Goal: Task Accomplishment & Management: Complete application form

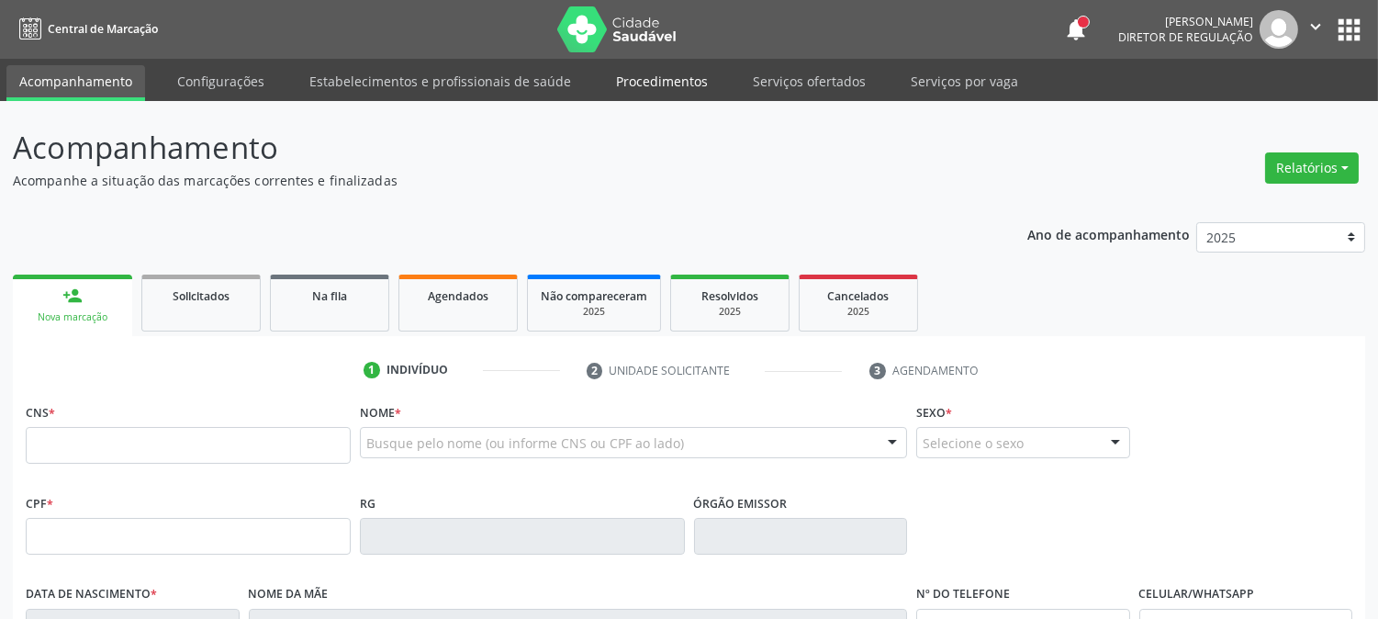
click at [648, 86] on link "Procedimentos" at bounding box center [662, 81] width 118 height 32
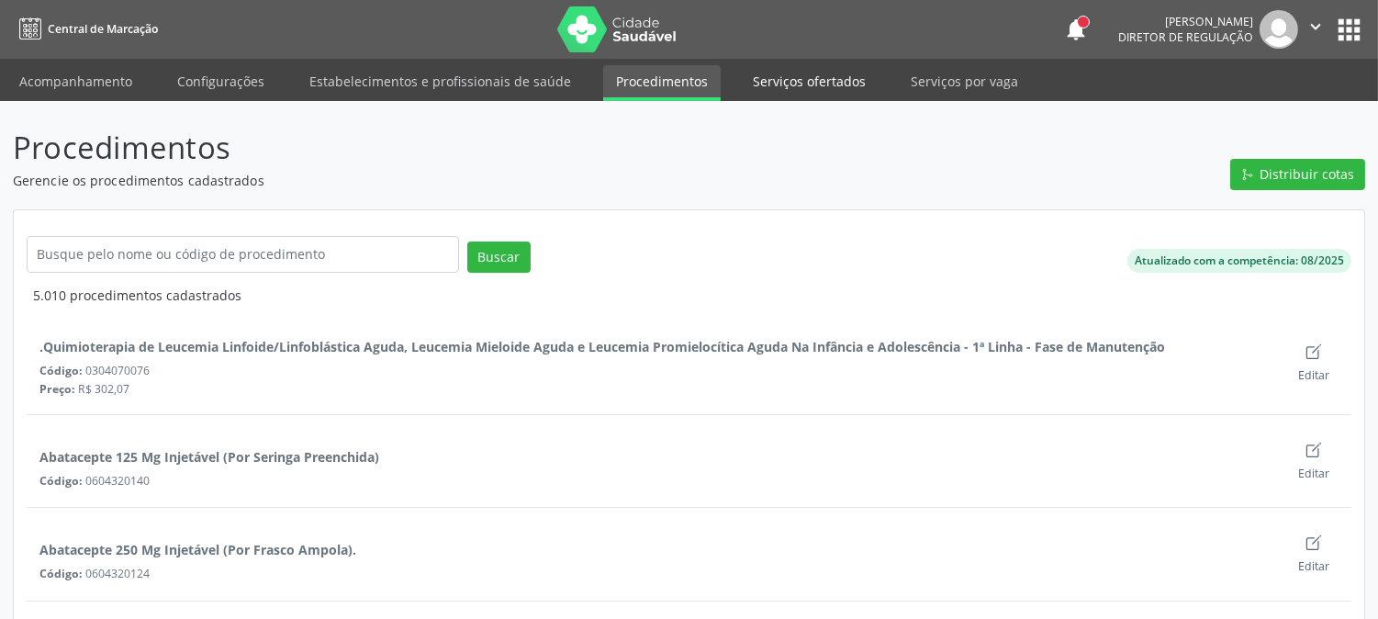
click at [827, 92] on link "Serviços ofertados" at bounding box center [809, 81] width 139 height 32
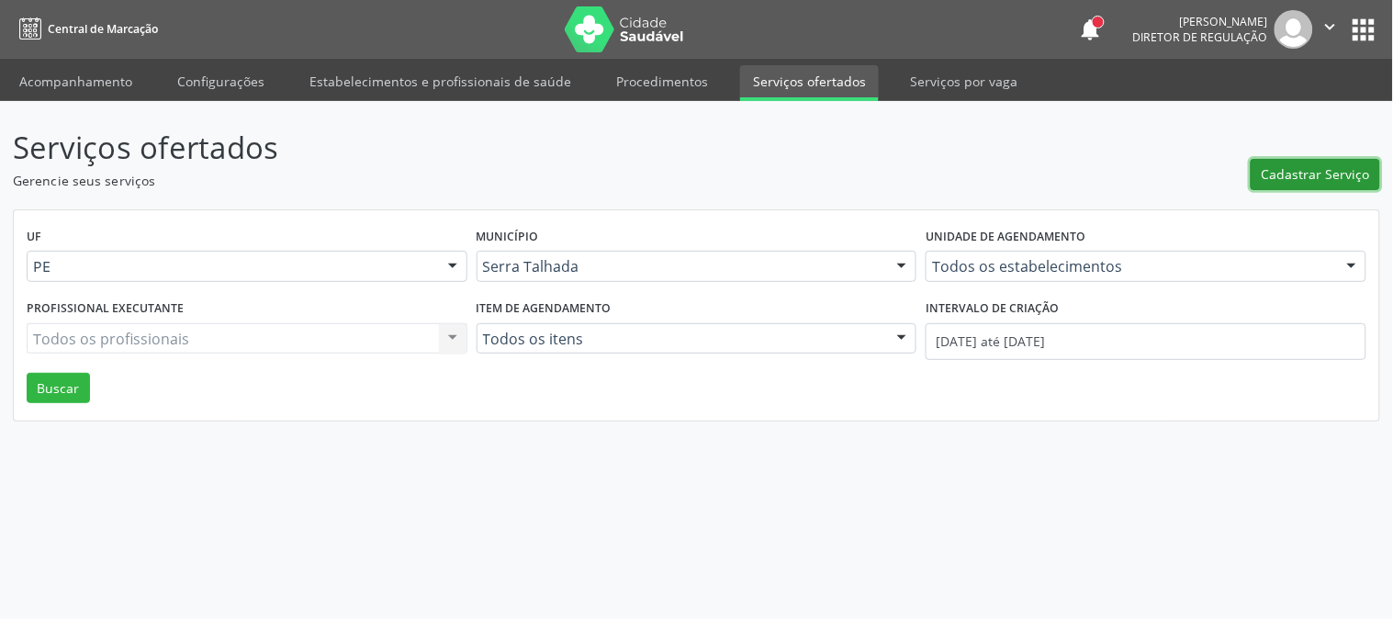
drag, startPoint x: 1293, startPoint y: 168, endPoint x: 989, endPoint y: 286, distance: 325.9
click at [989, 286] on div "Serviços ofertados Gerencie seus serviços Cadastrar Serviço UF PE PE Nenhum res…" at bounding box center [696, 273] width 1367 height 297
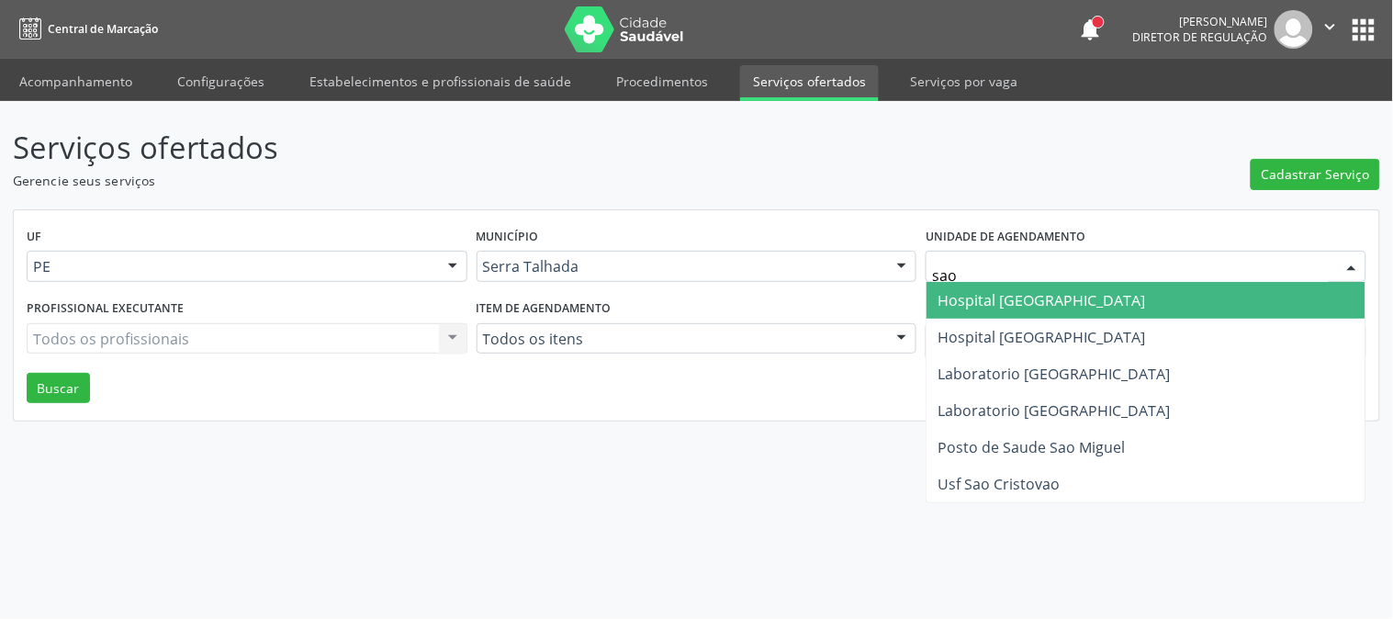
type input "sao f"
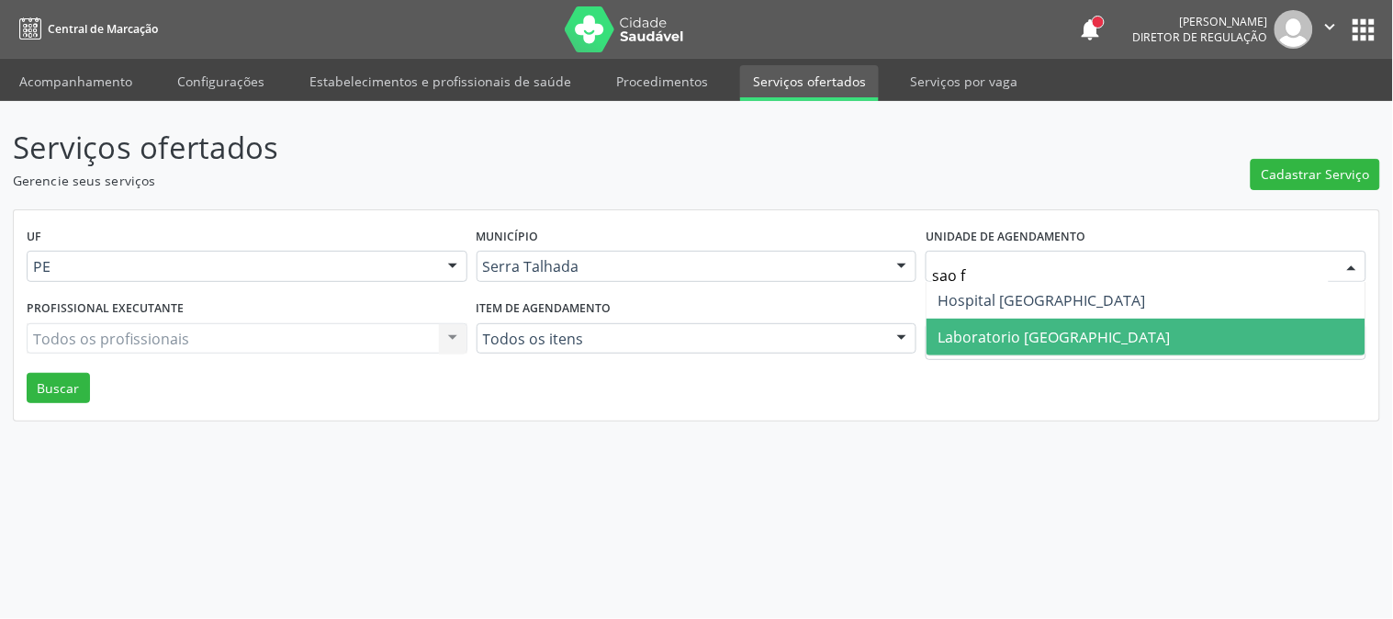
click at [993, 324] on span "Laboratorio [GEOGRAPHIC_DATA]" at bounding box center [1146, 337] width 439 height 37
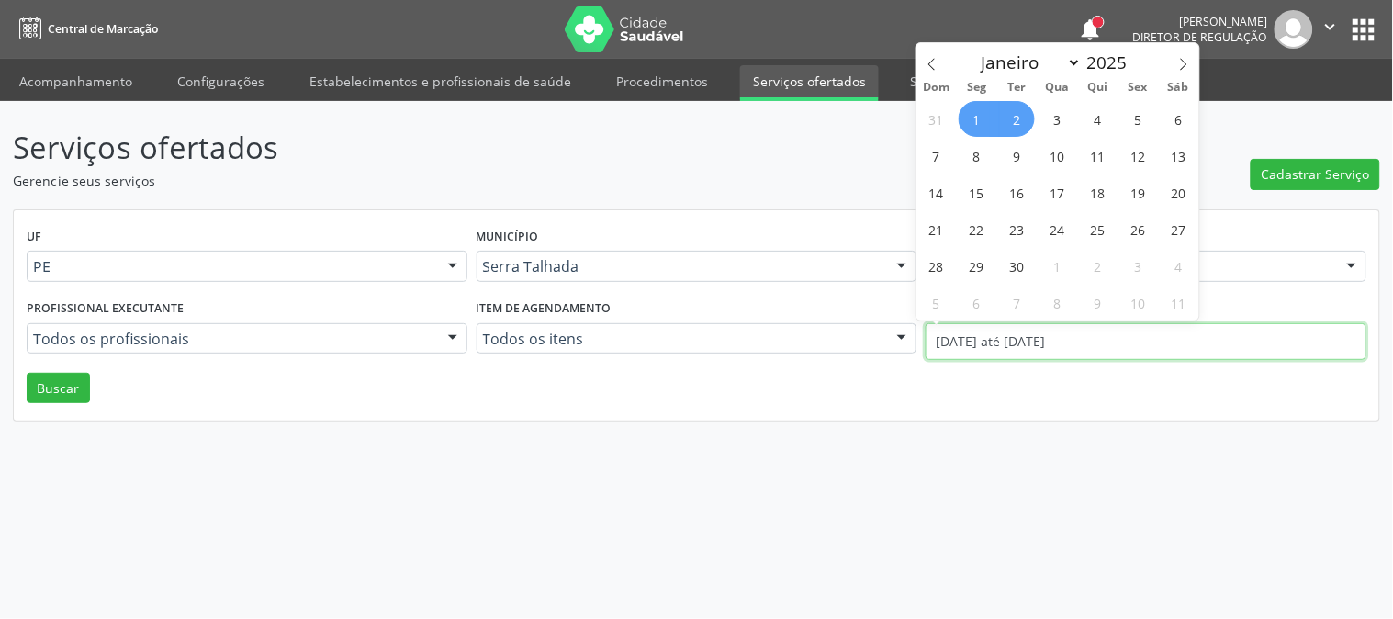
click at [993, 324] on input "0[DATE] até 0[DATE]" at bounding box center [1146, 341] width 441 height 37
click at [938, 70] on icon at bounding box center [932, 64] width 13 height 13
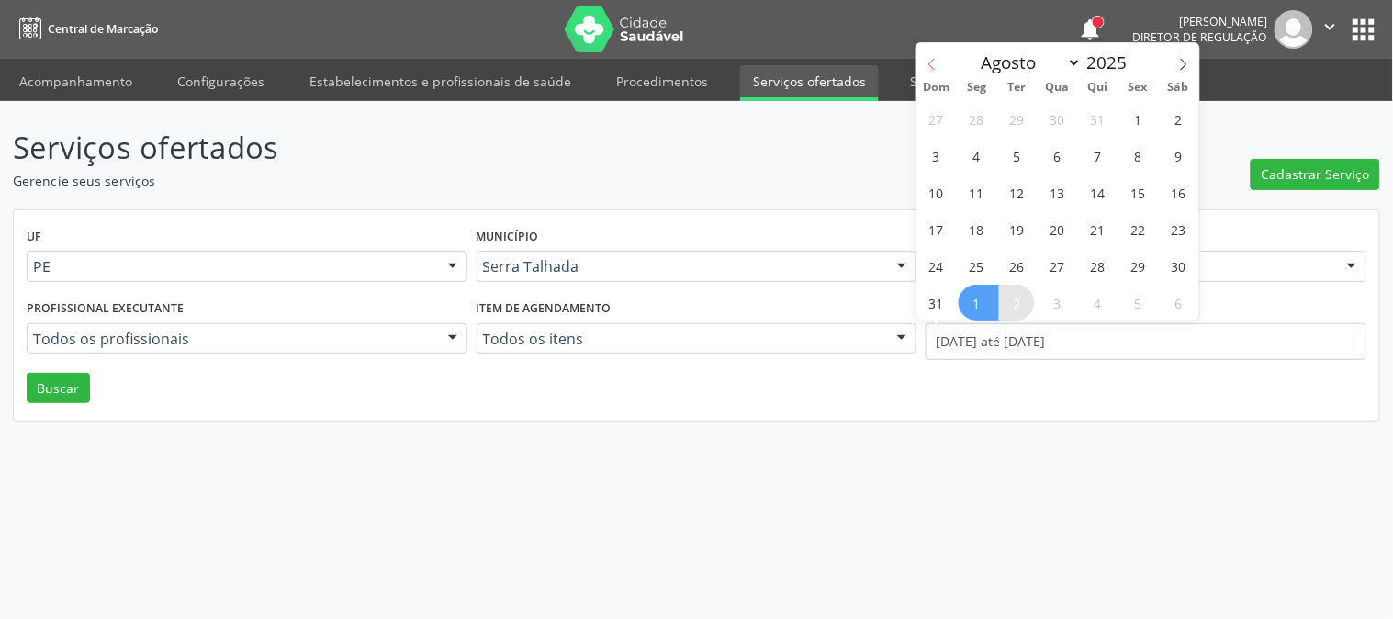
click at [938, 70] on icon at bounding box center [932, 64] width 13 height 13
select select "6"
click at [980, 198] on span "14" at bounding box center [977, 192] width 36 height 36
type input "14/07/2025"
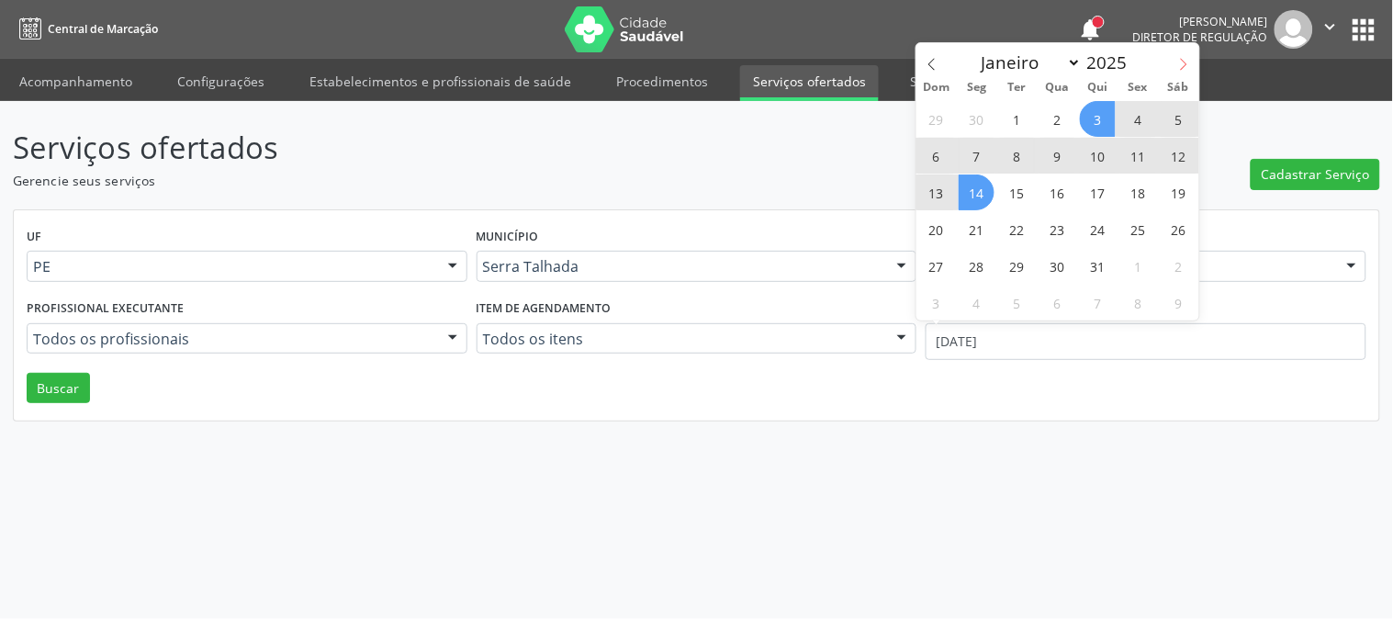
click at [1178, 64] on icon at bounding box center [1183, 64] width 13 height 13
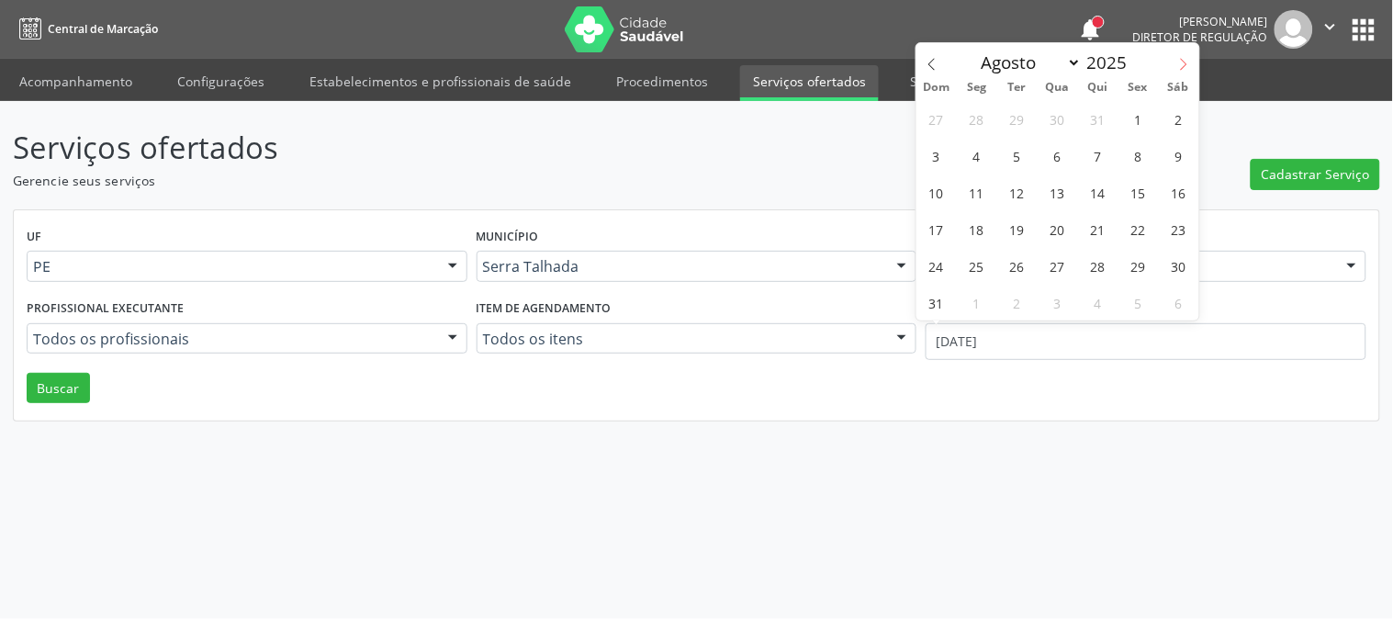
click at [1178, 64] on icon at bounding box center [1183, 64] width 13 height 13
select select "8"
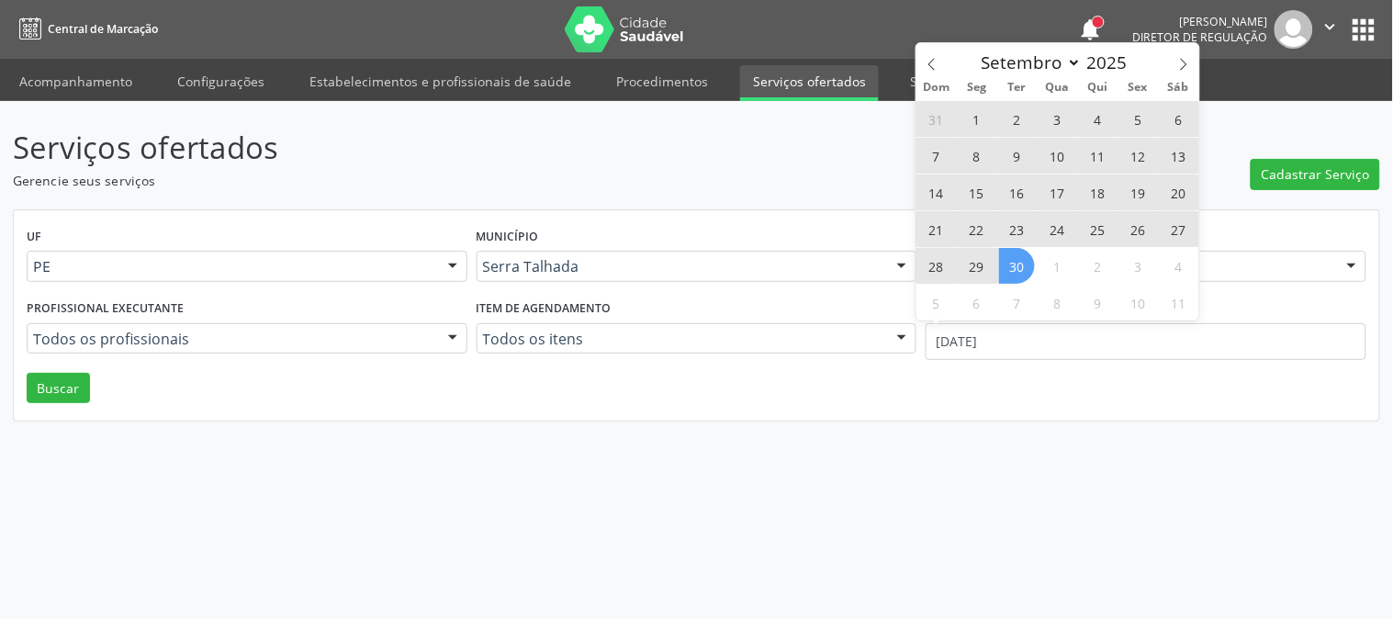
click at [1013, 255] on span "30" at bounding box center [1017, 266] width 36 height 36
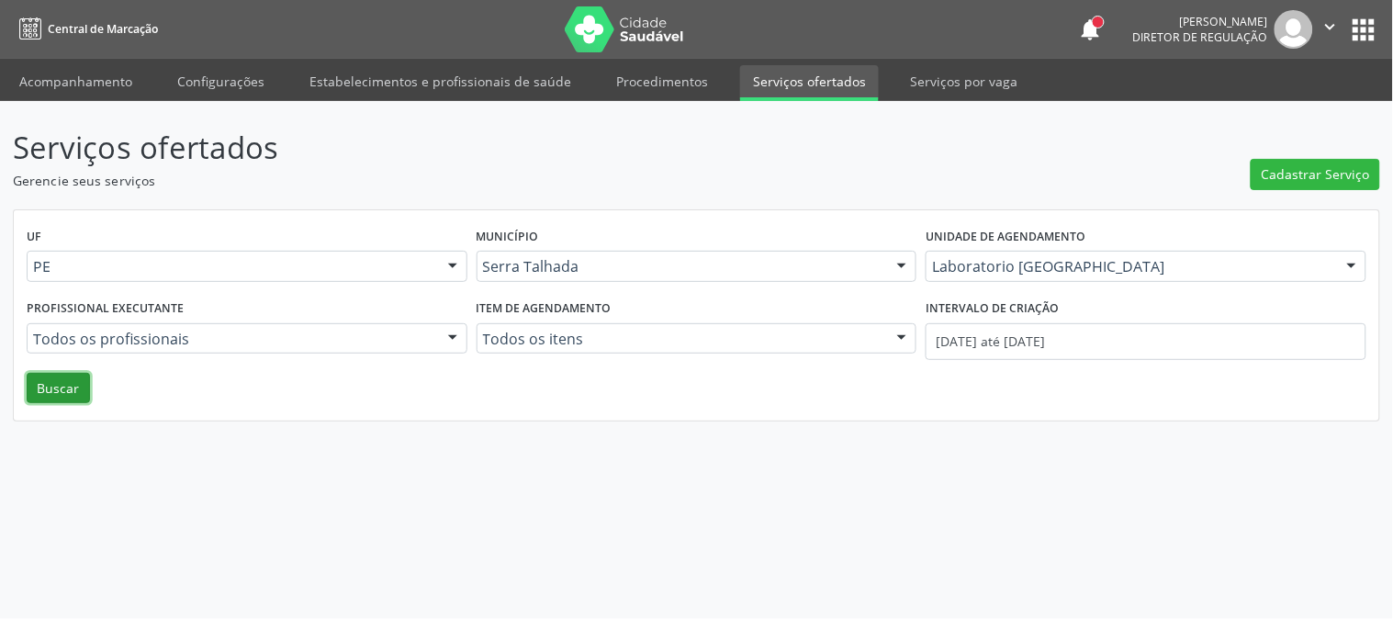
click at [51, 386] on button "Buscar" at bounding box center [58, 388] width 63 height 31
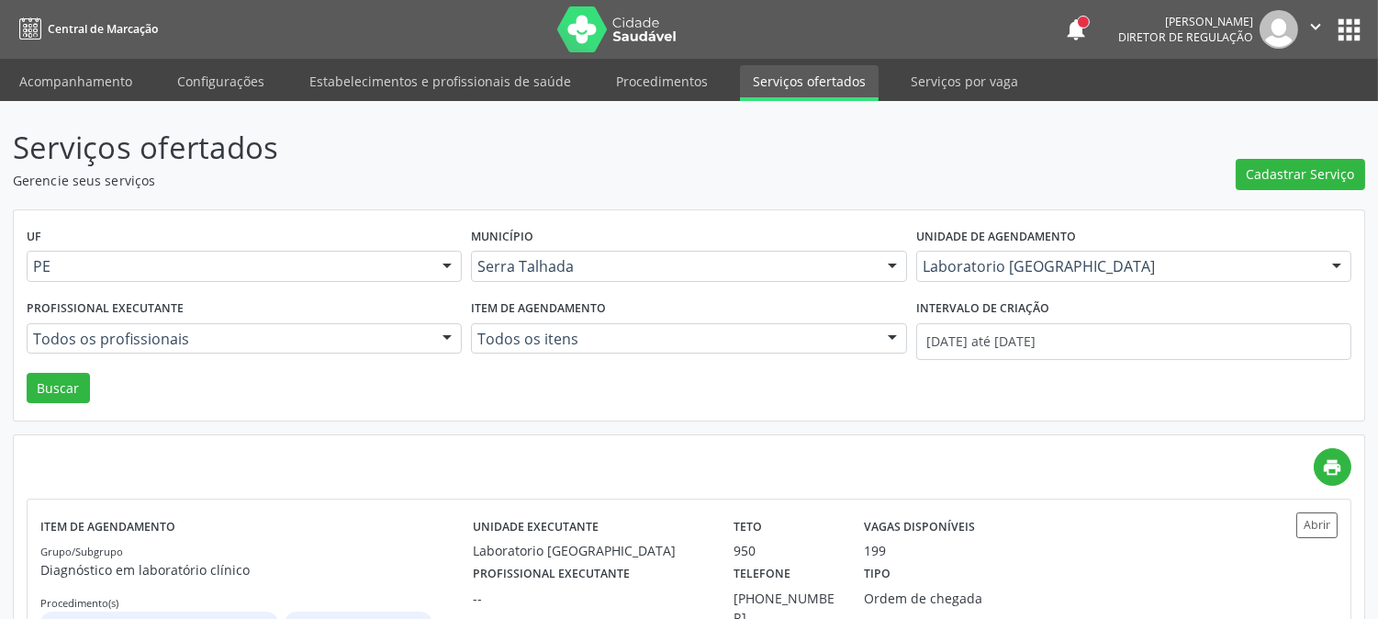
scroll to position [99, 0]
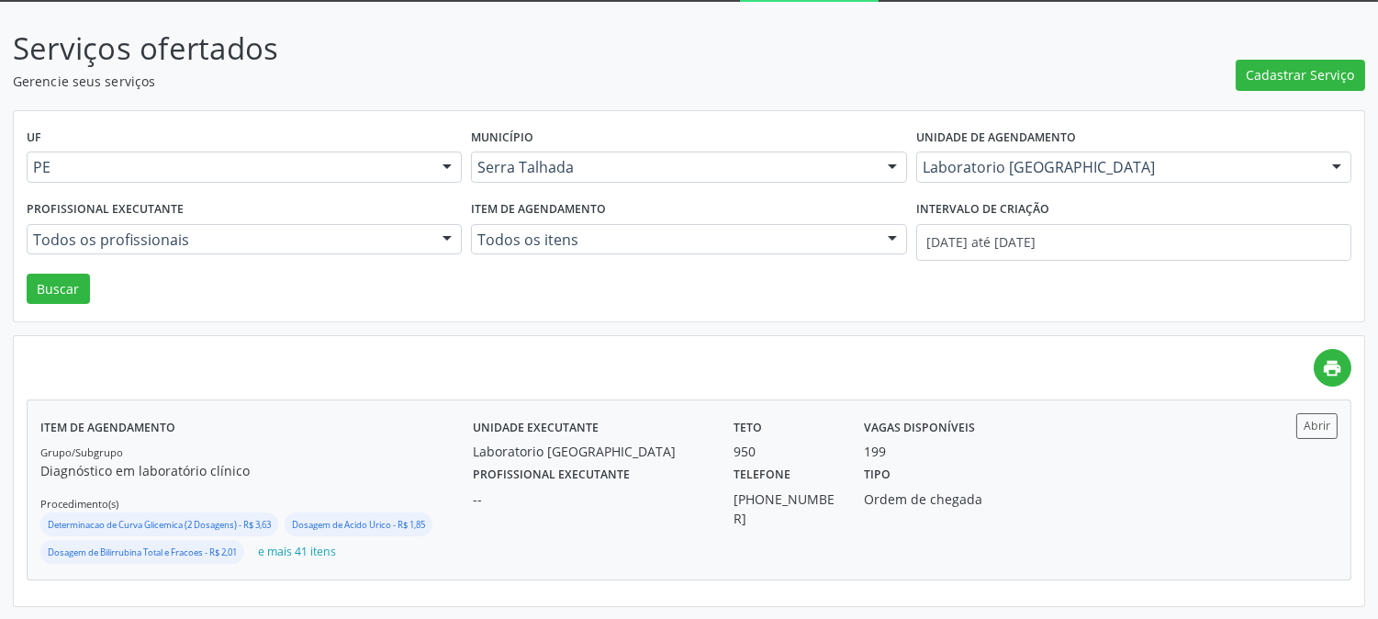
click at [367, 465] on p "Diagnóstico em laboratório clínico" at bounding box center [256, 470] width 433 height 19
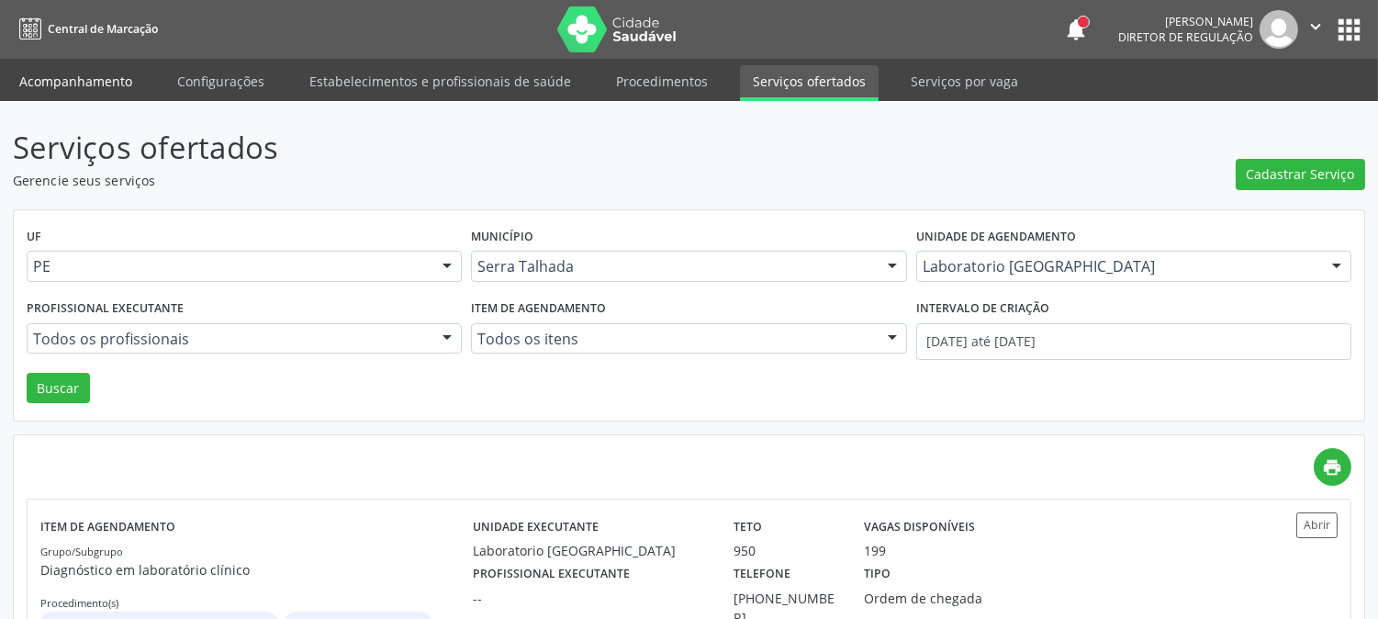
click at [58, 84] on link "Acompanhamento" at bounding box center [75, 81] width 139 height 32
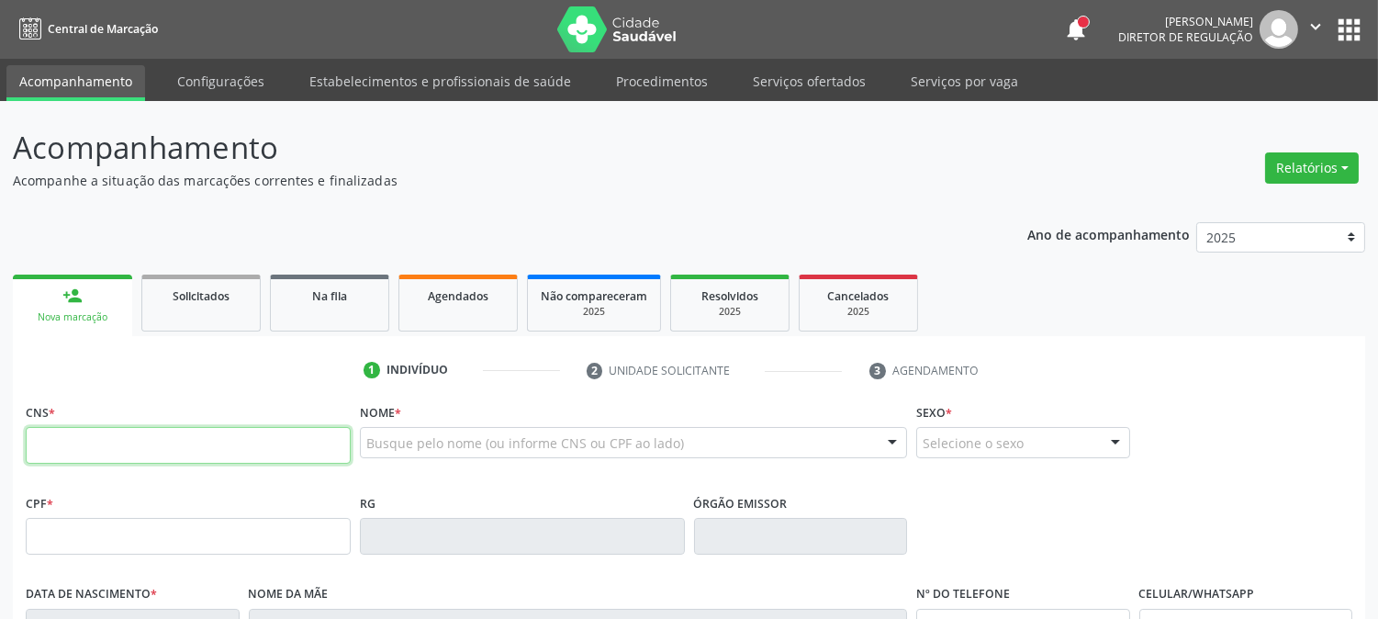
click at [249, 432] on input "text" at bounding box center [188, 445] width 325 height 37
type input "705 0026 8779 4959"
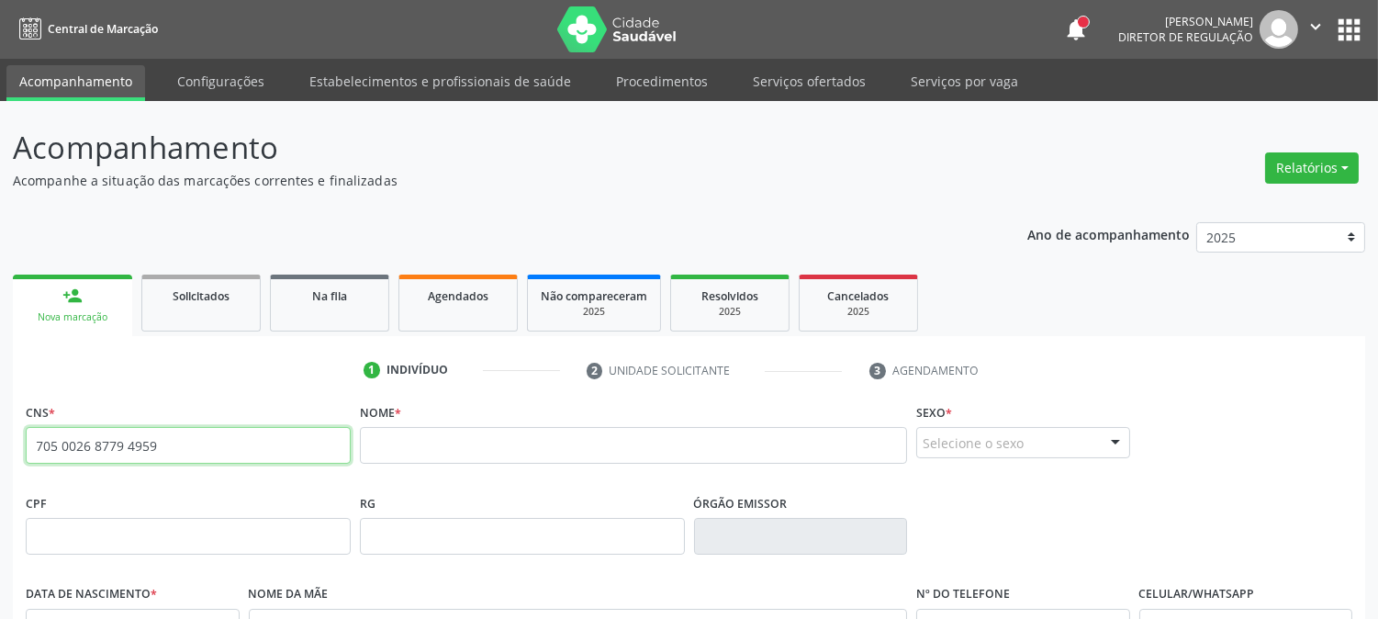
drag, startPoint x: 189, startPoint y: 441, endPoint x: 20, endPoint y: 435, distance: 169.1
click at [21, 434] on div "CNS * 705 0026 8779 4959 none" at bounding box center [188, 444] width 334 height 91
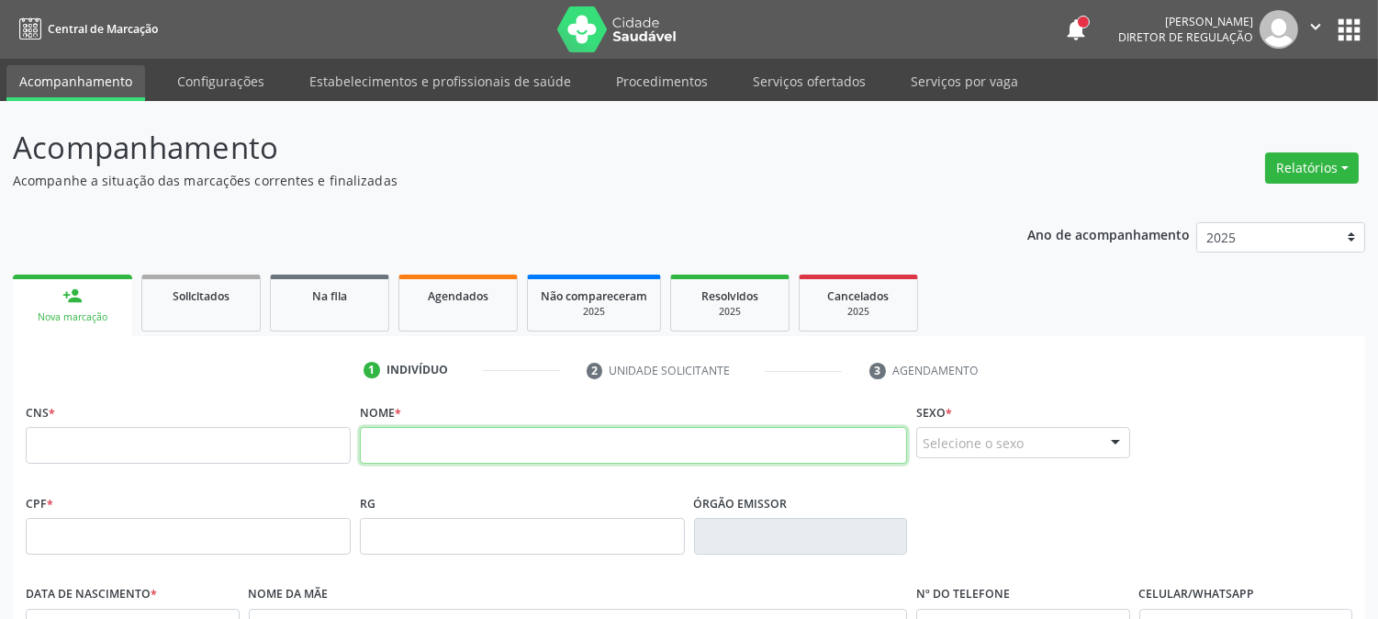
click at [464, 457] on input "text" at bounding box center [633, 445] width 547 height 37
type input "MA"
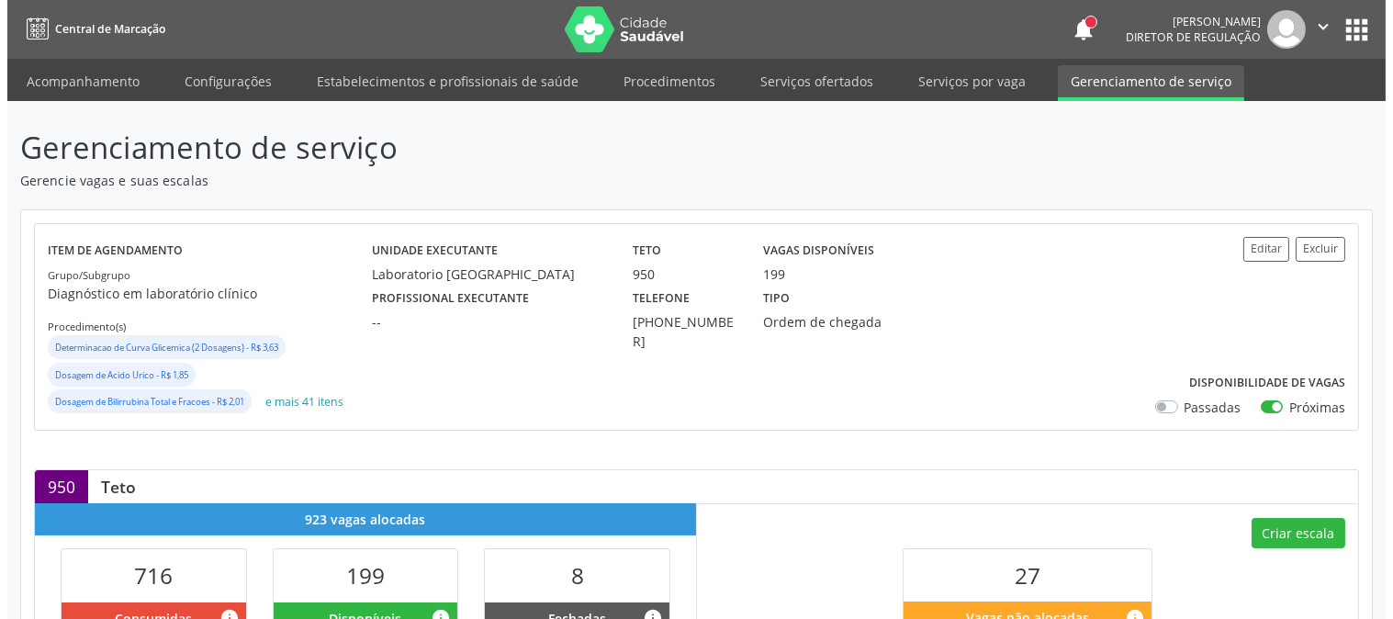
scroll to position [408, 0]
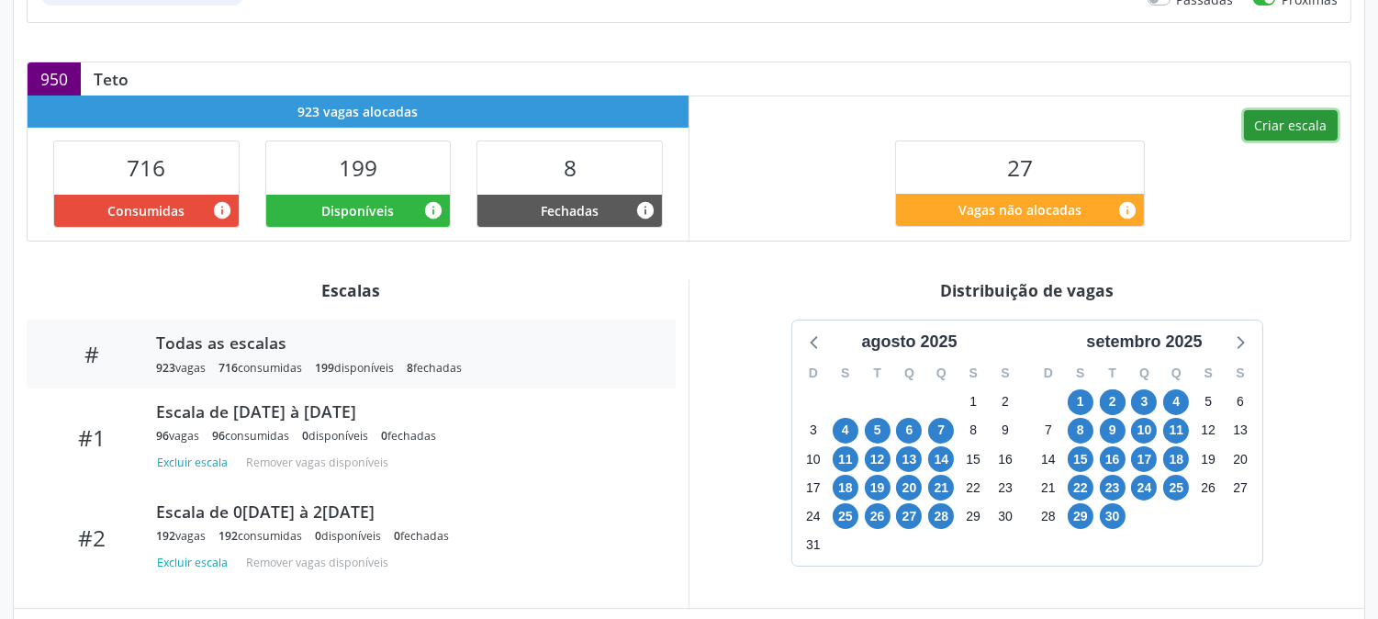
click at [1264, 131] on button "Criar escala" at bounding box center [1291, 125] width 94 height 31
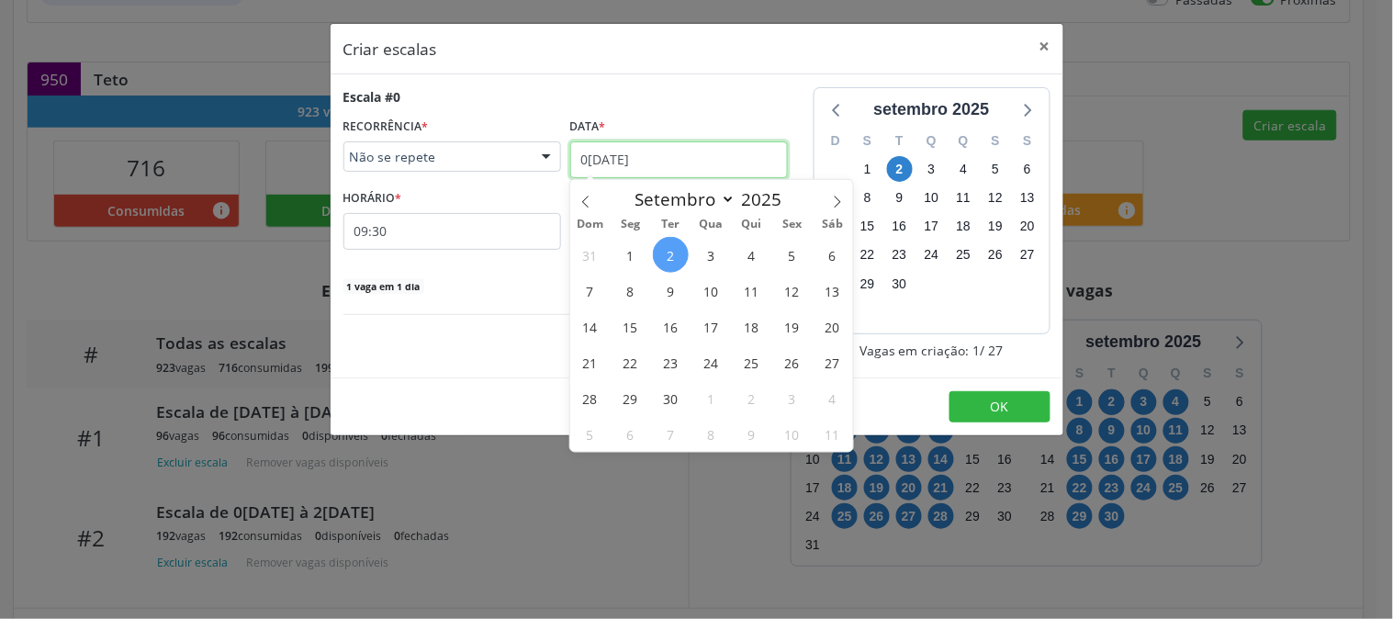
click at [751, 157] on input "0[DATE]" at bounding box center [679, 159] width 218 height 37
click at [666, 300] on span "9" at bounding box center [671, 291] width 36 height 36
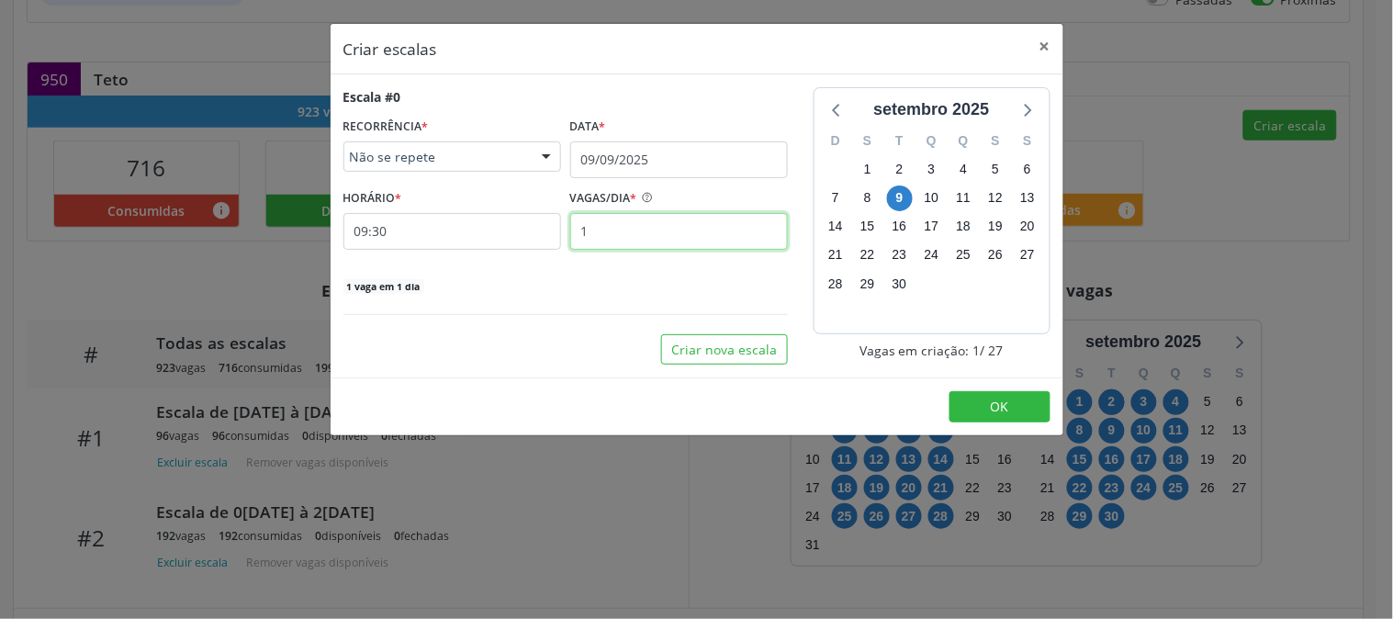
click at [646, 236] on input "1" at bounding box center [679, 231] width 218 height 37
type input "3"
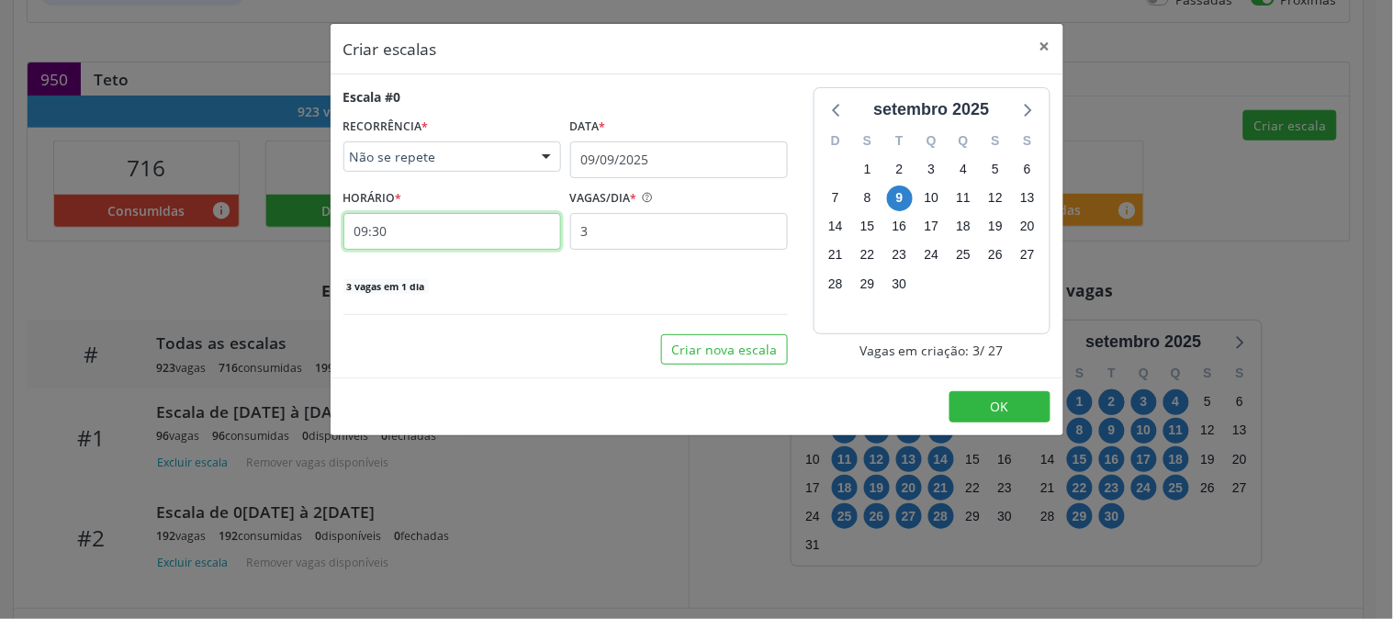
click at [487, 242] on input "09:30" at bounding box center [452, 231] width 218 height 37
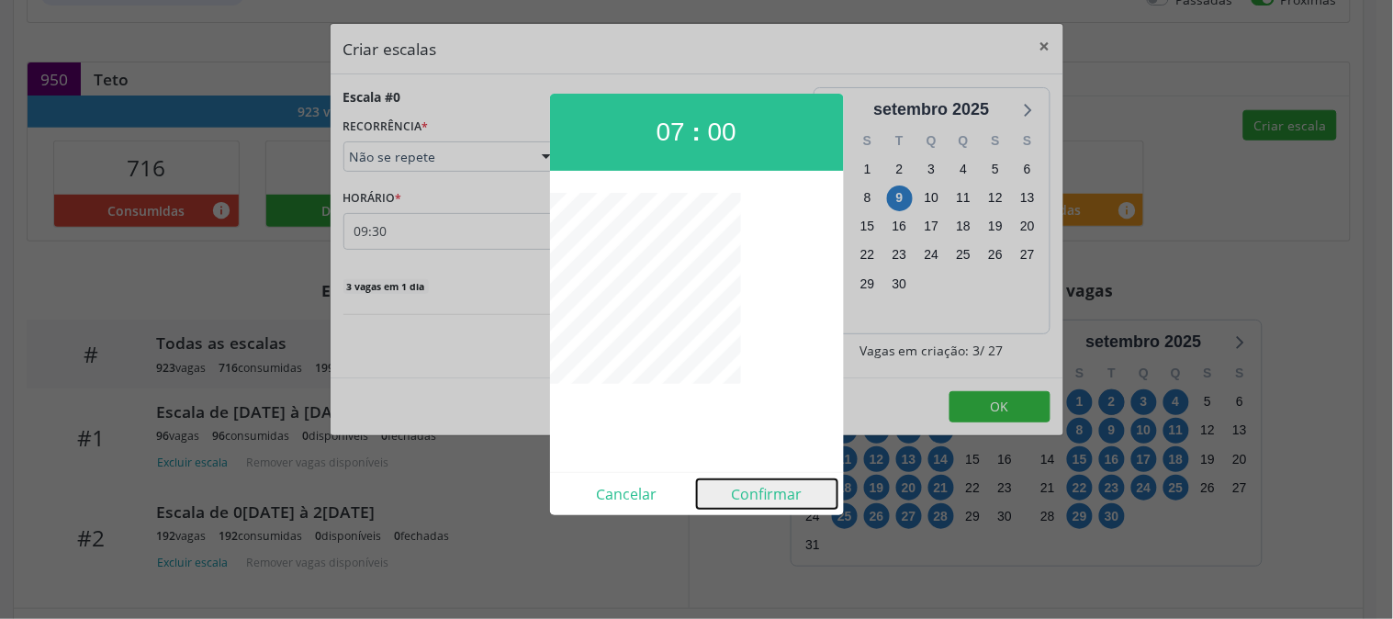
click at [738, 492] on button "Confirmar" at bounding box center [767, 493] width 141 height 29
type input "07:00"
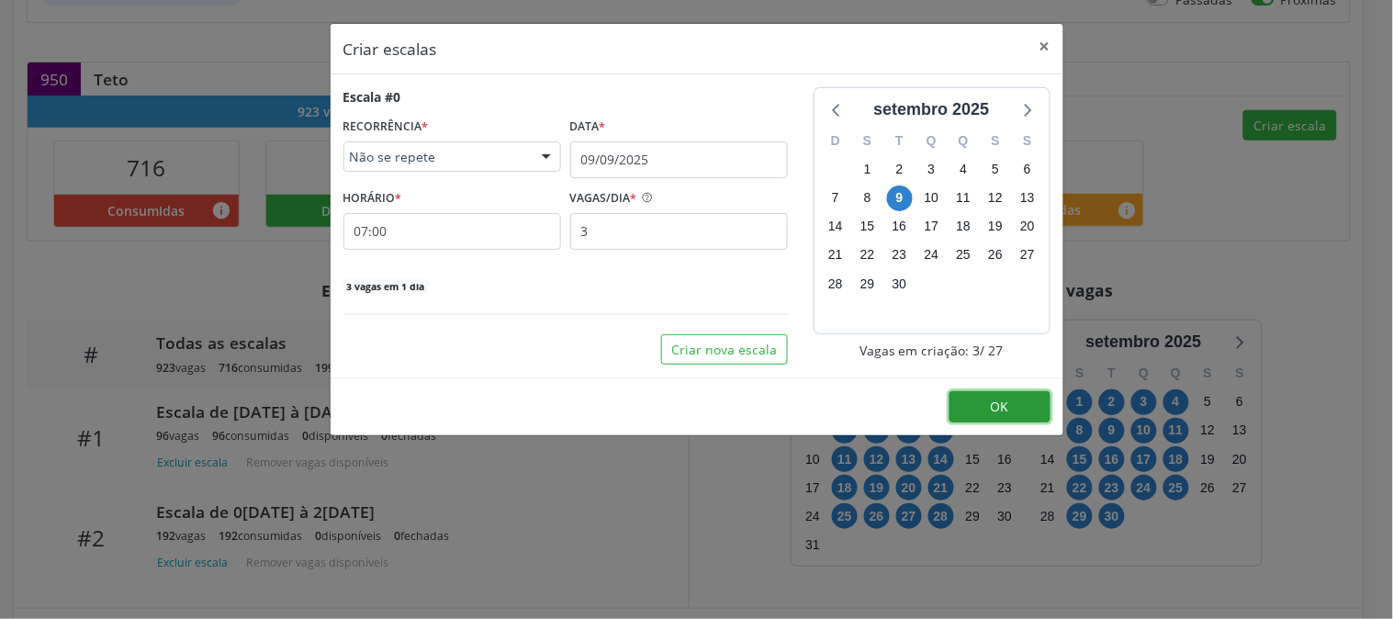
click at [998, 421] on button "OK" at bounding box center [1000, 406] width 101 height 31
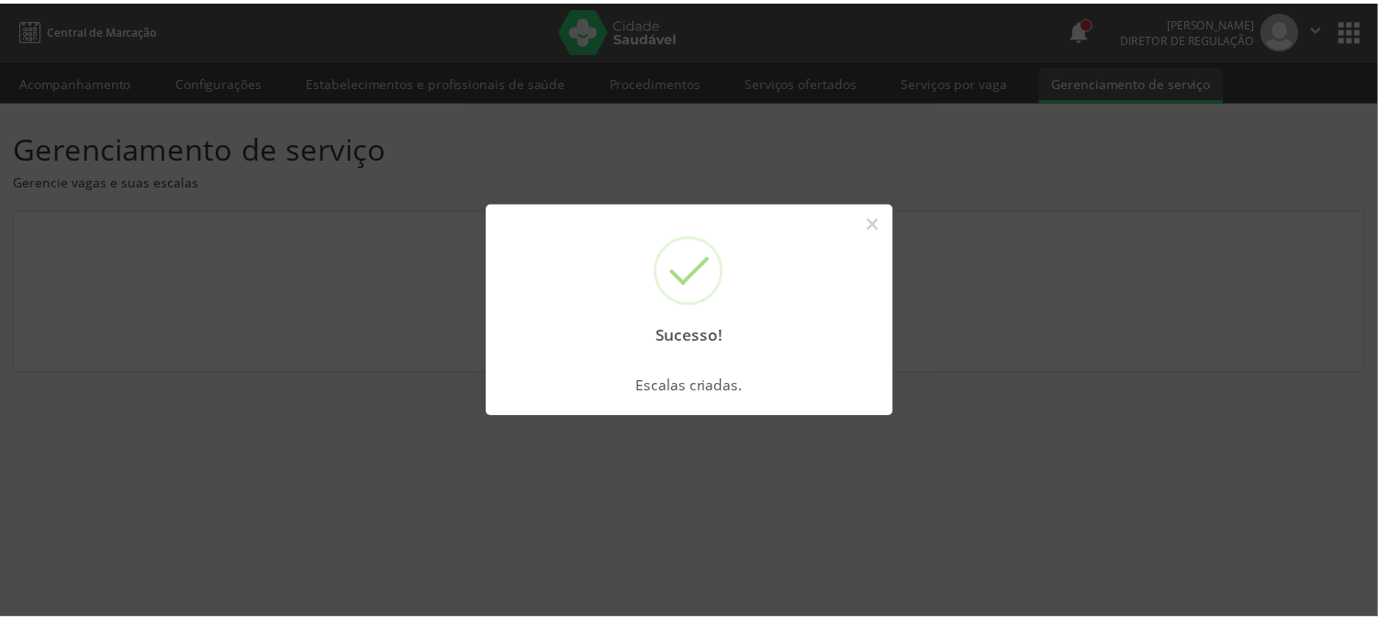
scroll to position [0, 0]
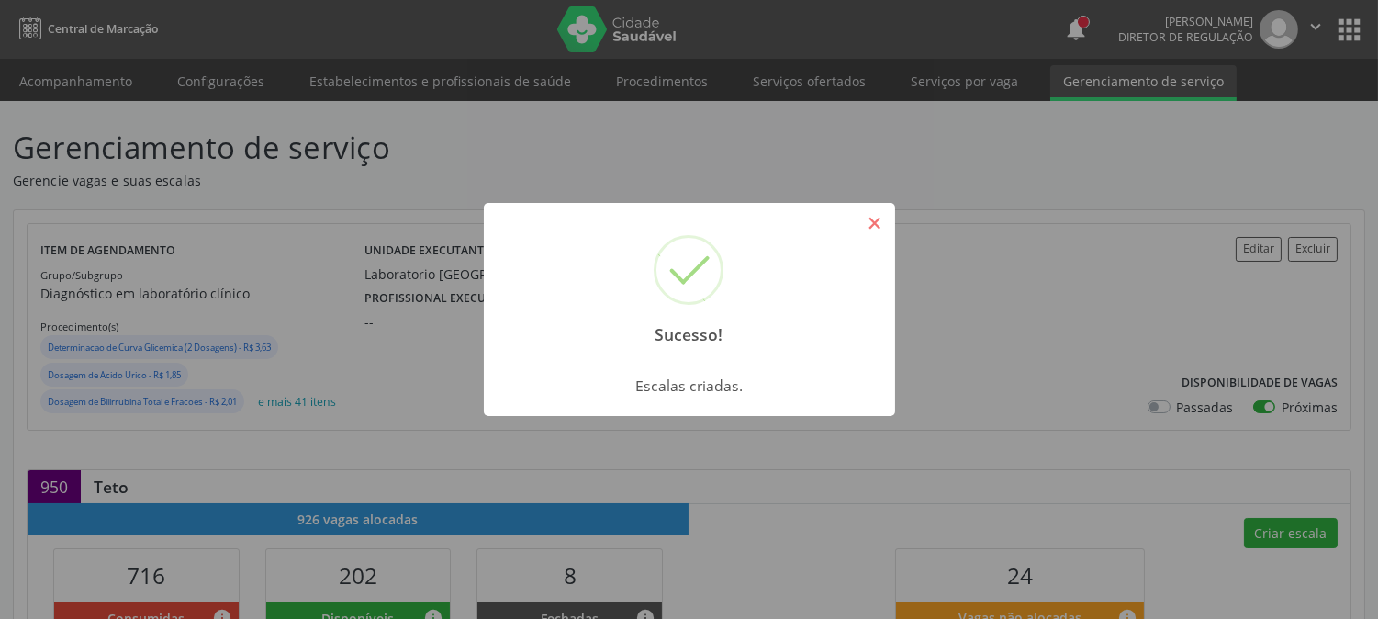
click at [875, 221] on button "×" at bounding box center [875, 223] width 31 height 31
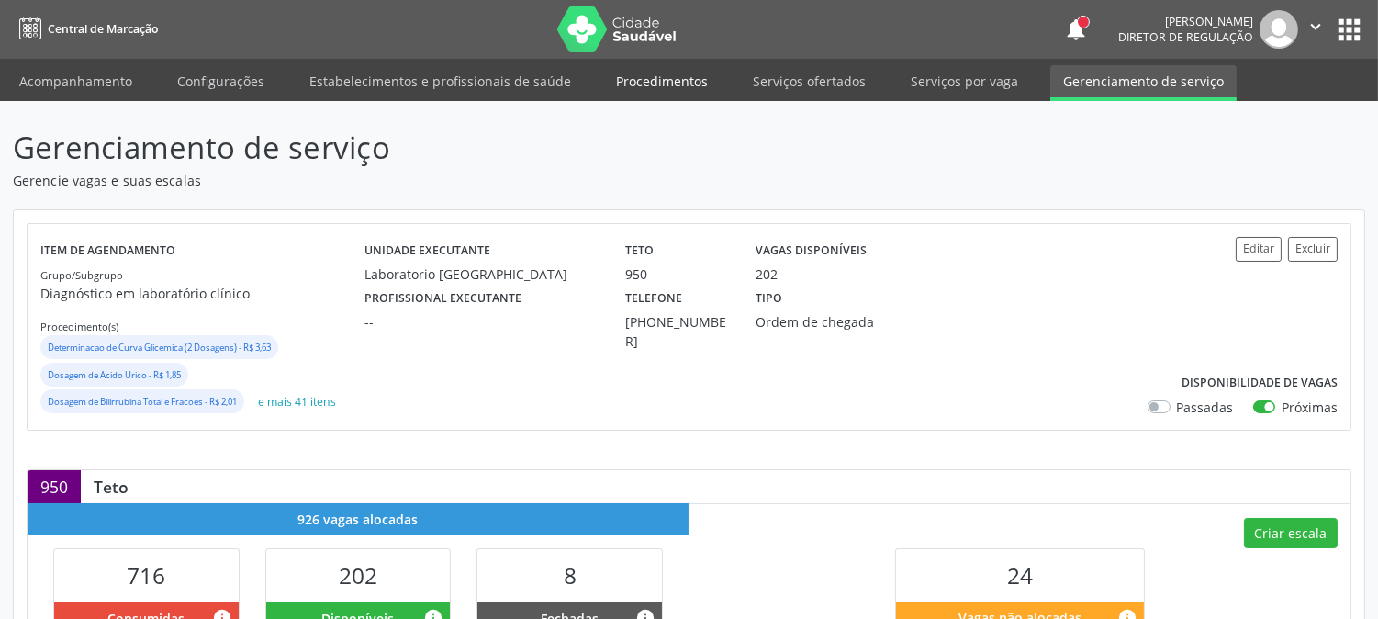
click at [692, 76] on link "Procedimentos" at bounding box center [662, 81] width 118 height 32
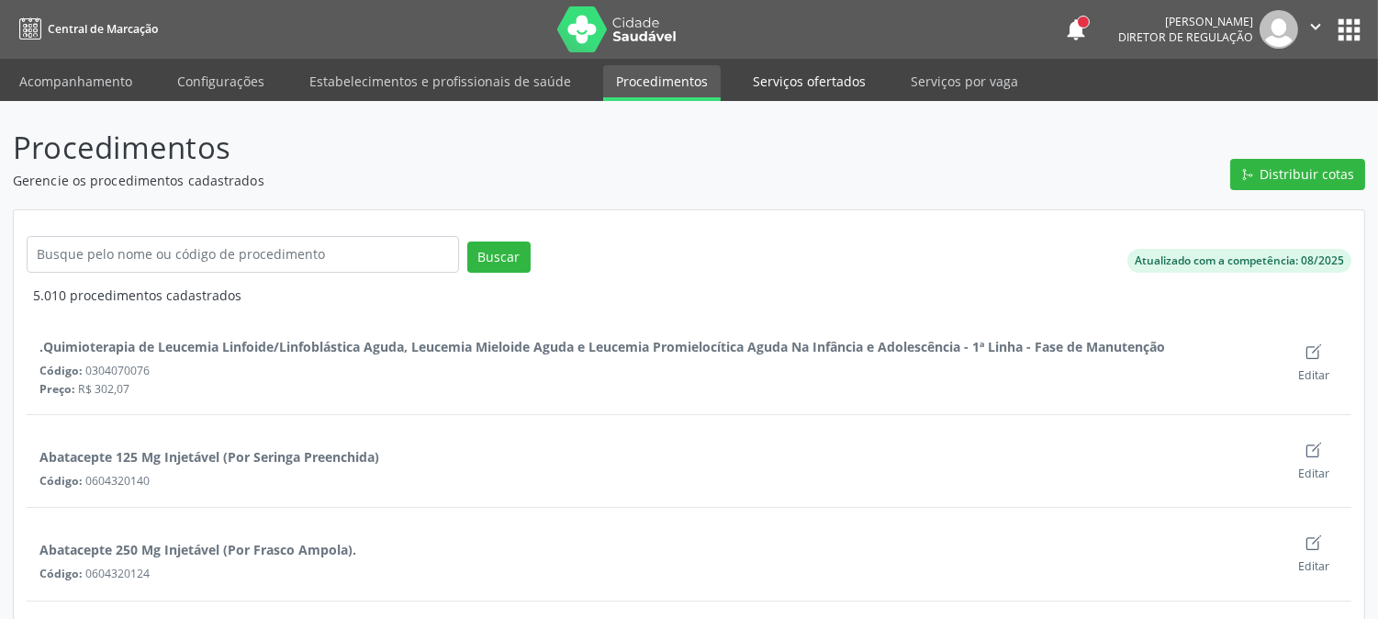
click at [788, 77] on link "Serviços ofertados" at bounding box center [809, 81] width 139 height 32
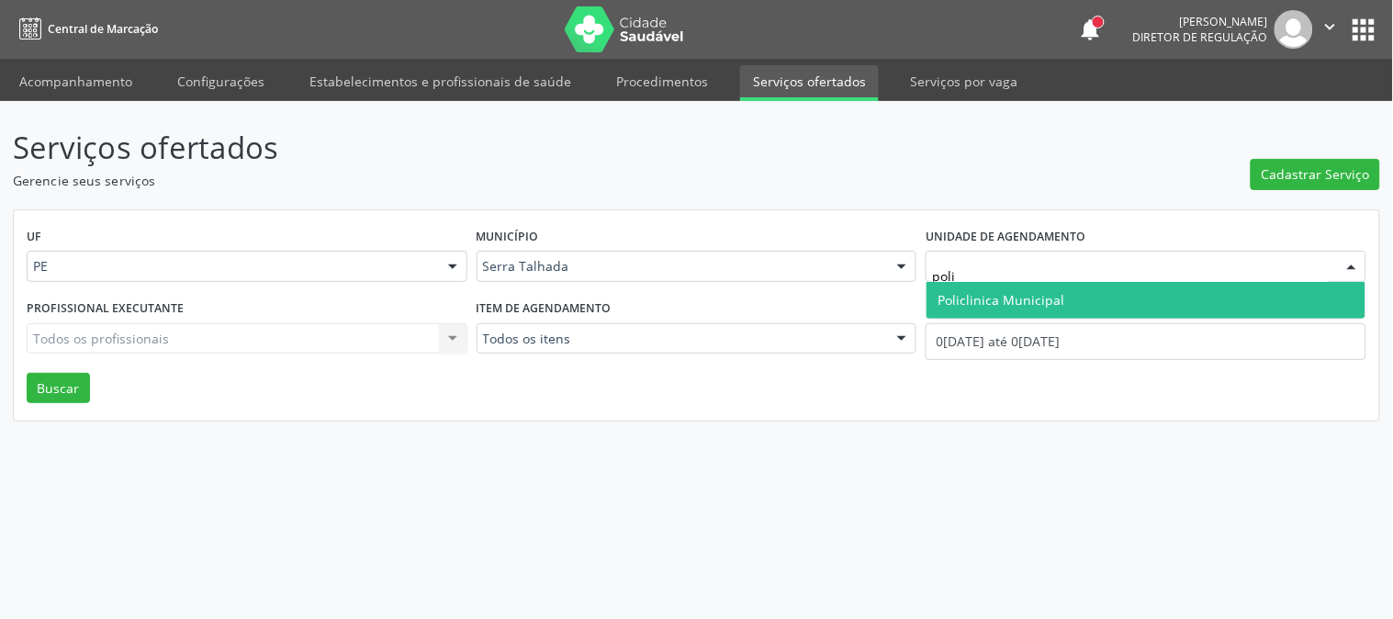
type input "polic"
click at [1106, 285] on span "Policlinica Municipal" at bounding box center [1146, 300] width 439 height 37
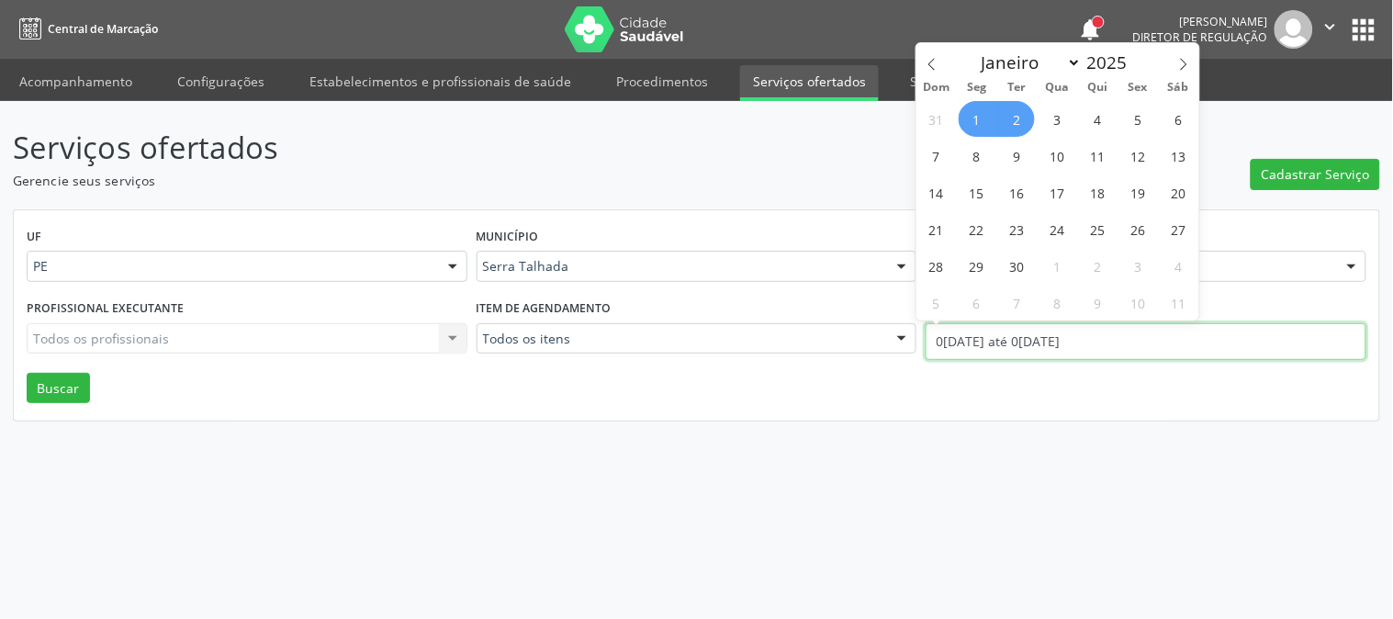
click at [1077, 332] on input "0[DATE] até 0[DATE]" at bounding box center [1146, 341] width 441 height 37
click at [926, 64] on icon at bounding box center [932, 64] width 13 height 13
select select "7"
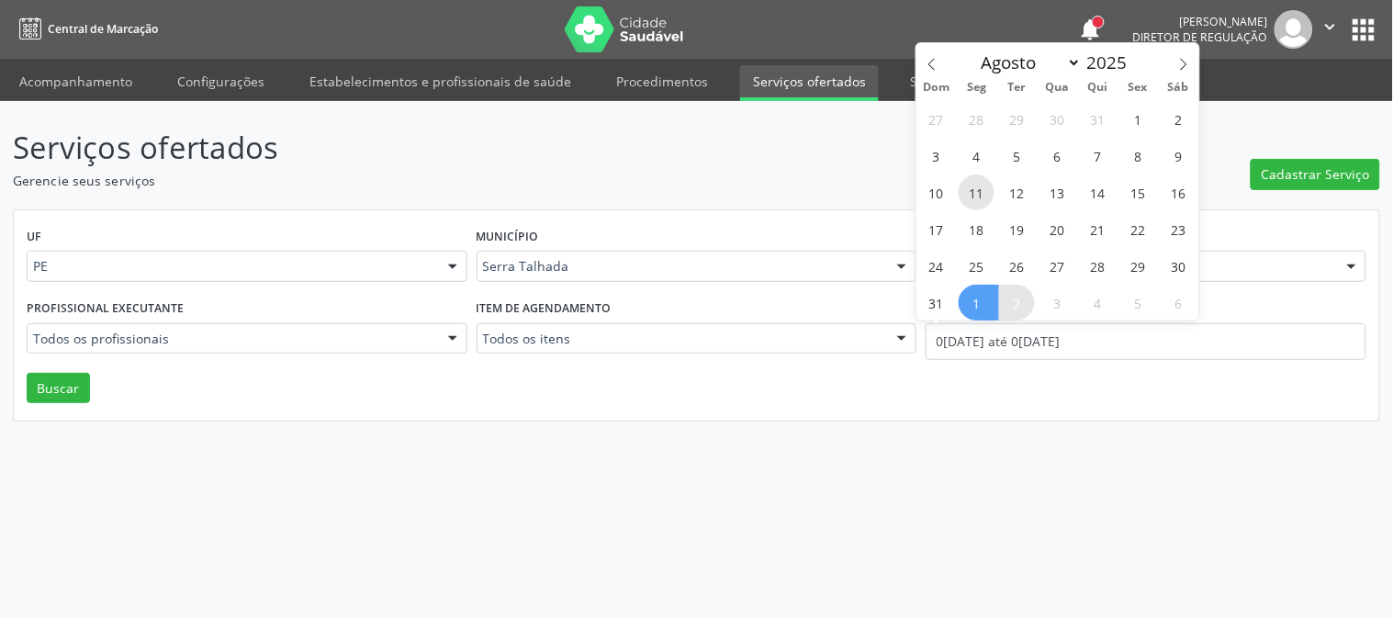
click at [970, 186] on span "11" at bounding box center [977, 192] width 36 height 36
type input "11/08/2025"
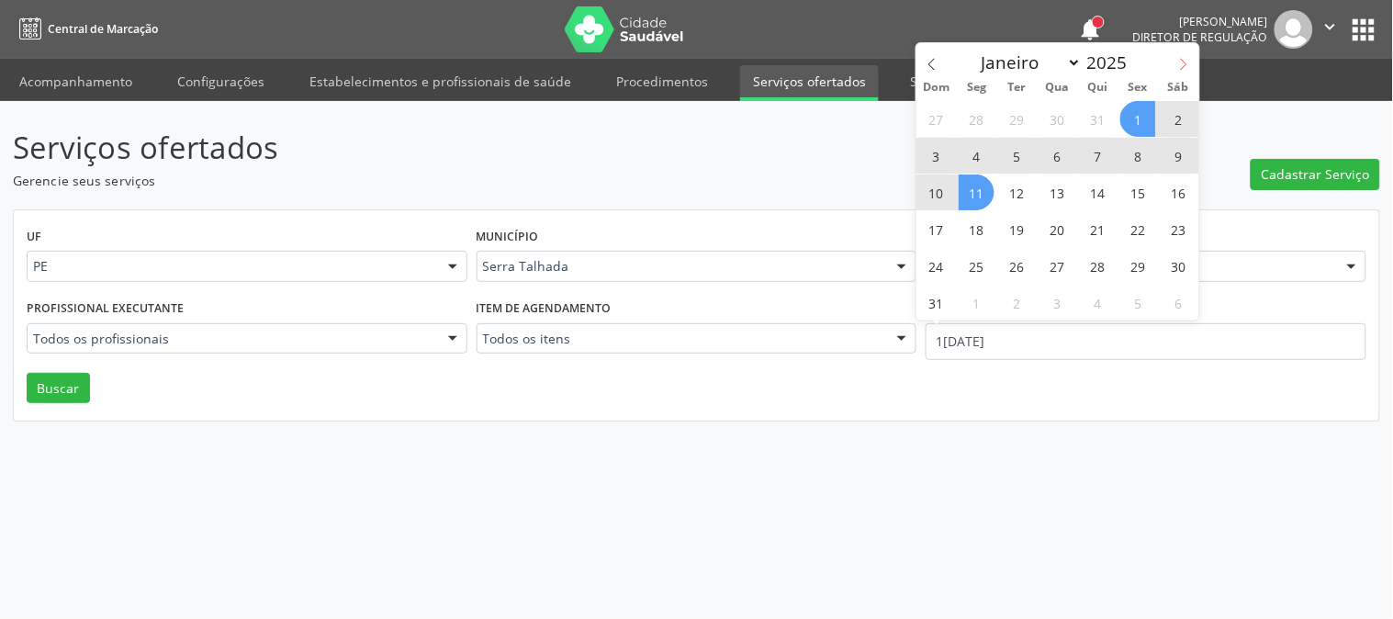
click at [1189, 62] on icon at bounding box center [1183, 64] width 13 height 13
select select "8"
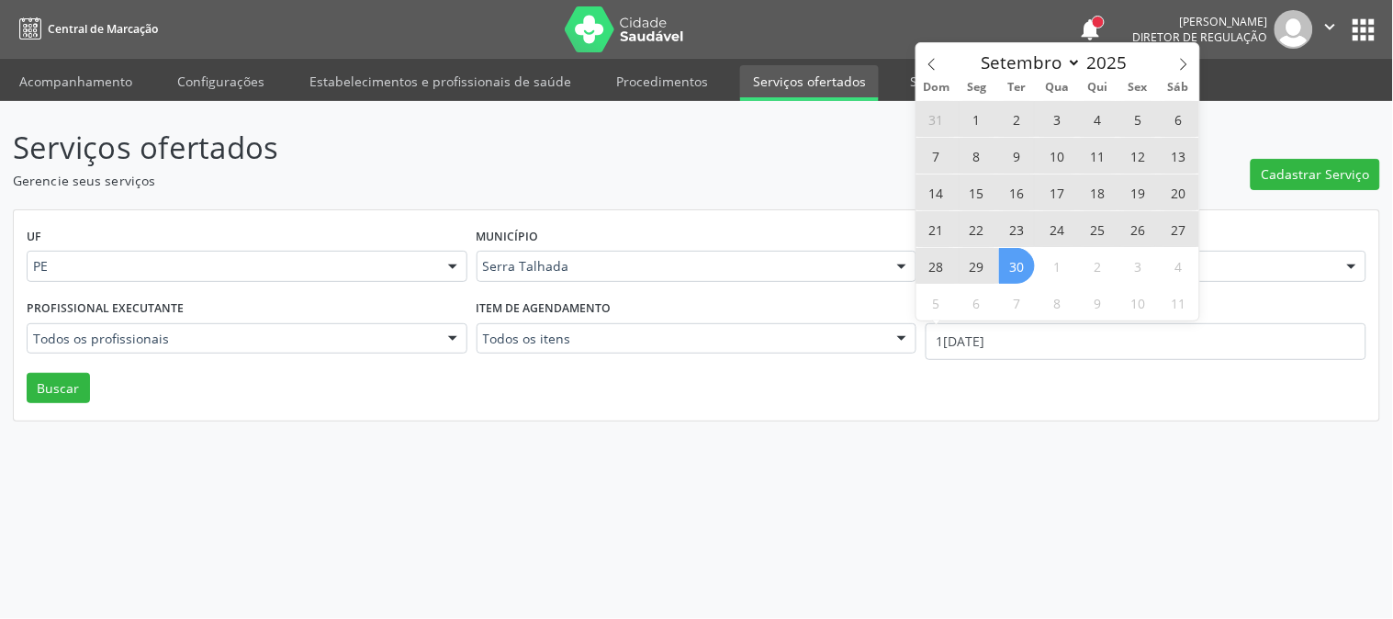
click at [1005, 264] on span "30" at bounding box center [1017, 266] width 36 height 36
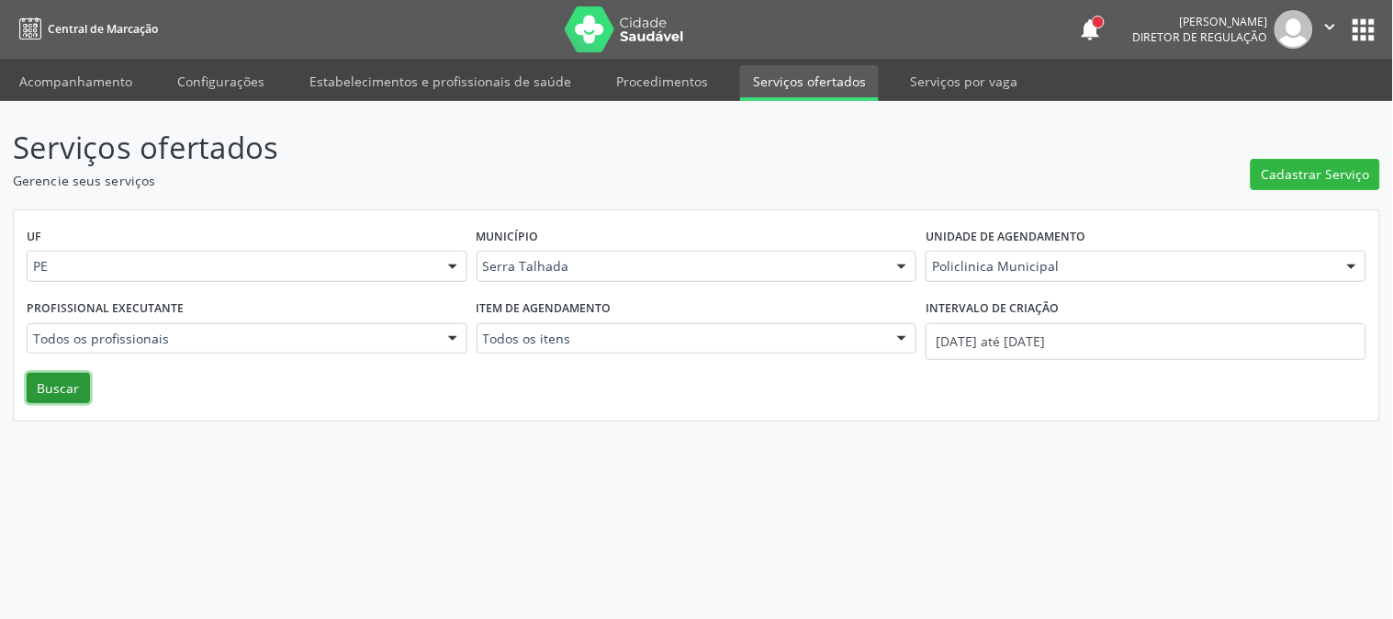
click at [70, 384] on button "Buscar" at bounding box center [58, 388] width 63 height 31
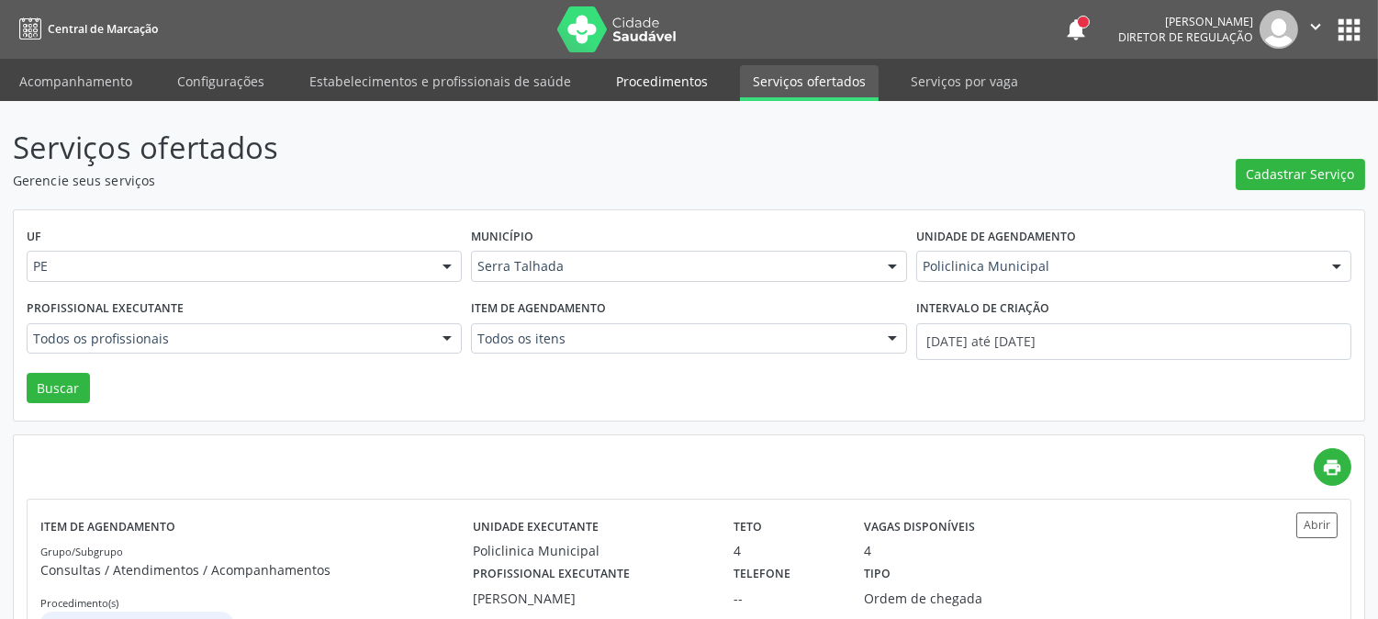
click at [626, 90] on link "Procedimentos" at bounding box center [662, 81] width 118 height 32
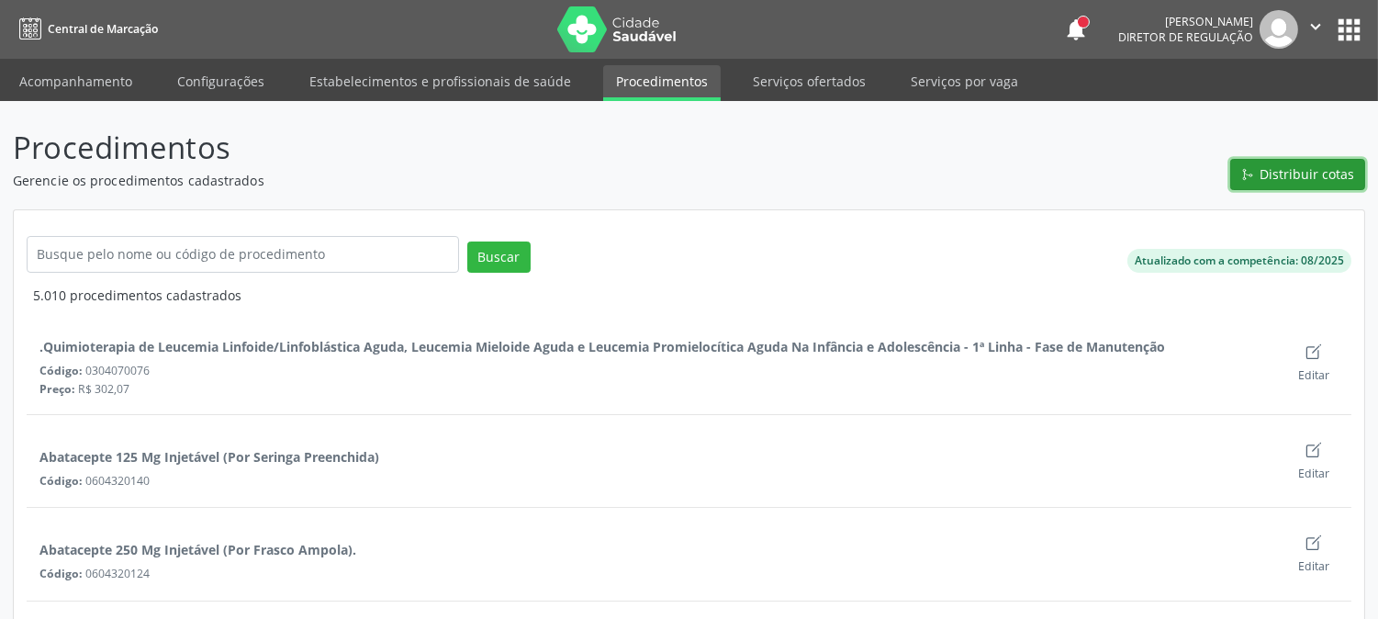
click at [1256, 186] on button "Distribuir cotas" at bounding box center [1298, 174] width 135 height 31
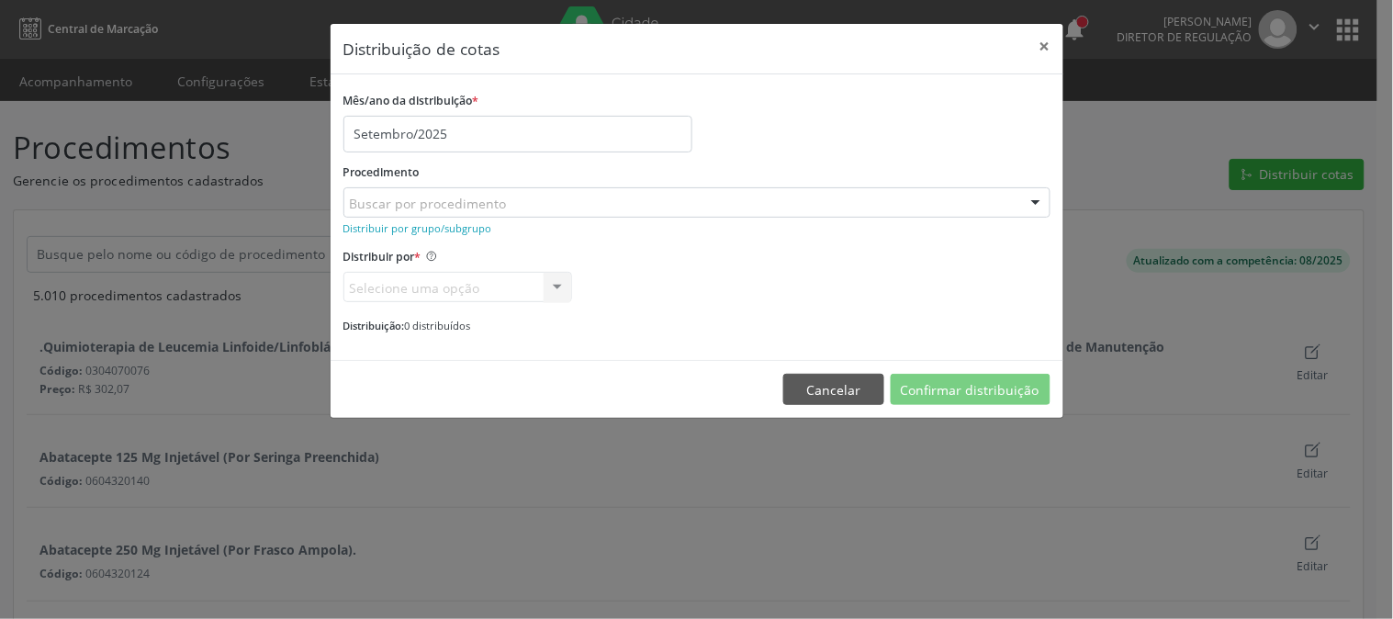
click at [685, 205] on div "Buscar por procedimento" at bounding box center [696, 202] width 707 height 31
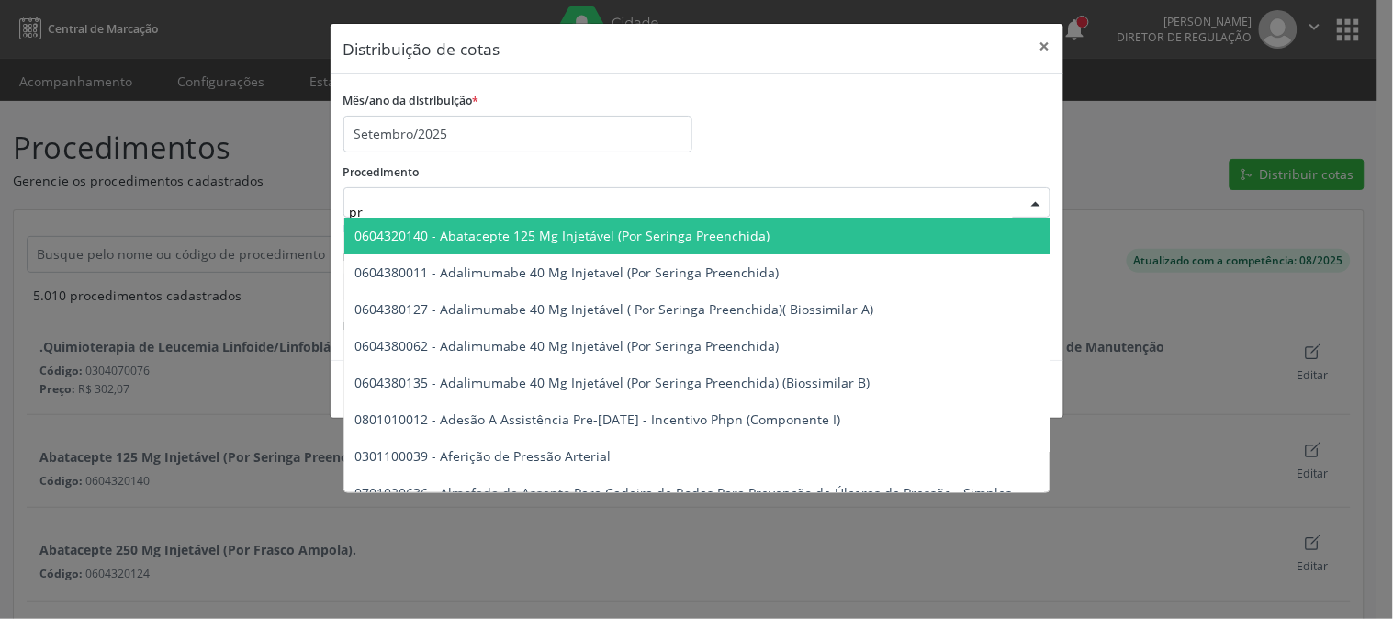
type input "p"
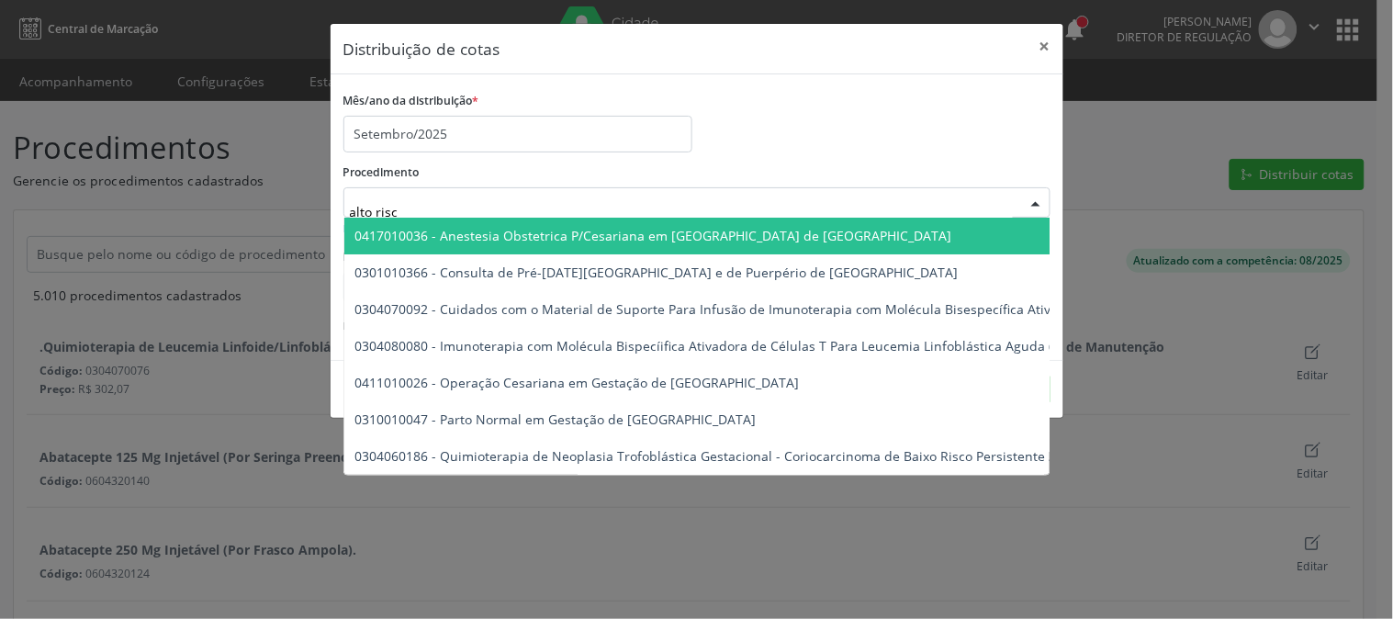
type input "alto risco"
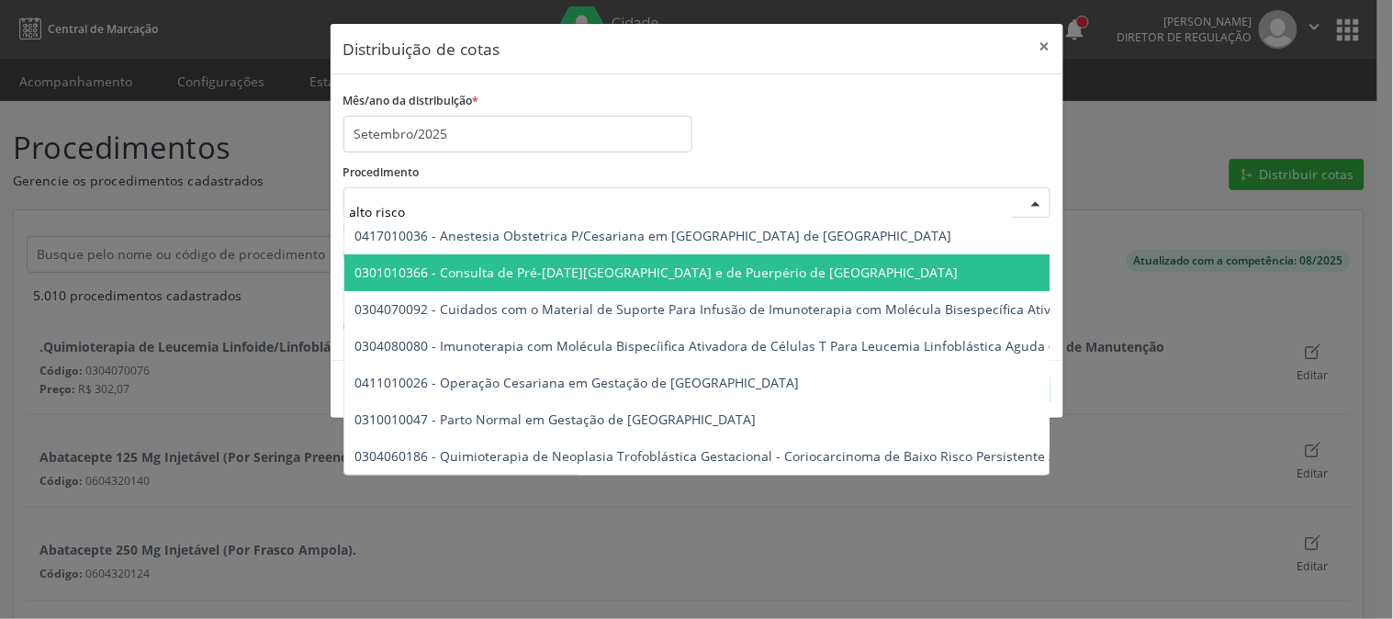
click at [686, 262] on span "0301010366 - Consulta de Pré-[DATE][GEOGRAPHIC_DATA] e de Puerpério de [GEOGRAP…" at bounding box center [1185, 272] width 1682 height 37
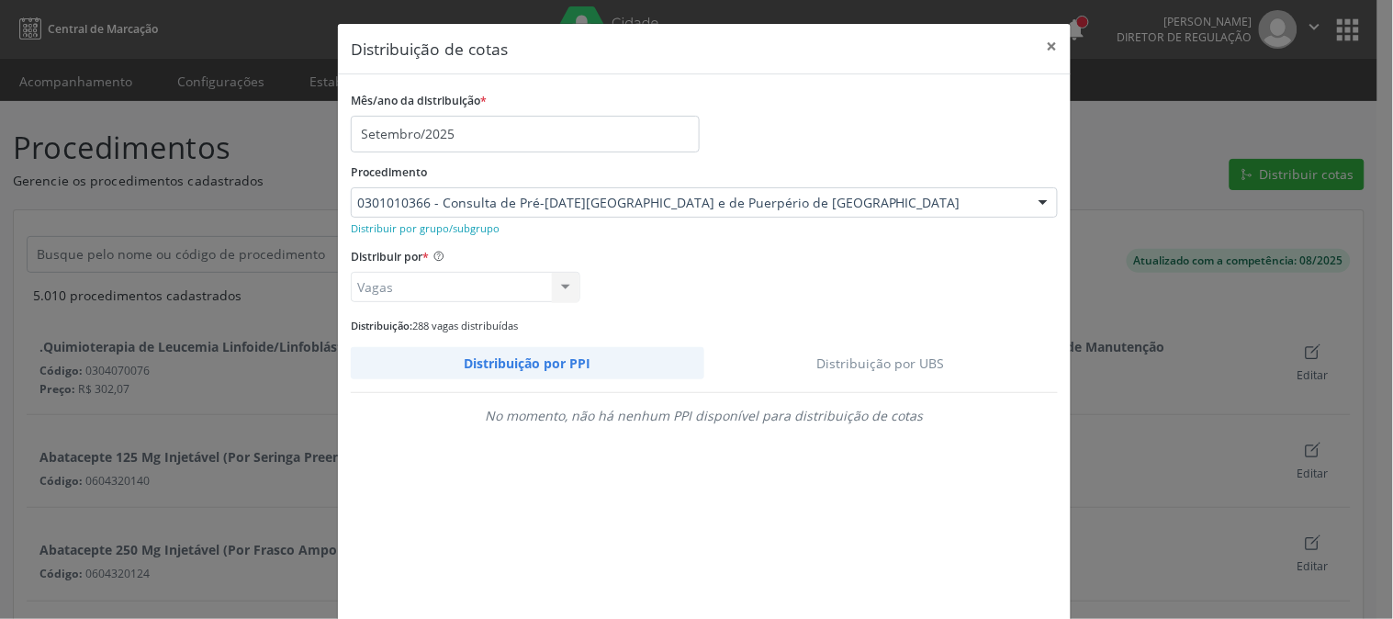
click at [860, 370] on link "Distribuição por UBS" at bounding box center [881, 363] width 354 height 32
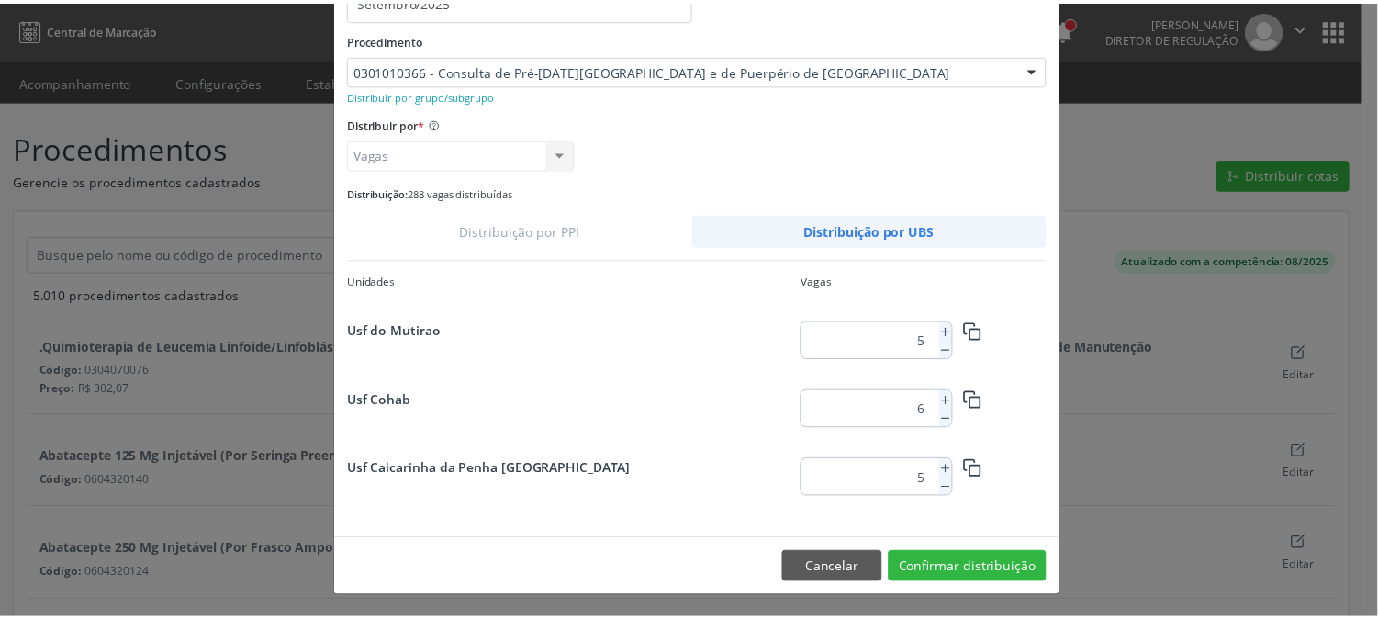
scroll to position [1017, 0]
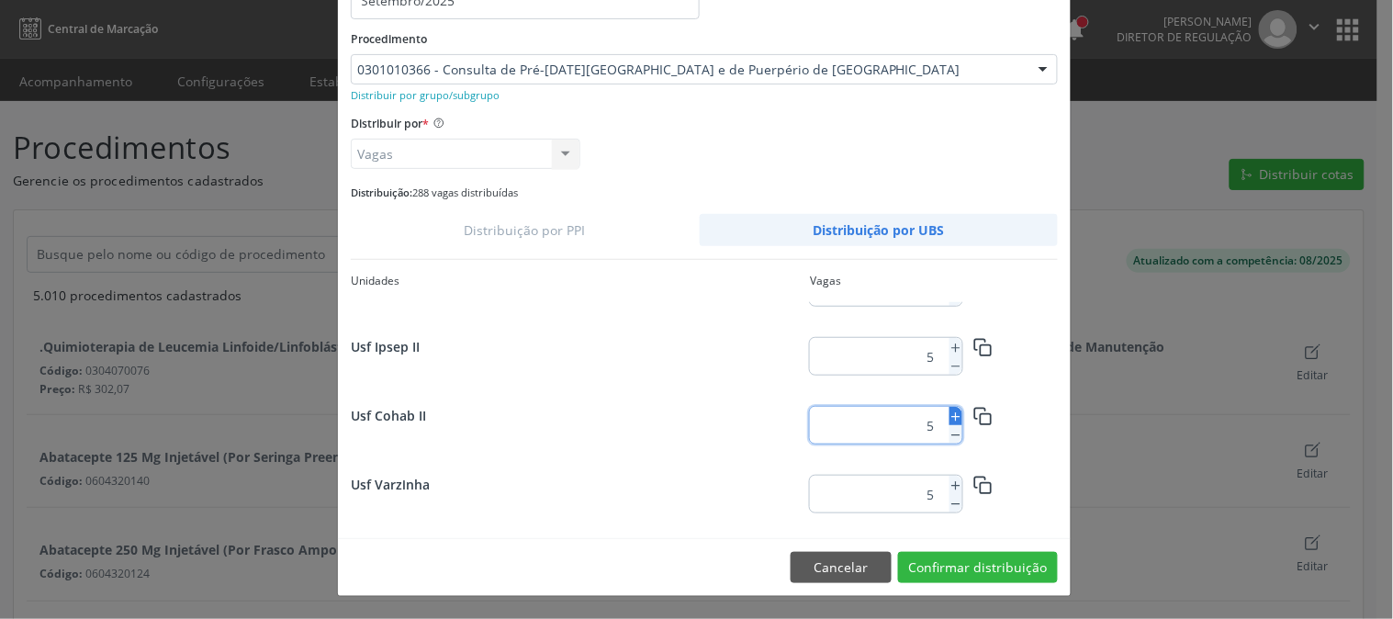
click at [950, 416] on icon at bounding box center [956, 416] width 13 height 13
type input "6"
click at [946, 563] on button "Confirmar distribuição" at bounding box center [978, 567] width 160 height 31
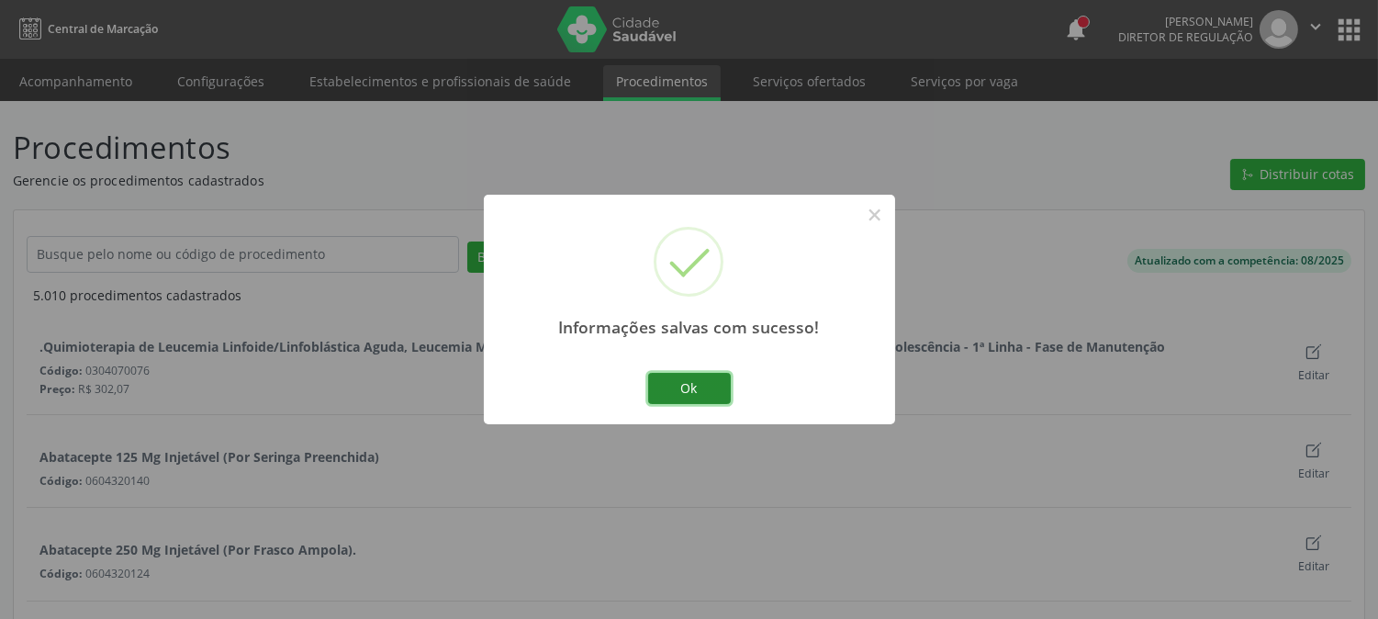
click at [676, 383] on button "Ok" at bounding box center [689, 388] width 83 height 31
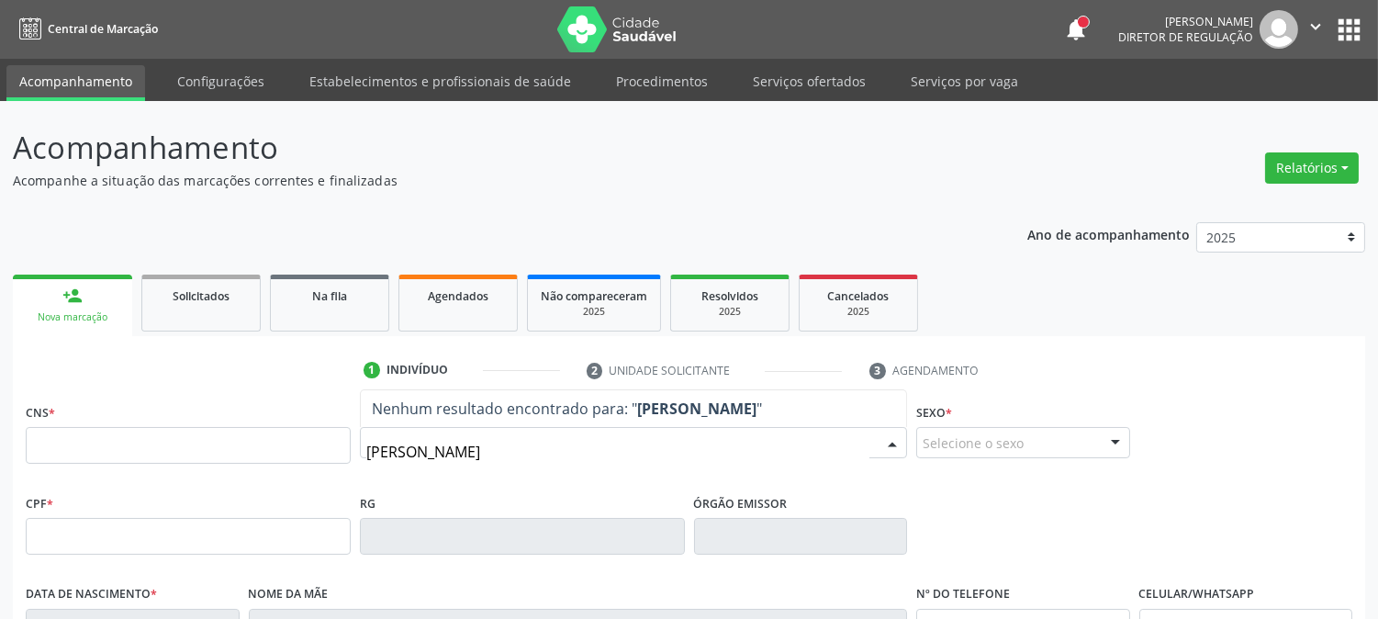
type input "[PERSON_NAME]"
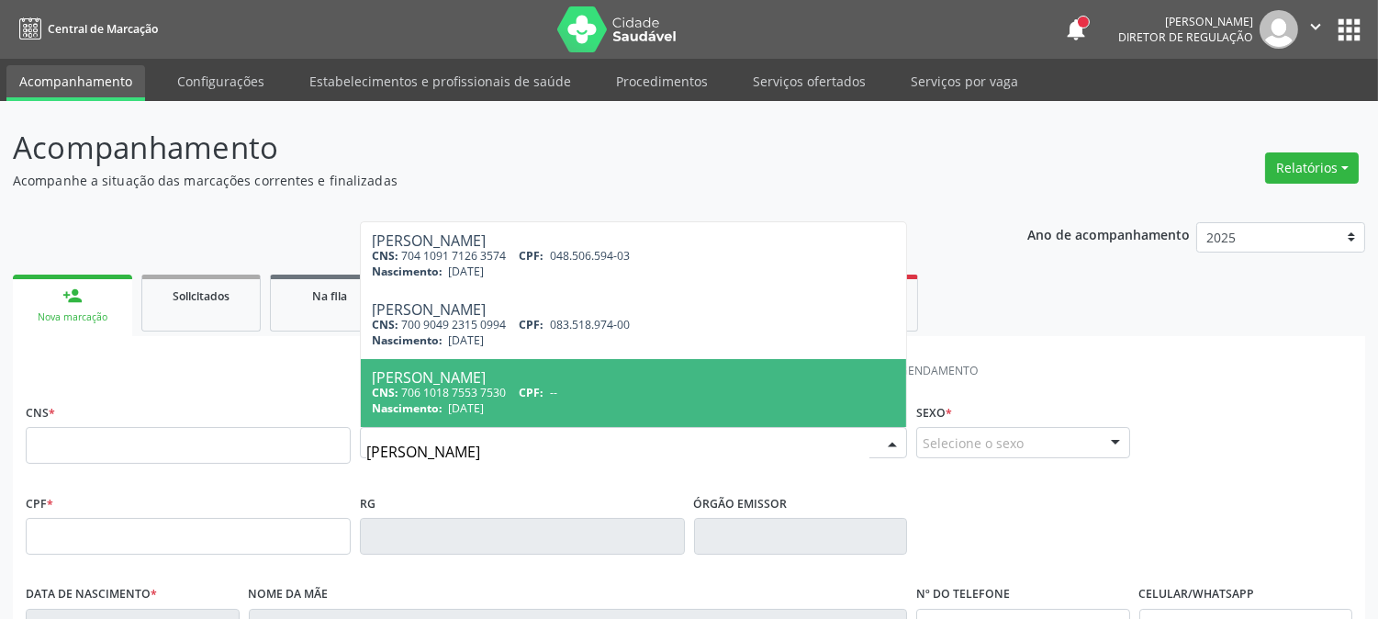
drag, startPoint x: 556, startPoint y: 456, endPoint x: 207, endPoint y: 438, distance: 349.4
click at [207, 438] on div "CNS * Nome * MARILENE MARIA DA Marilene Maria da Conceicao Souza CNS: 704 1091 …" at bounding box center [689, 444] width 1336 height 91
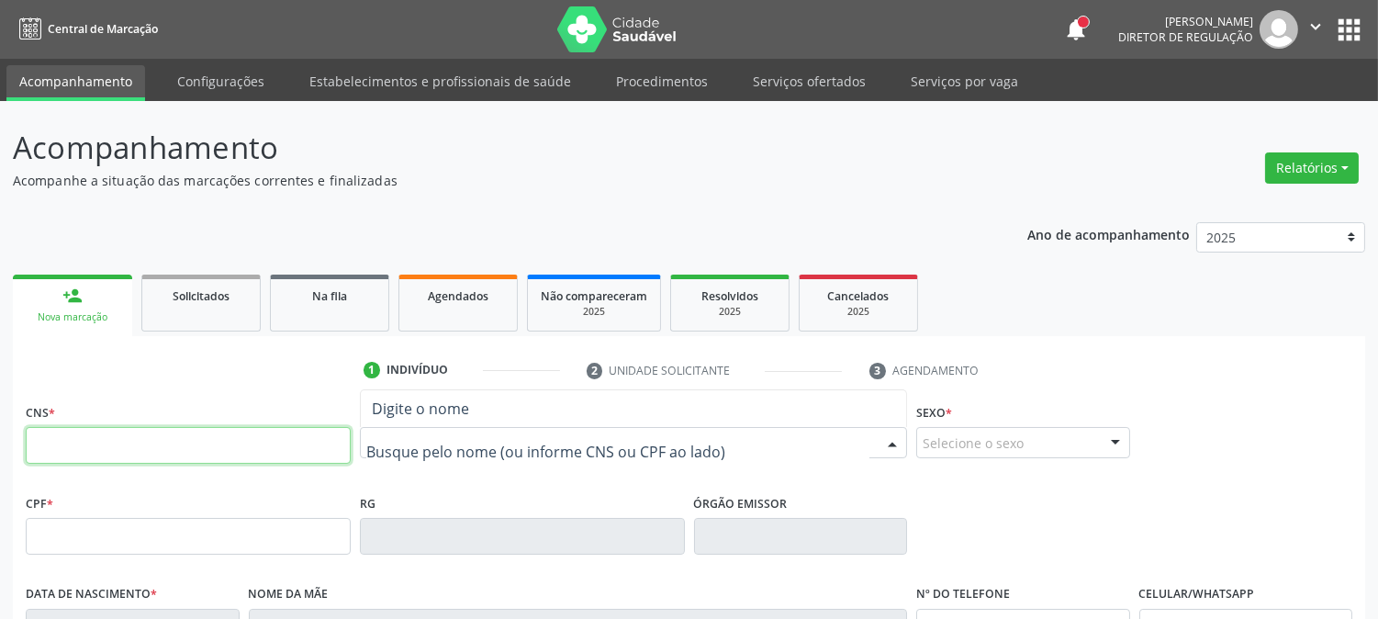
click at [191, 438] on input "text" at bounding box center [188, 445] width 325 height 37
type input "7"
paste input "705 0026 8779 4959"
type input "705 0026 8779 4959"
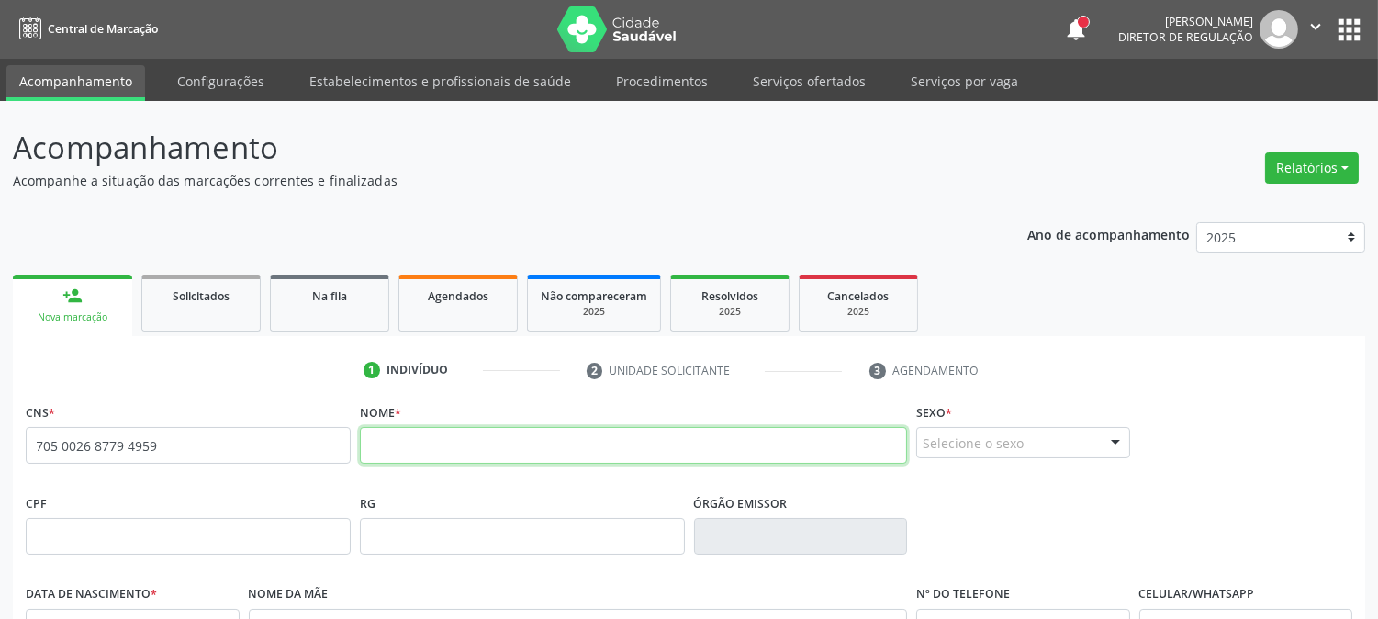
click at [509, 438] on input "text" at bounding box center [633, 445] width 547 height 37
type input "MARILENE MARIA DA SILVA"
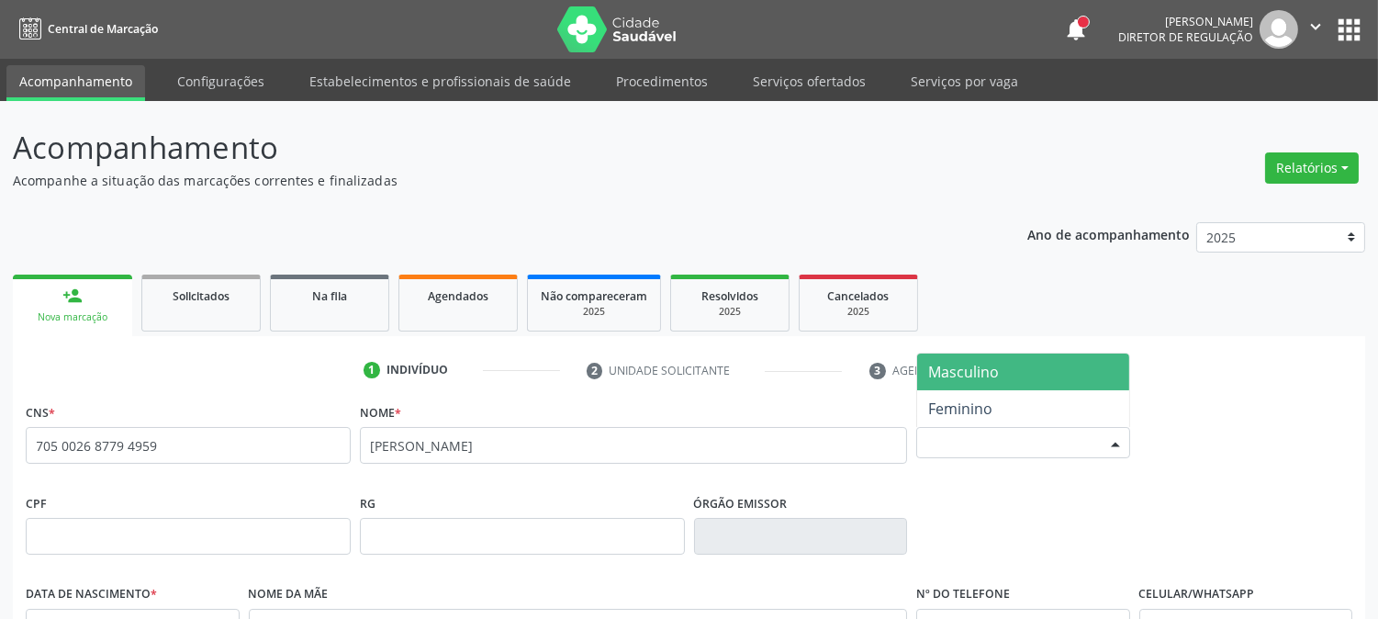
click at [958, 428] on div "Selecione o sexo" at bounding box center [1023, 442] width 214 height 31
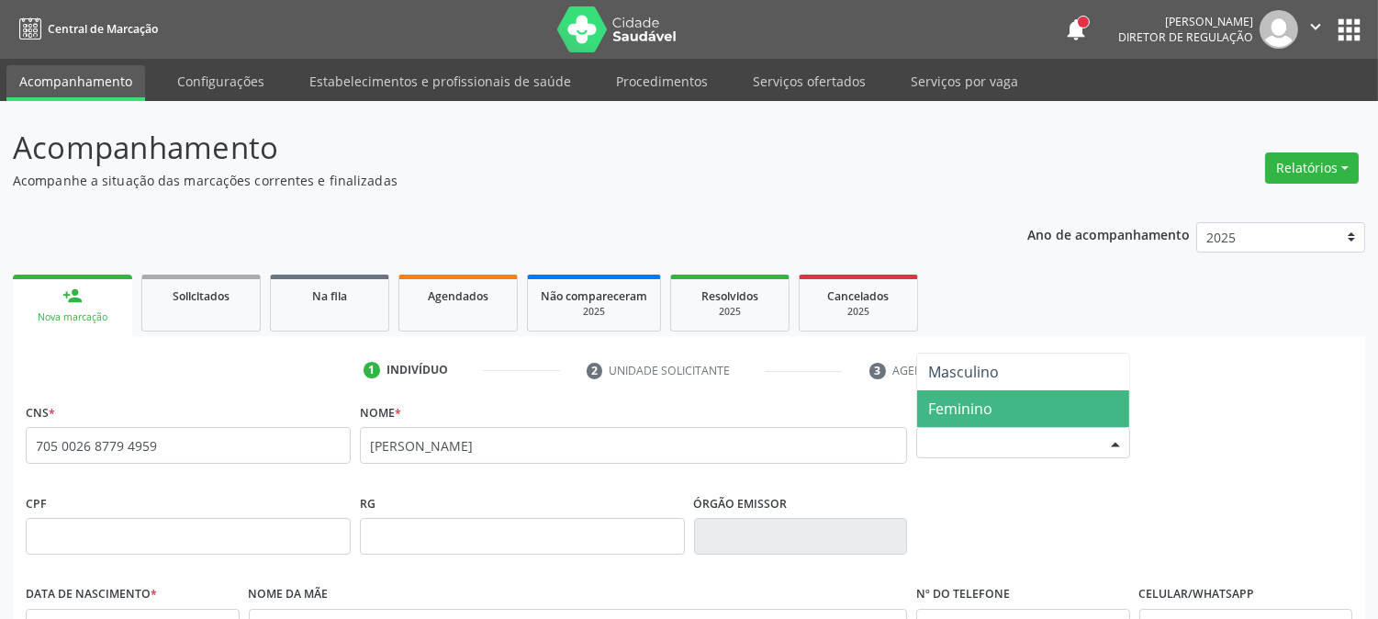
click at [958, 411] on span "Feminino" at bounding box center [960, 409] width 64 height 20
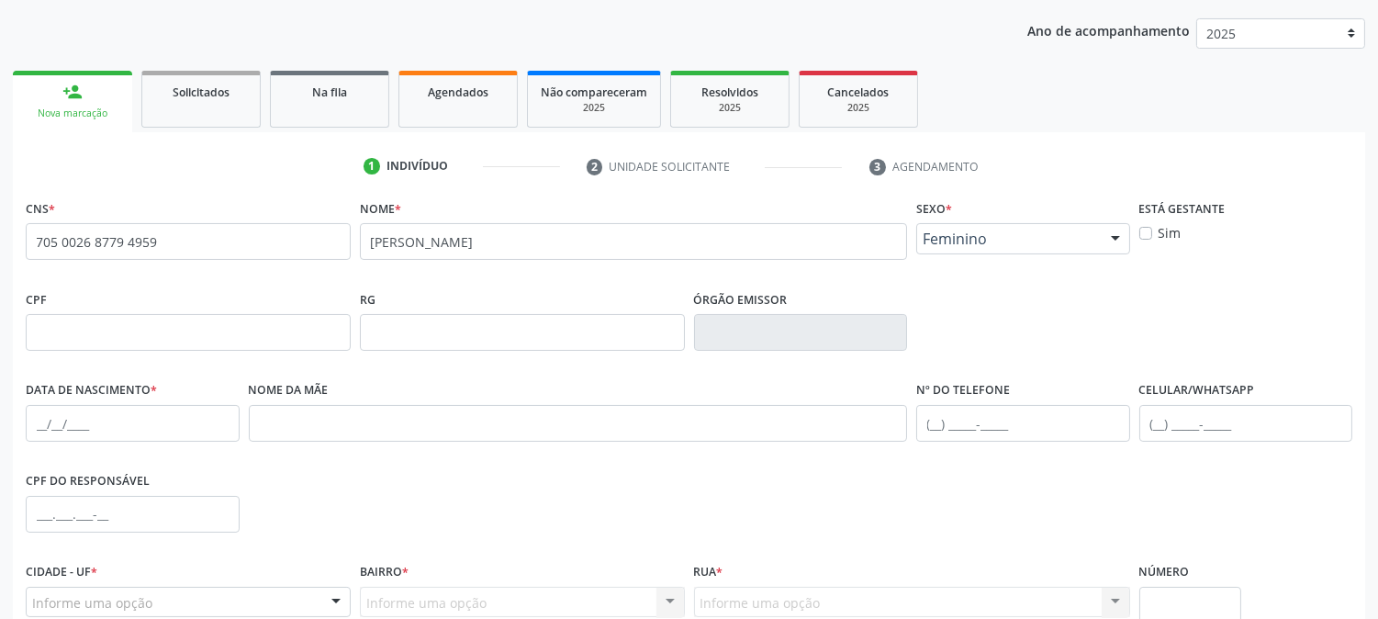
scroll to position [375, 0]
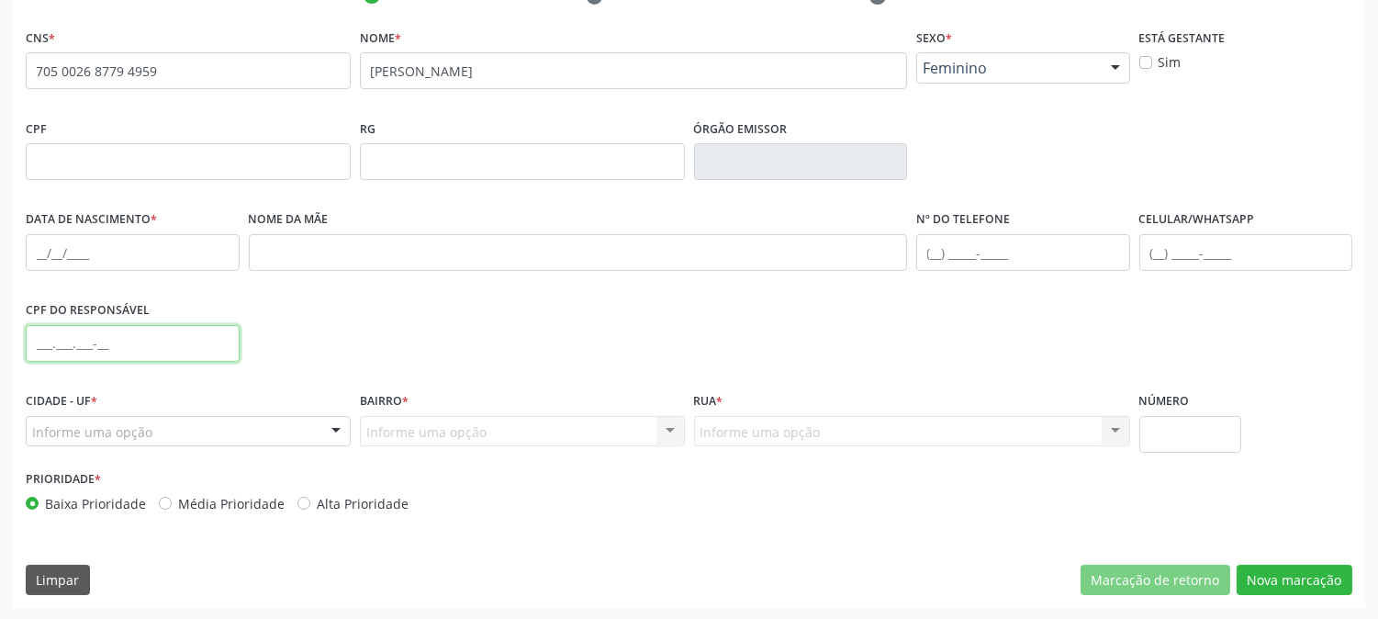
click at [28, 342] on input "text" at bounding box center [133, 343] width 214 height 37
click at [29, 248] on input "text" at bounding box center [133, 252] width 214 height 37
type input "30/08/1966"
click at [240, 432] on div "Informe uma opção" at bounding box center [188, 431] width 325 height 31
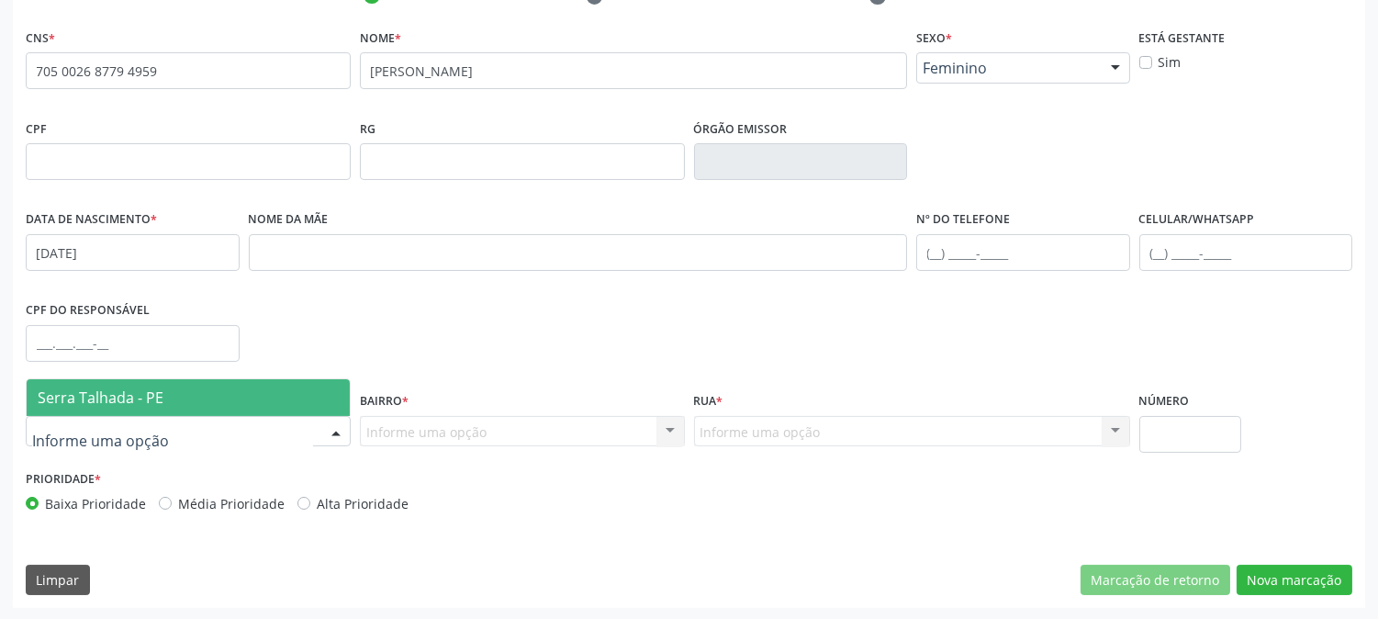
click at [239, 392] on span "Serra Talhada - PE" at bounding box center [188, 397] width 323 height 37
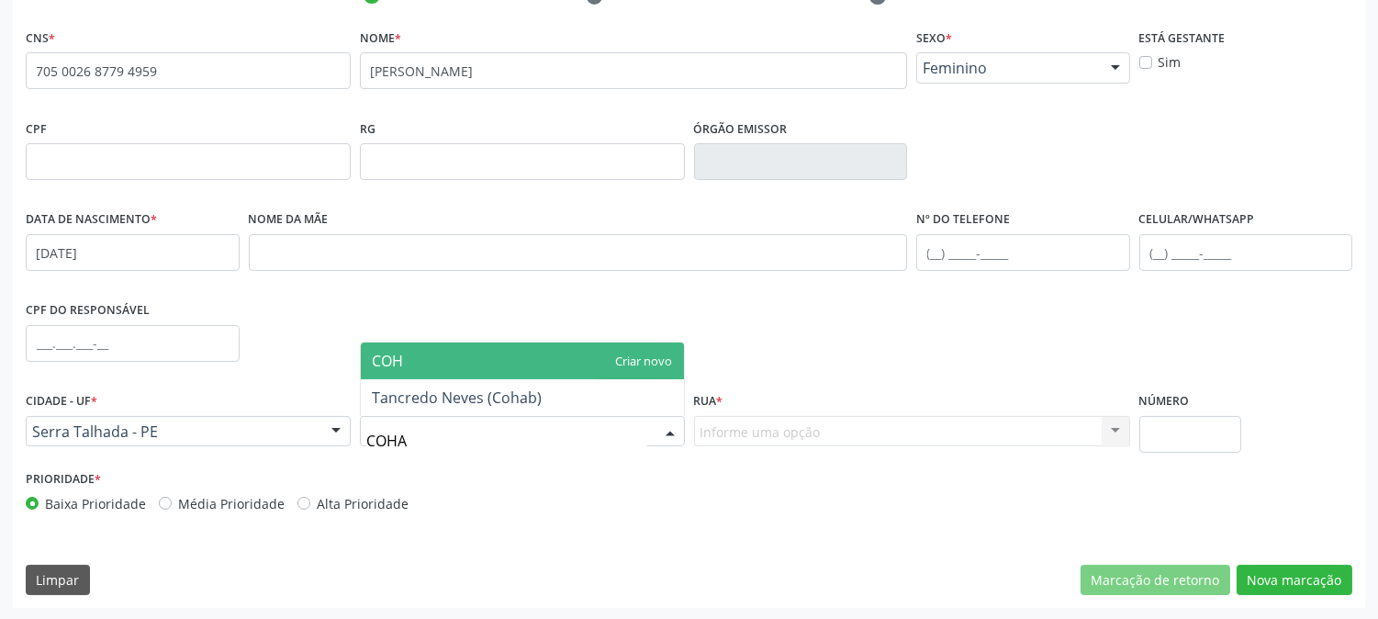
type input "COHAB"
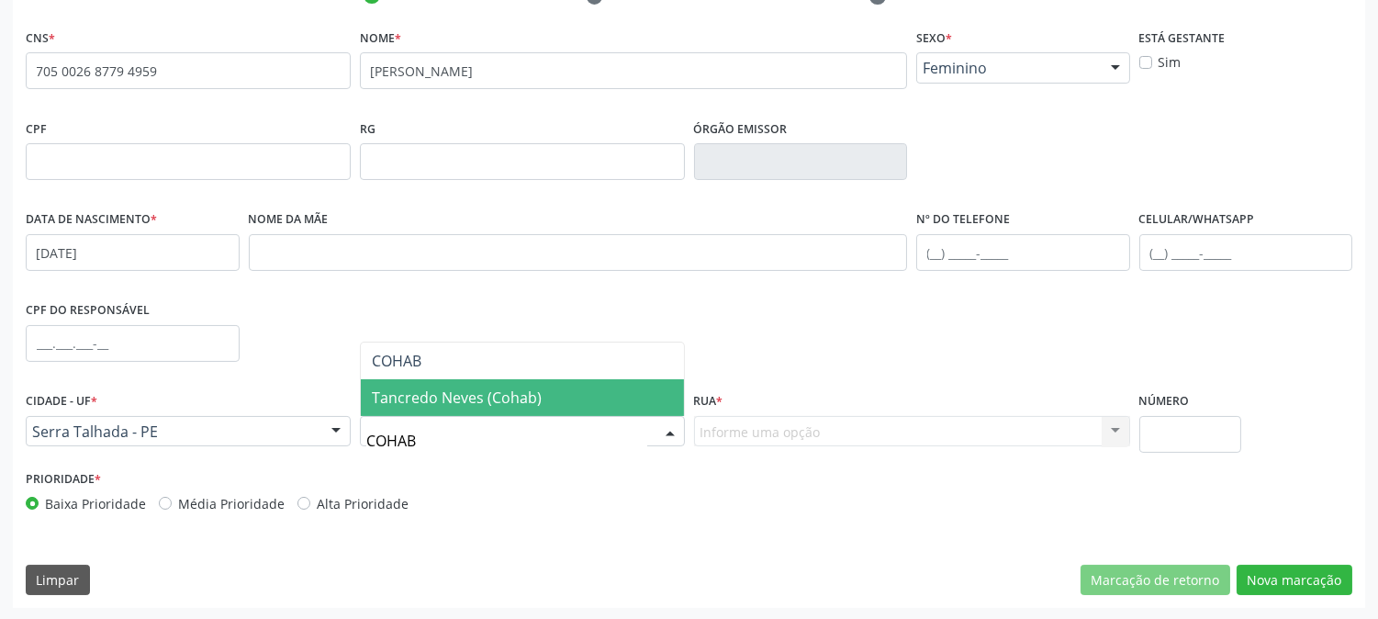
click at [476, 408] on span "Tancredo Neves (Cohab)" at bounding box center [522, 397] width 323 height 37
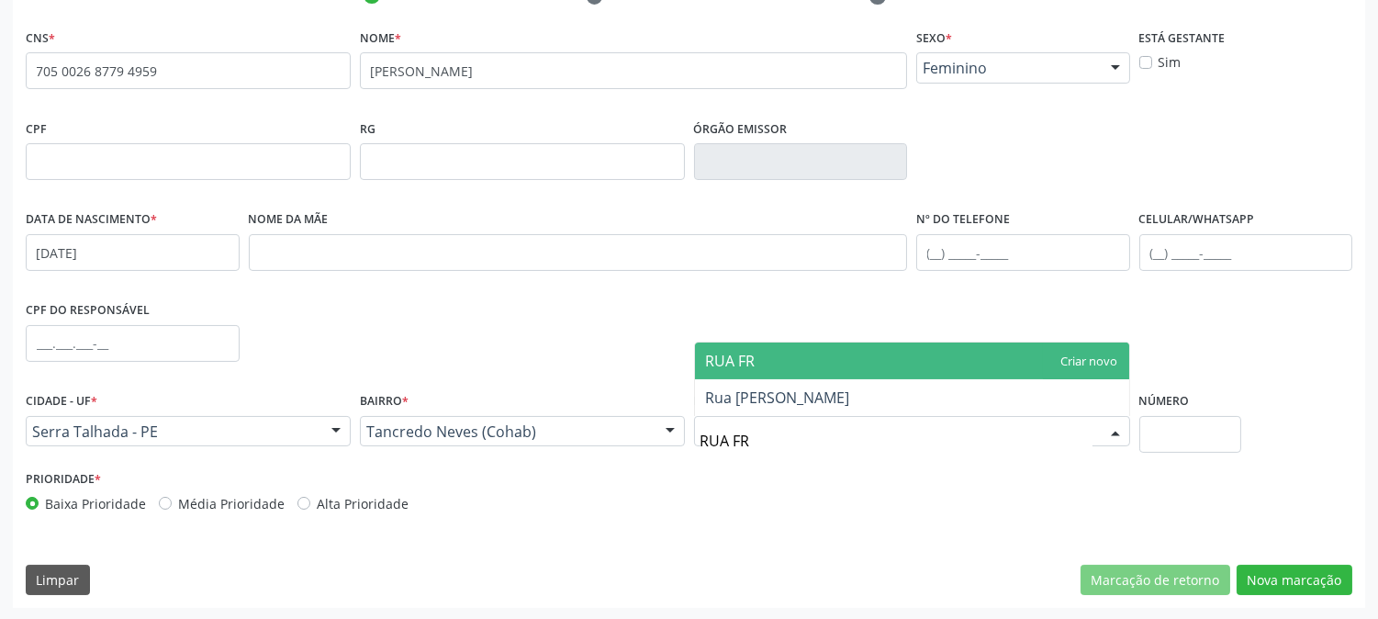
type input "RUA FRA"
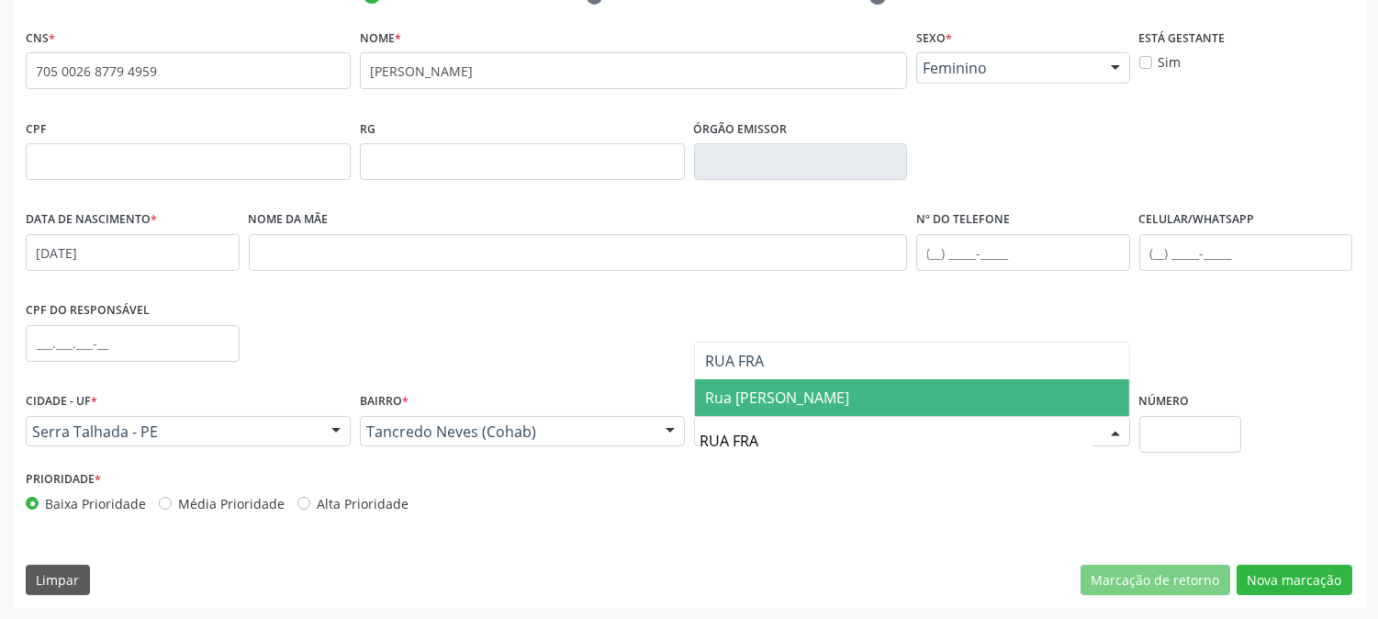
click at [800, 382] on span "Rua Francisca Gomes de Souza" at bounding box center [912, 397] width 434 height 37
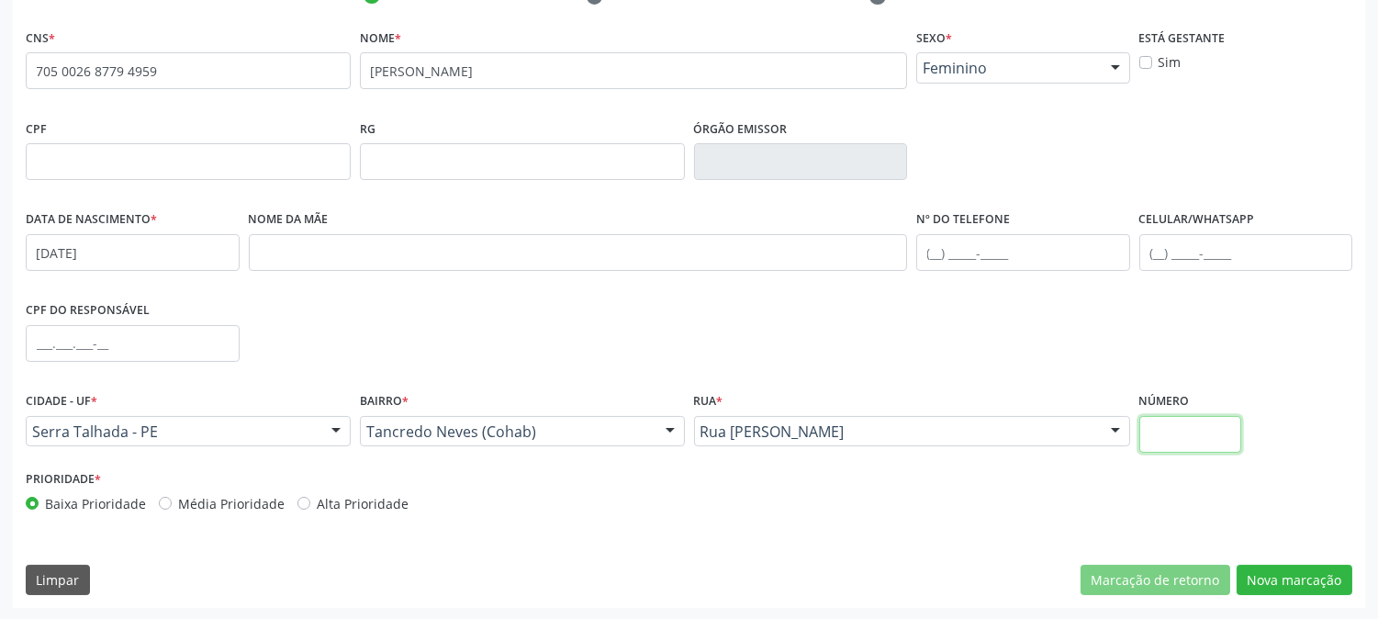
click at [1198, 434] on input "text" at bounding box center [1191, 434] width 102 height 37
type input "128"
click at [1263, 573] on button "Nova marcação" at bounding box center [1295, 580] width 116 height 31
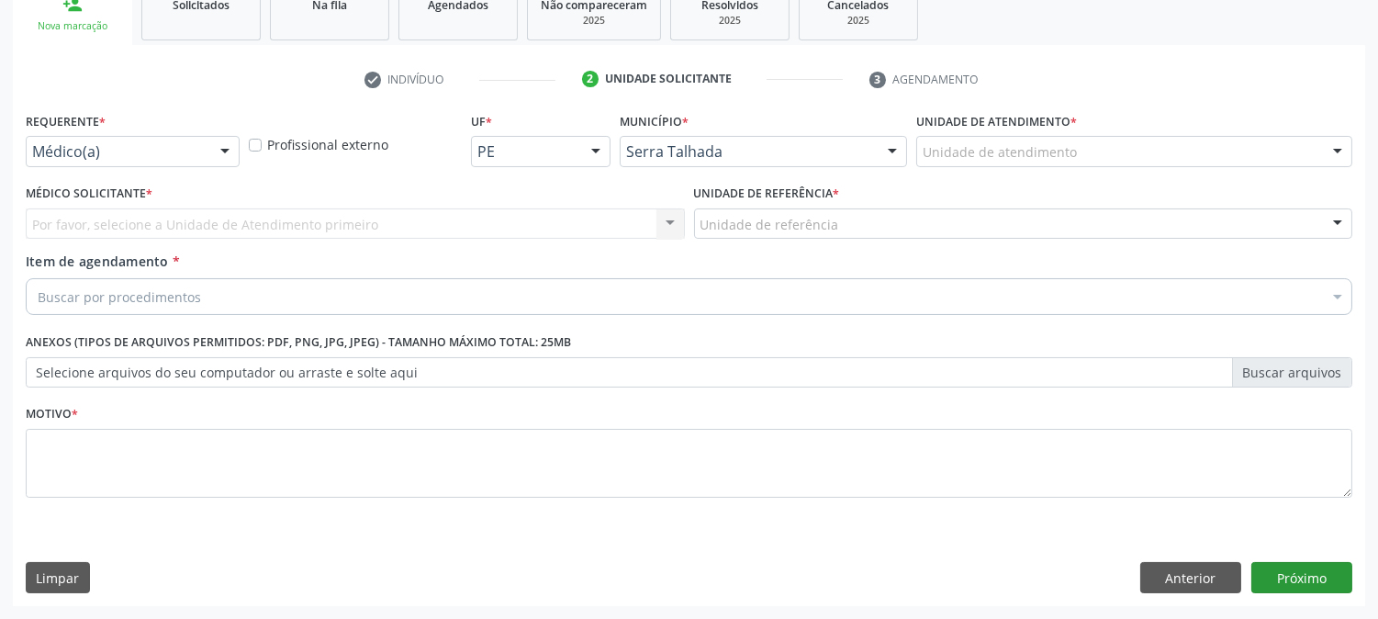
scroll to position [290, 0]
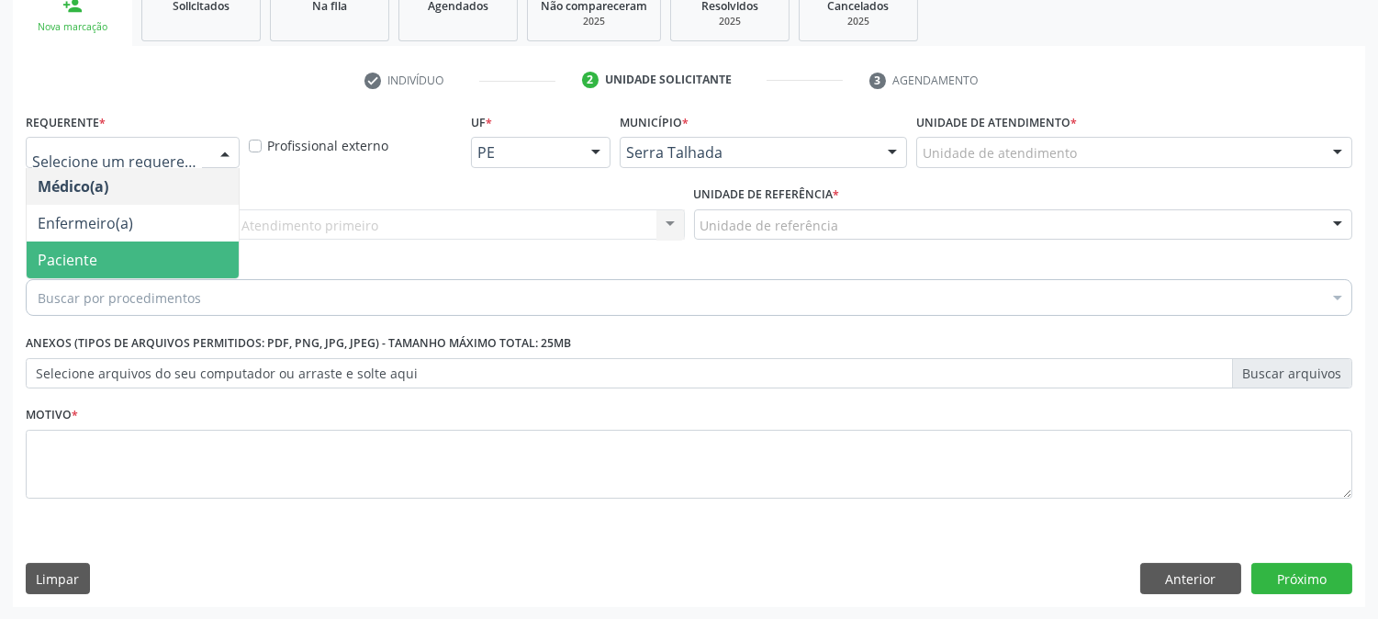
click at [158, 246] on span "Paciente" at bounding box center [133, 260] width 212 height 37
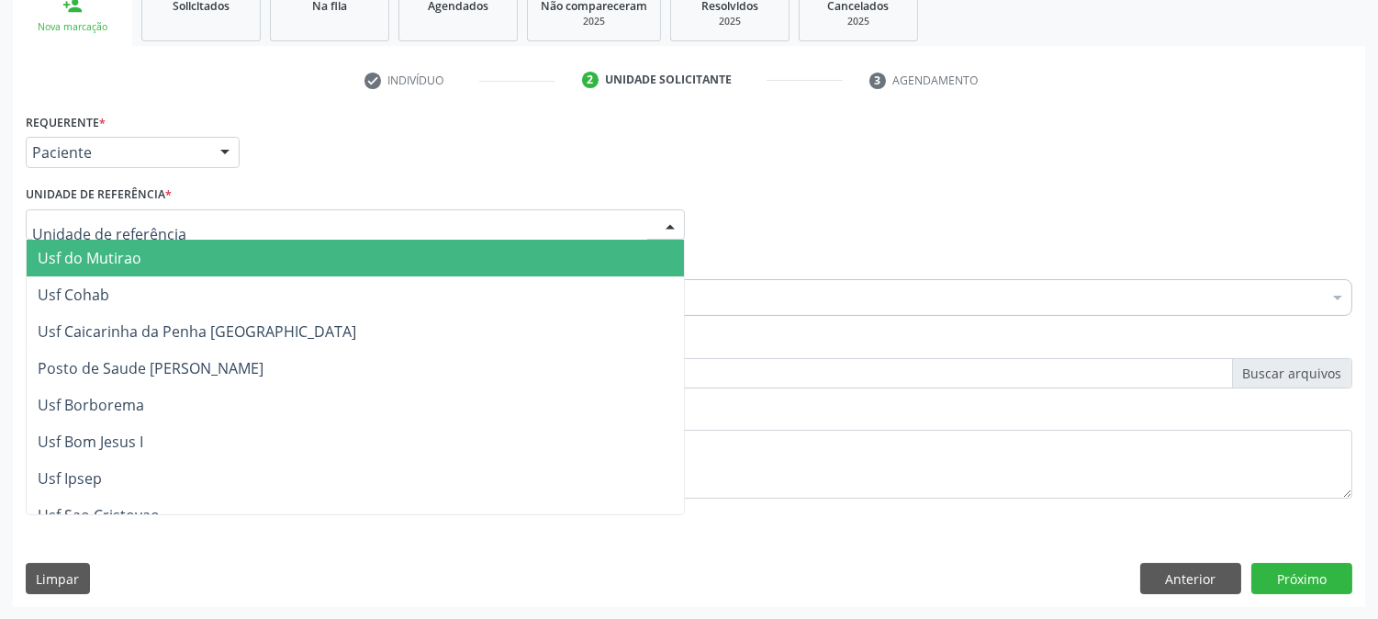
click at [206, 217] on div at bounding box center [355, 224] width 659 height 31
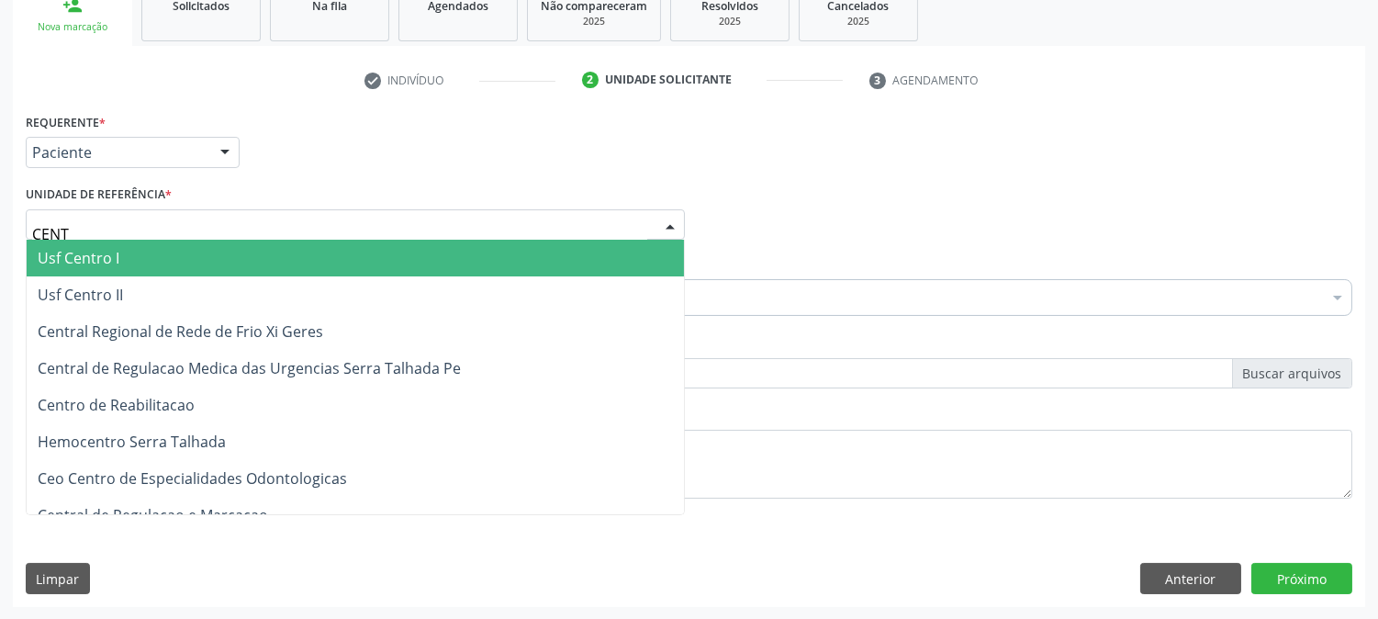
type input "CENTR"
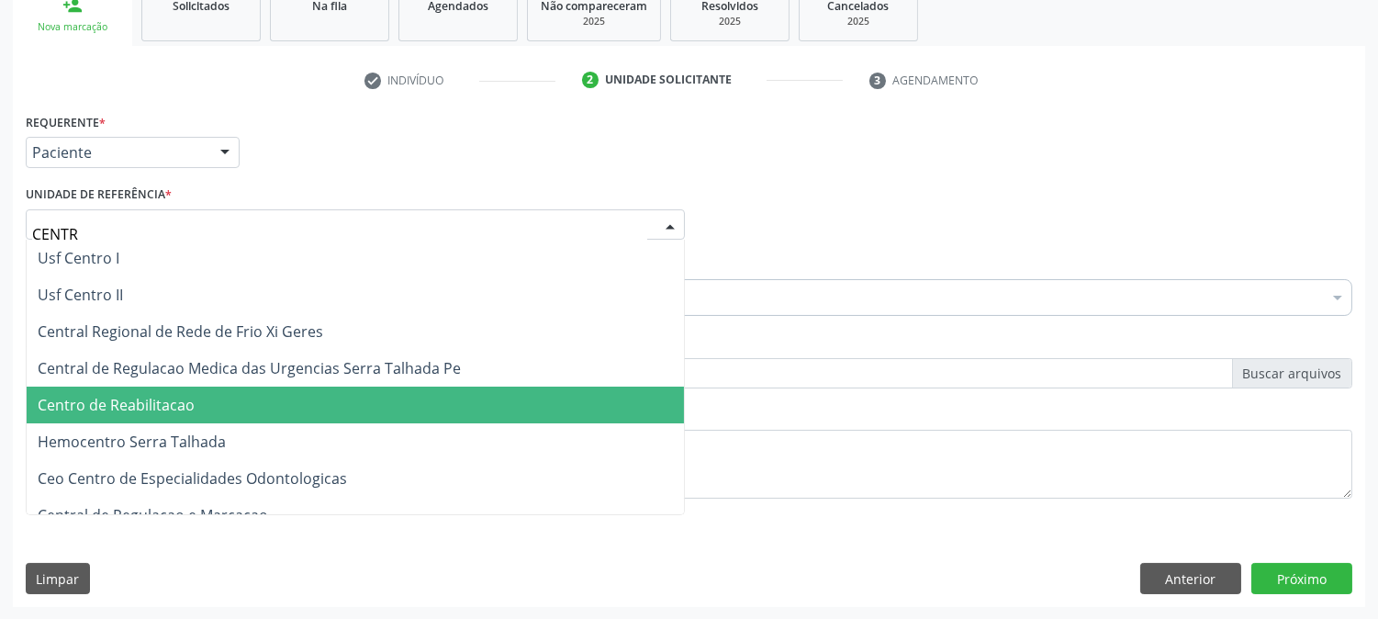
click at [202, 399] on span "Centro de Reabilitacao" at bounding box center [356, 405] width 658 height 37
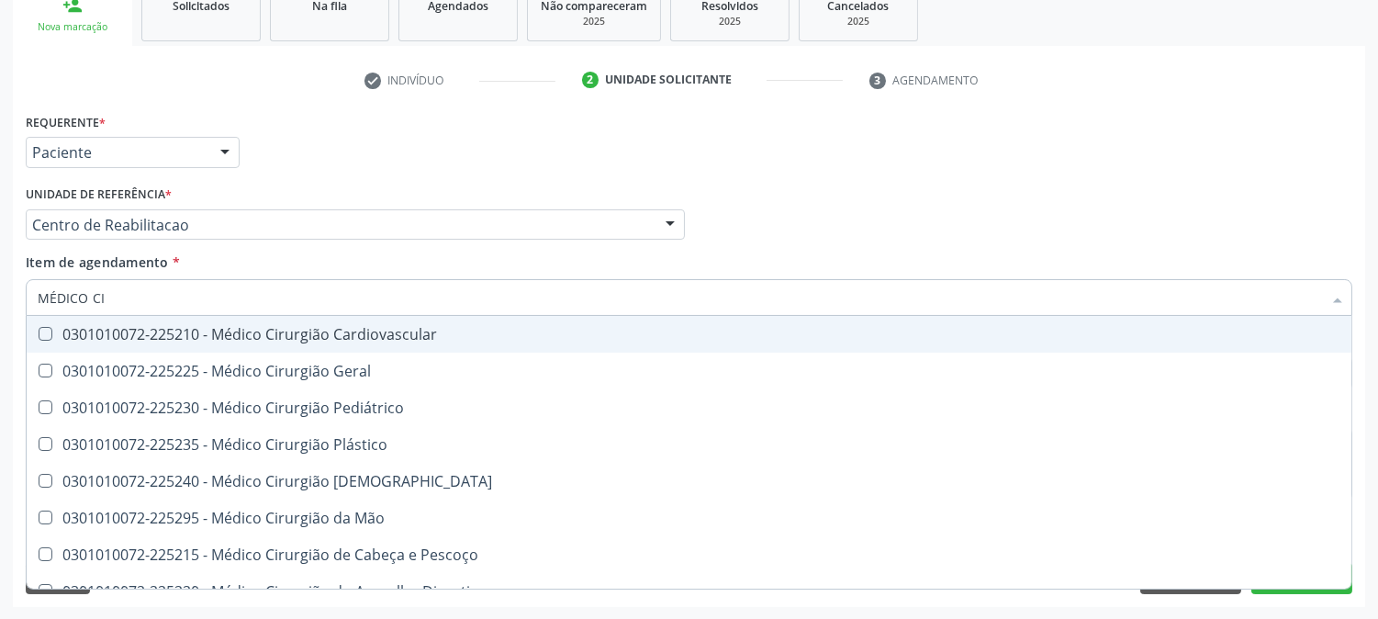
type input "MÉDICO CIR"
click at [126, 365] on div "0301010072-225225 - Médico Cirurgião Geral" at bounding box center [689, 371] width 1303 height 15
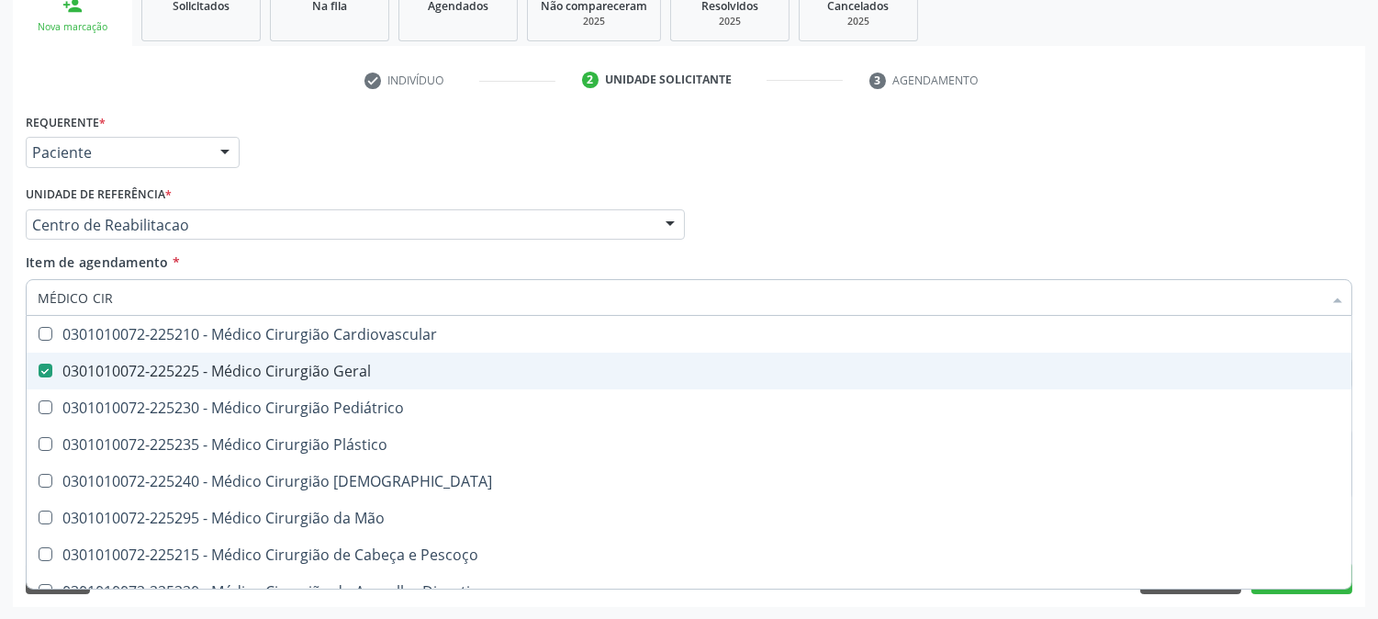
checkbox Geral "true"
click at [0, 341] on div "Acompanhamento Acompanhe a situação das marcações correntes e finalizadas Relat…" at bounding box center [689, 215] width 1378 height 809
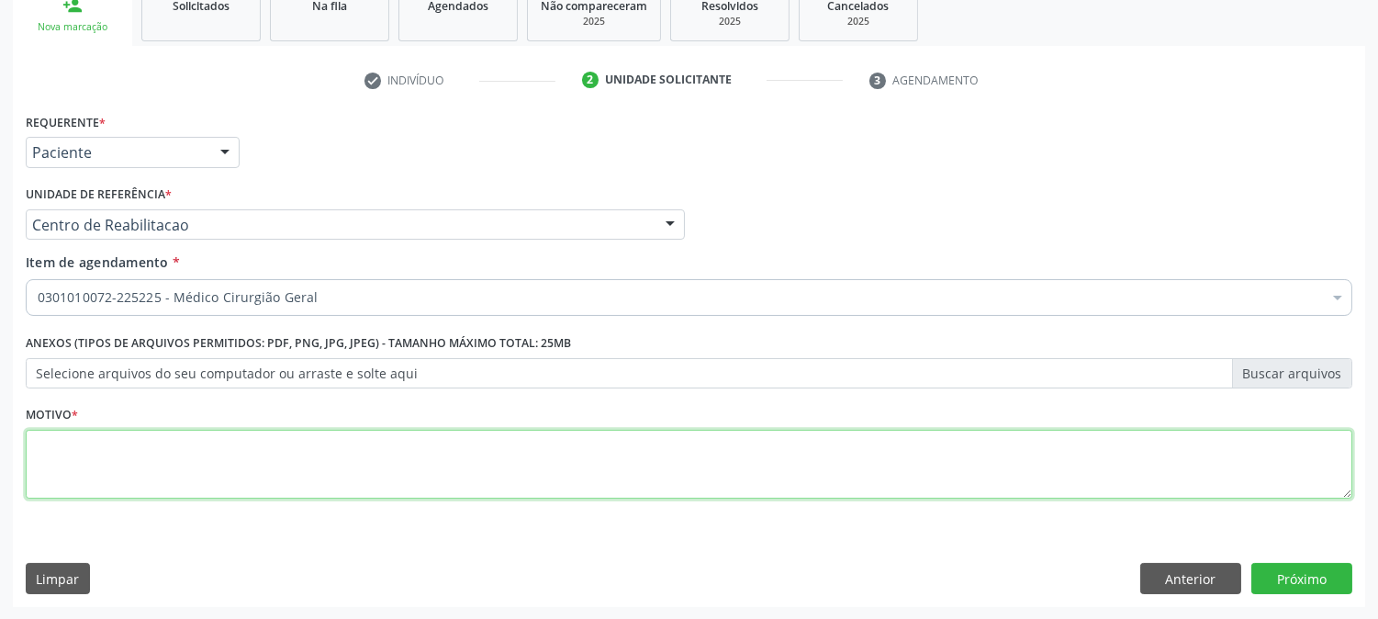
click at [80, 454] on textarea at bounding box center [689, 465] width 1327 height 70
type textarea "."
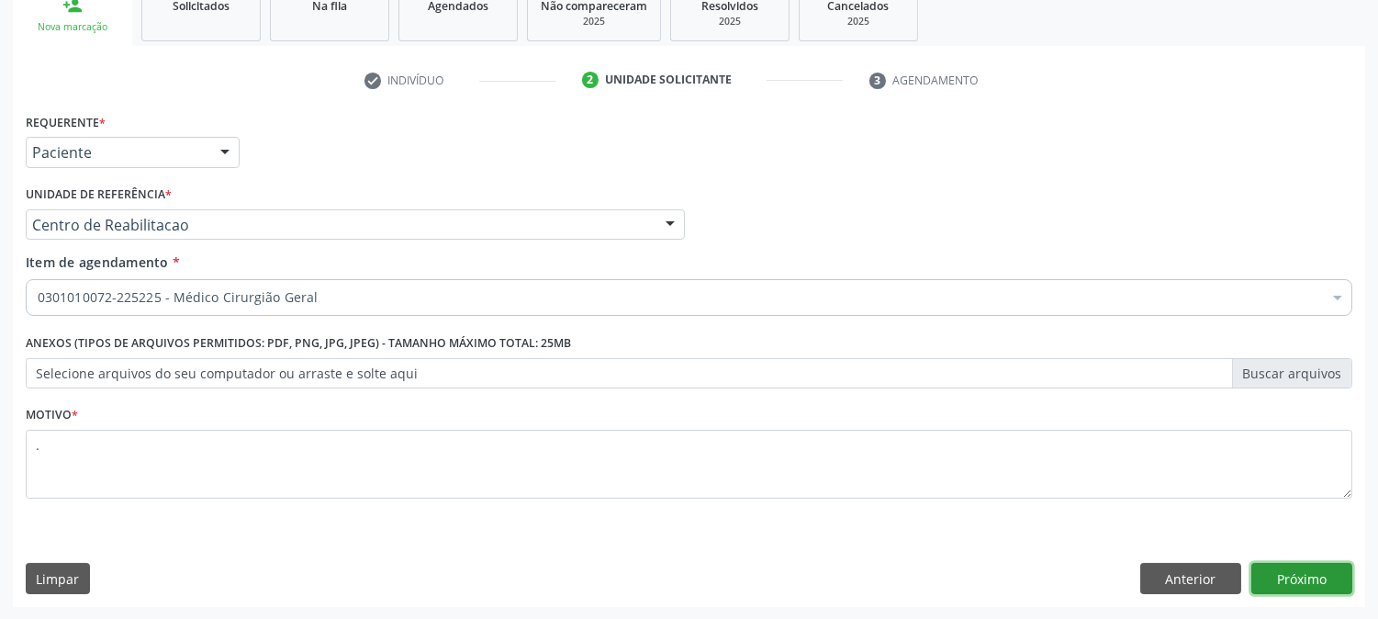
click at [1330, 589] on button "Próximo" at bounding box center [1302, 578] width 101 height 31
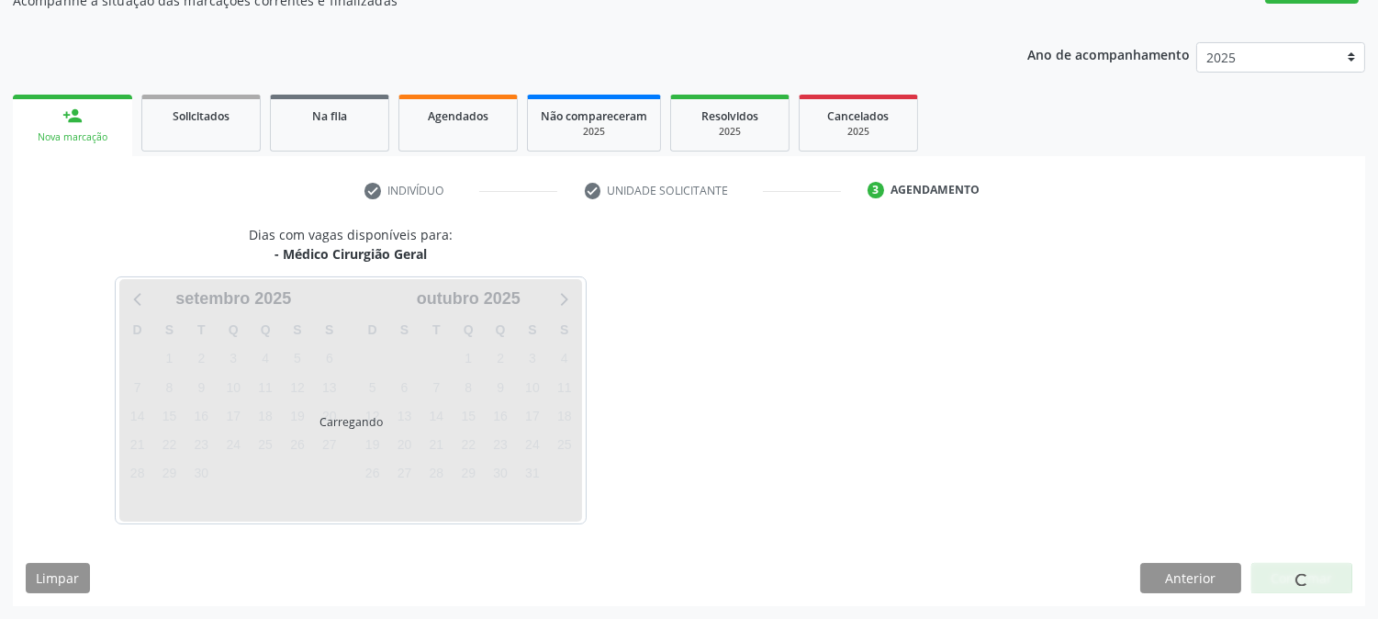
scroll to position [179, 0]
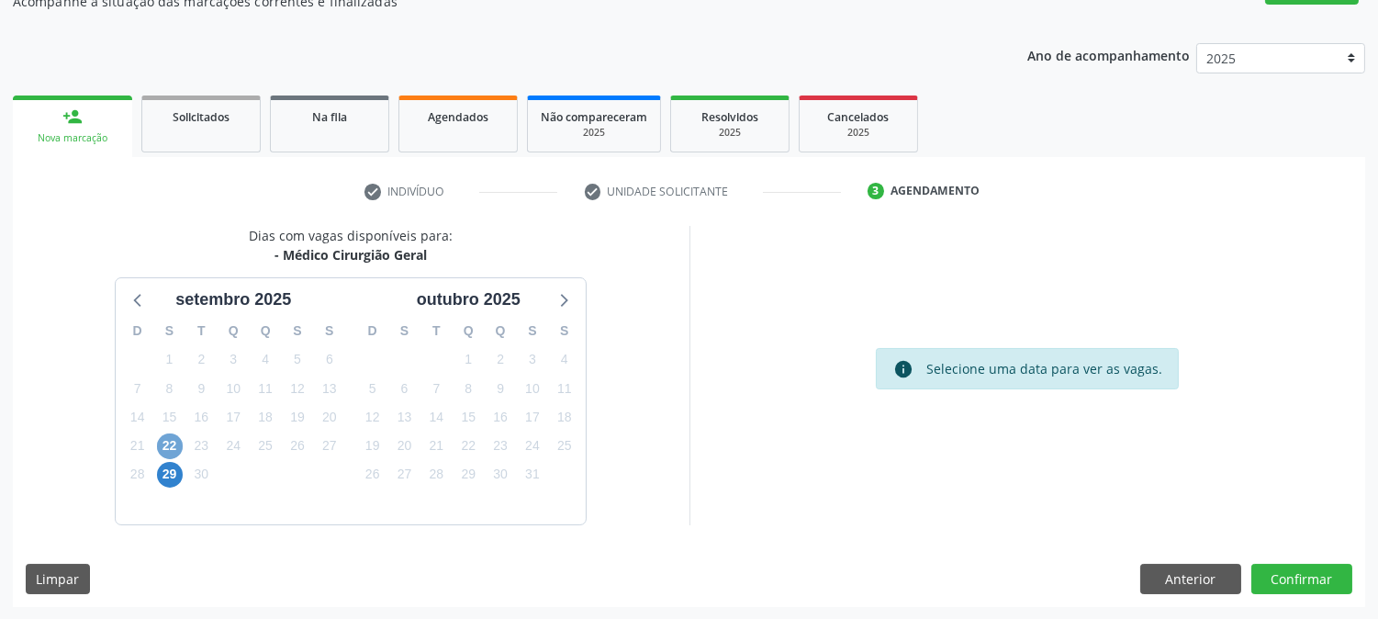
click at [172, 444] on span "22" at bounding box center [170, 446] width 26 height 26
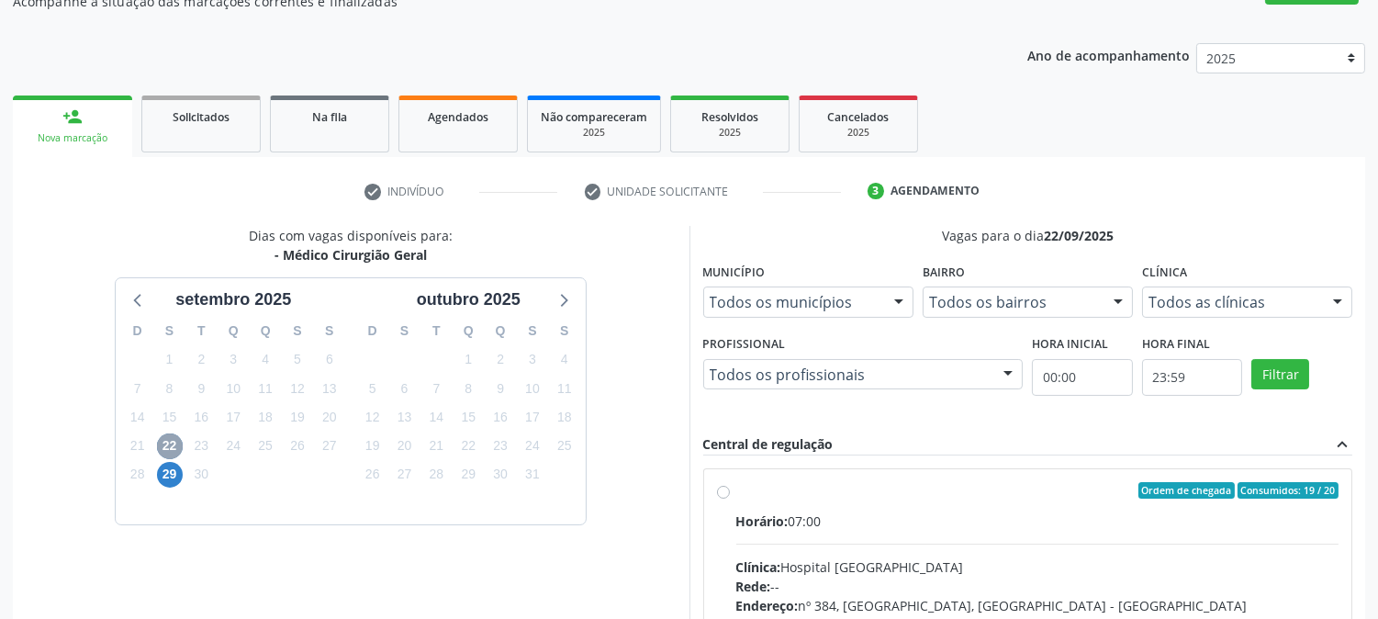
scroll to position [444, 0]
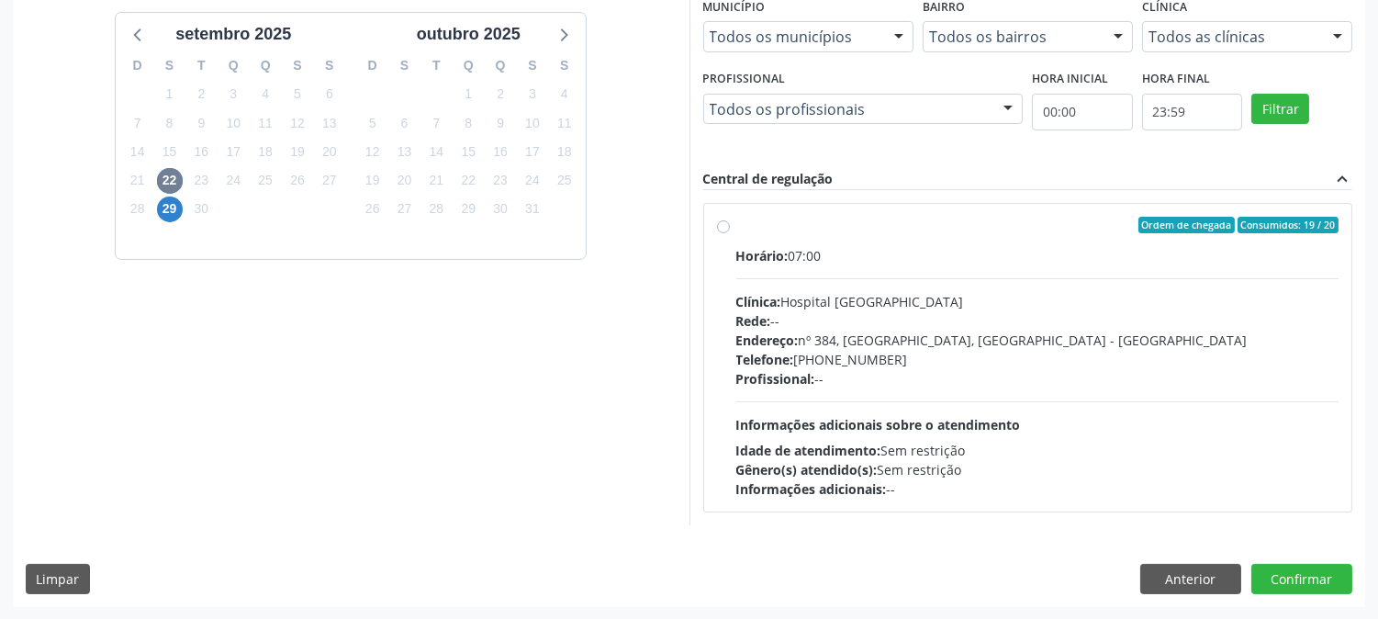
click at [1081, 377] on div "Profissional: --" at bounding box center [1038, 378] width 603 height 19
click at [730, 233] on input "Ordem de chegada Consumidos: 19 / 20 Horário: 07:00 Clínica: Hospital Sao Franc…" at bounding box center [723, 225] width 13 height 17
radio input "true"
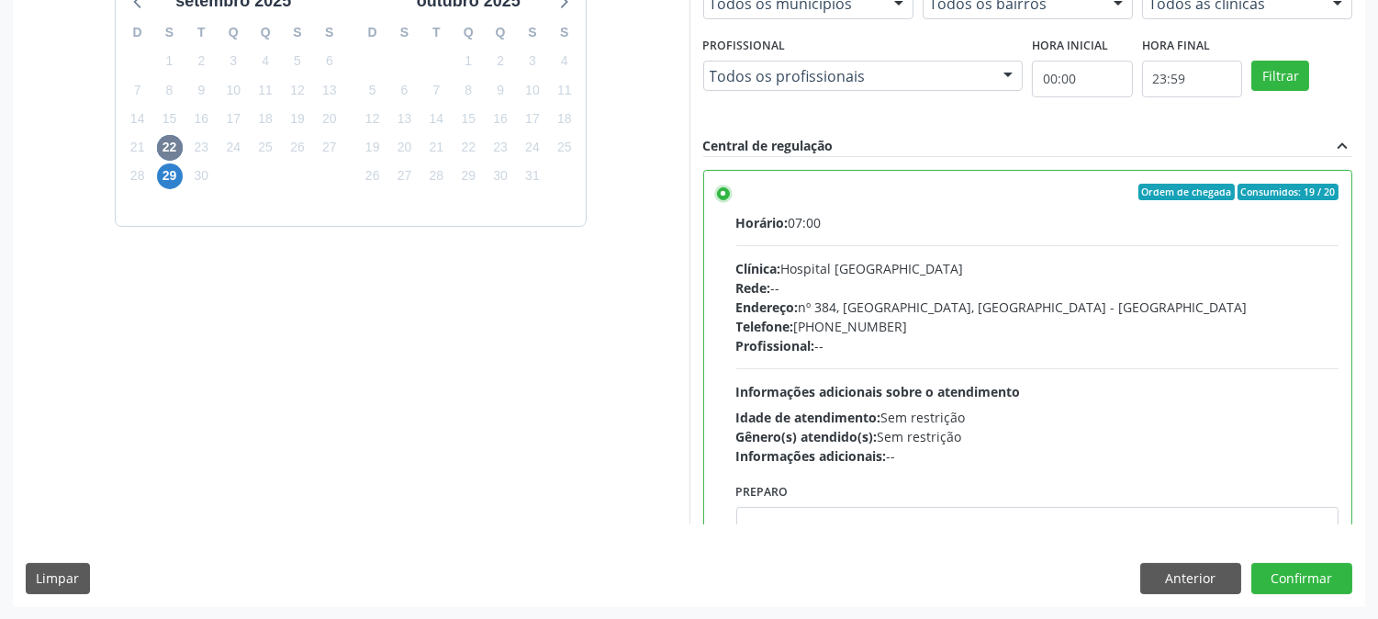
scroll to position [90, 0]
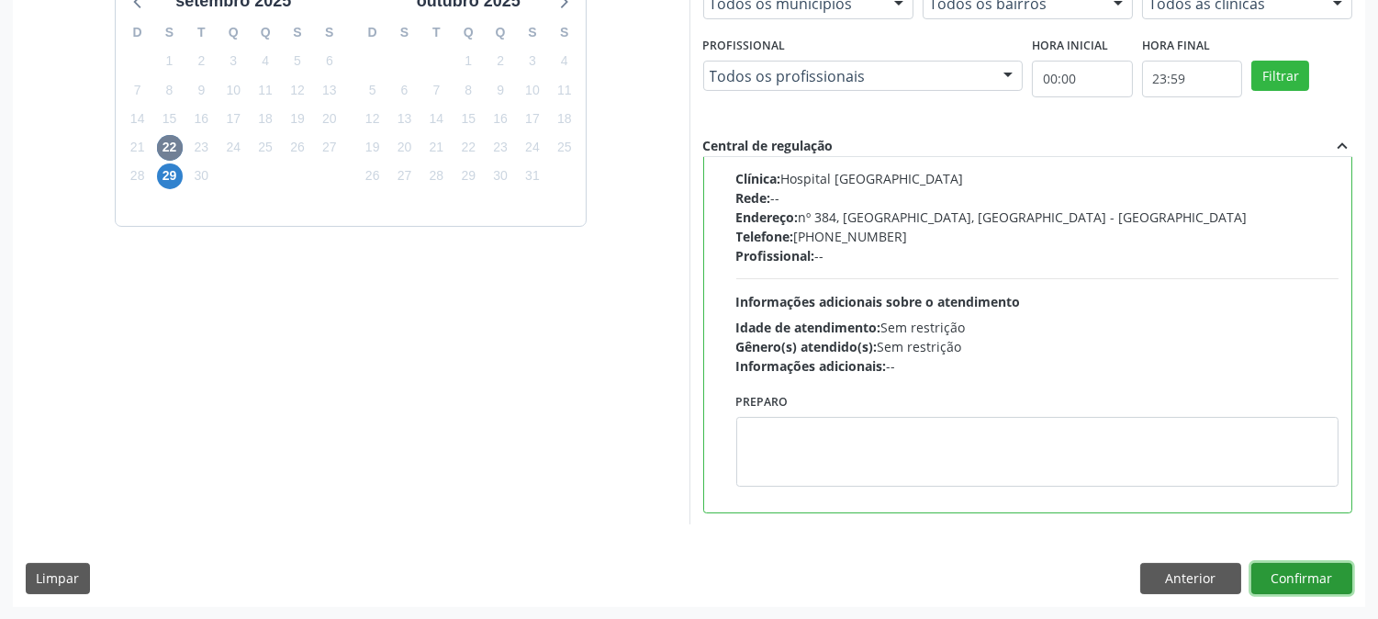
click at [1295, 579] on button "Confirmar" at bounding box center [1302, 578] width 101 height 31
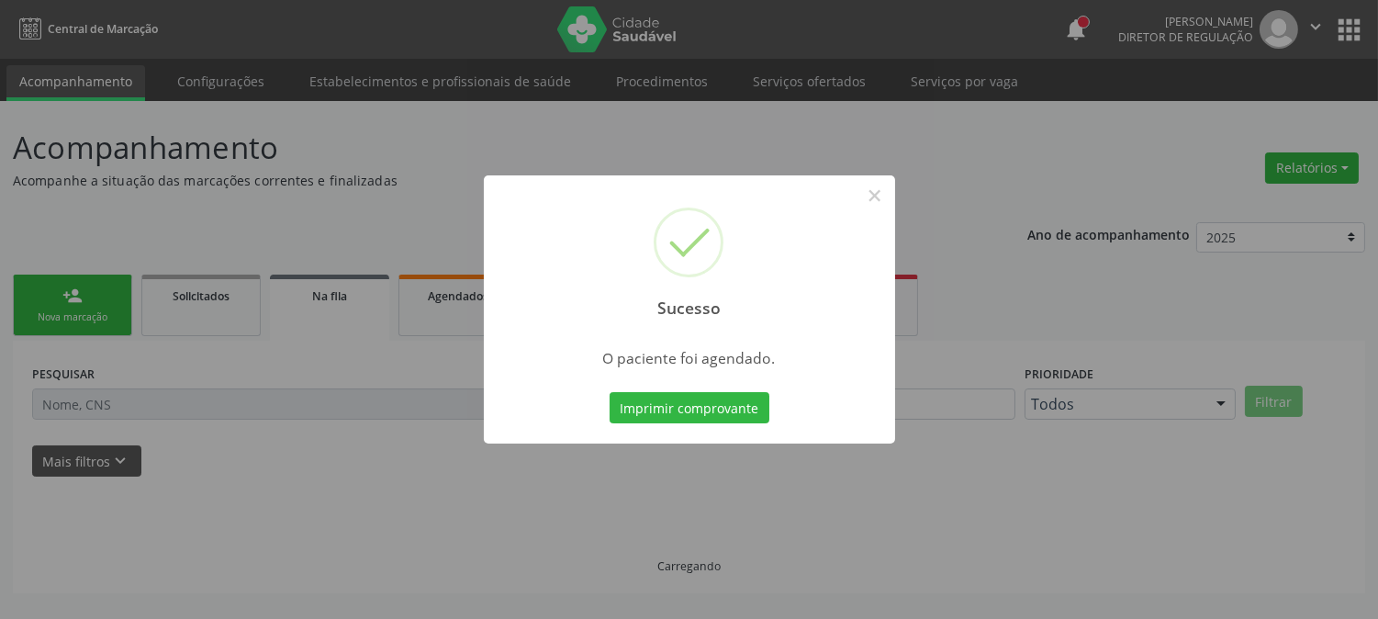
scroll to position [0, 0]
click at [673, 401] on button "Imprimir comprovante" at bounding box center [690, 407] width 160 height 31
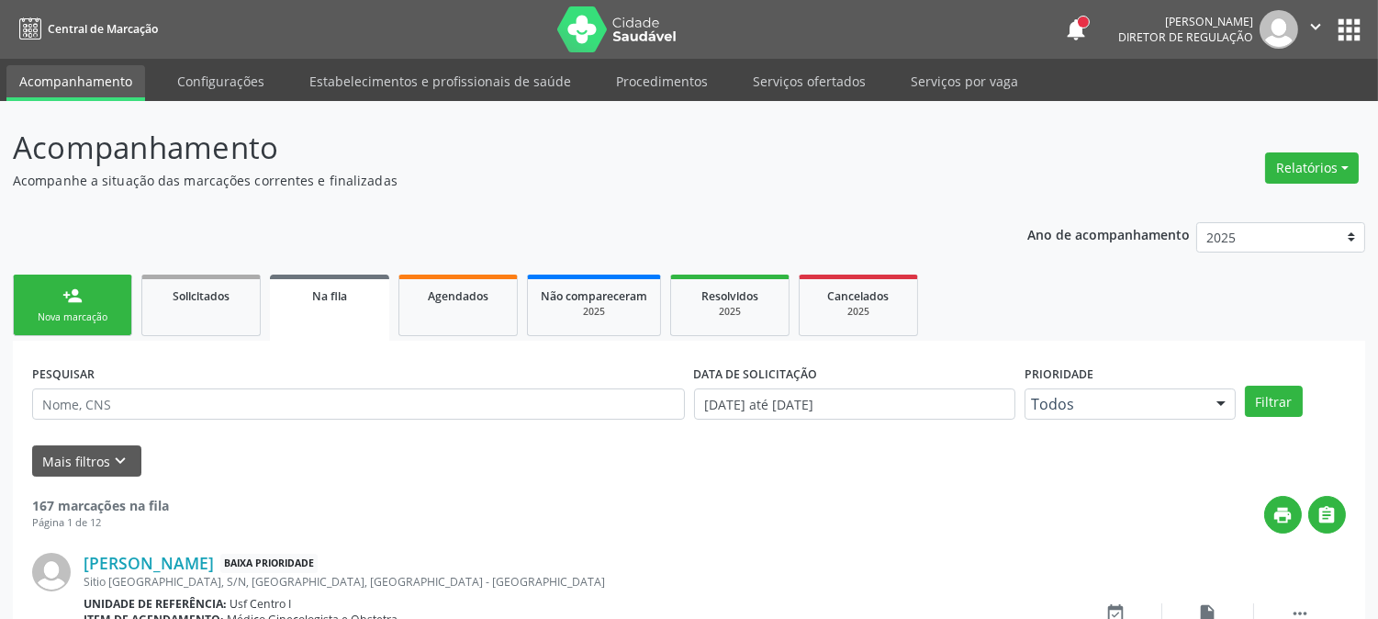
click at [59, 298] on link "person_add Nova marcação" at bounding box center [72, 306] width 119 height 62
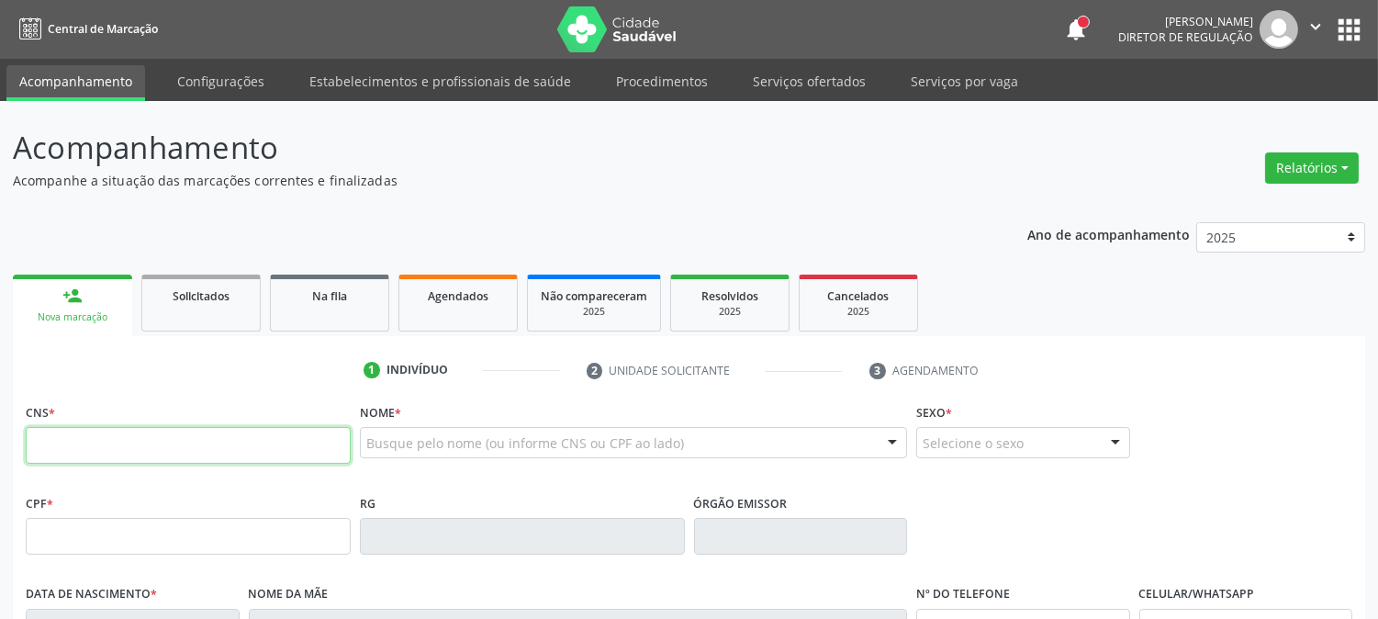
click at [250, 448] on input "text" at bounding box center [188, 445] width 325 height 37
type input "898 0045 3057 3348"
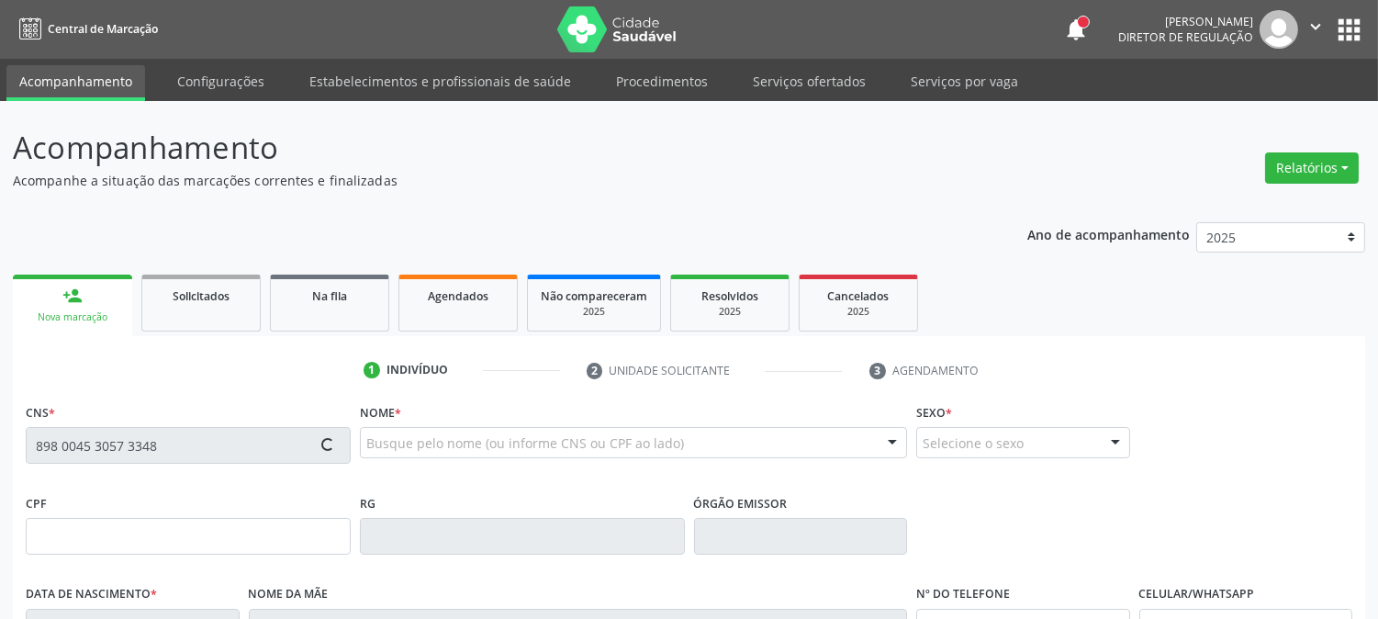
type input "213.080.367-95"
type input "29/10/2014"
type input "Stefania Bispo dos Santos"
type input "(99) 99999-9999"
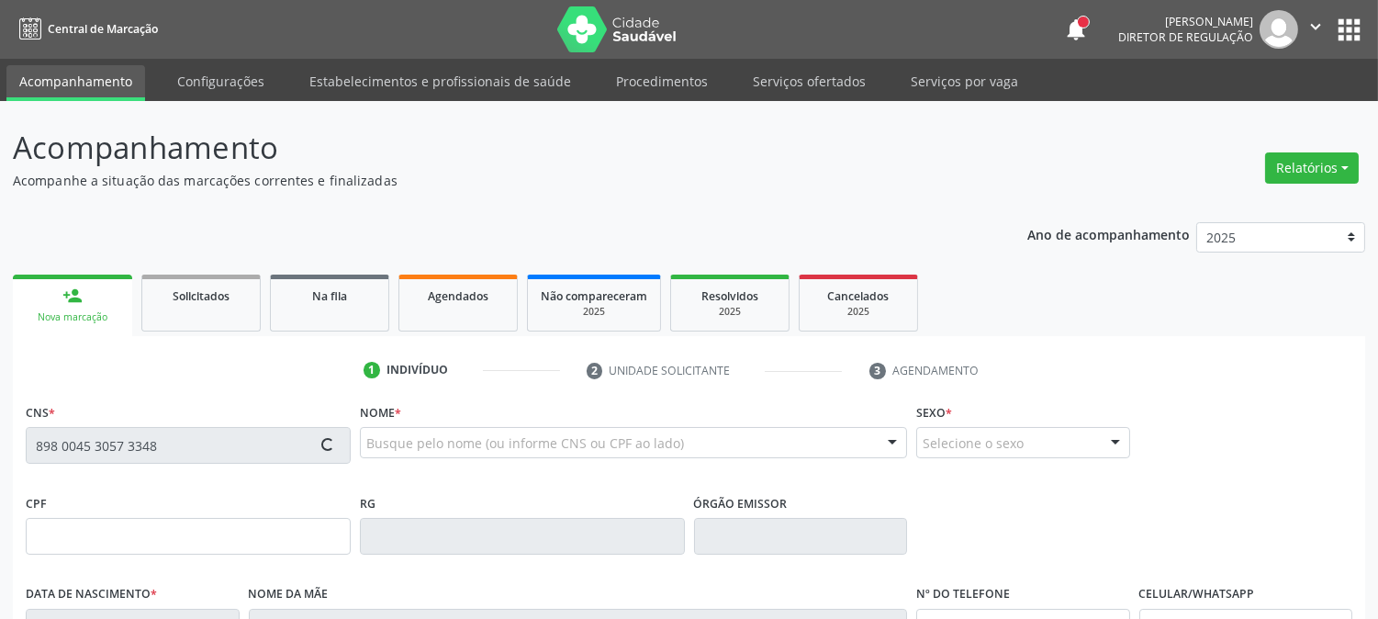
type input "120.593.217-86"
type input "422"
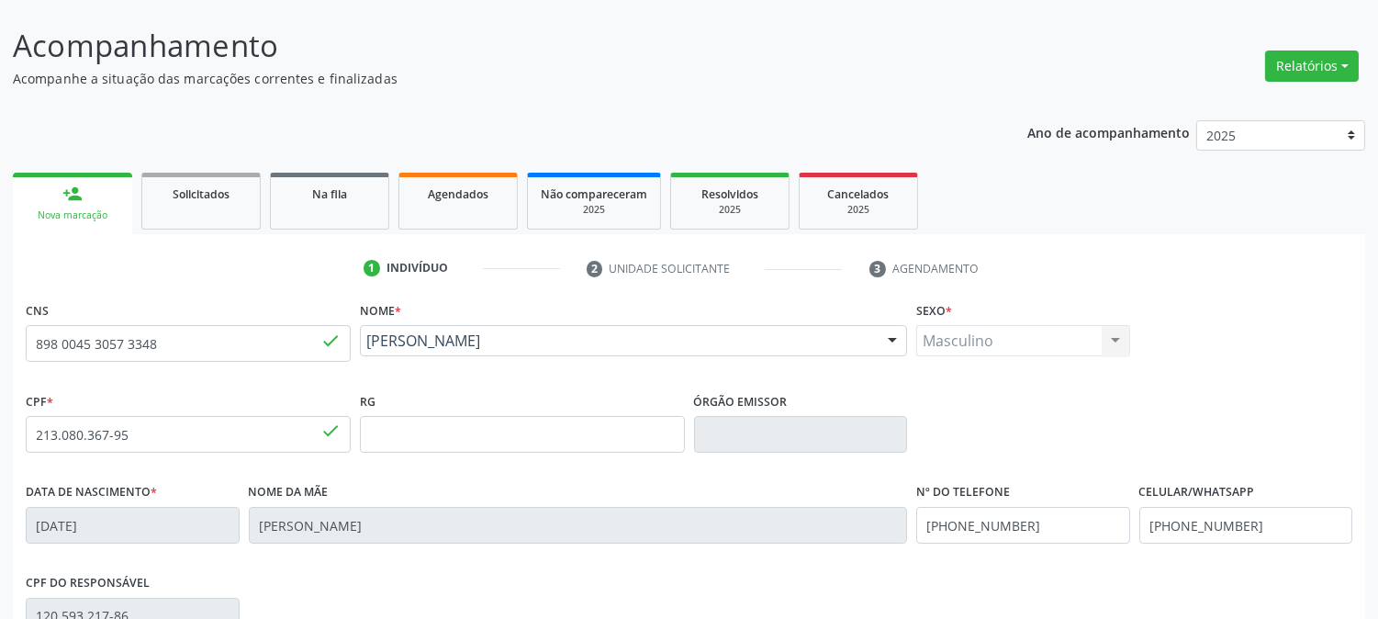
scroll to position [375, 0]
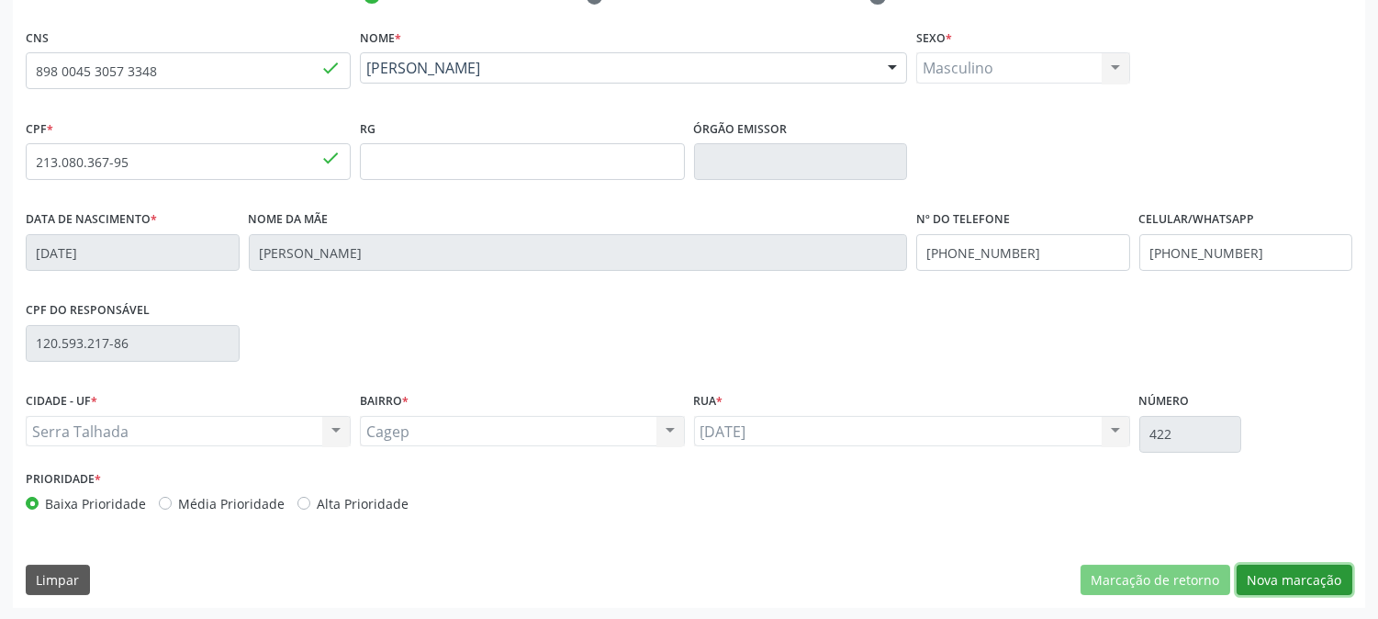
click at [1268, 577] on button "Nova marcação" at bounding box center [1295, 580] width 116 height 31
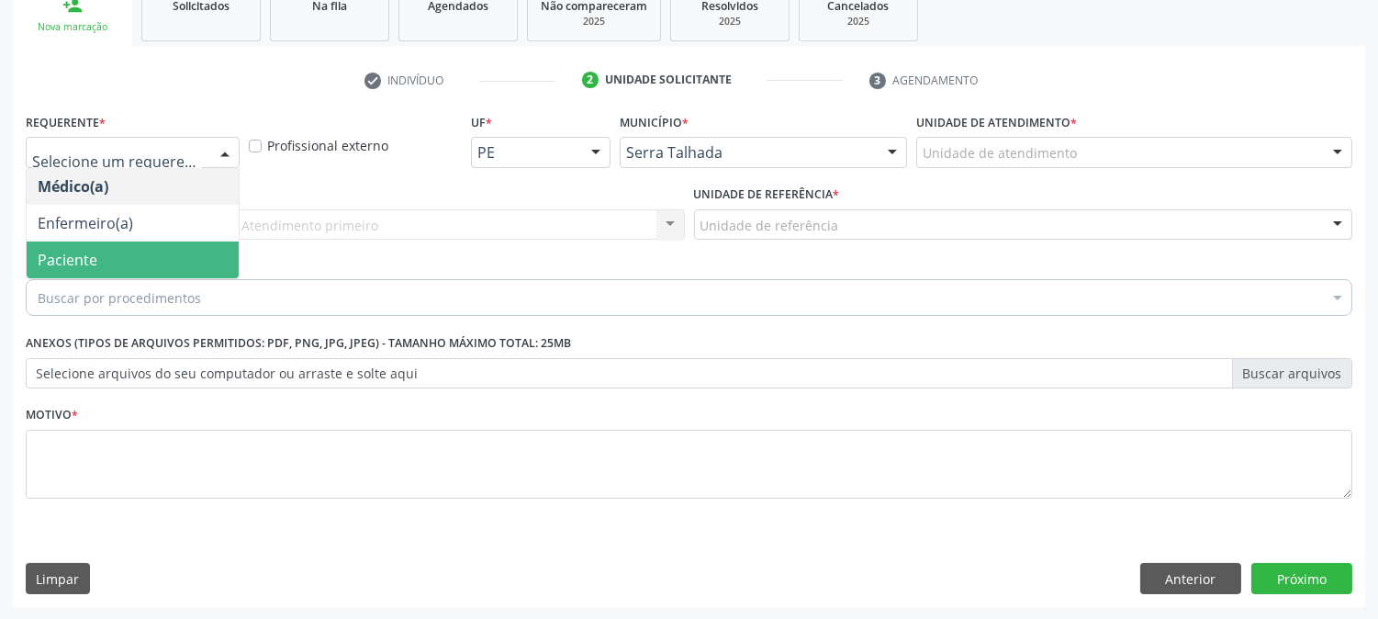
click at [99, 263] on span "Paciente" at bounding box center [133, 260] width 212 height 37
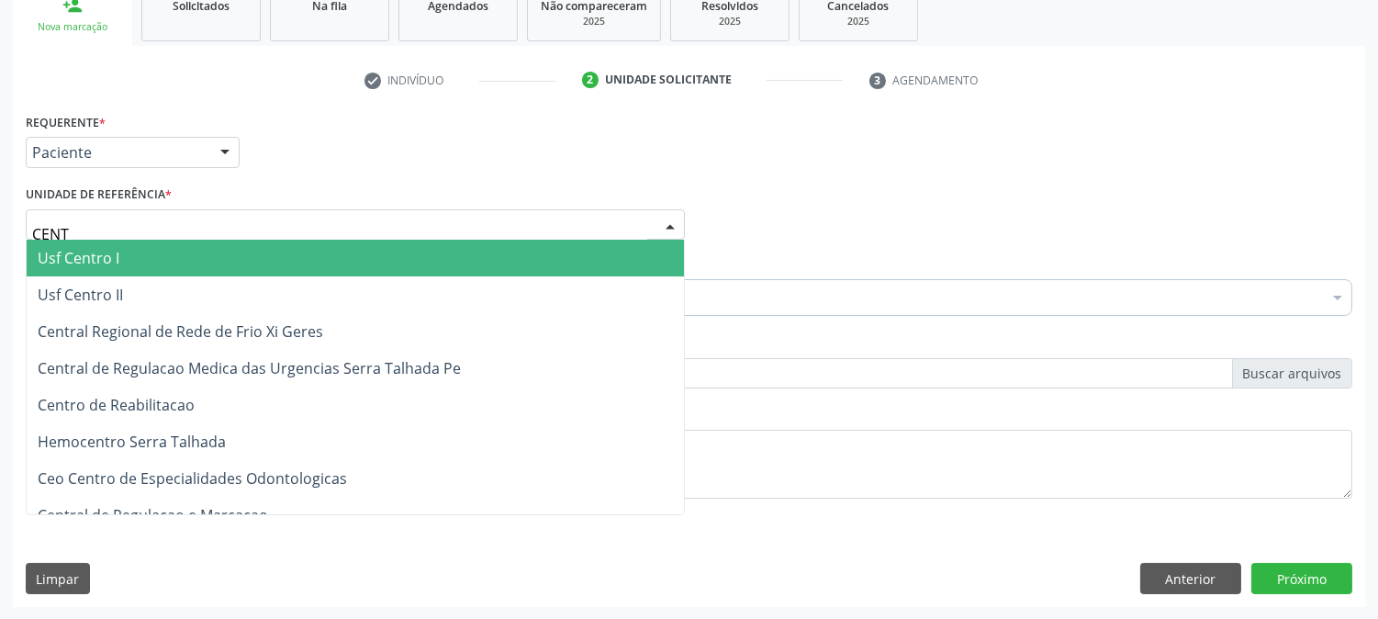
type input "CENTR"
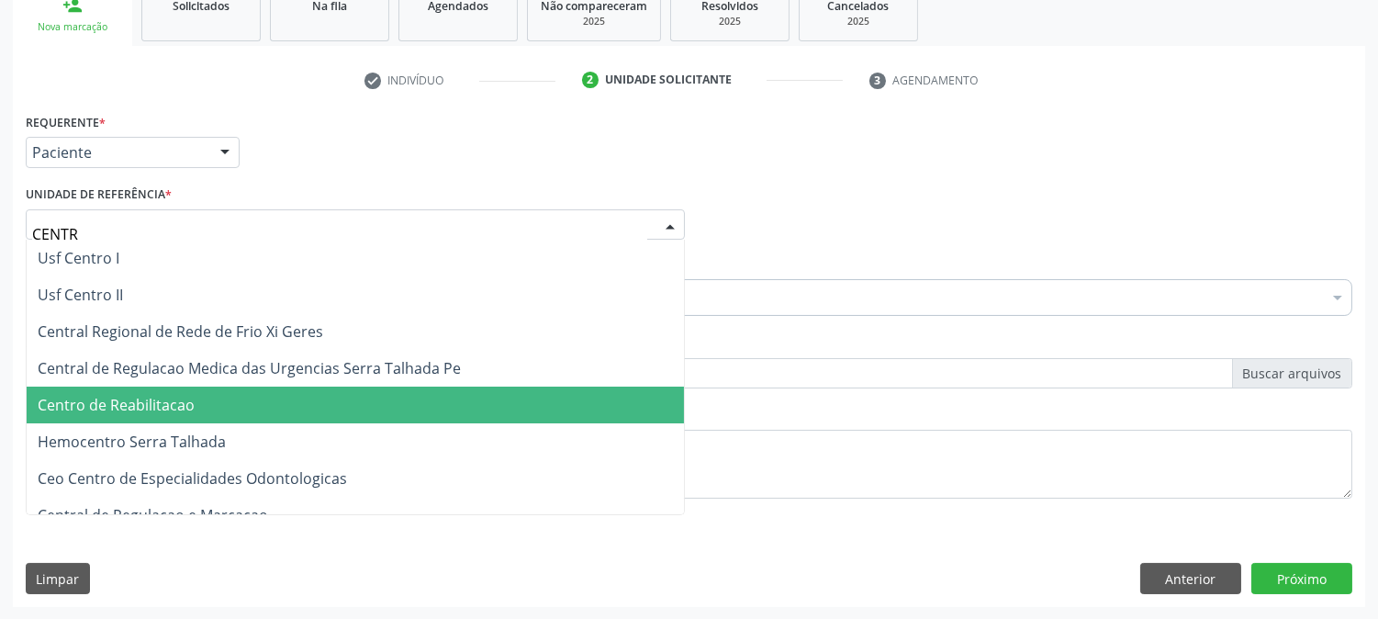
click at [130, 408] on span "Centro de Reabilitacao" at bounding box center [116, 405] width 157 height 20
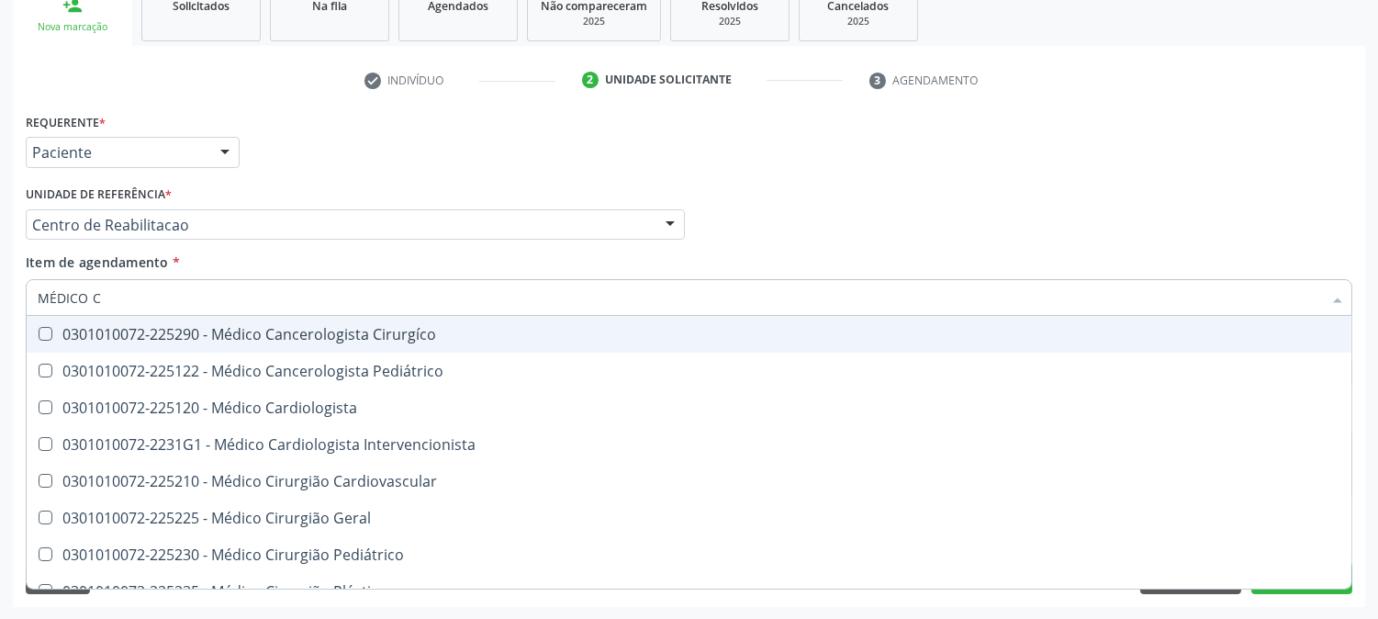
type input "MÉDICO CI"
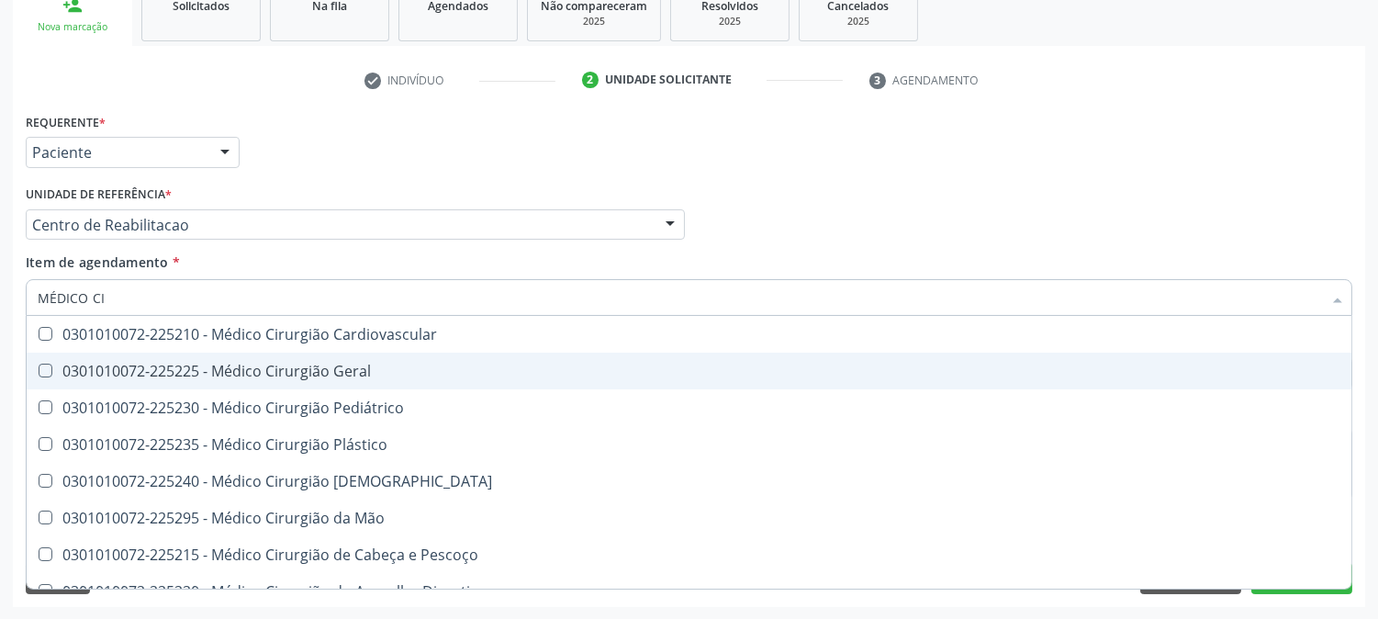
click at [189, 372] on div "0301010072-225225 - Médico Cirurgião Geral" at bounding box center [689, 371] width 1303 height 15
checkbox Geral "true"
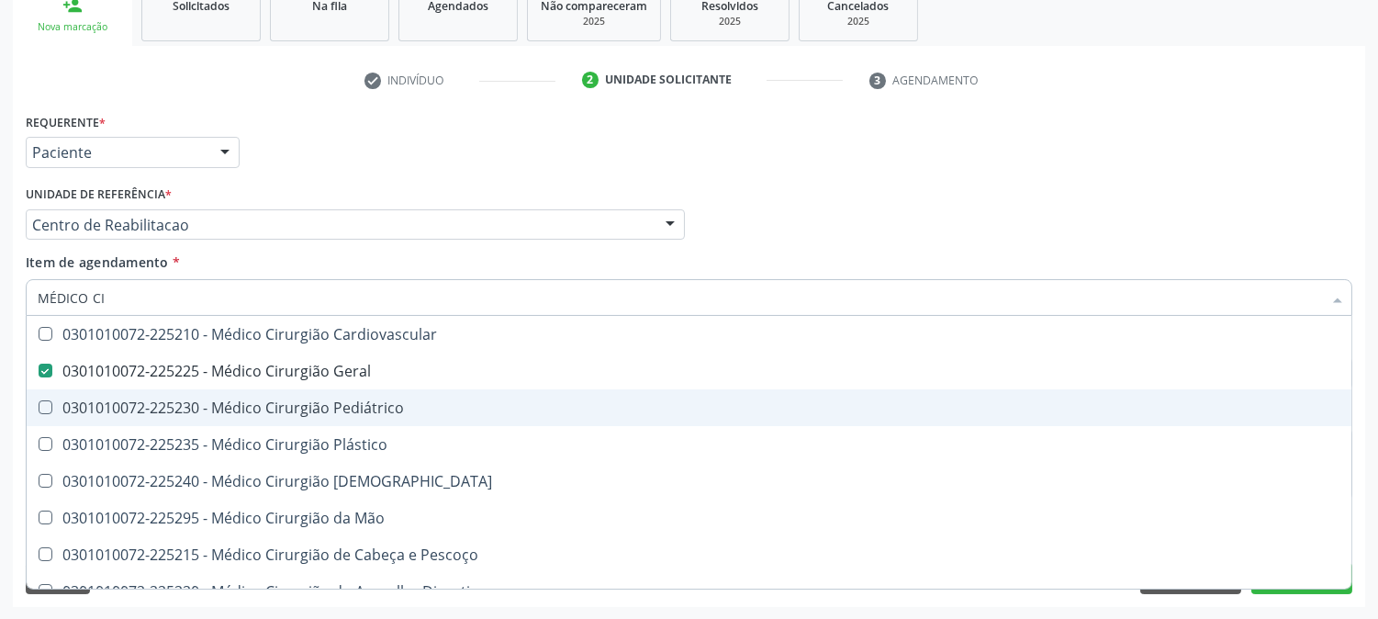
click at [0, 415] on div "Acompanhamento Acompanhe a situação das marcações correntes e finalizadas Relat…" at bounding box center [689, 215] width 1378 height 809
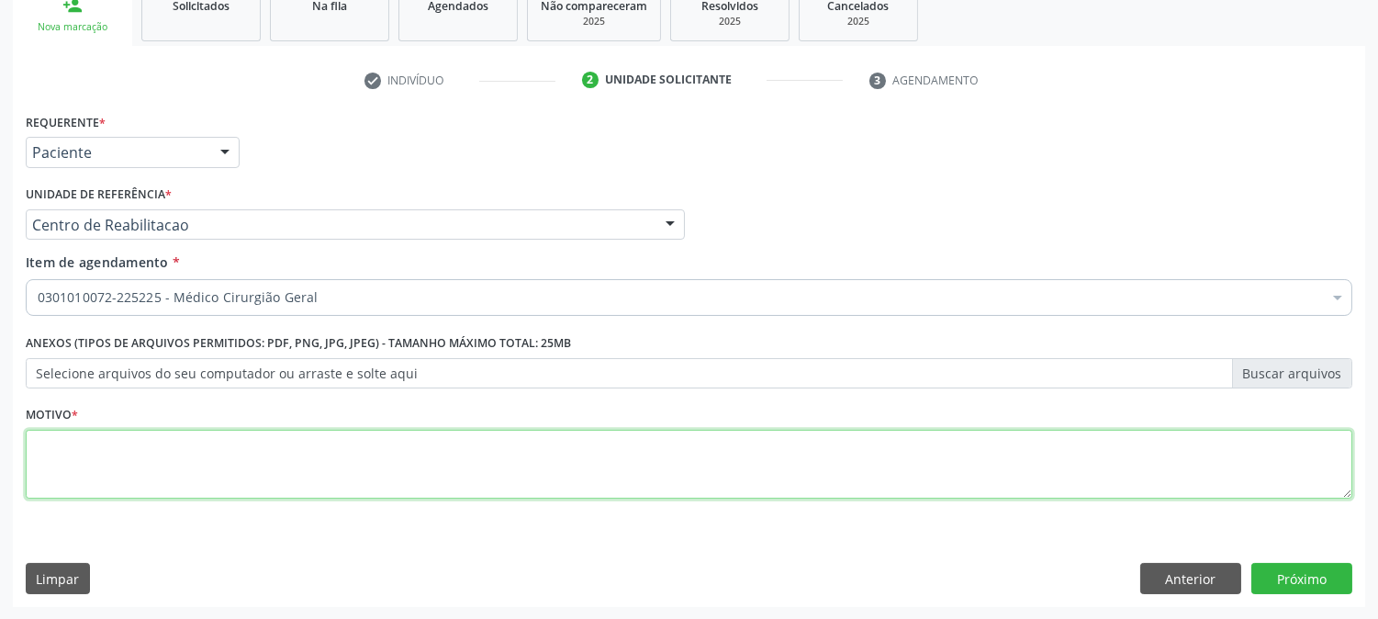
click at [202, 442] on textarea at bounding box center [689, 465] width 1327 height 70
type textarea "."
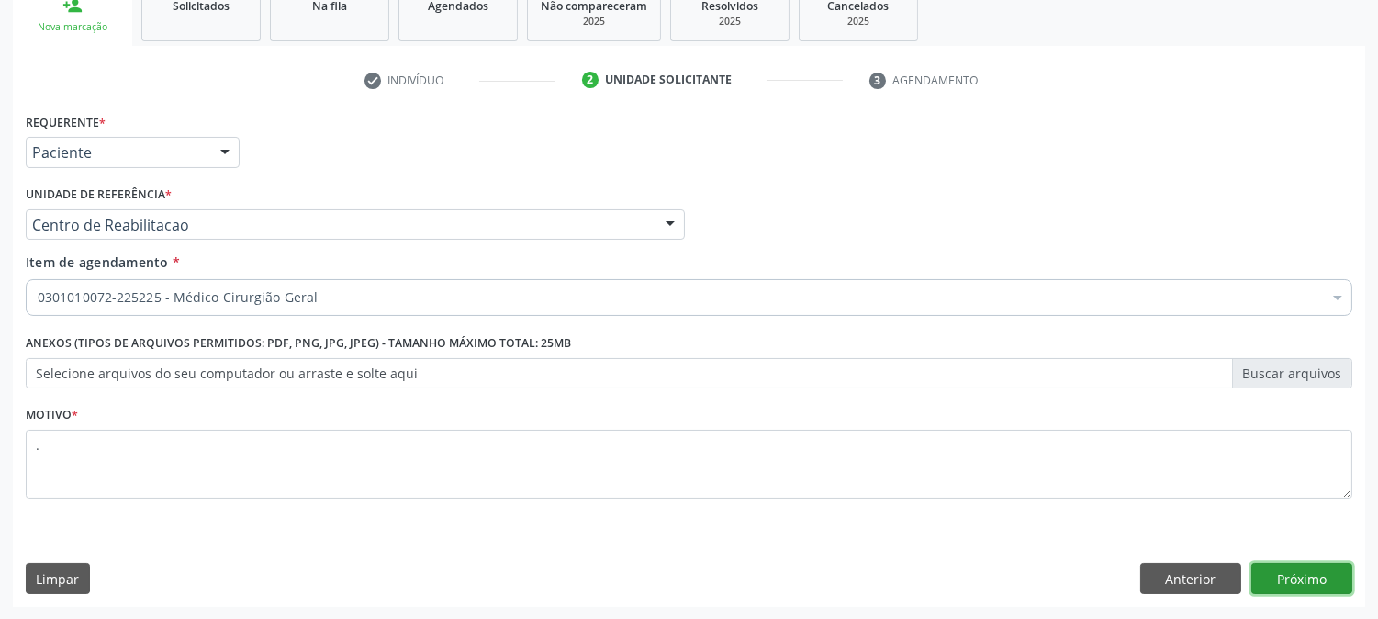
click at [1309, 580] on button "Próximo" at bounding box center [1302, 578] width 101 height 31
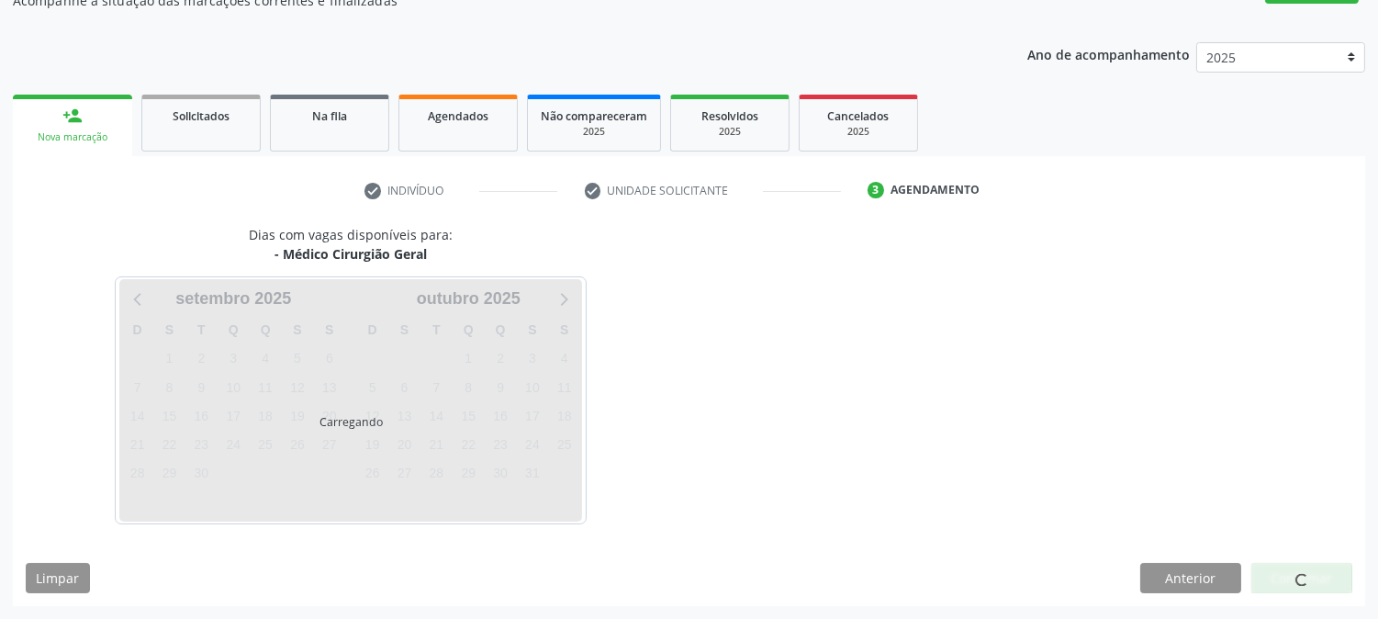
scroll to position [179, 0]
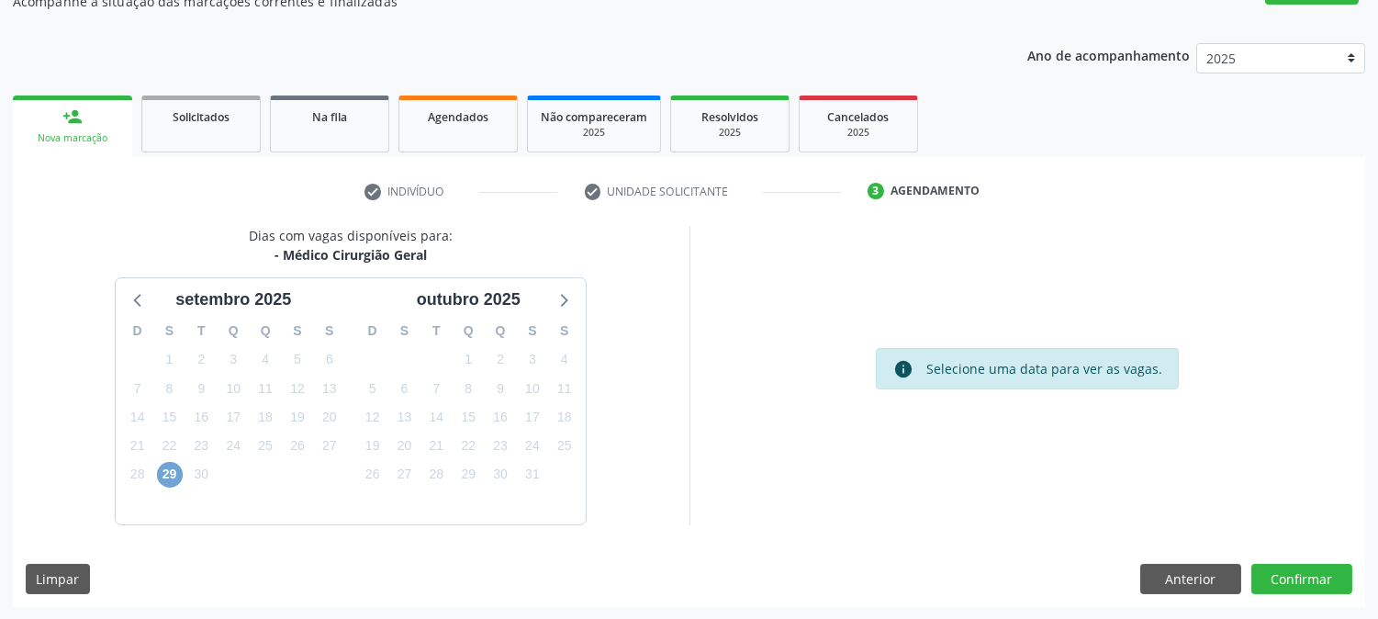
click at [174, 467] on span "29" at bounding box center [170, 475] width 26 height 26
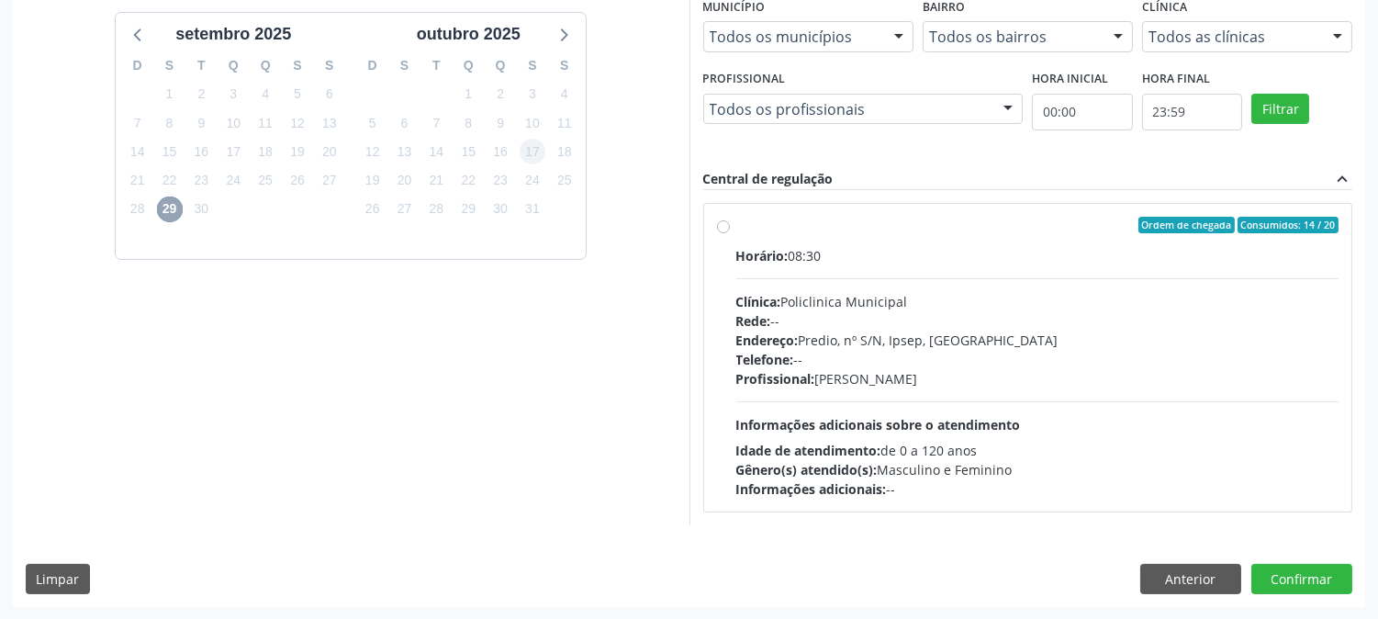
scroll to position [0, 0]
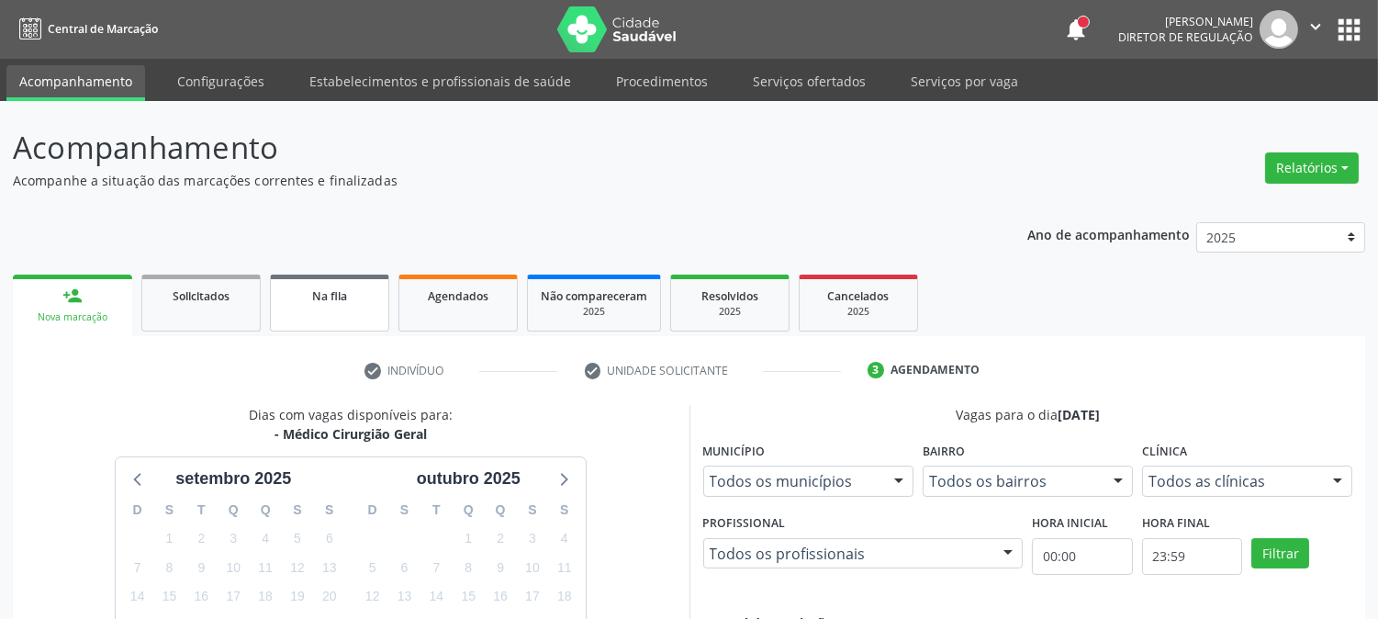
click at [317, 298] on span "Na fila" at bounding box center [329, 296] width 35 height 16
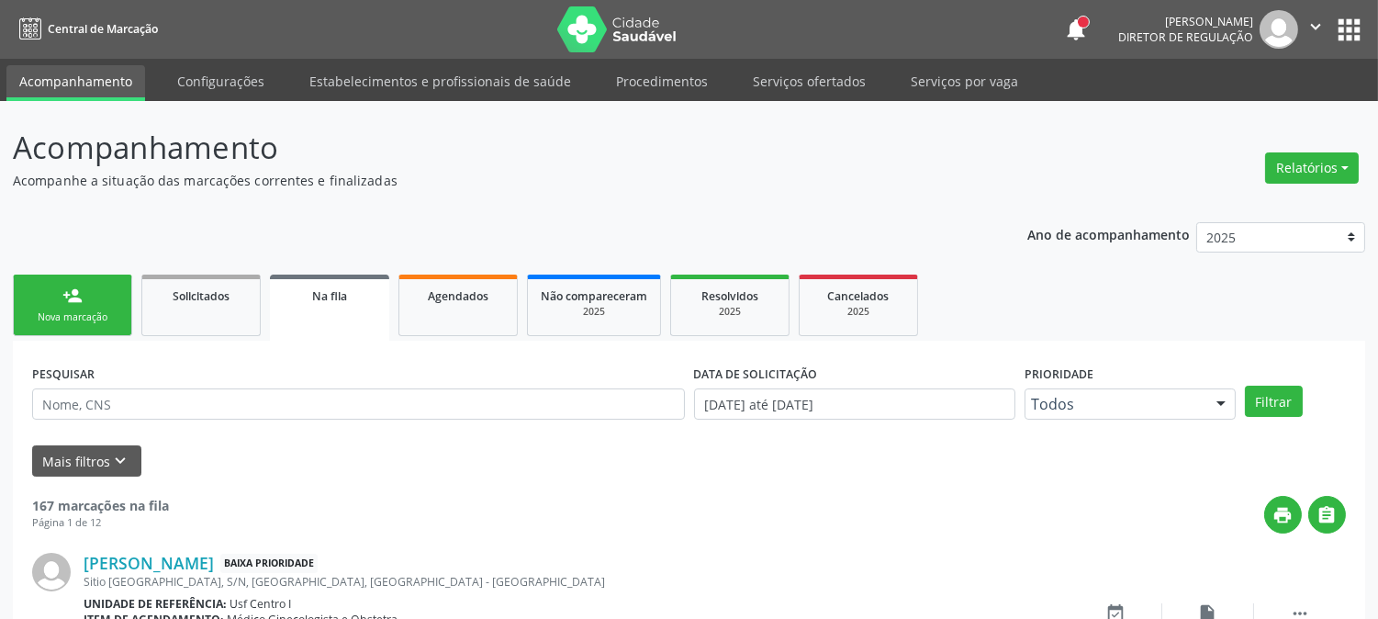
click at [46, 312] on div "Nova marcação" at bounding box center [73, 317] width 92 height 14
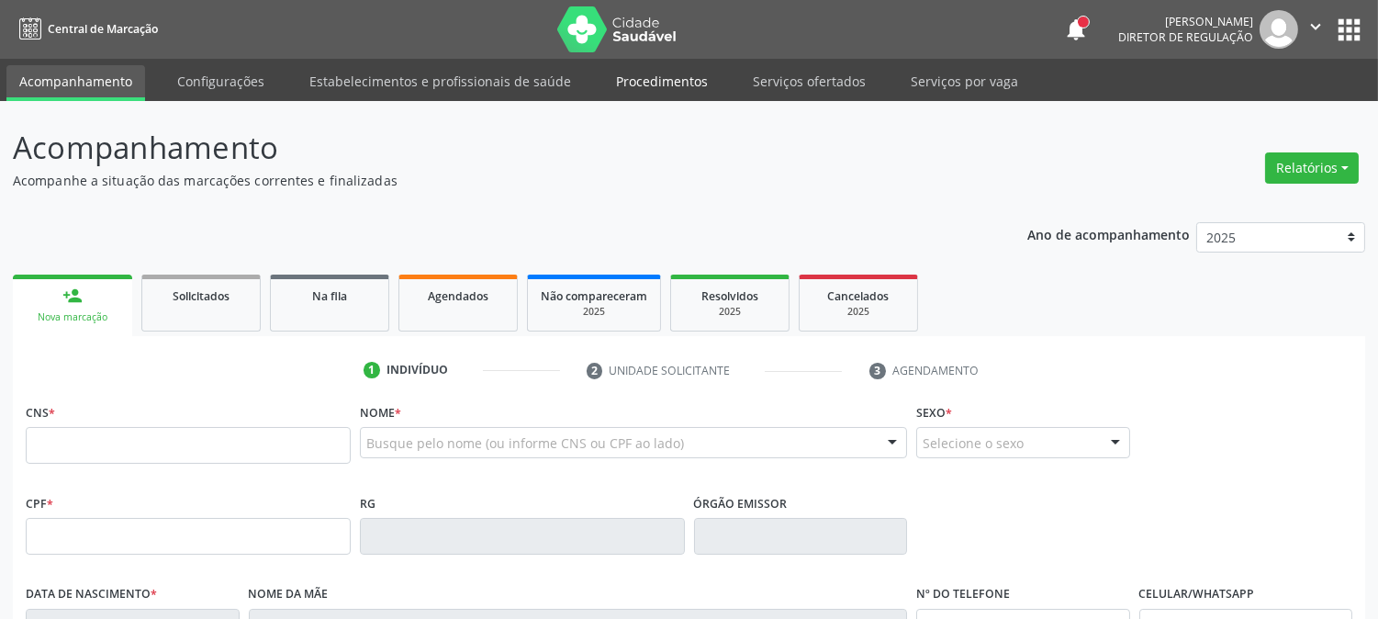
click at [667, 84] on link "Procedimentos" at bounding box center [662, 81] width 118 height 32
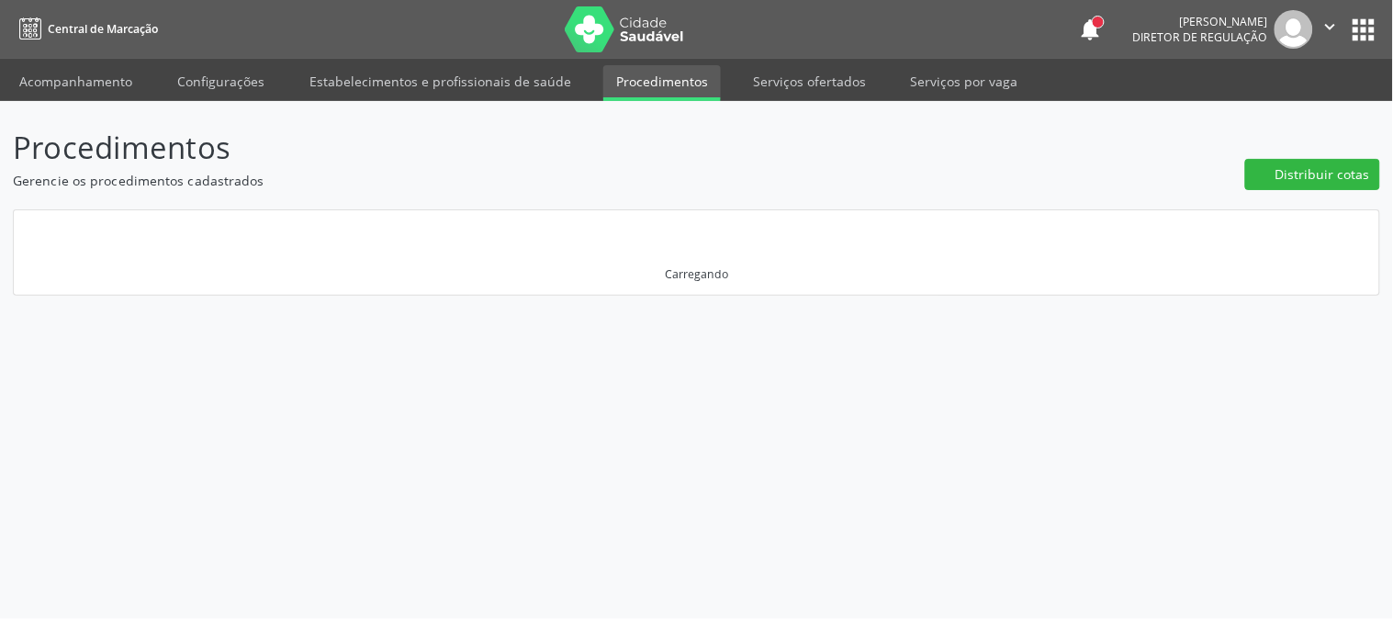
click at [815, 83] on link "Serviços ofertados" at bounding box center [809, 81] width 139 height 32
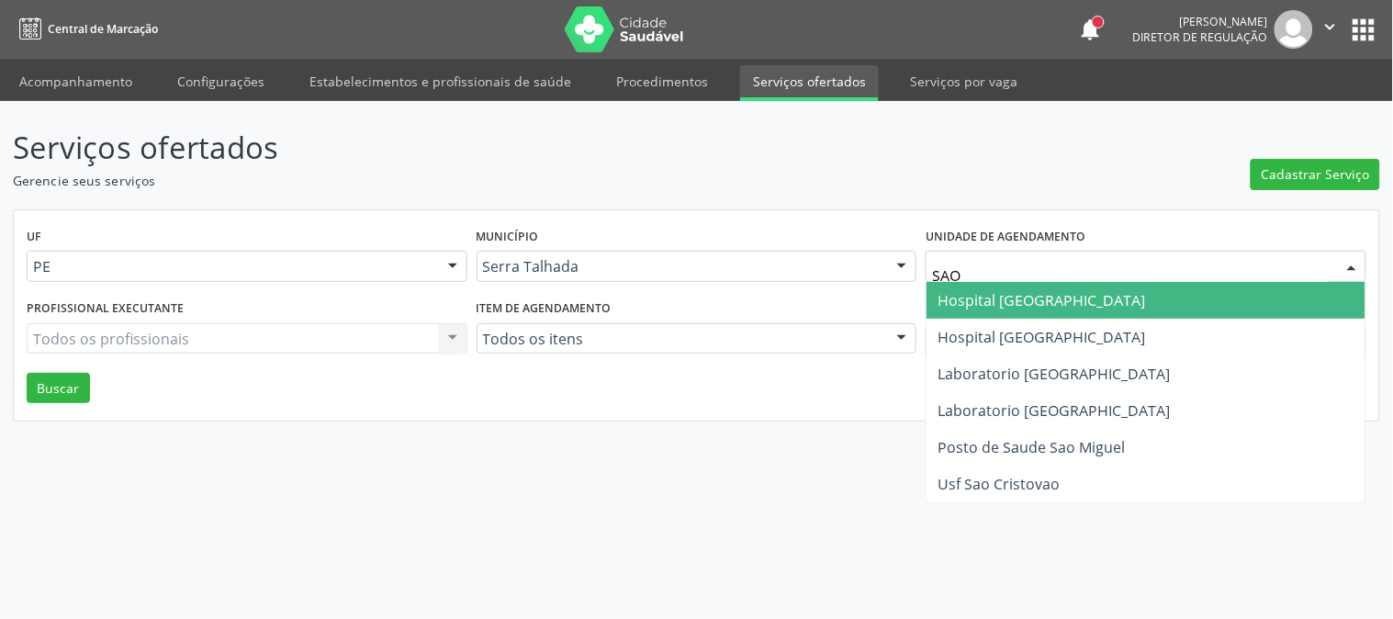
type input "SAO F"
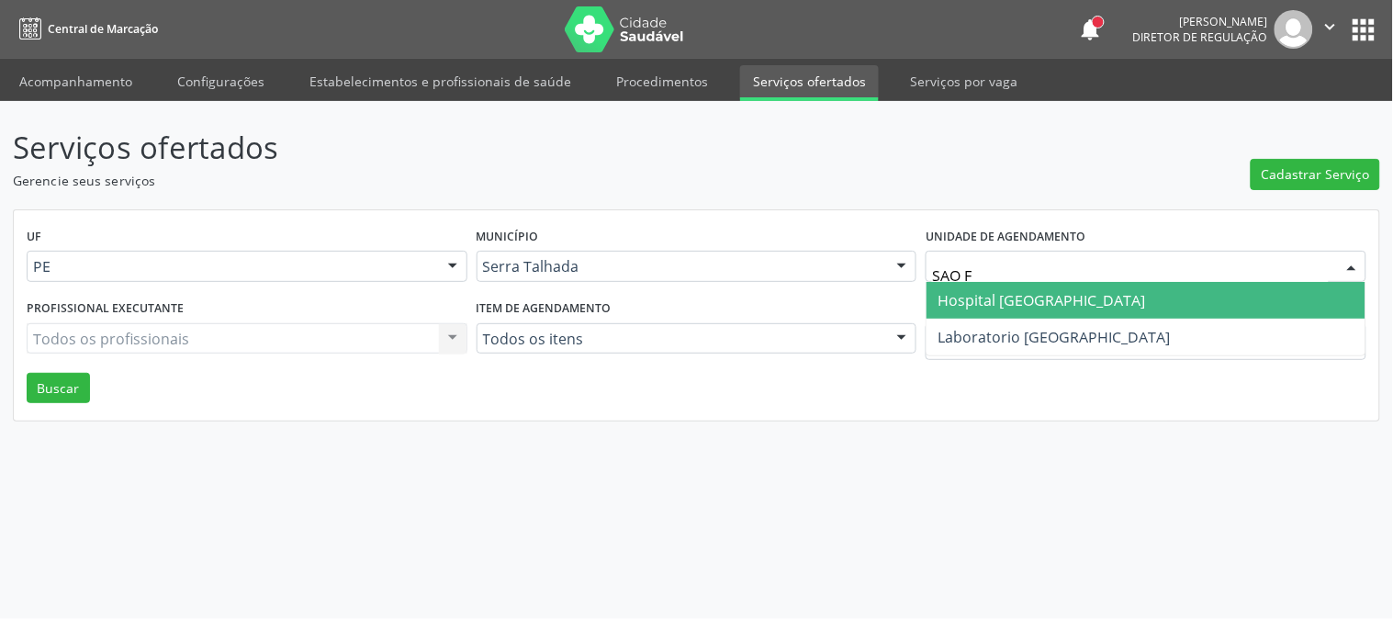
click at [1016, 292] on span "Hospital [GEOGRAPHIC_DATA]" at bounding box center [1042, 300] width 208 height 20
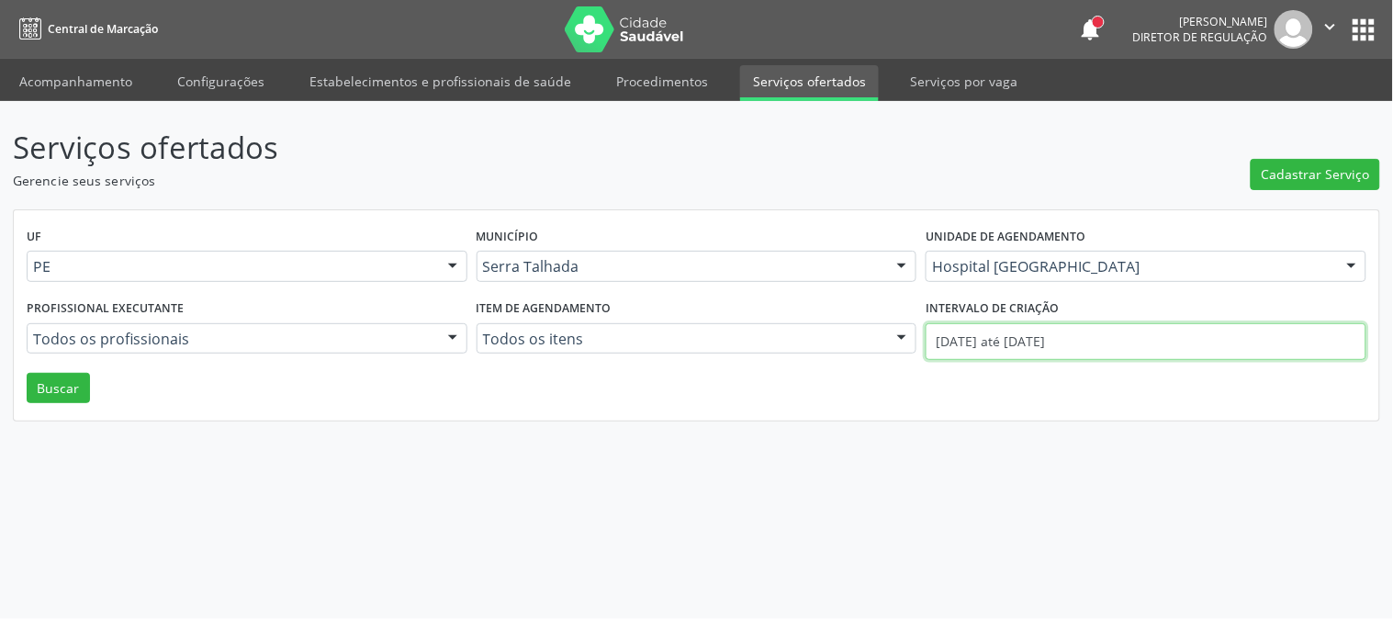
click at [1020, 352] on input "[DATE] até [DATE]" at bounding box center [1146, 341] width 441 height 37
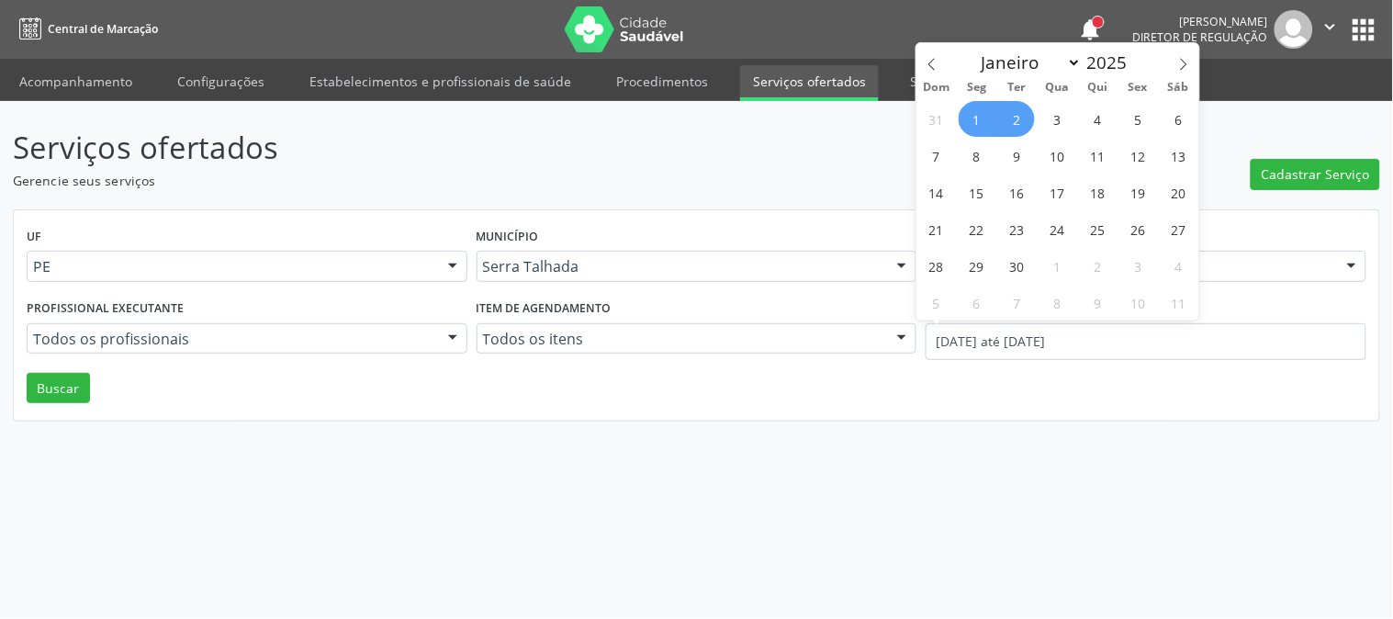
click at [938, 74] on div "Dom Seg Ter Qua Qui Sex Sáb" at bounding box center [1057, 87] width 283 height 26
click at [932, 74] on div "Dom Seg Ter Qua Qui Sex Sáb" at bounding box center [1057, 87] width 283 height 26
click at [932, 67] on icon at bounding box center [932, 64] width 13 height 13
select select "7"
click at [987, 199] on span "11" at bounding box center [977, 192] width 36 height 36
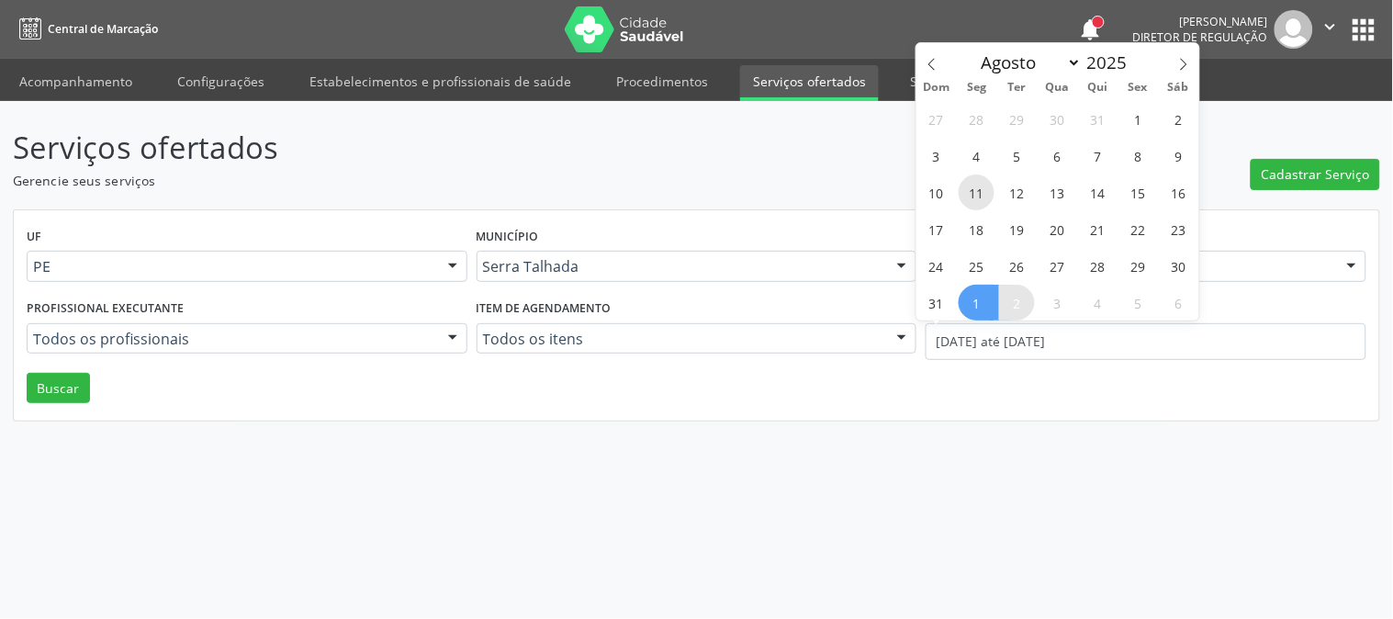
type input "11/08/2025"
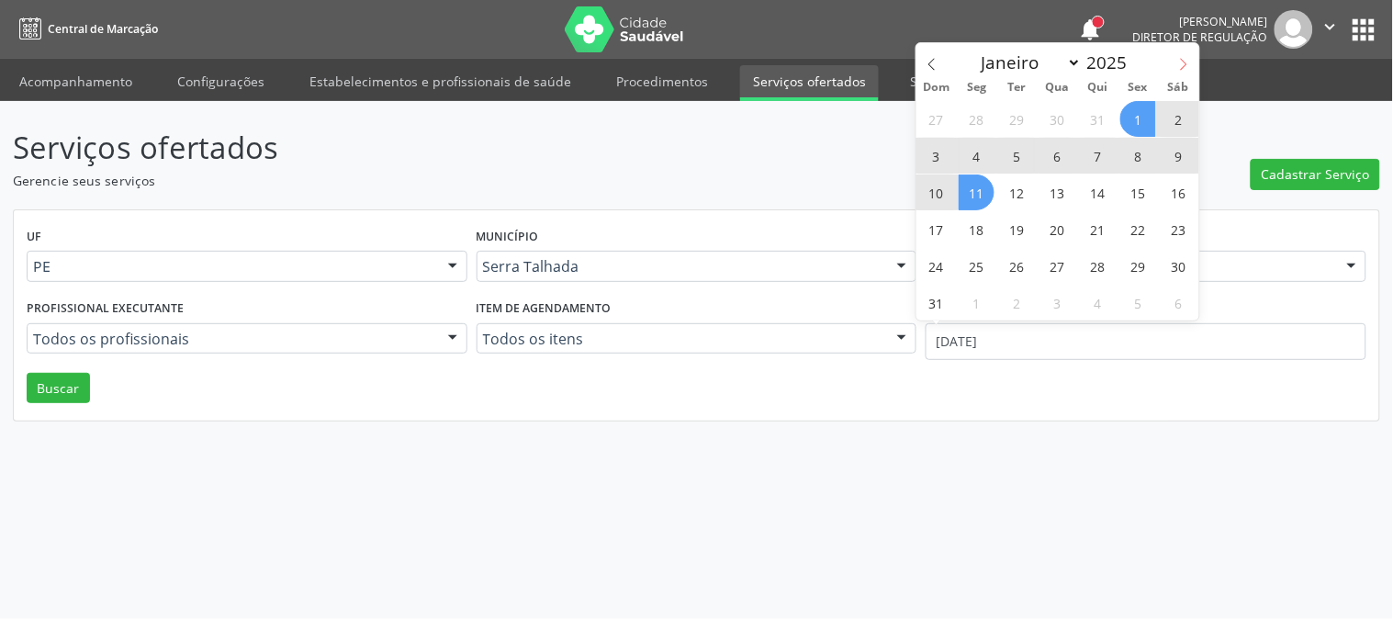
click at [1182, 67] on icon at bounding box center [1183, 64] width 13 height 13
select select "8"
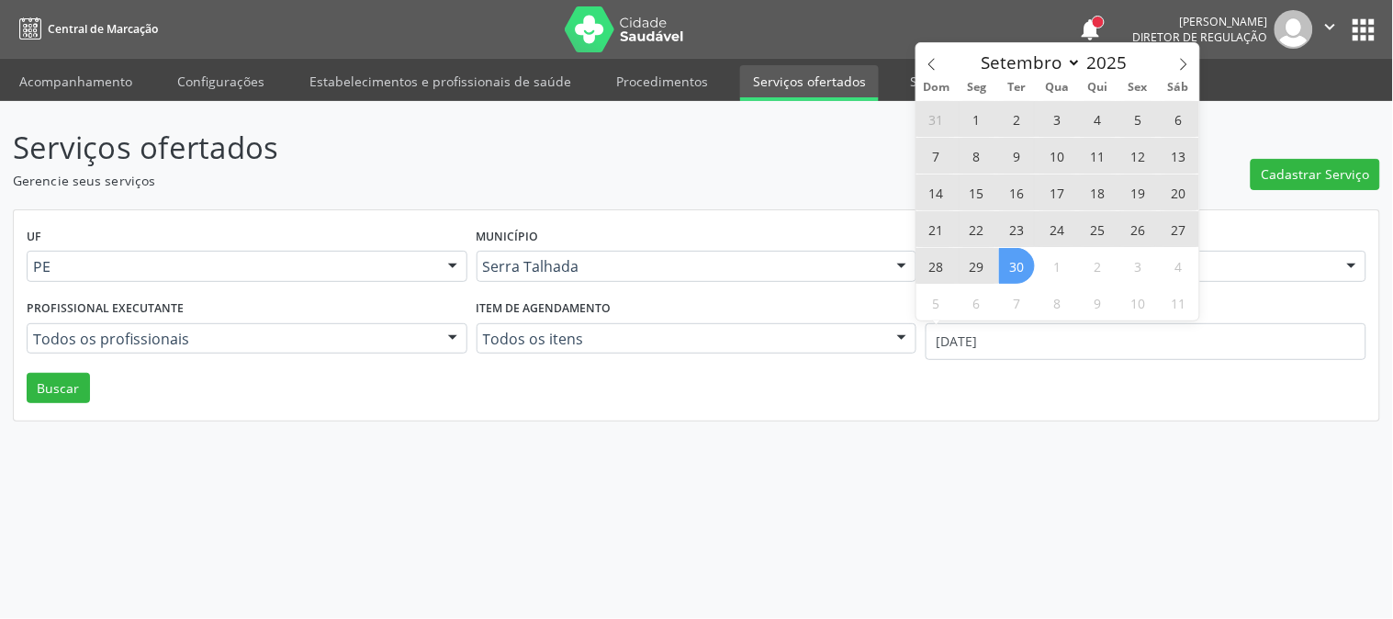
click at [1020, 277] on span "30" at bounding box center [1017, 266] width 36 height 36
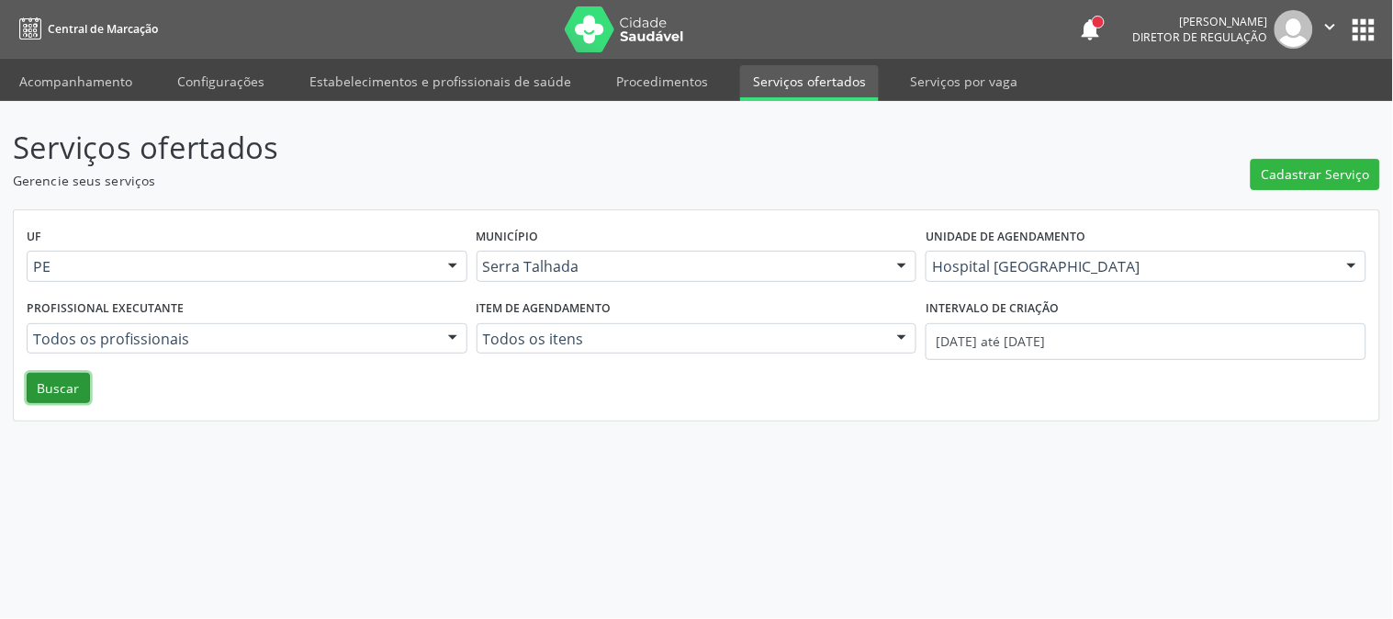
click at [87, 388] on button "Buscar" at bounding box center [58, 388] width 63 height 31
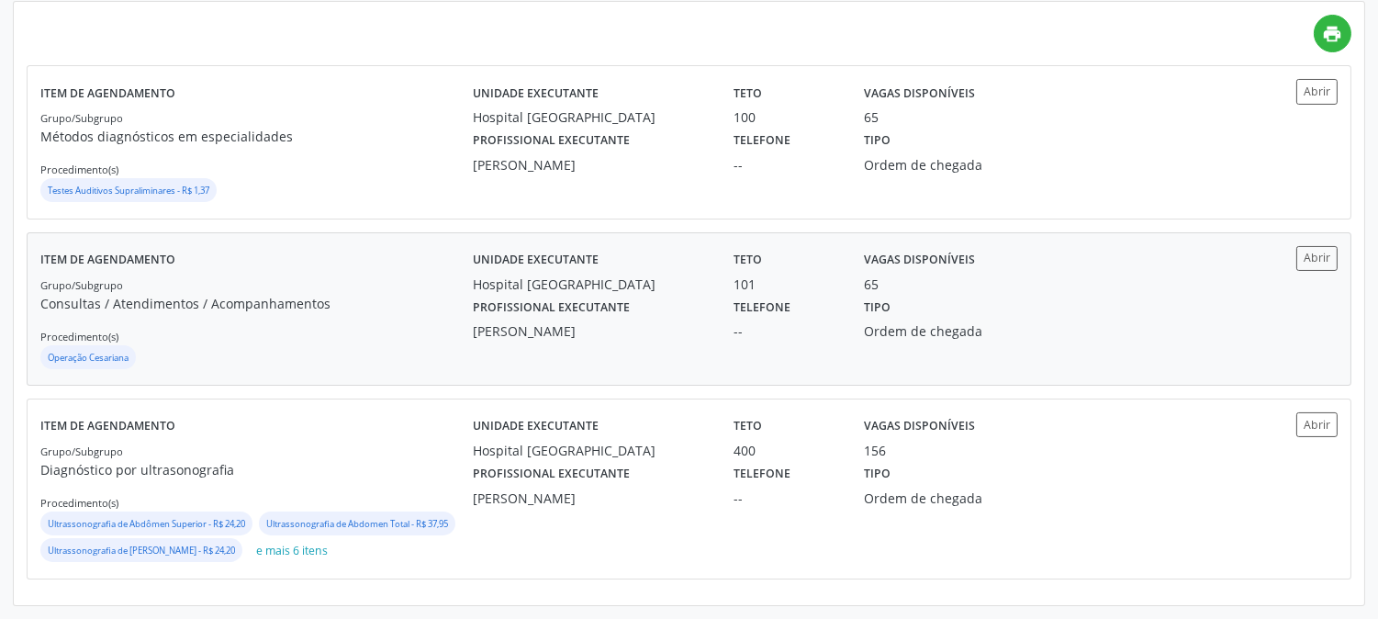
scroll to position [50, 0]
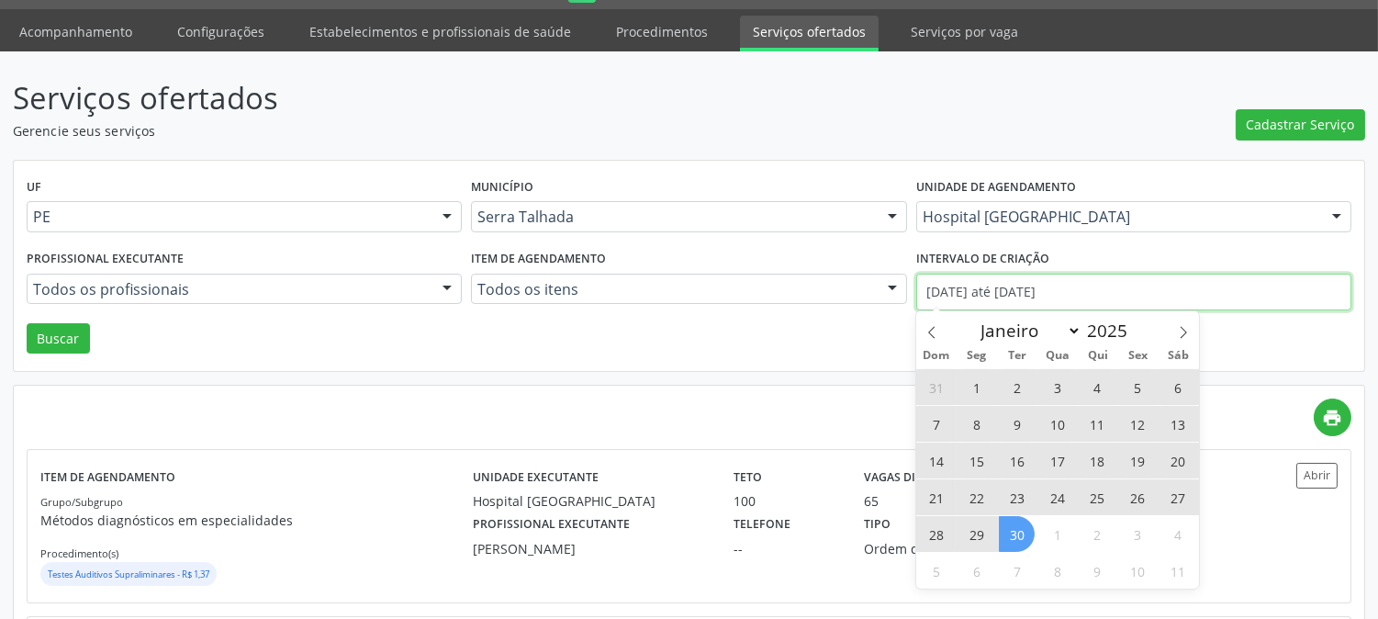
click at [1006, 286] on input "11/08/2025 até 30/09/2025" at bounding box center [1133, 292] width 435 height 37
click at [926, 327] on icon at bounding box center [932, 332] width 13 height 13
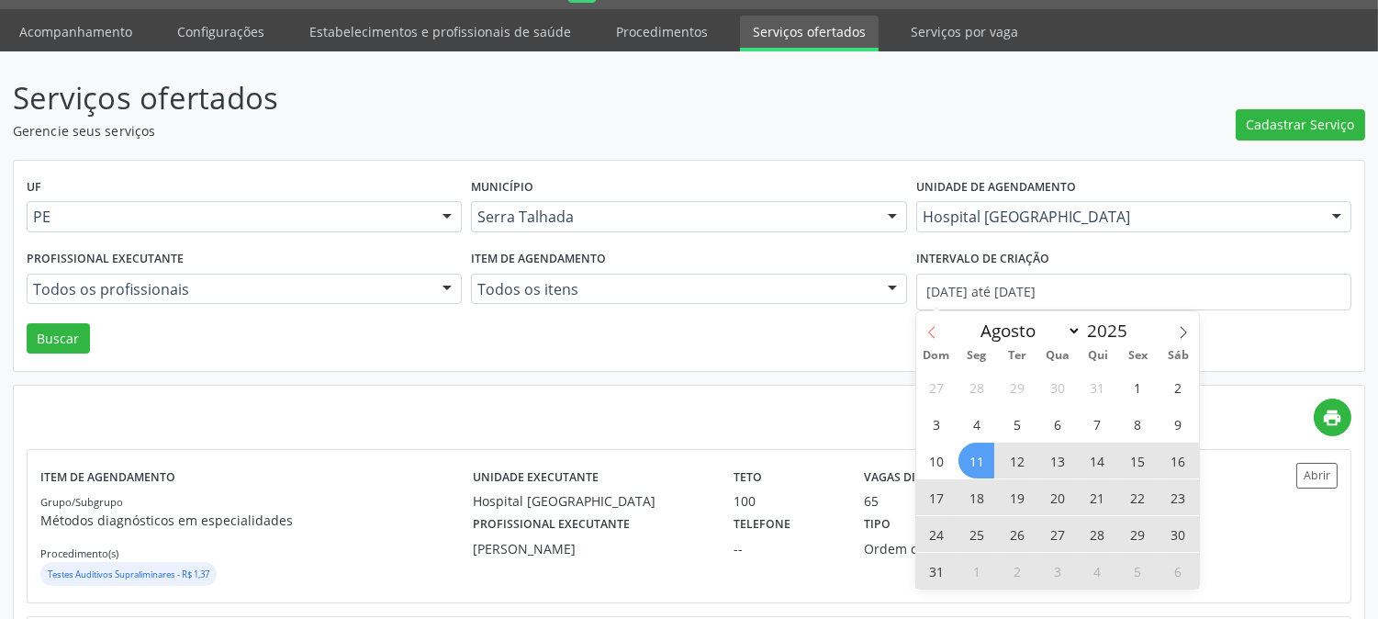
scroll to position [0, 0]
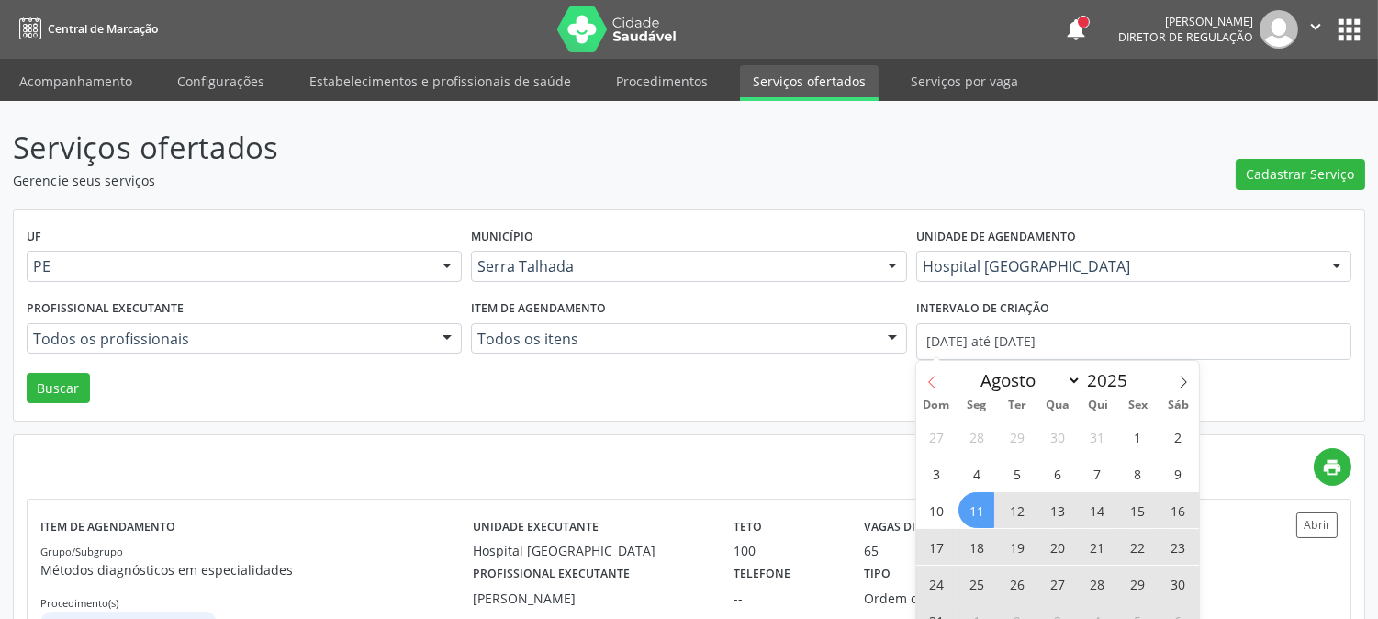
click at [921, 381] on span at bounding box center [931, 376] width 31 height 31
select select "6"
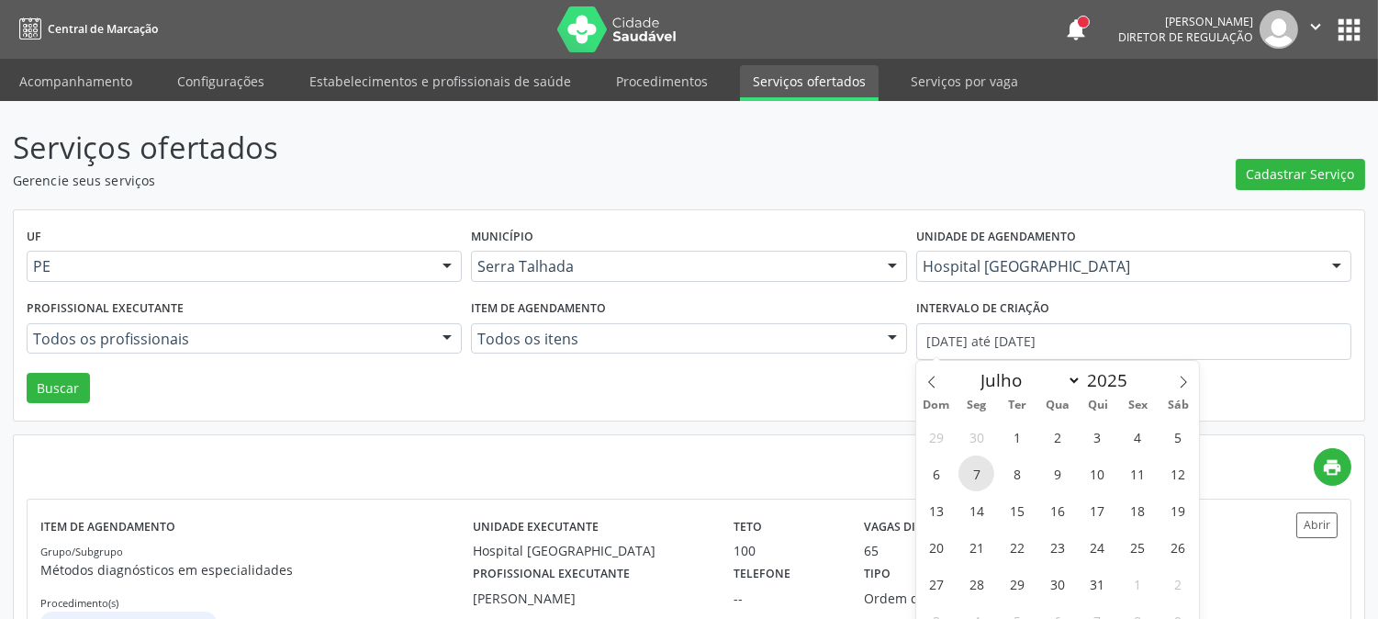
click at [969, 469] on span "7" at bounding box center [977, 473] width 36 height 36
type input "07/07/2025"
click at [1181, 377] on icon at bounding box center [1183, 382] width 13 height 13
select select "8"
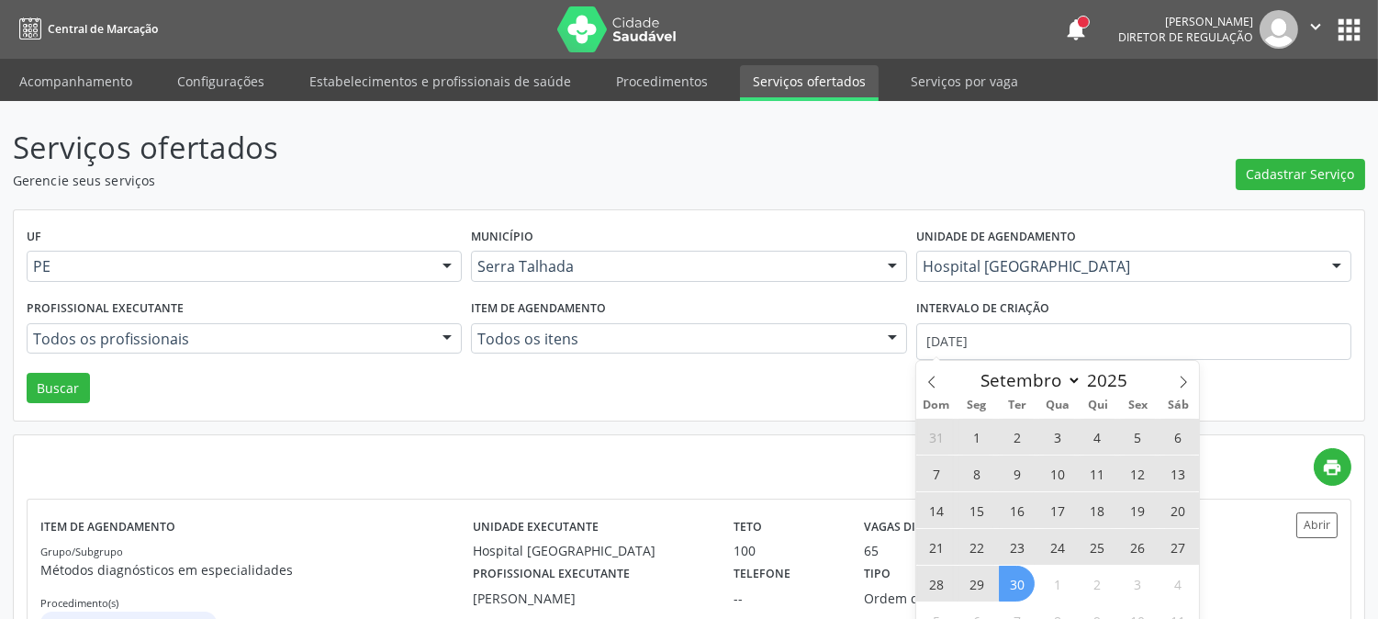
click at [1020, 575] on span "30" at bounding box center [1017, 584] width 36 height 36
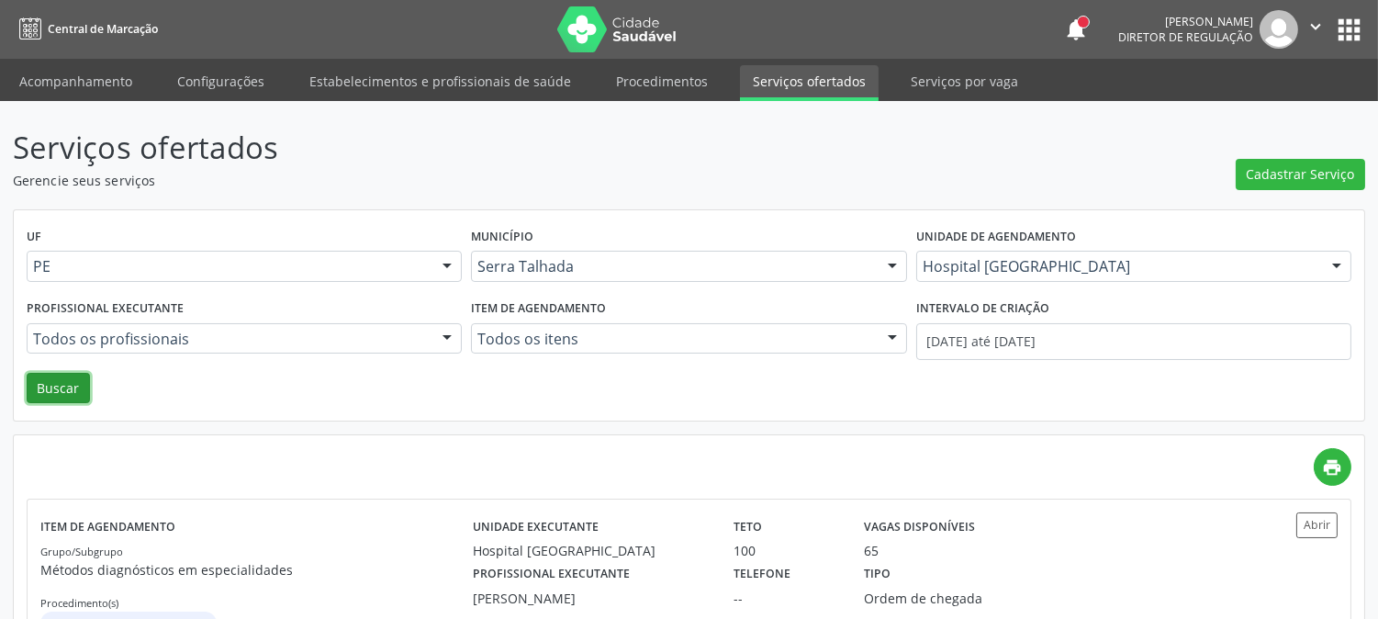
click at [78, 383] on button "Buscar" at bounding box center [58, 388] width 63 height 31
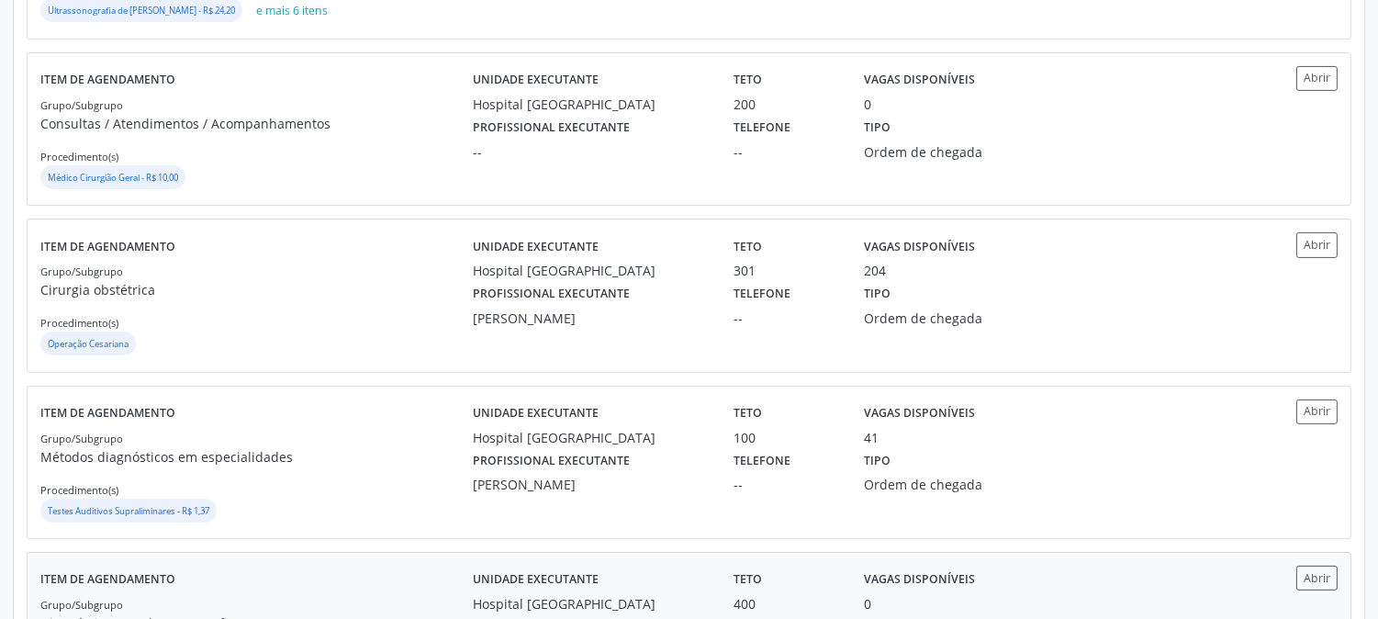
scroll to position [871, 0]
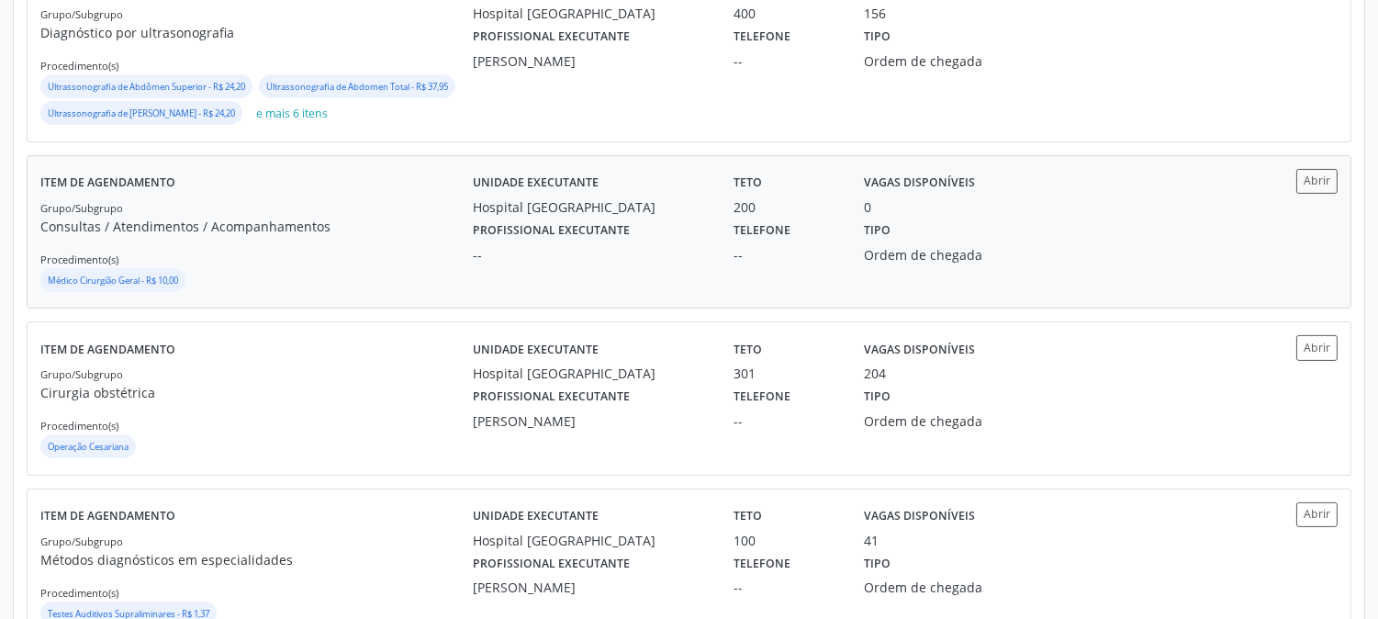
click at [456, 236] on p "Consultas / Atendimentos / Acompanhamentos" at bounding box center [256, 226] width 433 height 19
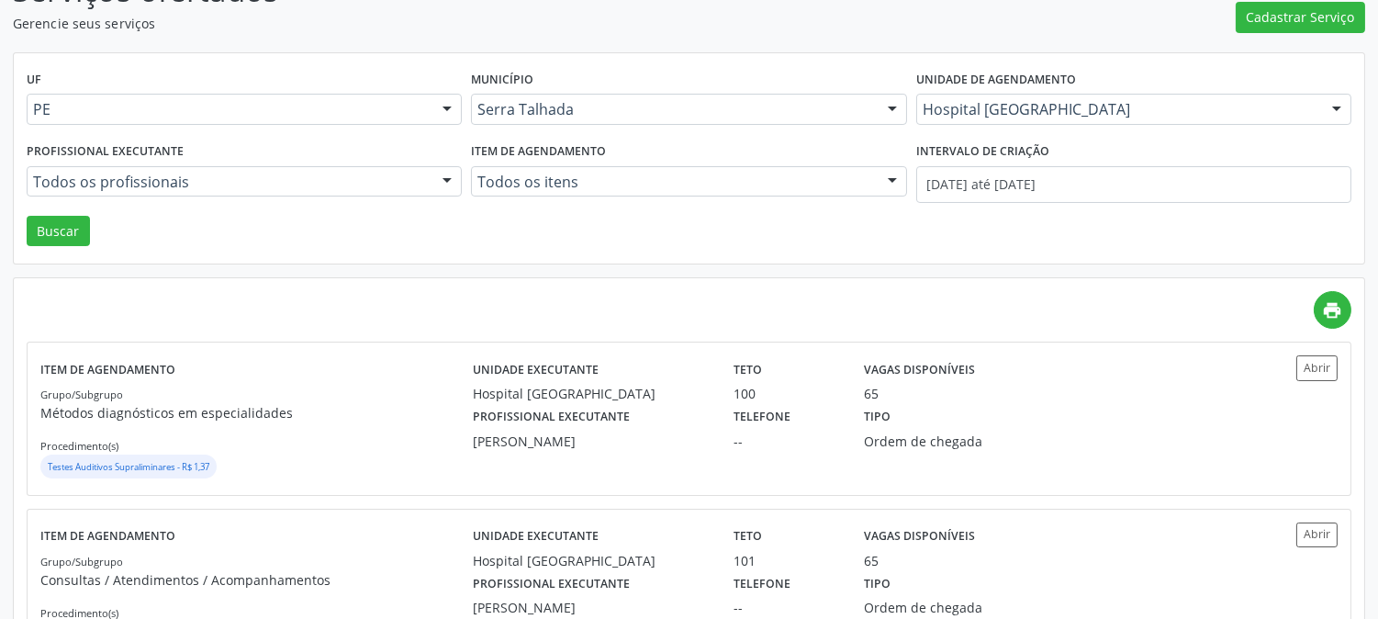
scroll to position [0, 0]
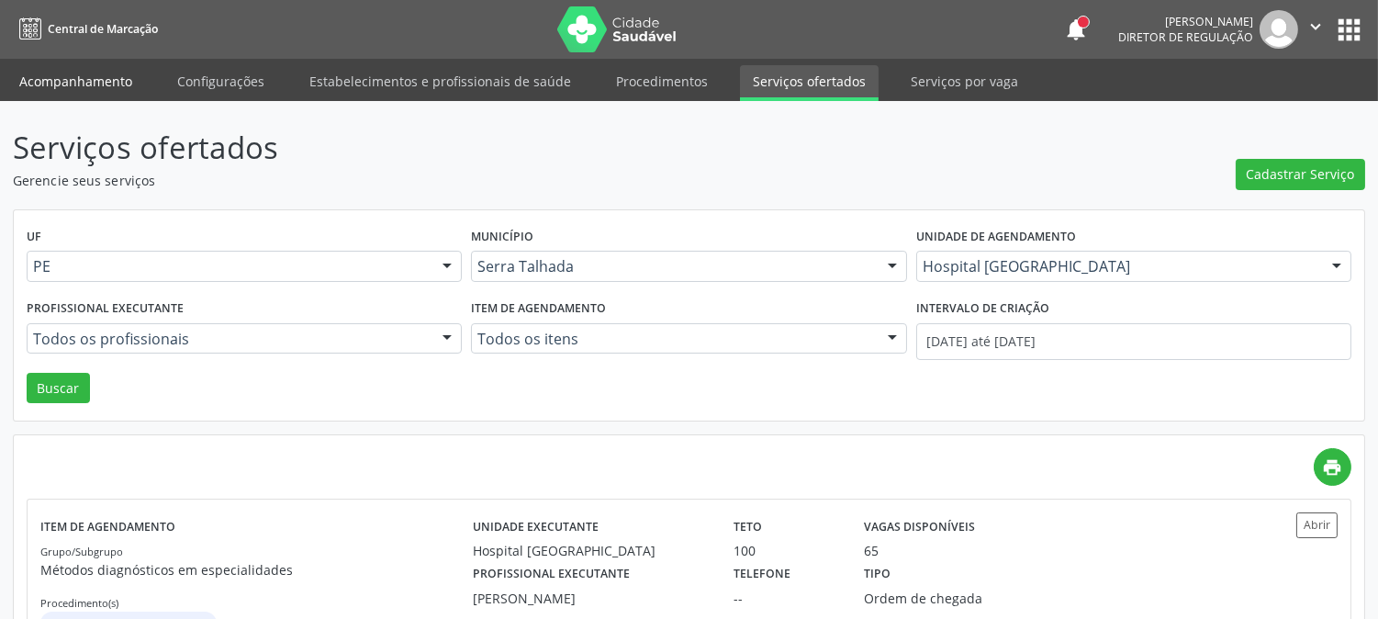
click at [116, 95] on link "Acompanhamento" at bounding box center [75, 81] width 139 height 32
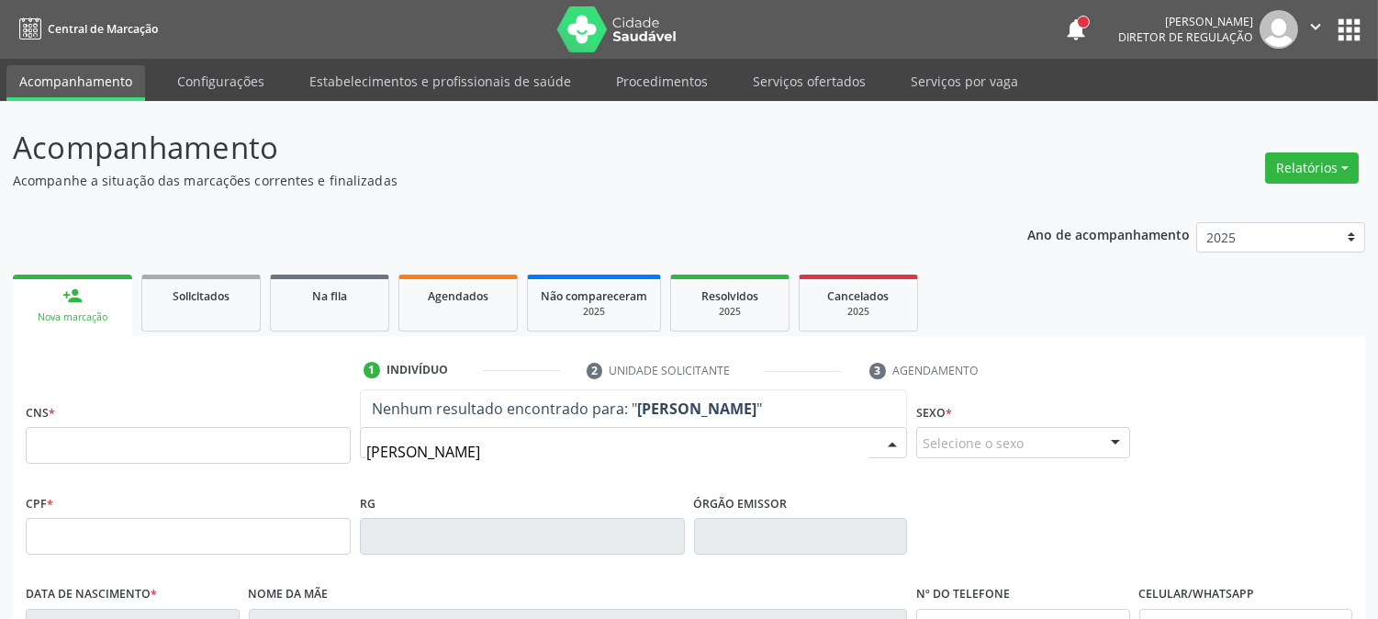
type input "HILDA RODRIGUES D"
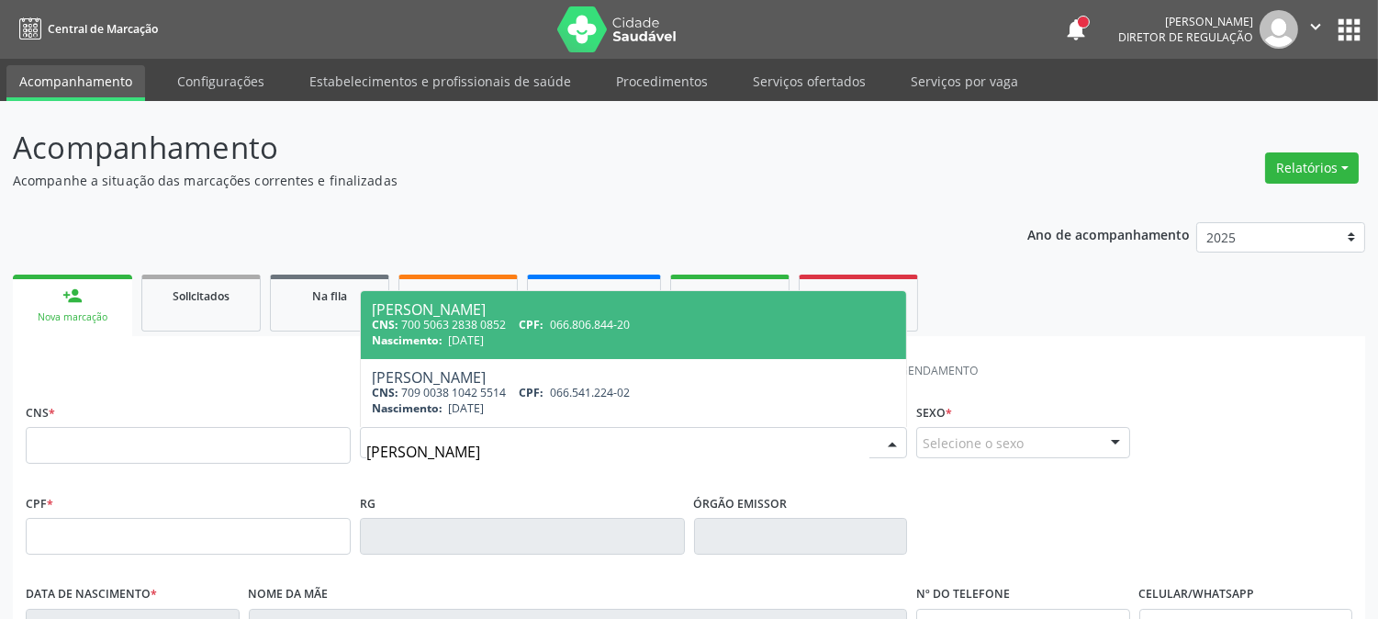
click at [670, 349] on span "Hilda Rodrigues Diniz dos Santos CNS: 700 5063 2838 0852 CPF: 066.806.844-20 Na…" at bounding box center [633, 325] width 545 height 68
type input "700 5063 2838 0852"
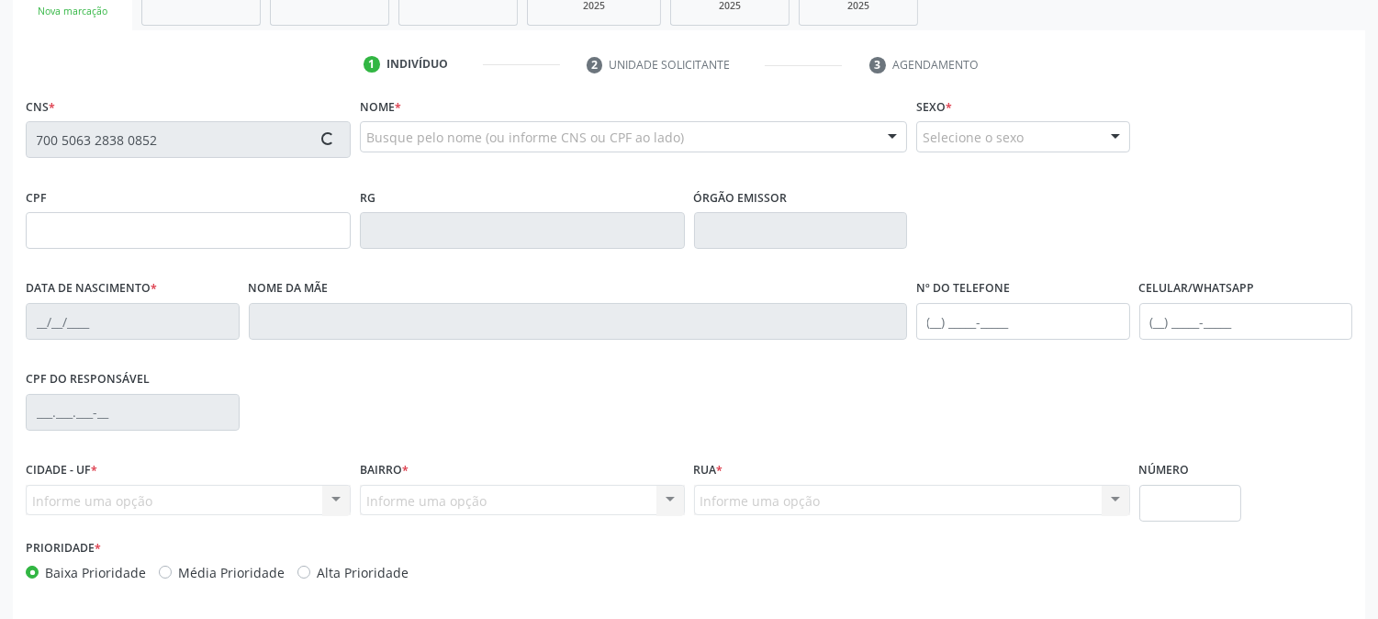
scroll to position [375, 0]
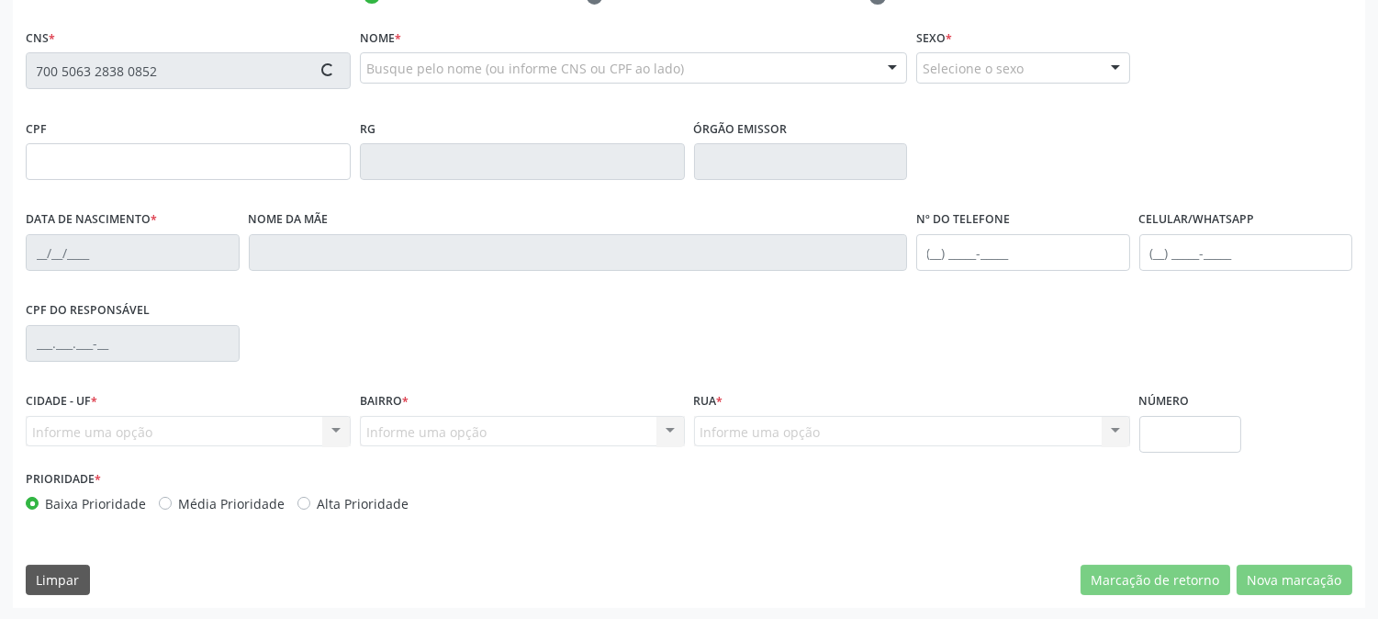
type input "066.806.844-20"
type input "10/10/1980"
type input "Maria de Lourdes Diniz"
type input "(87) 99800-2657"
type input "026.712.874-61"
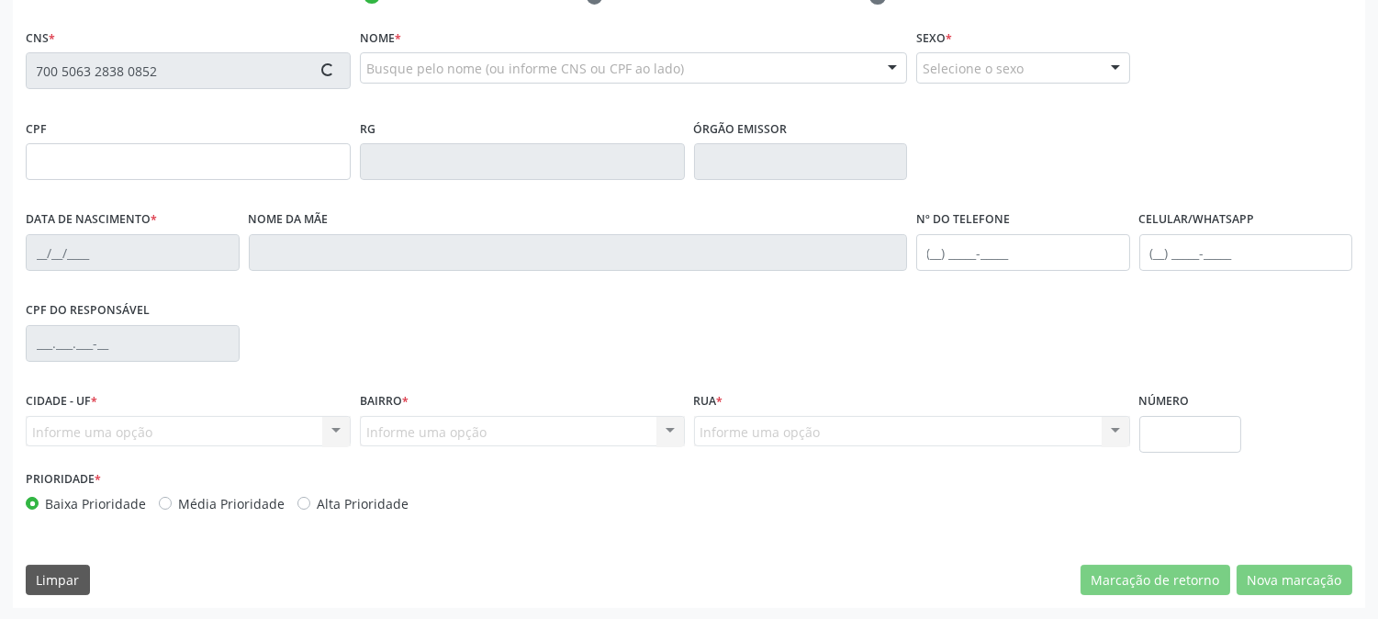
type input "77"
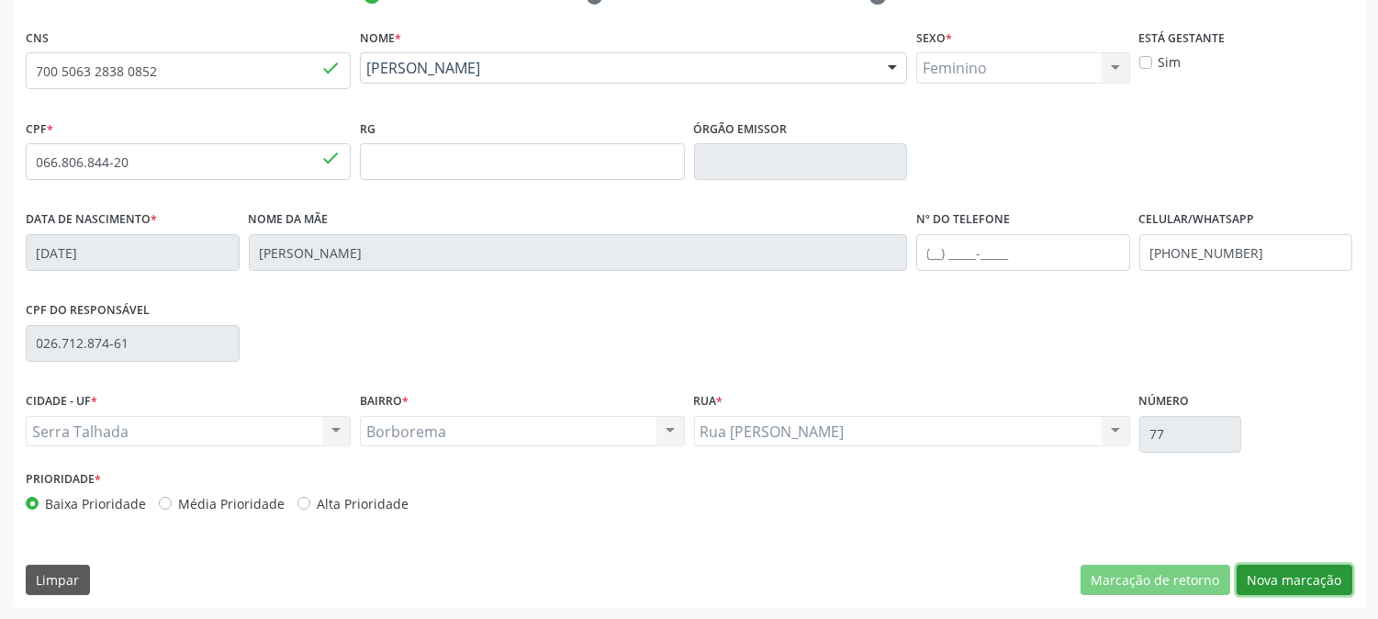
click at [1302, 580] on button "Nova marcação" at bounding box center [1295, 580] width 116 height 31
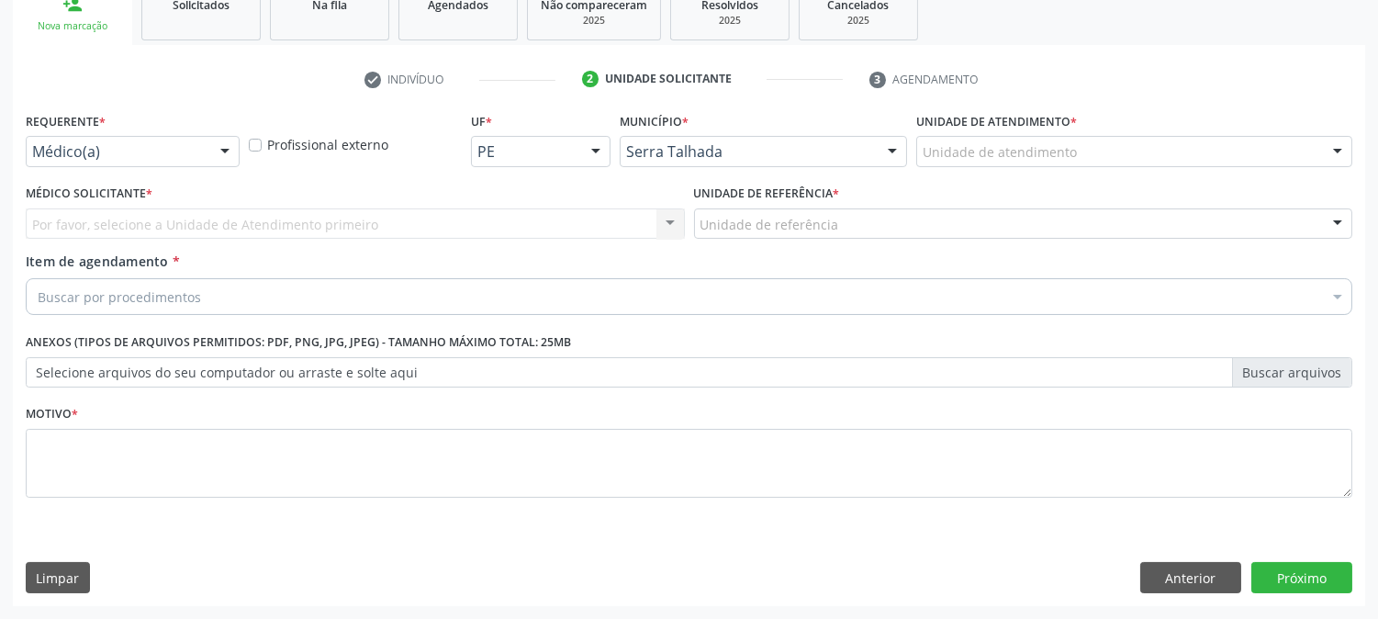
scroll to position [290, 0]
click at [203, 150] on div at bounding box center [133, 152] width 214 height 31
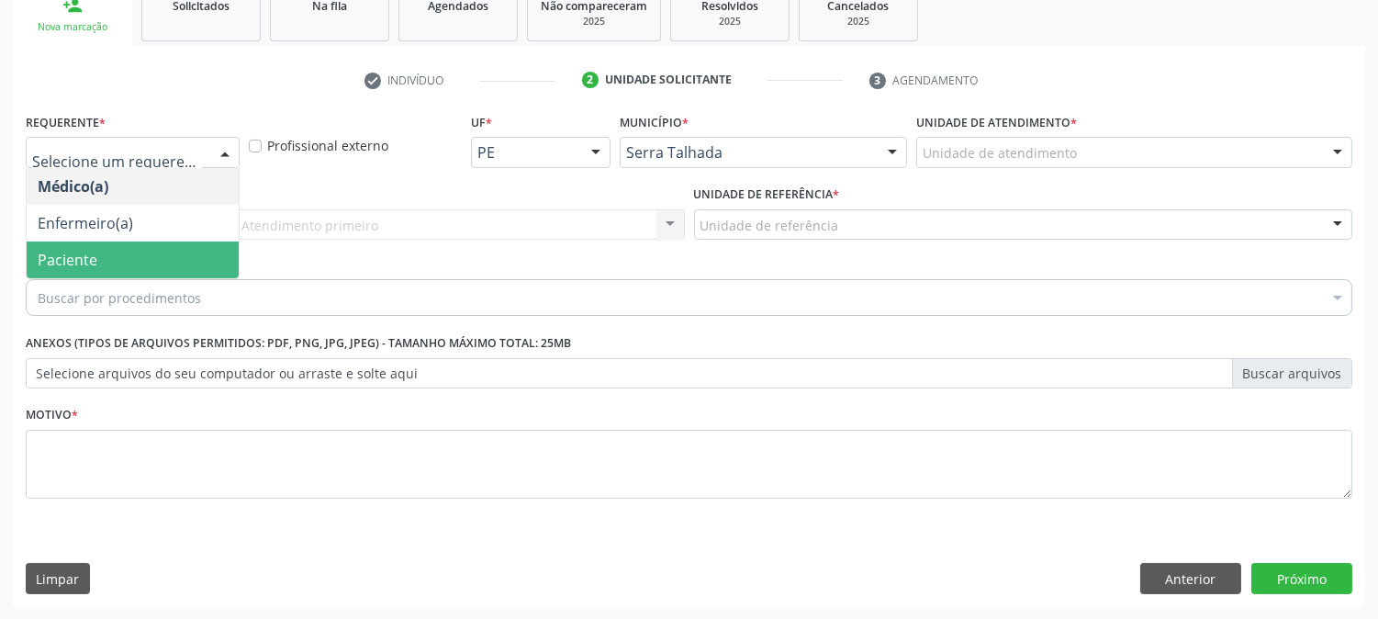
click at [149, 258] on span "Paciente" at bounding box center [133, 260] width 212 height 37
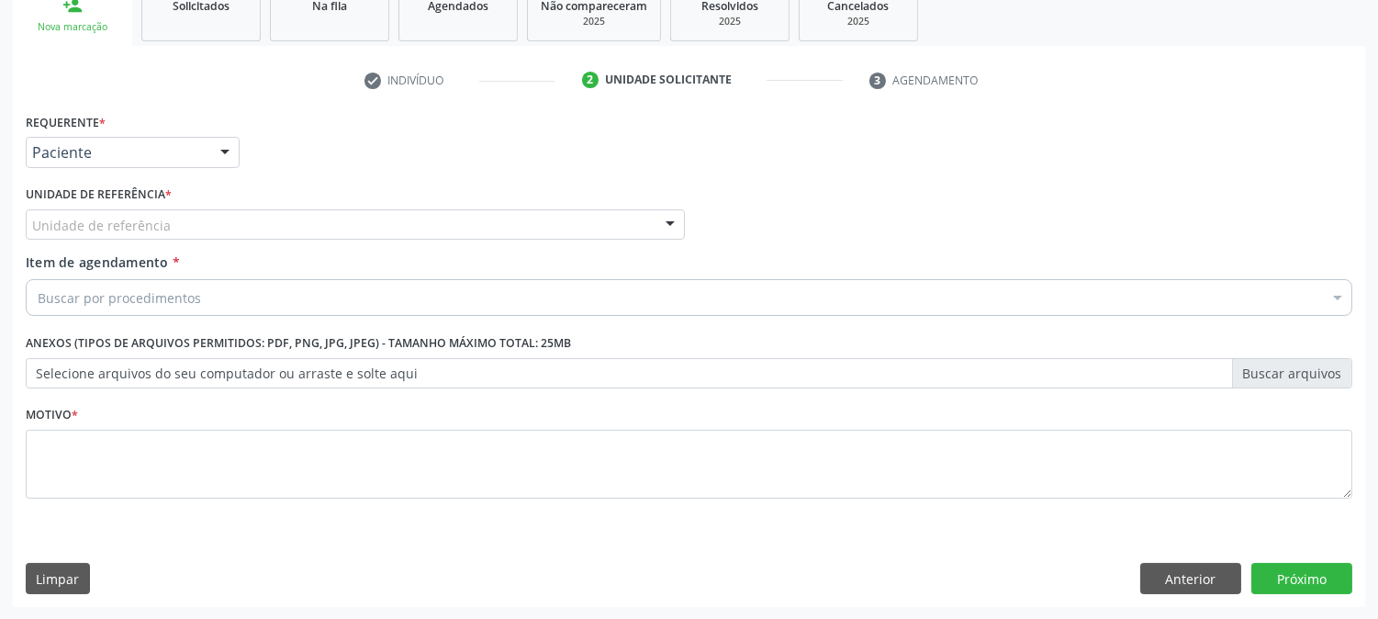
click at [211, 219] on div "Unidade de referência" at bounding box center [355, 224] width 659 height 31
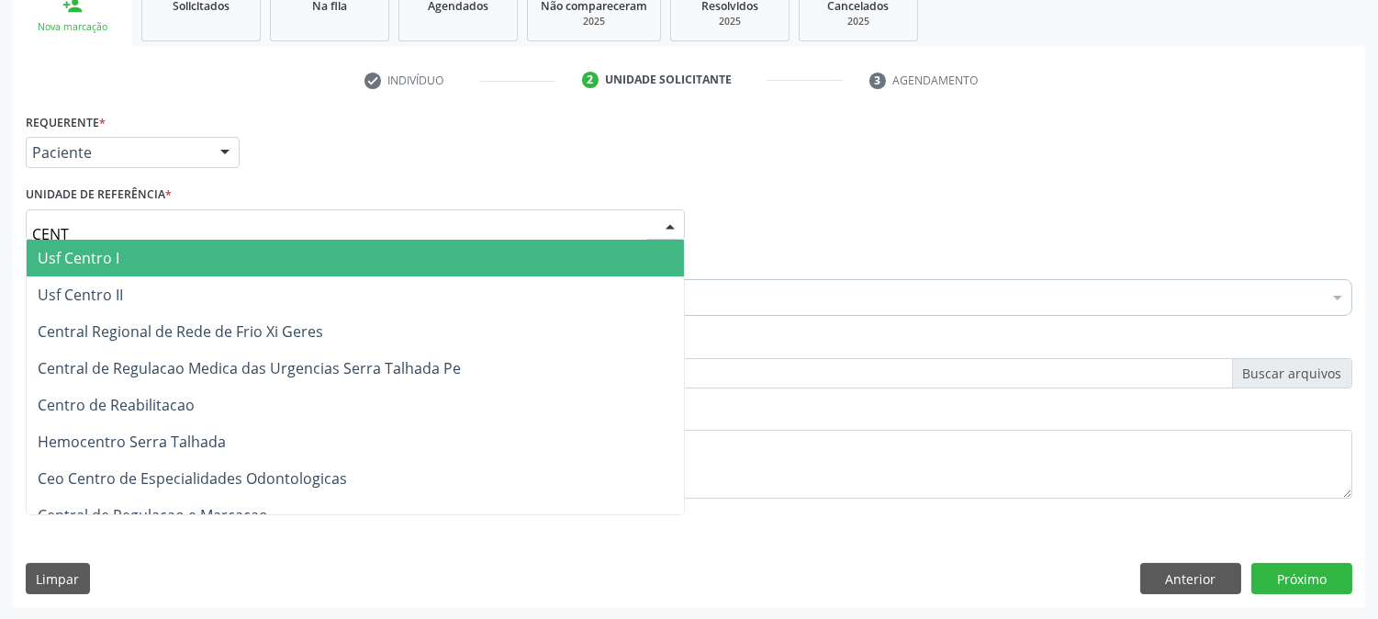
type input "CENTR"
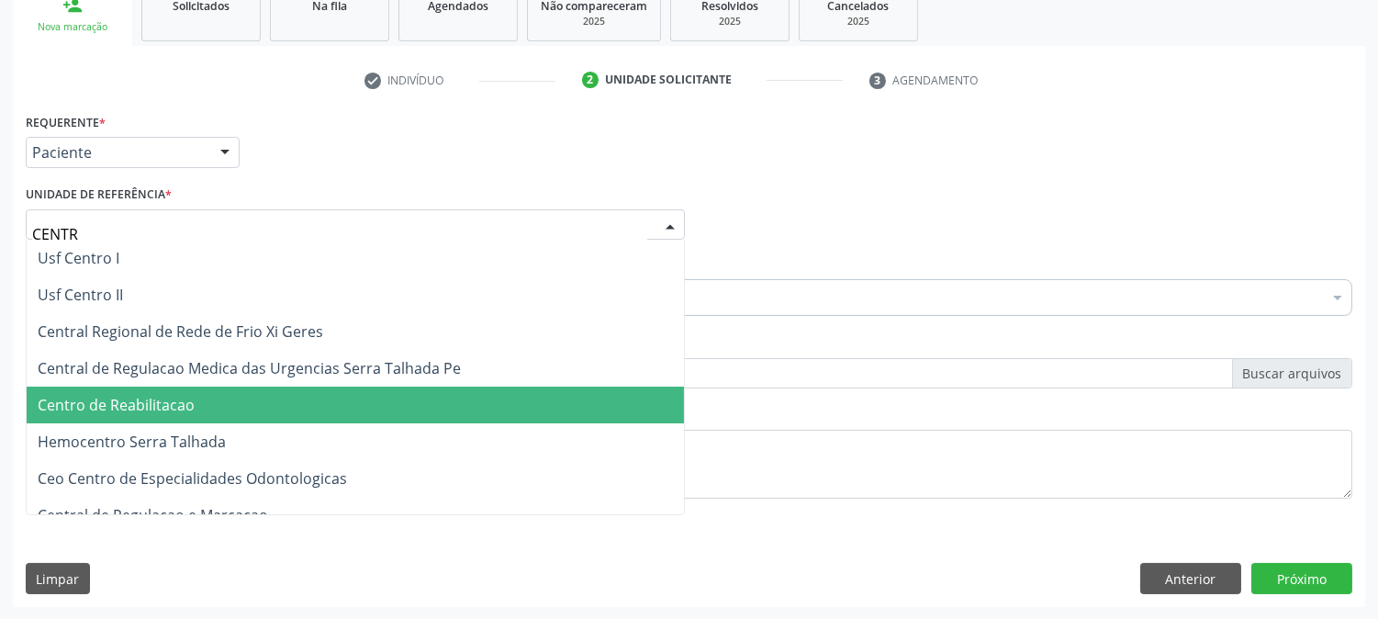
click at [240, 396] on span "Centro de Reabilitacao" at bounding box center [356, 405] width 658 height 37
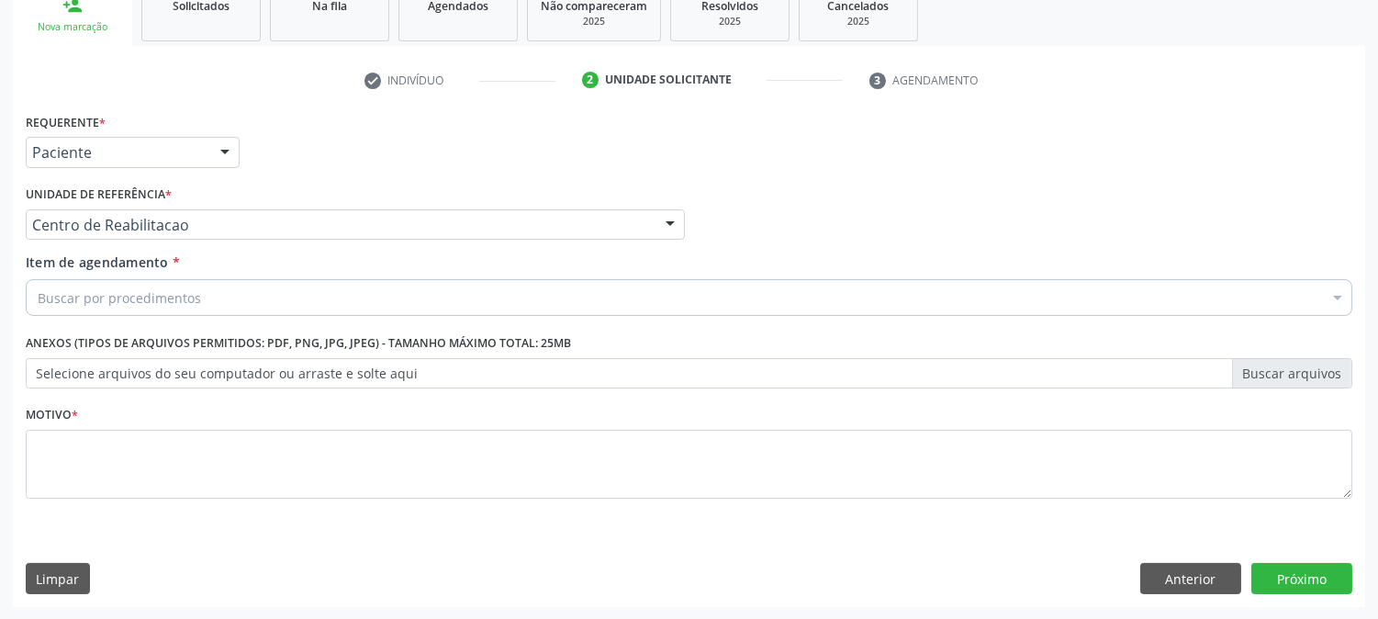
click at [204, 297] on div "Buscar por procedimentos" at bounding box center [689, 297] width 1327 height 37
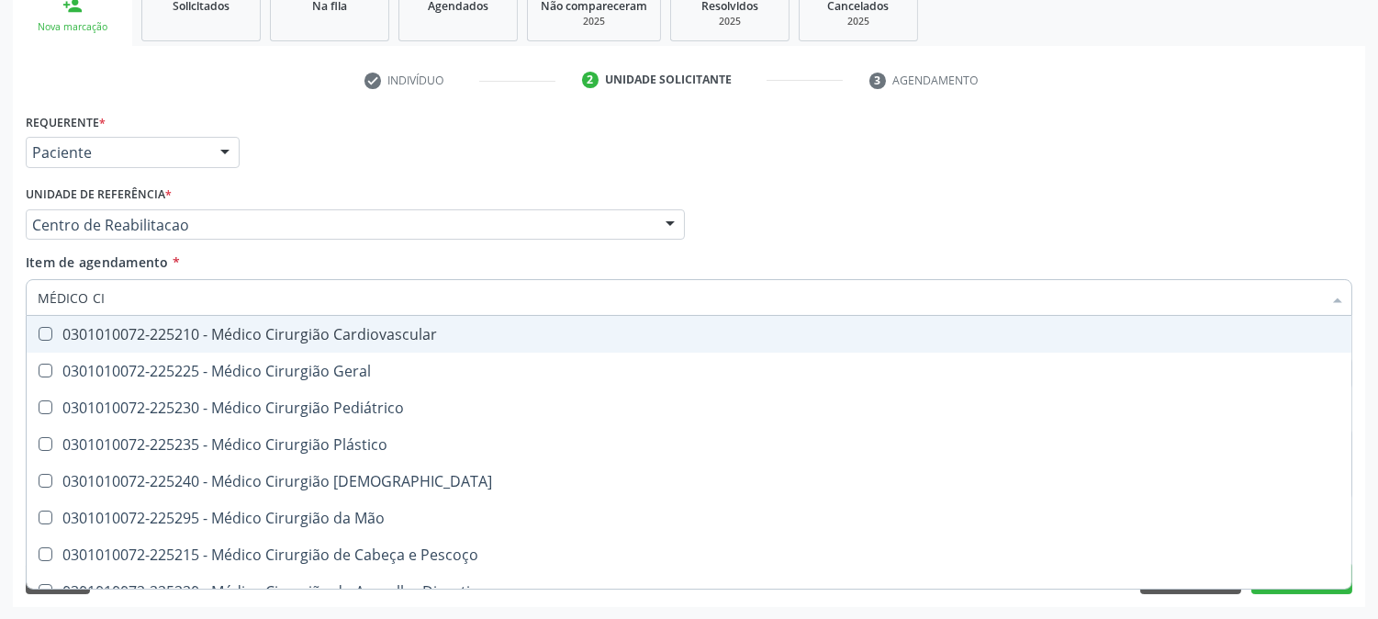
type input "MÉDICO CIR"
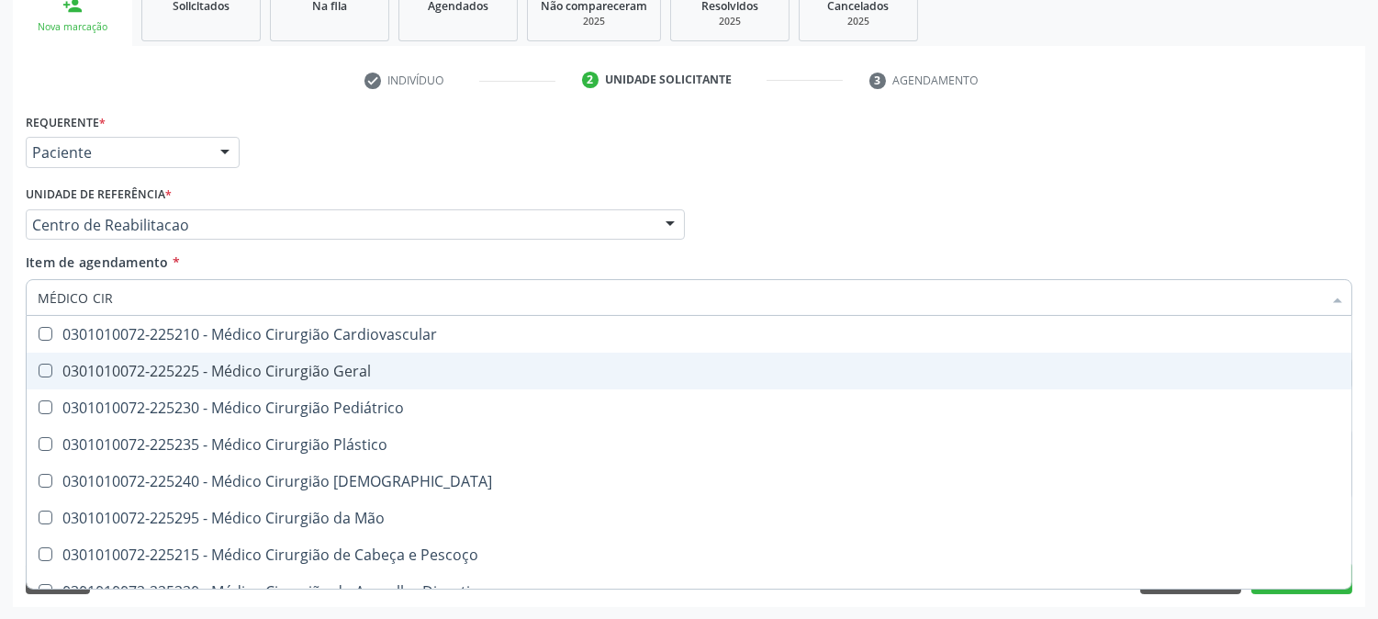
click at [151, 365] on div "0301010072-225225 - Médico Cirurgião Geral" at bounding box center [689, 371] width 1303 height 15
checkbox Geral "true"
click at [0, 343] on div "Acompanhamento Acompanhe a situação das marcações correntes e finalizadas Relat…" at bounding box center [689, 215] width 1378 height 809
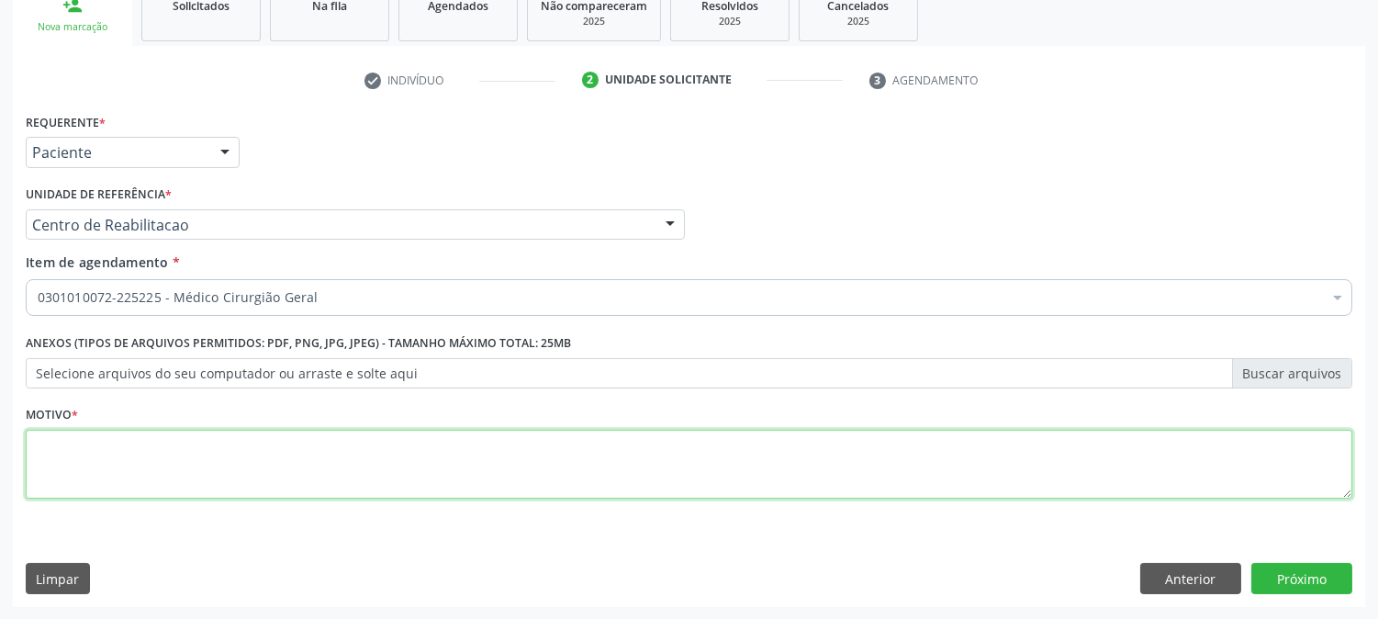
click at [168, 468] on textarea at bounding box center [689, 465] width 1327 height 70
type textarea "."
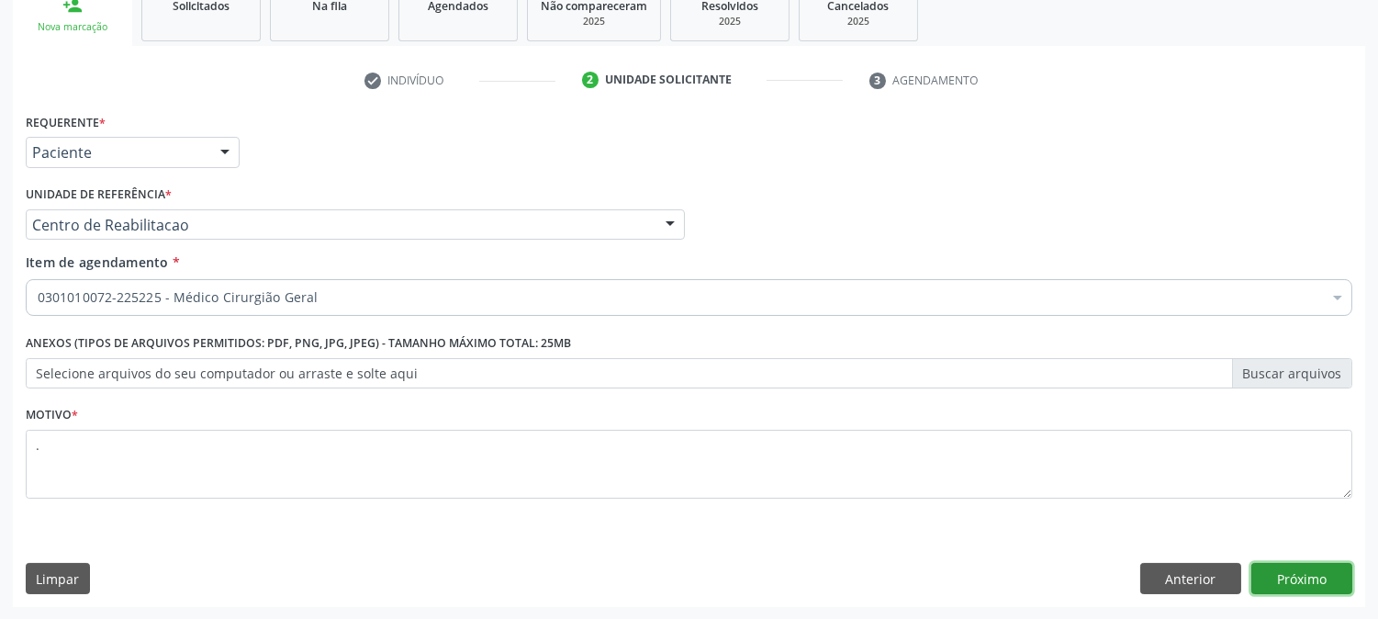
click at [1273, 585] on button "Próximo" at bounding box center [1302, 578] width 101 height 31
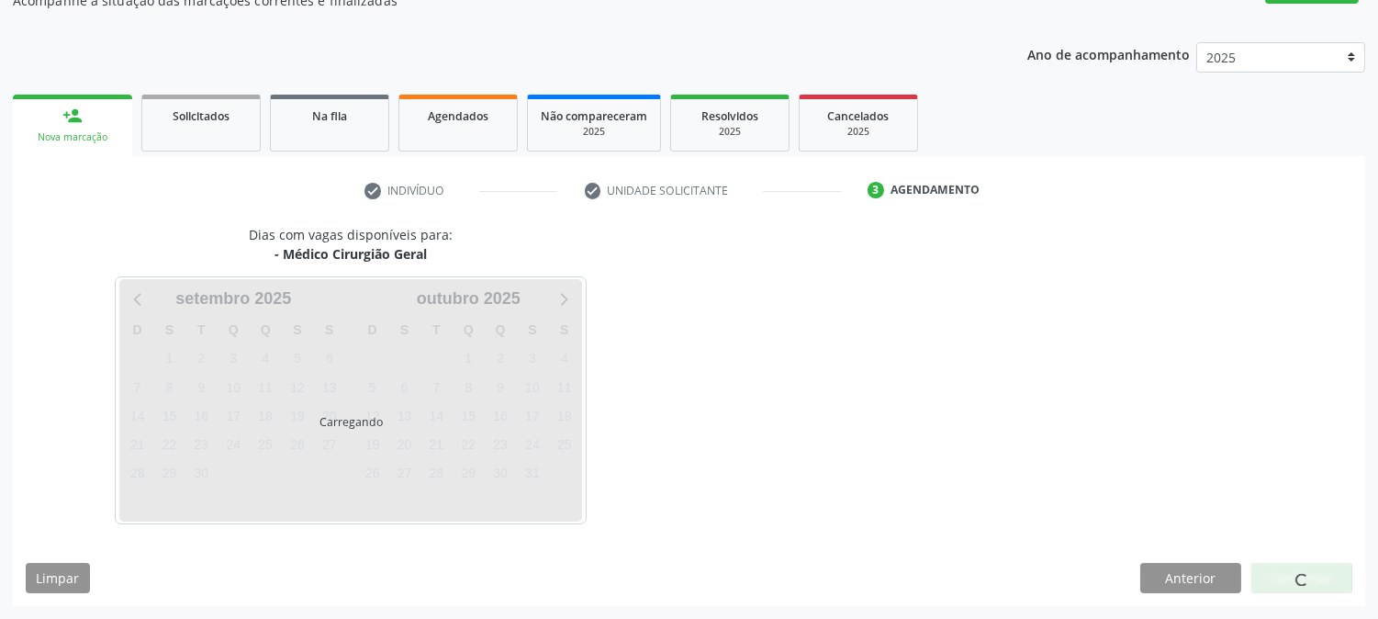
scroll to position [179, 0]
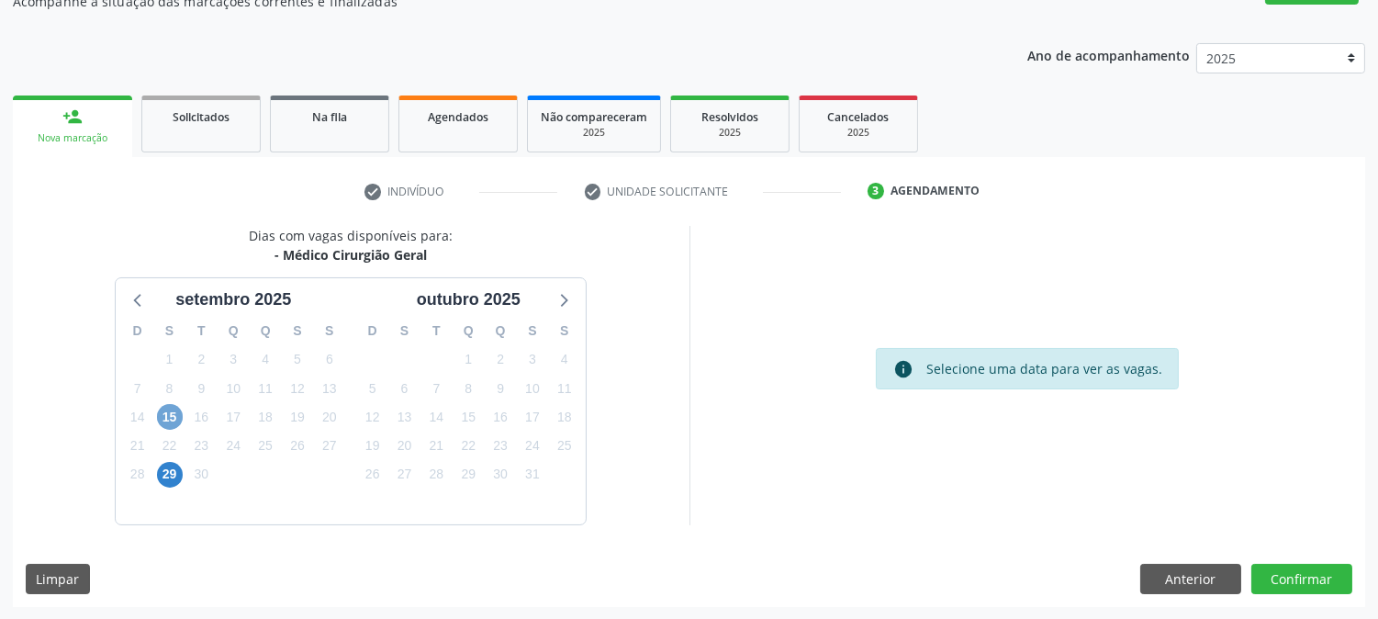
click at [171, 417] on span "15" at bounding box center [170, 417] width 26 height 26
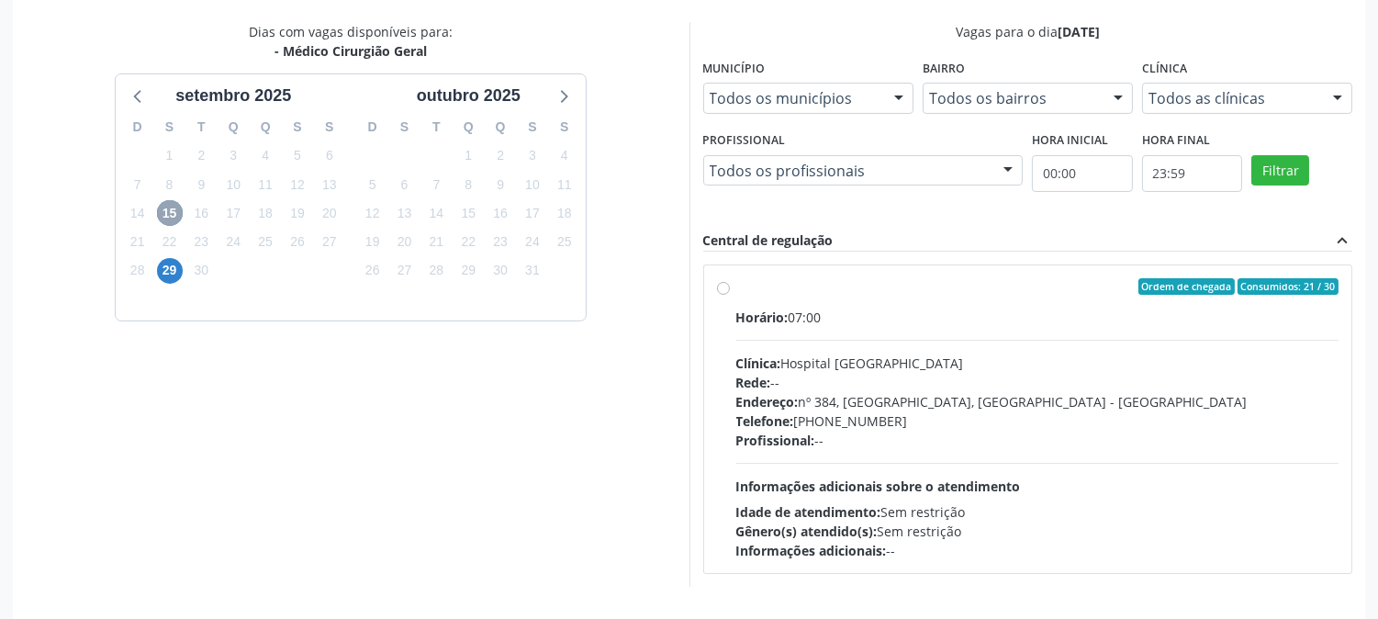
scroll to position [444, 0]
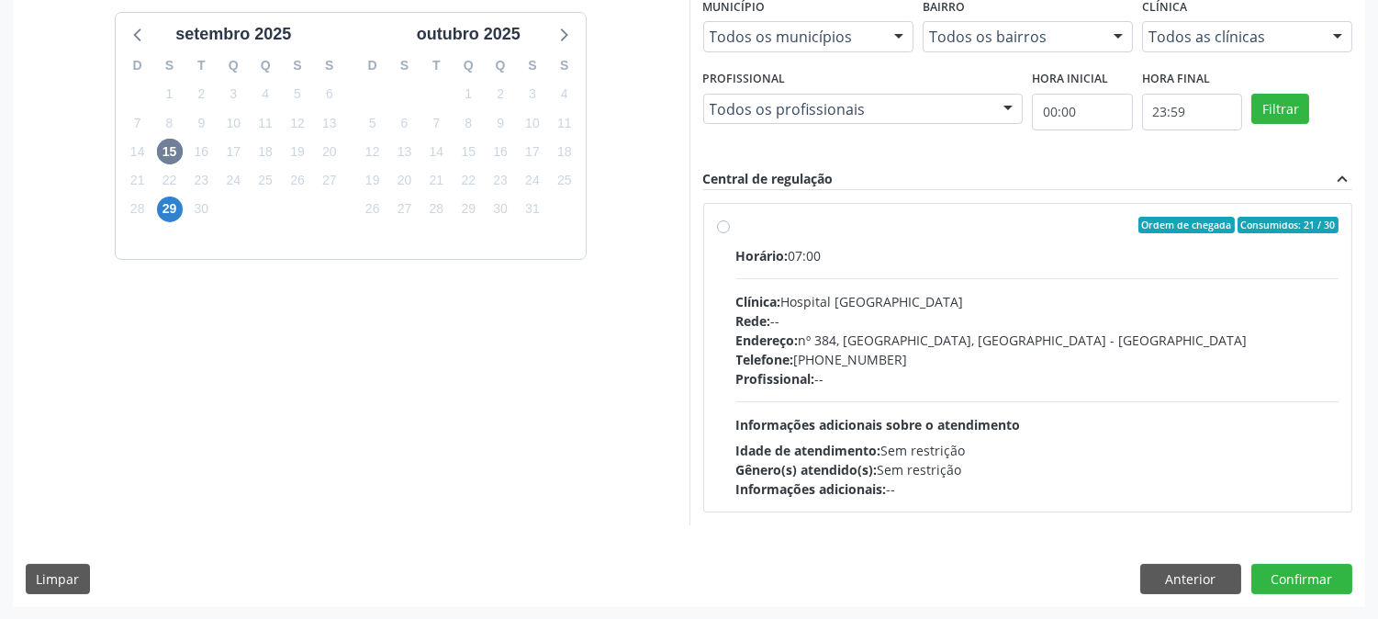
click at [919, 397] on div "Horário: 07:00 Clínica: Hospital Sao Francisco Rede: -- Endereço: nº 384, Varze…" at bounding box center [1038, 372] width 603 height 253
click at [730, 233] on input "Ordem de chegada Consumidos: 21 / 30 Horário: 07:00 Clínica: Hospital Sao Franc…" at bounding box center [723, 225] width 13 height 17
radio input "true"
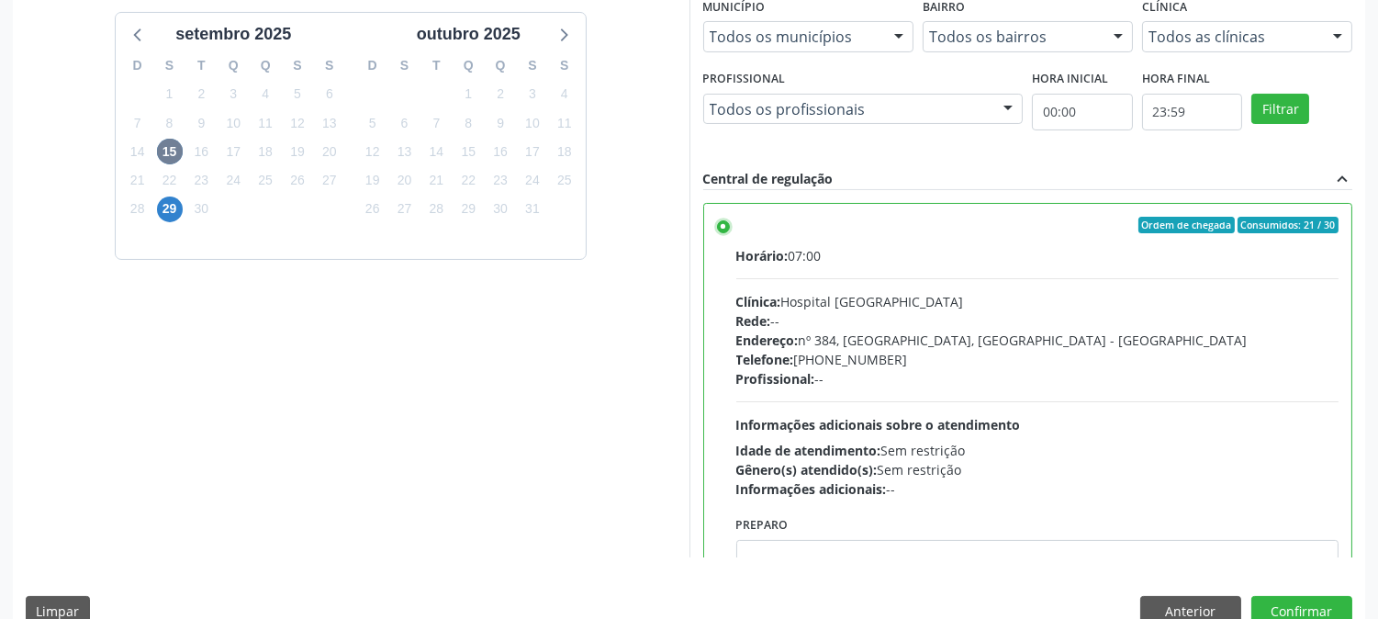
scroll to position [478, 0]
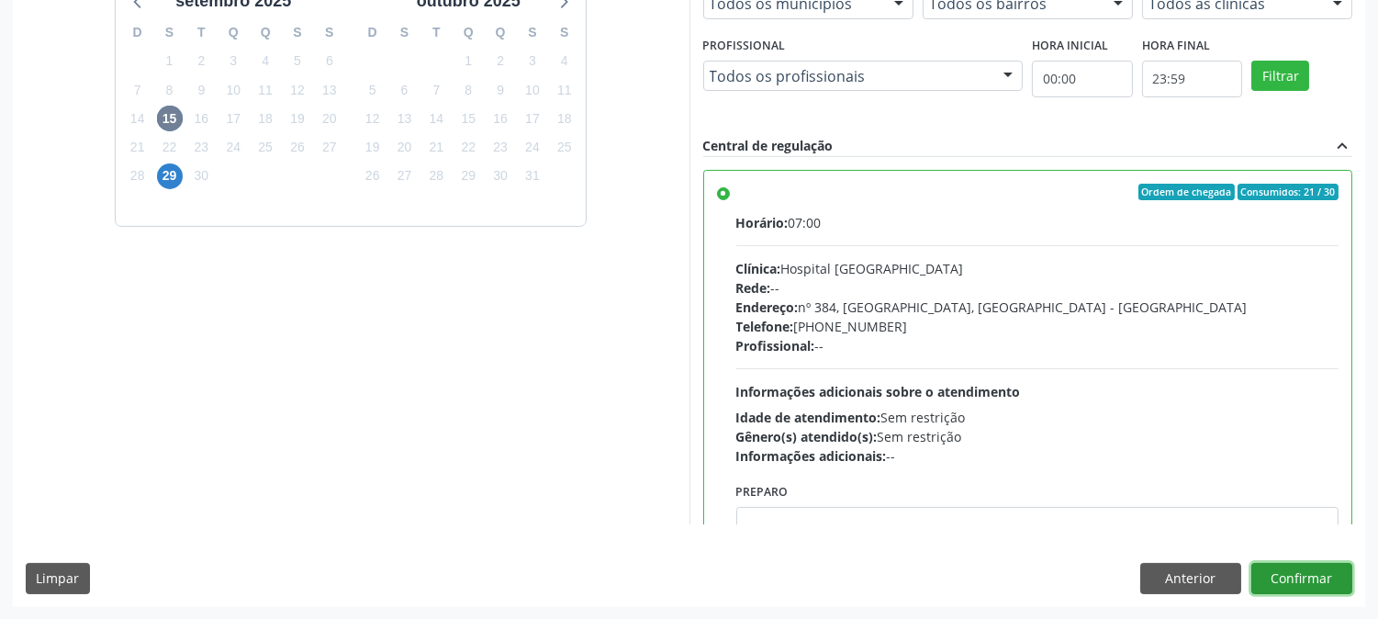
click at [1299, 575] on button "Confirmar" at bounding box center [1302, 578] width 101 height 31
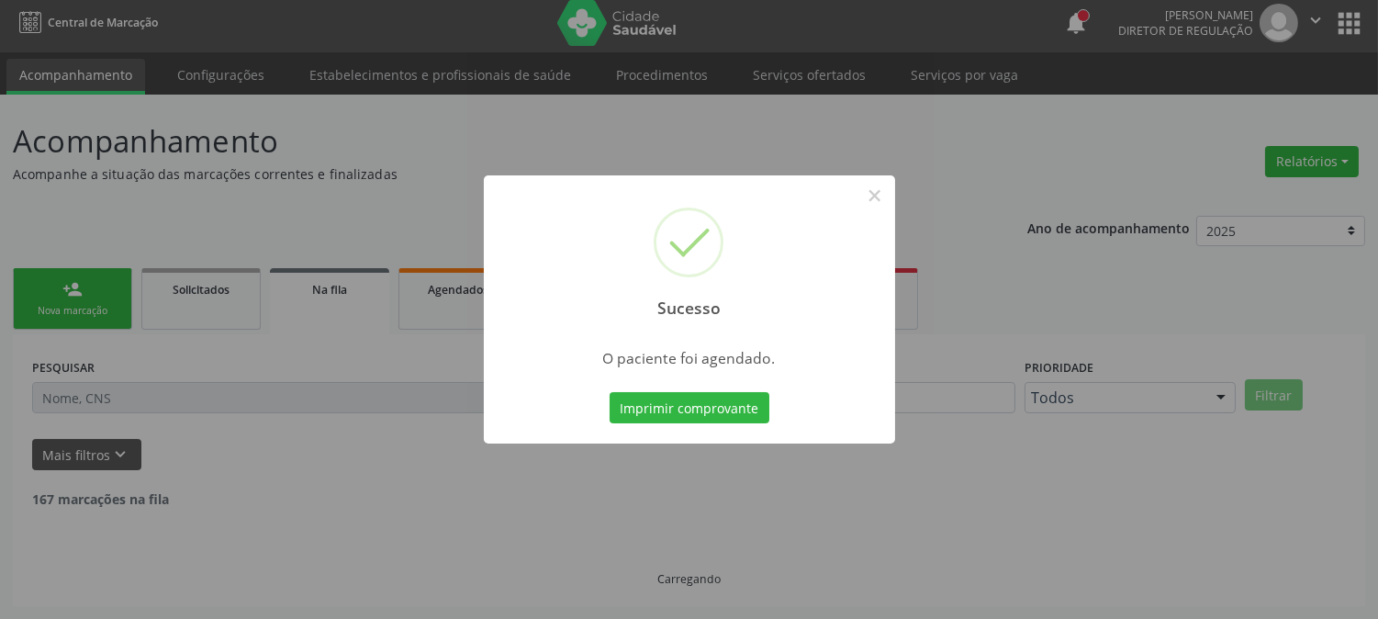
scroll to position [0, 0]
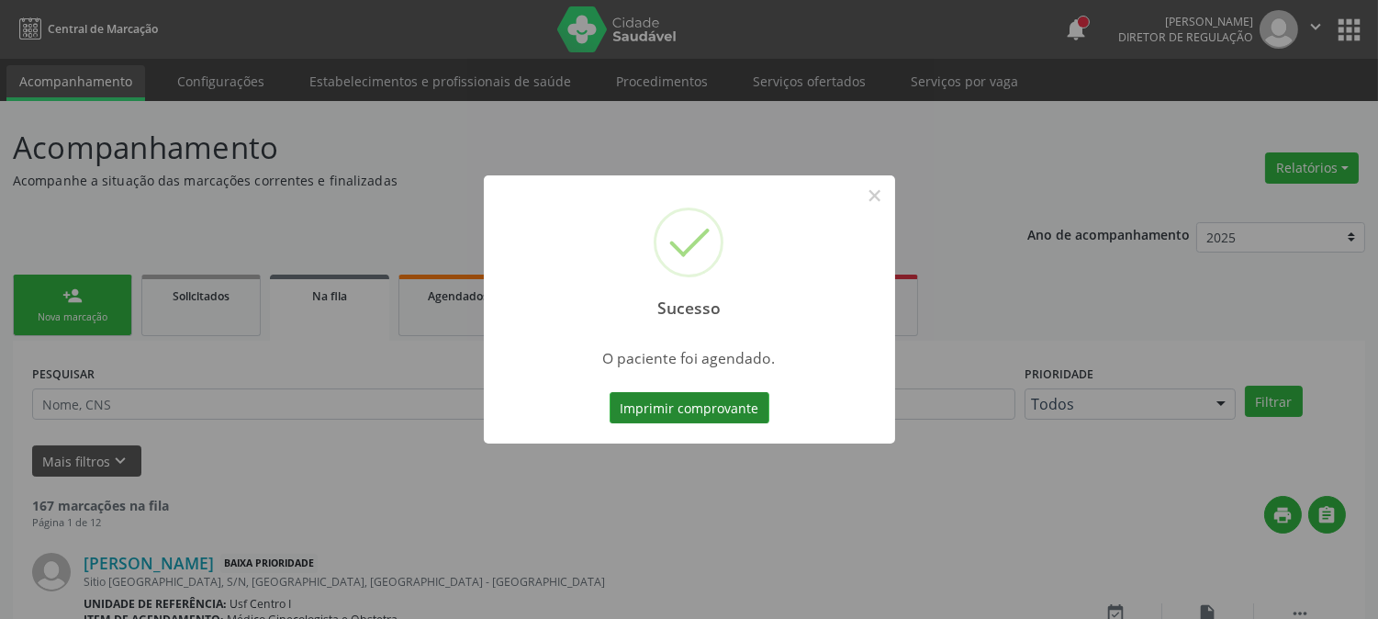
click at [654, 411] on button "Imprimir comprovante" at bounding box center [690, 407] width 160 height 31
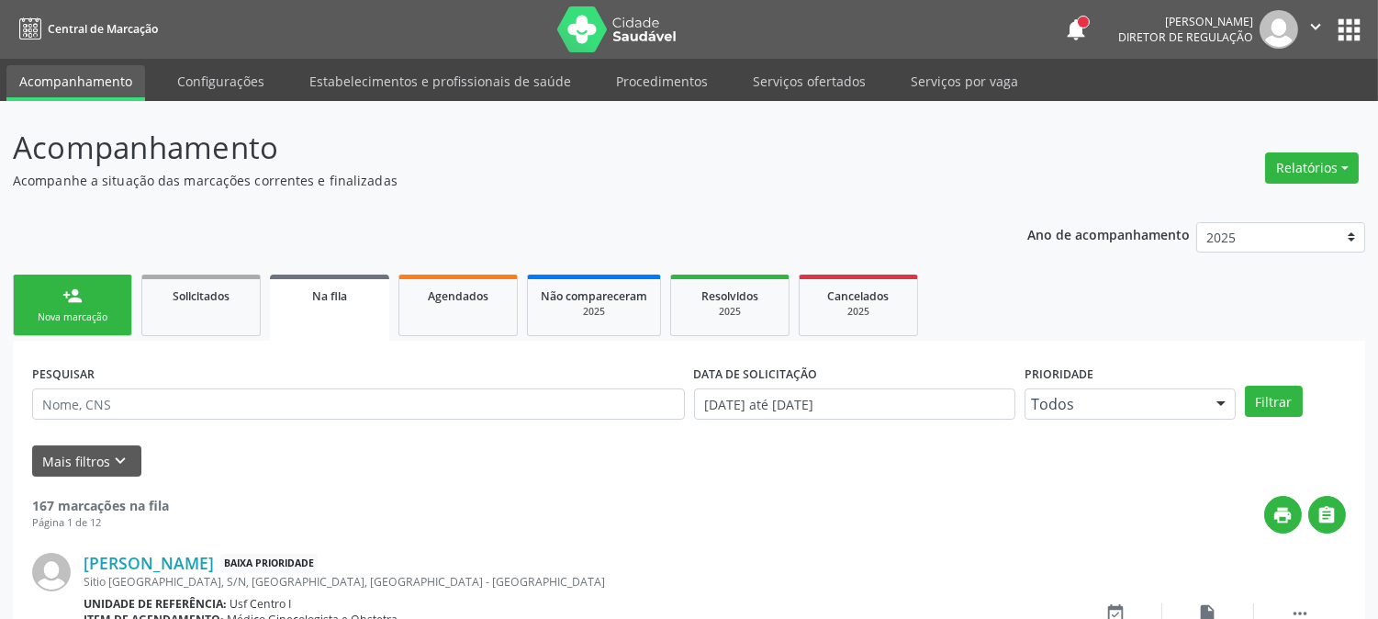
click at [97, 288] on link "person_add Nova marcação" at bounding box center [72, 306] width 119 height 62
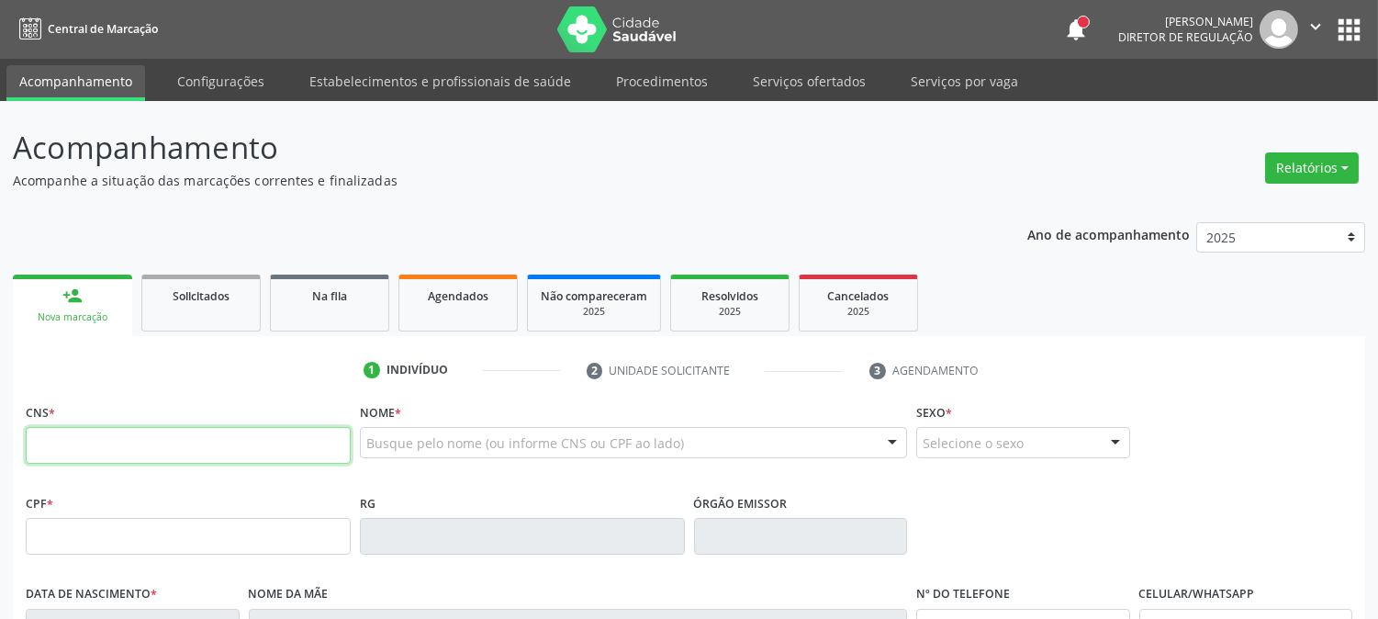
click at [184, 450] on input "text" at bounding box center [188, 445] width 325 height 37
type input "898 0064 0941 0142"
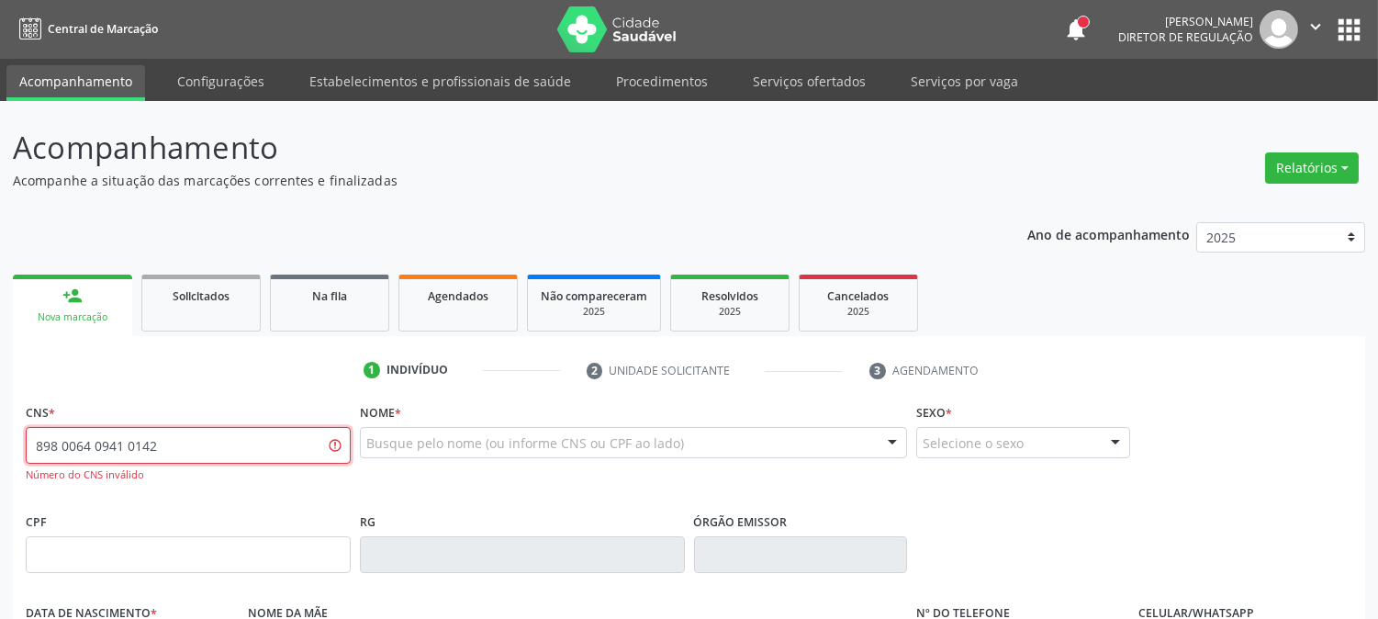
drag, startPoint x: 184, startPoint y: 450, endPoint x: 0, endPoint y: 459, distance: 183.9
click at [0, 459] on div "Acompanhamento Acompanhe a situação das marcações correntes e finalizadas Relat…" at bounding box center [689, 557] width 1378 height 913
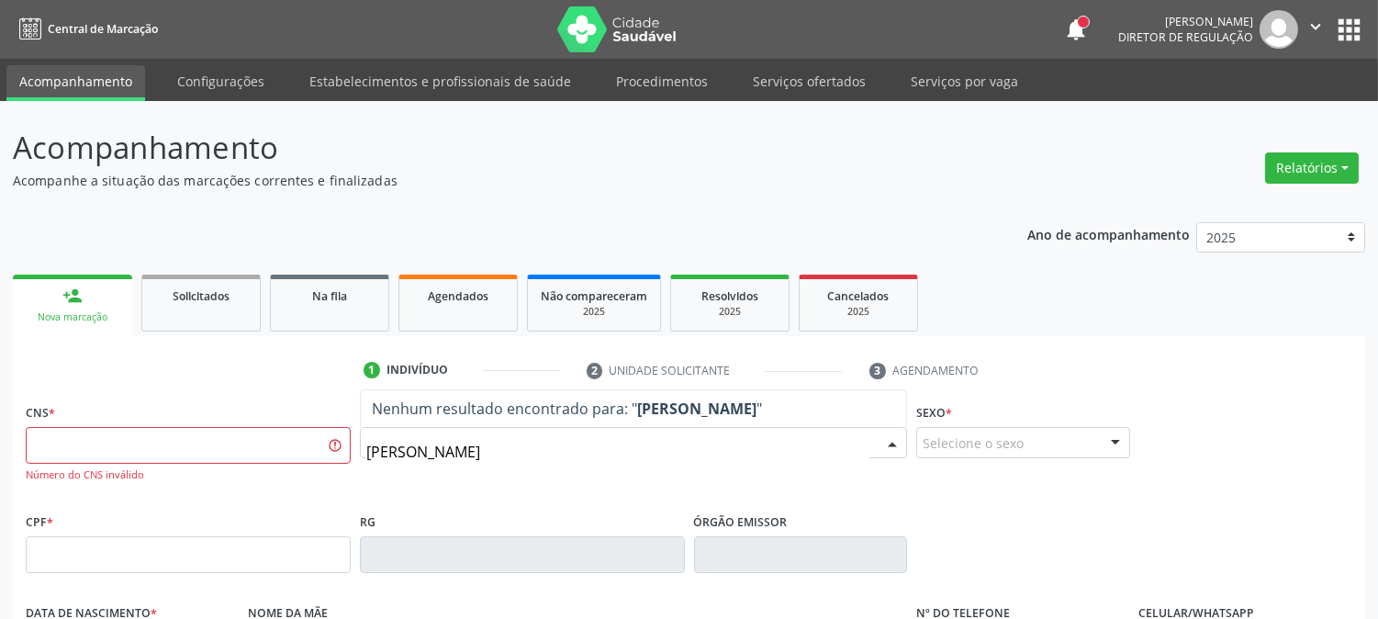
type input "MARIA CECILIA QUEIRO"
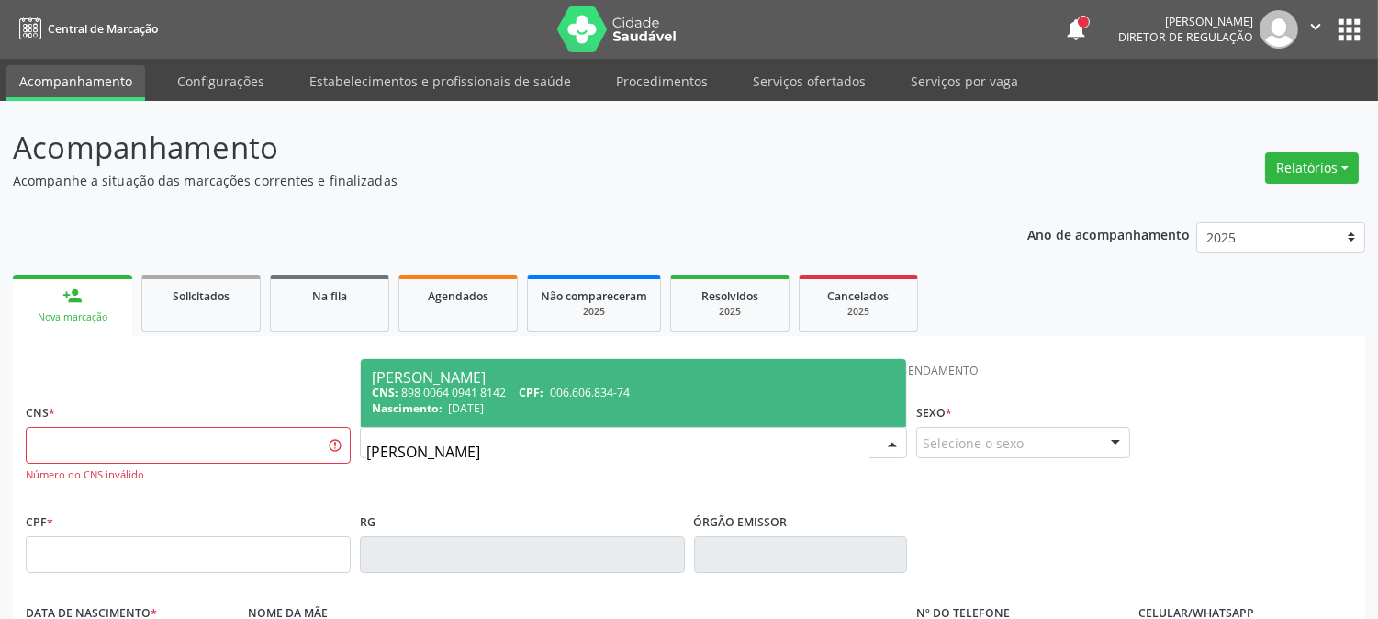
click at [604, 400] on div "Nascimento: 17/06/2025" at bounding box center [633, 408] width 523 height 16
click at [0, 0] on span "Não há nenhuma opção para ser exibida." at bounding box center [0, 0] width 0 height 0
type input "898 0064 0941 8142"
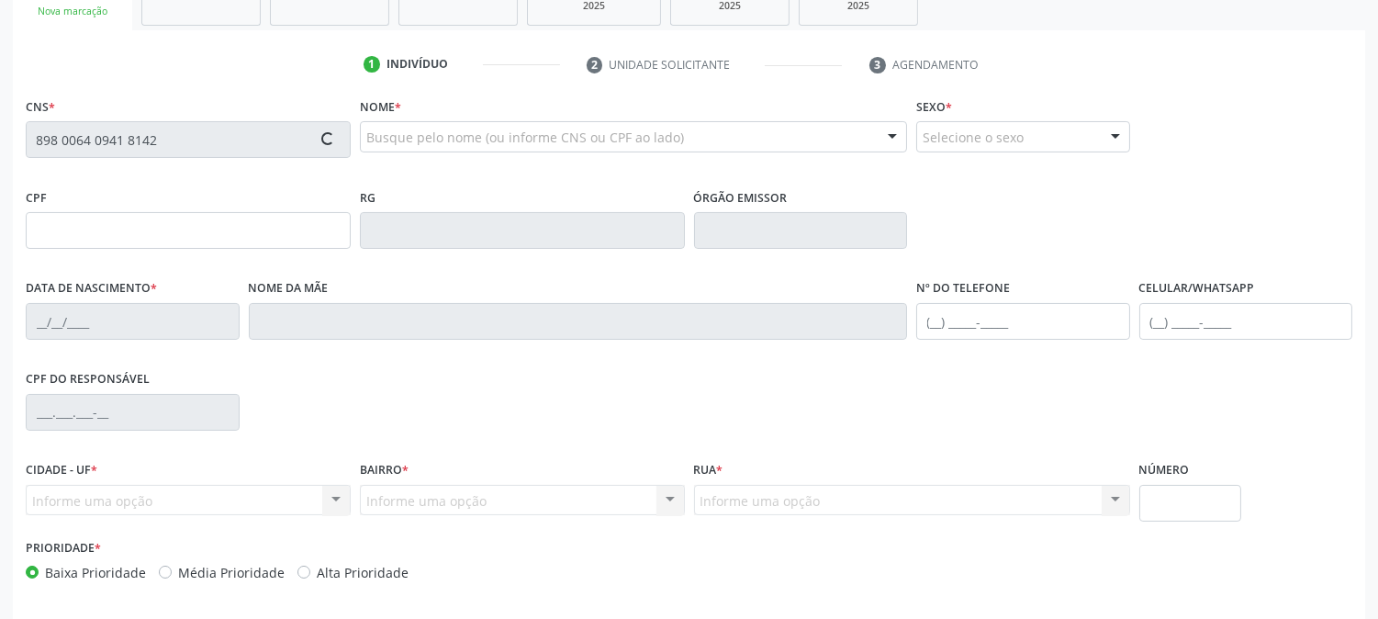
scroll to position [375, 0]
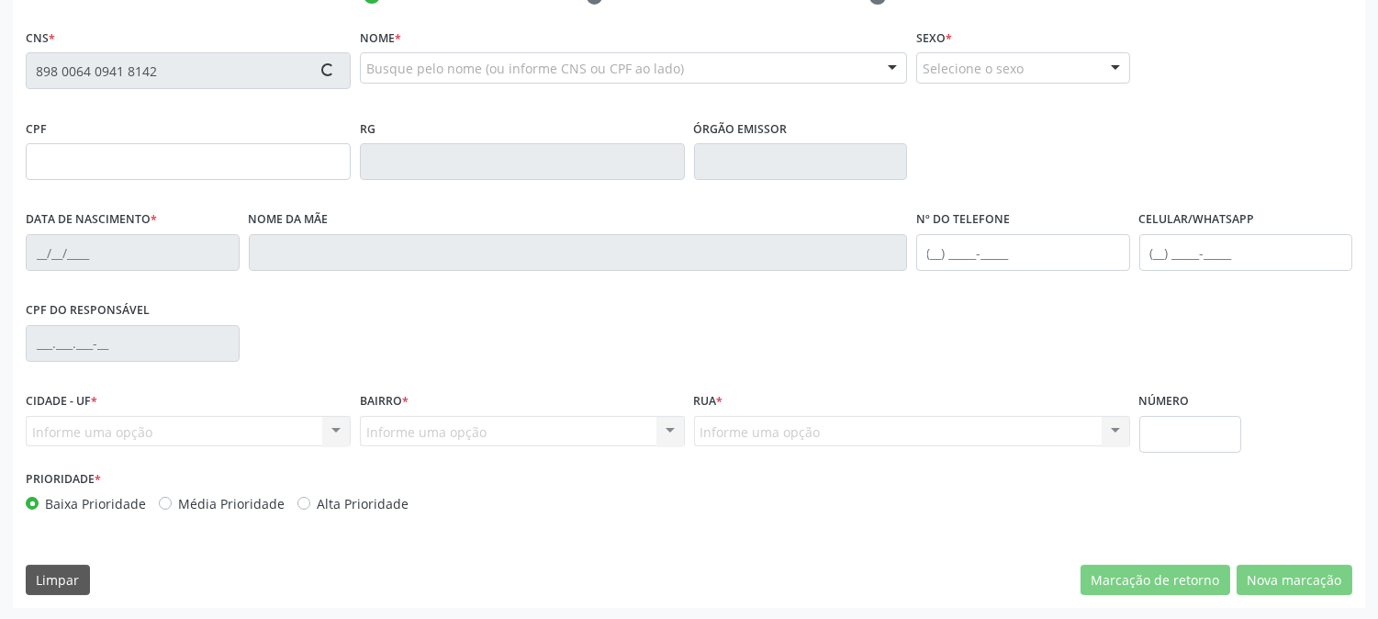
type input "006.606.834-74"
type input "17/06/2025"
type input "Janaina Queiroz da Silva"
type input "(87) 99904-3314"
type input "64"
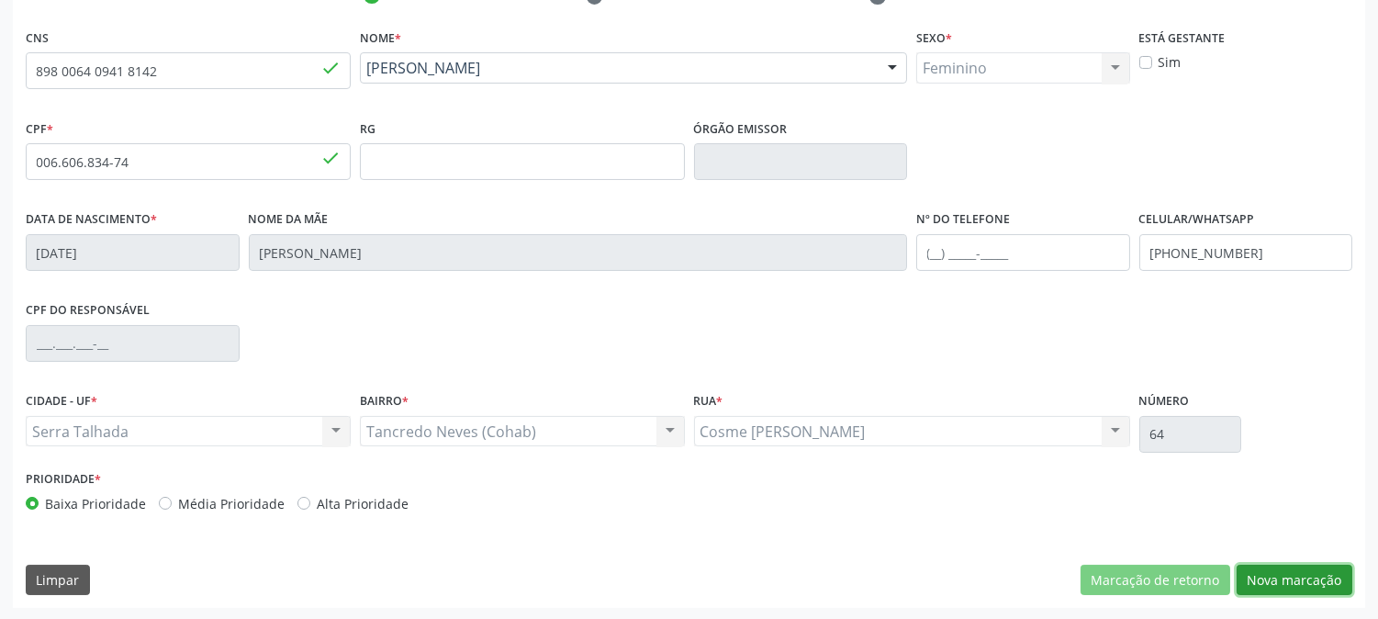
click at [1304, 572] on button "Nova marcação" at bounding box center [1295, 580] width 116 height 31
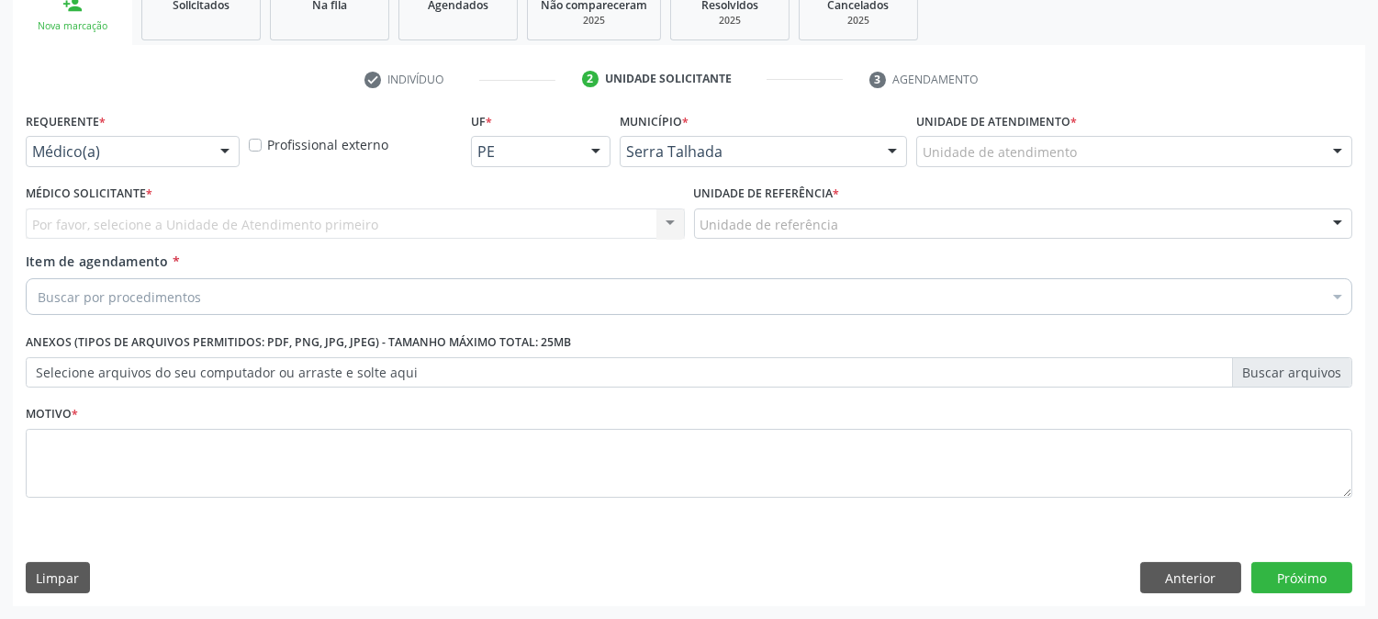
scroll to position [290, 0]
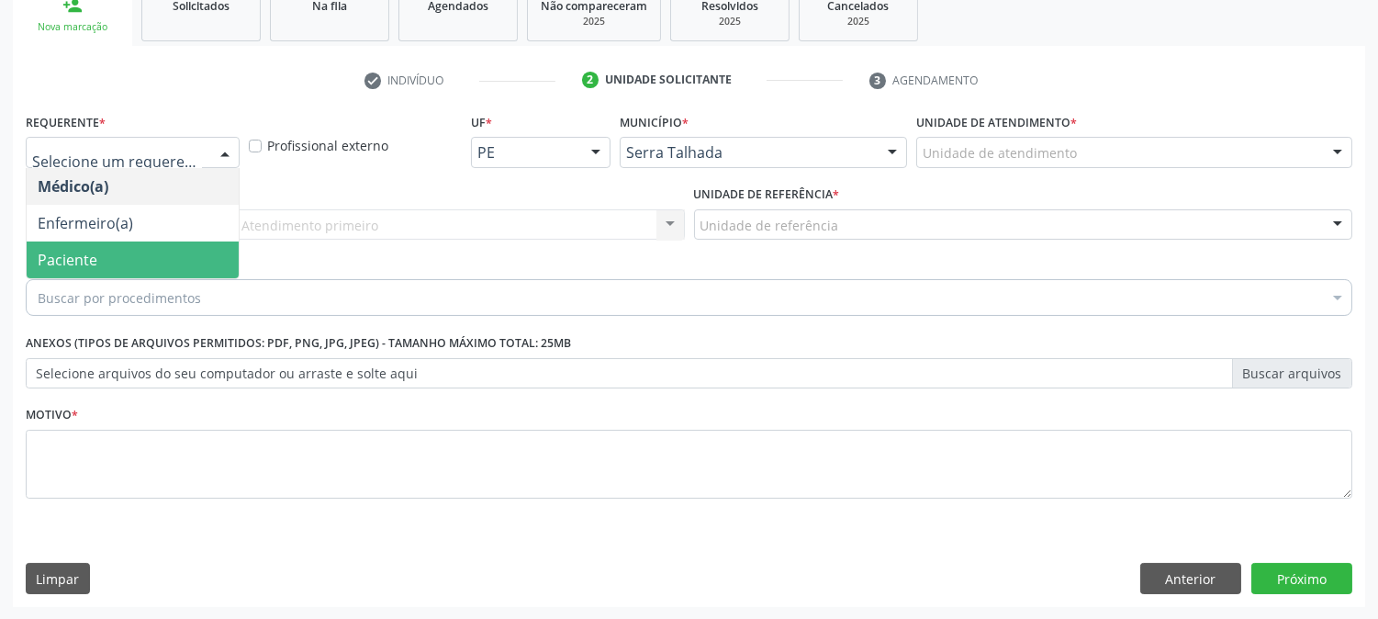
click at [152, 250] on span "Paciente" at bounding box center [133, 260] width 212 height 37
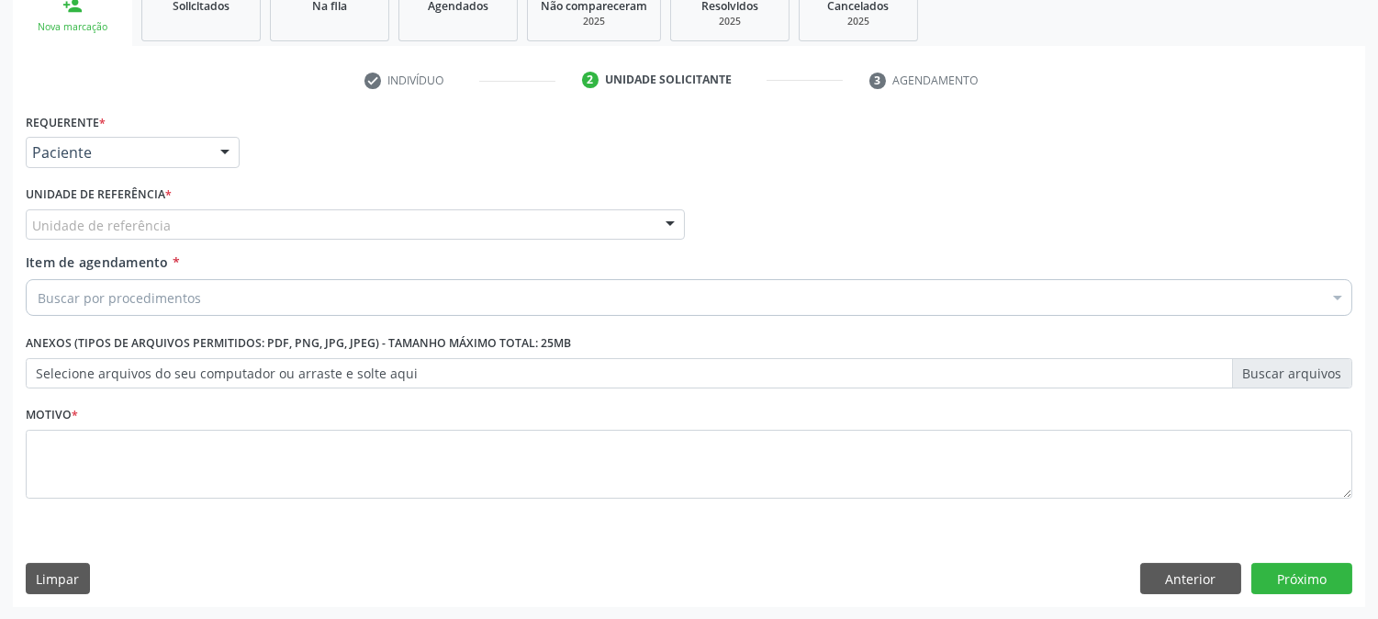
click at [167, 223] on div "Unidade de referência" at bounding box center [355, 224] width 659 height 31
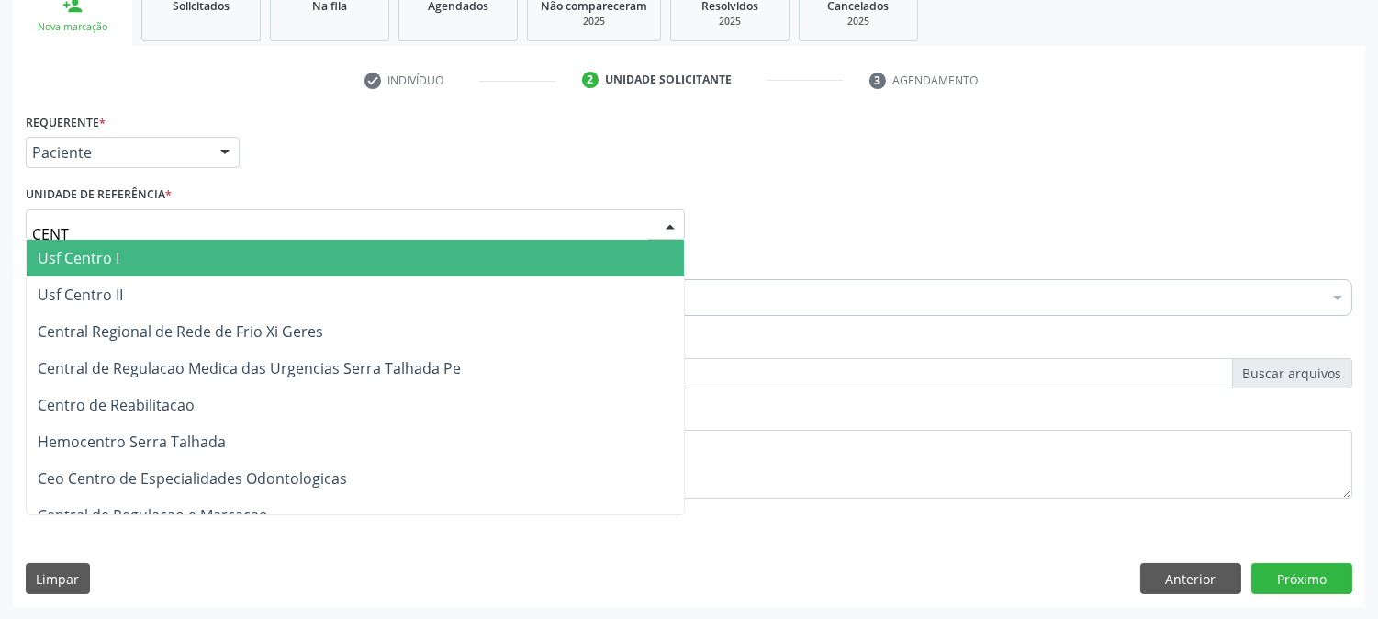
type input "CENTR"
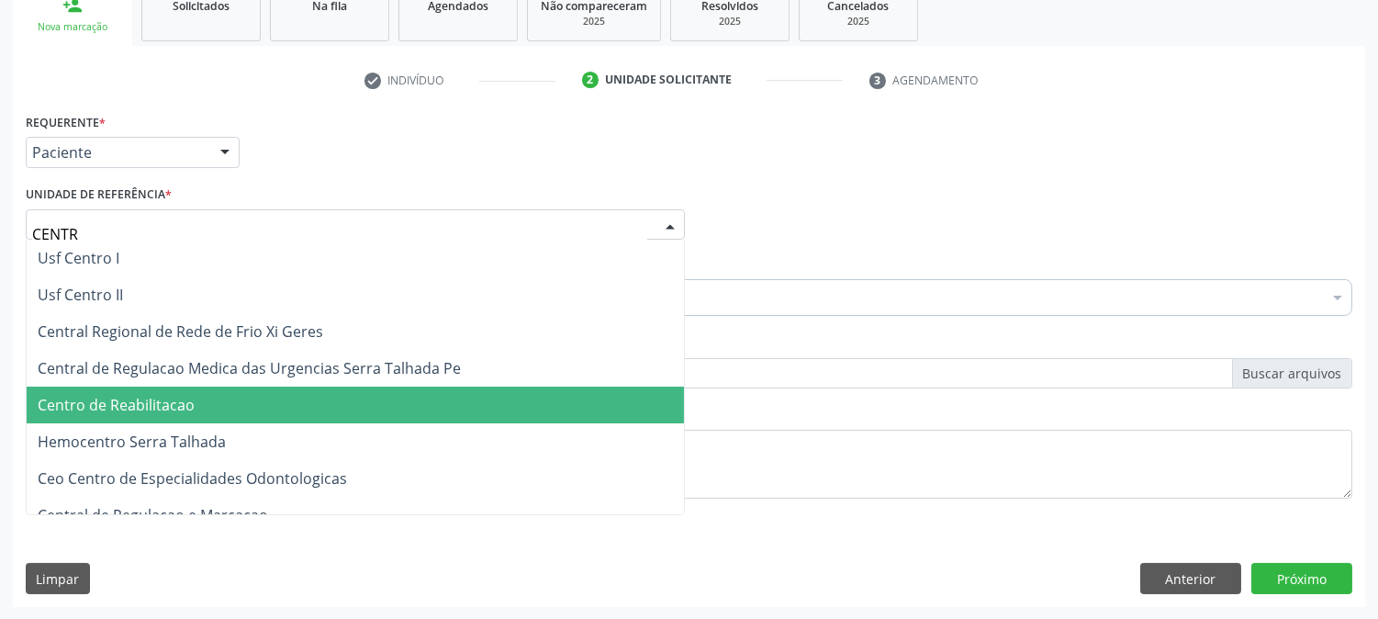
click at [152, 402] on span "Centro de Reabilitacao" at bounding box center [116, 405] width 157 height 20
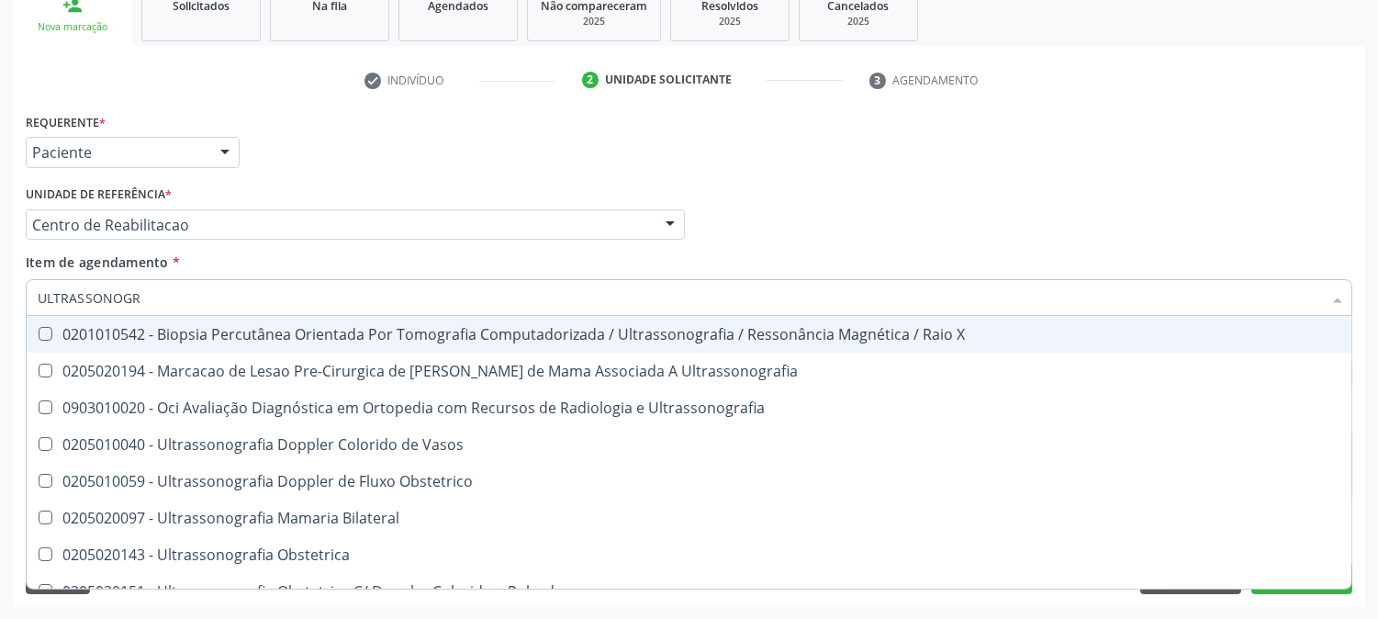
type input "ULTRASSONOGRA"
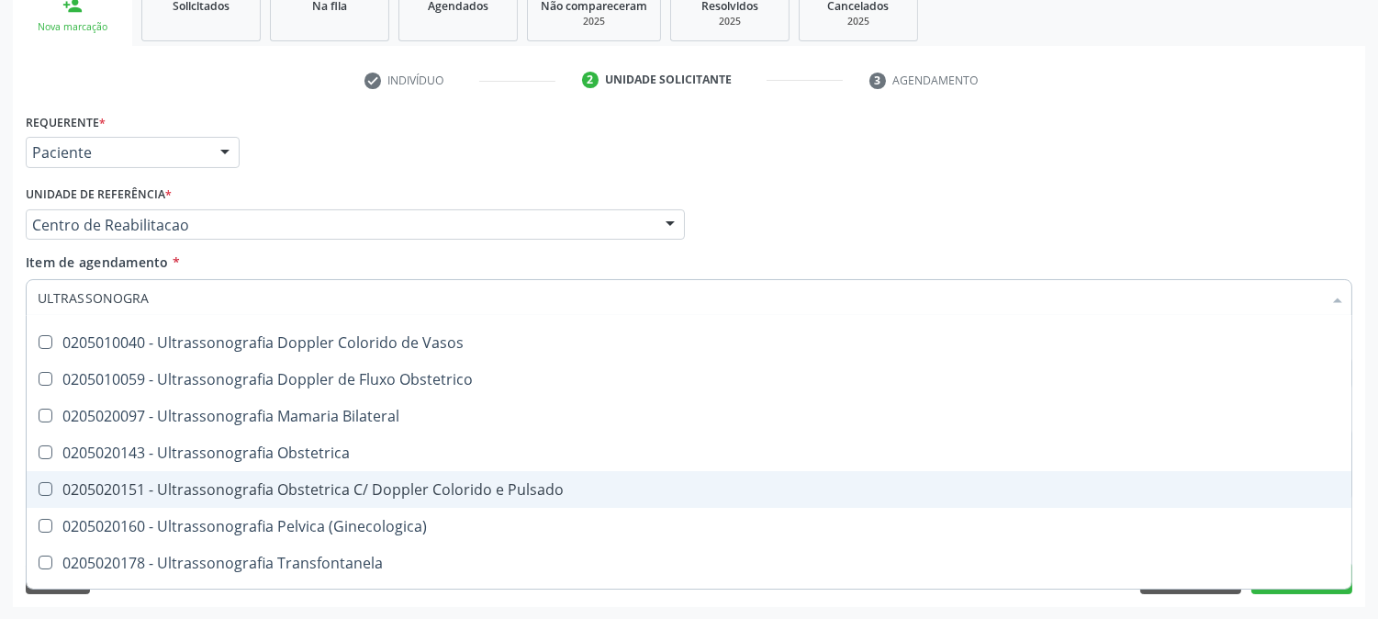
scroll to position [204, 0]
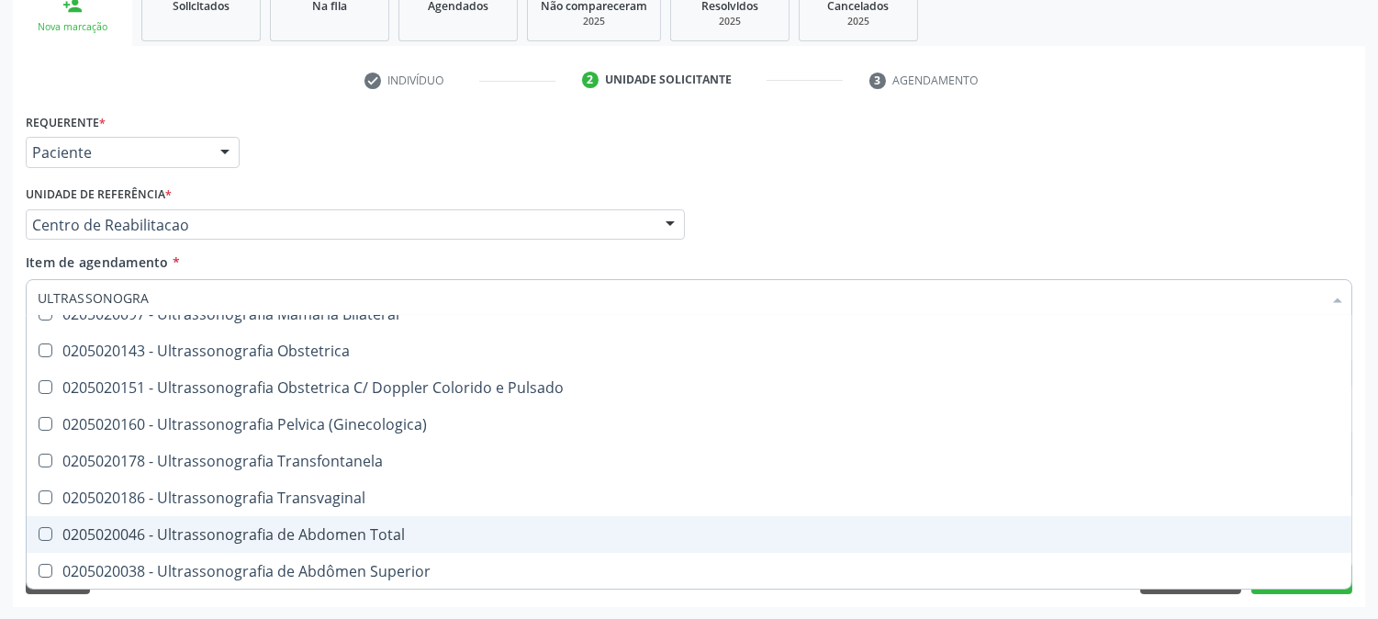
click at [343, 527] on div "0205020046 - Ultrassonografia de Abdomen Total" at bounding box center [689, 534] width 1303 height 15
checkbox Total "true"
click at [0, 476] on div "Acompanhamento Acompanhe a situação das marcações correntes e finalizadas Relat…" at bounding box center [689, 215] width 1378 height 809
checkbox Ultrassonografia "true"
checkbox Total "false"
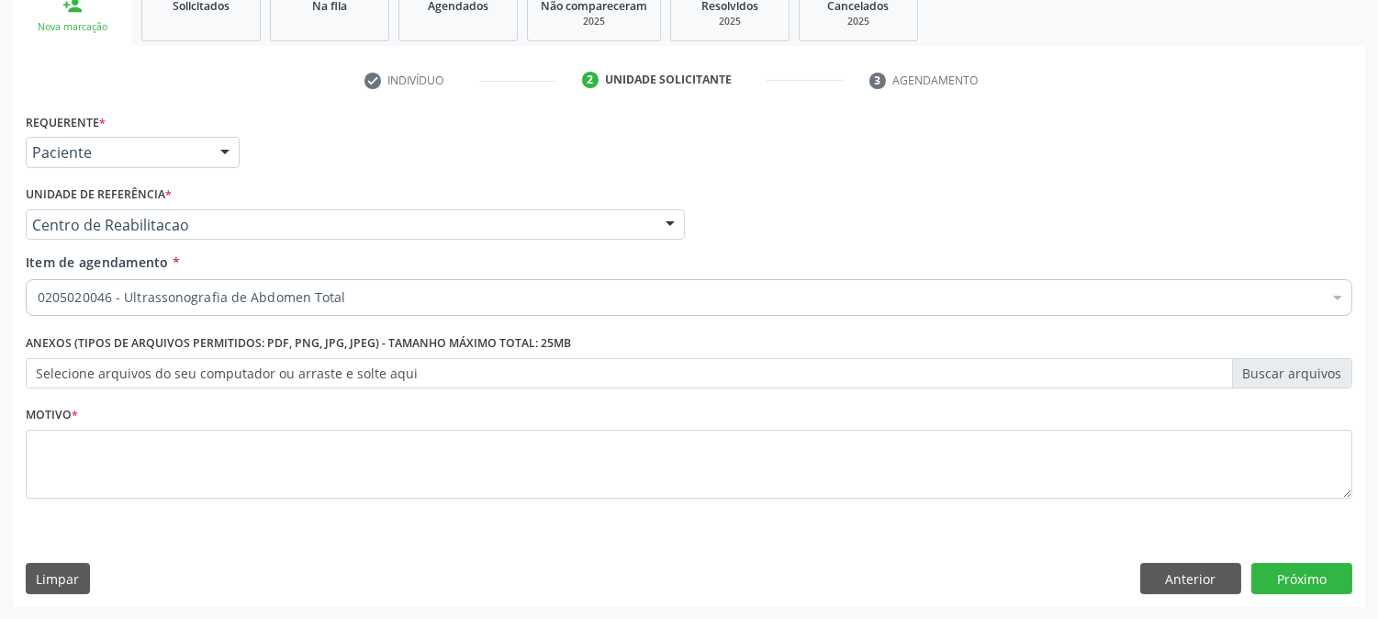
scroll to position [0, 0]
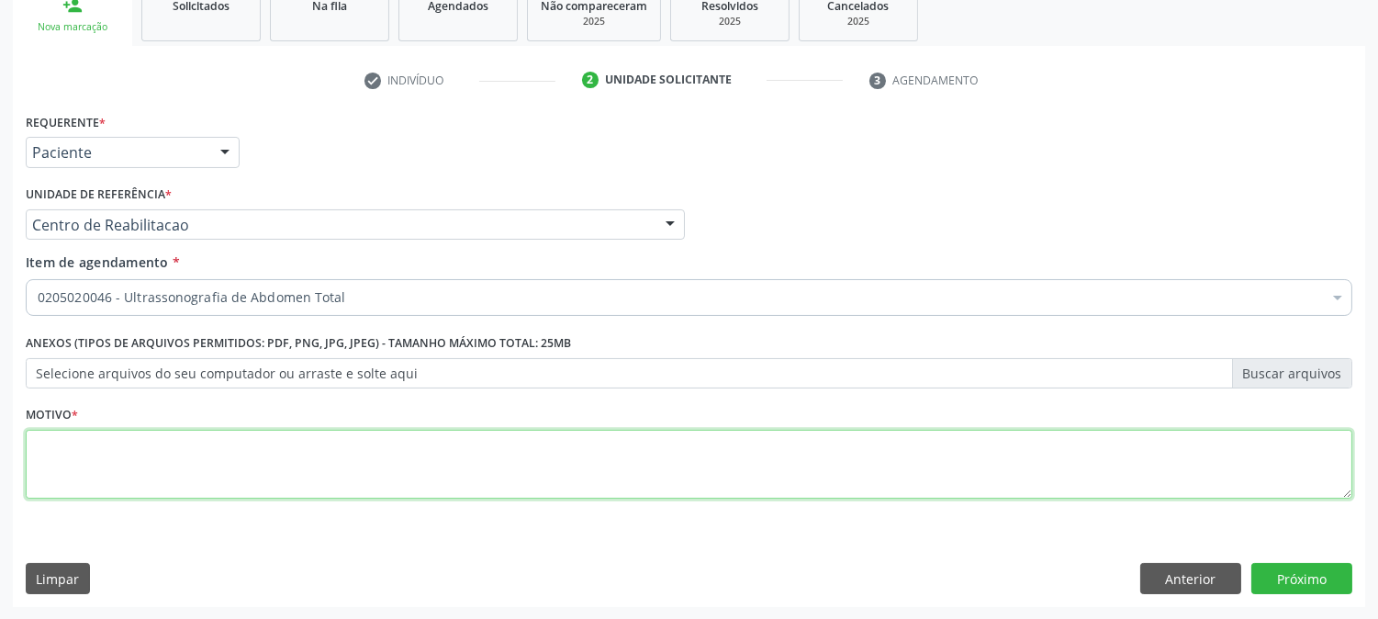
click at [298, 484] on textarea at bounding box center [689, 465] width 1327 height 70
type textarea "."
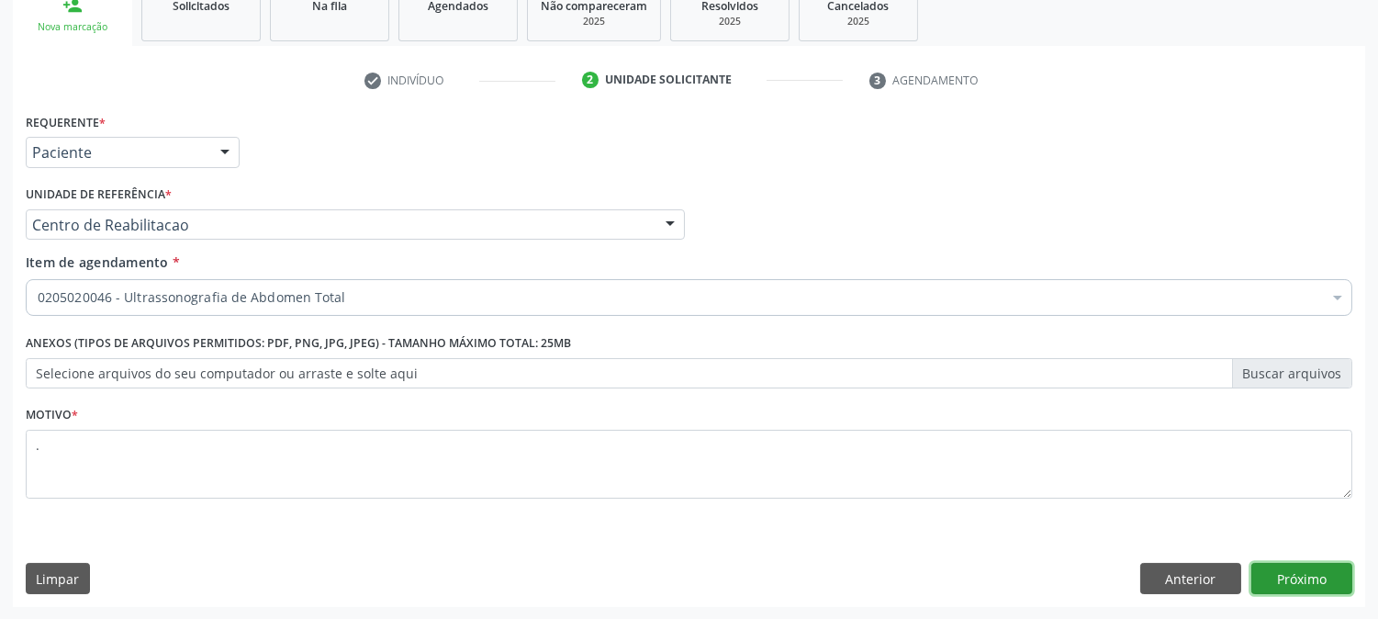
click at [1295, 563] on button "Próximo" at bounding box center [1302, 578] width 101 height 31
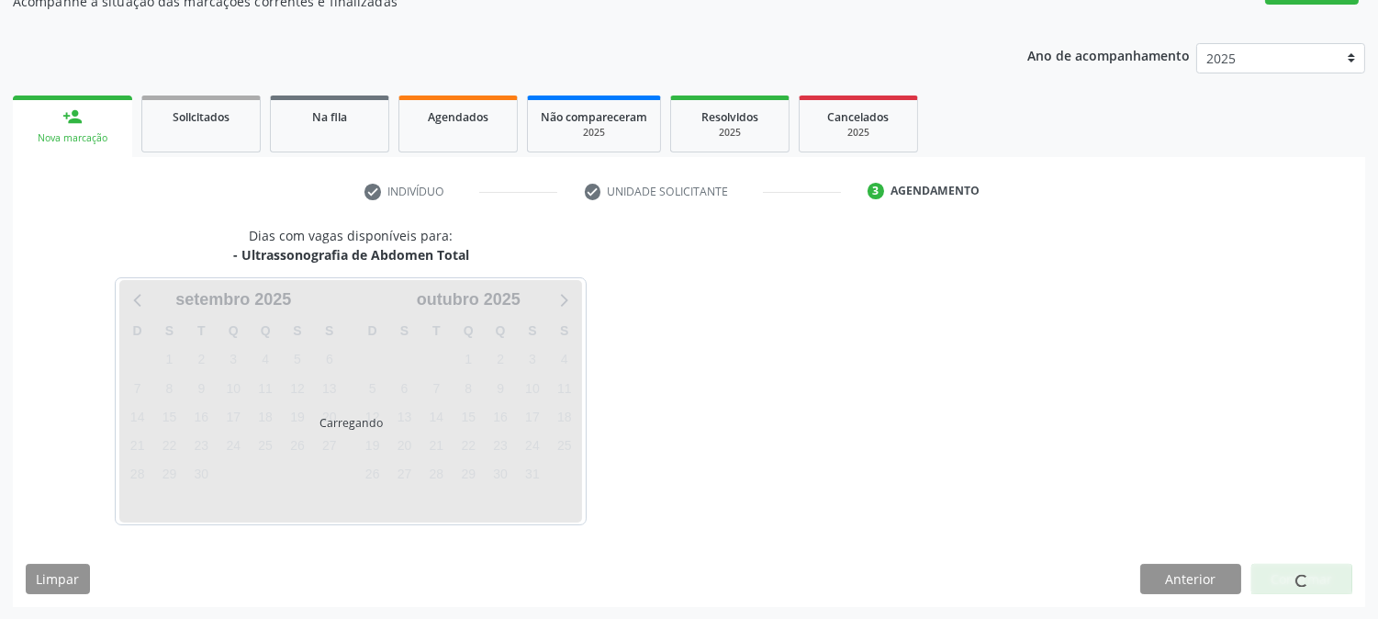
scroll to position [179, 0]
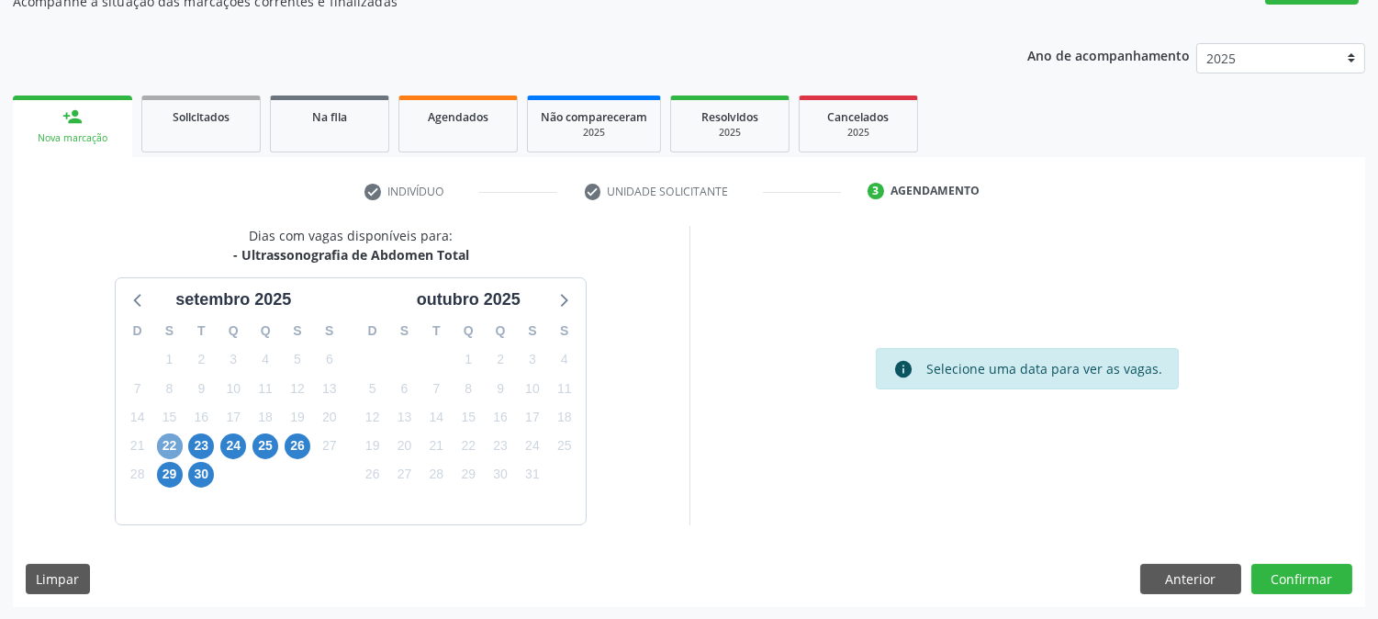
click at [166, 450] on span "22" at bounding box center [170, 446] width 26 height 26
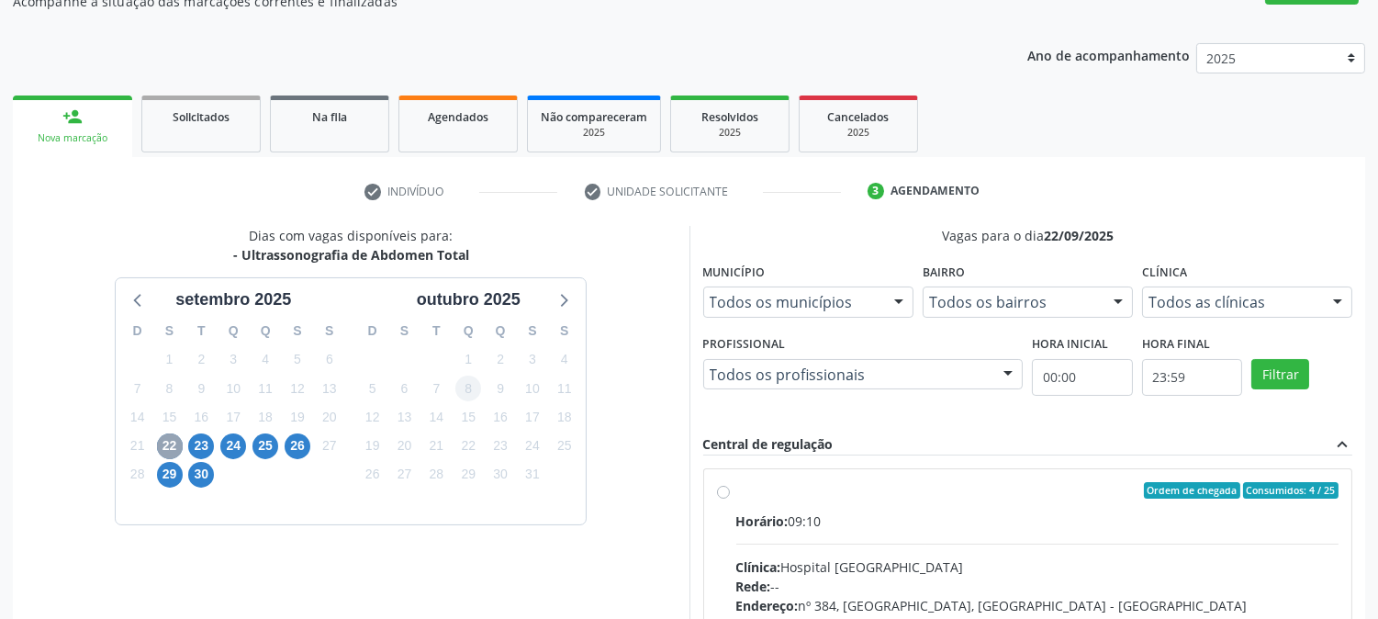
scroll to position [383, 0]
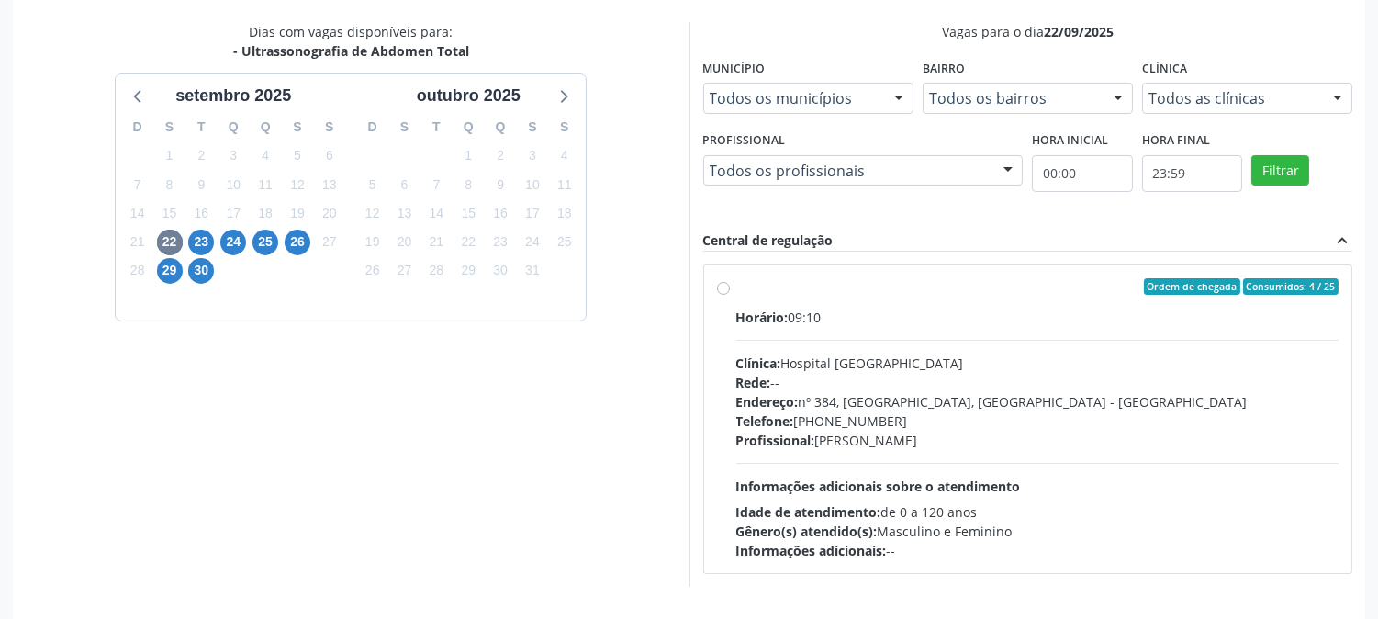
click at [836, 388] on div "Rede: --" at bounding box center [1038, 382] width 603 height 19
click at [730, 295] on input "Ordem de chegada Consumidos: 4 / 25 Horário: 09:10 Clínica: Hospital Sao Franci…" at bounding box center [723, 286] width 13 height 17
radio input "true"
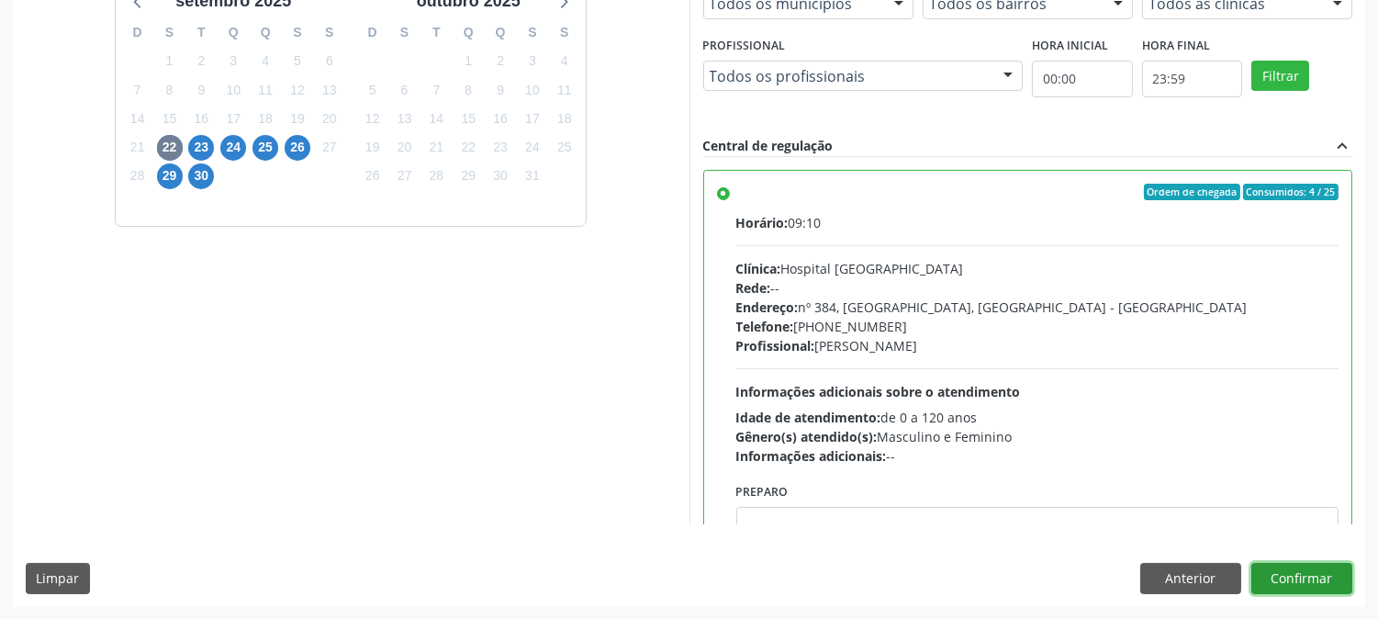
click at [1293, 579] on button "Confirmar" at bounding box center [1302, 578] width 101 height 31
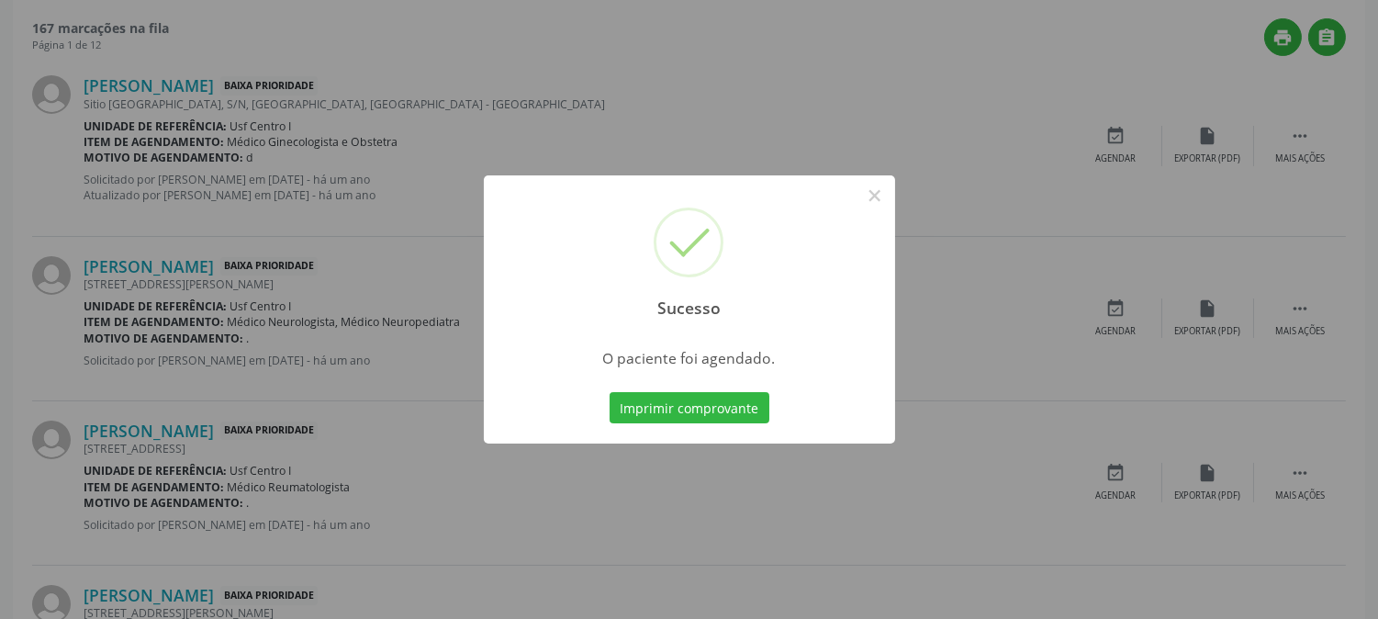
scroll to position [0, 0]
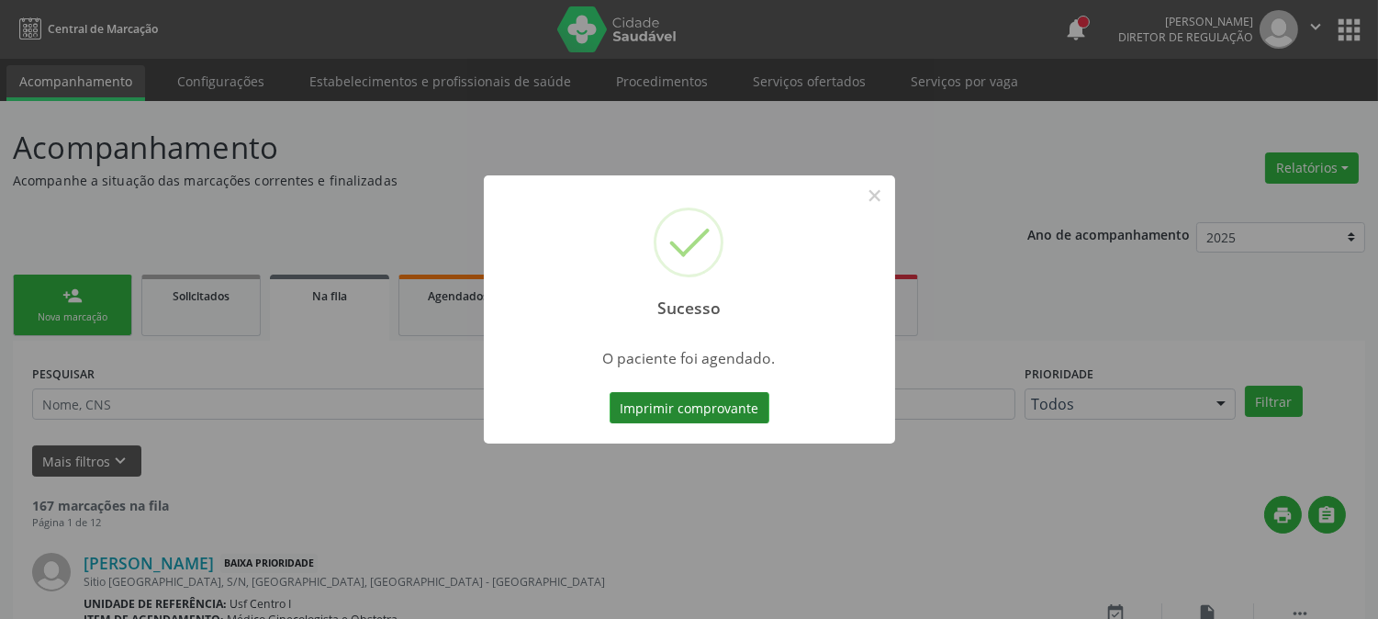
click at [729, 406] on button "Imprimir comprovante" at bounding box center [690, 407] width 160 height 31
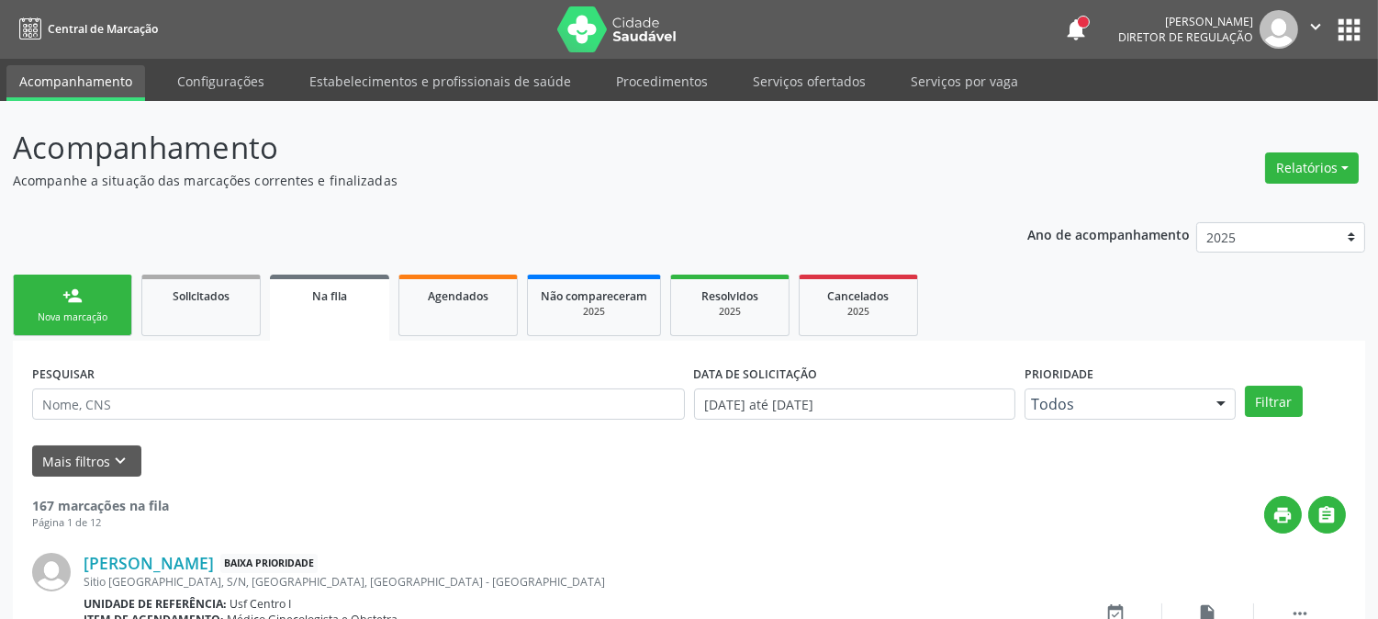
click at [96, 319] on div "Nova marcação" at bounding box center [73, 317] width 92 height 14
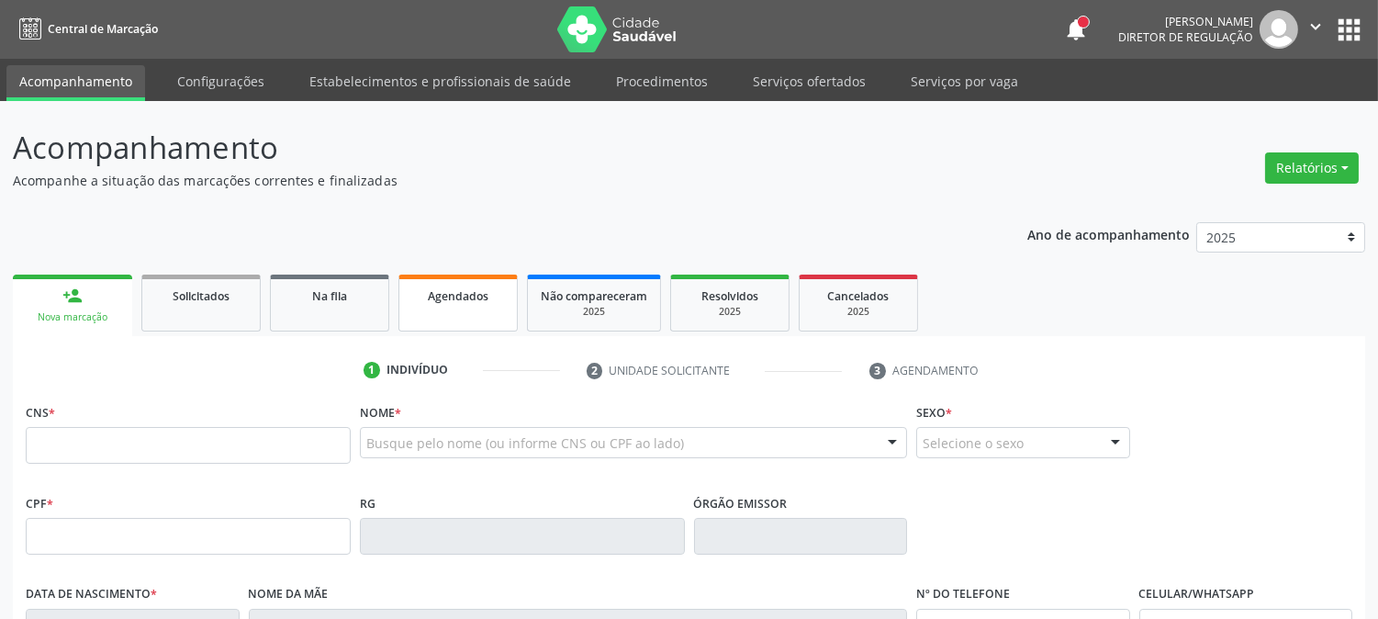
click at [466, 300] on div "Agendados" at bounding box center [458, 295] width 92 height 19
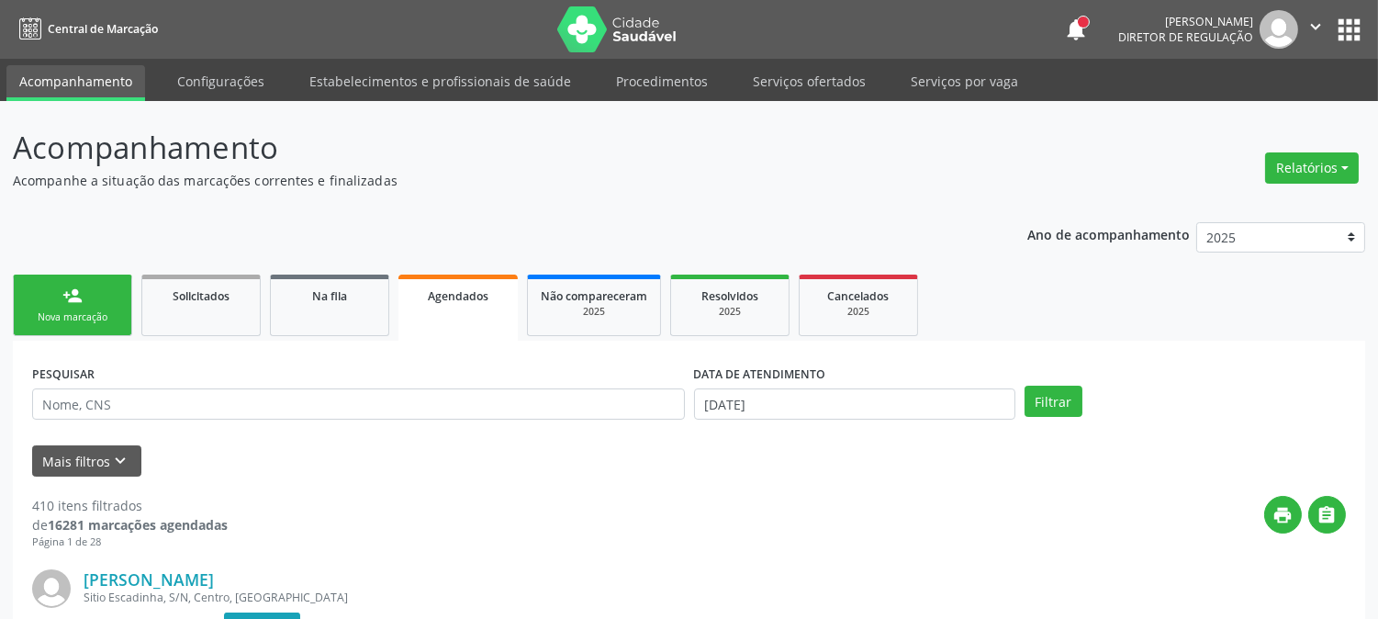
scroll to position [204, 0]
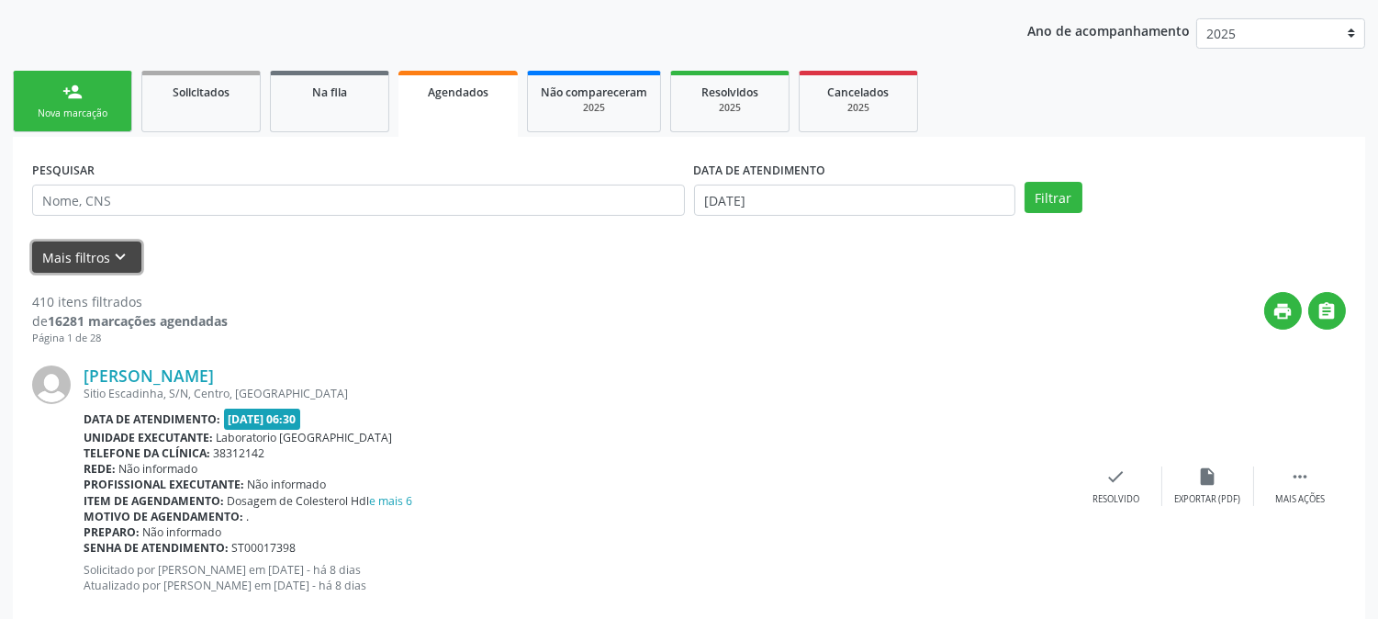
click at [61, 243] on button "Mais filtros keyboard_arrow_down" at bounding box center [86, 258] width 109 height 32
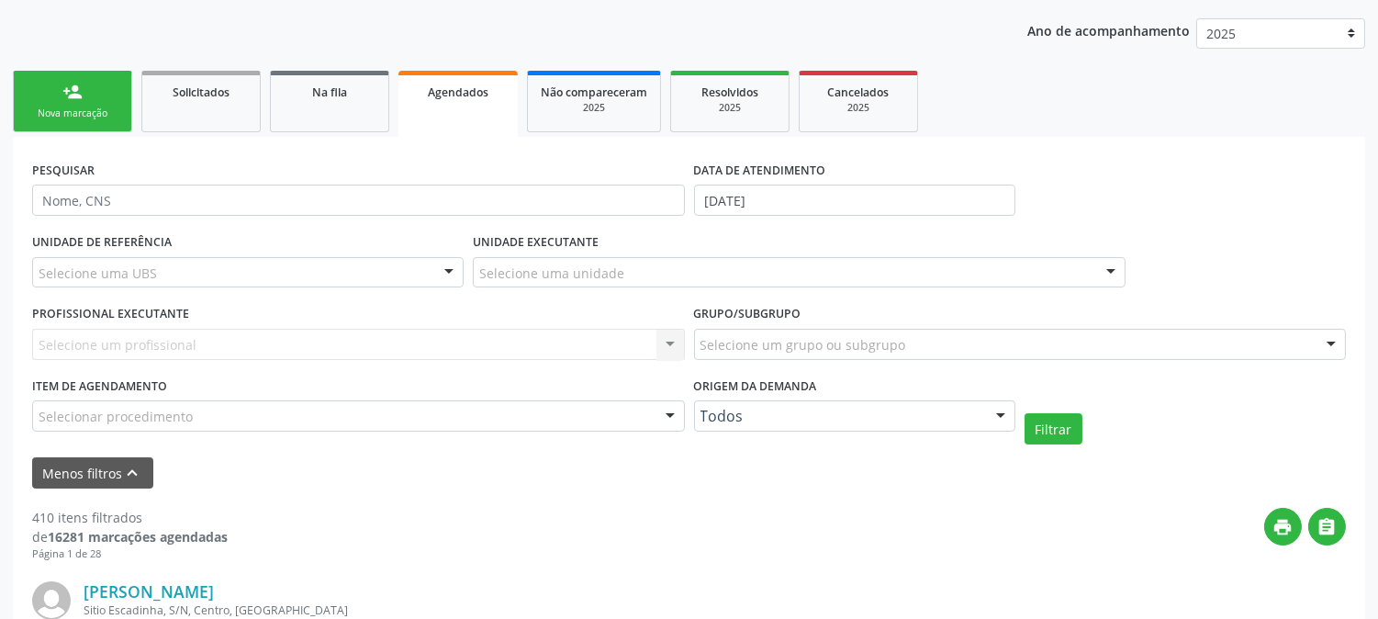
click at [182, 275] on div "Selecione uma UBS" at bounding box center [248, 272] width 432 height 31
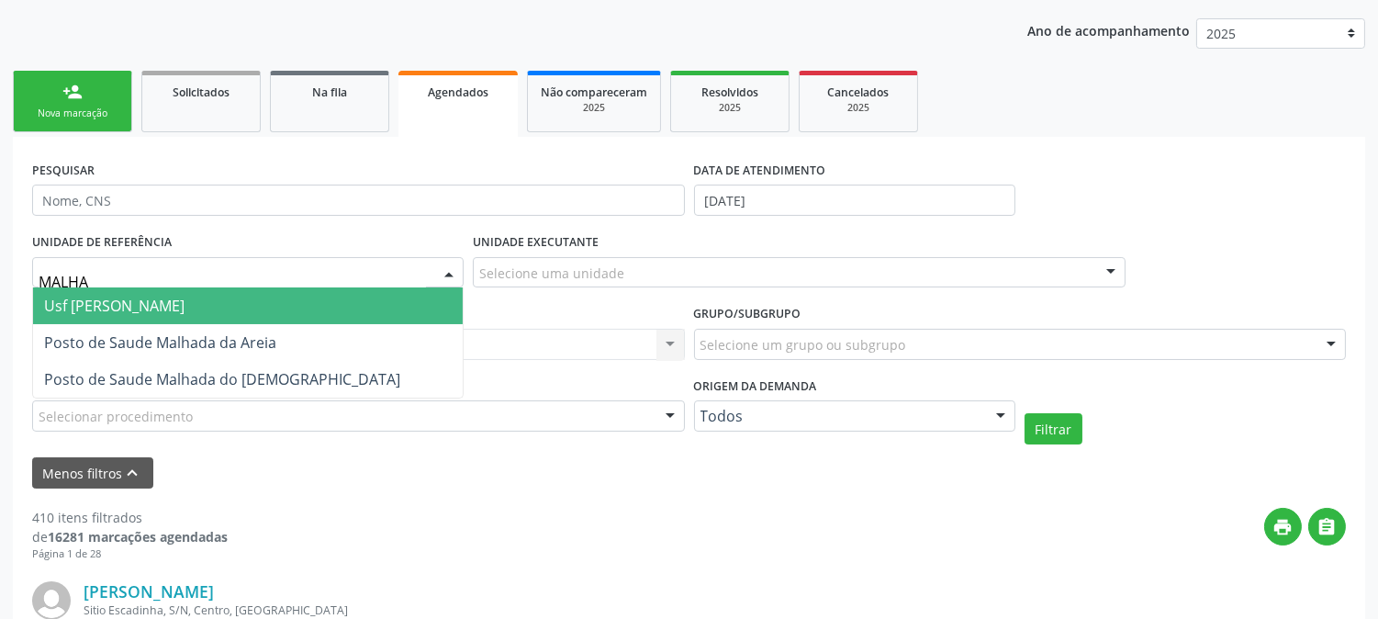
type input "MALHAD"
click at [224, 303] on span "Usf [PERSON_NAME]" at bounding box center [248, 305] width 430 height 37
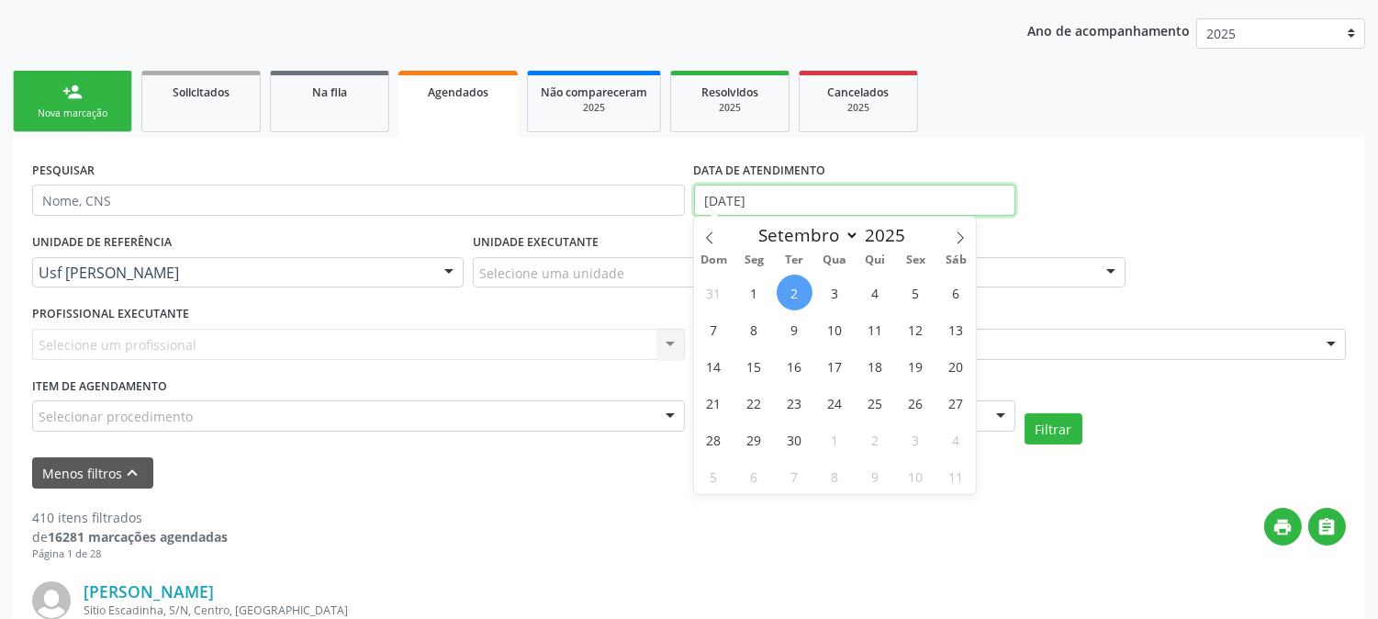
click at [837, 197] on input "02/09/2025" at bounding box center [854, 200] width 321 height 31
click at [832, 294] on span "3" at bounding box center [835, 293] width 36 height 36
type input "03/09/2025"
click at [833, 292] on span "3" at bounding box center [835, 293] width 36 height 36
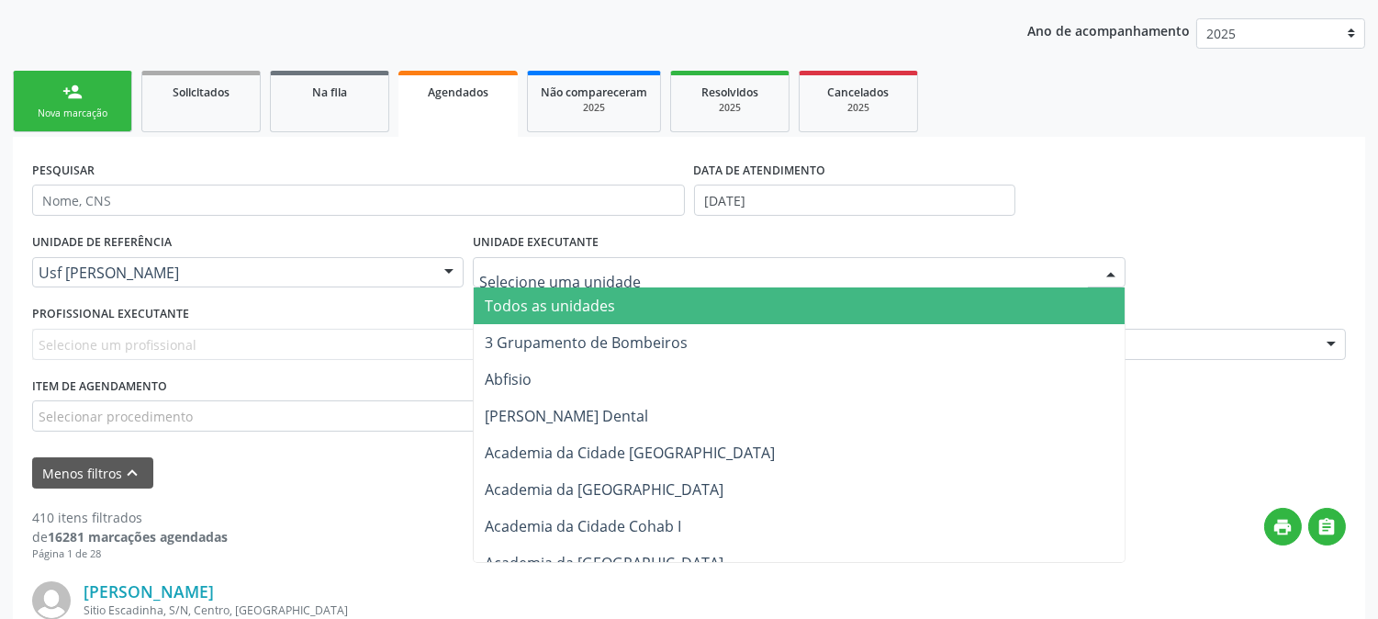
click at [625, 268] on div at bounding box center [799, 272] width 653 height 31
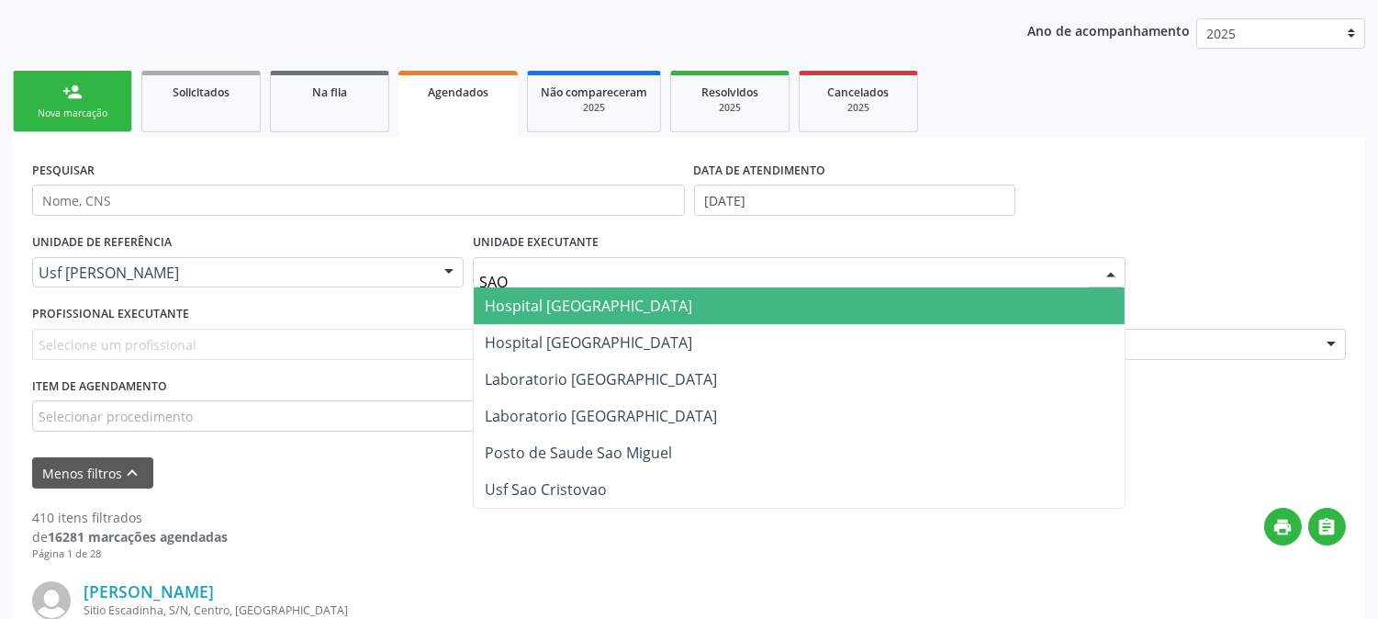
type input "SAO F"
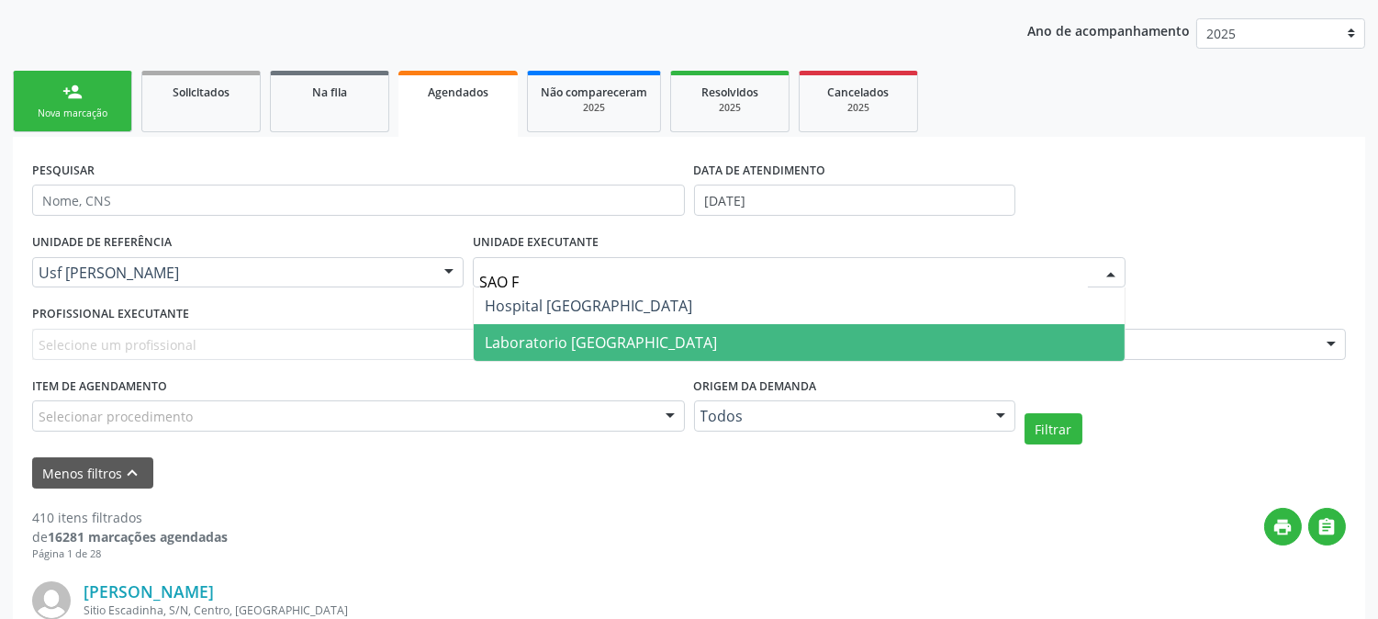
click at [629, 337] on span "Laboratorio [GEOGRAPHIC_DATA]" at bounding box center [601, 342] width 232 height 20
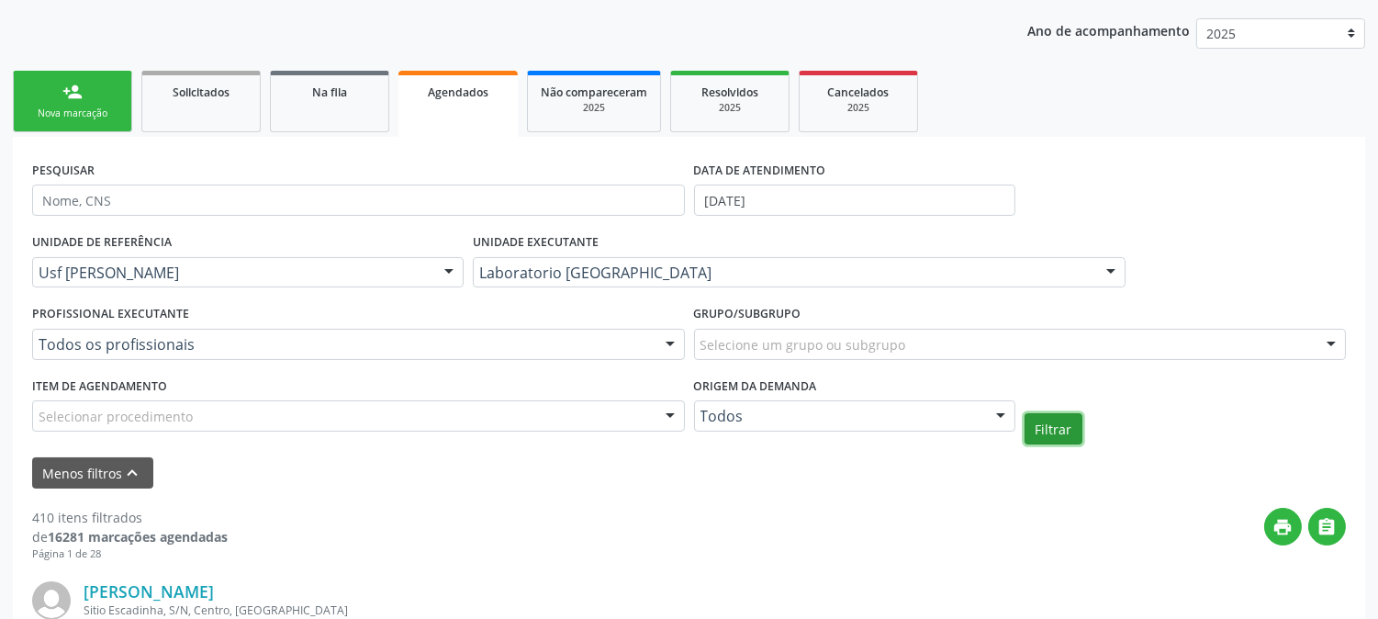
click at [1068, 420] on button "Filtrar" at bounding box center [1054, 428] width 58 height 31
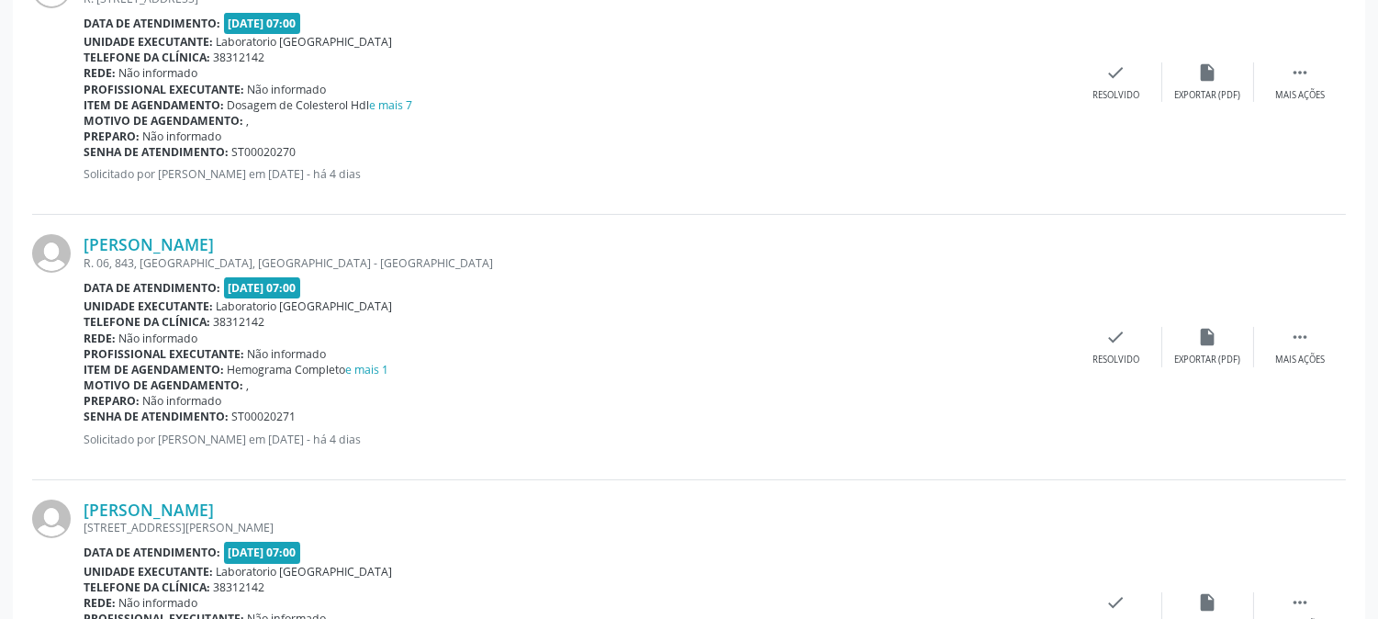
scroll to position [306, 0]
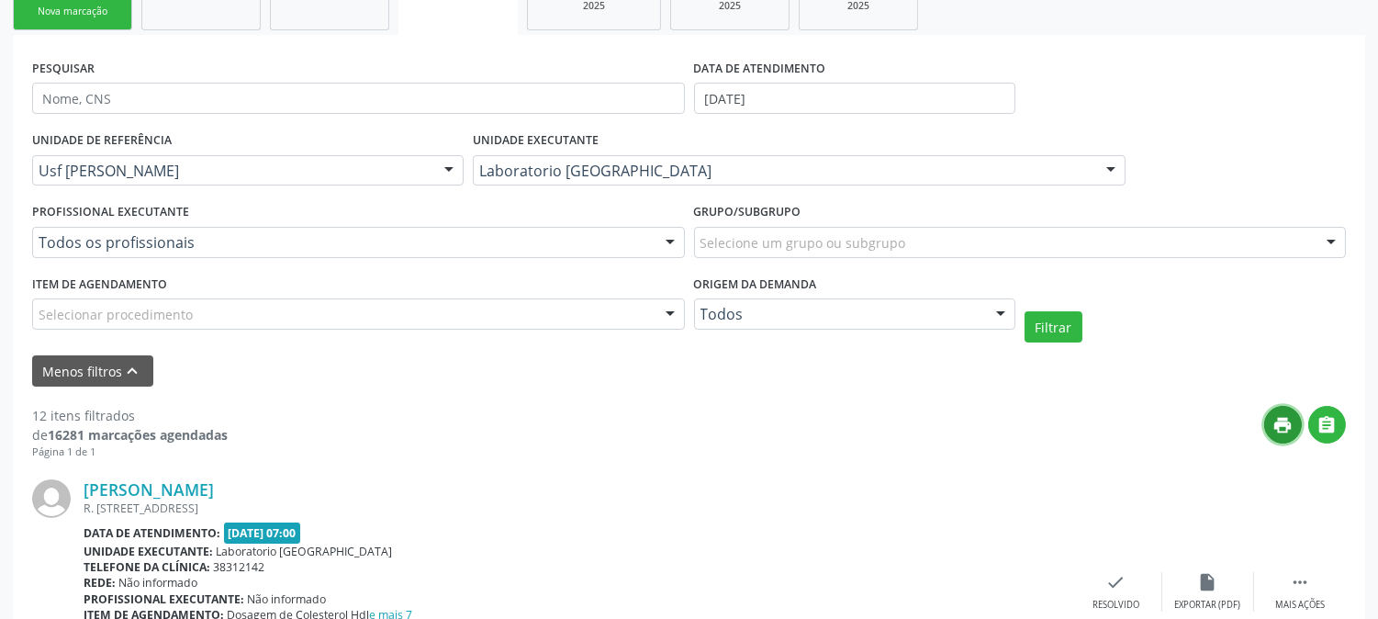
click at [1286, 408] on button "print" at bounding box center [1284, 425] width 38 height 38
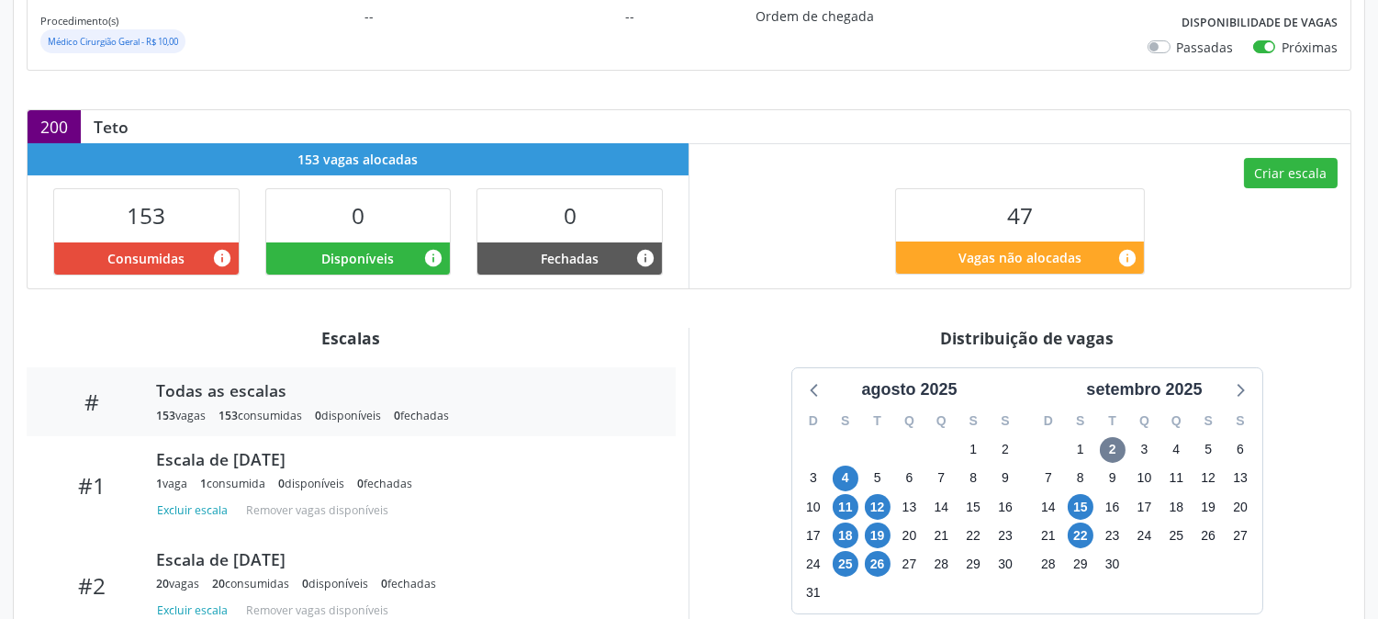
scroll to position [450, 0]
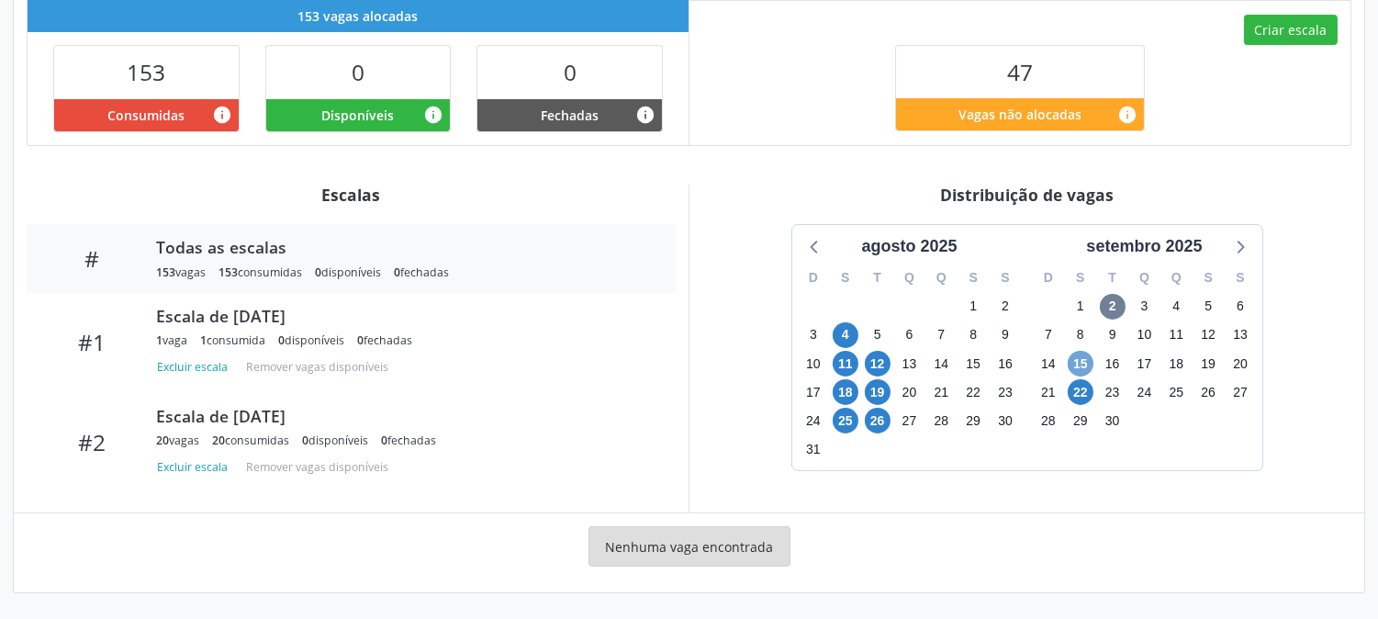
click at [1086, 370] on span "15" at bounding box center [1081, 364] width 26 height 26
click at [1084, 389] on span "22" at bounding box center [1081, 392] width 26 height 26
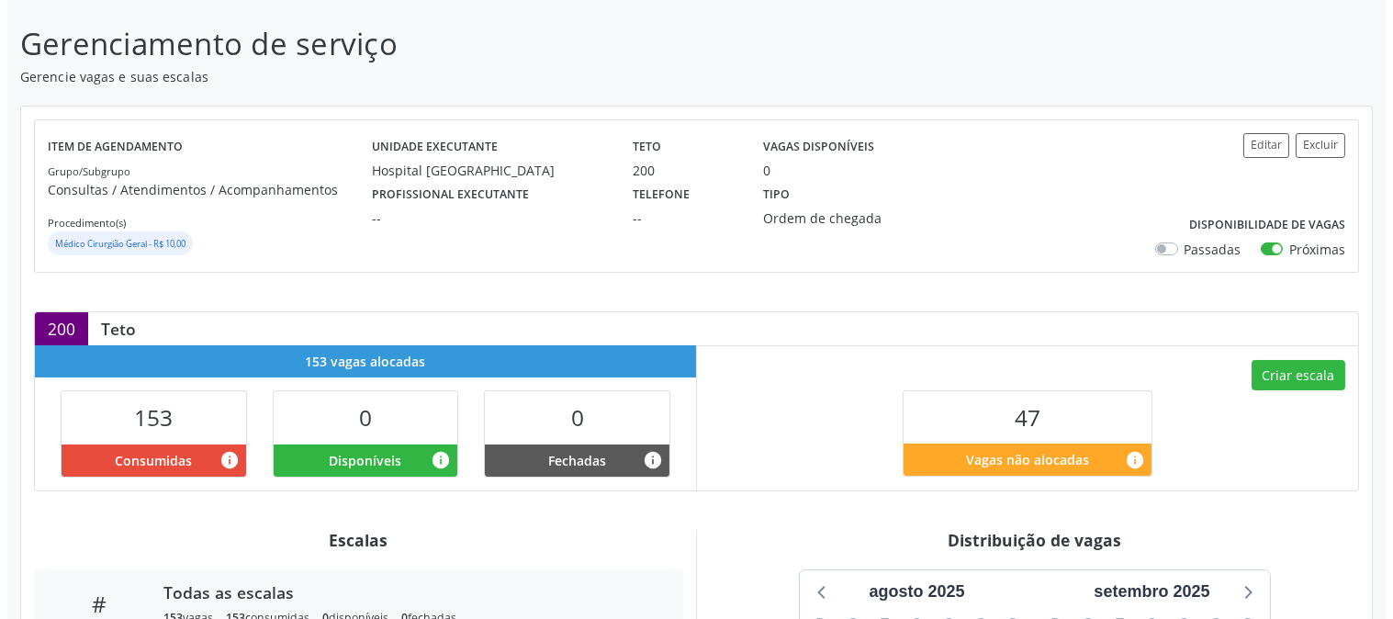
scroll to position [2, 0]
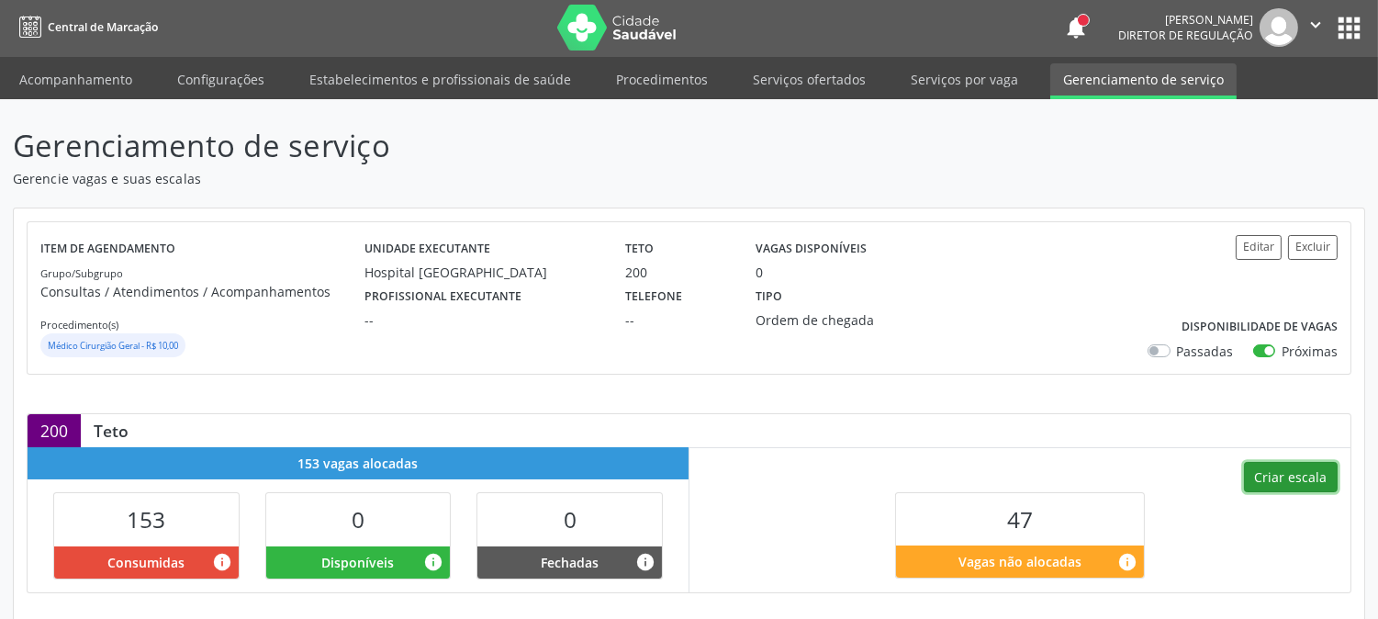
click at [1272, 481] on button "Criar escala" at bounding box center [1291, 477] width 94 height 31
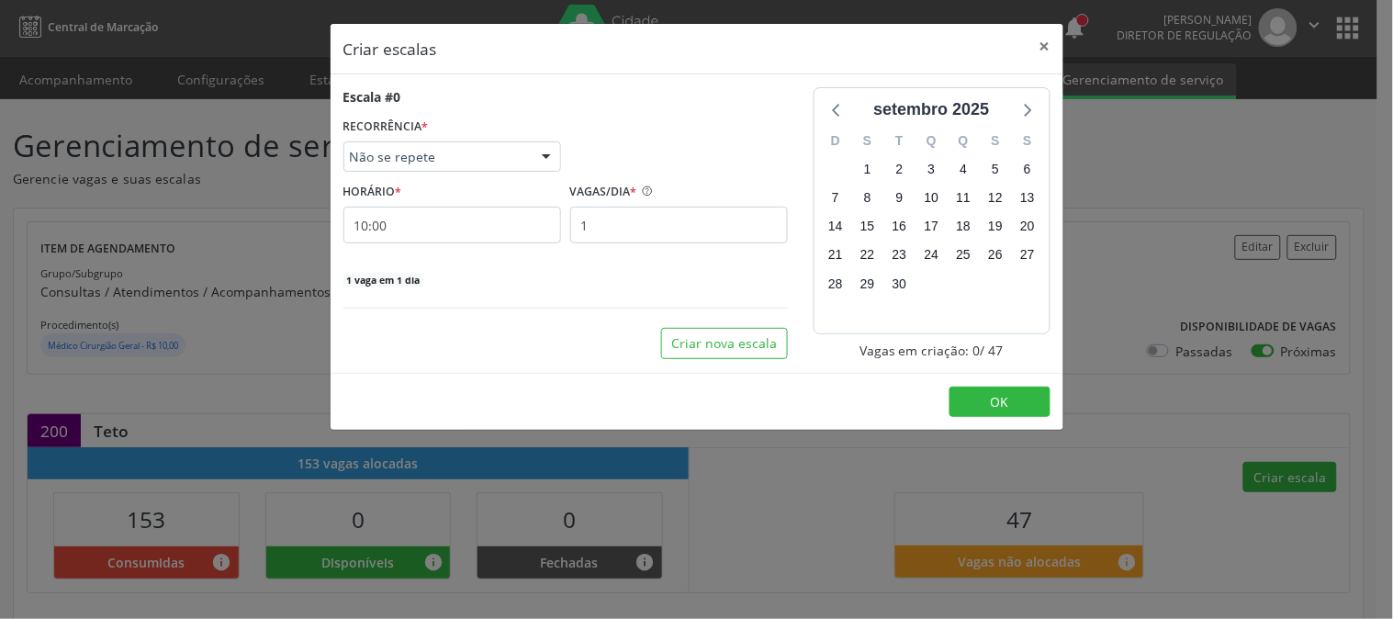
select select "8"
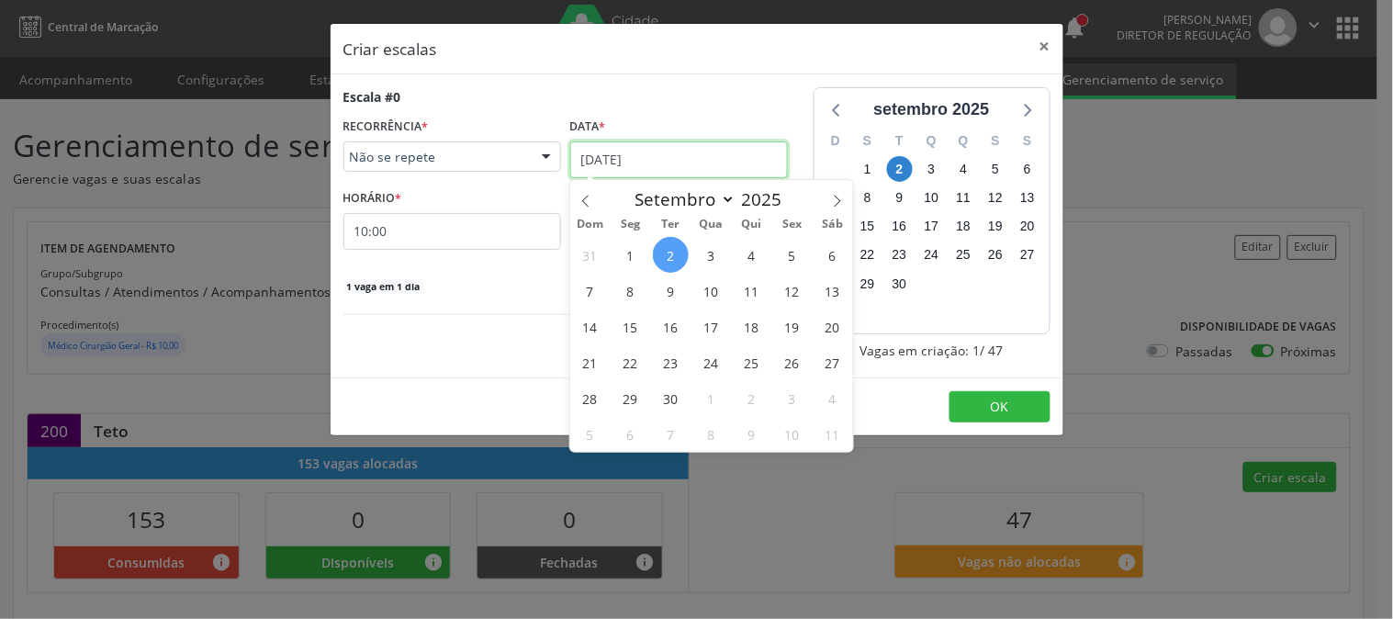
click at [719, 157] on input "0[DATE]" at bounding box center [679, 159] width 218 height 37
click at [637, 320] on span "15" at bounding box center [631, 327] width 36 height 36
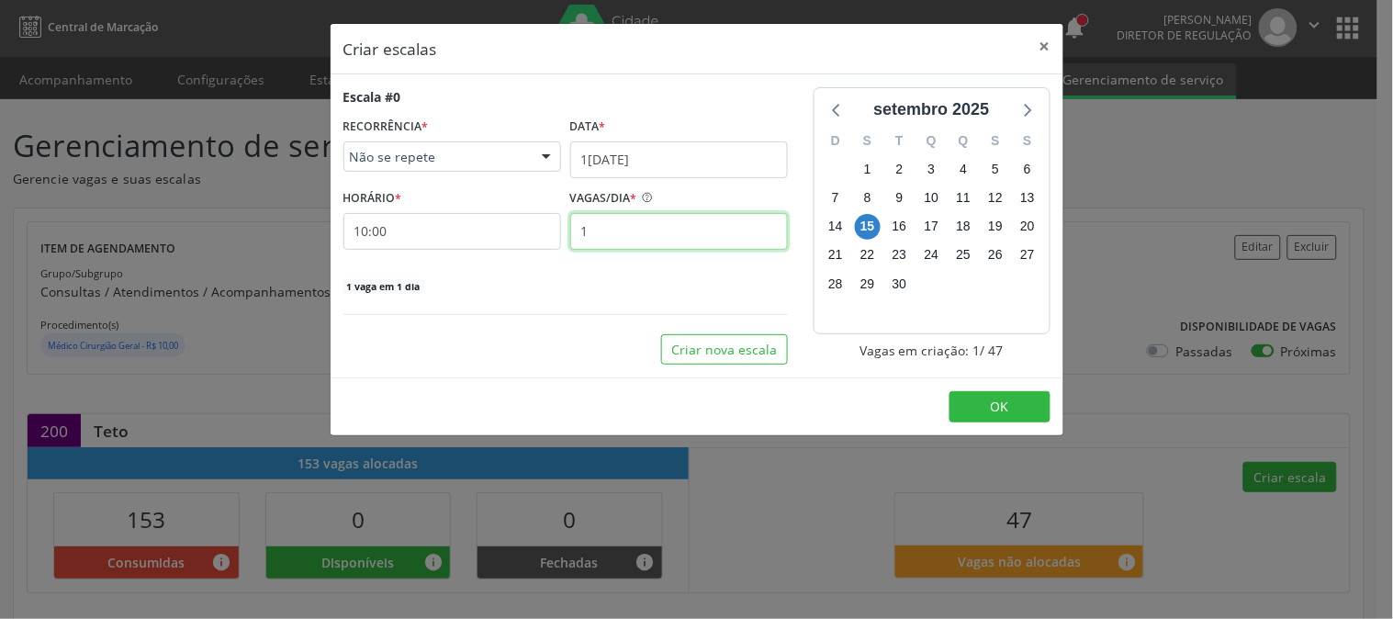
click at [607, 225] on input "1" at bounding box center [679, 231] width 218 height 37
type input "10"
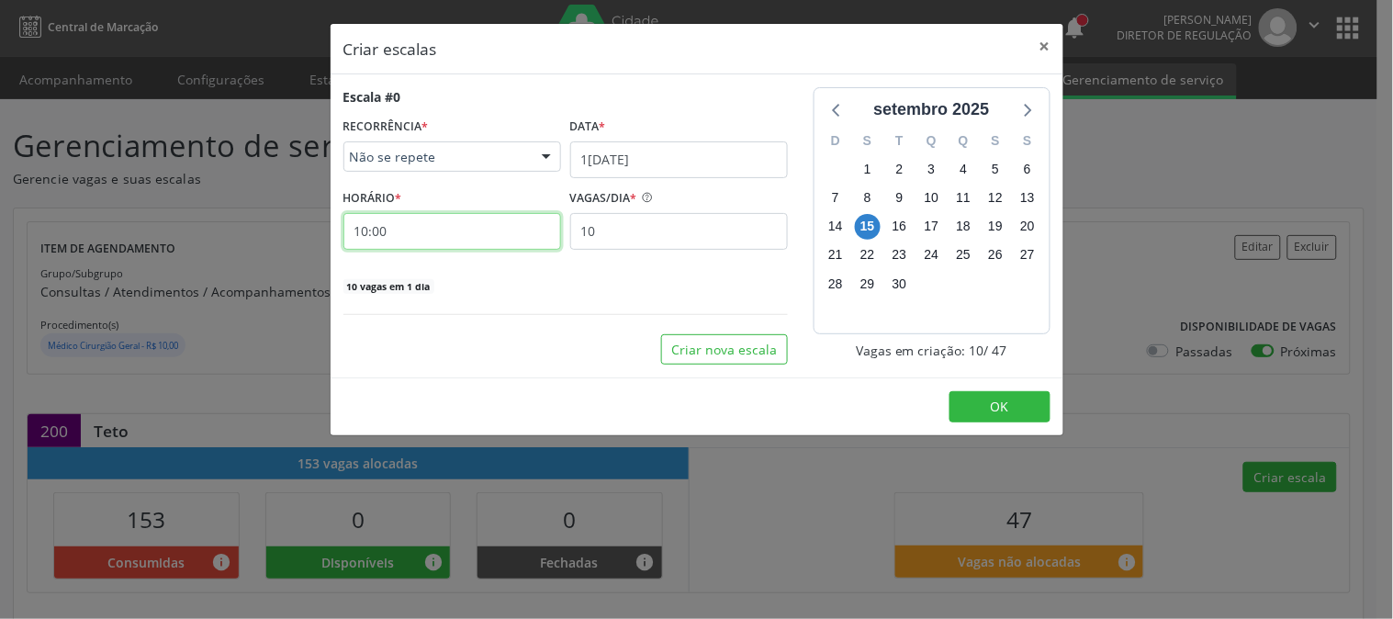
click at [429, 237] on input "10:00" at bounding box center [452, 231] width 218 height 37
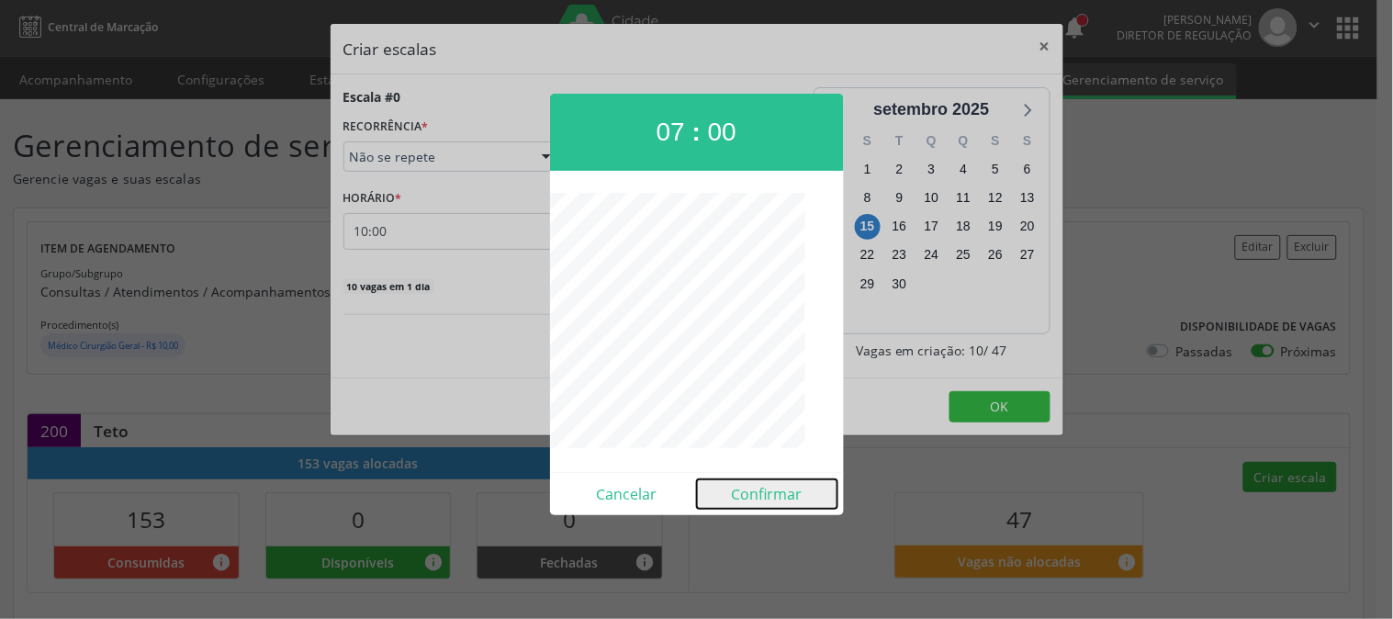
click at [746, 496] on button "Confirmar" at bounding box center [767, 493] width 141 height 29
type input "07:00"
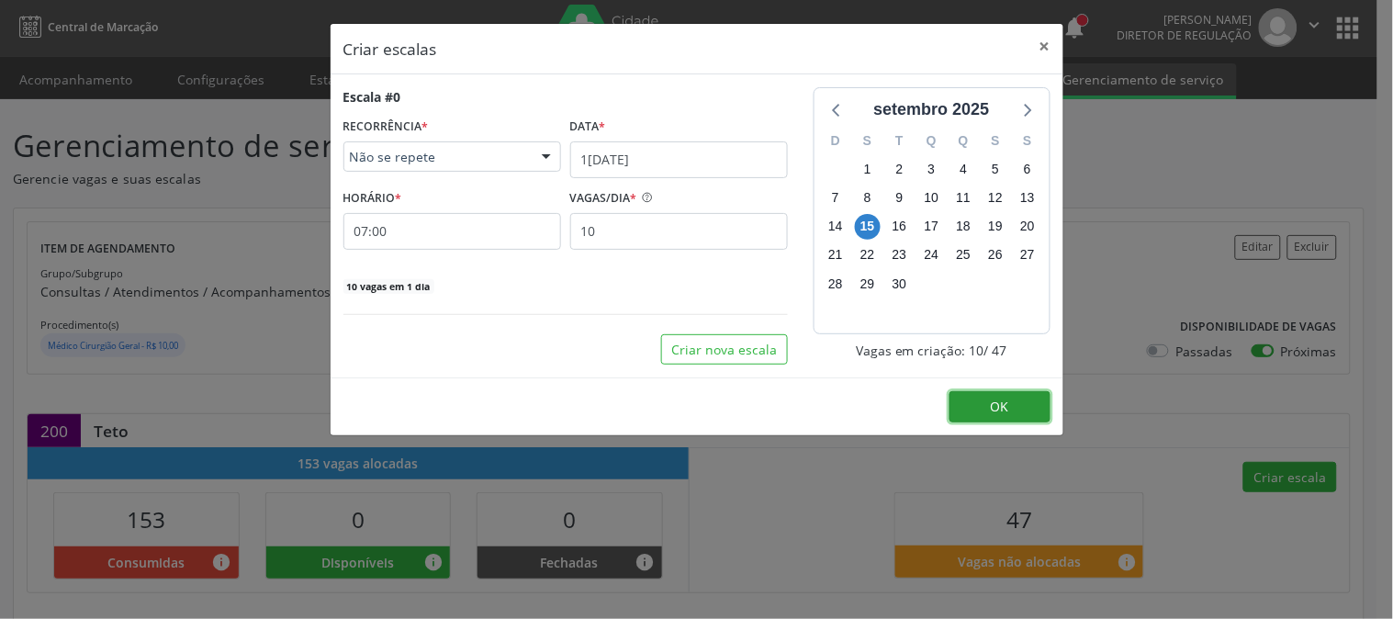
click at [973, 407] on button "OK" at bounding box center [1000, 406] width 101 height 31
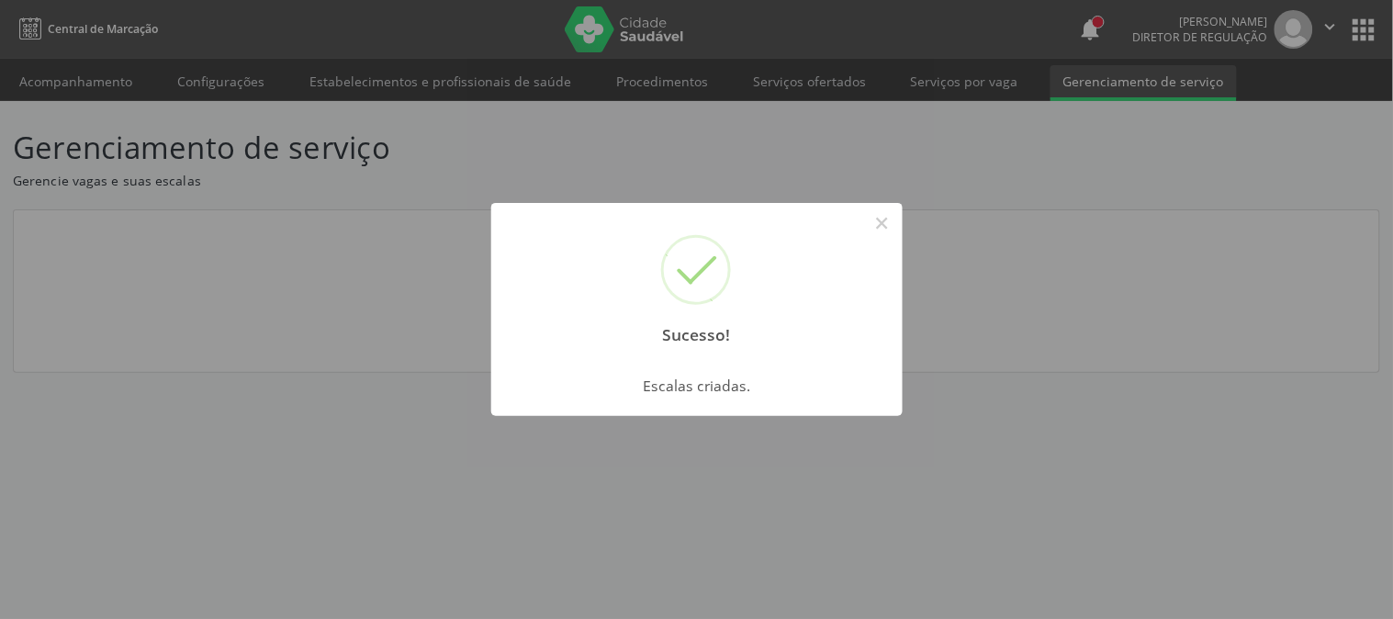
scroll to position [0, 0]
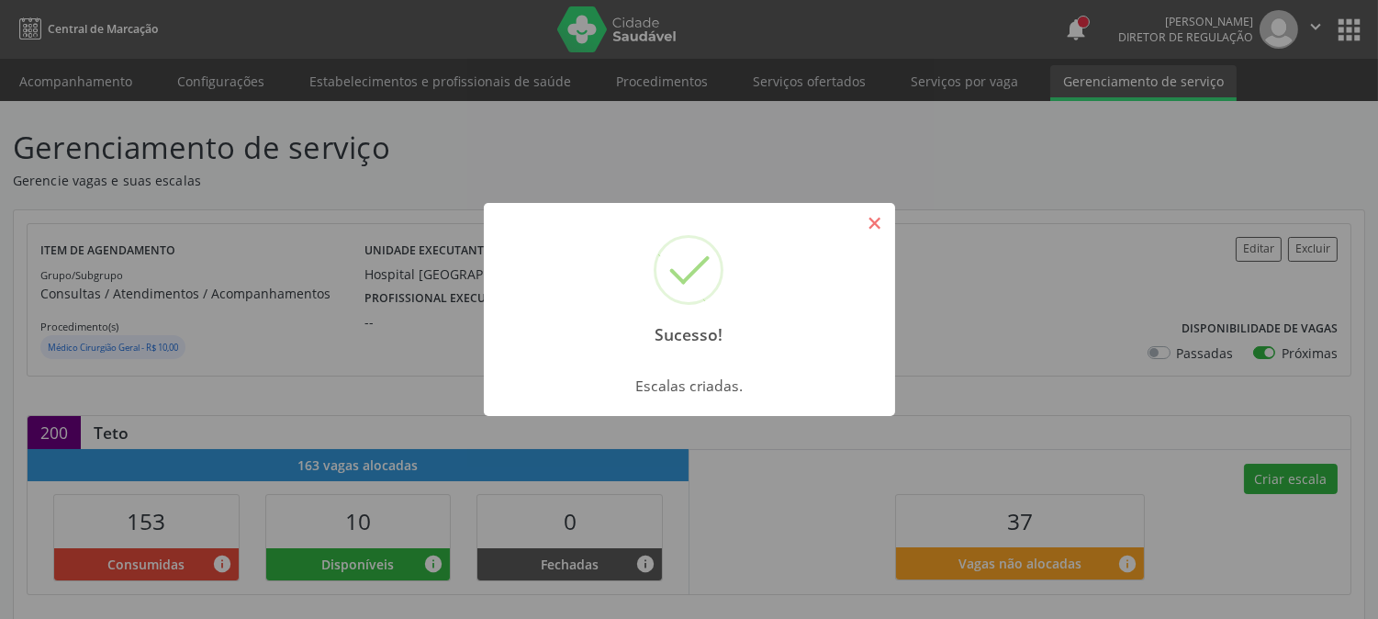
click at [864, 225] on button "×" at bounding box center [875, 223] width 31 height 31
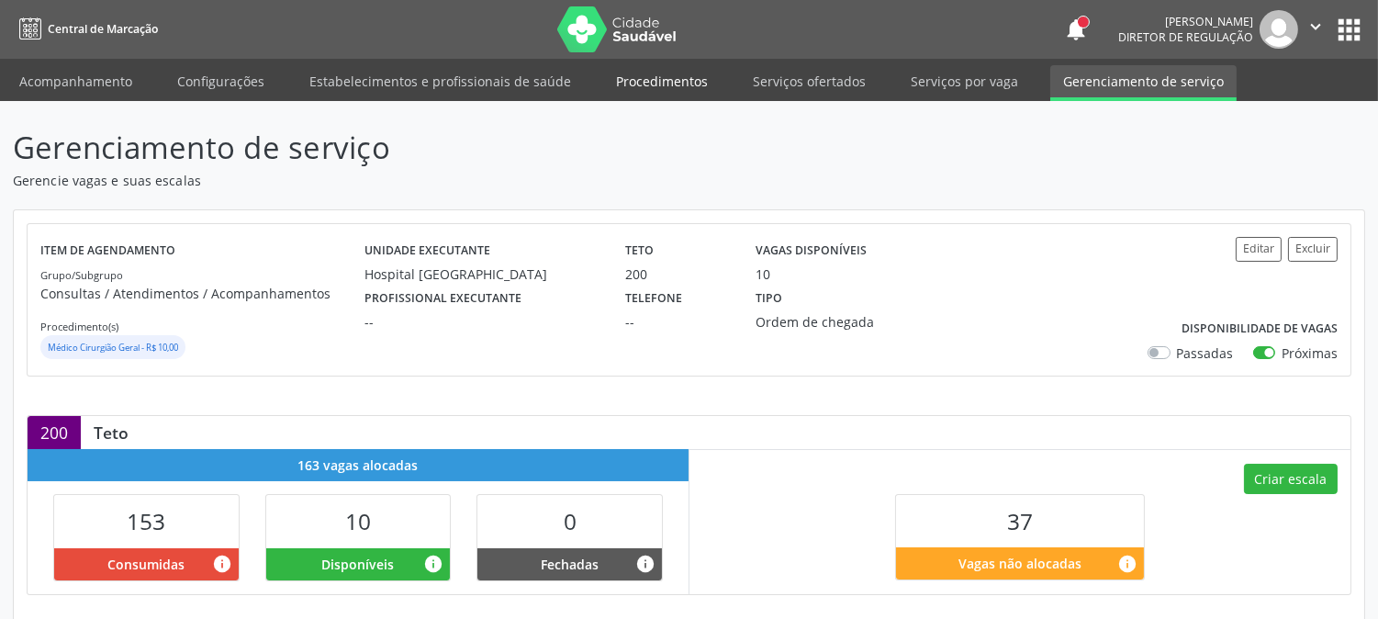
click at [647, 86] on link "Procedimentos" at bounding box center [662, 81] width 118 height 32
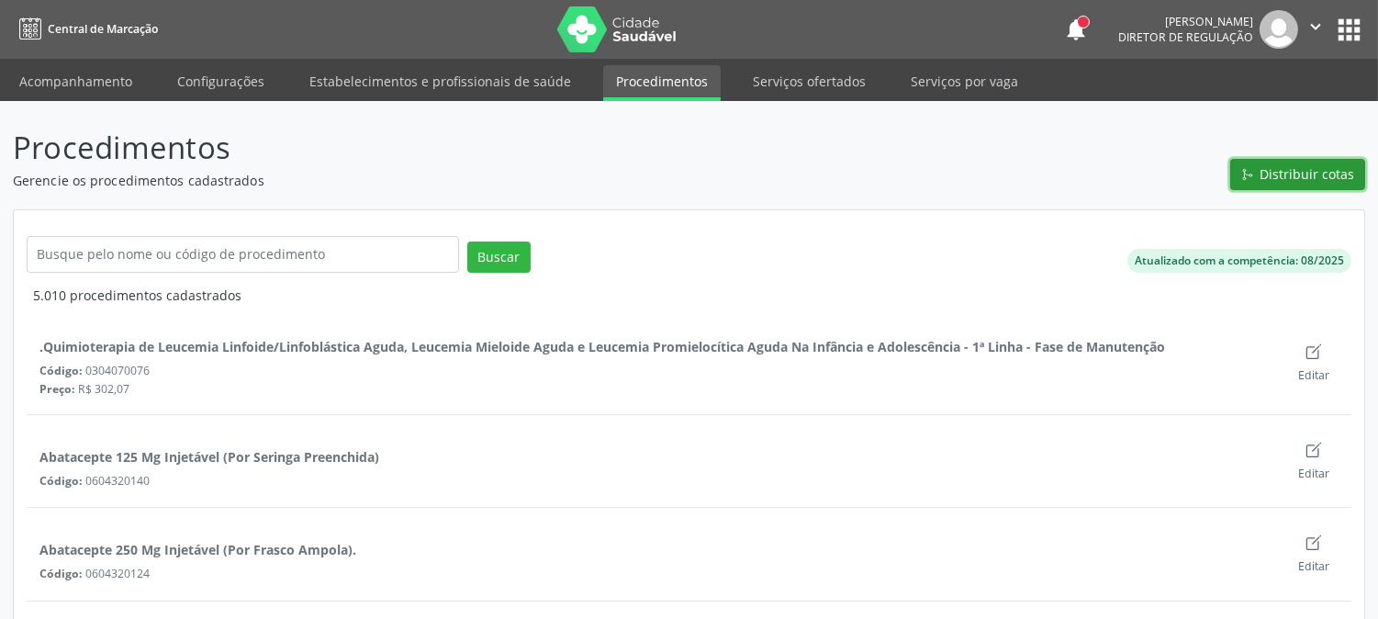
click at [1287, 175] on span "Distribuir cotas" at bounding box center [1308, 173] width 95 height 19
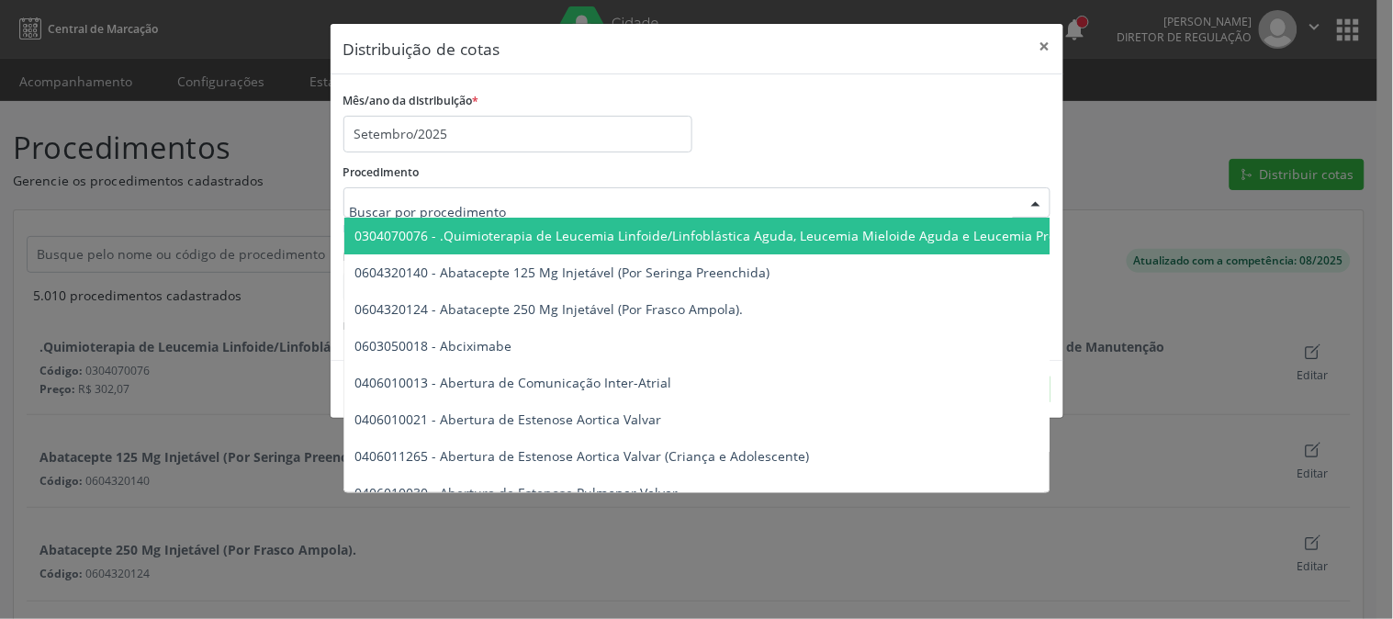
click at [598, 207] on div at bounding box center [696, 202] width 707 height 31
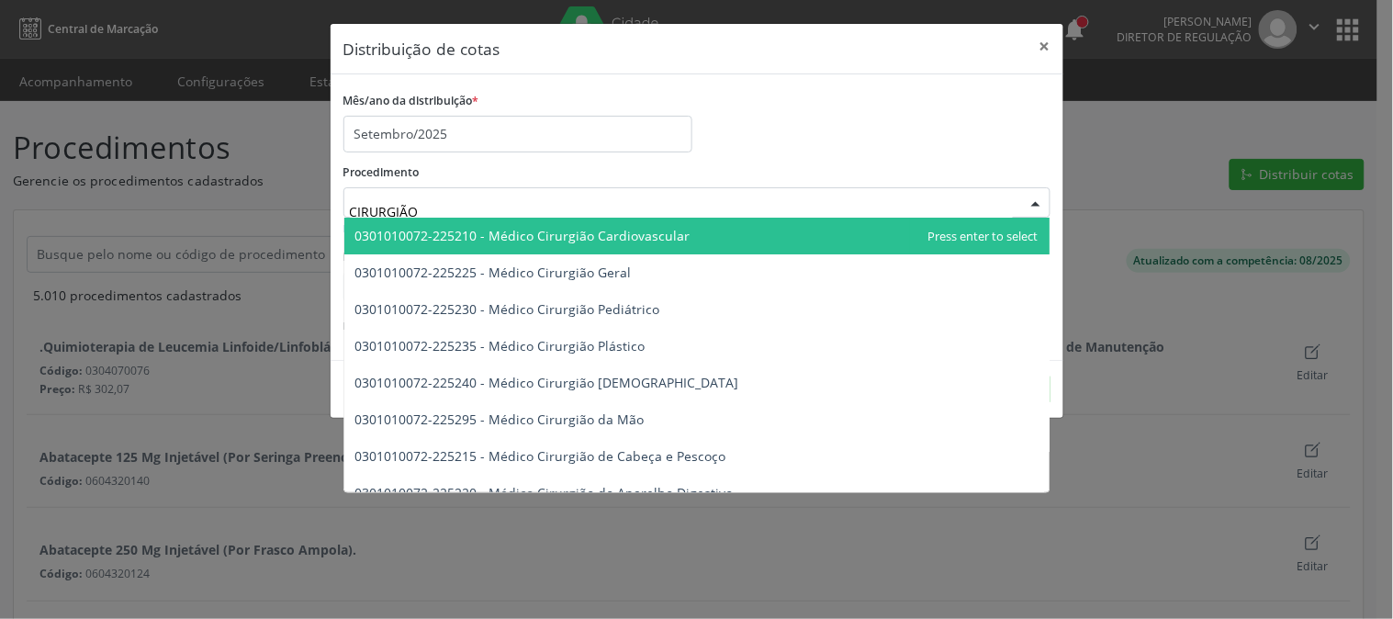
type input "CIRURGIÃO G"
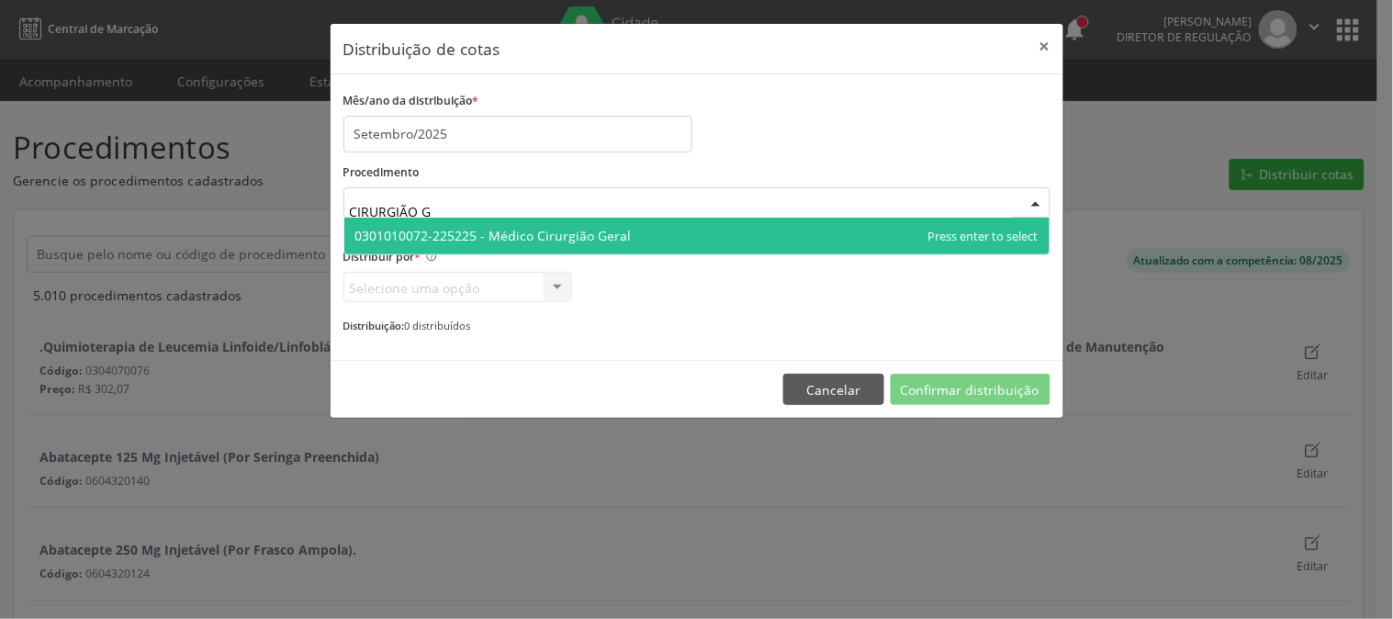
click at [597, 231] on span "0301010072-225225 - Médico Cirurgião Geral" at bounding box center [493, 235] width 276 height 17
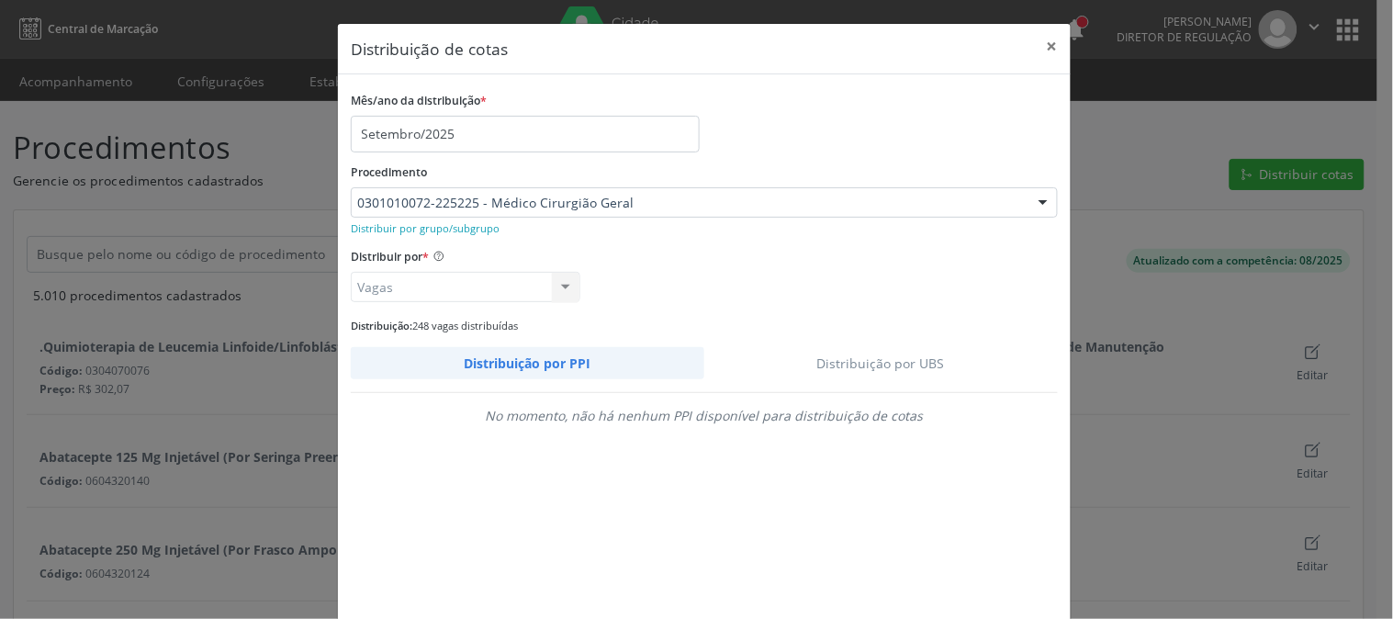
click at [820, 360] on link "Distribuição por UBS" at bounding box center [881, 363] width 354 height 32
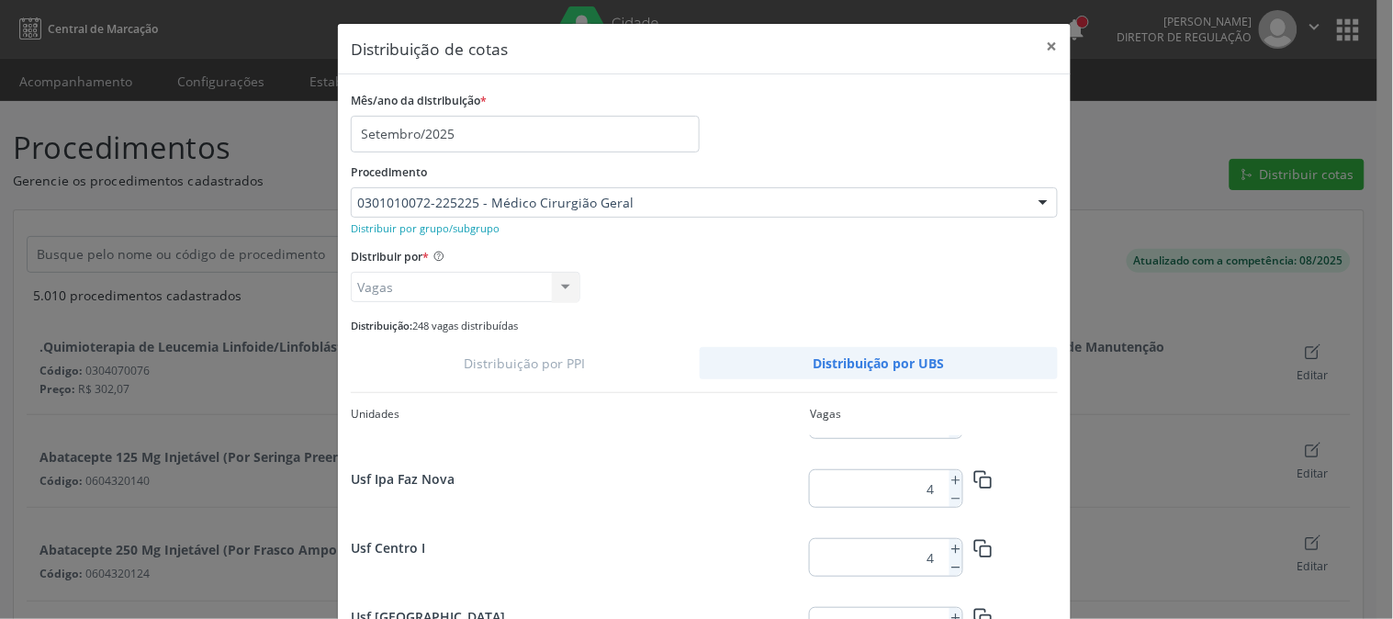
scroll to position [2394, 0]
click at [950, 545] on icon at bounding box center [956, 550] width 13 height 13
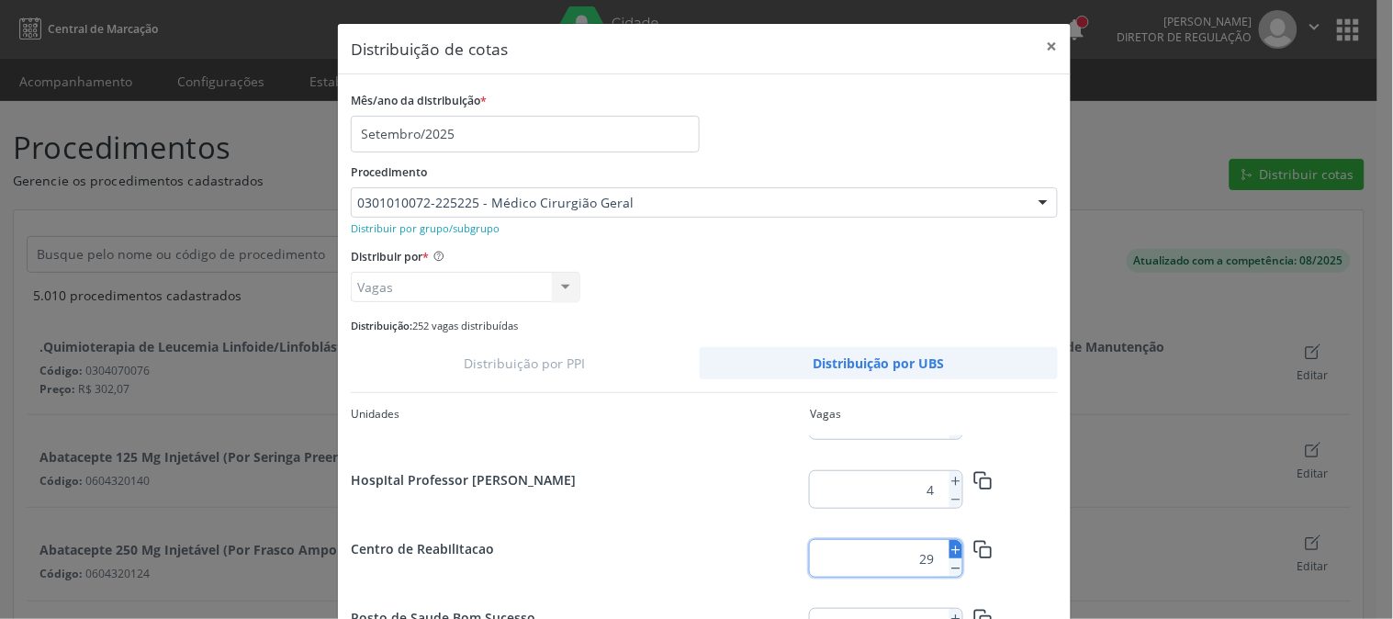
click at [950, 545] on icon at bounding box center [956, 550] width 13 height 13
type input "30"
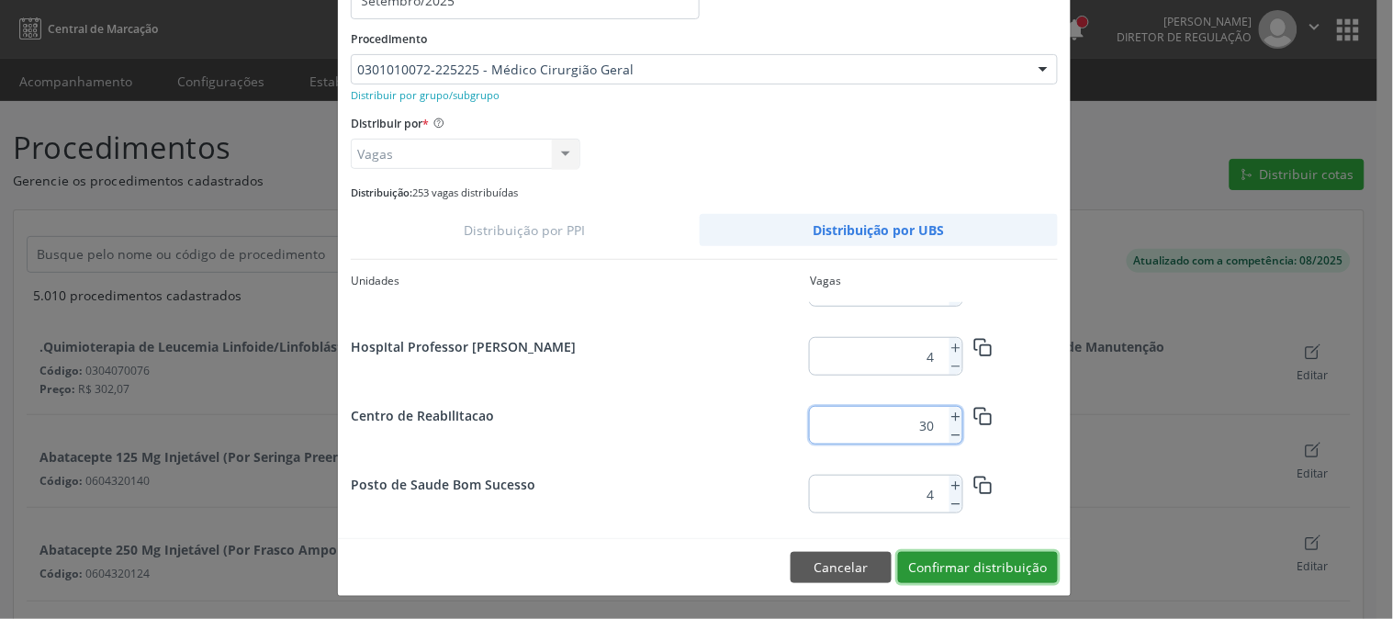
click at [1027, 568] on button "Confirmar distribuição" at bounding box center [978, 567] width 160 height 31
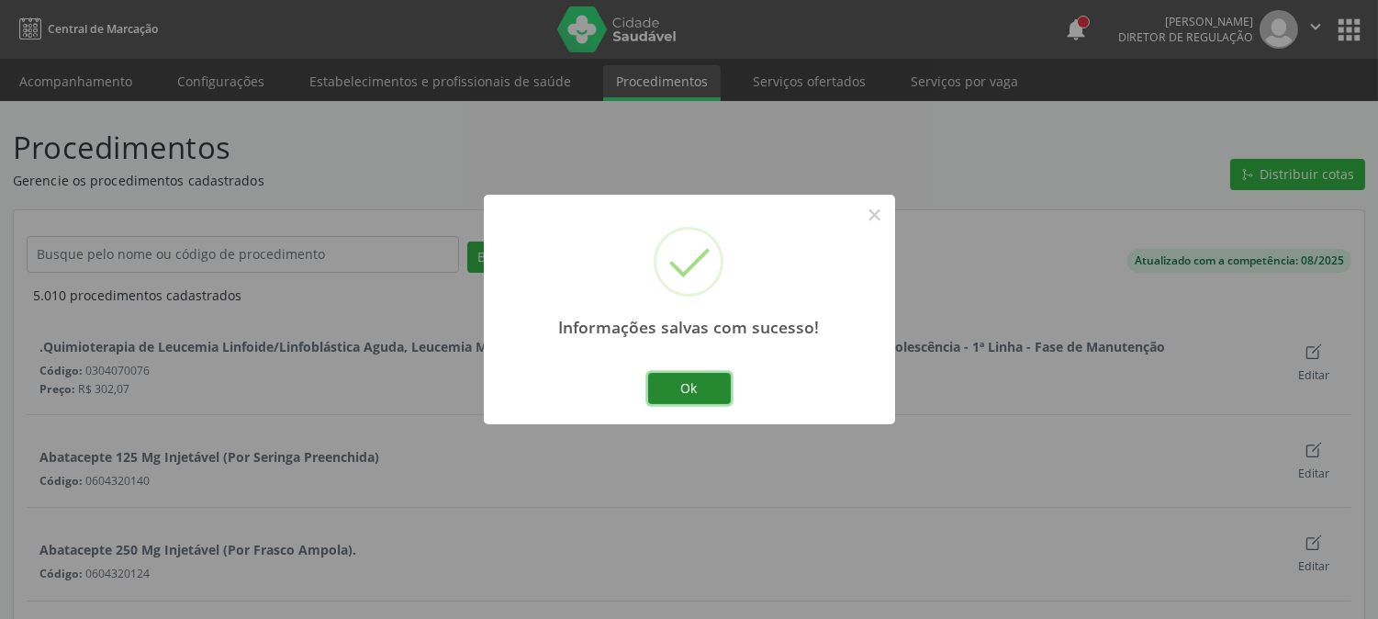
click at [666, 381] on button "Ok" at bounding box center [689, 388] width 83 height 31
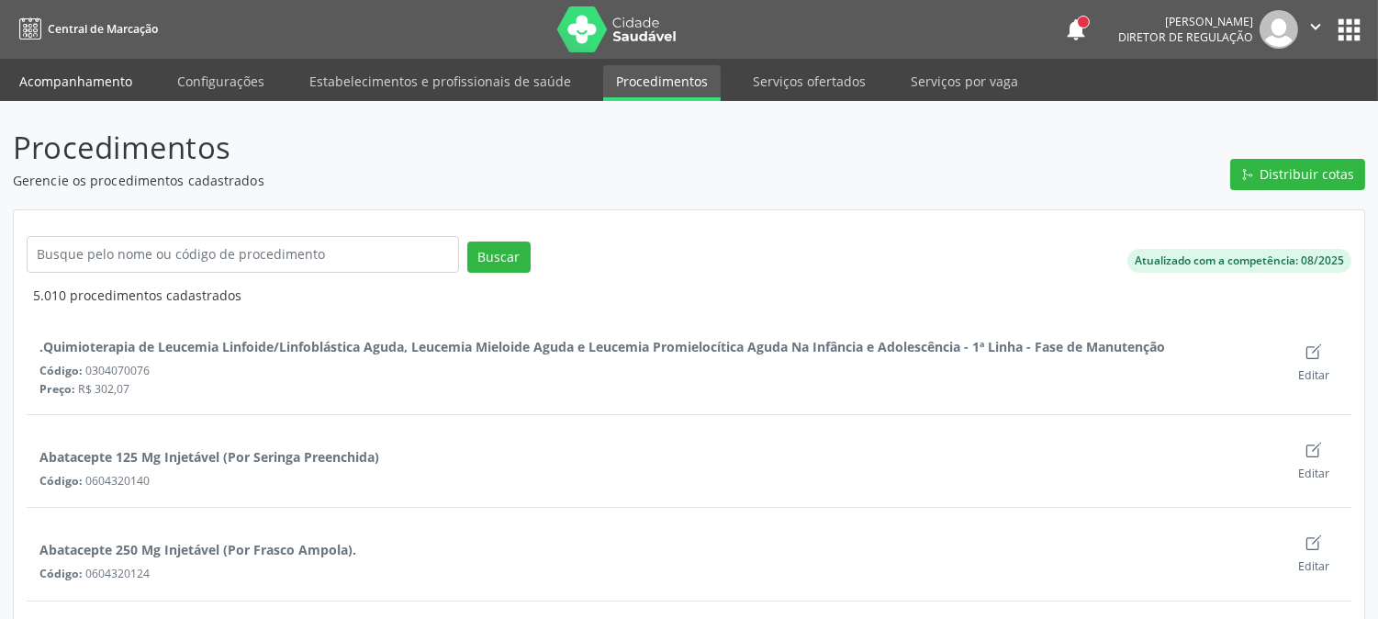
click at [81, 79] on link "Acompanhamento" at bounding box center [75, 81] width 139 height 32
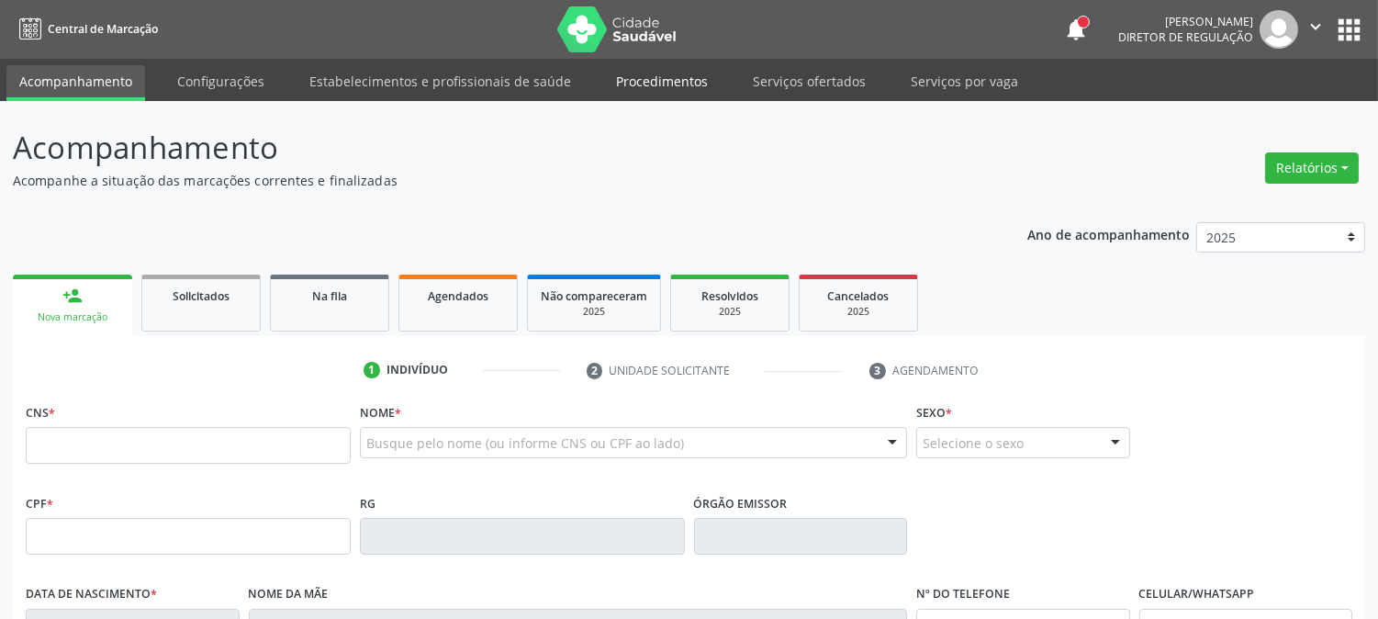
click at [662, 74] on link "Procedimentos" at bounding box center [662, 81] width 118 height 32
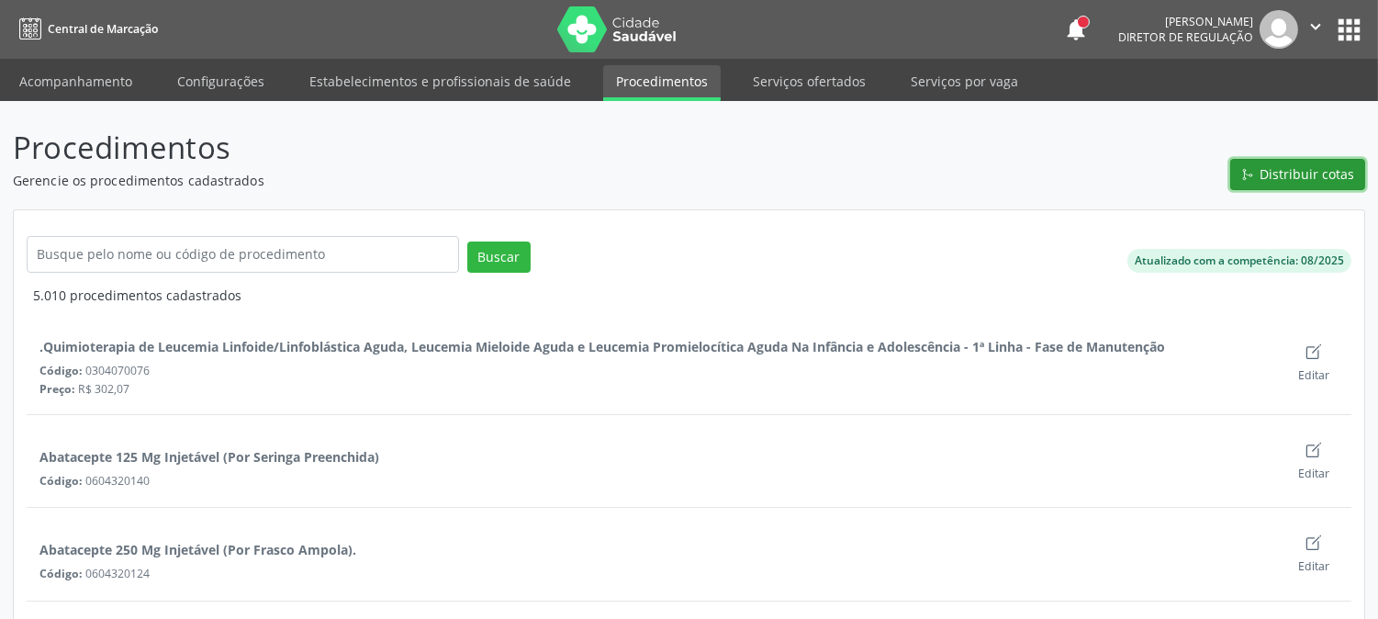
click at [1313, 165] on span "Distribuir cotas" at bounding box center [1308, 173] width 95 height 19
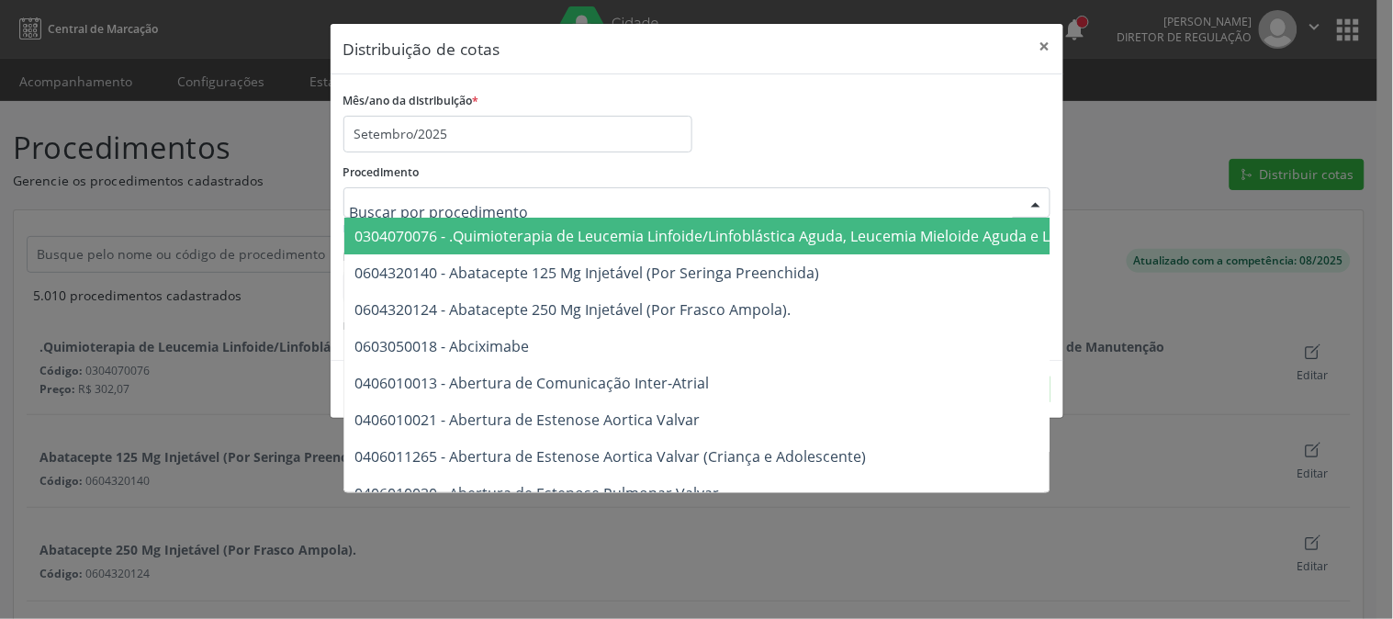
click at [794, 206] on div at bounding box center [696, 202] width 707 height 31
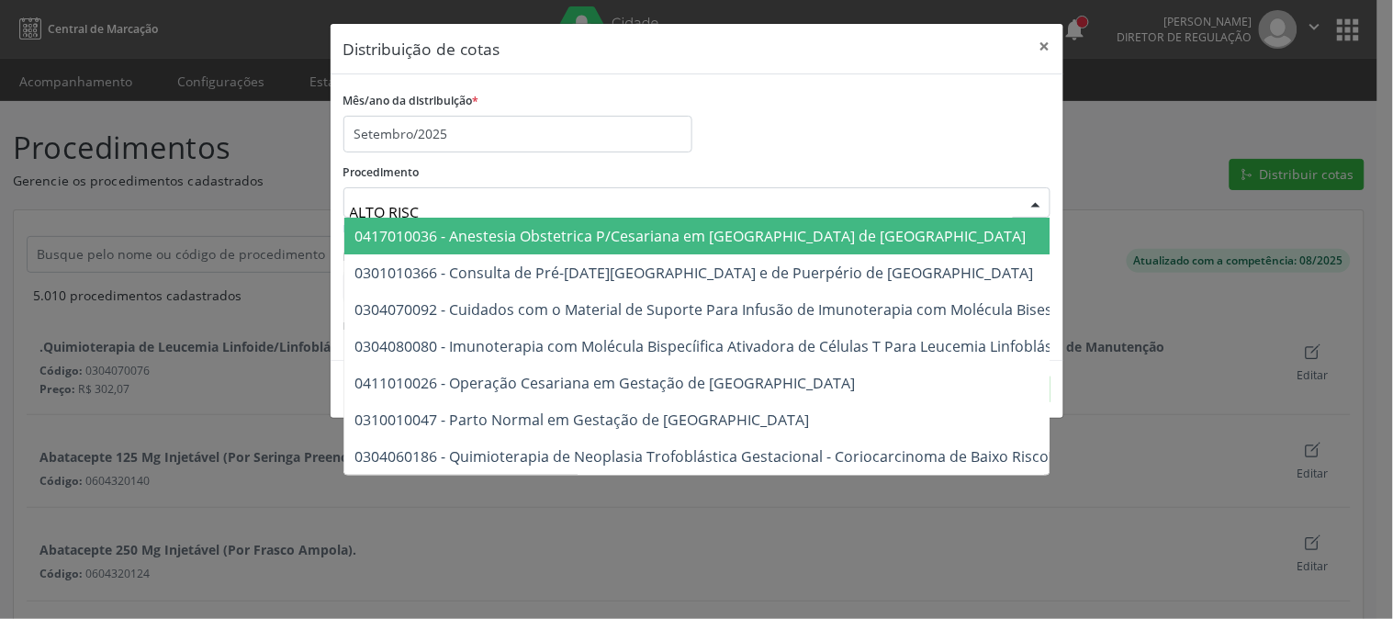
type input "ALTO RISCO"
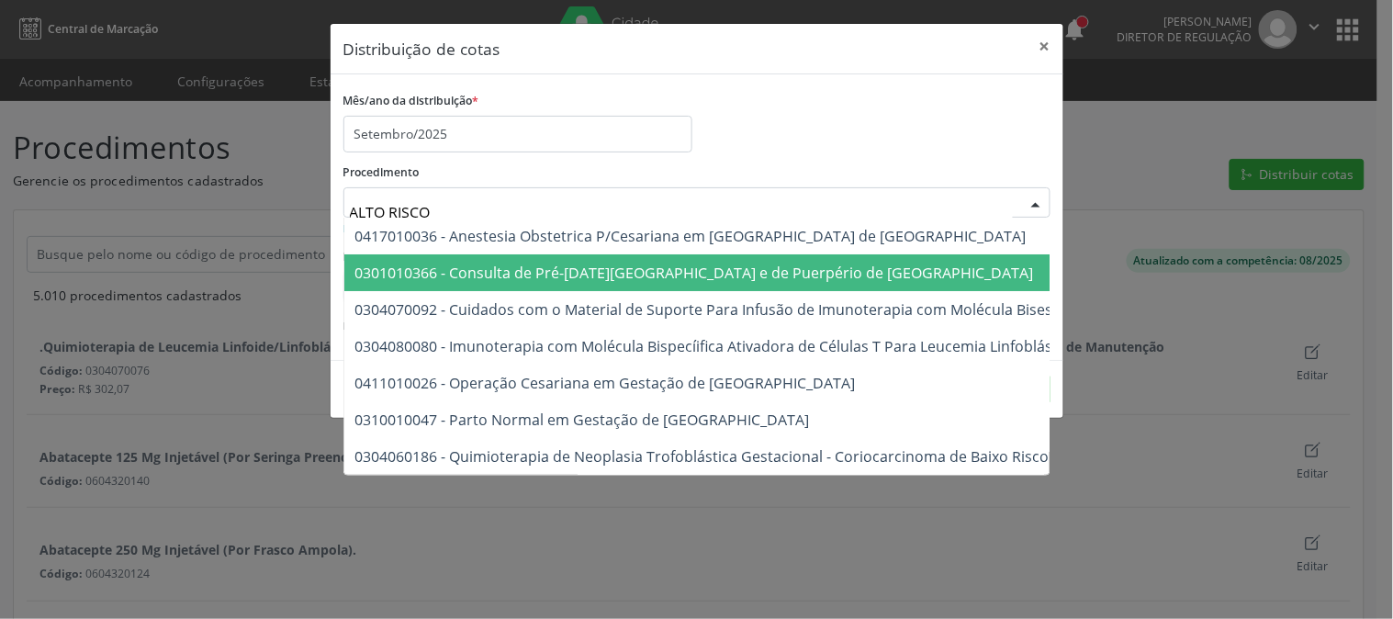
click at [793, 279] on span "0301010366 - Consulta de Pré-[DATE][GEOGRAPHIC_DATA] e de Puerpério de [GEOGRAP…" at bounding box center [694, 273] width 679 height 20
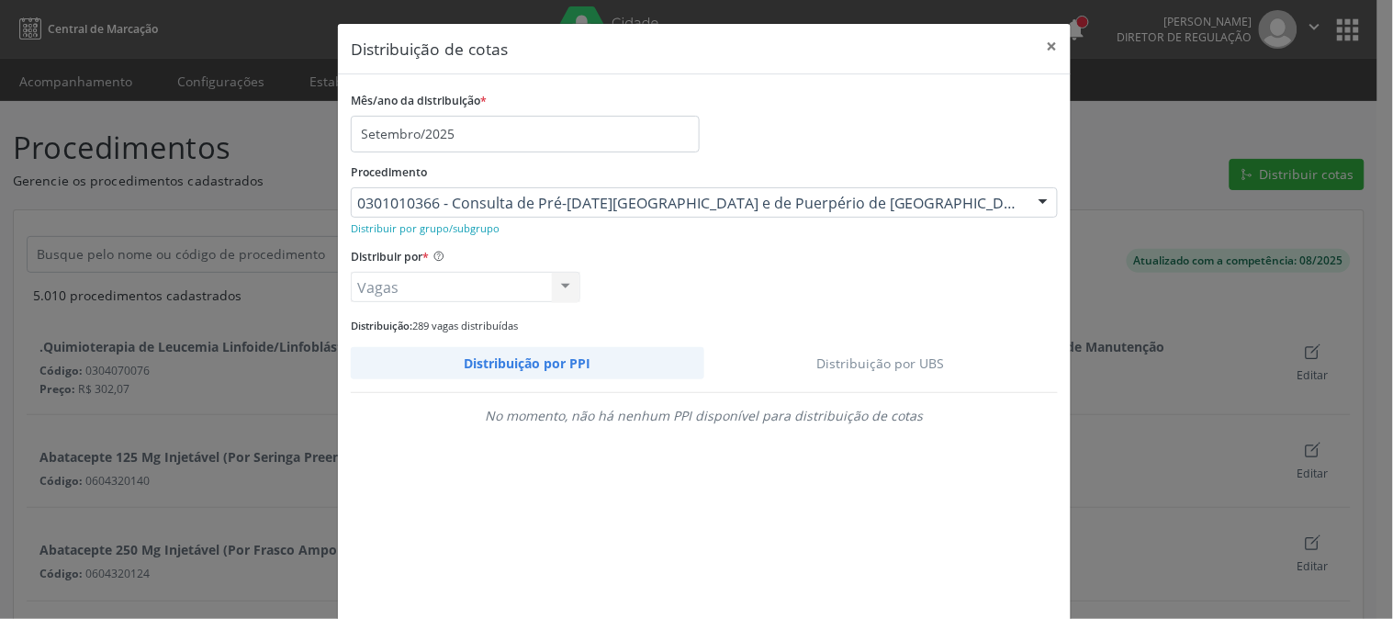
click at [855, 359] on link "Distribuição por UBS" at bounding box center [881, 363] width 354 height 32
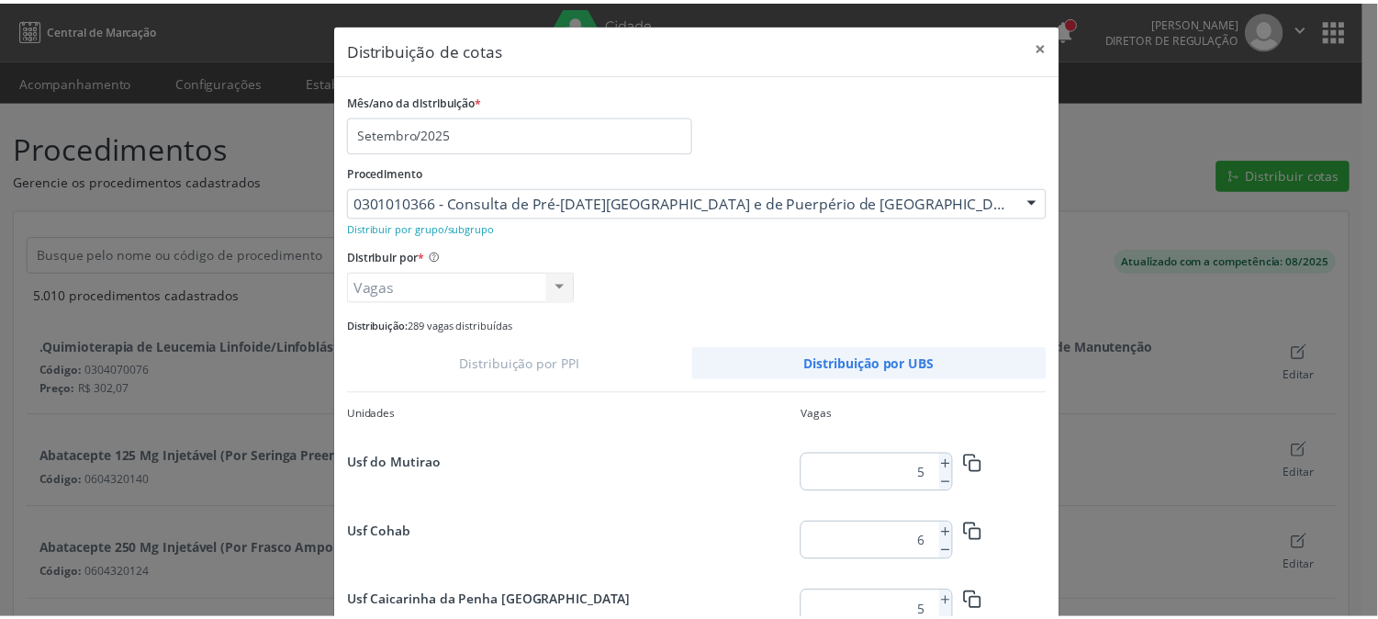
scroll to position [1017, 0]
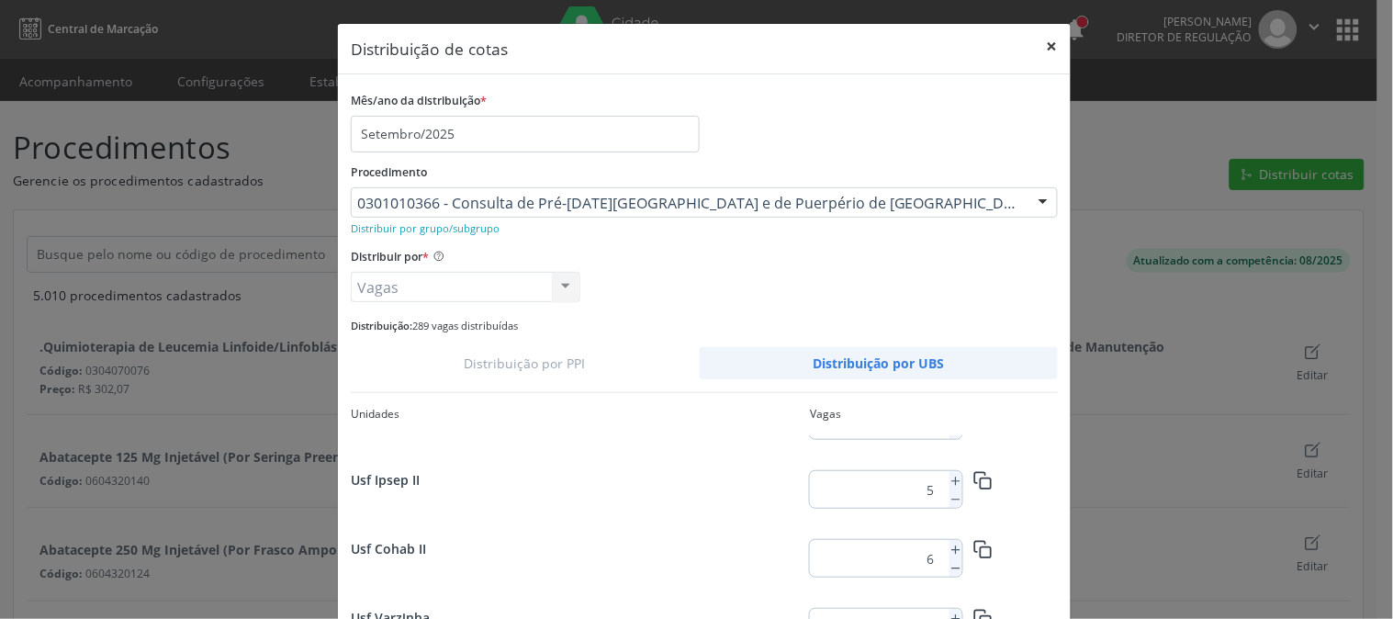
click at [1054, 39] on button "×" at bounding box center [1052, 46] width 37 height 45
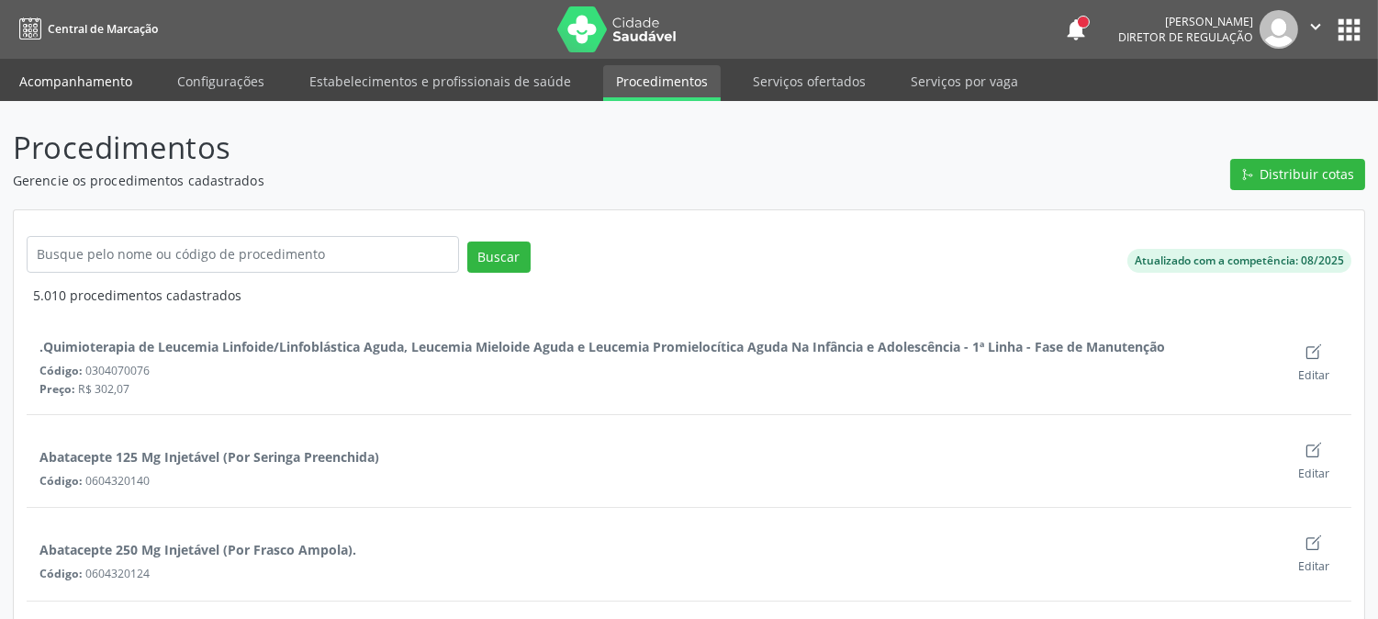
click at [126, 75] on link "Acompanhamento" at bounding box center [75, 81] width 139 height 32
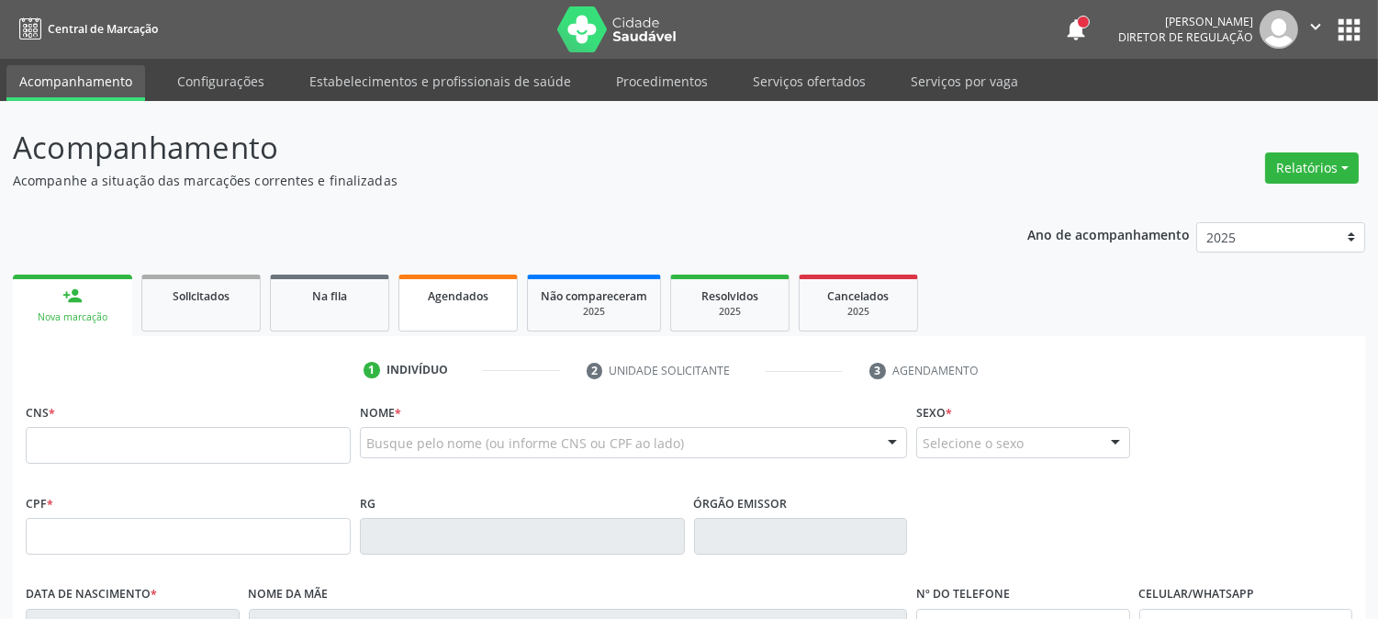
click at [439, 305] on link "Agendados" at bounding box center [458, 303] width 119 height 57
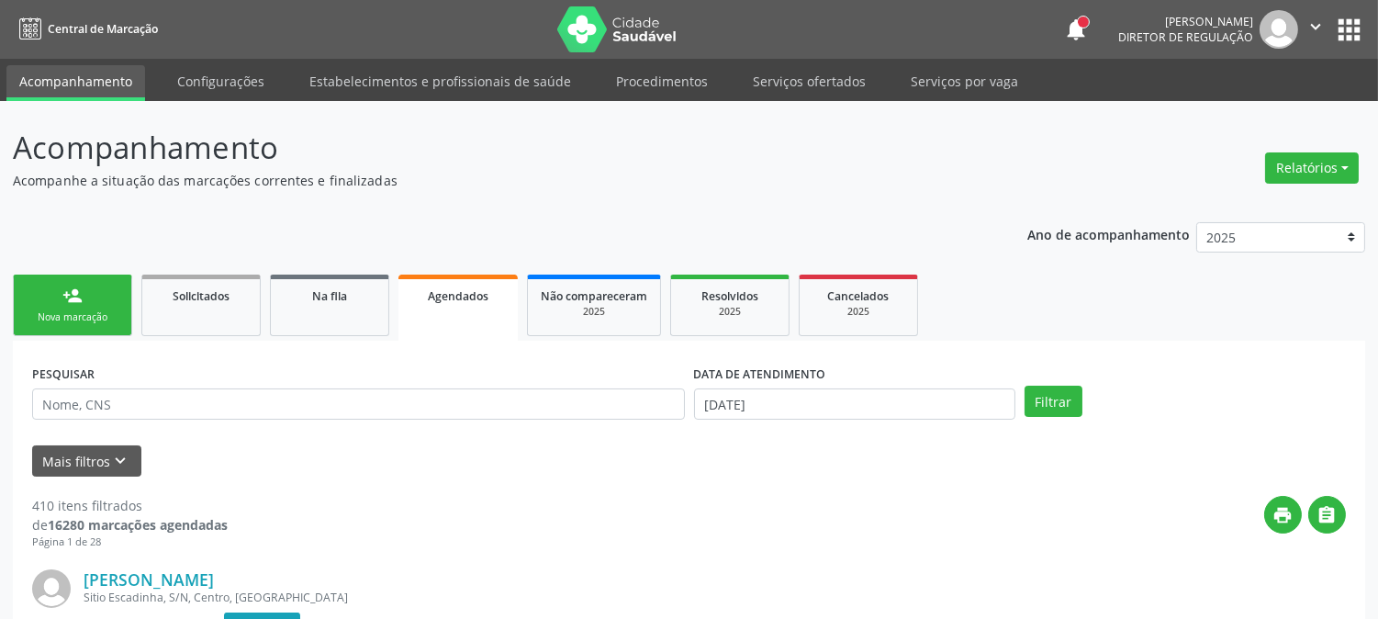
scroll to position [102, 0]
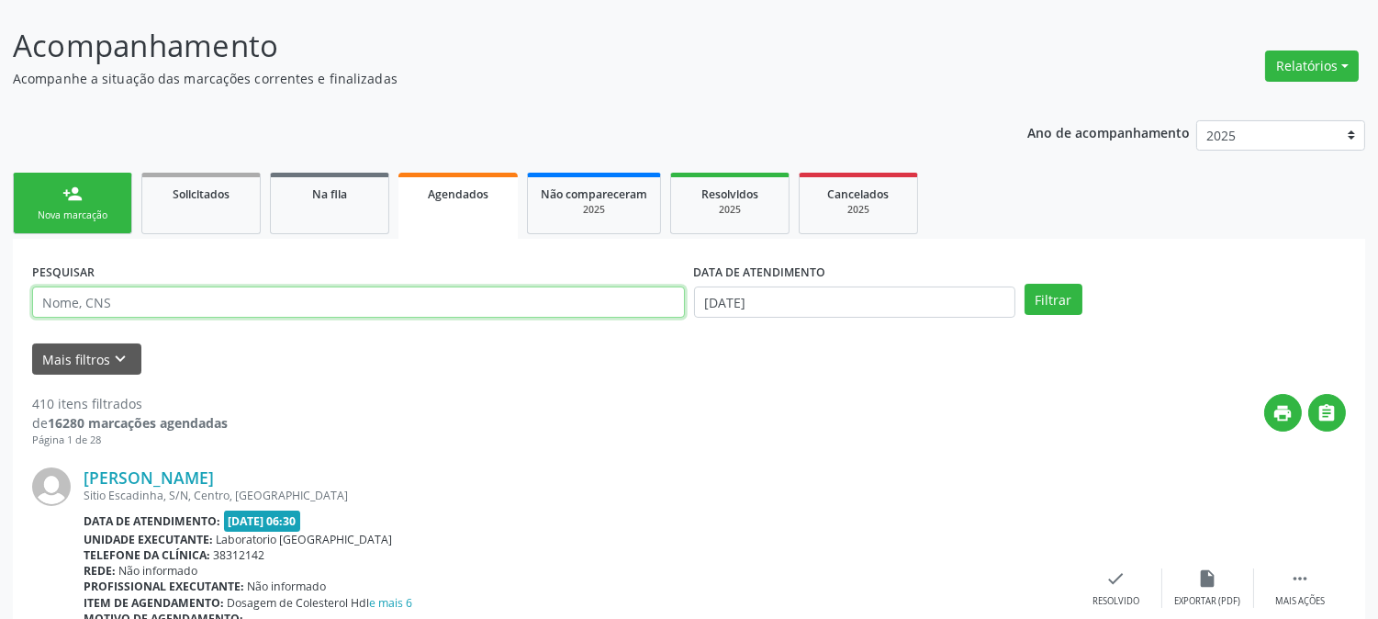
click at [368, 309] on input "text" at bounding box center [358, 302] width 653 height 31
click at [107, 361] on button "Mais filtros keyboard_arrow_down" at bounding box center [86, 359] width 109 height 32
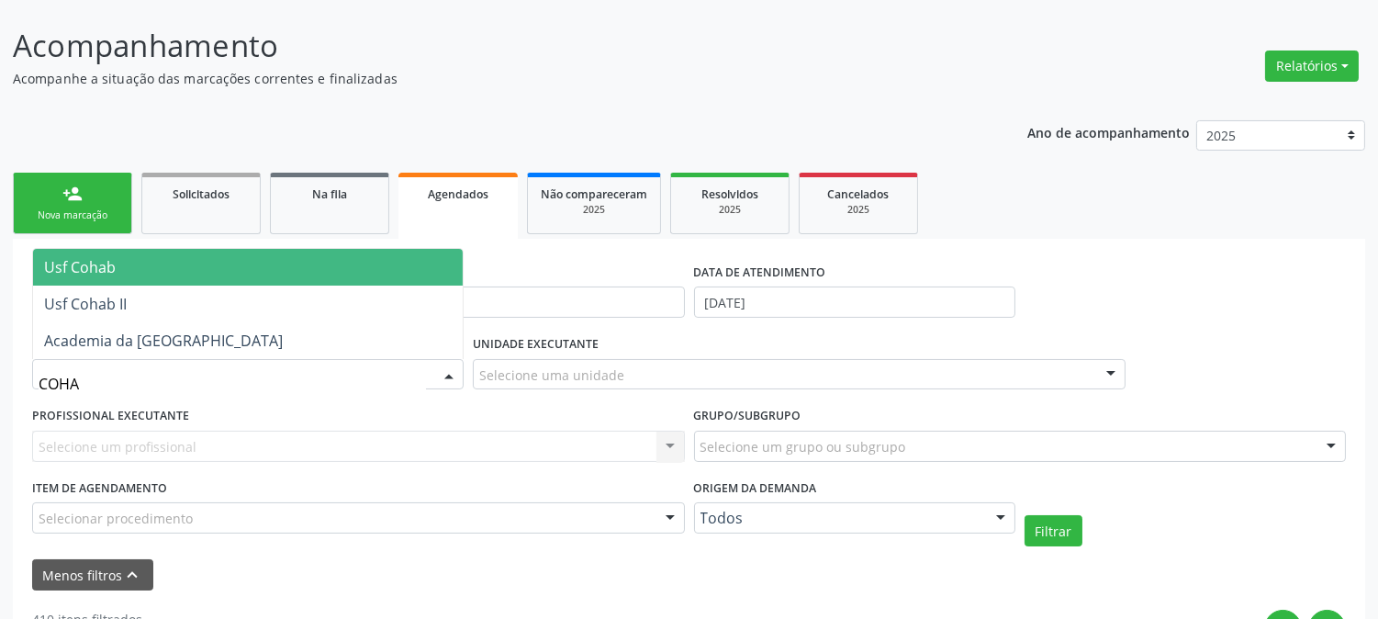
type input "COHAB"
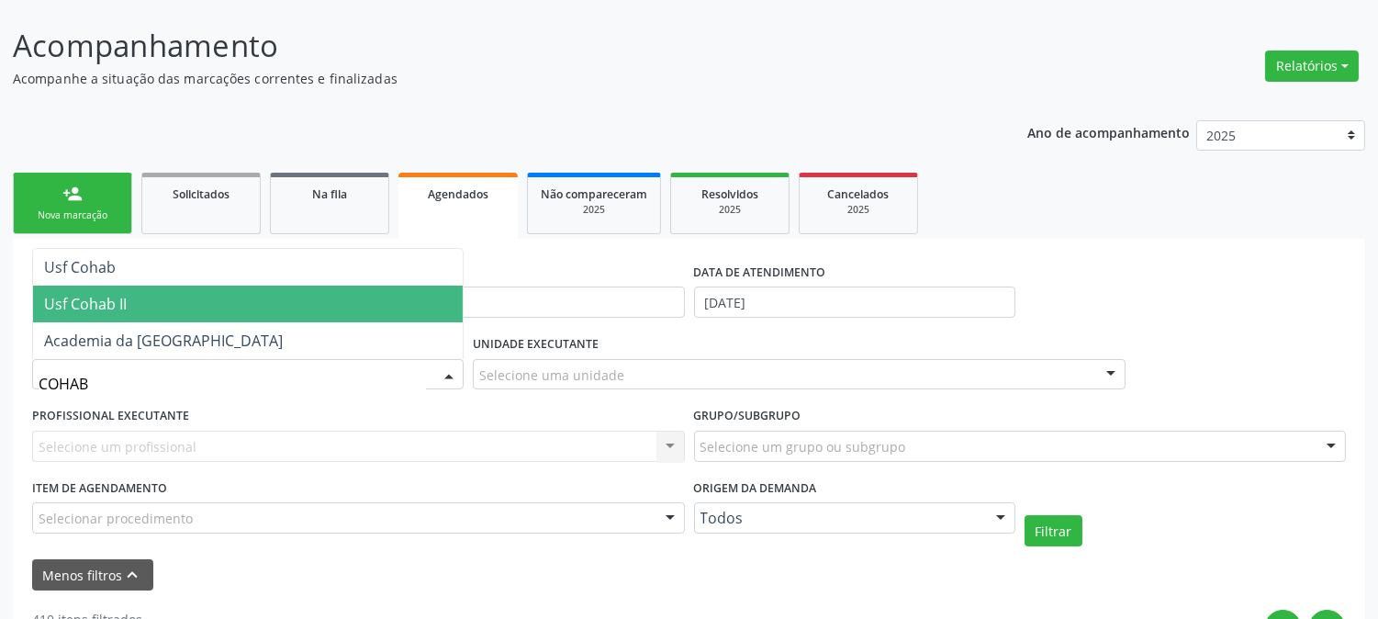
click at [126, 317] on span "Usf Cohab II" at bounding box center [248, 304] width 430 height 37
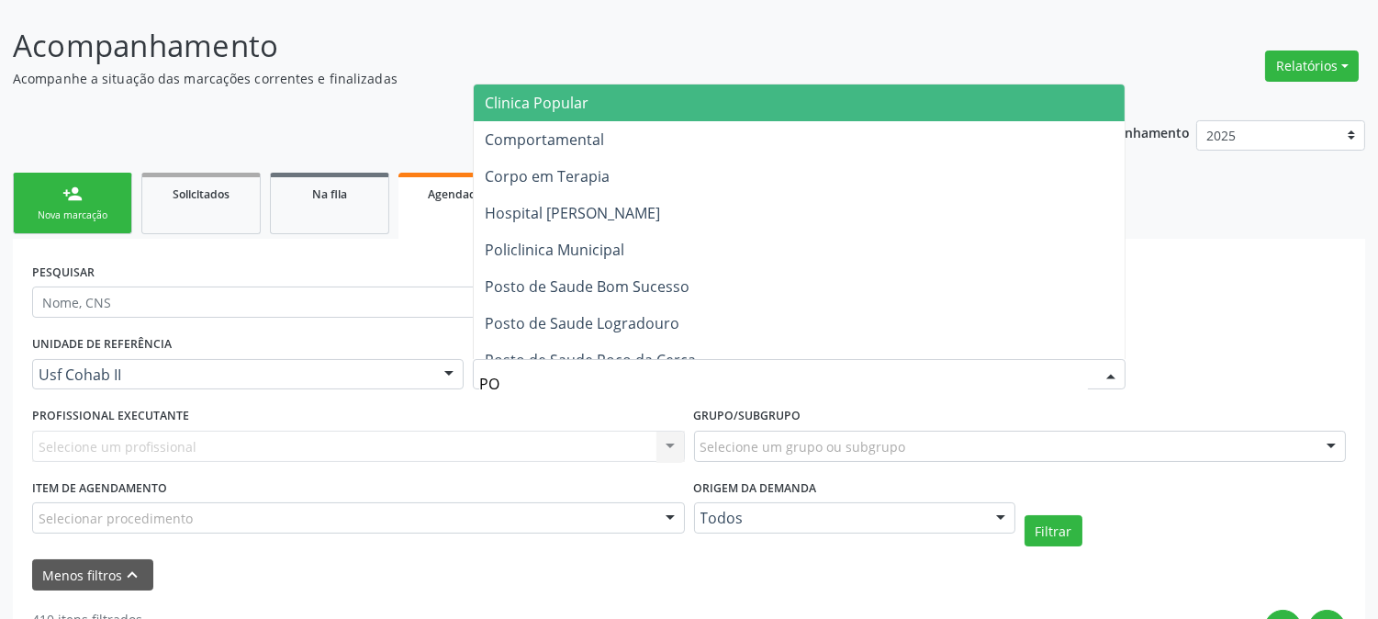
type input "POL"
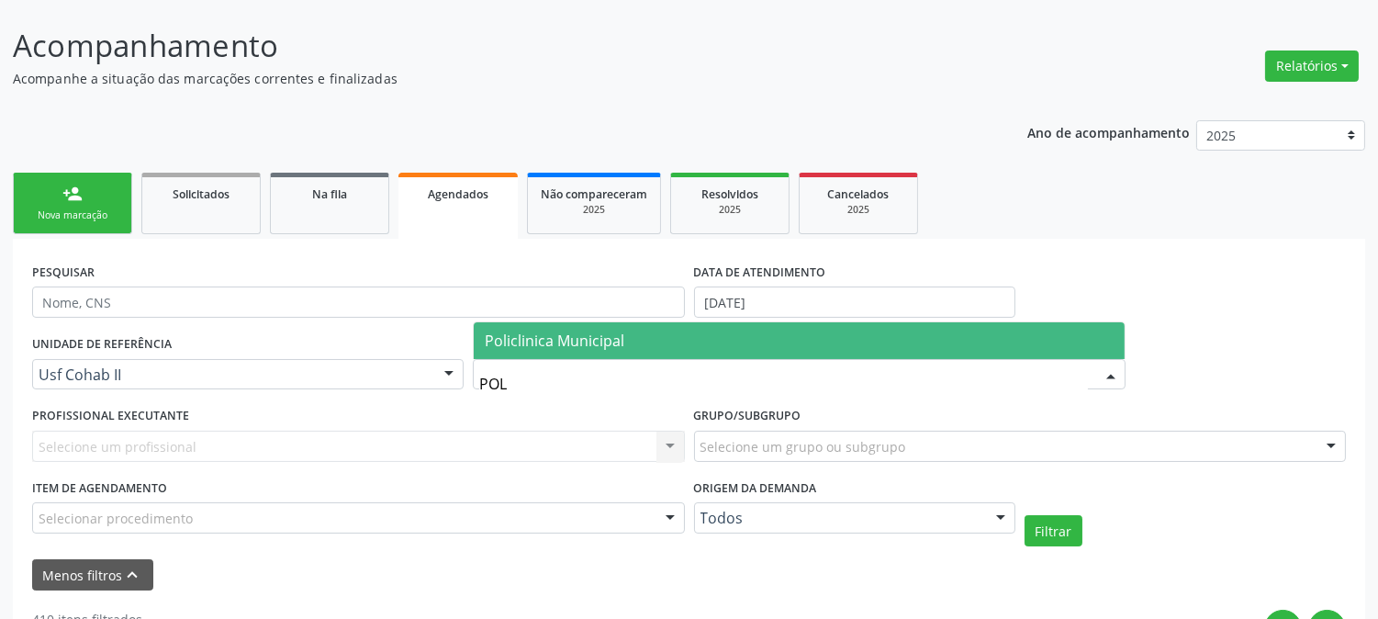
click at [582, 340] on span "Policlinica Municipal" at bounding box center [555, 341] width 140 height 20
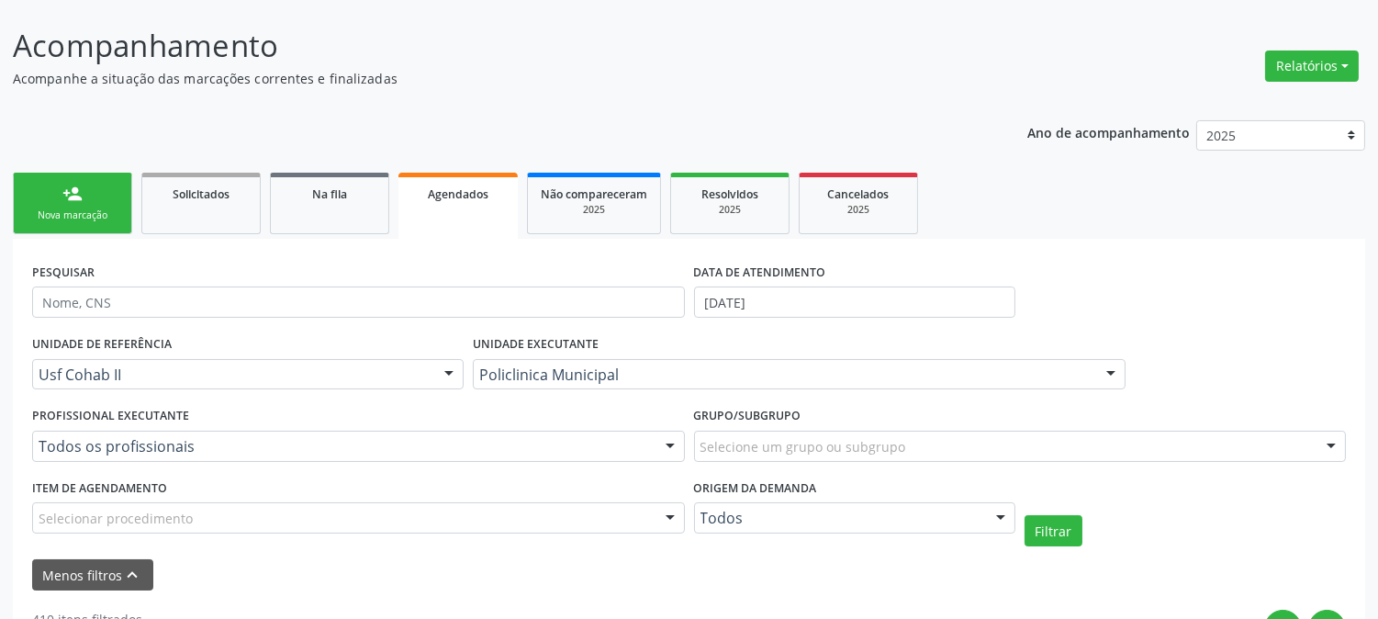
scroll to position [204, 0]
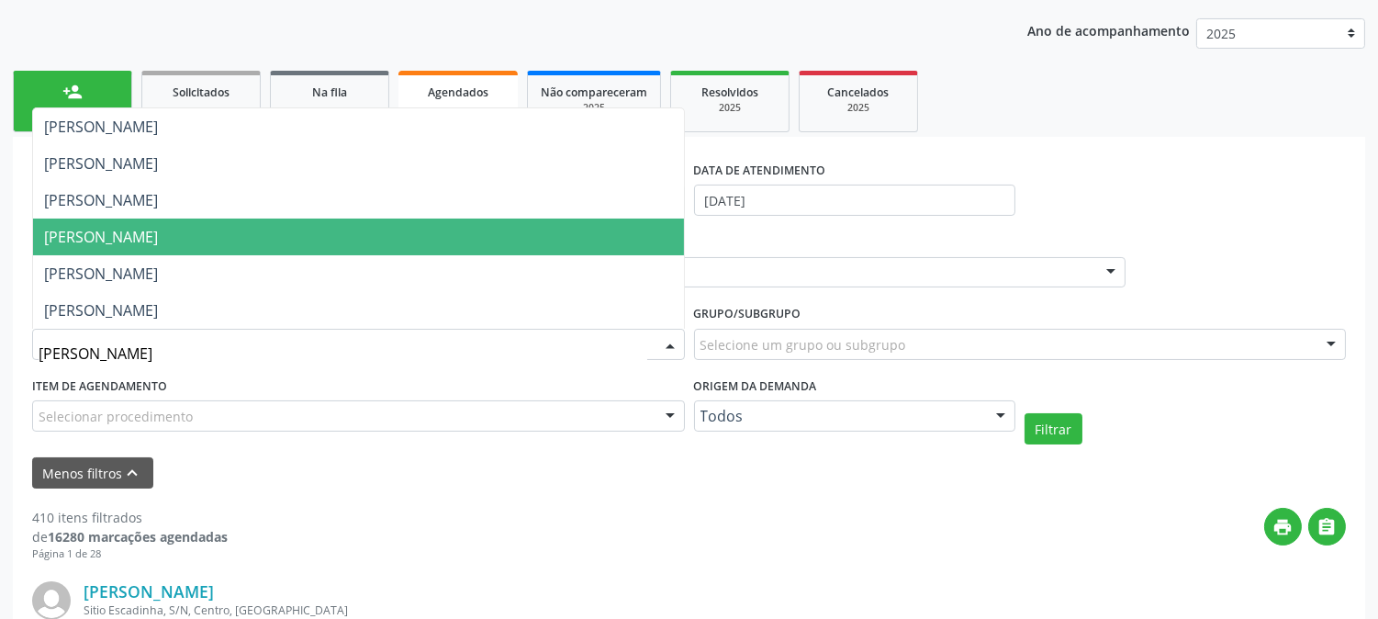
click at [321, 224] on span "Joao Vitor Torres de Lima" at bounding box center [358, 237] width 651 height 37
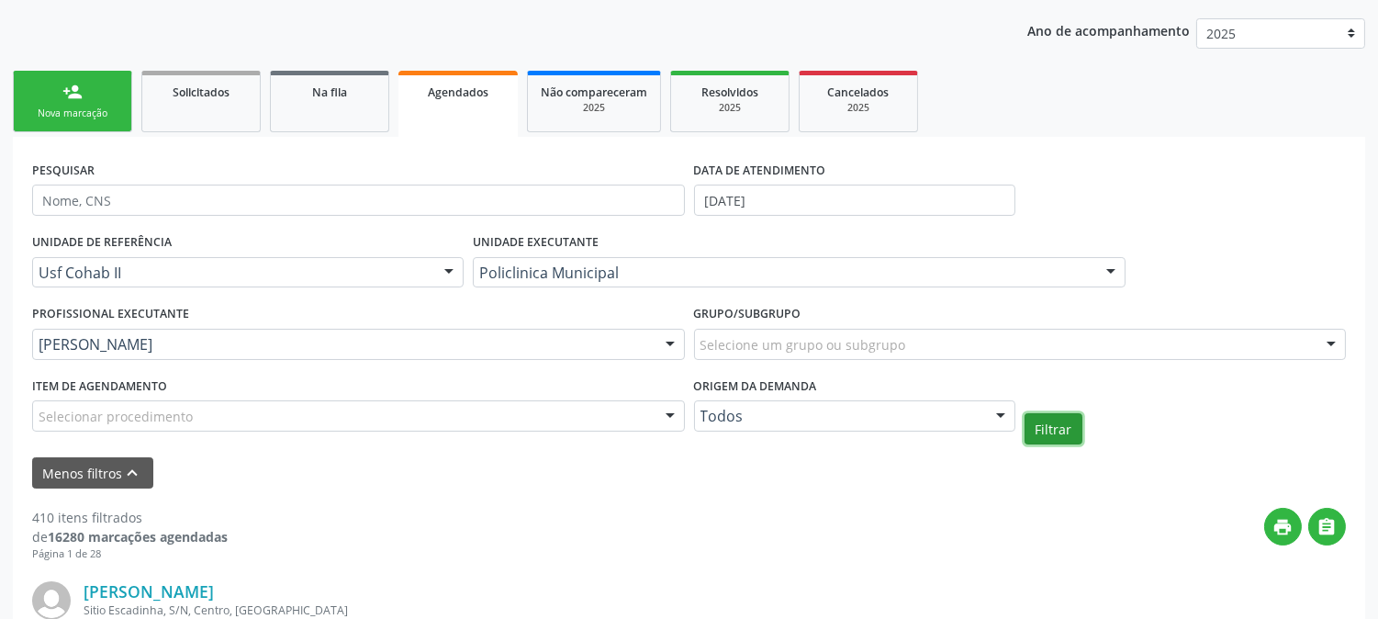
click at [1047, 432] on button "Filtrar" at bounding box center [1054, 428] width 58 height 31
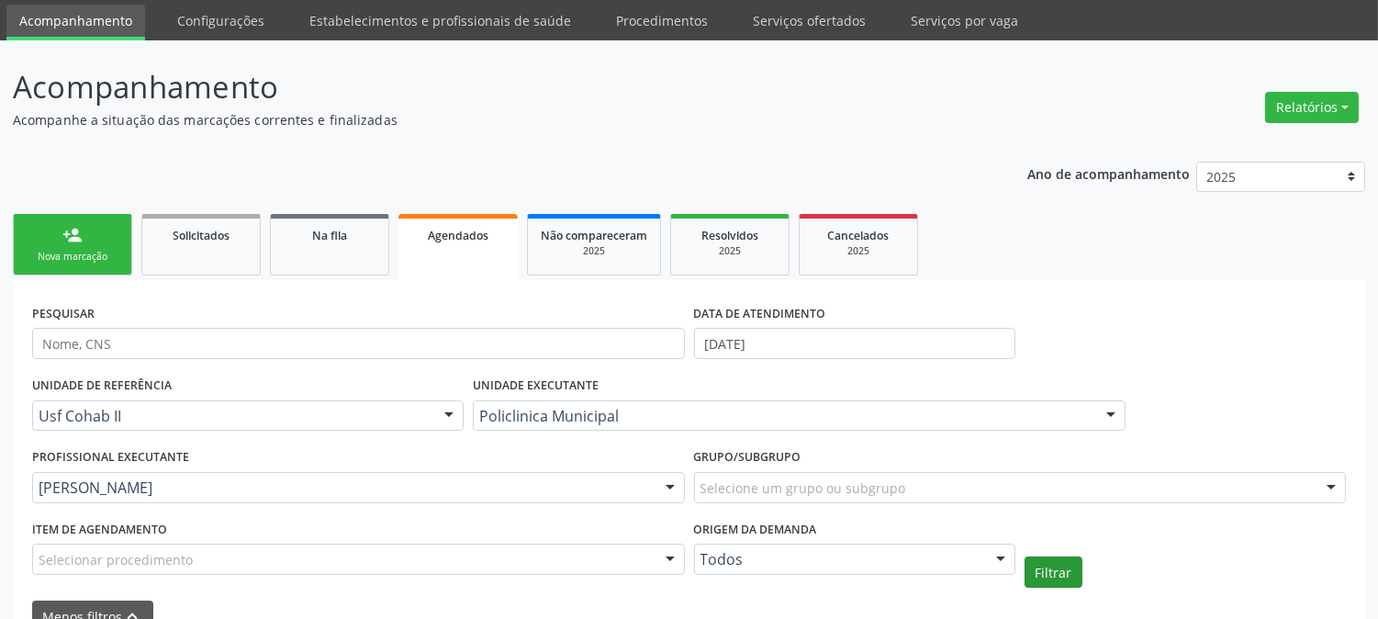
scroll to position [163, 0]
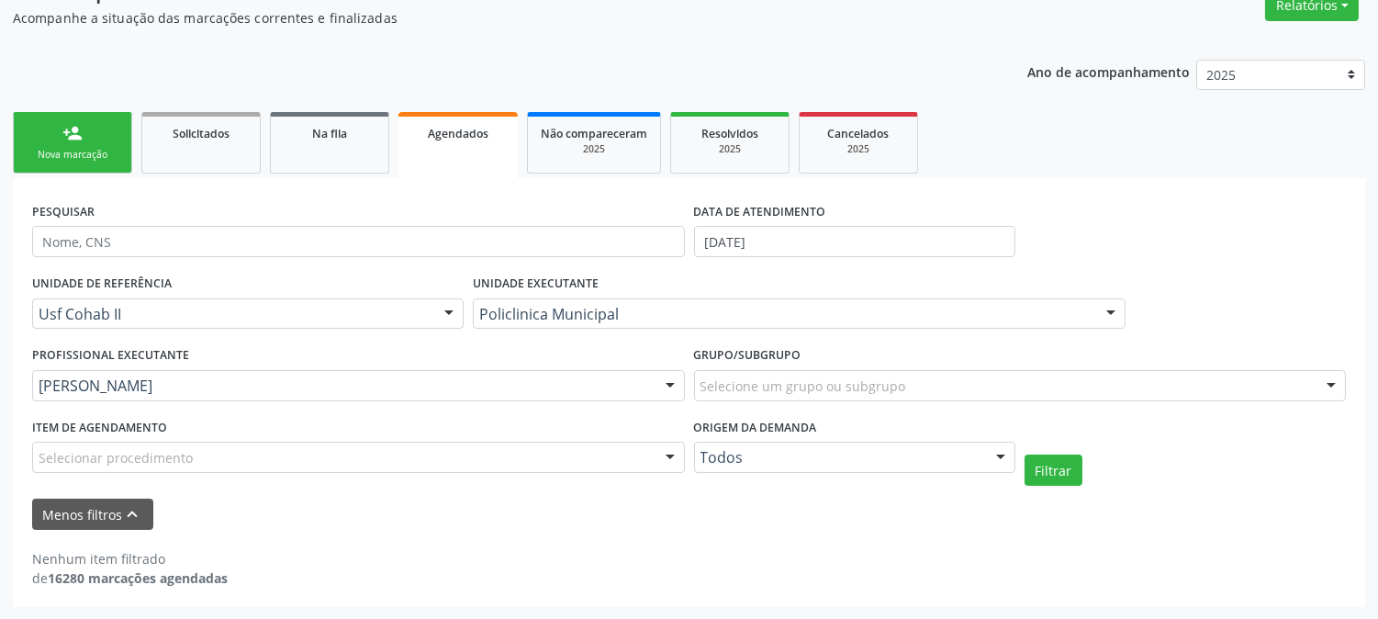
click at [648, 390] on div "Joao Vitor Torres de Lima" at bounding box center [358, 385] width 653 height 31
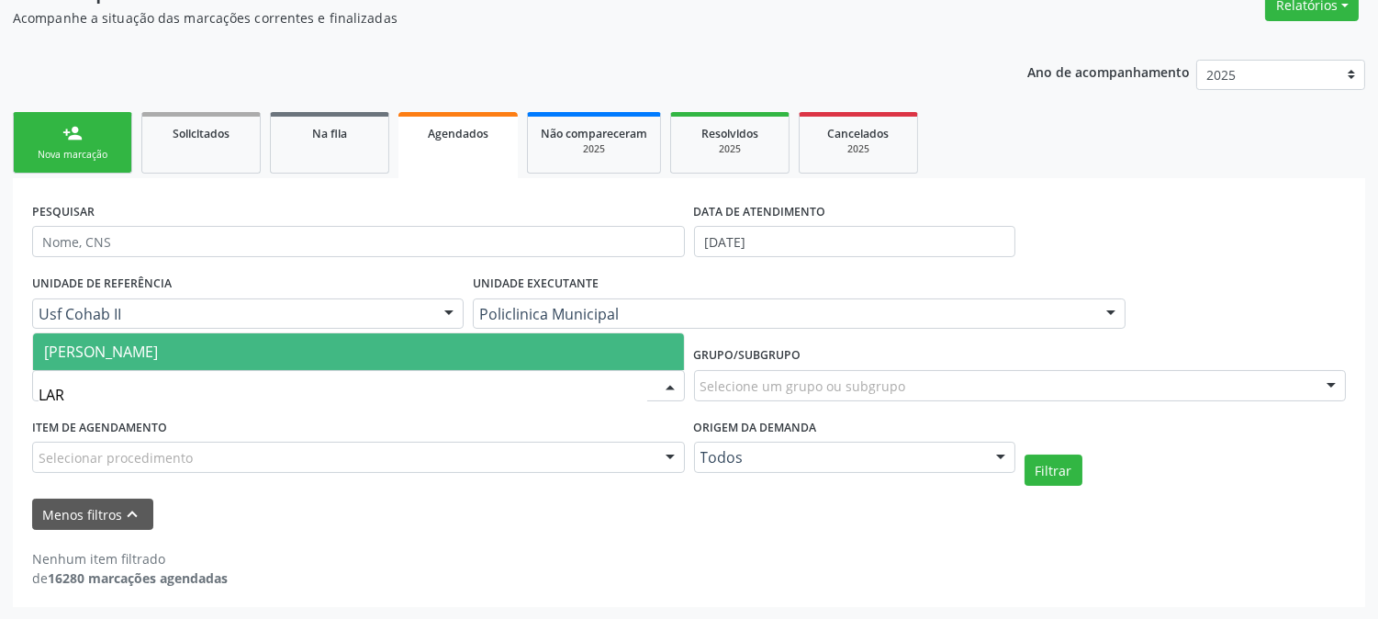
type input "LARI"
click at [623, 347] on span "Larissa Daianne Gomes Pereira Araujo" at bounding box center [358, 351] width 651 height 37
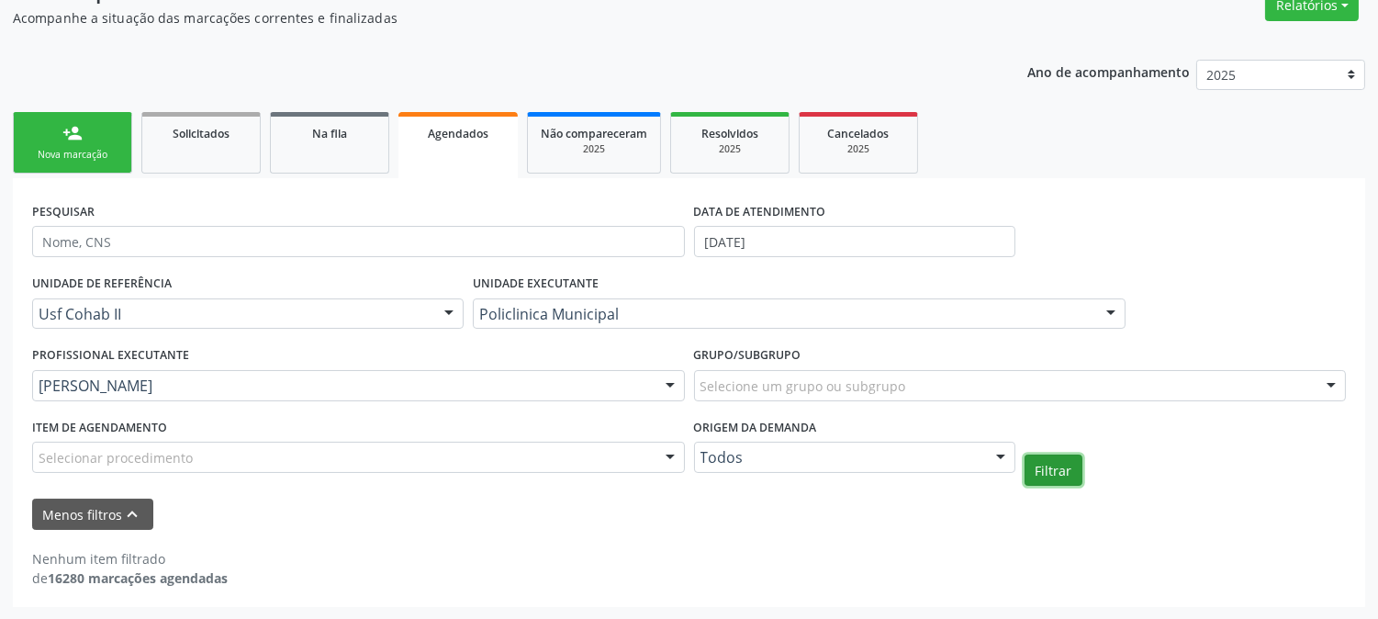
click at [1039, 464] on button "Filtrar" at bounding box center [1054, 470] width 58 height 31
click at [669, 382] on div at bounding box center [671, 386] width 28 height 31
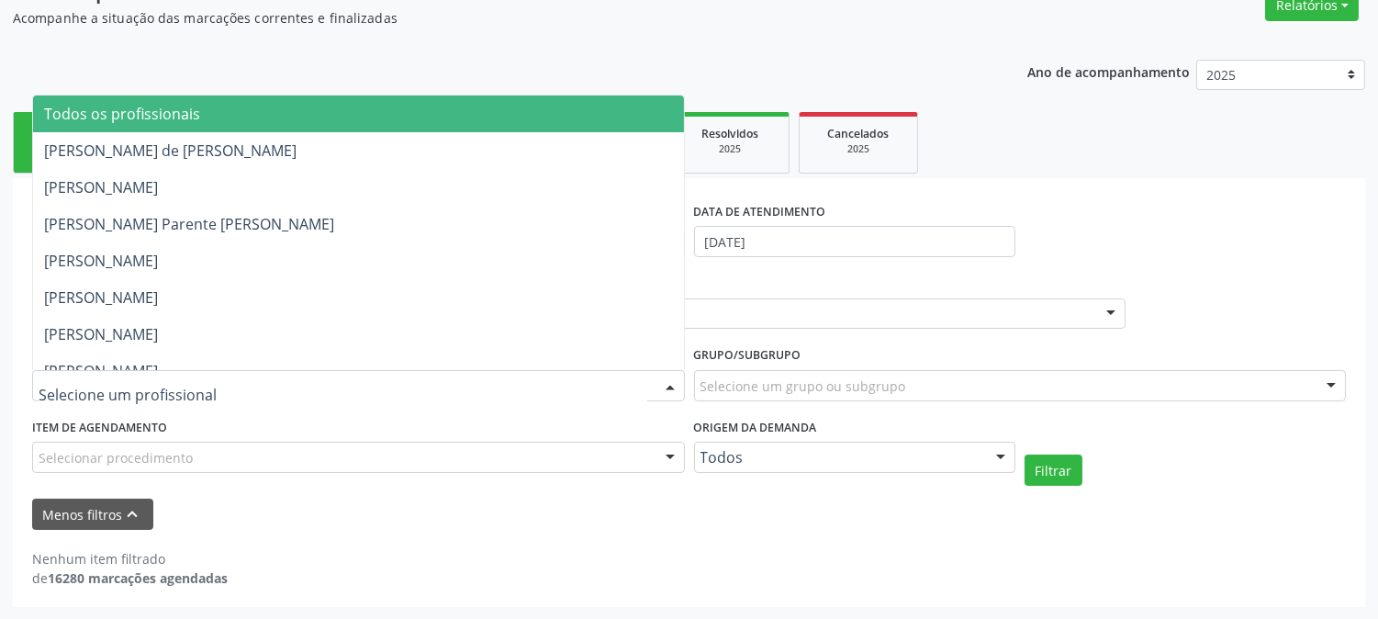
click at [207, 102] on span "Todos os profissionais" at bounding box center [358, 114] width 651 height 37
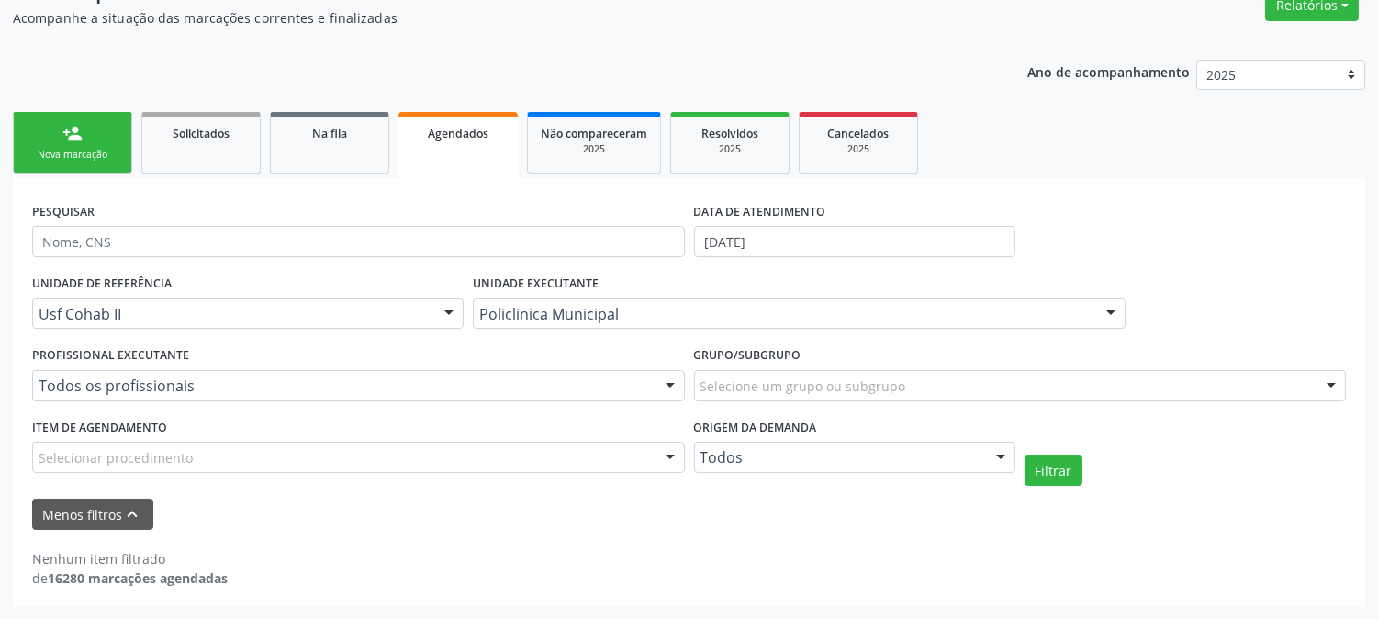
click at [252, 467] on div "Selecionar procedimento" at bounding box center [358, 457] width 653 height 31
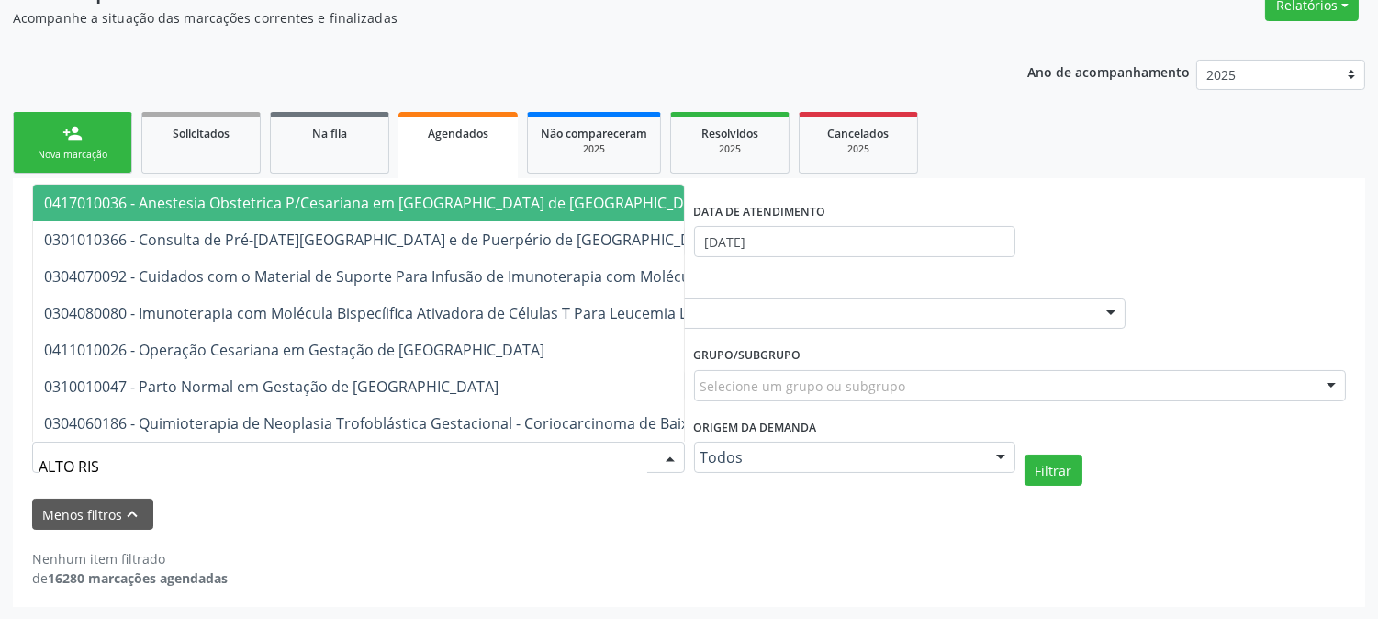
type input "ALTO RISC"
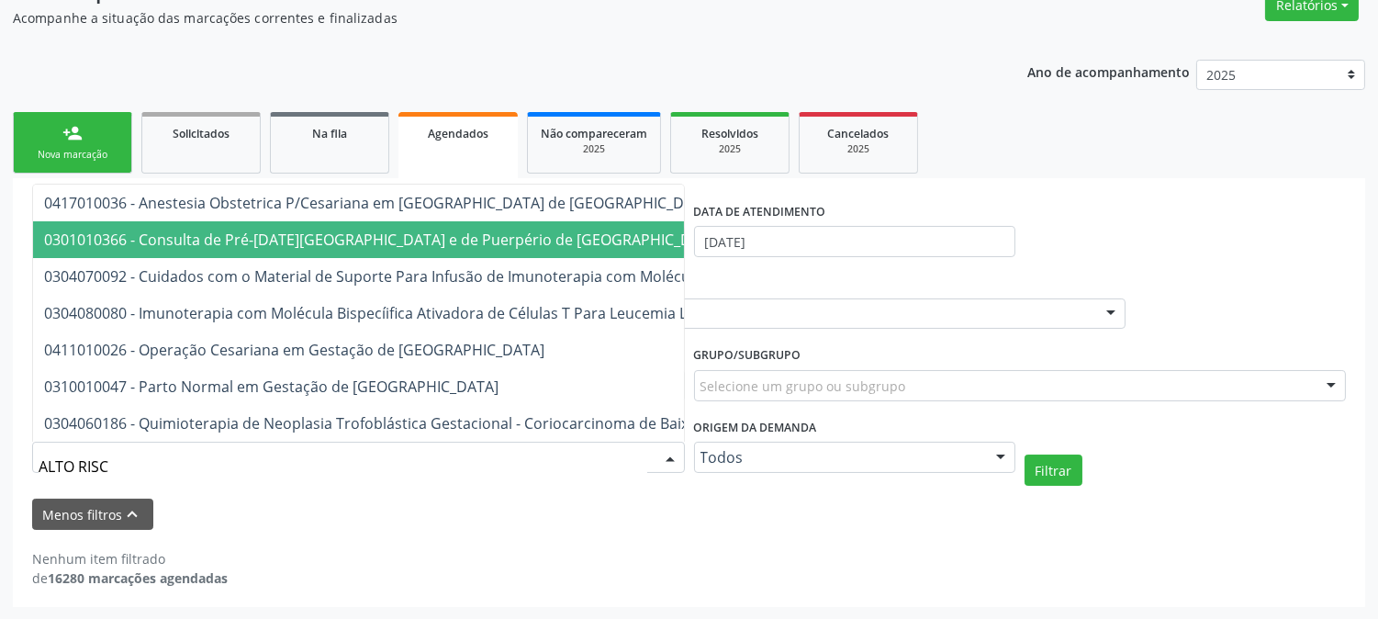
click at [417, 230] on span "0301010366 - Consulta de Pré-[DATE][GEOGRAPHIC_DATA] e de Puerpério de [GEOGRAP…" at bounding box center [383, 240] width 679 height 20
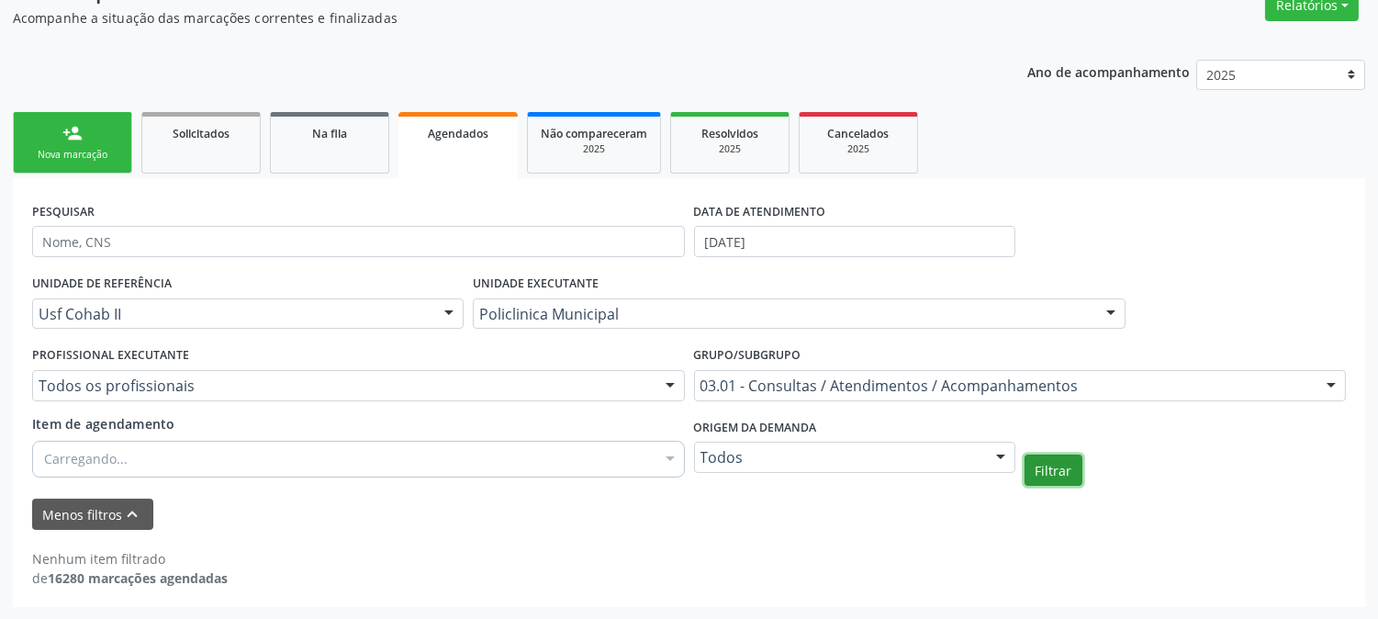
click at [1052, 464] on button "Filtrar" at bounding box center [1054, 470] width 58 height 31
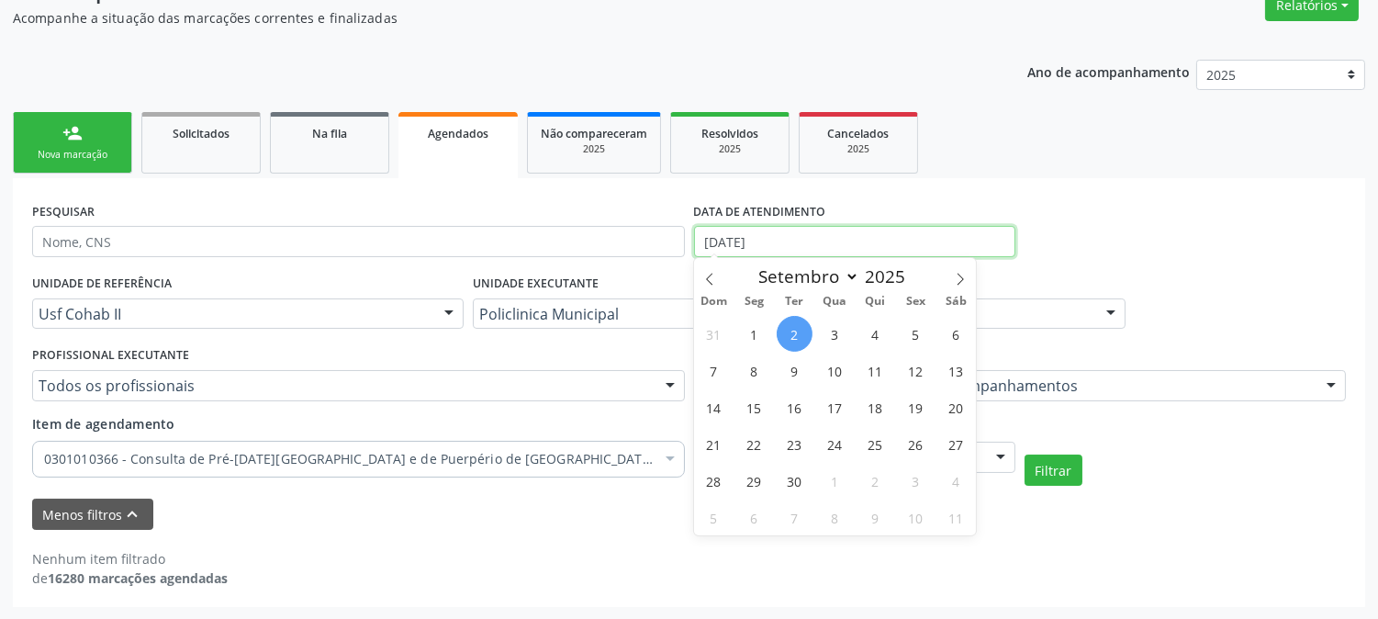
click at [779, 242] on input "02/09/2025" at bounding box center [854, 241] width 321 height 31
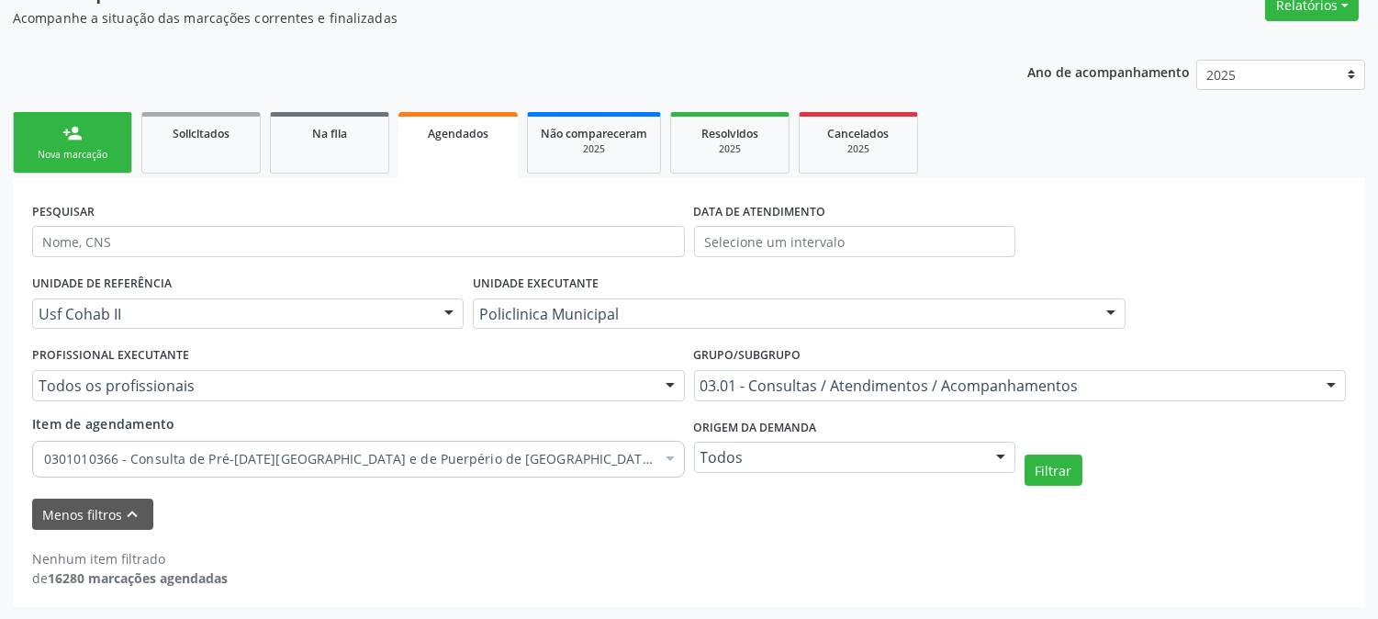
click at [1286, 235] on div "PESQUISAR DATA DE ATENDIMENTO" at bounding box center [689, 233] width 1323 height 72
click at [1063, 468] on button "Filtrar" at bounding box center [1054, 470] width 58 height 31
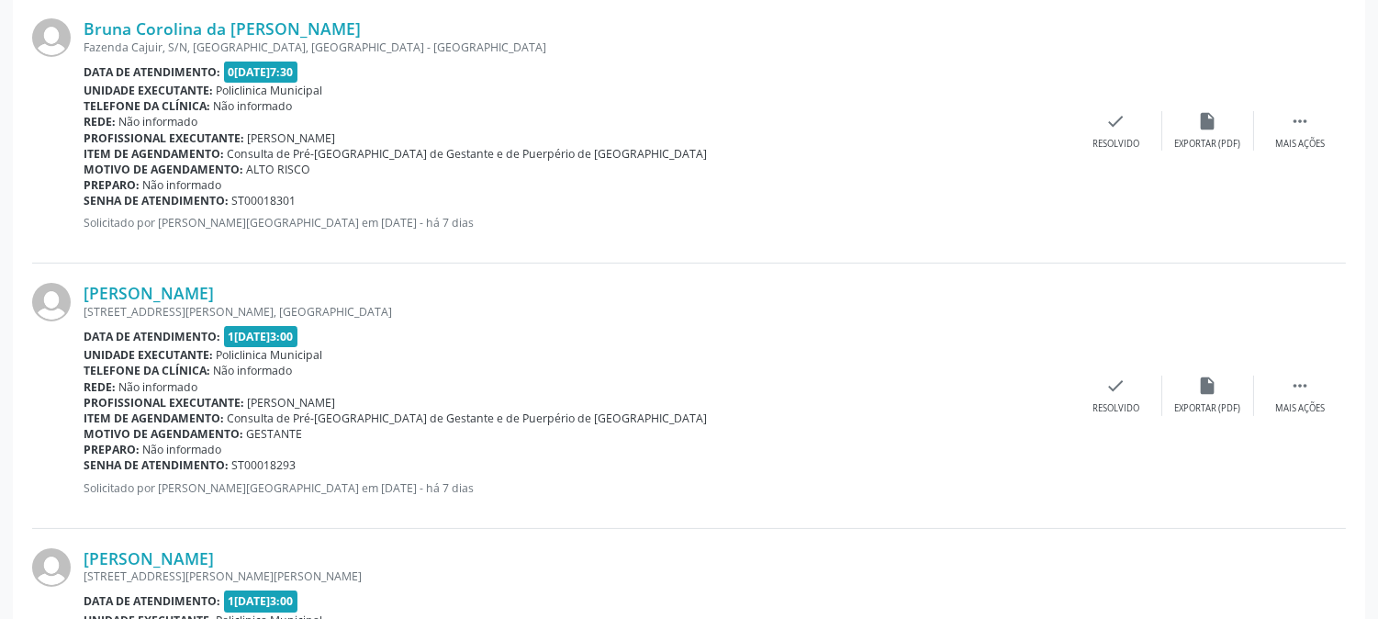
scroll to position [971, 0]
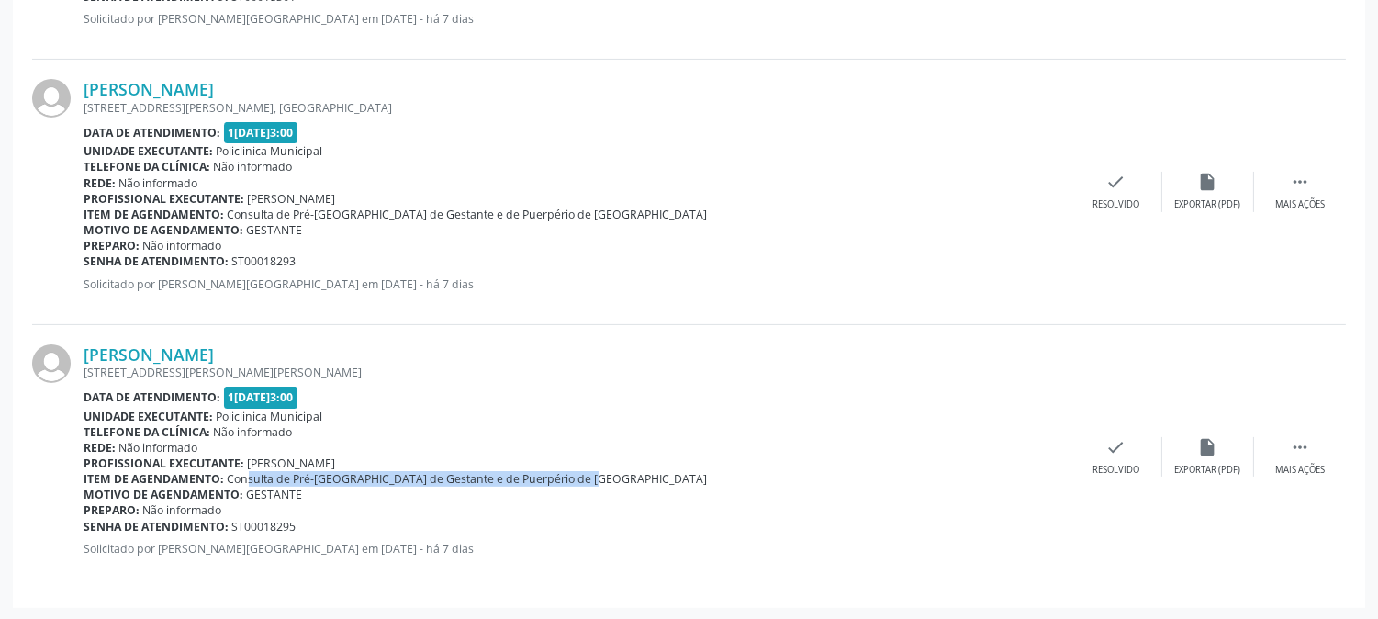
drag, startPoint x: 227, startPoint y: 475, endPoint x: 552, endPoint y: 478, distance: 325.1
click at [560, 479] on div "Item de agendamento: Consulta de Pré-Natal de Gestante e de Puerpério de Alto R…" at bounding box center [577, 479] width 987 height 16
copy span "Consulta de Pré-Natal de Gestante e de Puerpério de Alto Risco"
click at [833, 334] on div "Elizangela Pereita do Nascimento Rua Francisca Gomes de Souza, 110, Tancredo Ne…" at bounding box center [689, 457] width 1314 height 264
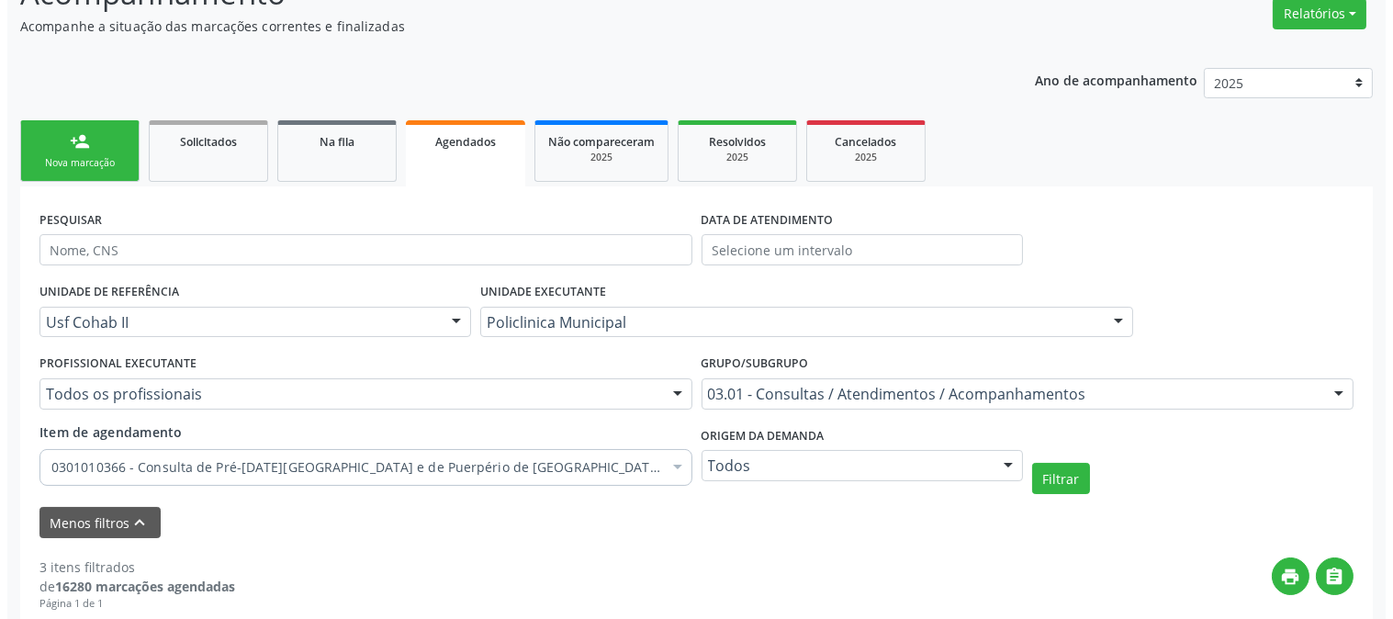
scroll to position [0, 0]
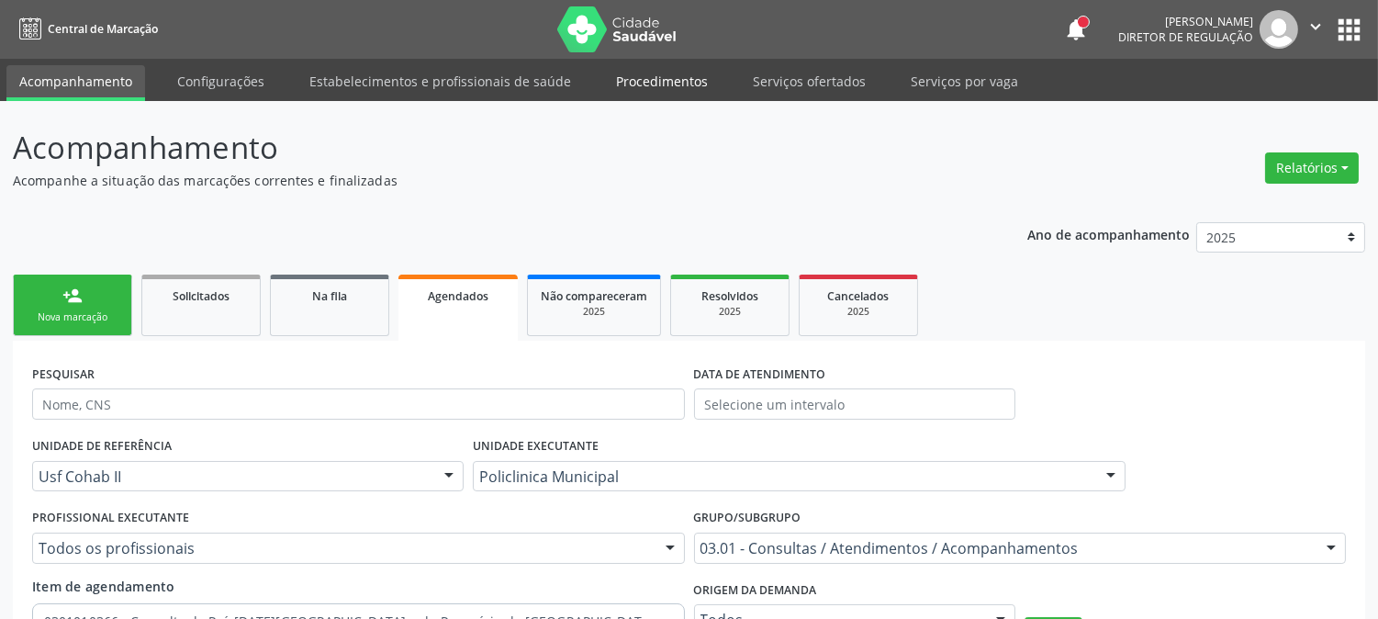
click at [676, 89] on link "Procedimentos" at bounding box center [662, 81] width 118 height 32
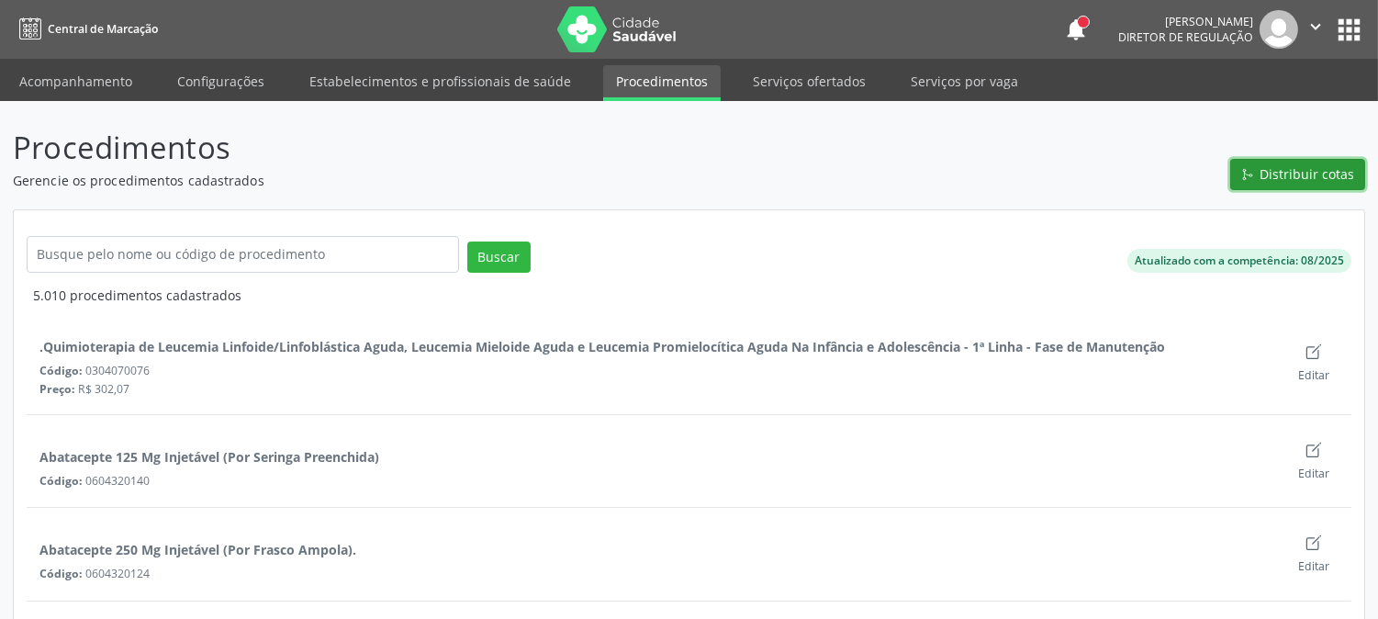
click at [1260, 165] on button "Distribuir cotas" at bounding box center [1298, 174] width 135 height 31
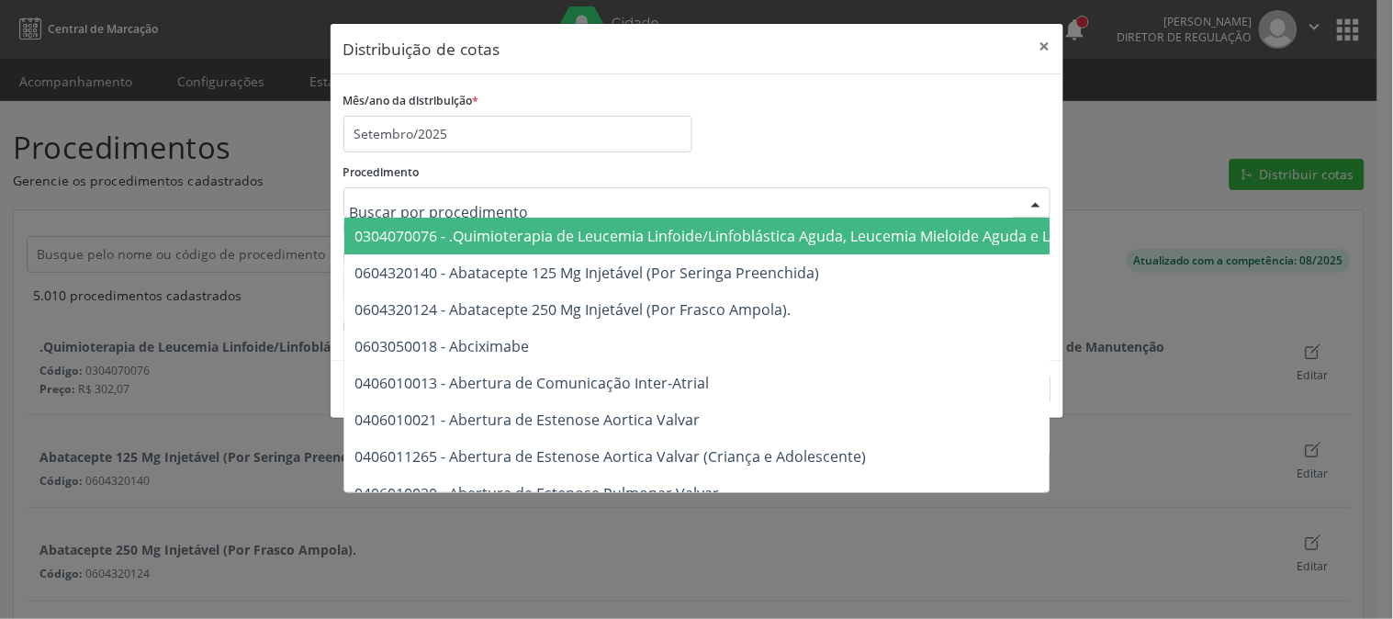
click at [674, 203] on div at bounding box center [696, 202] width 707 height 31
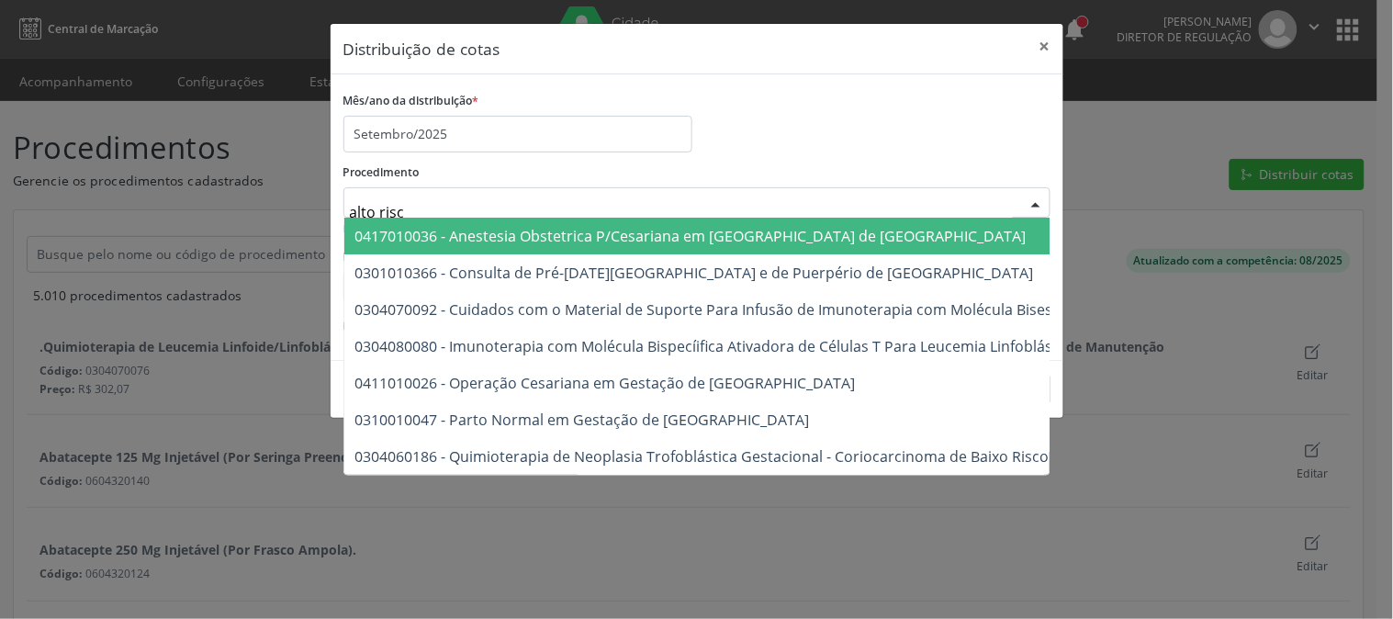
type input "alto risco"
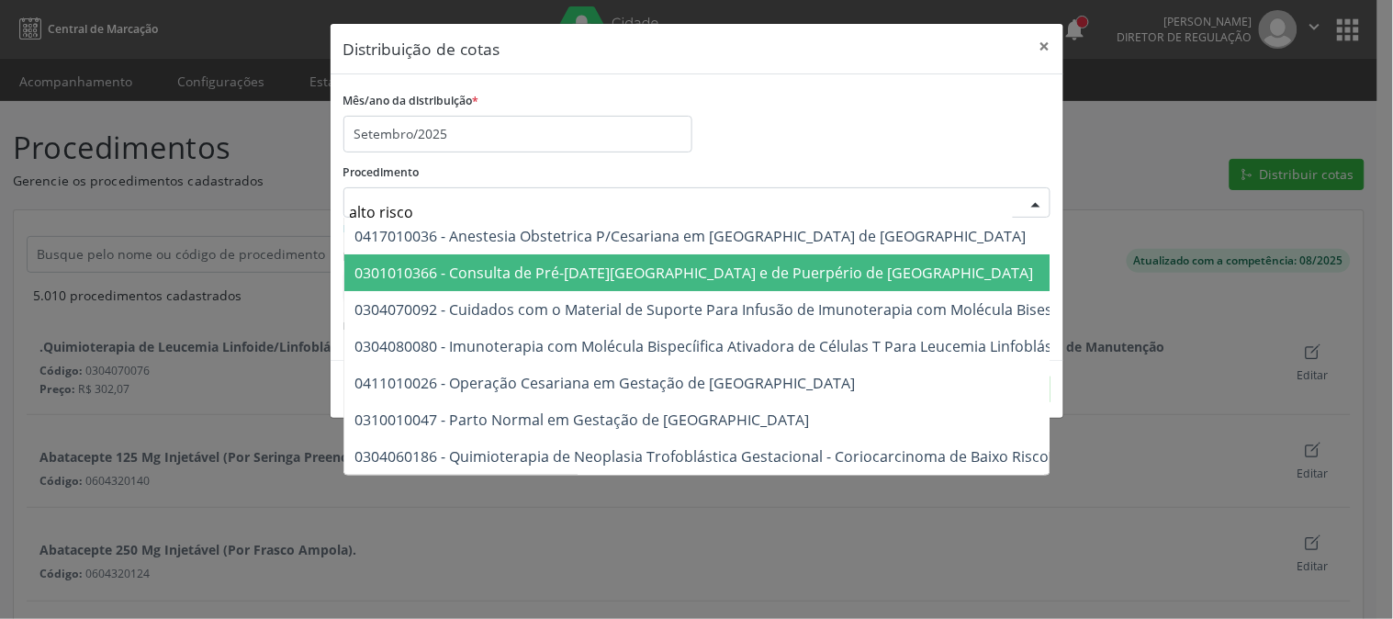
click at [694, 277] on span "0301010366 - Consulta de Pré-[DATE][GEOGRAPHIC_DATA] e de Puerpério de [GEOGRAP…" at bounding box center [694, 273] width 679 height 20
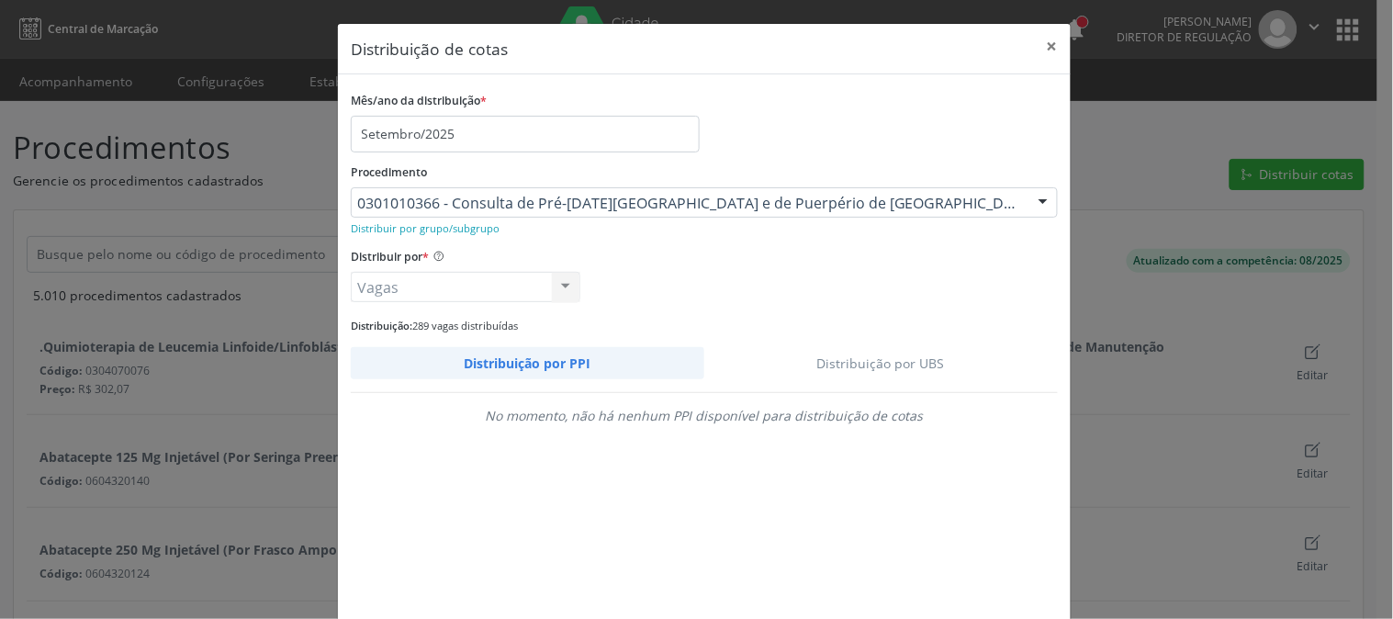
click at [898, 363] on link "Distribuição por UBS" at bounding box center [881, 363] width 354 height 32
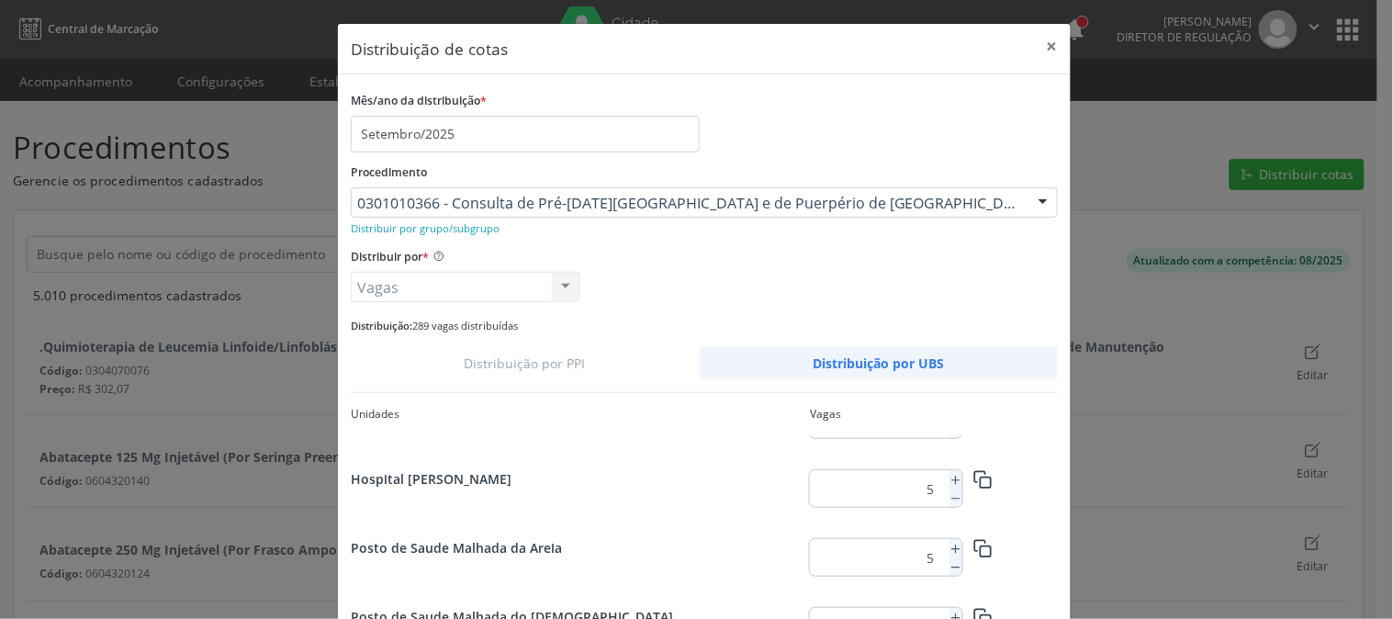
scroll to position [741, 0]
click at [950, 555] on icon at bounding box center [956, 550] width 13 height 13
type input "6"
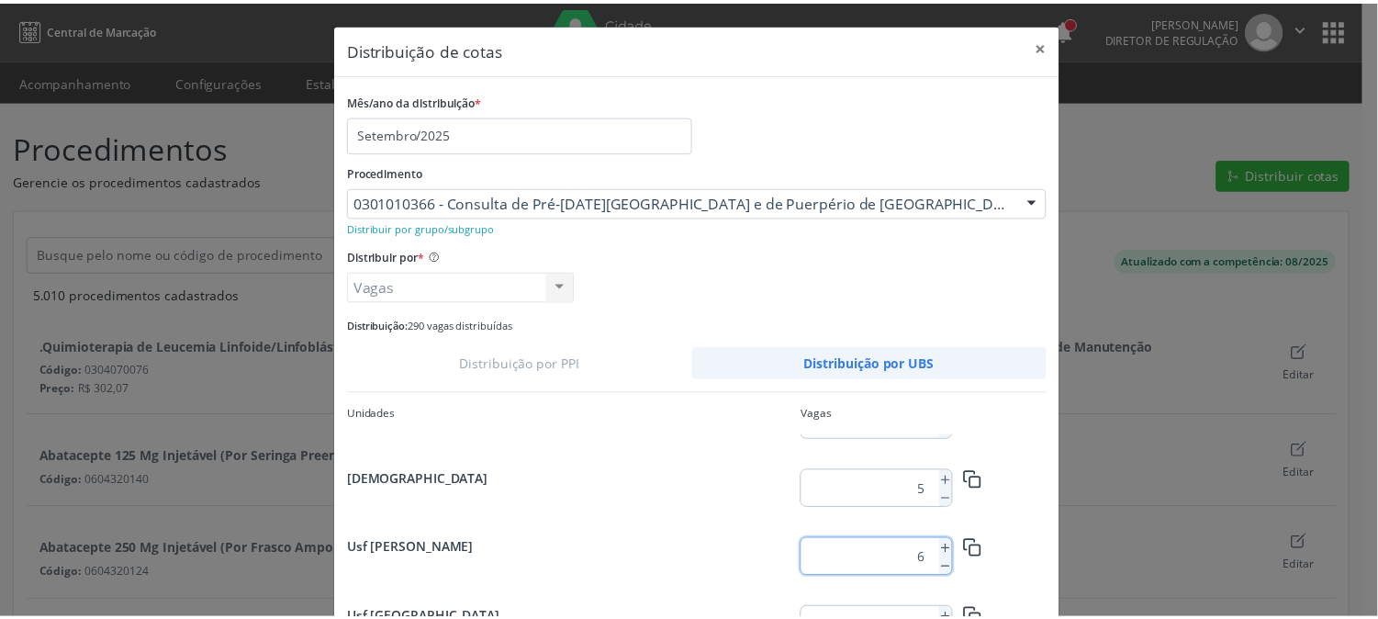
scroll to position [133, 0]
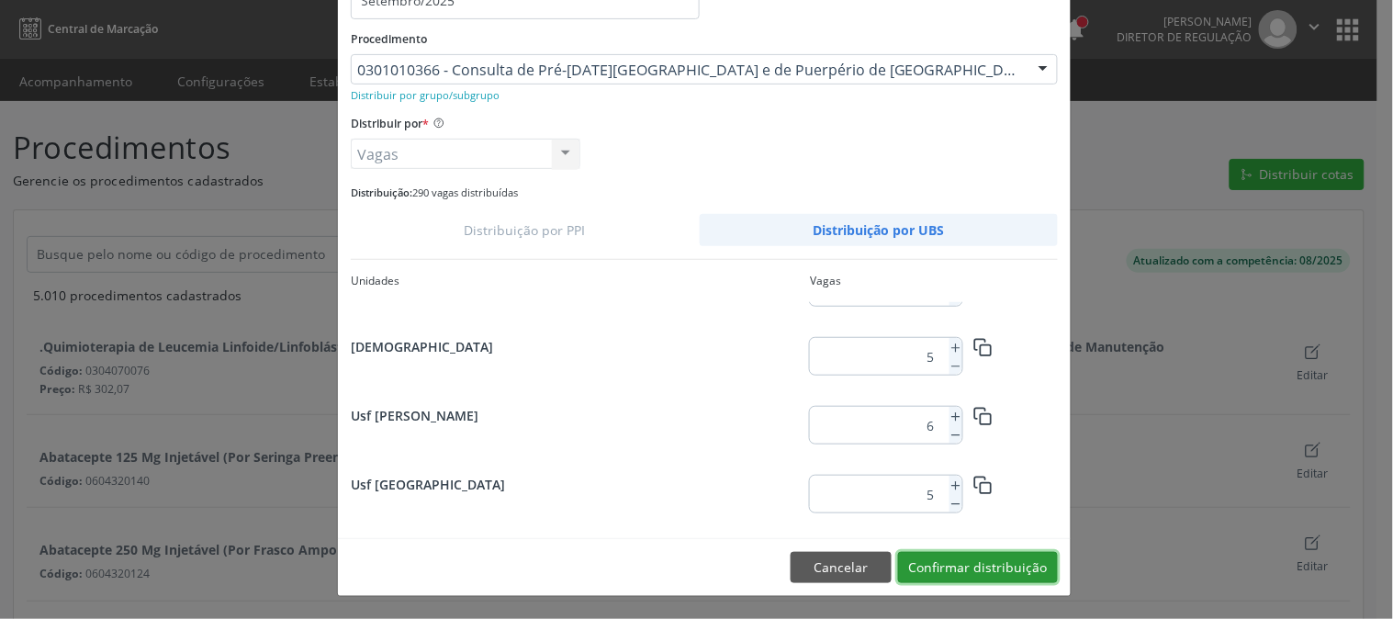
click at [961, 562] on button "Confirmar distribuição" at bounding box center [978, 567] width 160 height 31
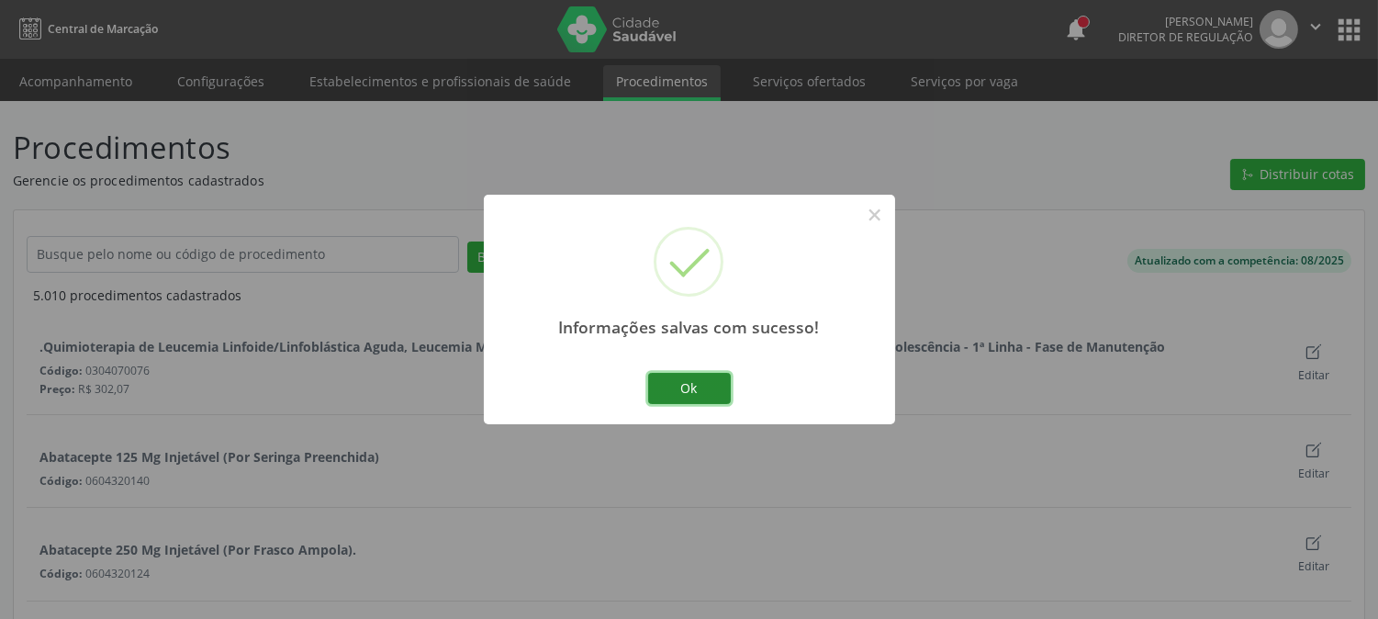
click at [702, 379] on button "Ok" at bounding box center [689, 388] width 83 height 31
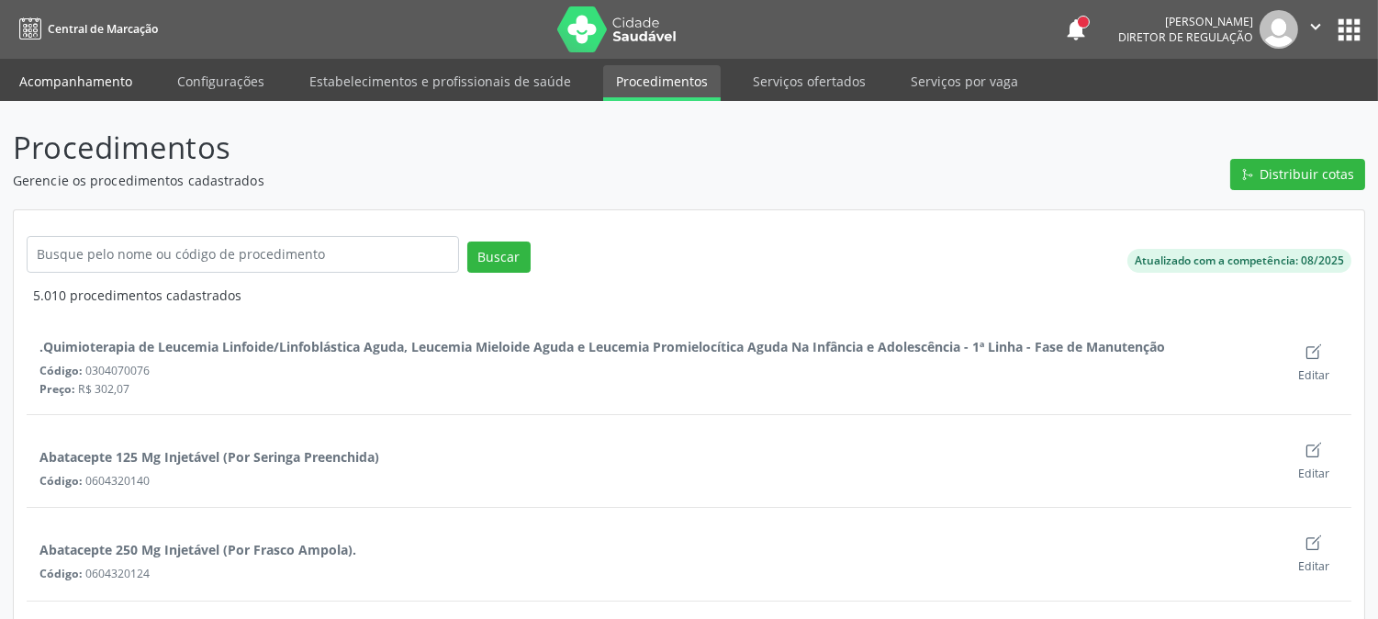
click at [117, 85] on link "Acompanhamento" at bounding box center [75, 81] width 139 height 32
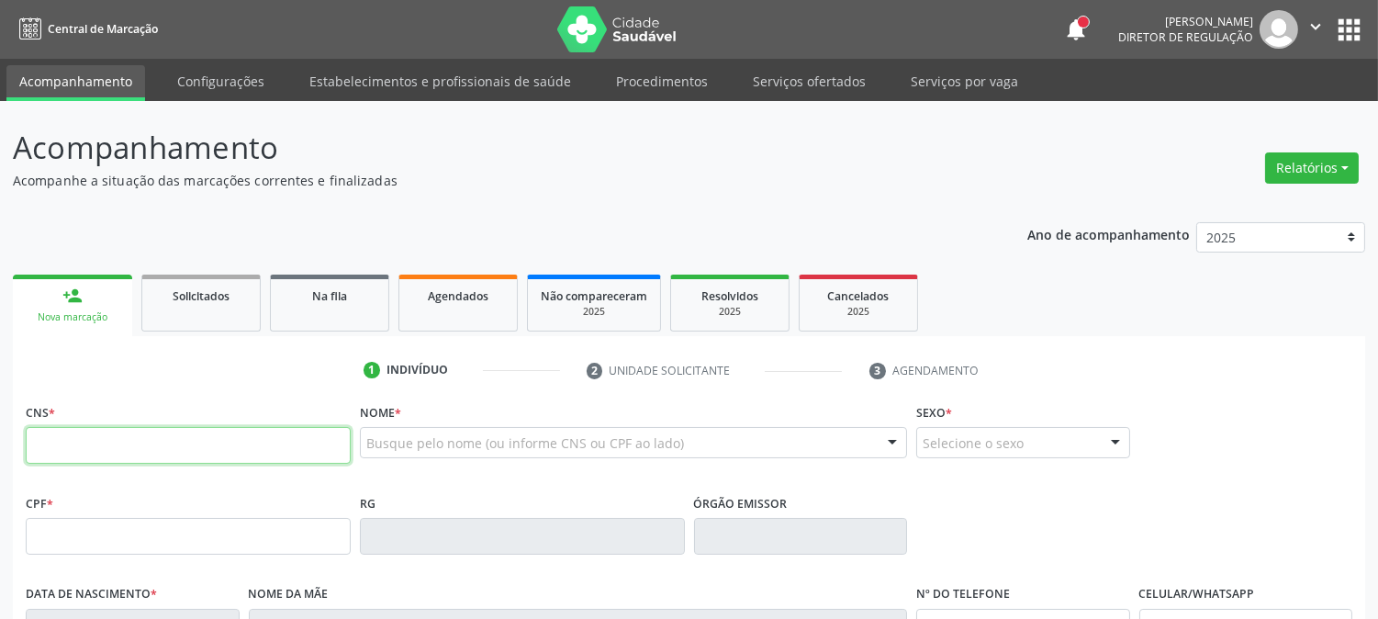
click at [223, 452] on input "text" at bounding box center [188, 445] width 325 height 37
type input "898 0064 0941 8142"
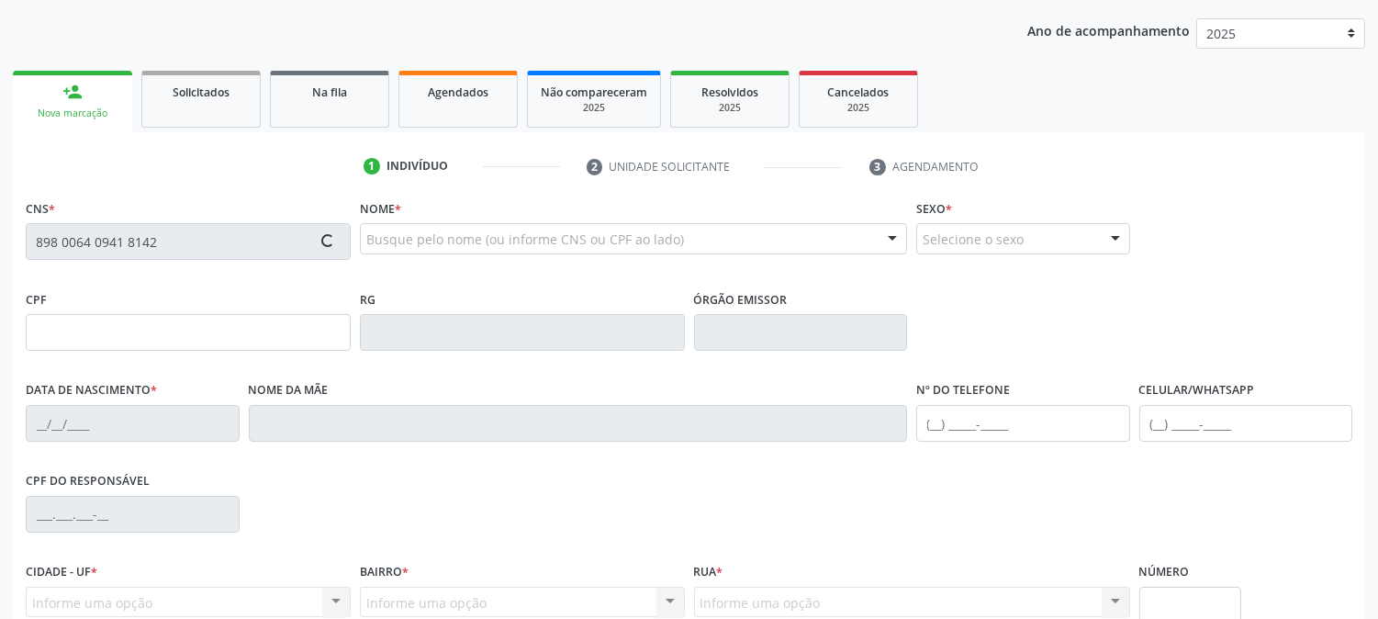
scroll to position [375, 0]
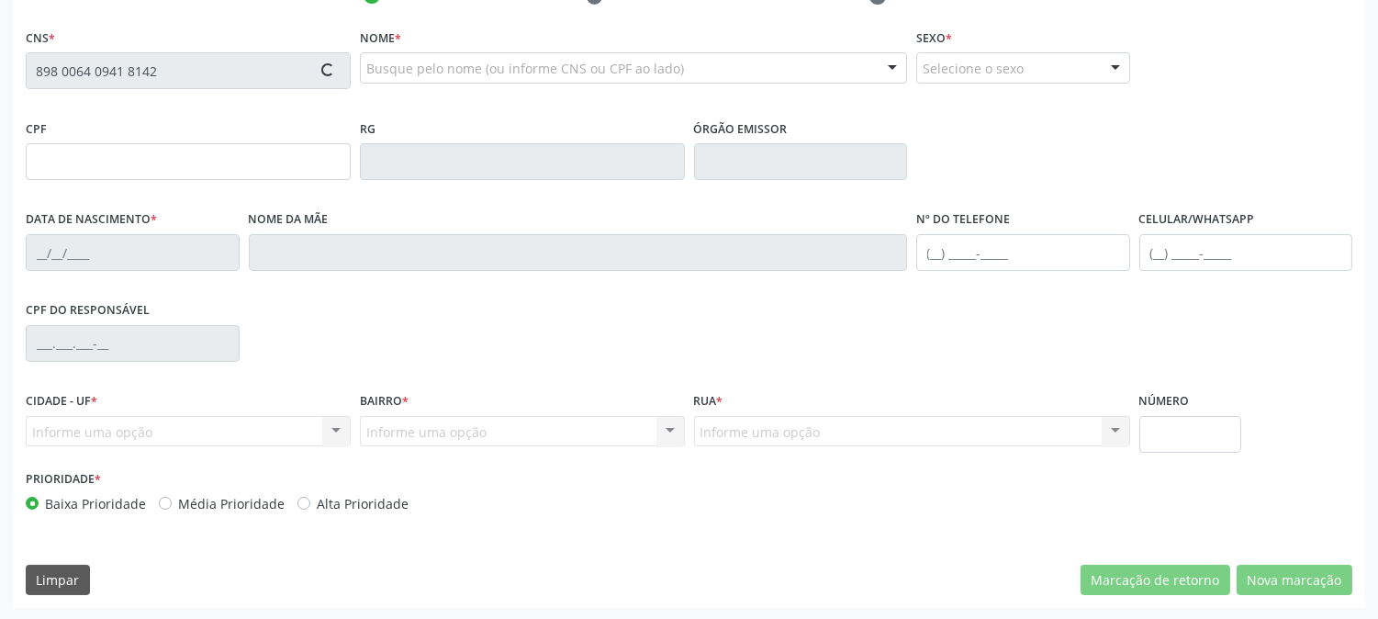
type input "006.606.834-74"
type input "17/06/2025"
type input "Janaina Queiroz da Silva"
type input "(87) 99904-3314"
type input "64"
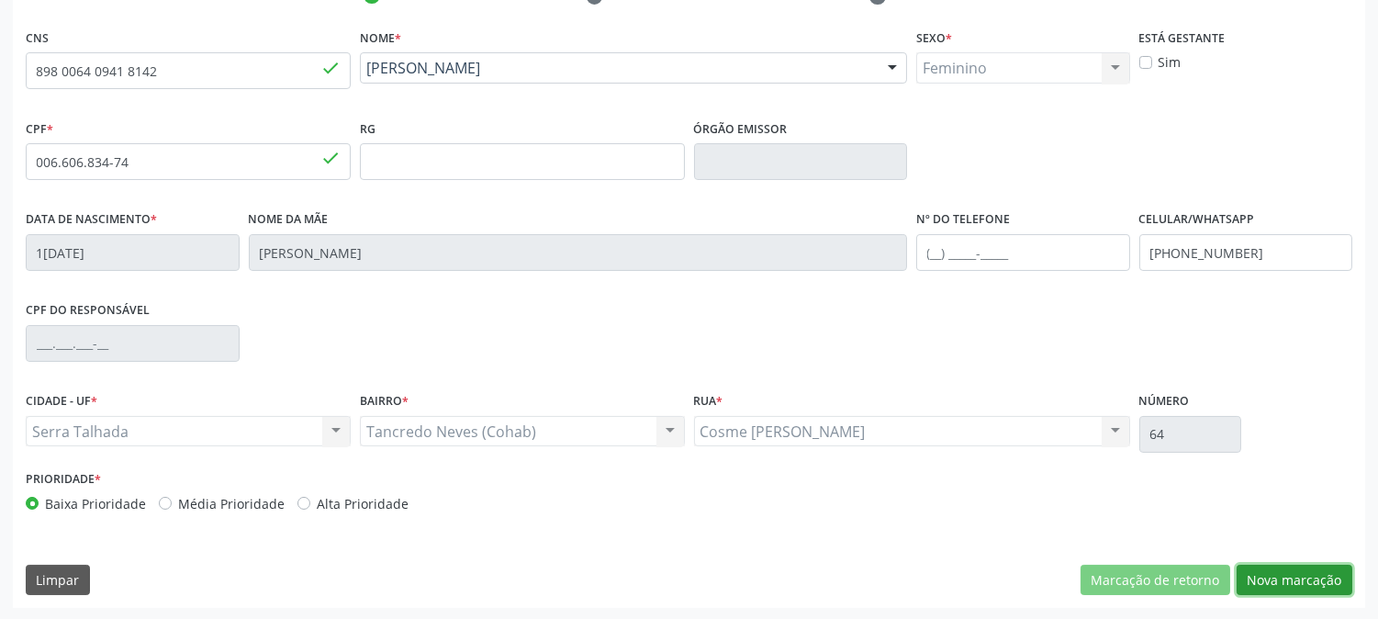
click at [1319, 589] on button "Nova marcação" at bounding box center [1295, 580] width 116 height 31
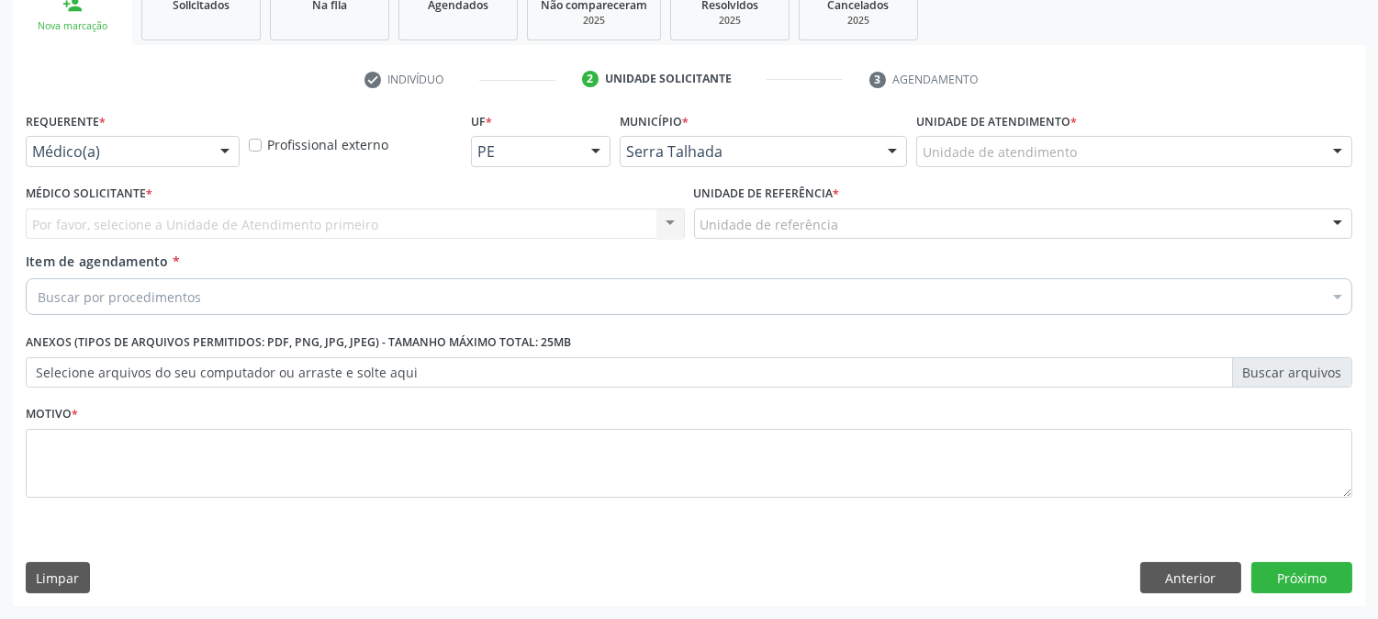
scroll to position [290, 0]
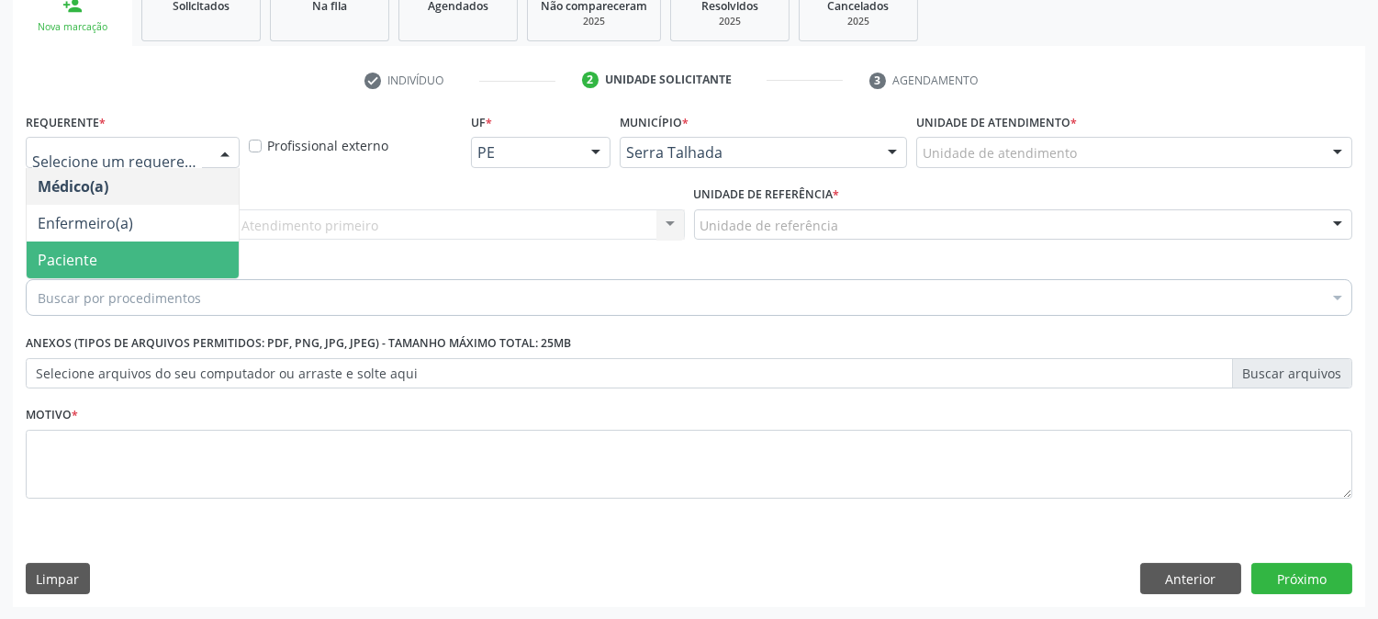
click at [140, 257] on span "Paciente" at bounding box center [133, 260] width 212 height 37
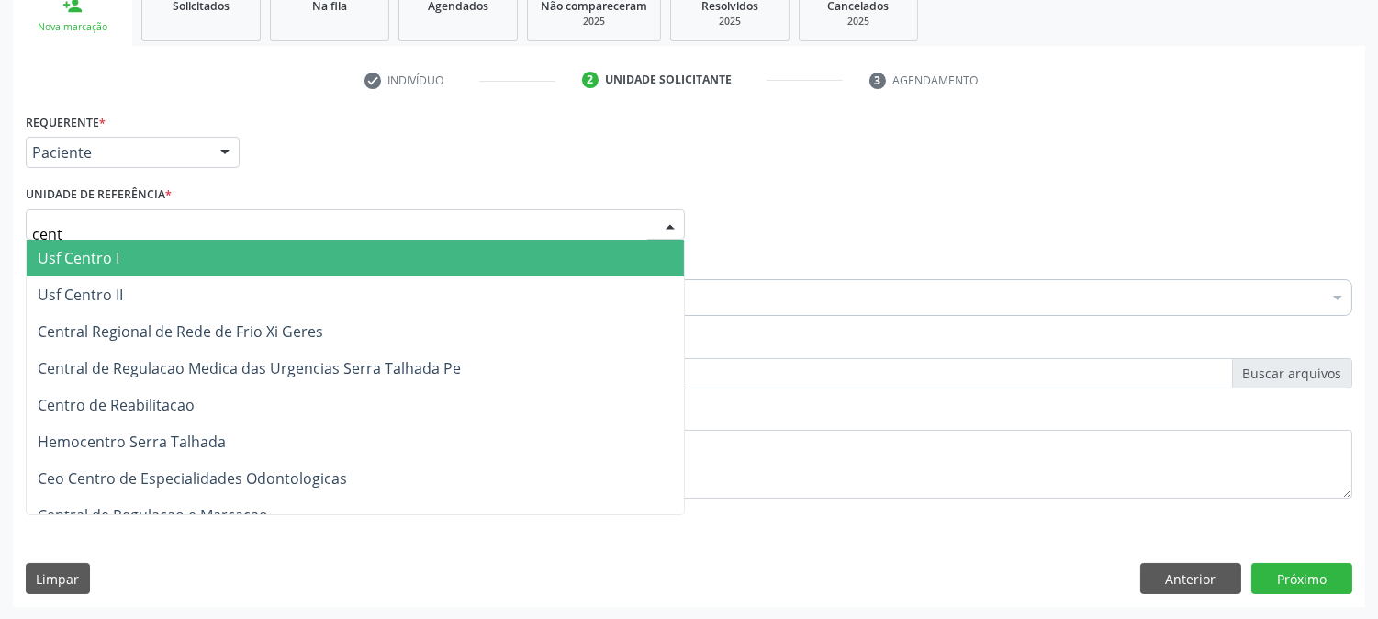
type input "centr"
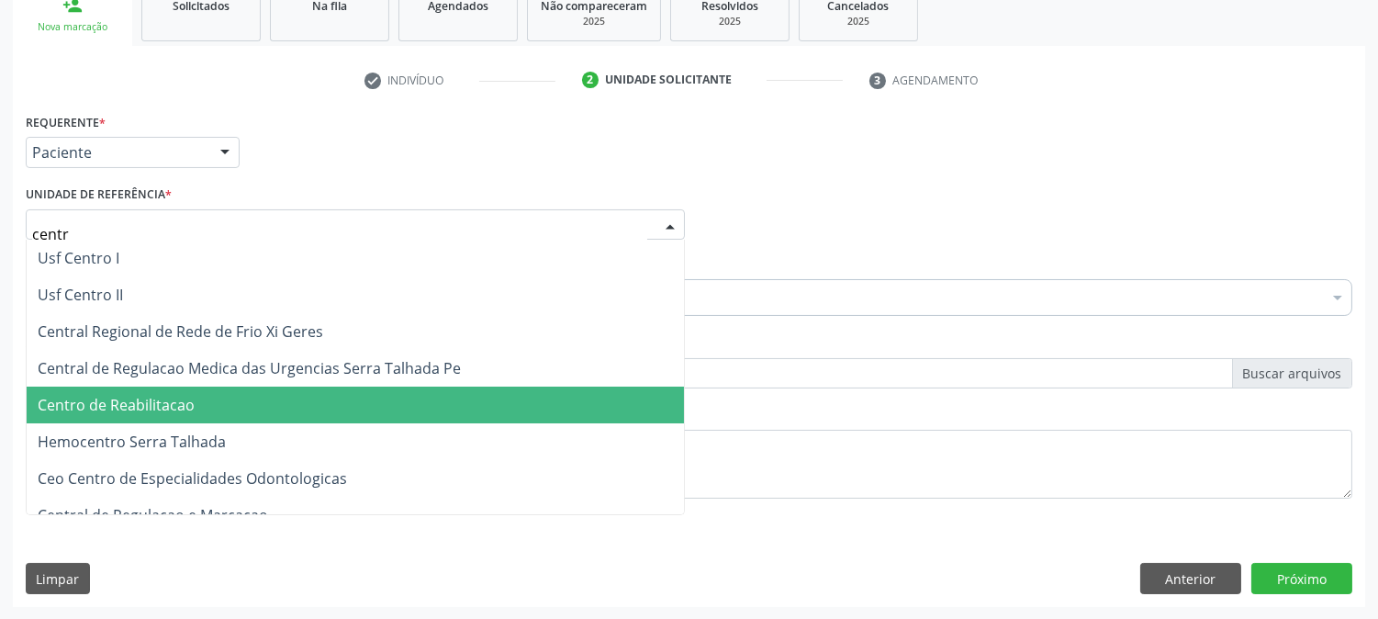
click at [187, 389] on span "Centro de Reabilitacao" at bounding box center [356, 405] width 658 height 37
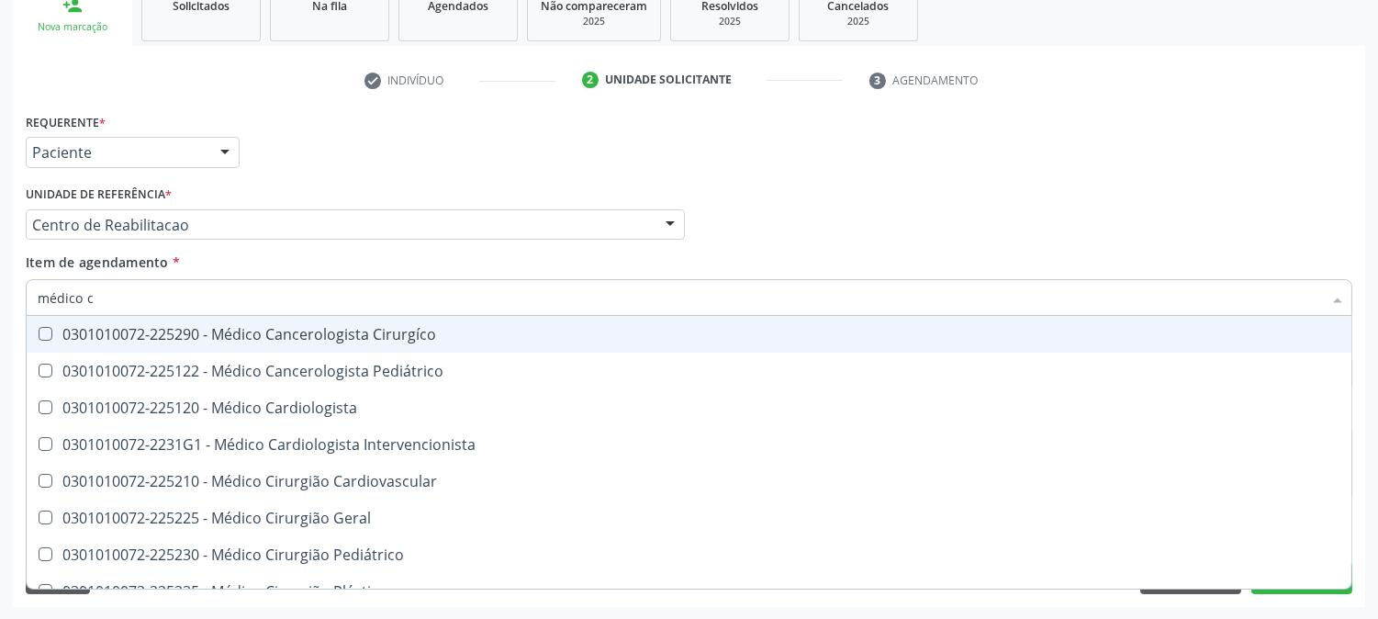
type input "médico ci"
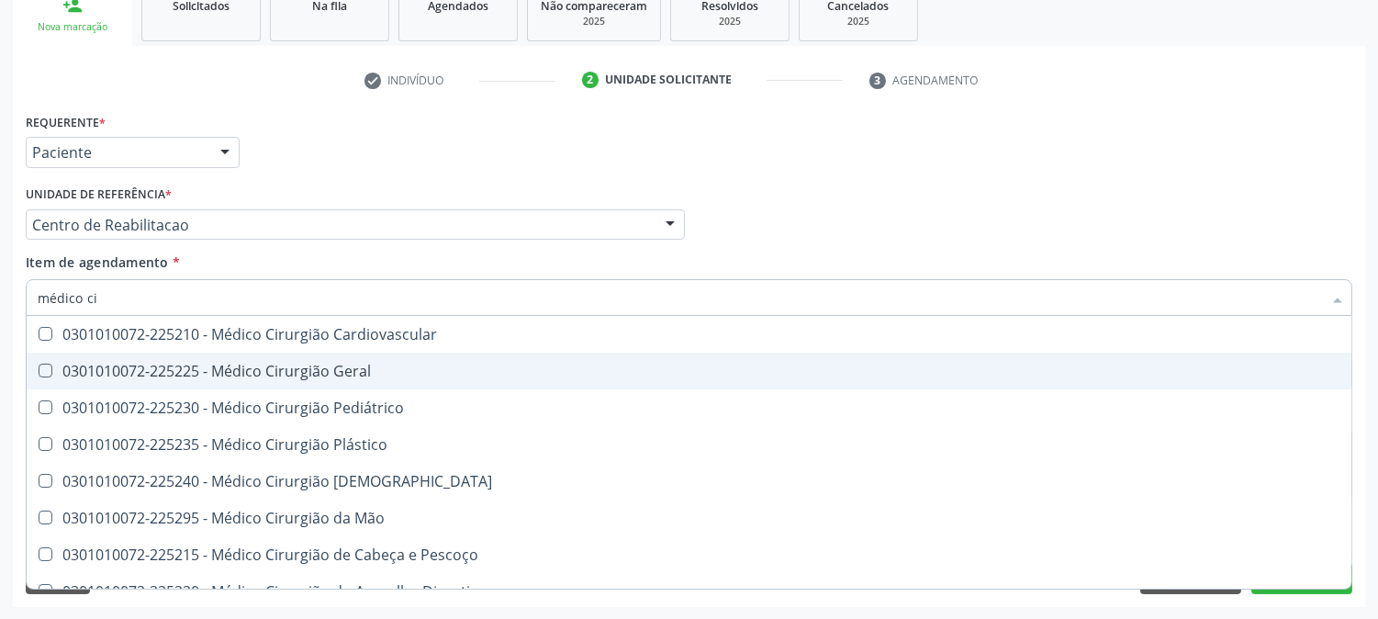
click at [84, 383] on span "0301010072-225225 - Médico Cirurgião Geral" at bounding box center [689, 371] width 1325 height 37
checkbox Geral "true"
click at [0, 383] on div "Acompanhamento Acompanhe a situação das marcações correntes e finalizadas Relat…" at bounding box center [689, 215] width 1378 height 809
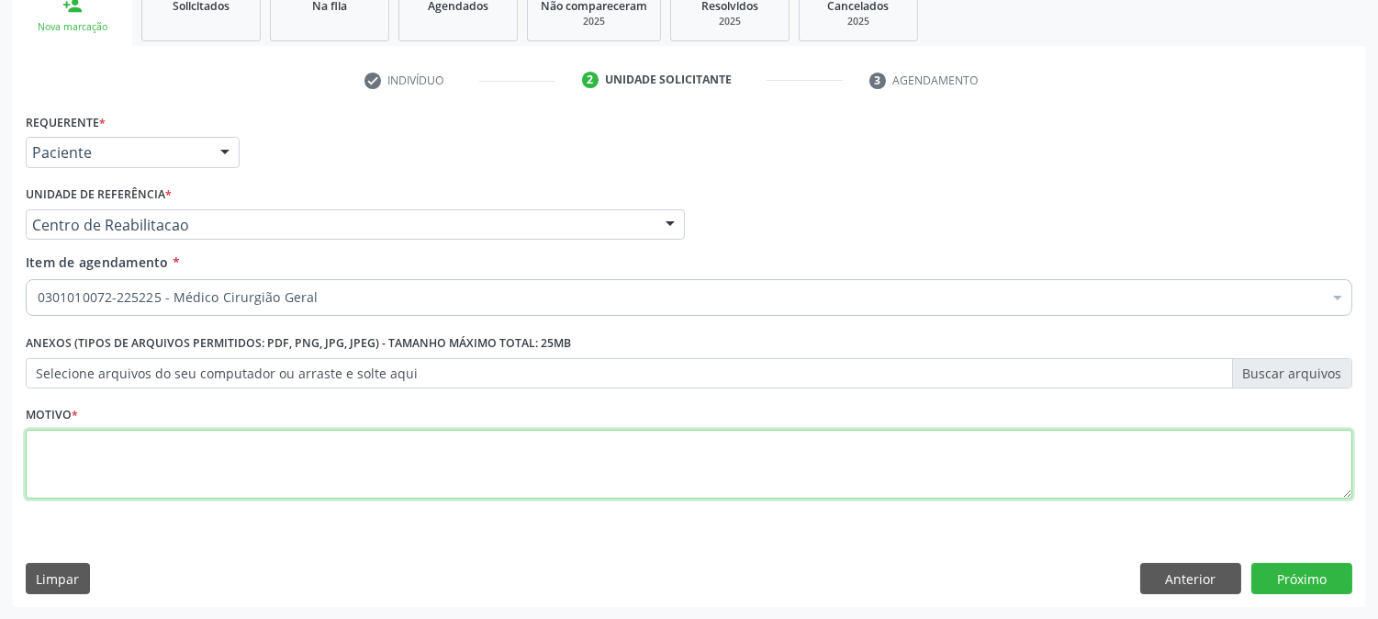
click at [129, 456] on textarea at bounding box center [689, 465] width 1327 height 70
type textarea "."
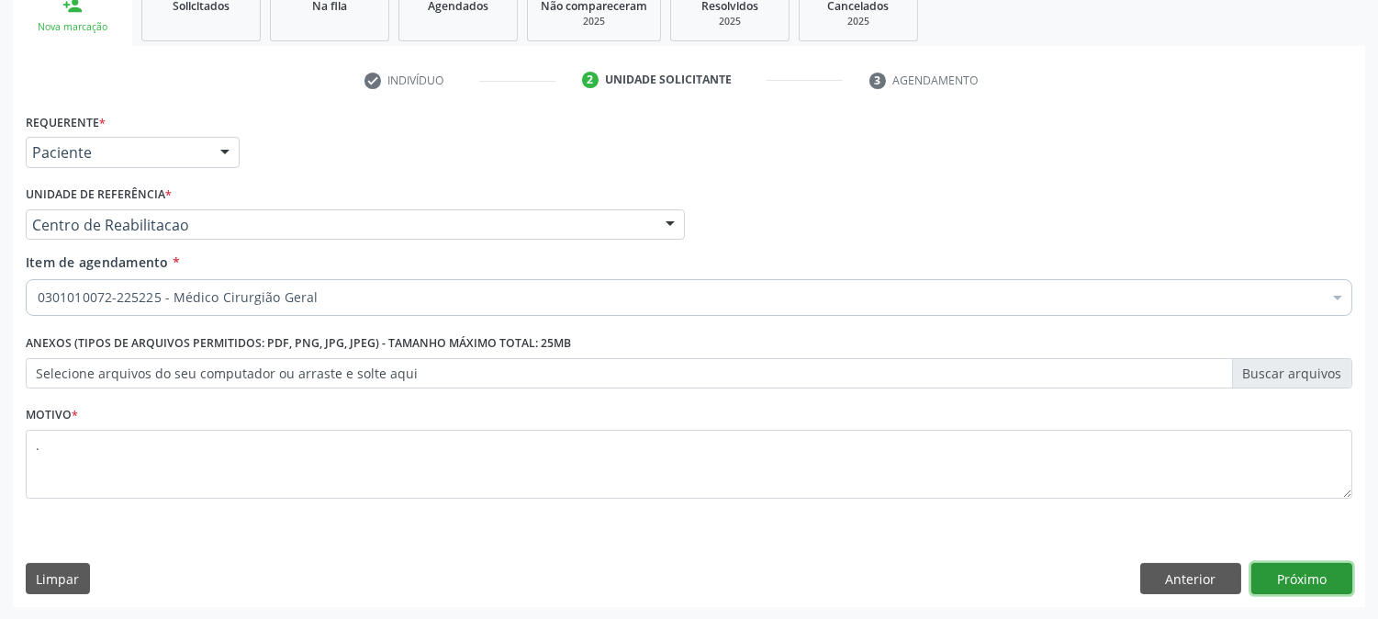
click at [1288, 573] on button "Próximo" at bounding box center [1302, 578] width 101 height 31
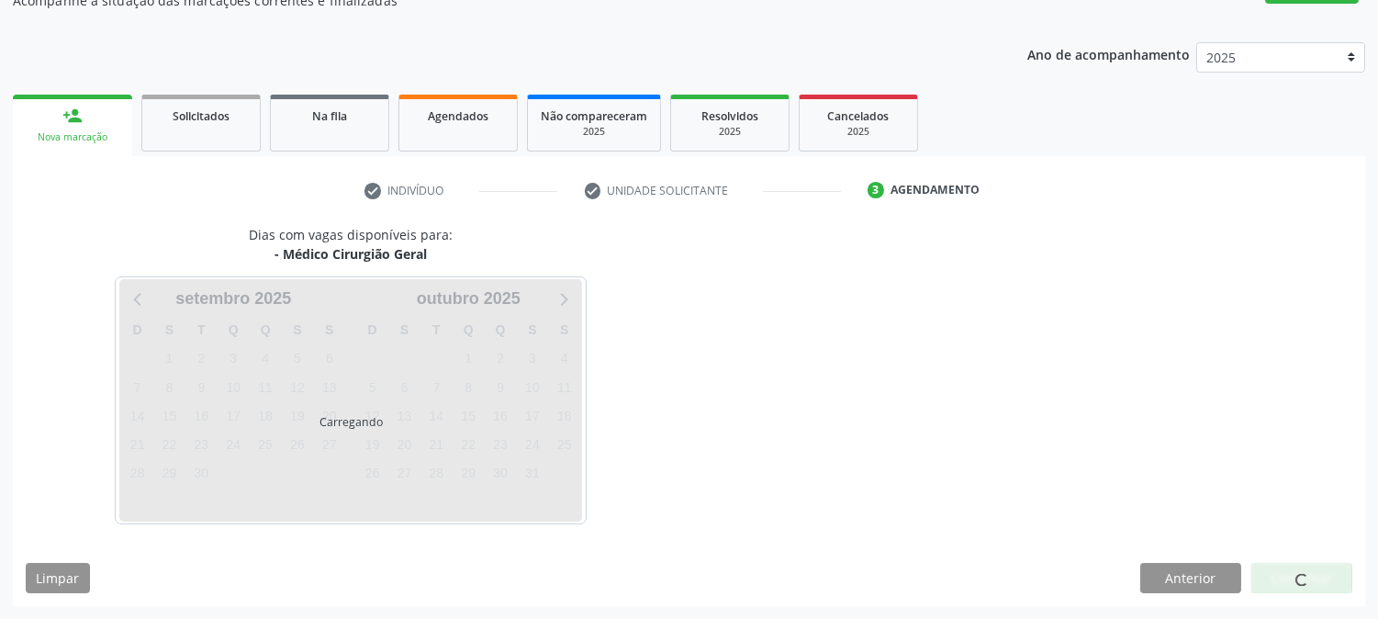
scroll to position [179, 0]
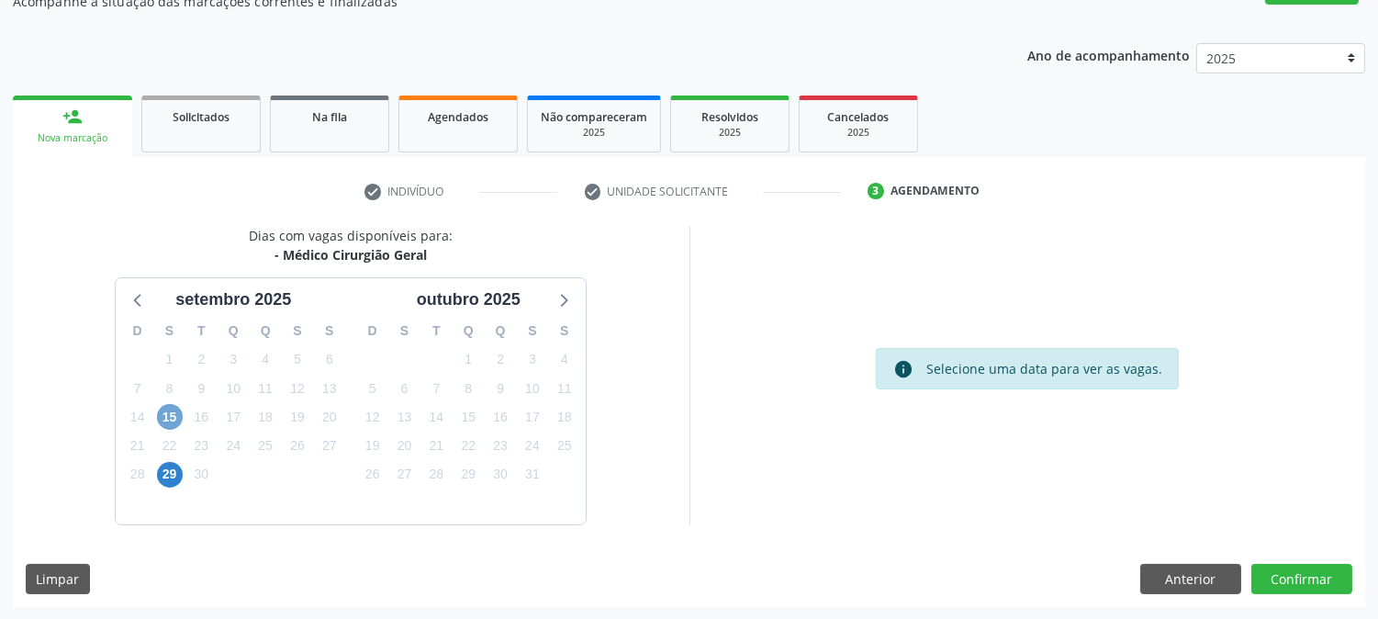
click at [173, 420] on span "15" at bounding box center [170, 417] width 26 height 26
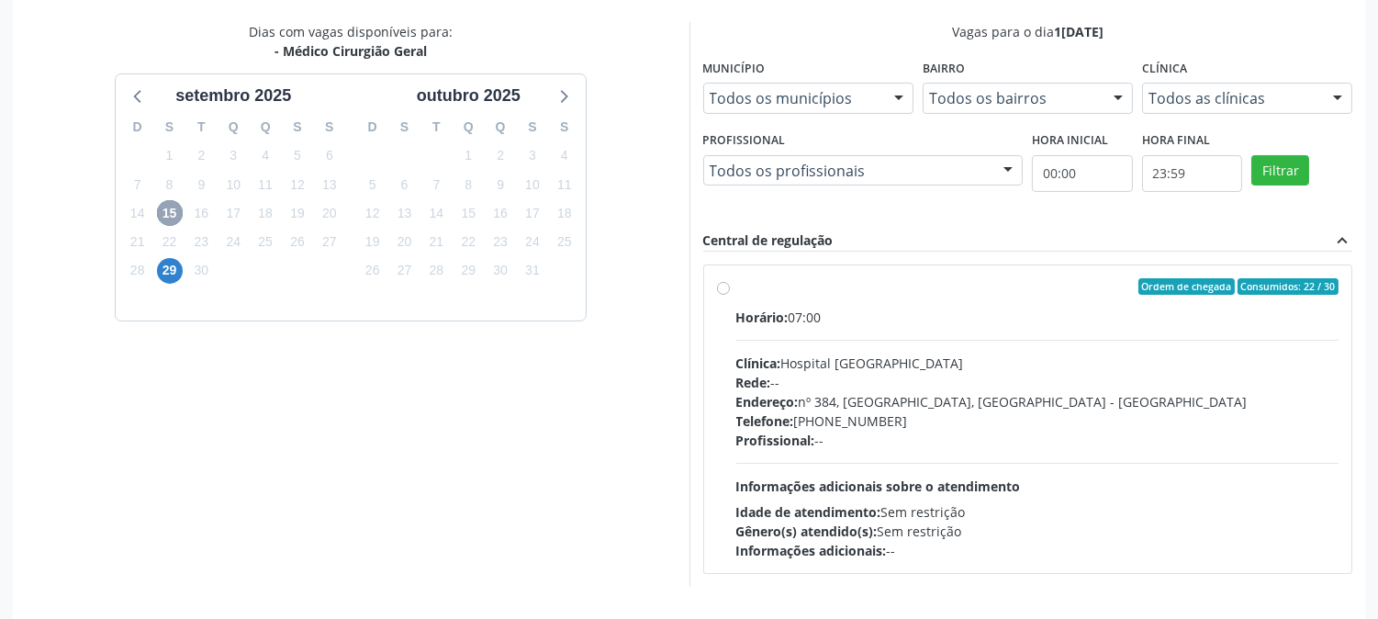
scroll to position [444, 0]
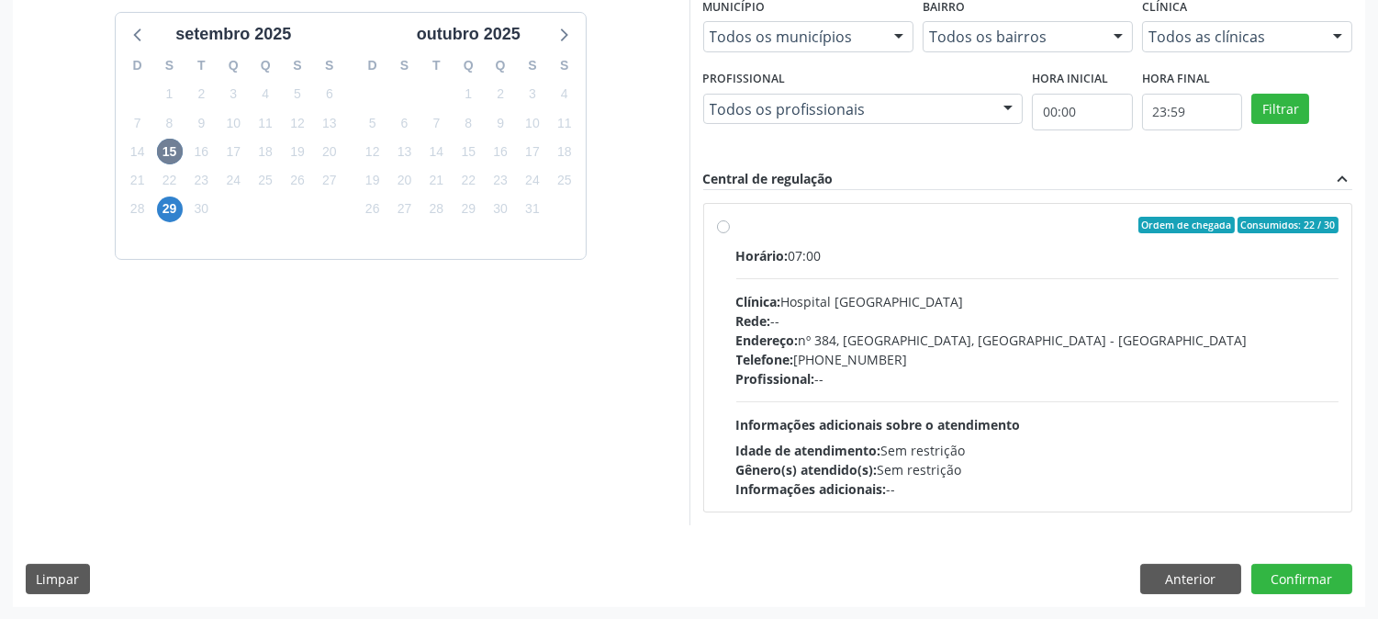
click at [1027, 380] on div "Profissional: --" at bounding box center [1038, 378] width 603 height 19
click at [730, 233] on input "Ordem de chegada Consumidos: 22 / 30 Horário: 07:00 Clínica: Hospital Sao Franc…" at bounding box center [723, 225] width 13 height 17
radio input "true"
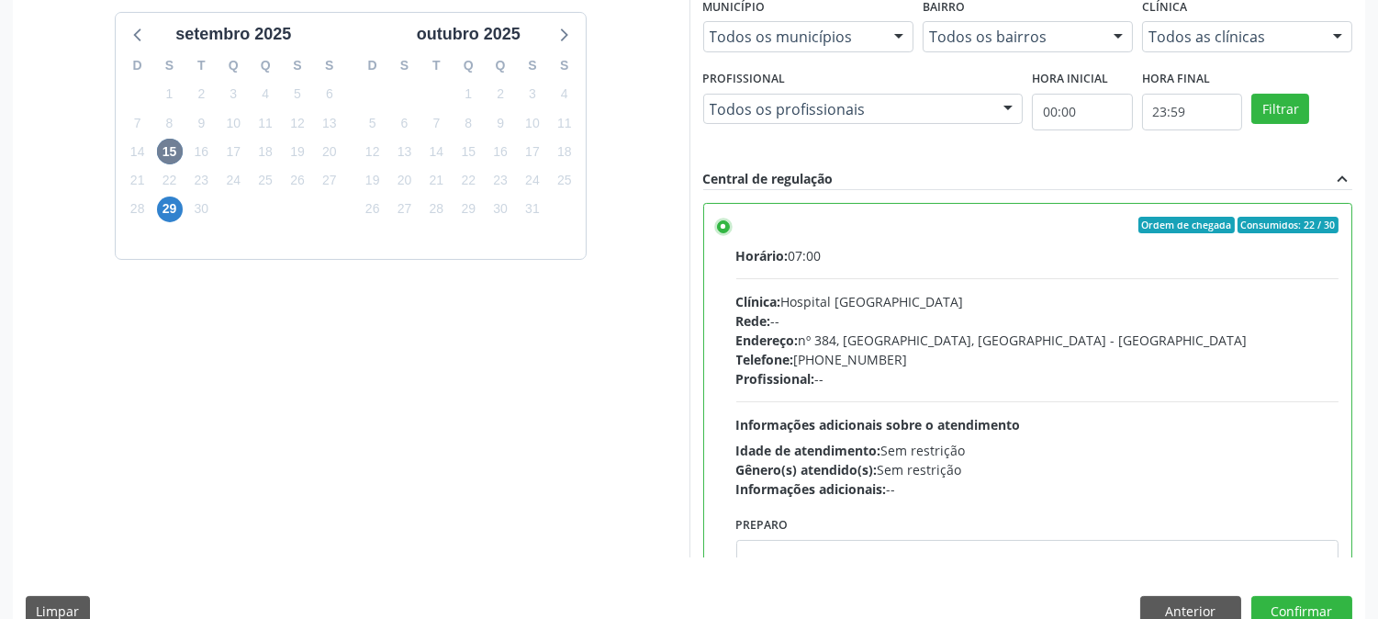
scroll to position [478, 0]
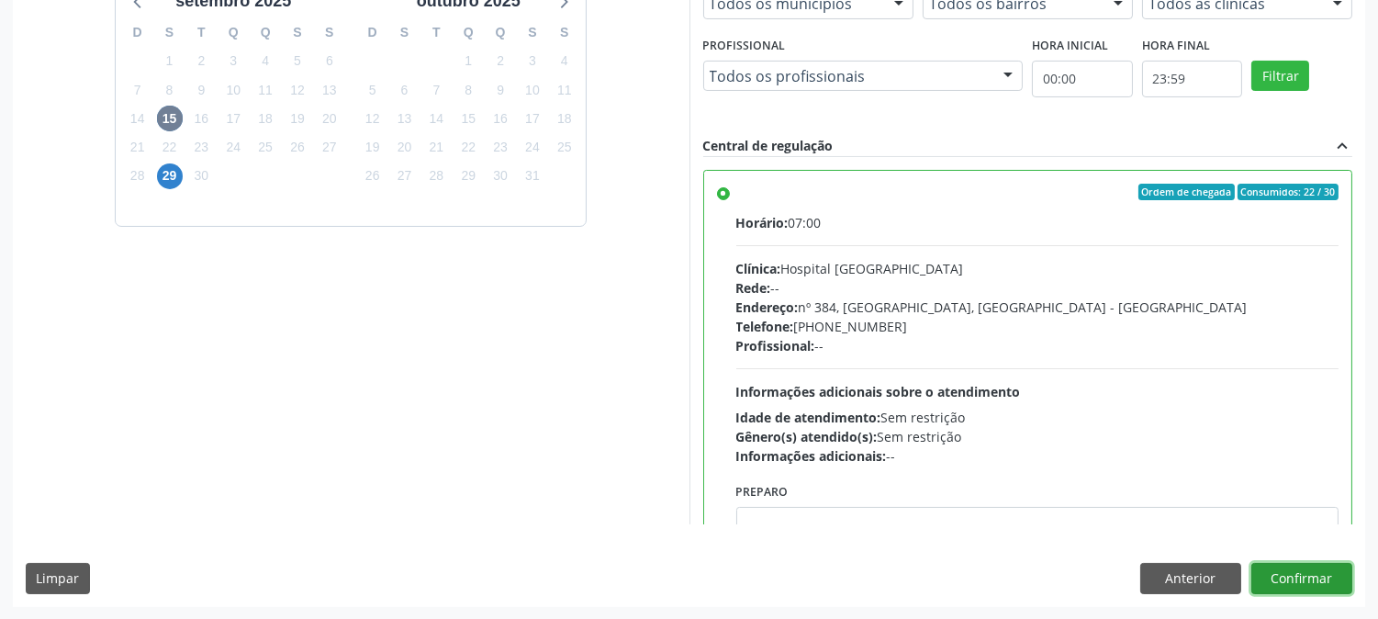
click at [1305, 567] on button "Confirmar" at bounding box center [1302, 578] width 101 height 31
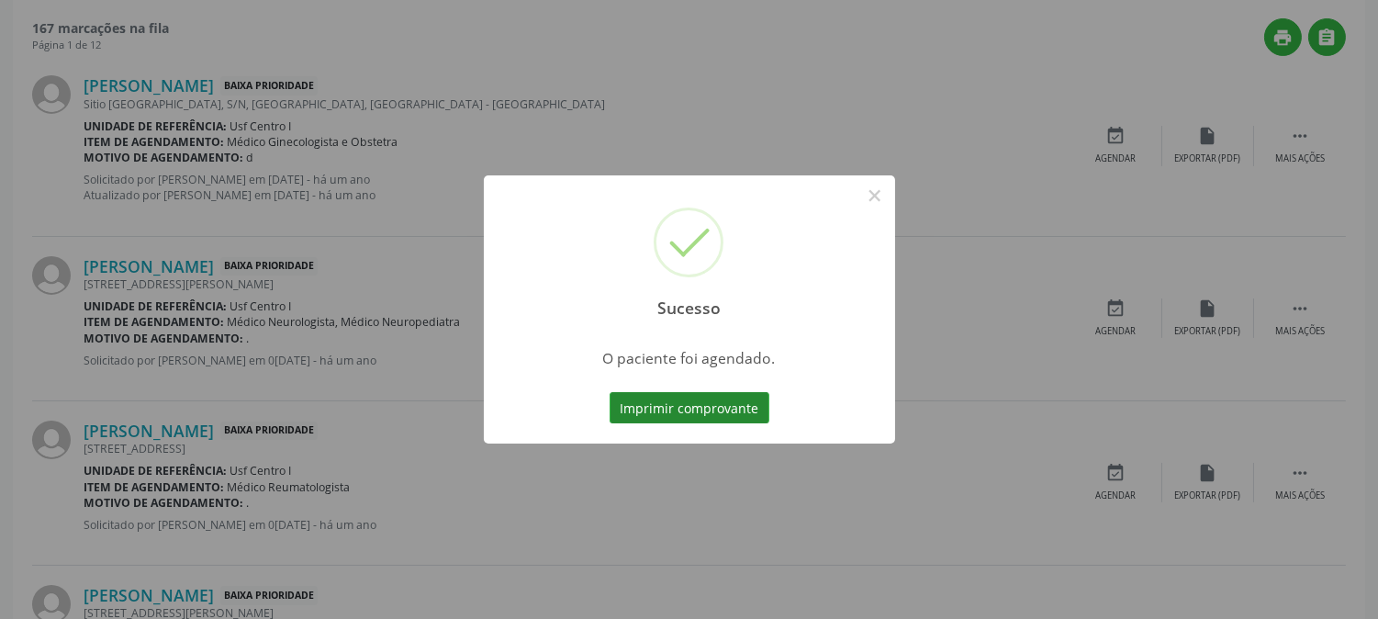
scroll to position [0, 0]
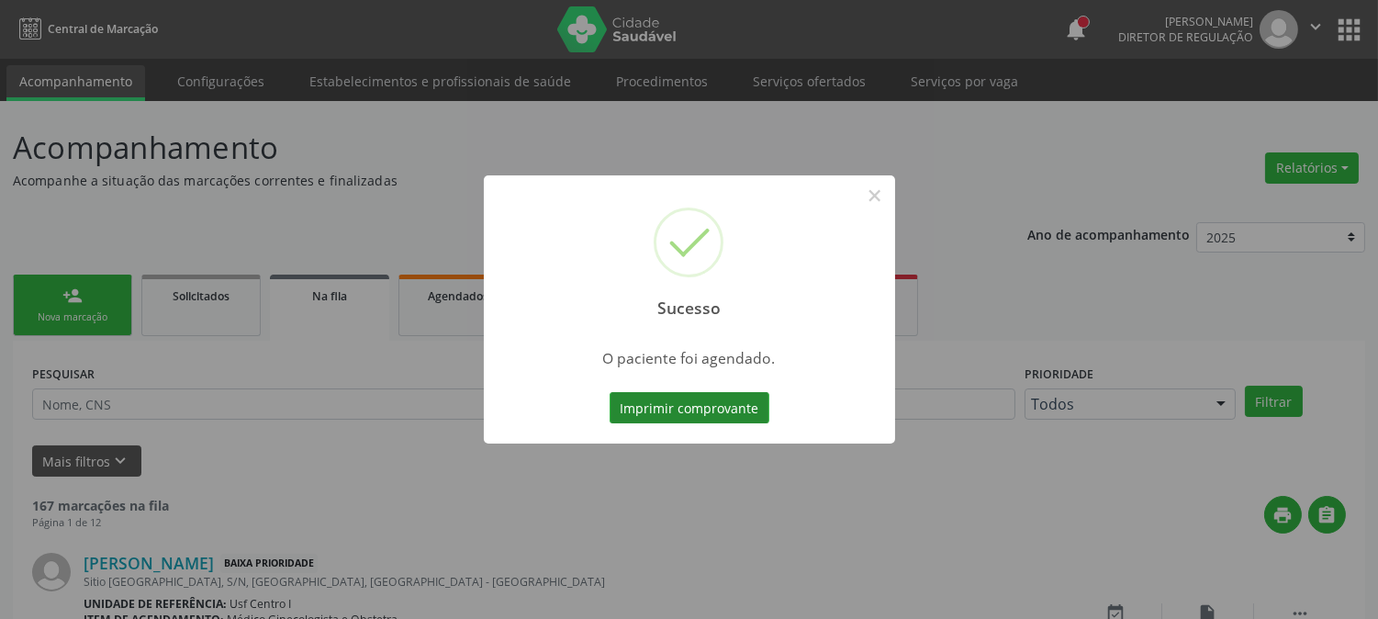
click at [684, 396] on button "Imprimir comprovante" at bounding box center [690, 407] width 160 height 31
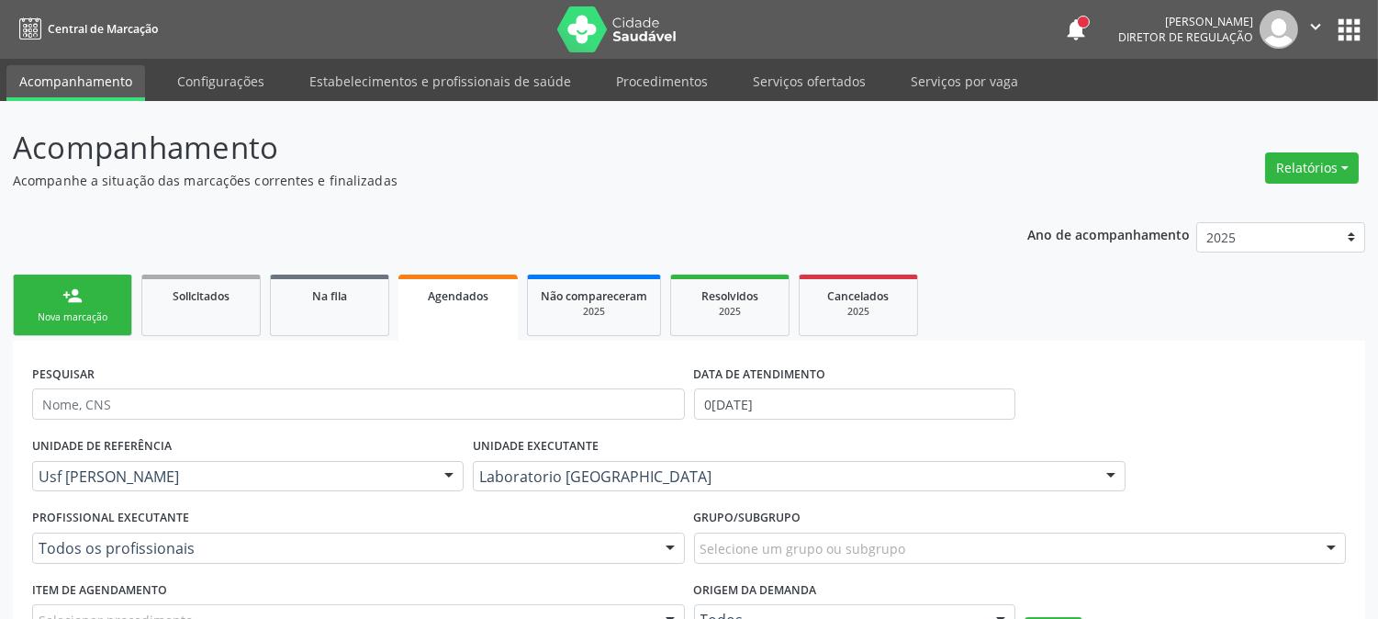
click at [108, 315] on div "Nova marcação" at bounding box center [73, 317] width 92 height 14
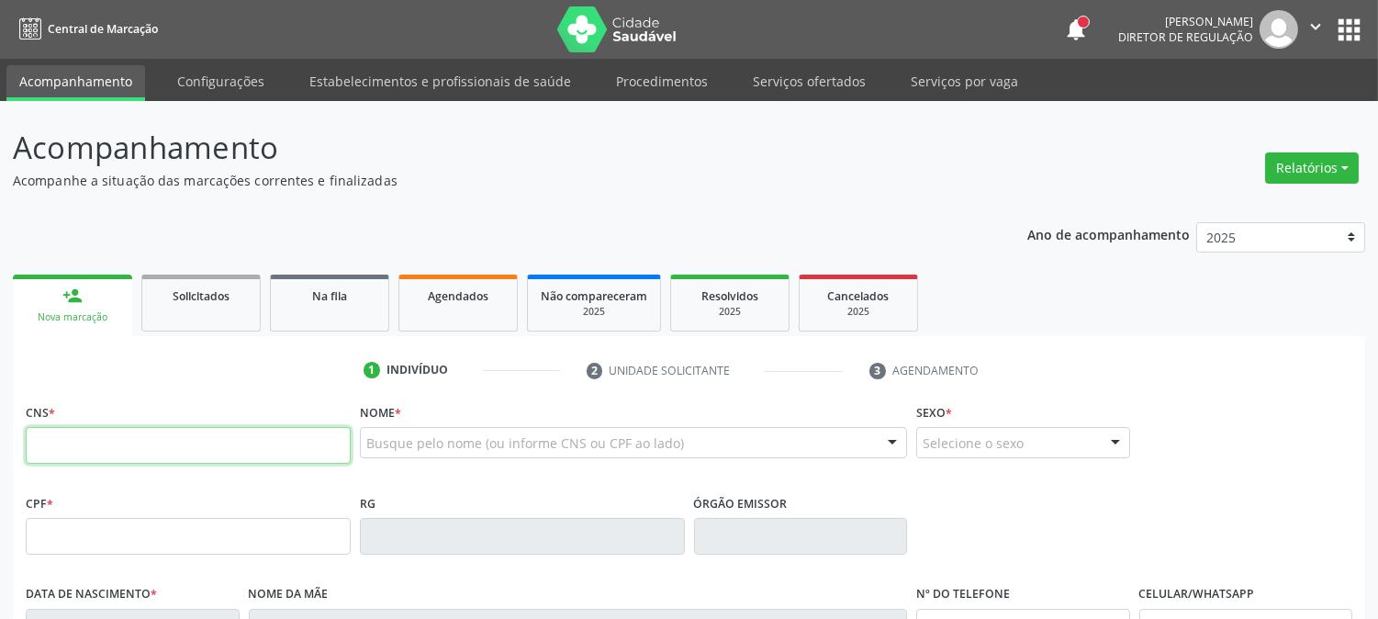
click at [197, 441] on input "text" at bounding box center [188, 445] width 325 height 37
type input "704 1071 5641 7572"
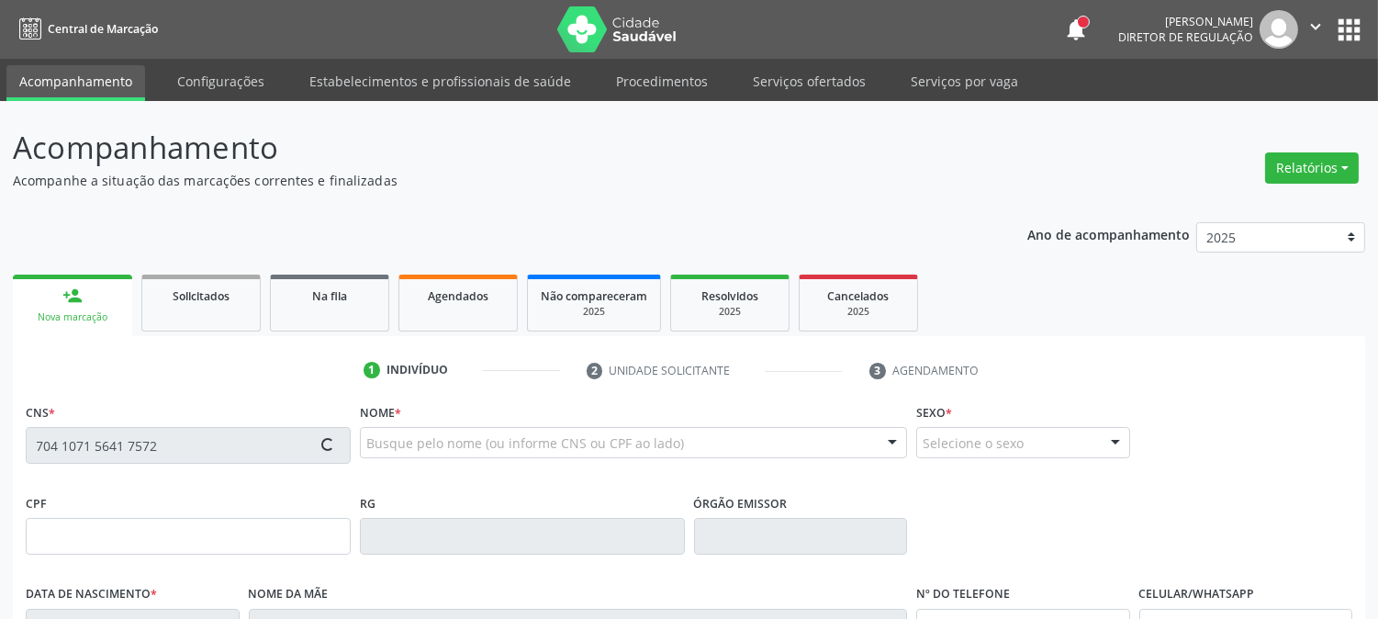
type input "110.709.144-60"
type input "[DATE]"
type input "[PERSON_NAME]"
type input "[PHONE_NUMBER]"
type input "086.669.174-07"
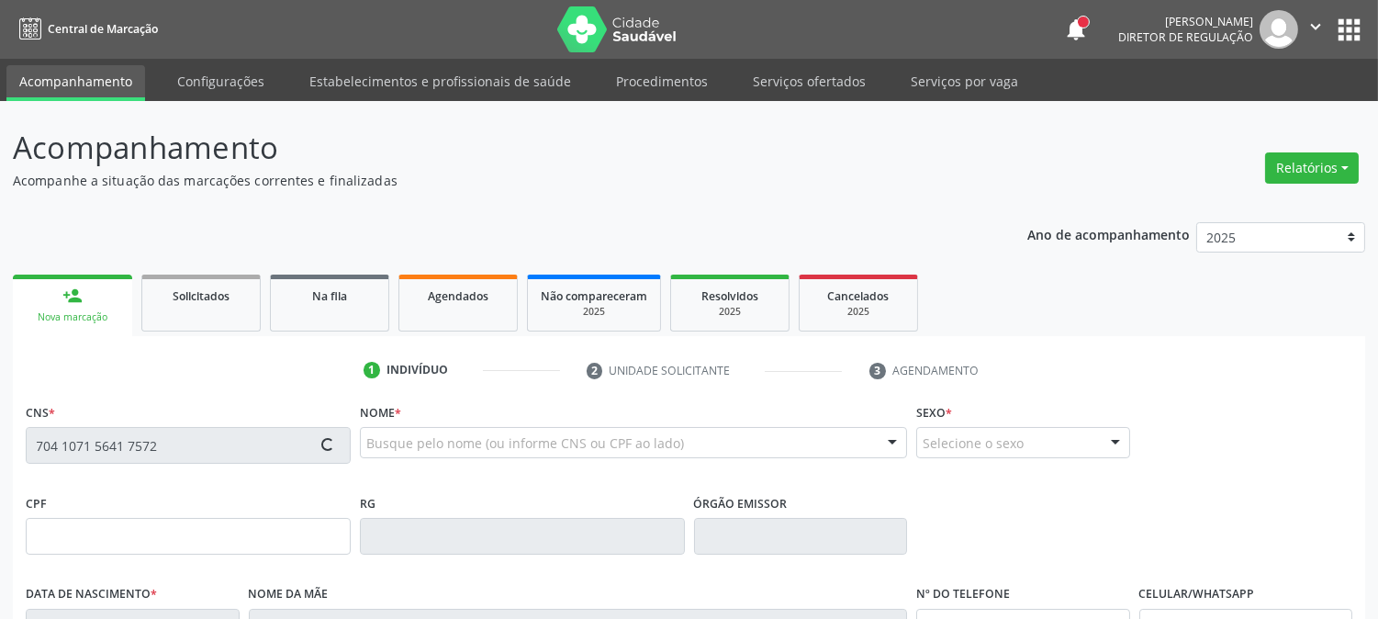
type input "104"
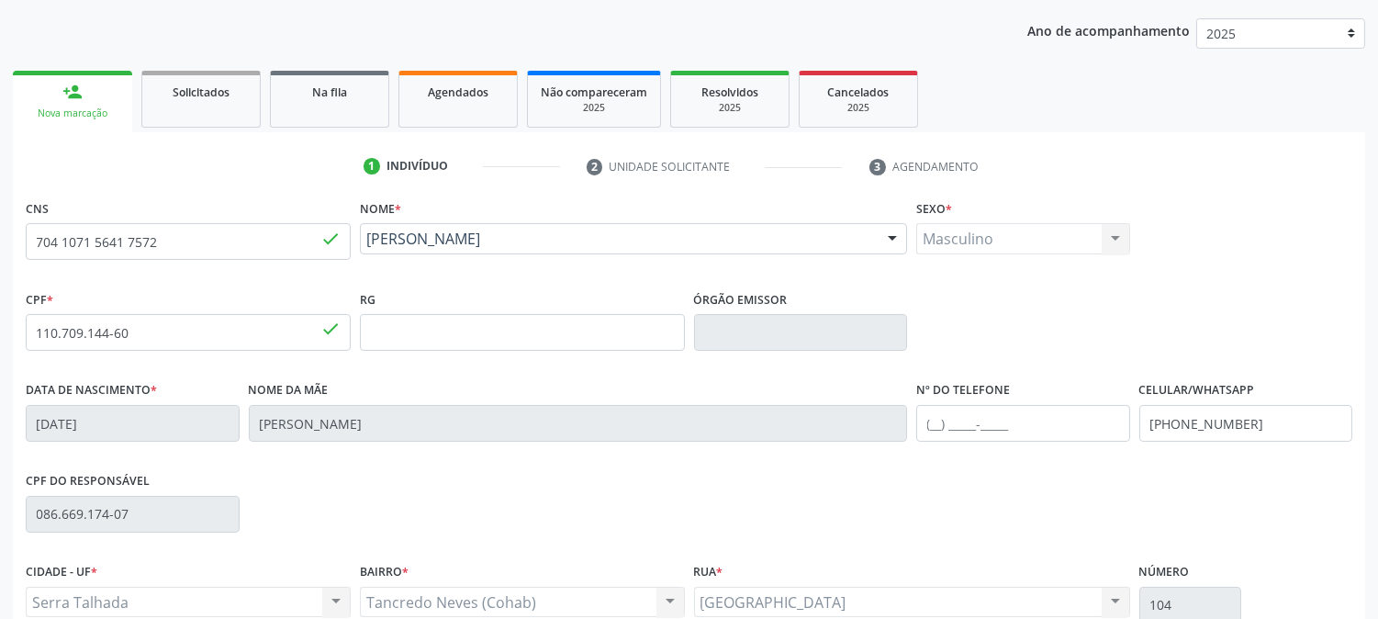
scroll to position [375, 0]
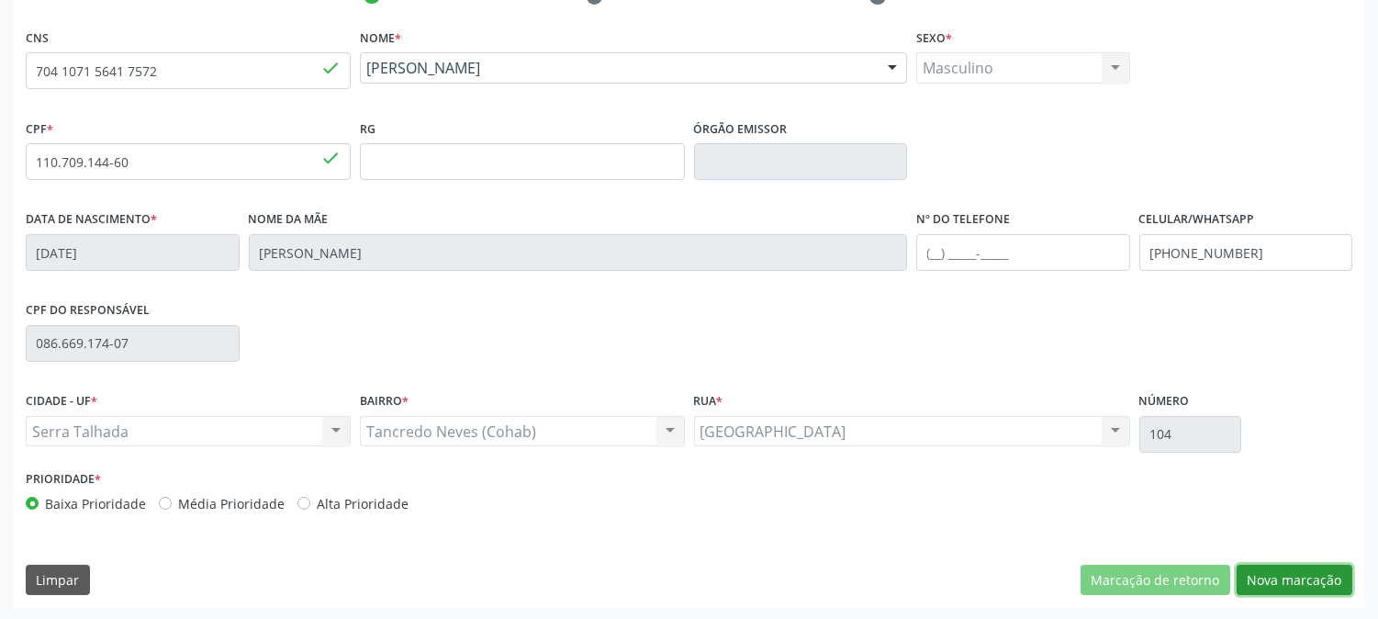
click at [1343, 572] on button "Nova marcação" at bounding box center [1295, 580] width 116 height 31
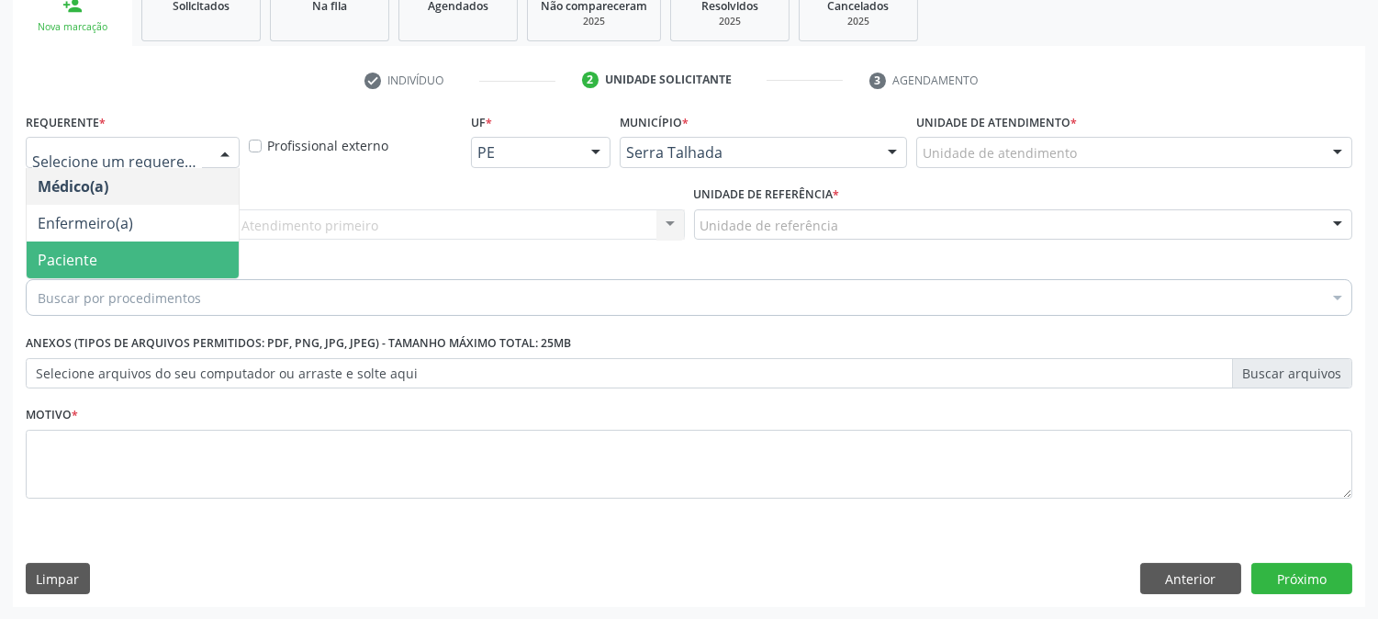
click at [126, 254] on span "Paciente" at bounding box center [133, 260] width 212 height 37
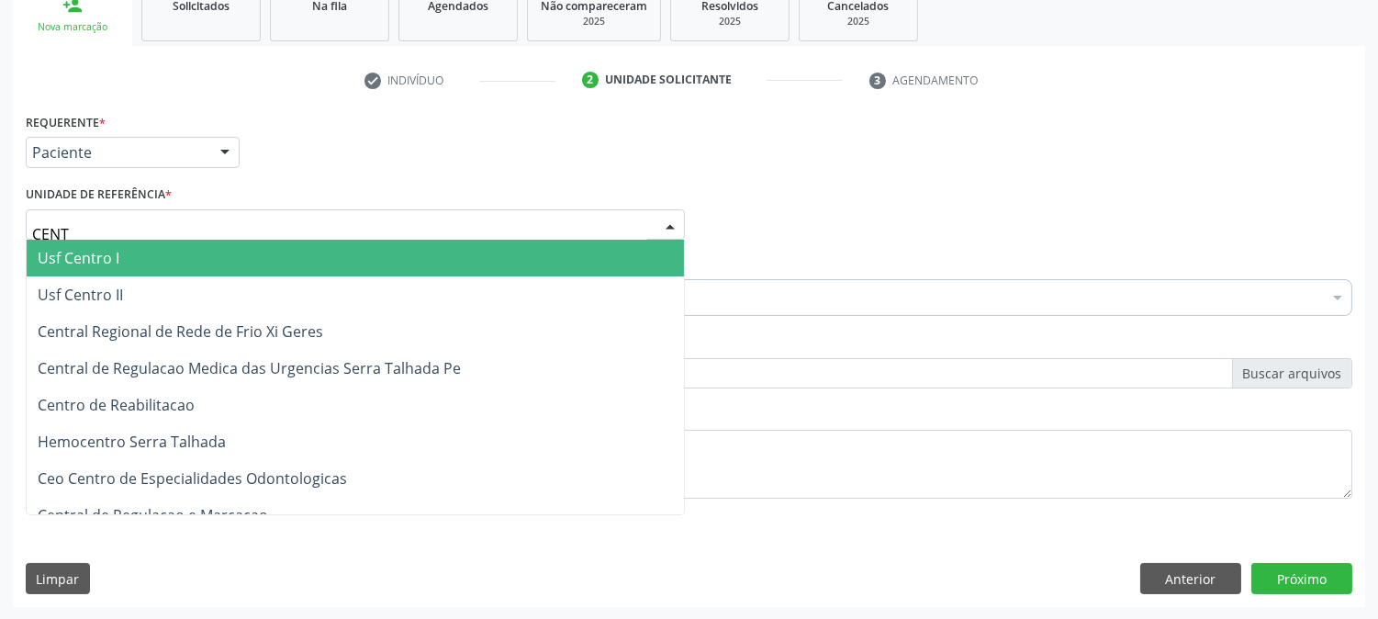
type input "CENTR"
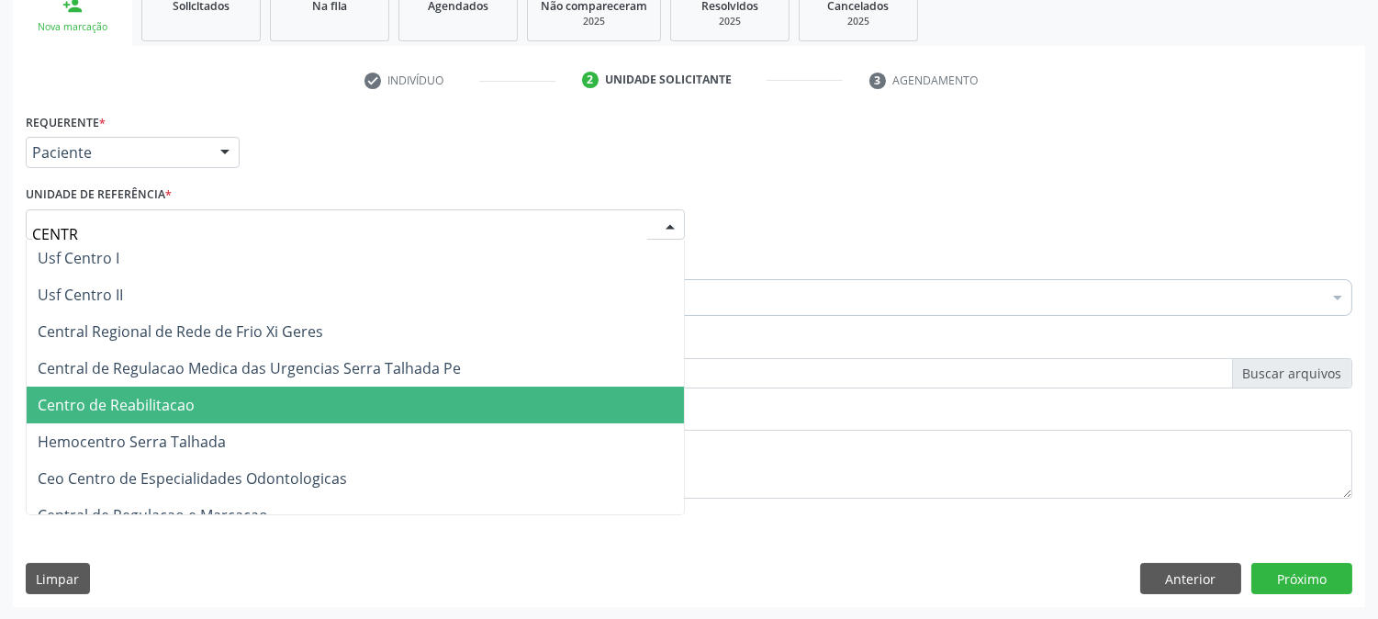
click at [86, 410] on span "Centro de Reabilitacao" at bounding box center [116, 405] width 157 height 20
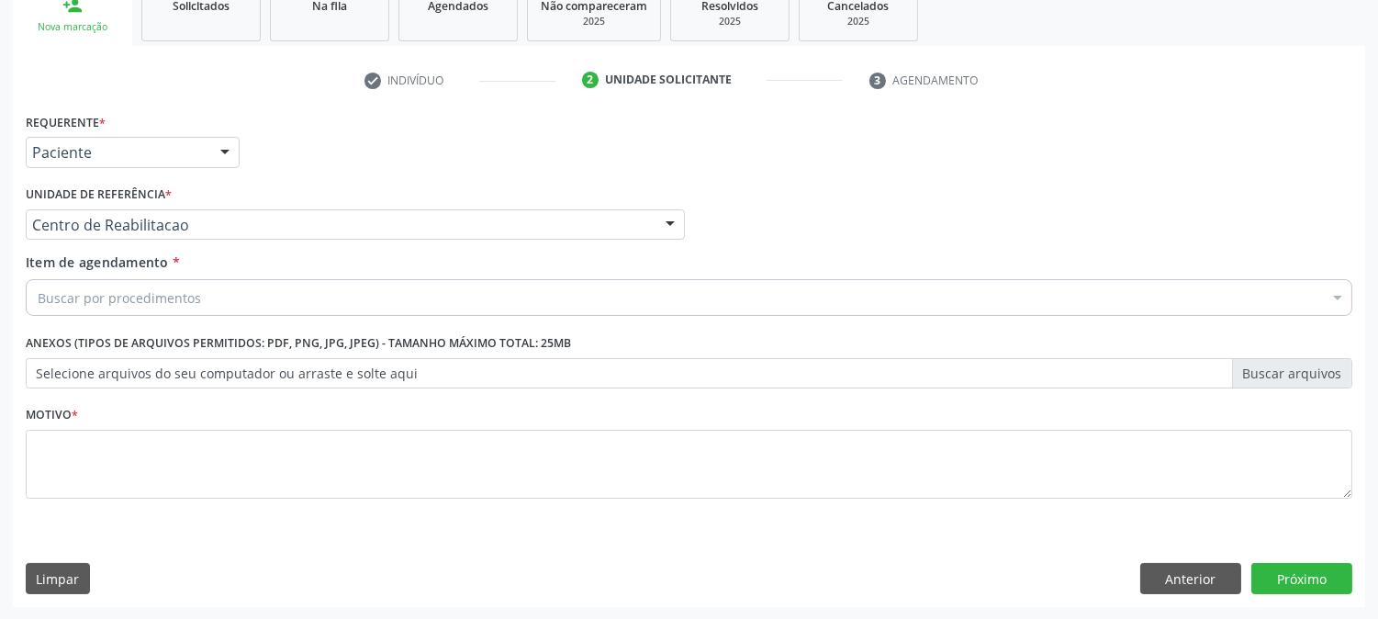
drag, startPoint x: 122, startPoint y: 299, endPoint x: 142, endPoint y: 286, distance: 24.5
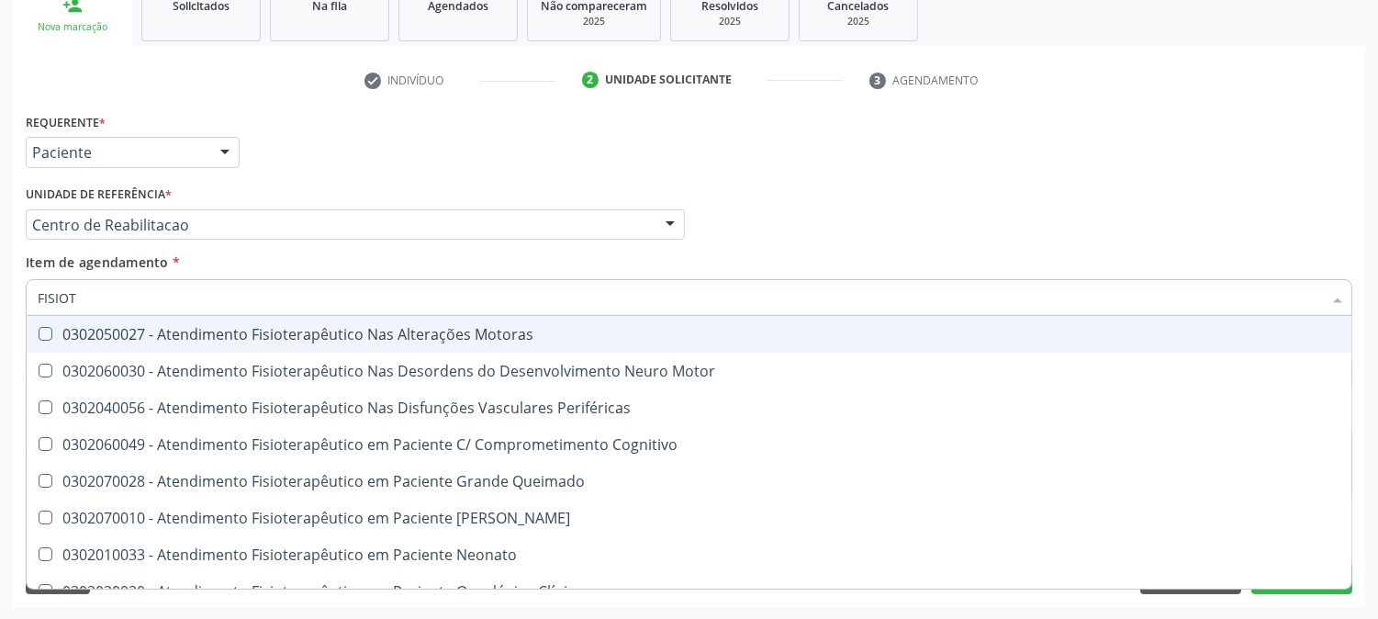
type input "FISIOTE"
click at [203, 329] on div "0302050027 - Atendimento Fisioterapêutico Nas Alterações Motoras" at bounding box center [689, 334] width 1303 height 15
checkbox Motoras "true"
click at [0, 341] on div "Acompanhamento Acompanhe a situação das marcações correntes e finalizadas Relat…" at bounding box center [689, 215] width 1378 height 809
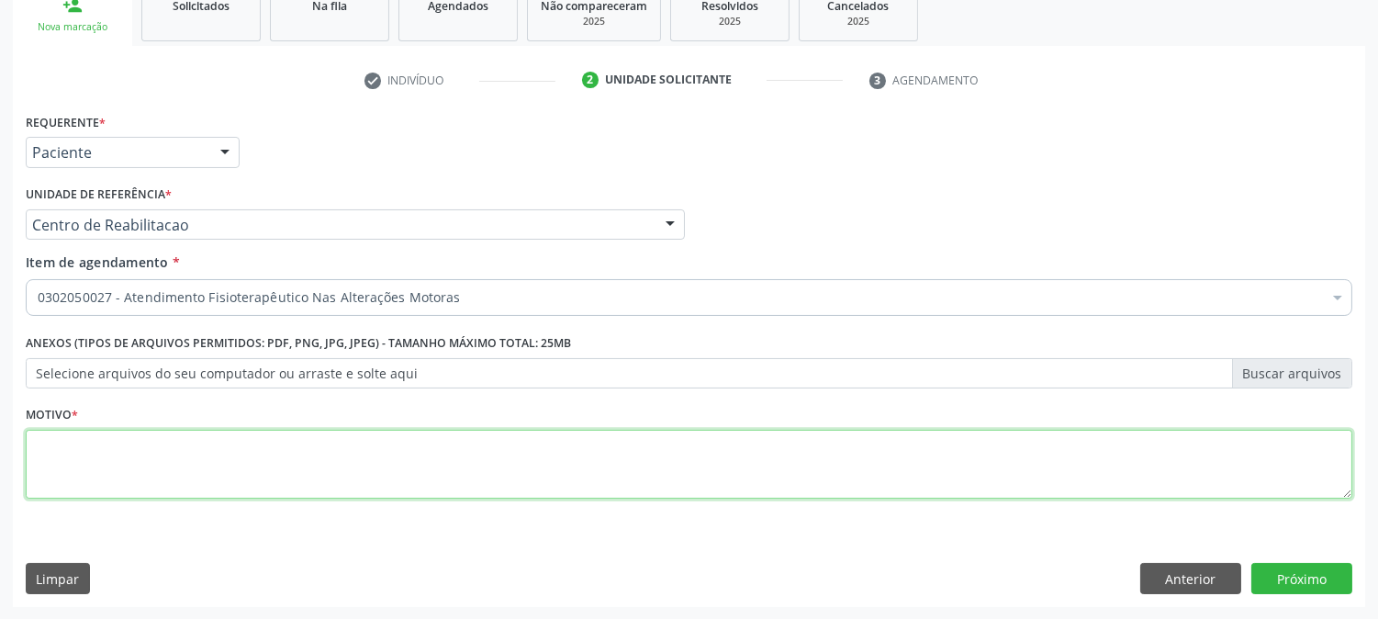
click at [217, 467] on textarea at bounding box center [689, 465] width 1327 height 70
type textarea "."
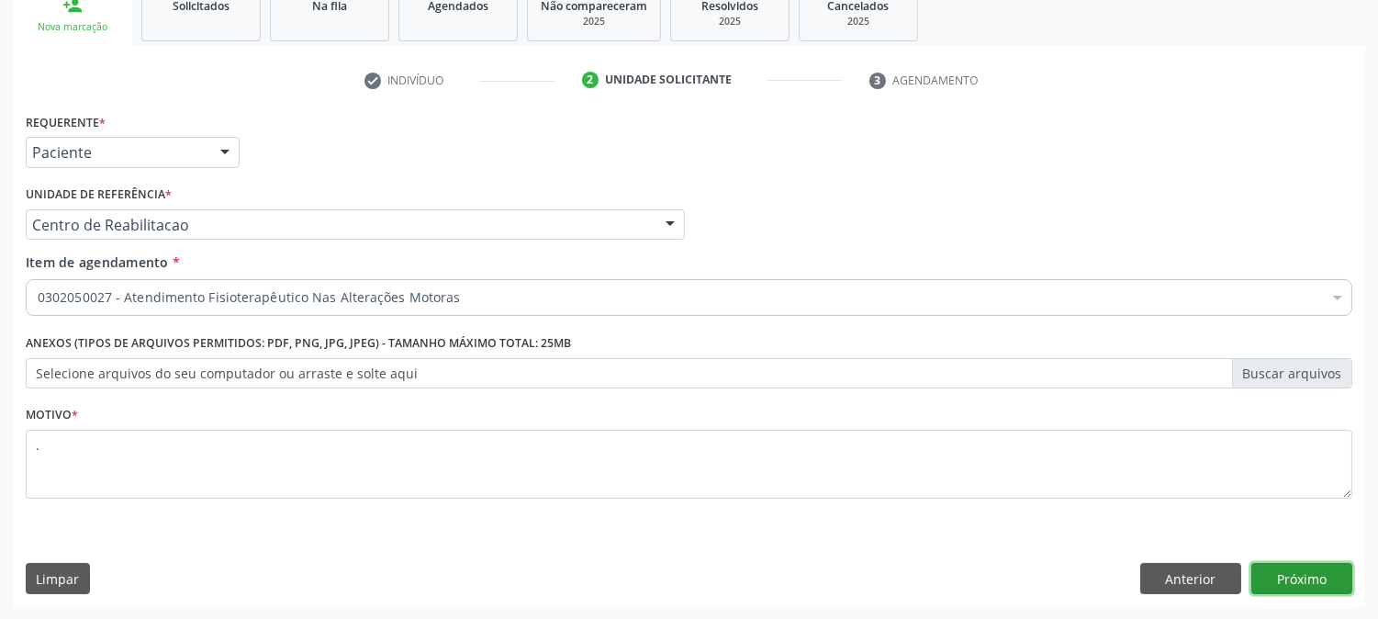
click at [1290, 586] on button "Próximo" at bounding box center [1302, 578] width 101 height 31
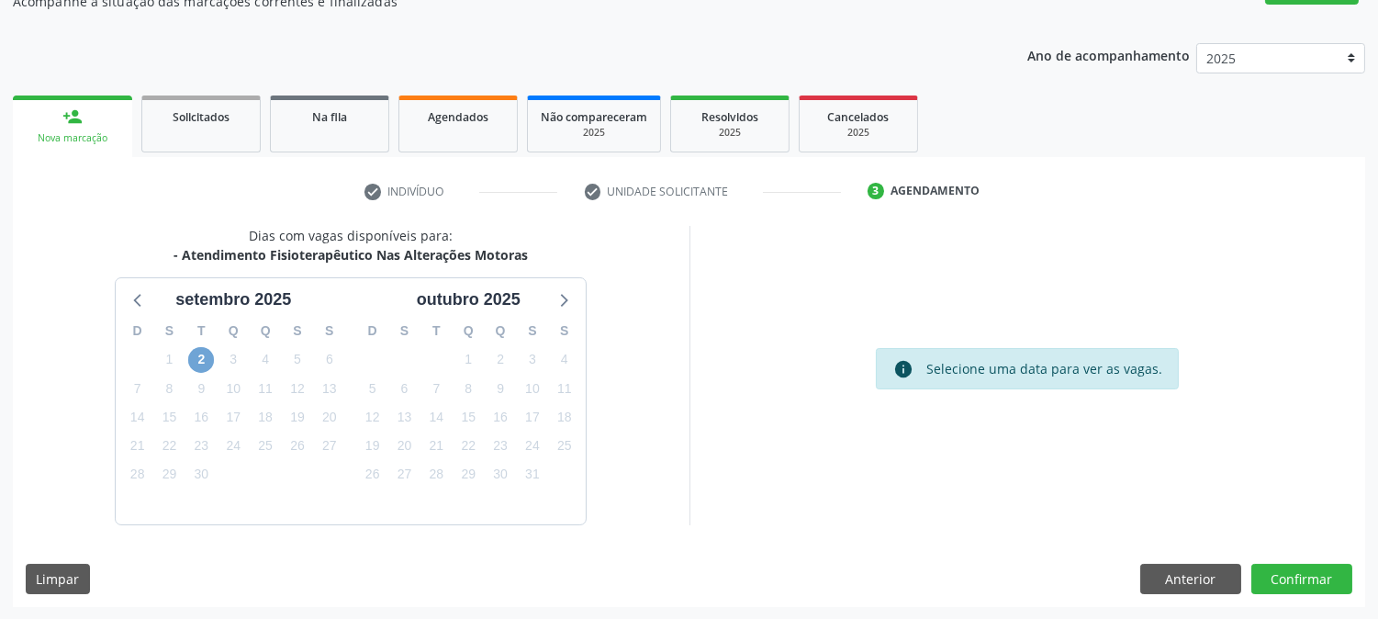
click at [206, 361] on span "2" at bounding box center [201, 360] width 26 height 26
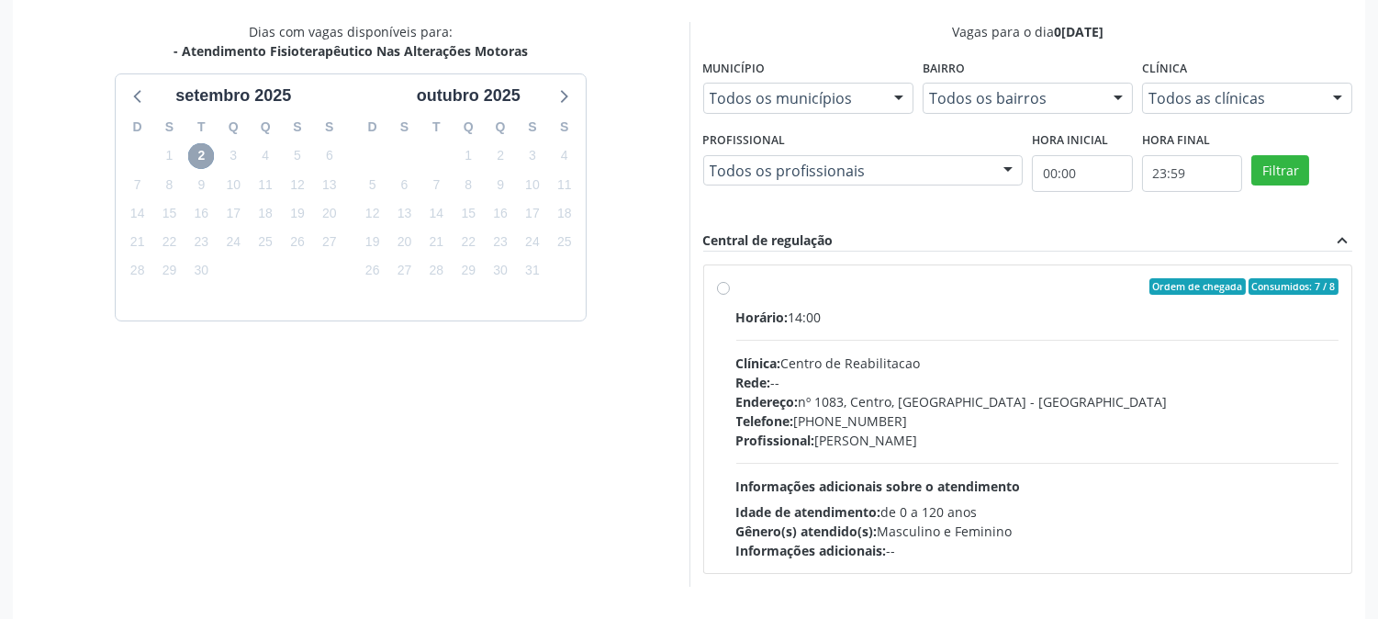
scroll to position [444, 0]
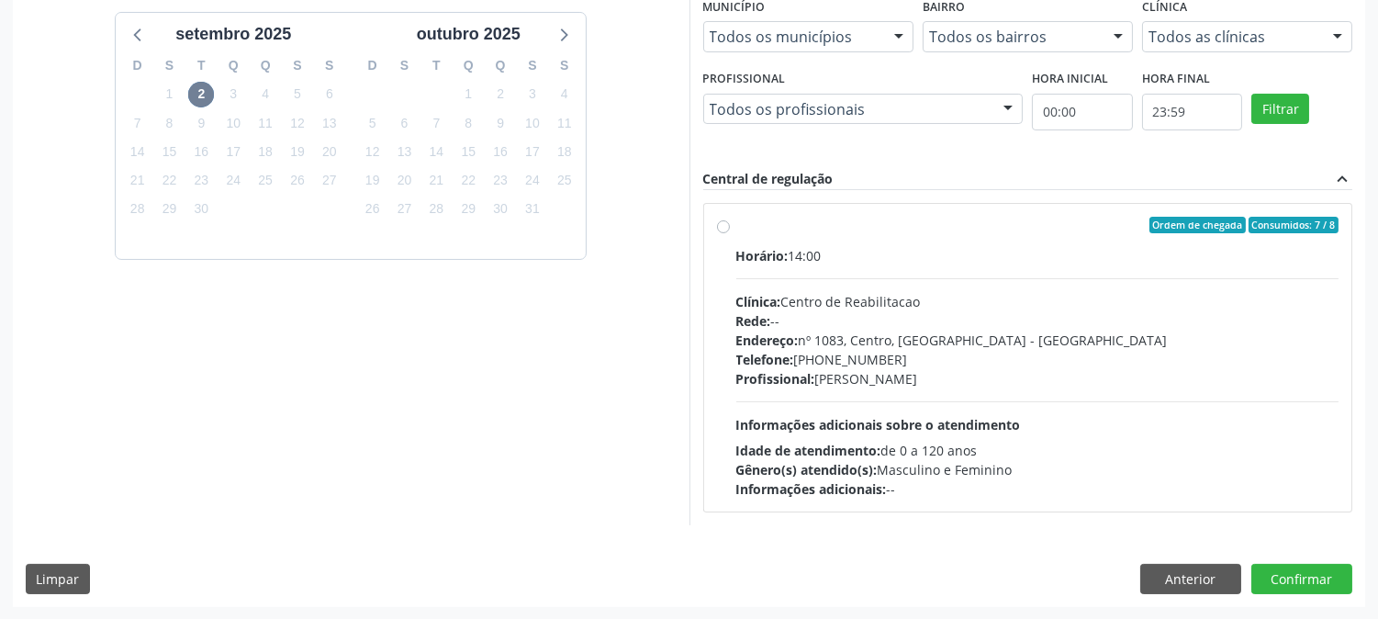
click at [922, 393] on div "Horário: 14:00 Clínica: Centro de Reabilitacao Rede: -- Endereço: nº 1083, Cent…" at bounding box center [1038, 372] width 603 height 253
click at [730, 233] on input "Ordem de chegada Consumidos: 7 / 8 Horário: 14:00 Clínica: Centro de Reabilitac…" at bounding box center [723, 225] width 13 height 17
radio input "true"
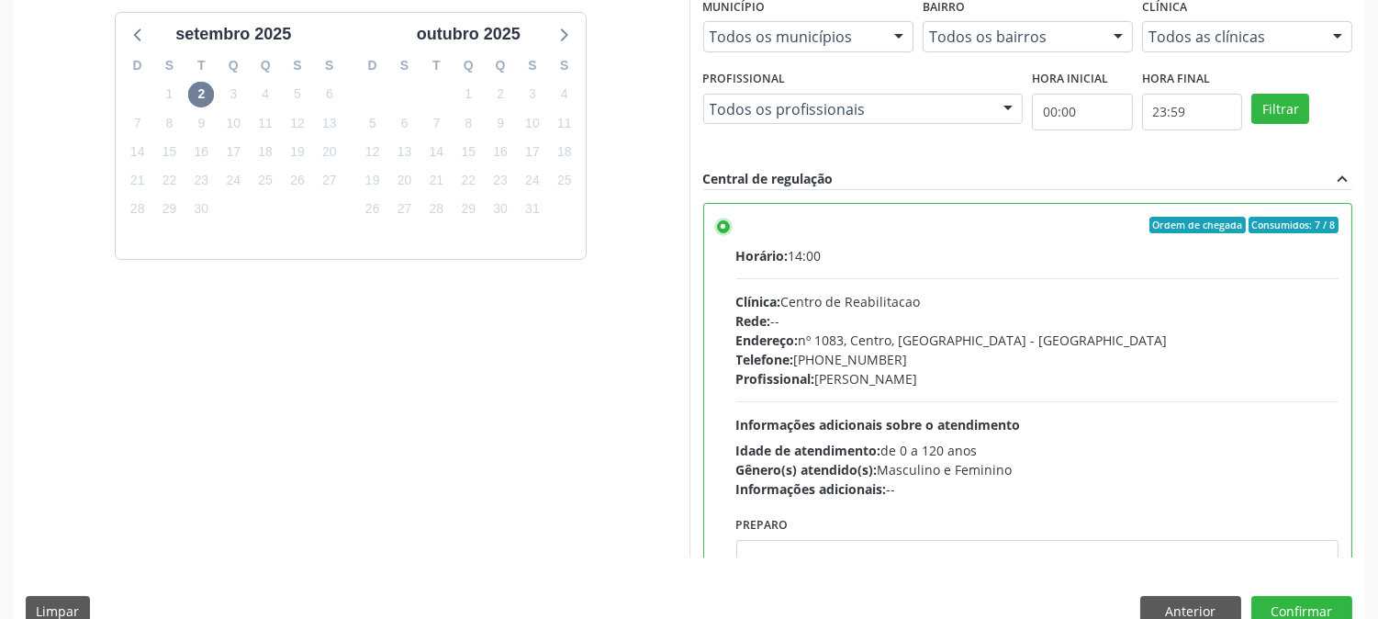
scroll to position [478, 0]
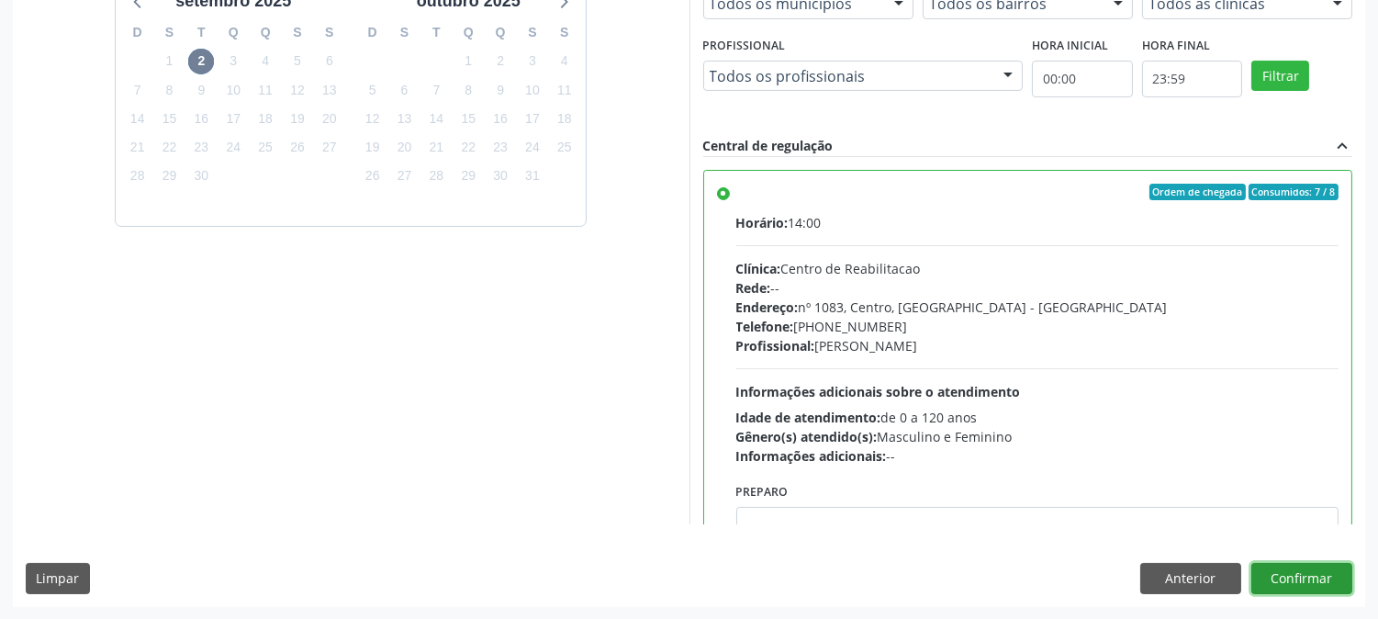
click at [1287, 582] on button "Confirmar" at bounding box center [1302, 578] width 101 height 31
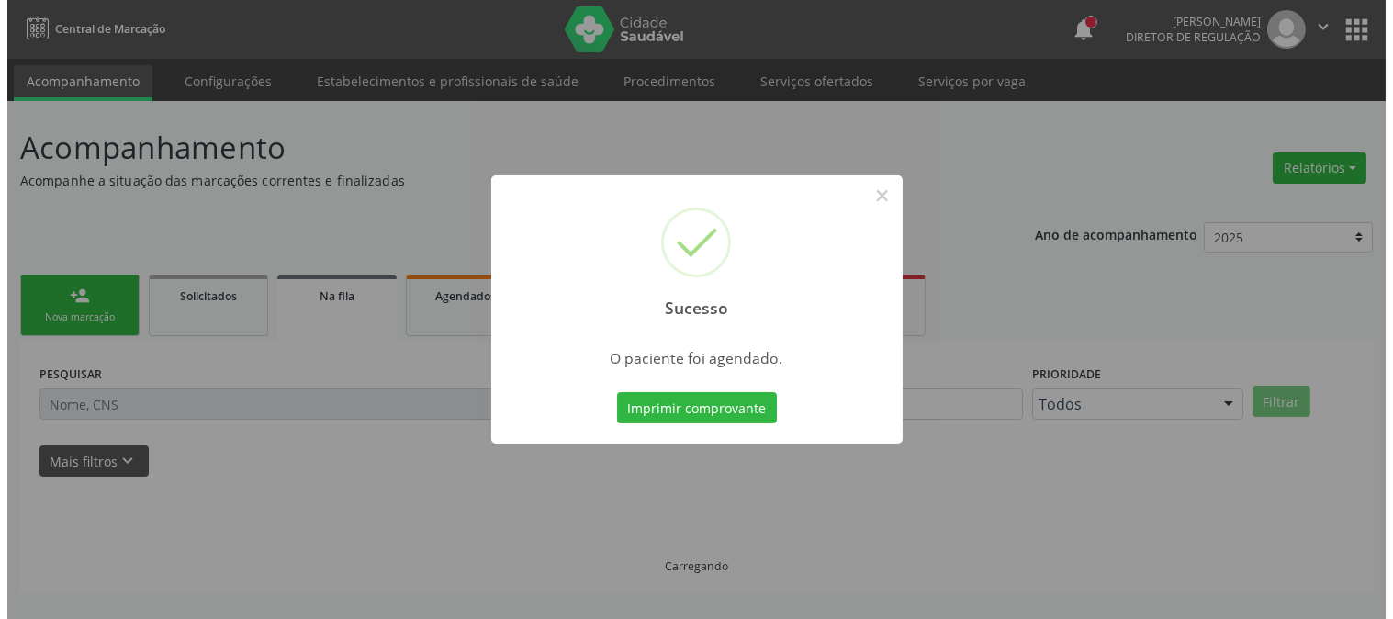
scroll to position [0, 0]
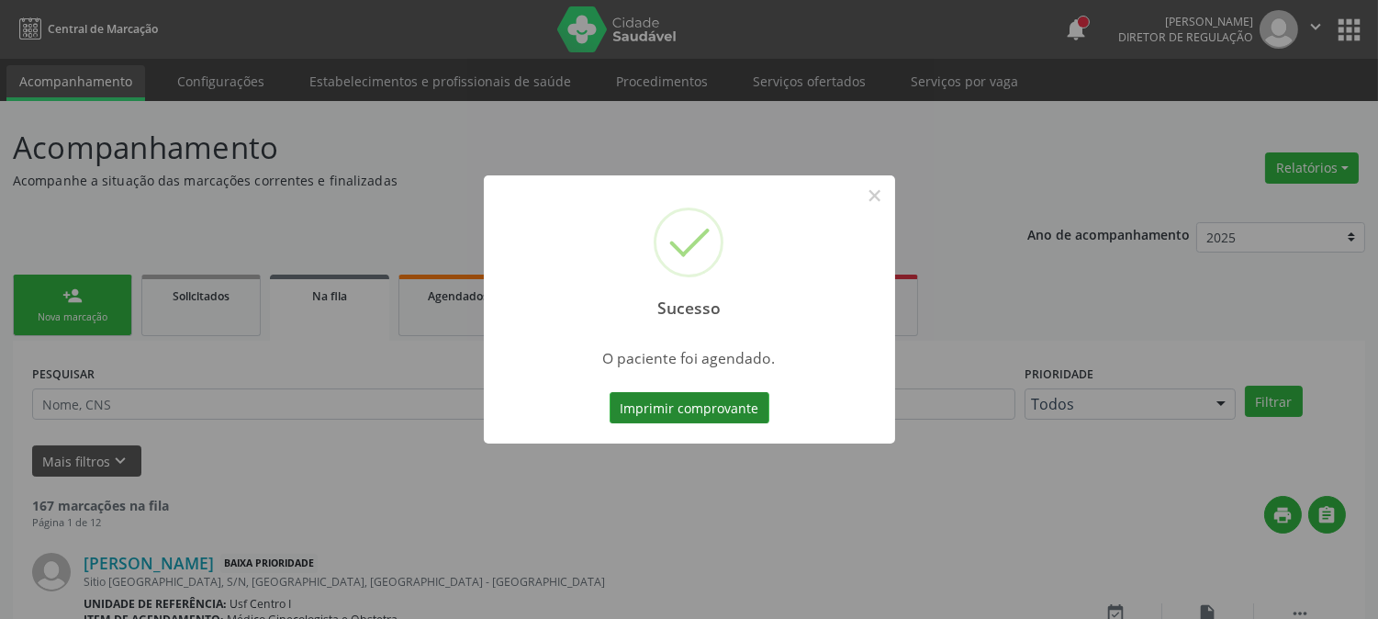
click at [710, 406] on button "Imprimir comprovante" at bounding box center [690, 407] width 160 height 31
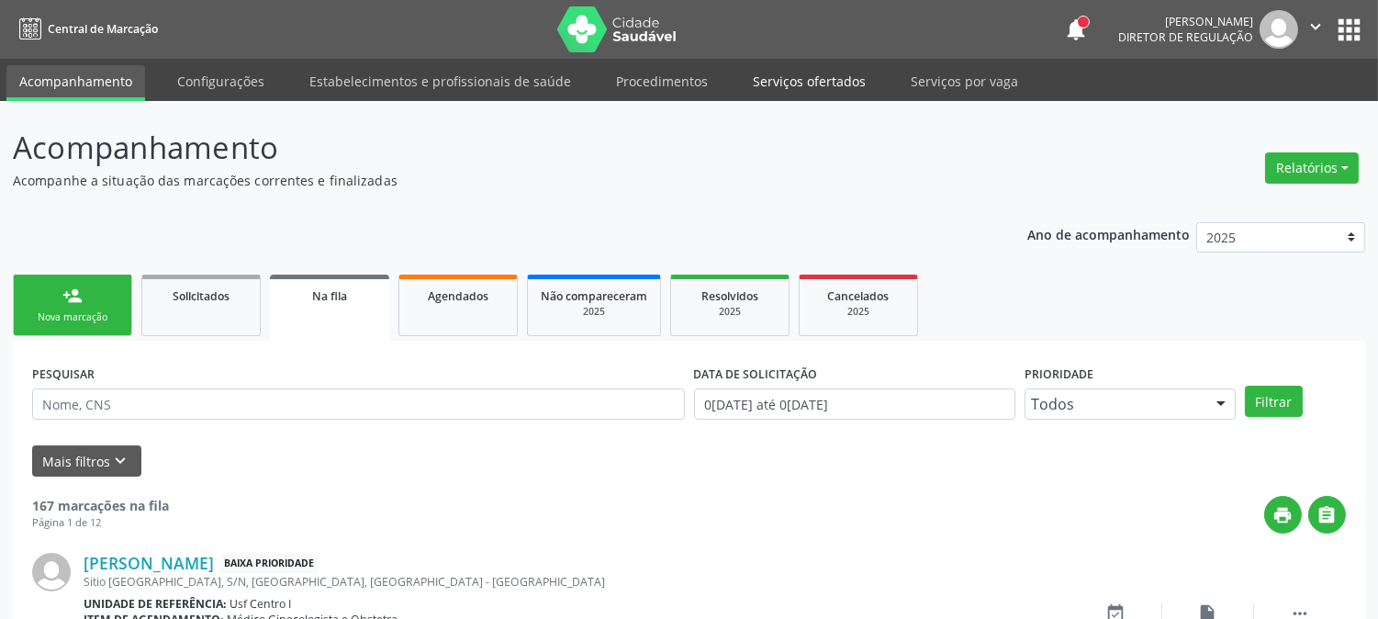
click at [781, 73] on link "Serviços ofertados" at bounding box center [809, 81] width 139 height 32
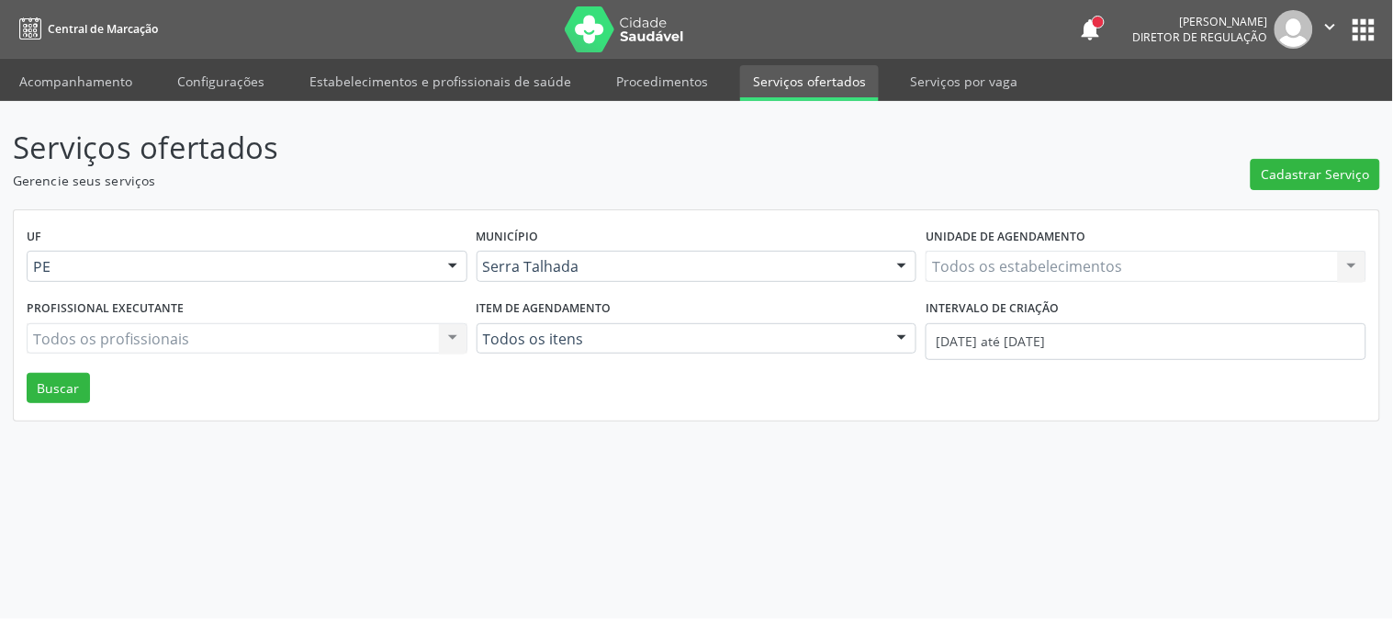
click at [680, 81] on link "Procedimentos" at bounding box center [662, 81] width 118 height 32
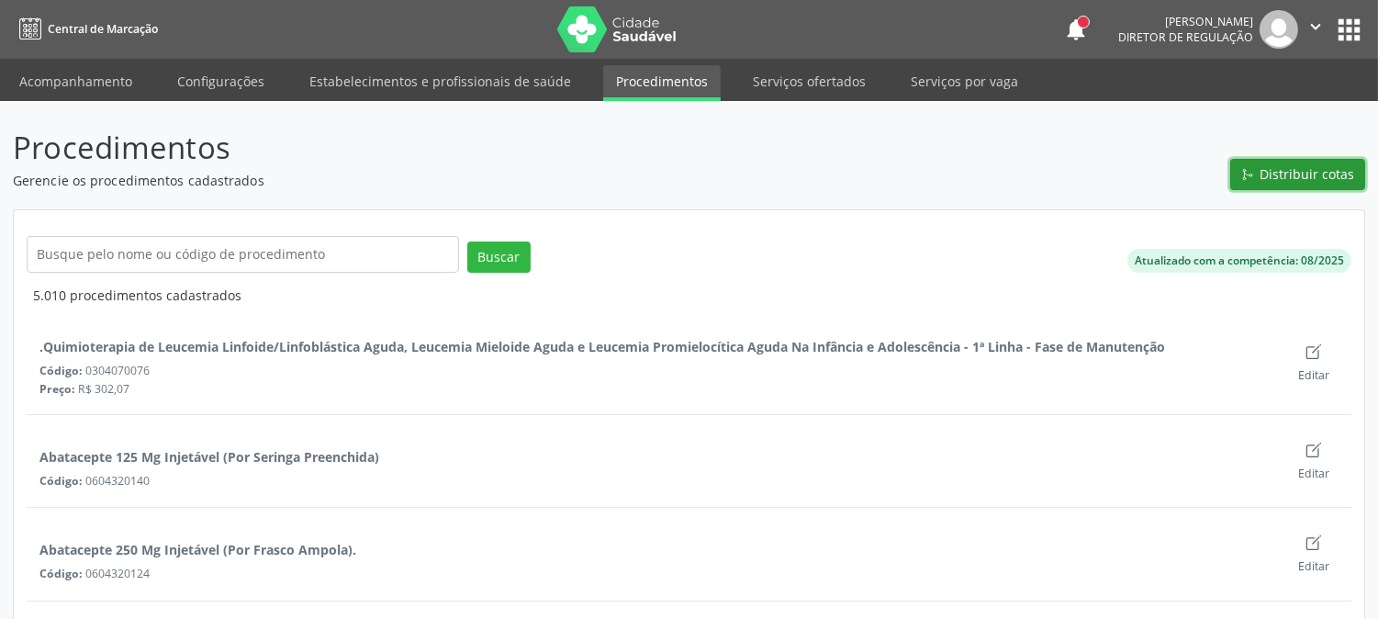
click at [1288, 175] on span "Distribuir cotas" at bounding box center [1308, 173] width 95 height 19
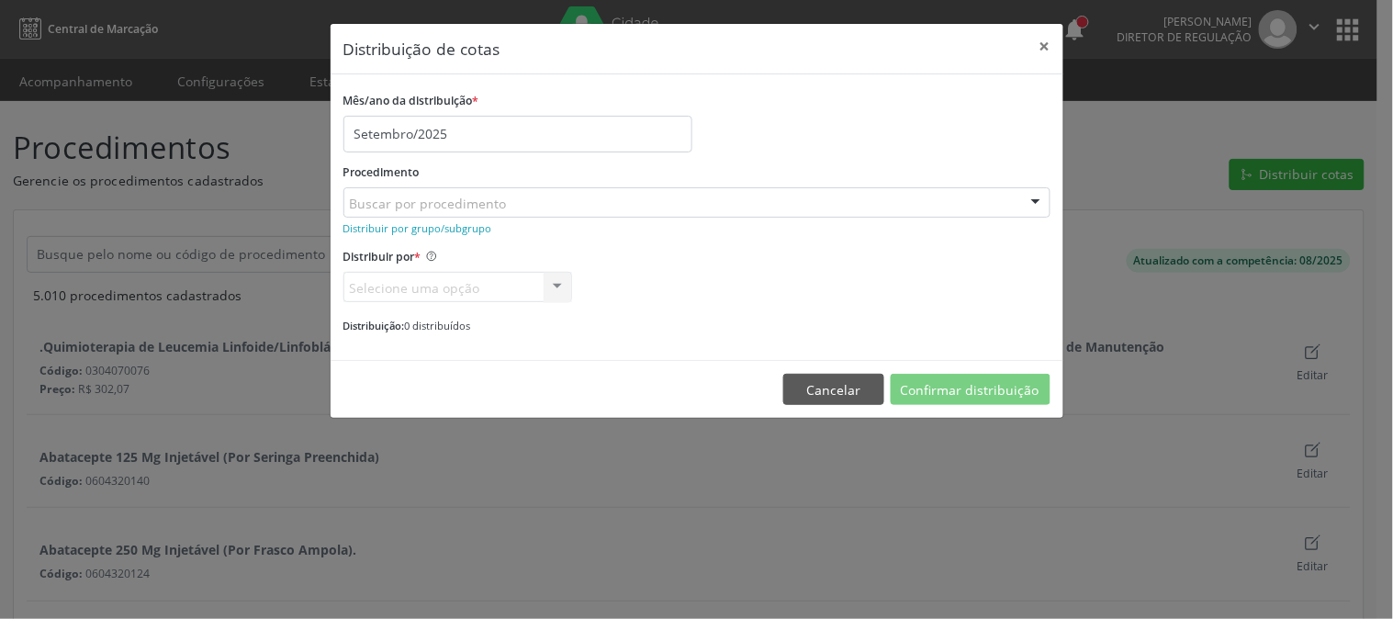
click at [657, 197] on div "Buscar por procedimento" at bounding box center [696, 202] width 707 height 31
click at [888, 147] on div "Mês/ano da distribuição * Setembro/2025" at bounding box center [697, 119] width 716 height 65
click at [478, 231] on small "Distribuir por grupo/subgrupo" at bounding box center [417, 228] width 149 height 14
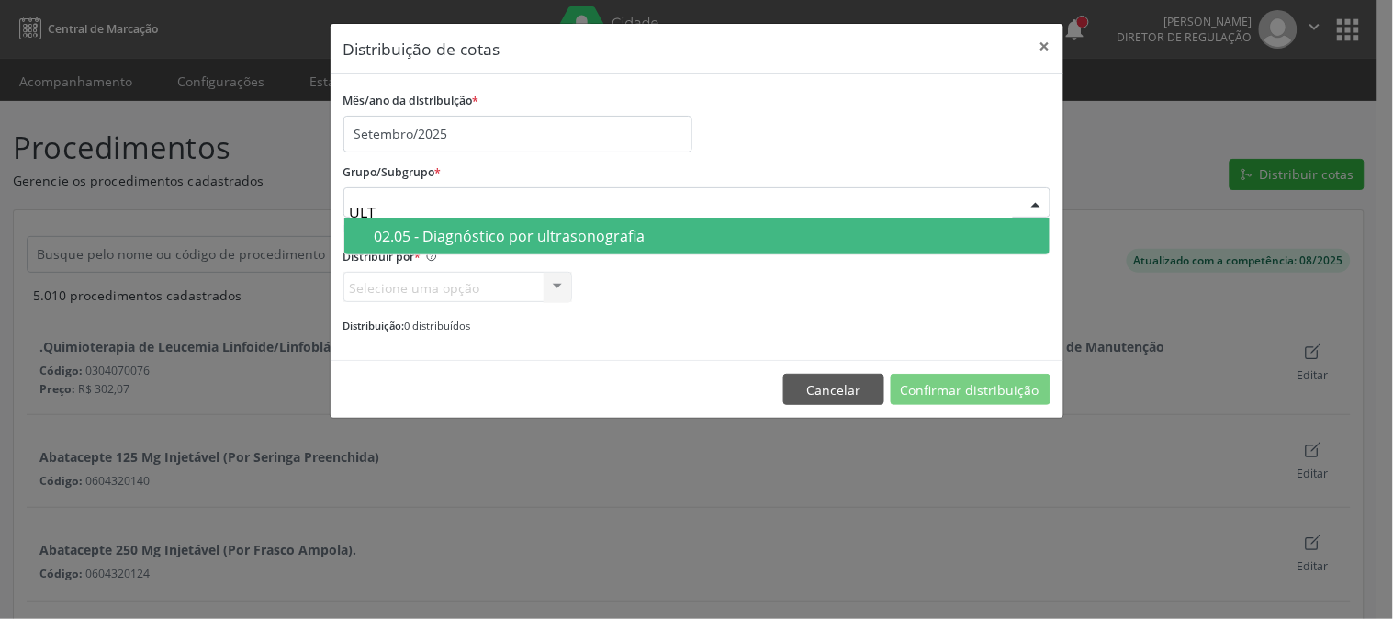
type input "ULTR"
click at [717, 237] on div "02.05 - Diagnóstico por ultrasonografia" at bounding box center [707, 236] width 664 height 15
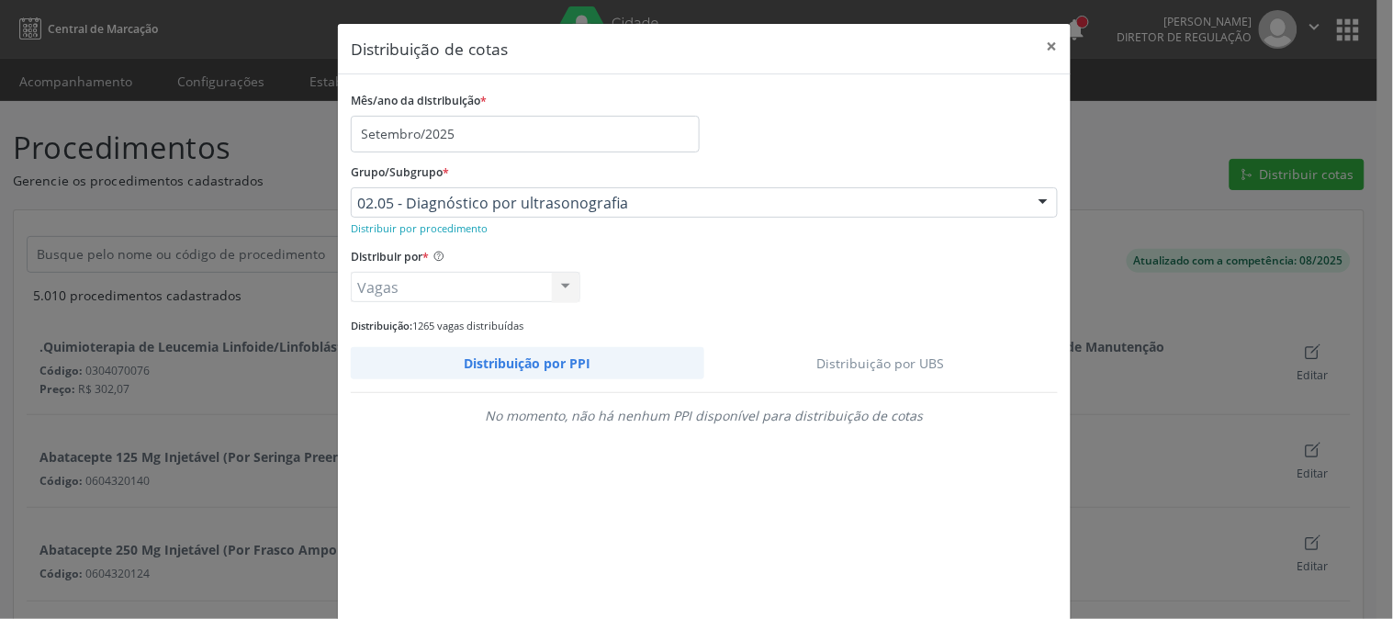
click at [874, 359] on link "Distribuição por UBS" at bounding box center [881, 363] width 354 height 32
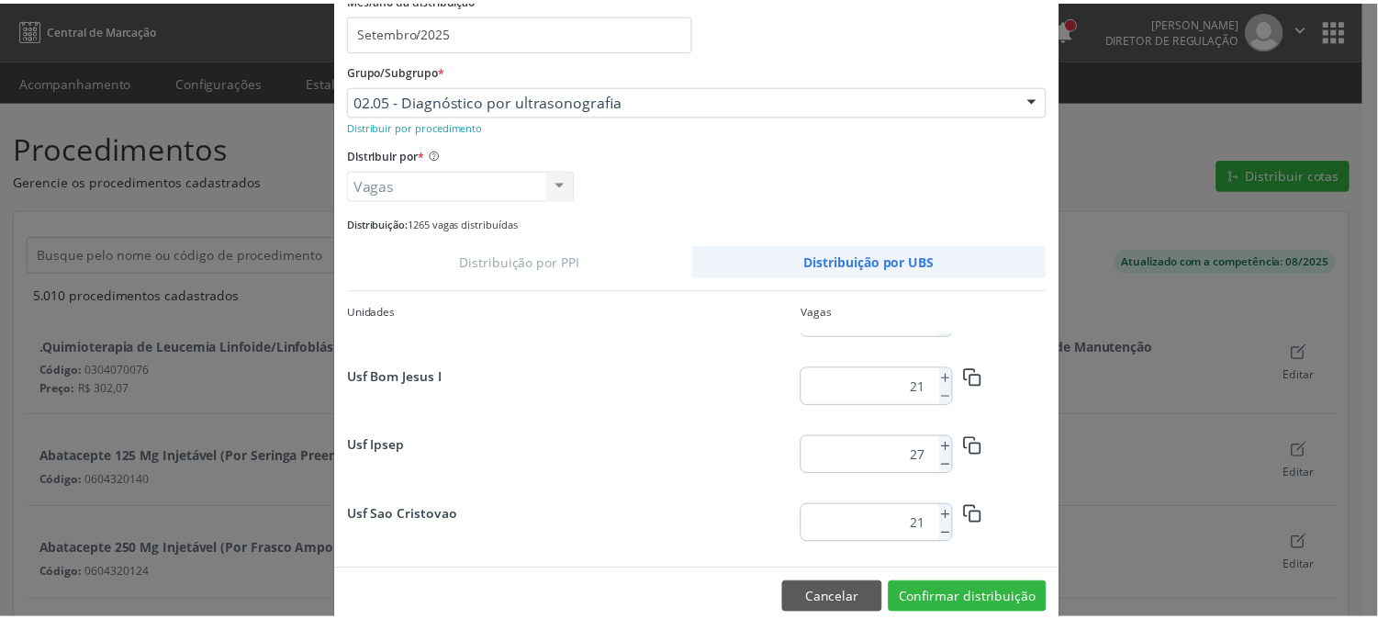
scroll to position [949, 0]
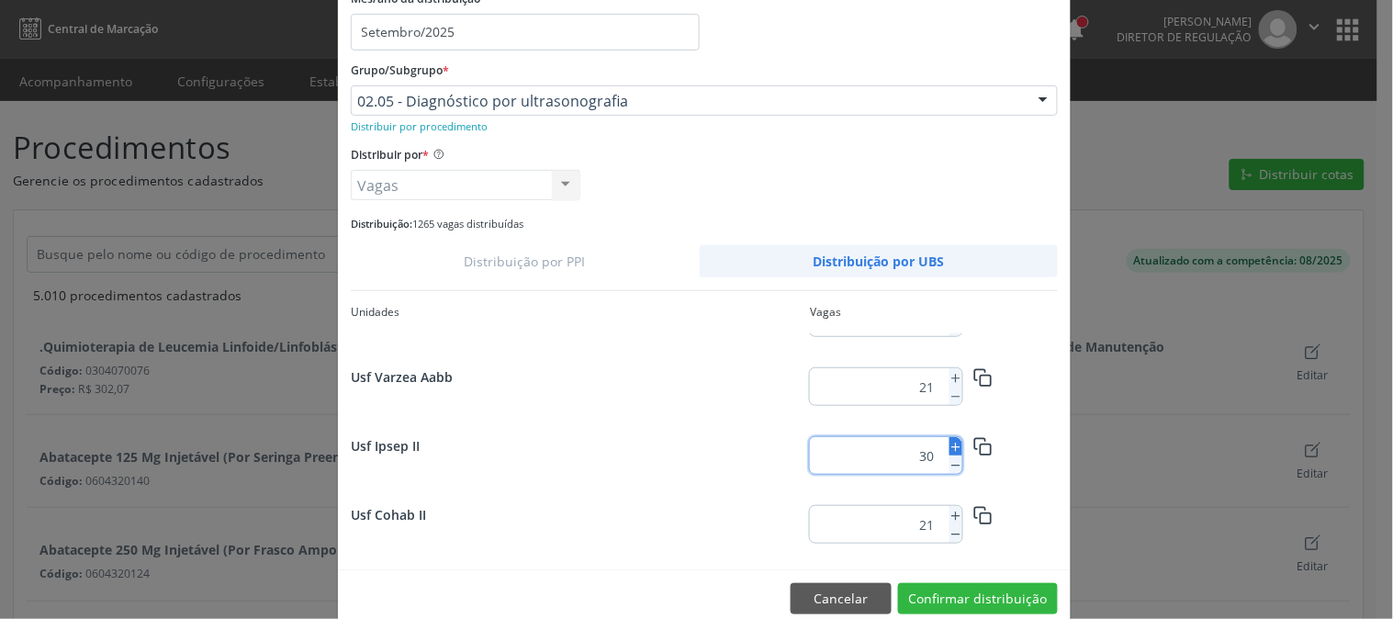
click at [950, 441] on icon at bounding box center [956, 447] width 13 height 13
type input "31"
click at [995, 590] on button "Confirmar distribuição" at bounding box center [978, 598] width 160 height 31
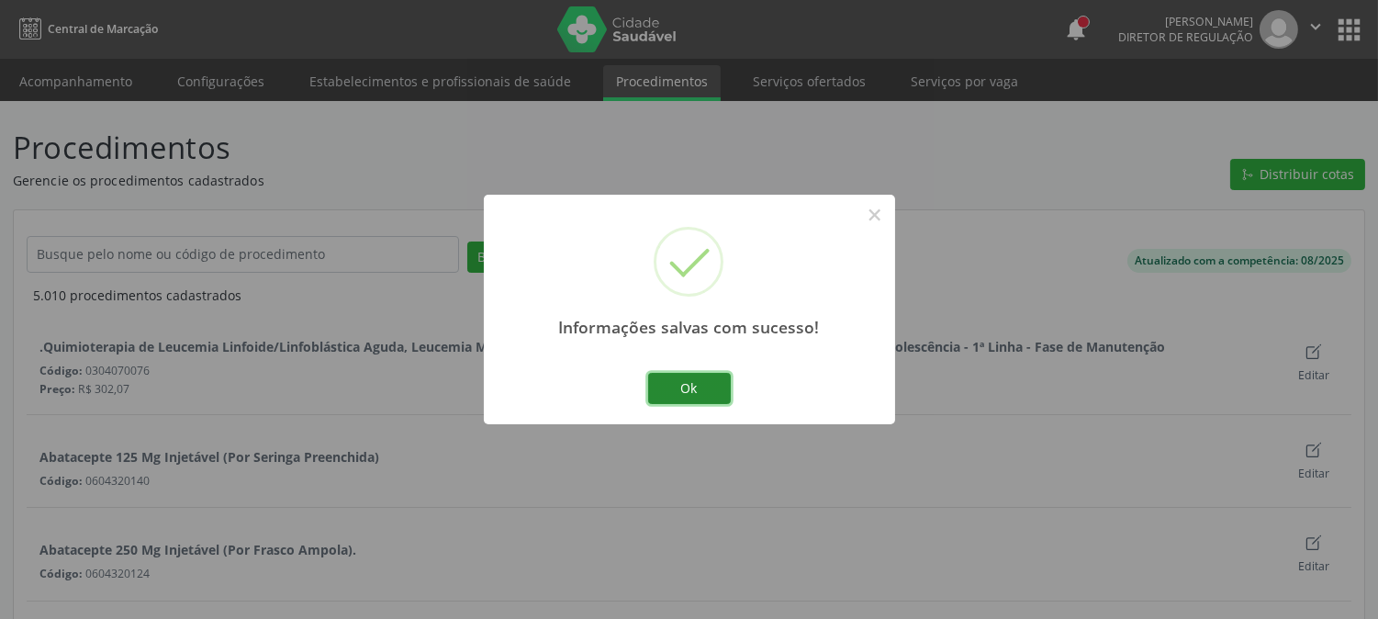
click at [684, 392] on button "Ok" at bounding box center [689, 388] width 83 height 31
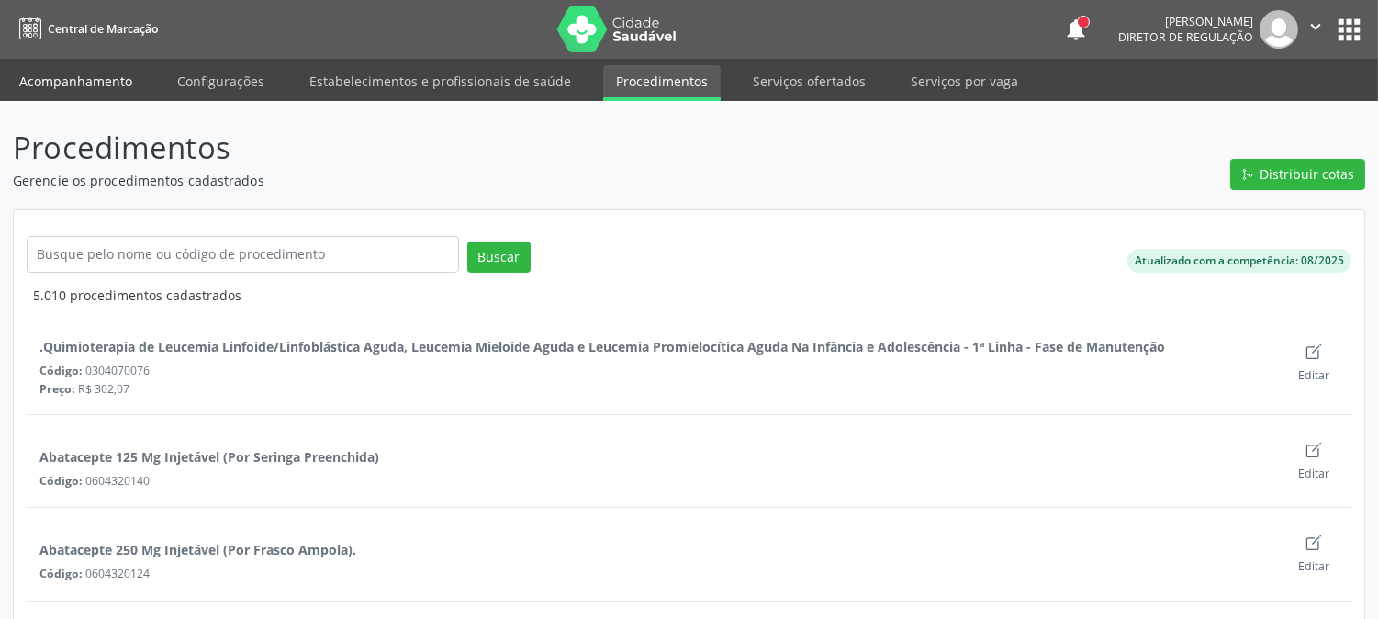
click at [113, 80] on link "Acompanhamento" at bounding box center [75, 81] width 139 height 32
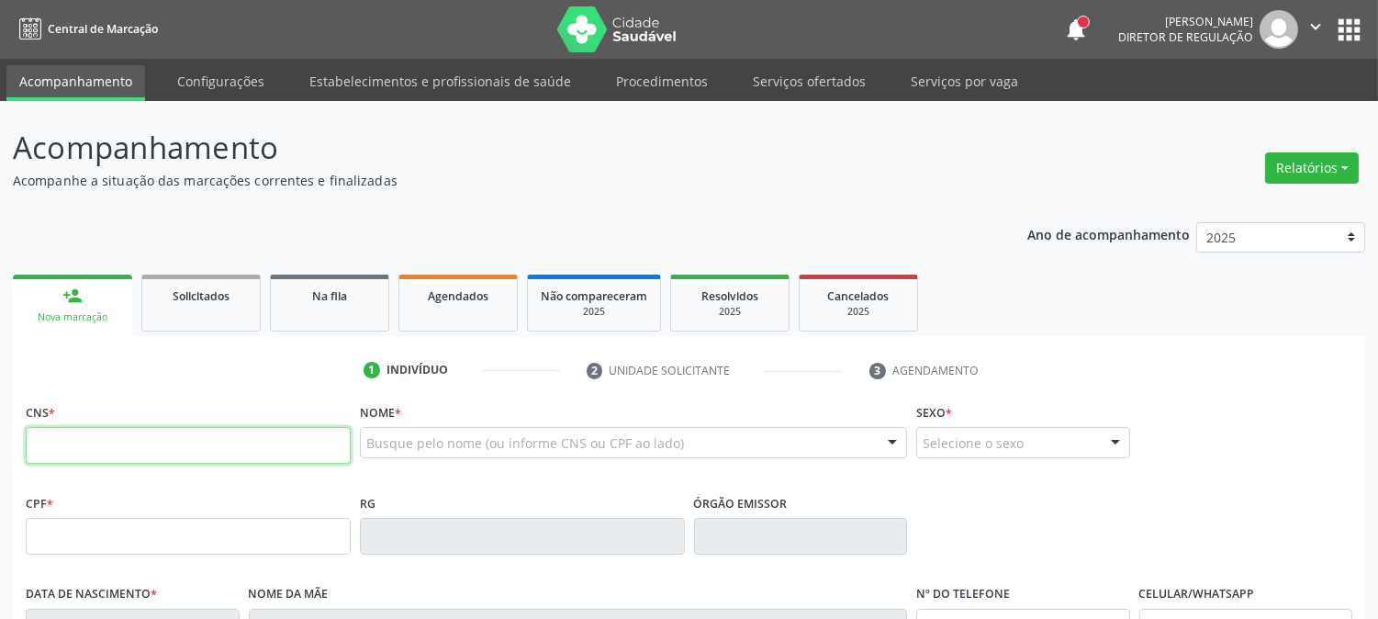
click at [209, 436] on input "text" at bounding box center [188, 445] width 325 height 37
type input "161 2403 7131 0004"
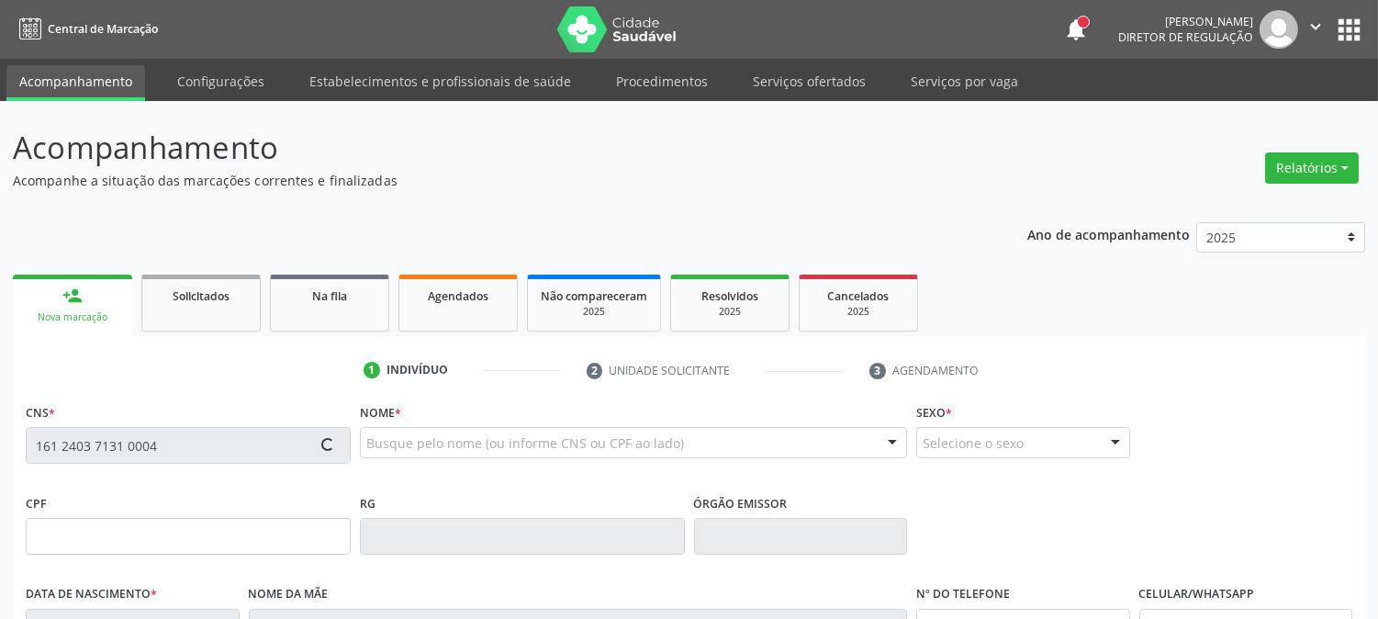
type input "15/09/1973"
type input "Pedrina Lopes de Souza"
type input "[PHONE_NUMBER]"
type input "S/N"
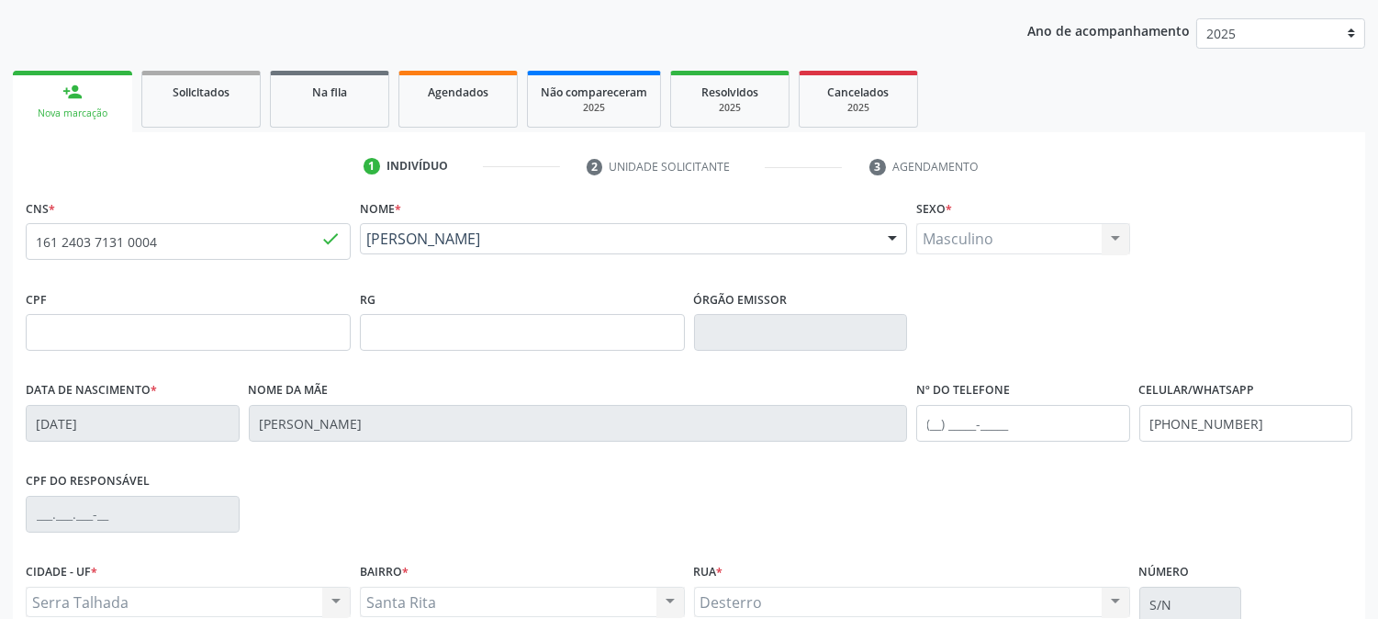
scroll to position [375, 0]
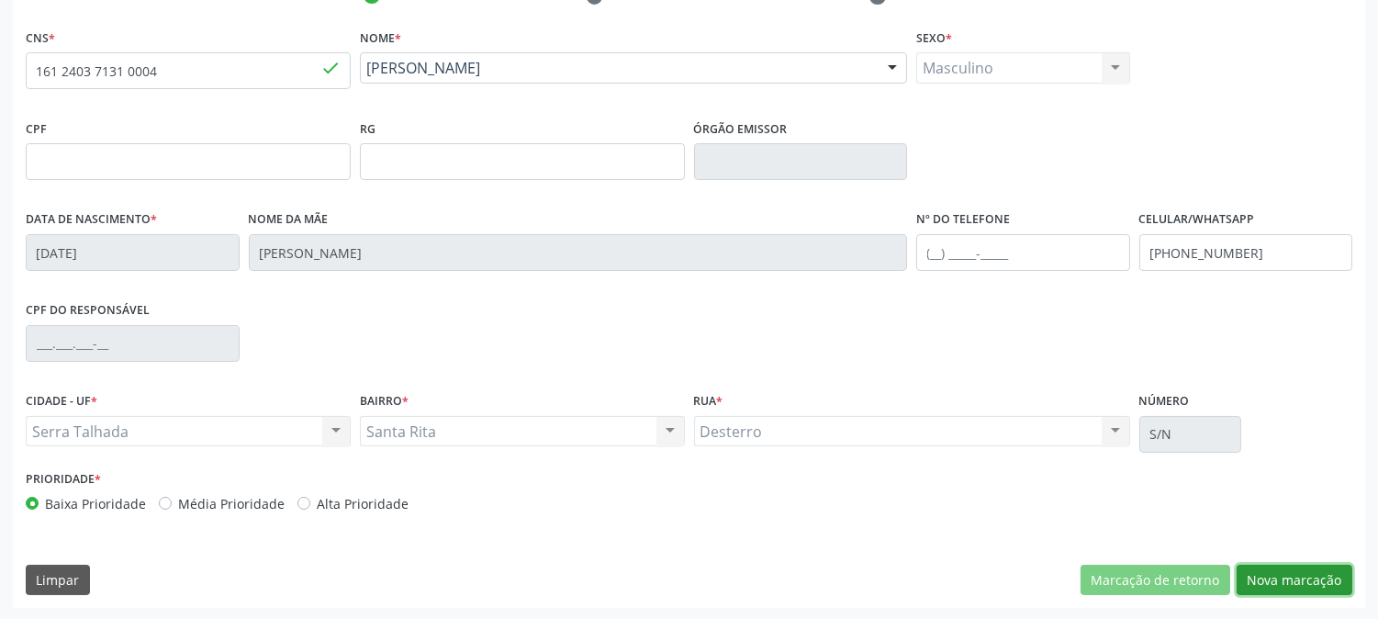
click at [1307, 575] on button "Nova marcação" at bounding box center [1295, 580] width 116 height 31
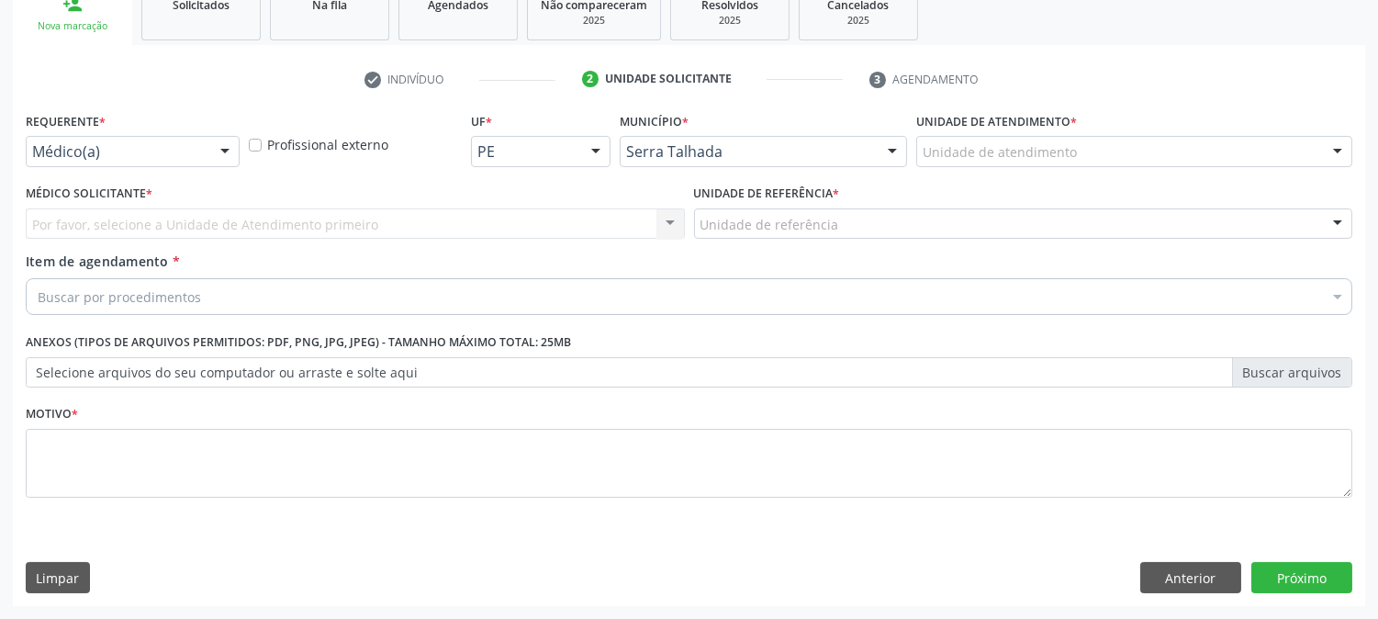
scroll to position [290, 0]
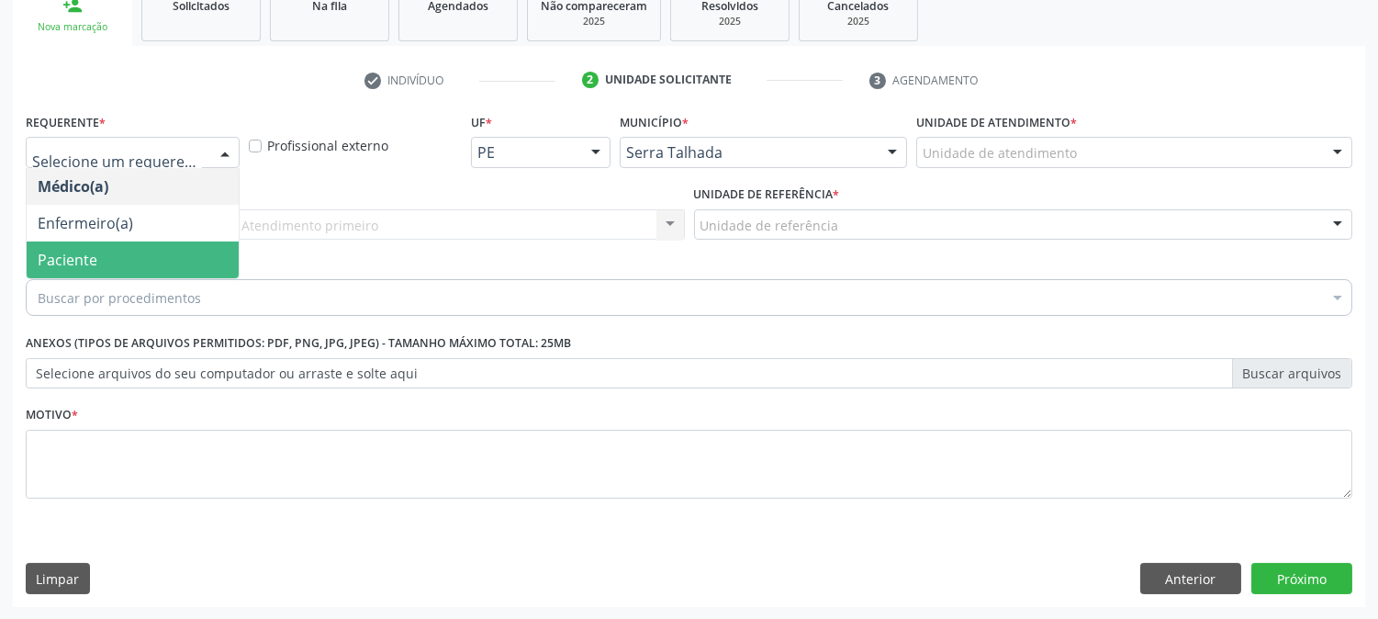
click at [136, 242] on span "Paciente" at bounding box center [133, 260] width 212 height 37
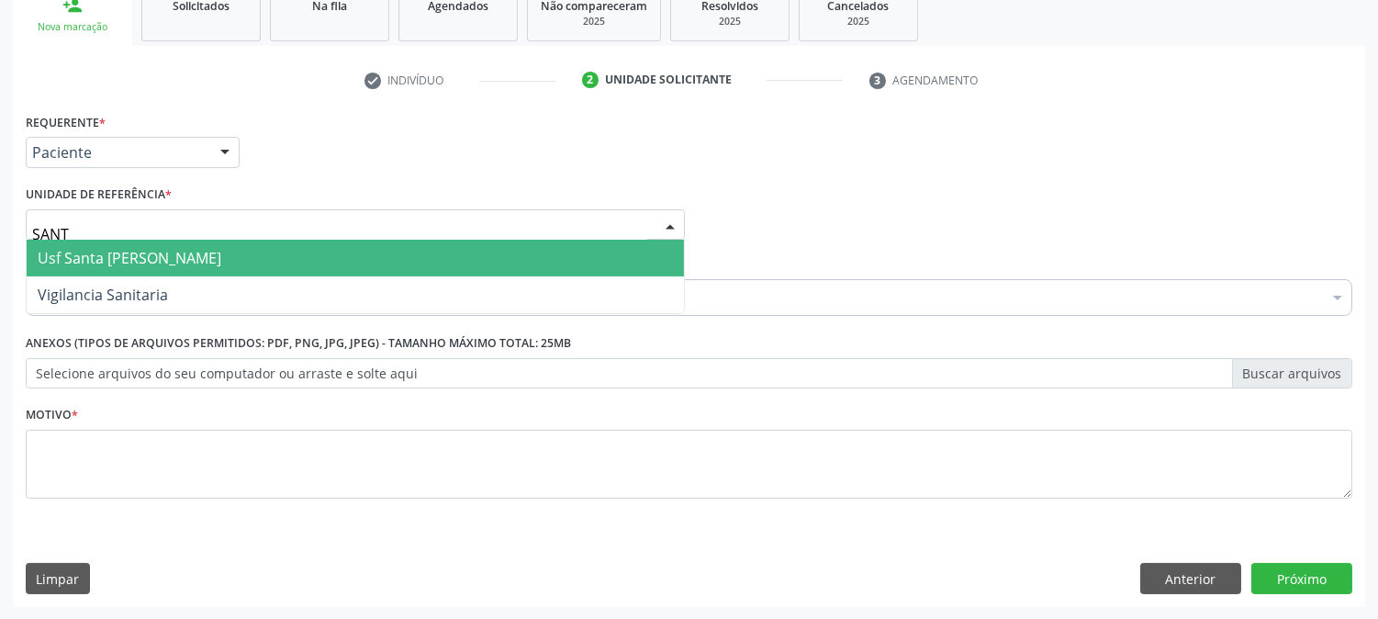
type input "SANTA"
click at [149, 261] on span "Usf Santa [PERSON_NAME]" at bounding box center [130, 258] width 184 height 20
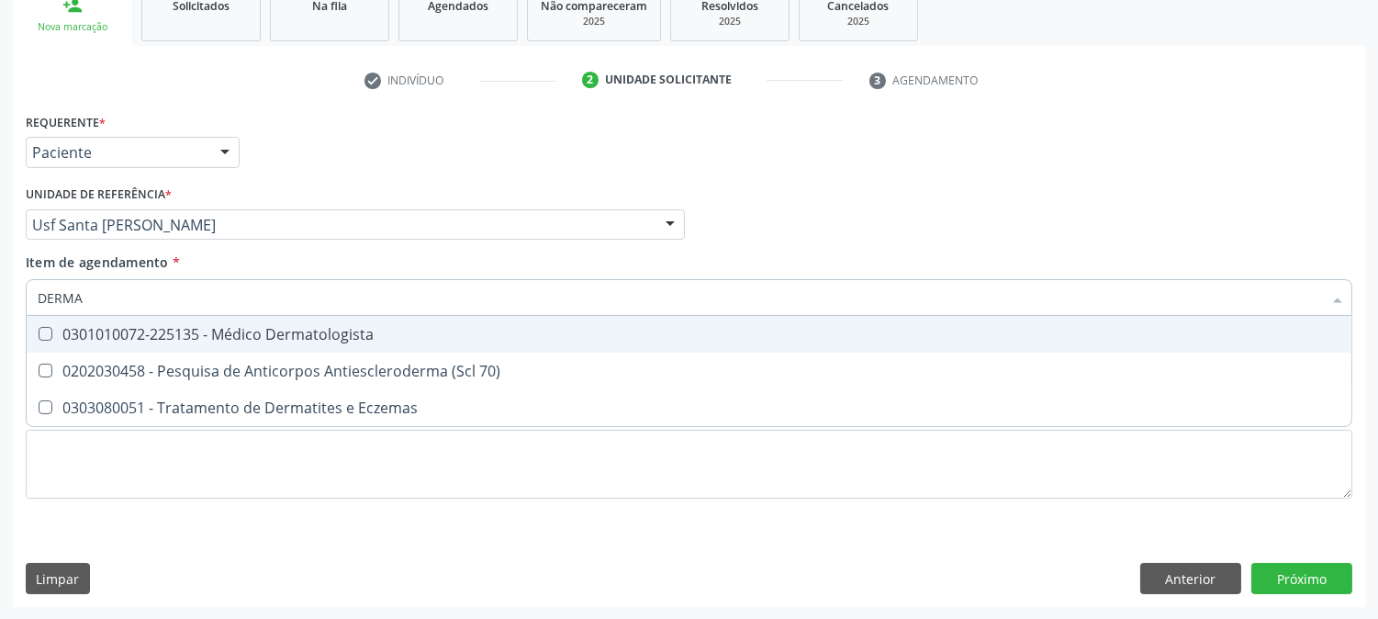
type input "DERMAT"
click at [234, 345] on span "0301010072-225135 - Médico Dermatologista" at bounding box center [689, 334] width 1325 height 37
checkbox Dermatologista "true"
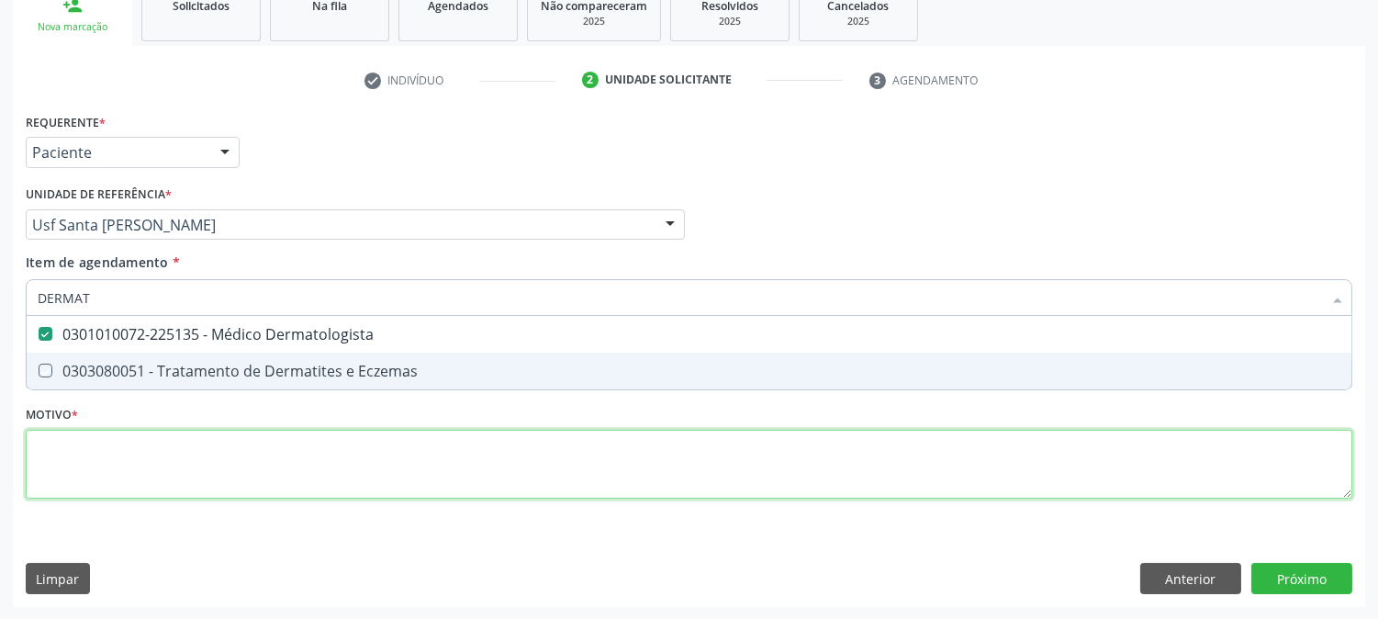
click at [230, 469] on div "Requerente * Paciente Médico(a) Enfermeiro(a) Paciente Nenhum resultado encontr…" at bounding box center [689, 316] width 1327 height 416
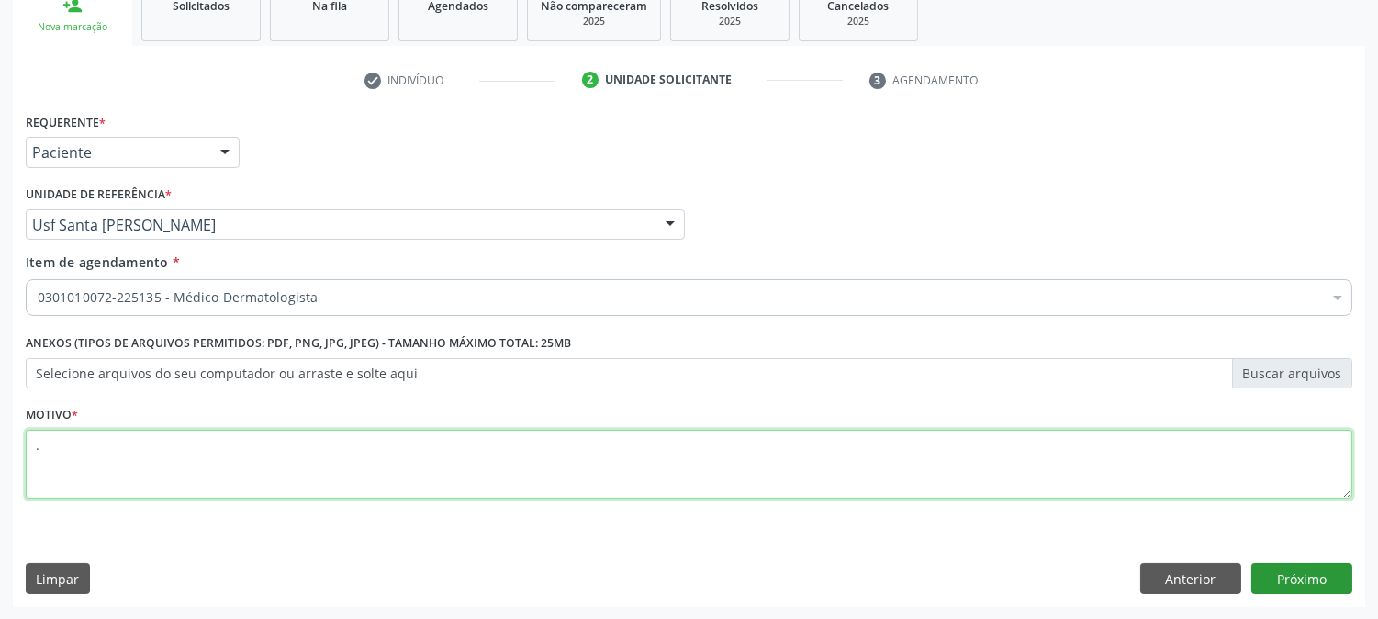
type textarea "."
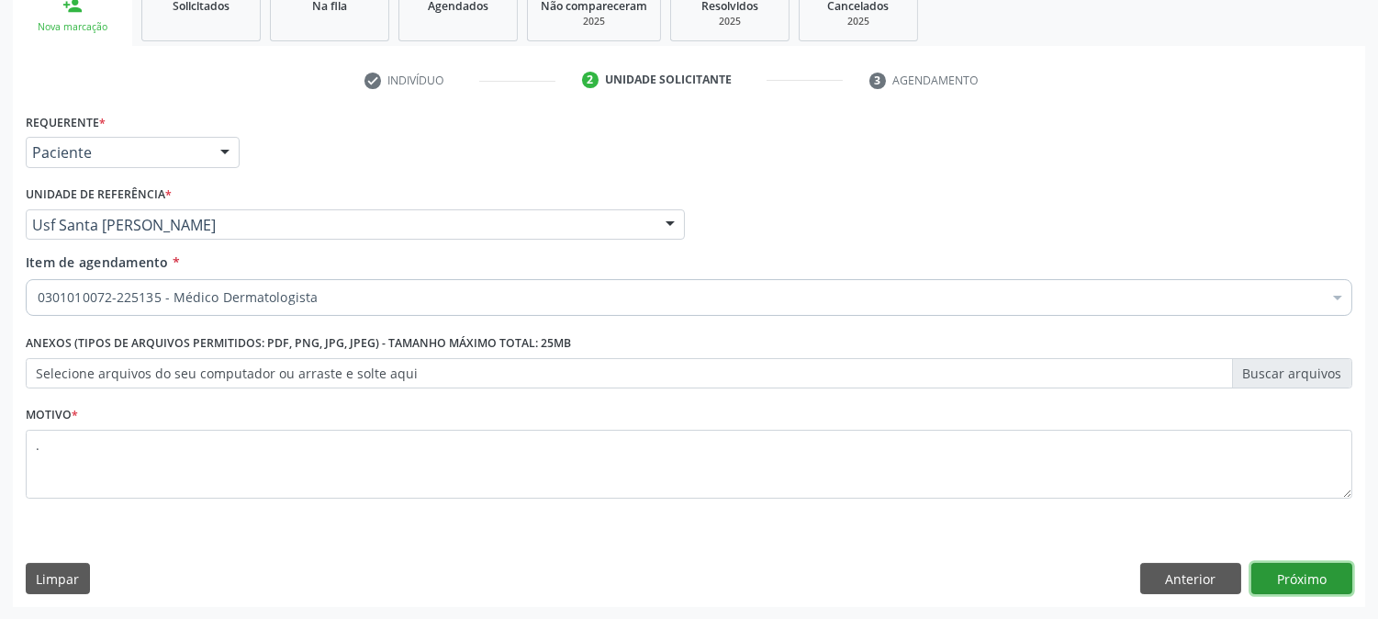
click at [1308, 590] on button "Próximo" at bounding box center [1302, 578] width 101 height 31
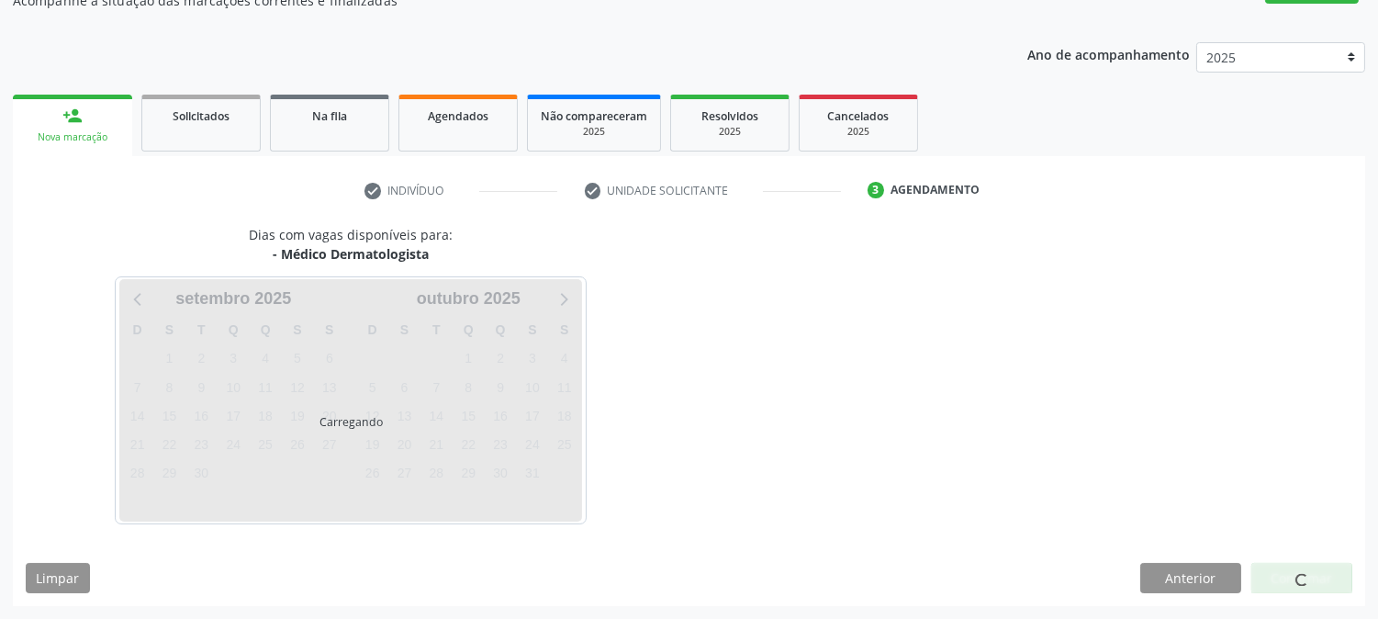
scroll to position [179, 0]
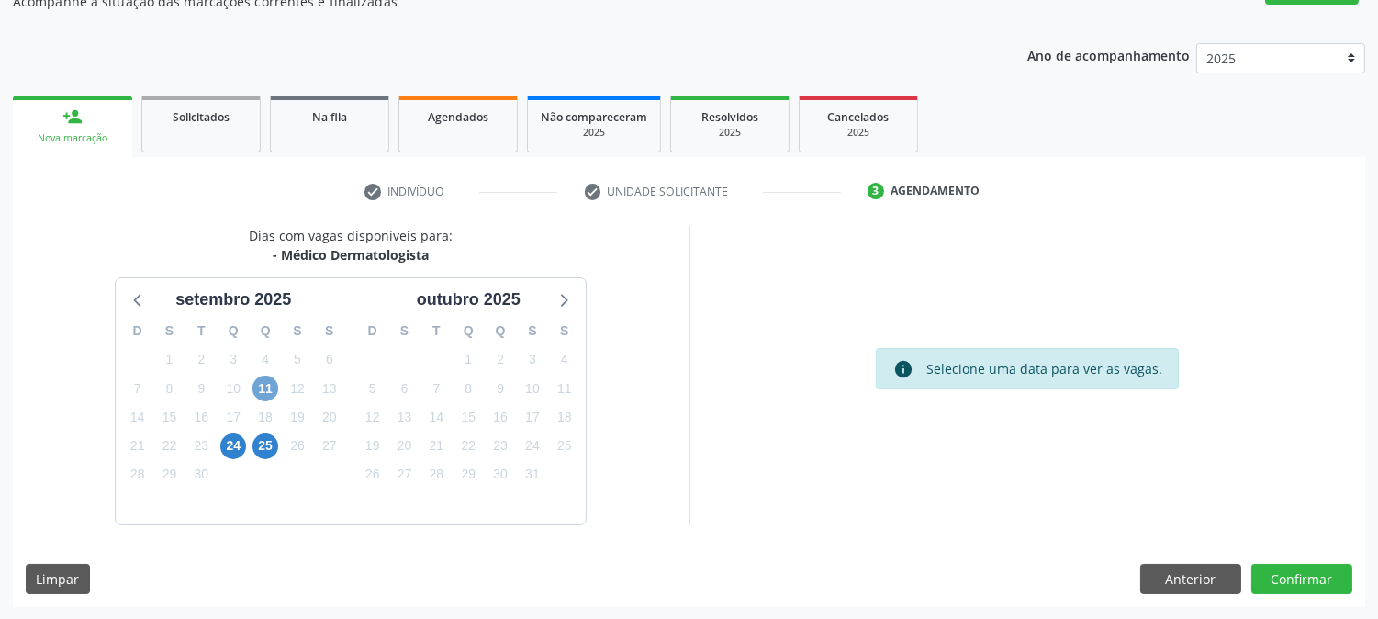
click at [258, 397] on span "11" at bounding box center [266, 389] width 26 height 26
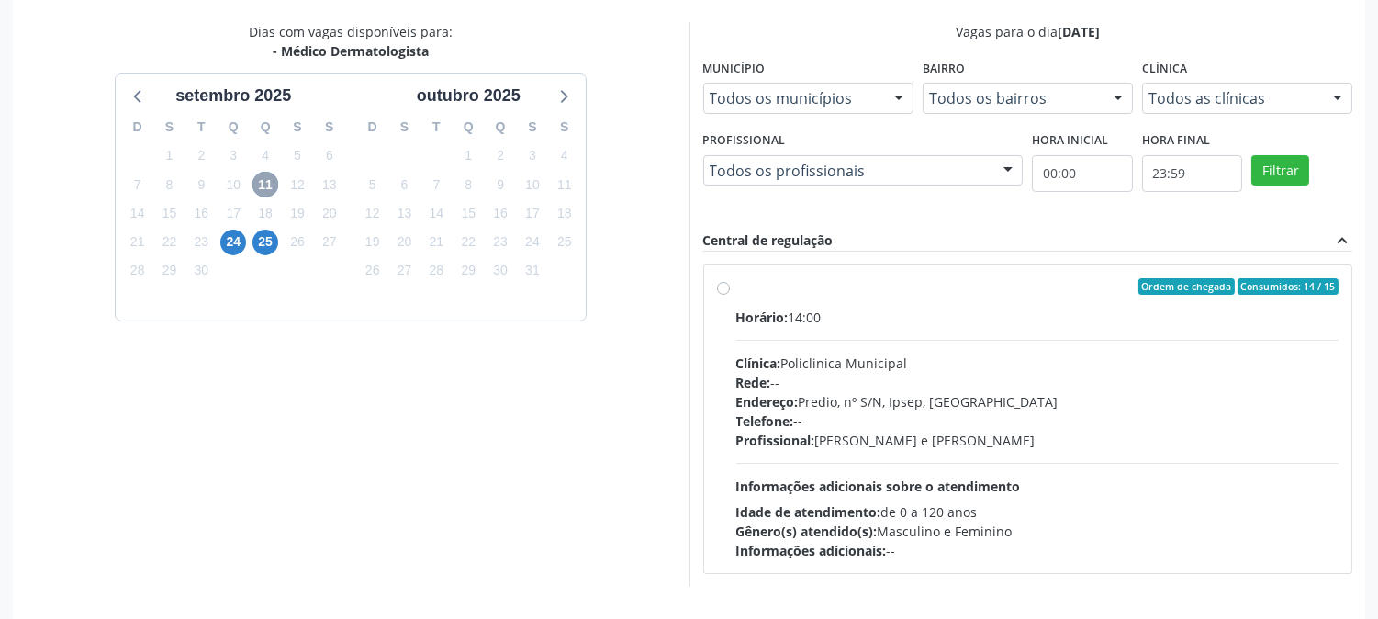
scroll to position [444, 0]
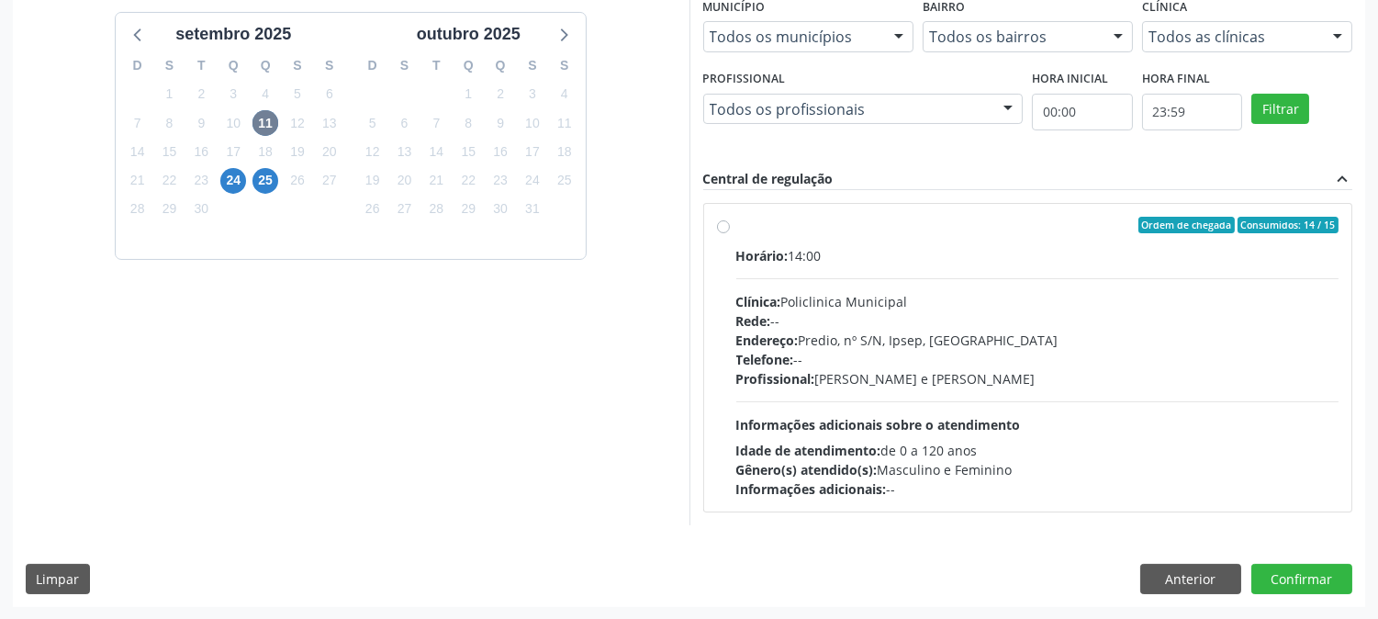
click at [775, 375] on span "Profissional:" at bounding box center [776, 378] width 79 height 17
click at [730, 233] on input "Ordem de chegada Consumidos: 14 / 15 Horário: 14:00 Clínica: Policlinica Munici…" at bounding box center [723, 225] width 13 height 17
radio input "true"
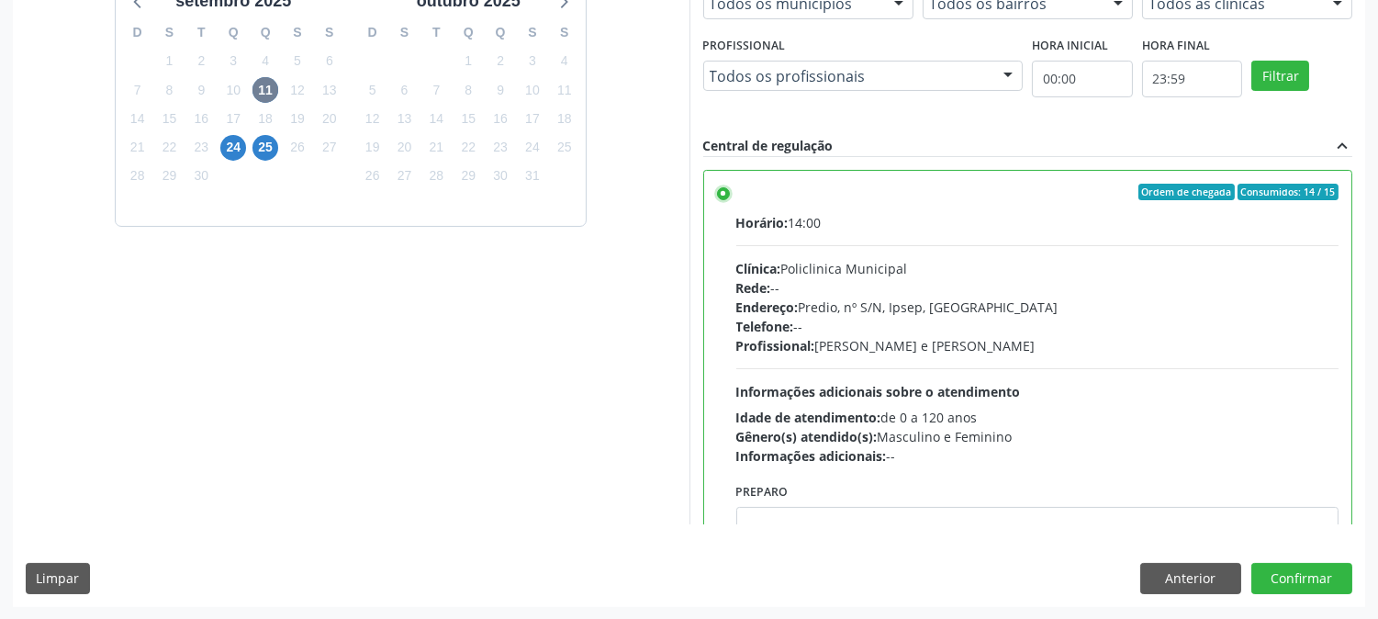
scroll to position [90, 0]
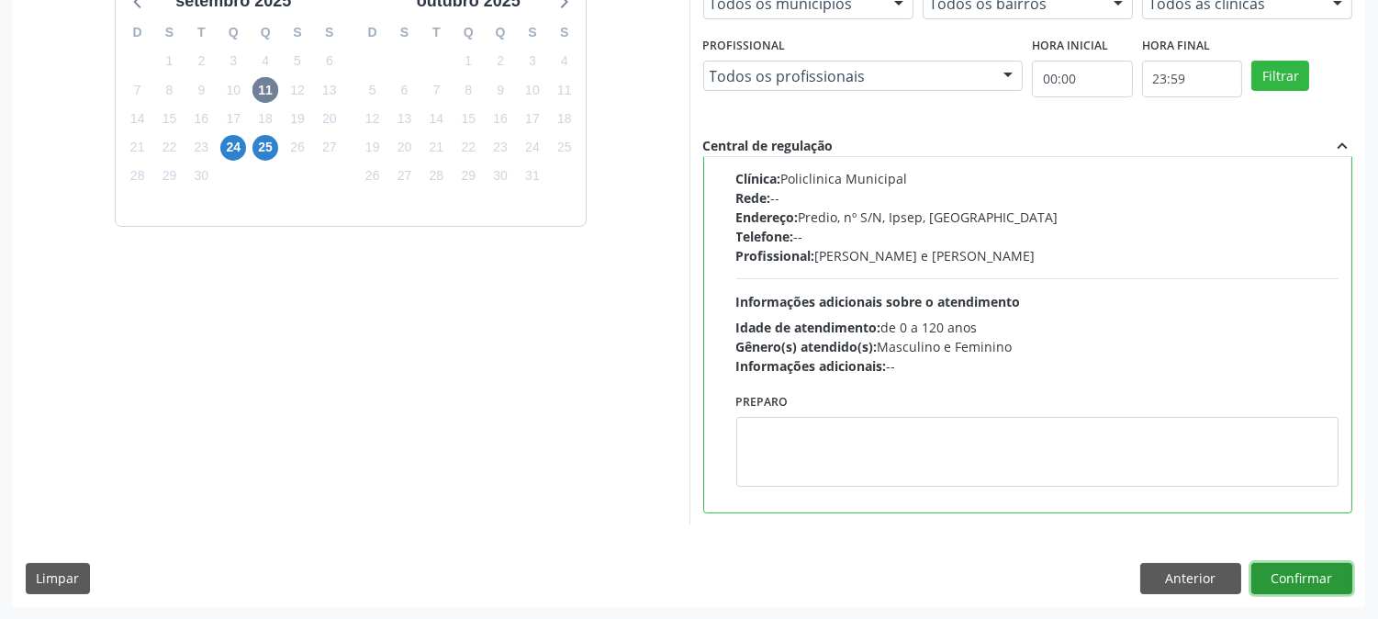
click at [1279, 585] on button "Confirmar" at bounding box center [1302, 578] width 101 height 31
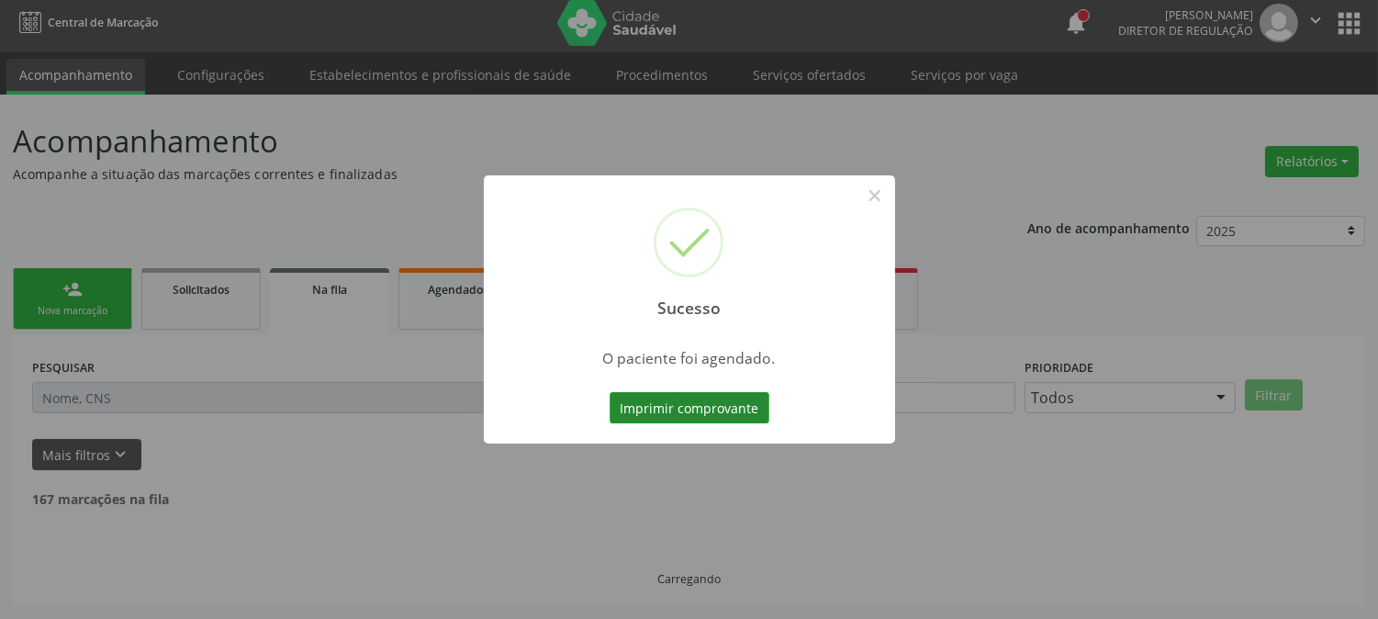
scroll to position [0, 0]
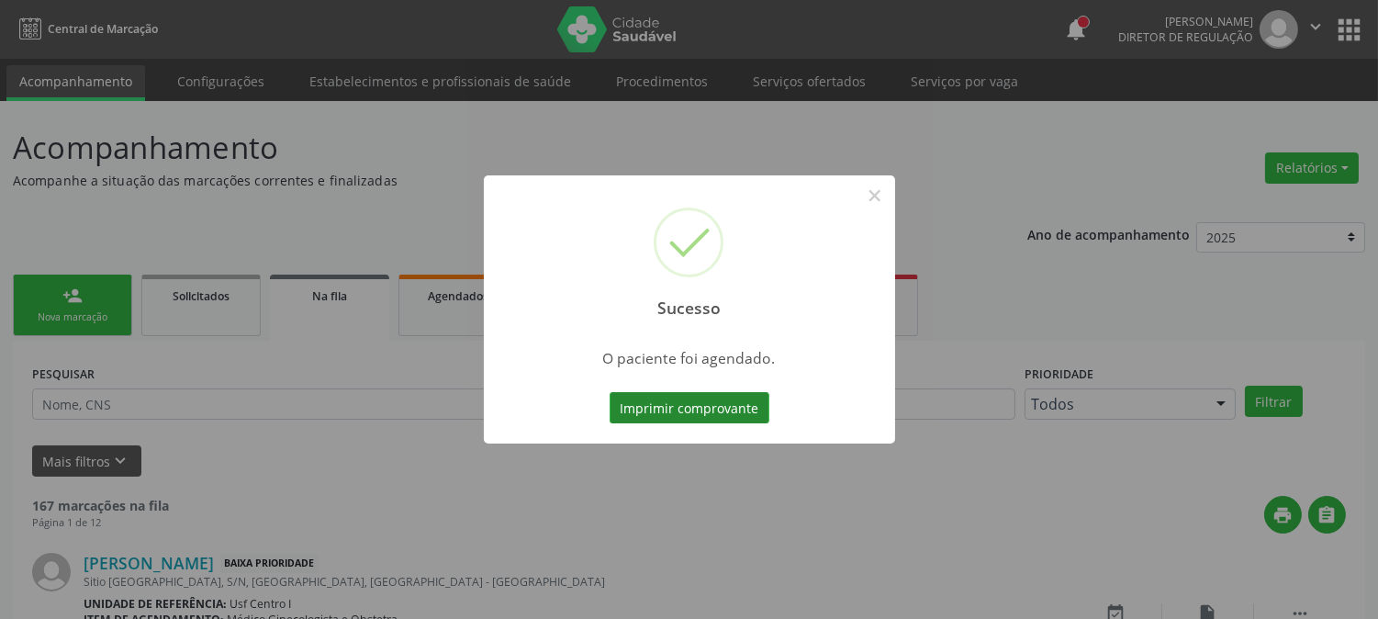
click at [666, 400] on button "Imprimir comprovante" at bounding box center [690, 407] width 160 height 31
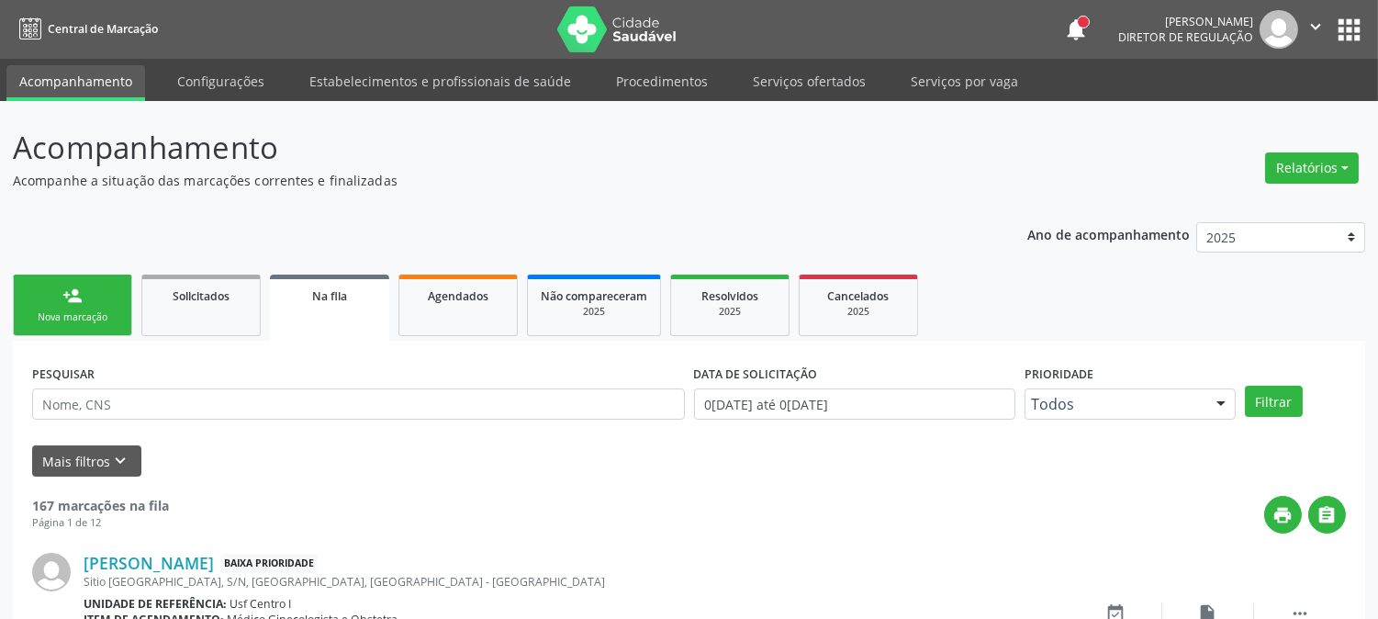
click at [94, 275] on link "person_add Nova marcação" at bounding box center [72, 306] width 119 height 62
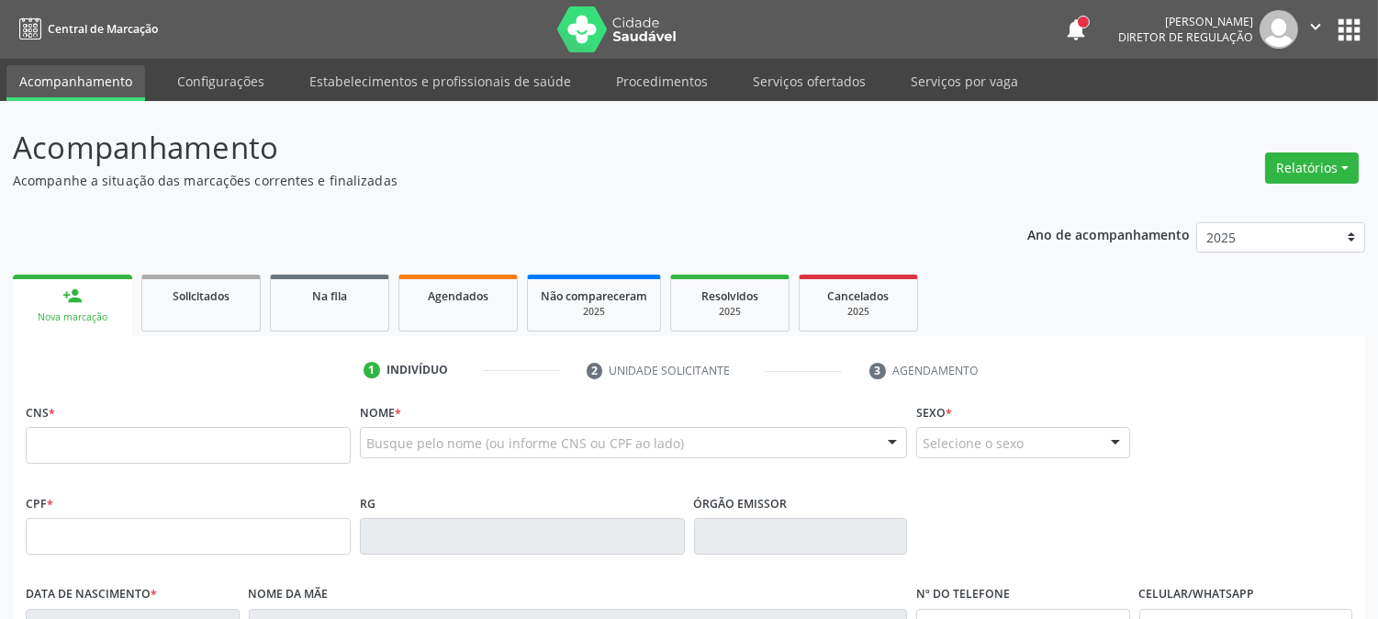
scroll to position [102, 0]
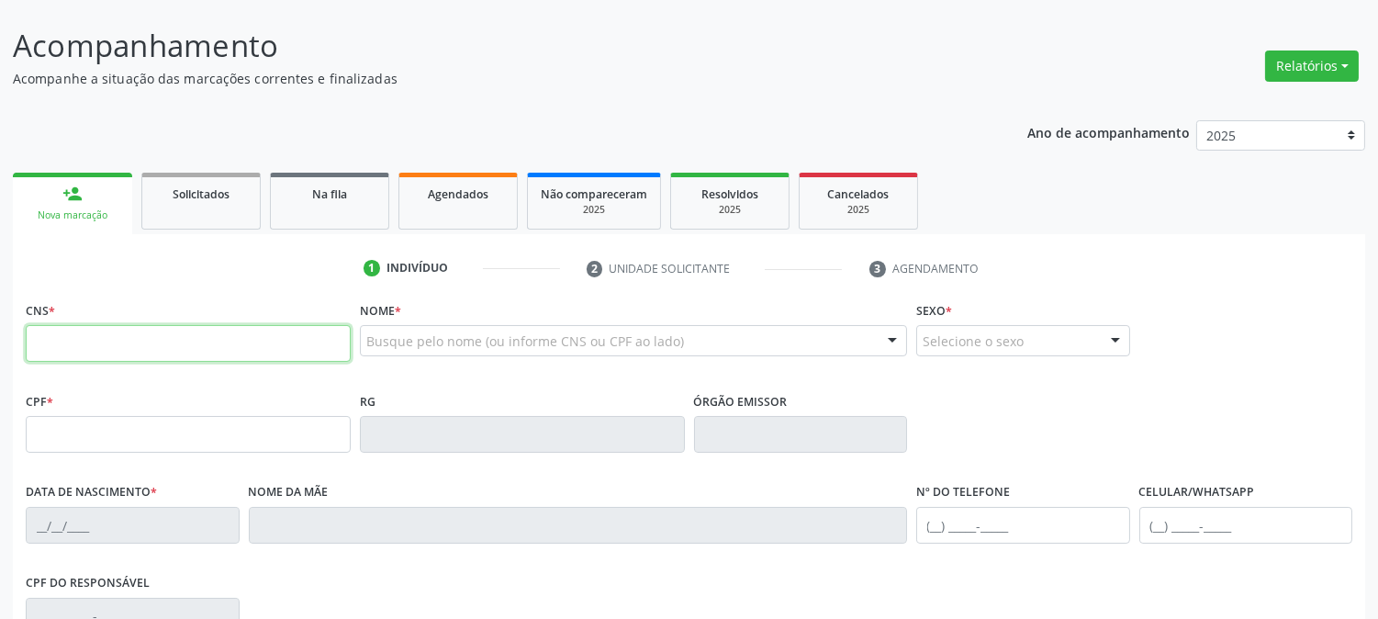
click at [274, 345] on input "text" at bounding box center [188, 343] width 325 height 37
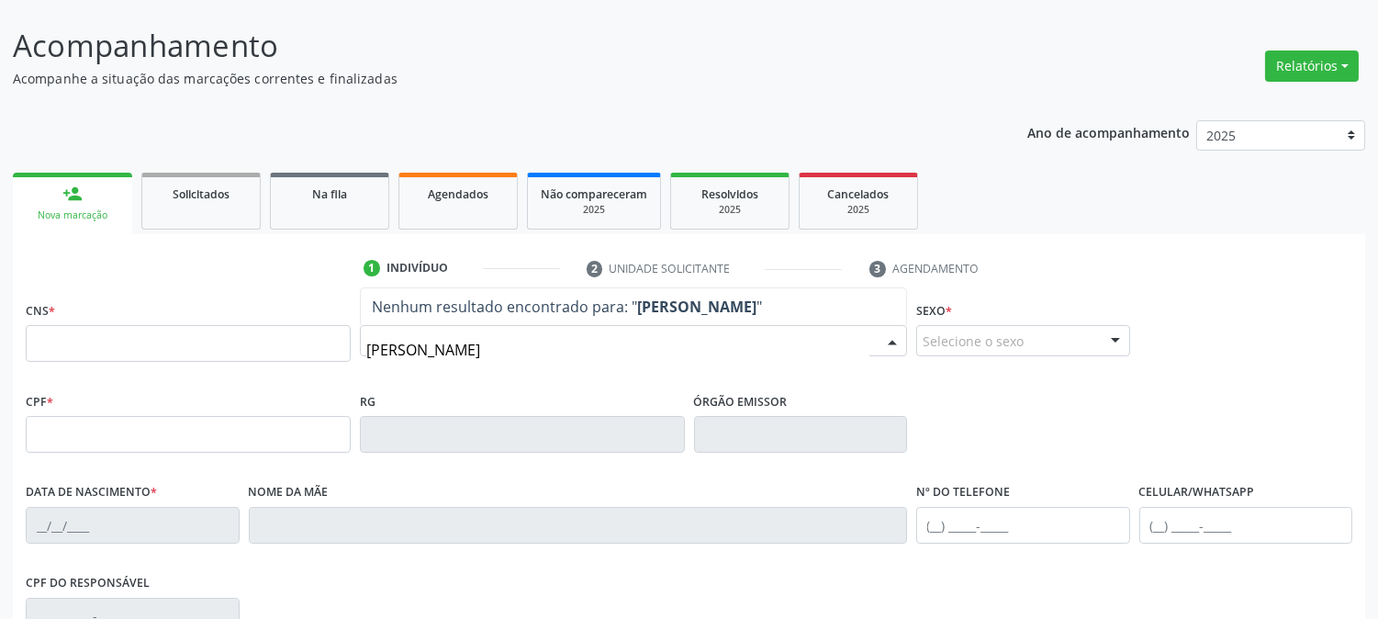
type input "ERIALDO GOMES"
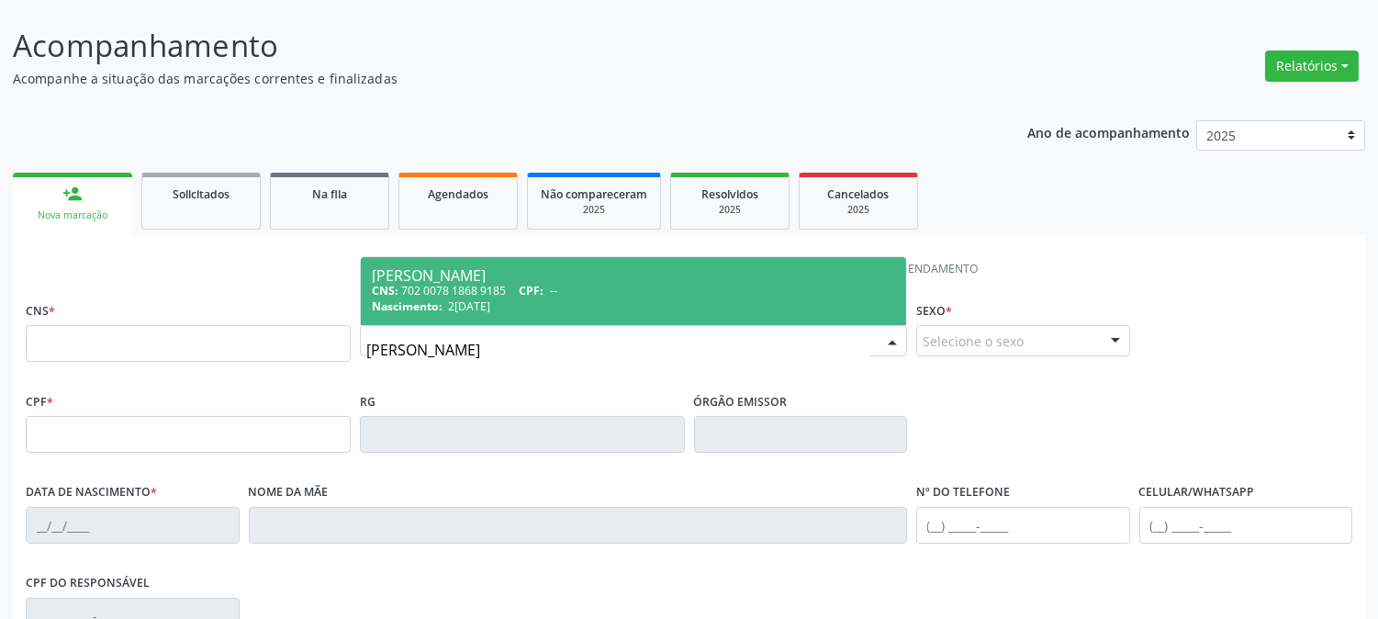
click at [603, 262] on span "Erialdo Gomes Ramos CNS: 702 0078 1868 9185 CPF: -- Nascimento: 23/02/1982" at bounding box center [633, 291] width 545 height 68
type input "702 0078 1868 9185"
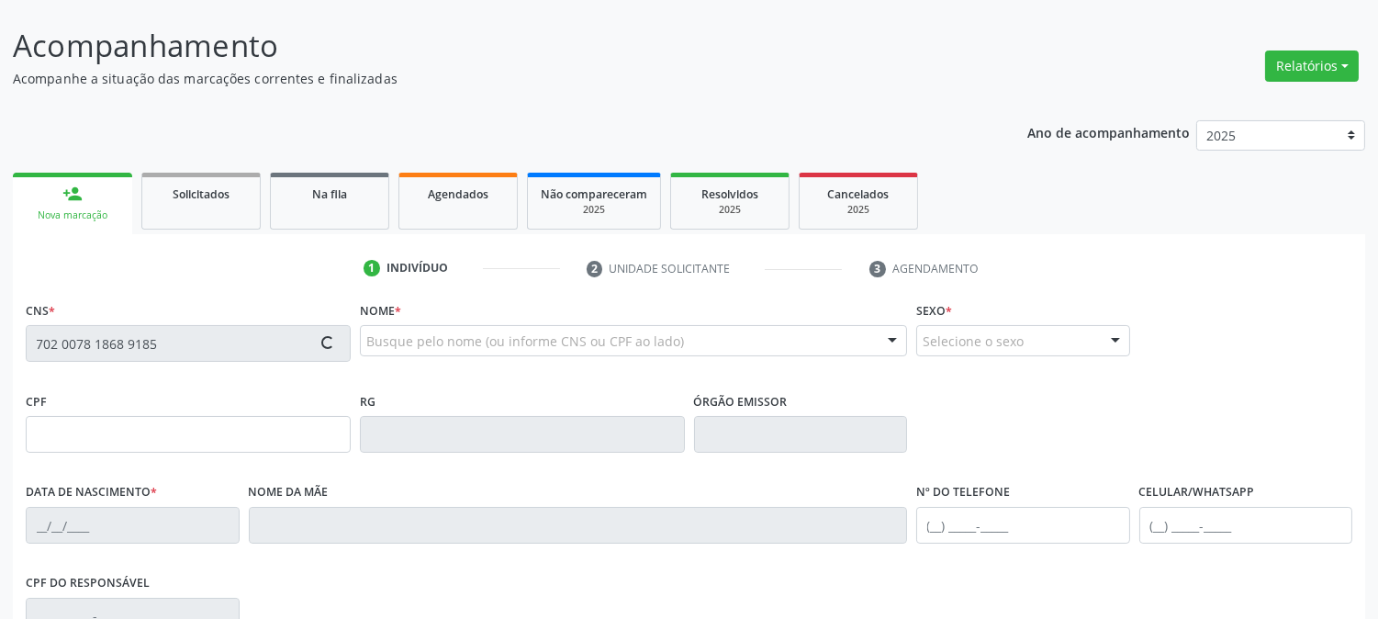
scroll to position [375, 0]
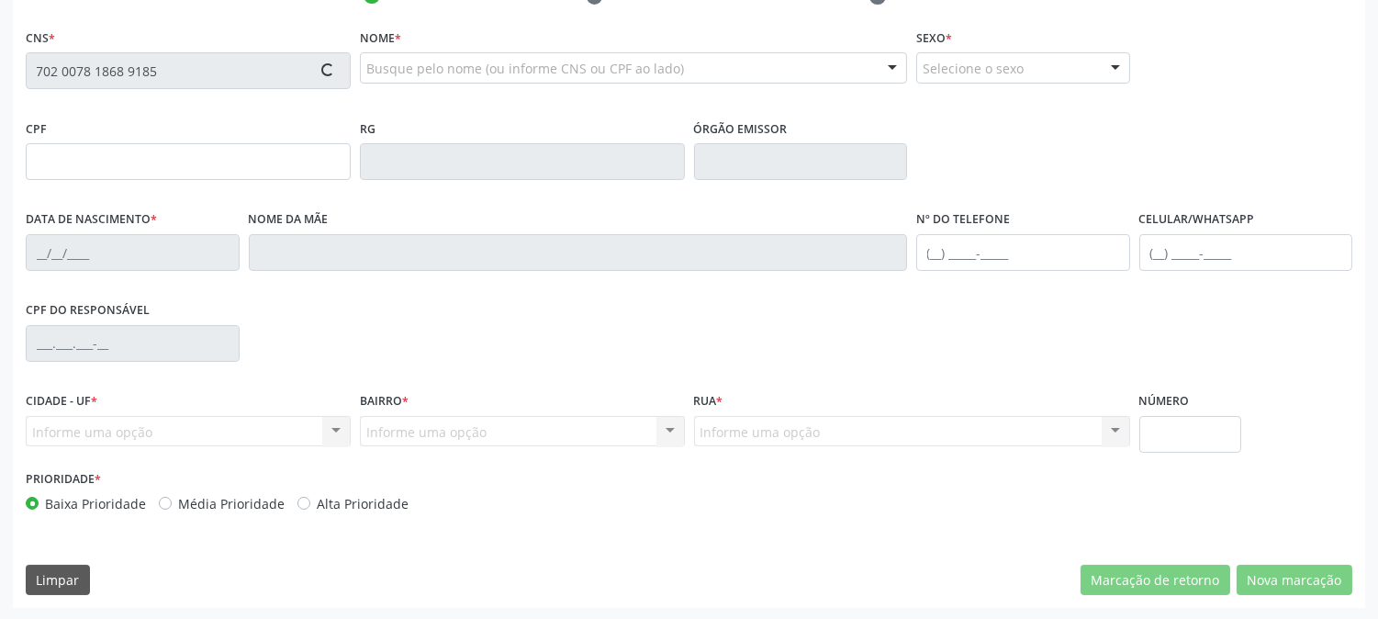
type input "23/02/1982"
type input "Aldeni Gomes Ramos"
type input "(87) 99999-9999"
type input "S/N"
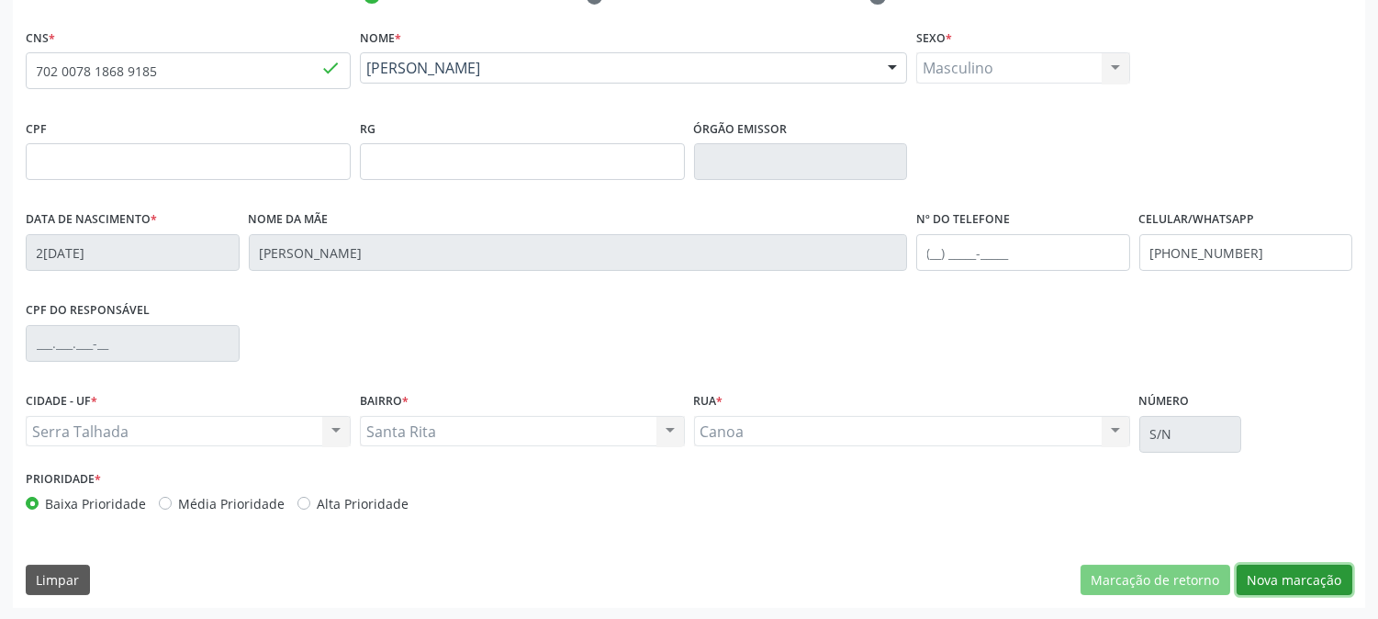
click at [1293, 569] on button "Nova marcação" at bounding box center [1295, 580] width 116 height 31
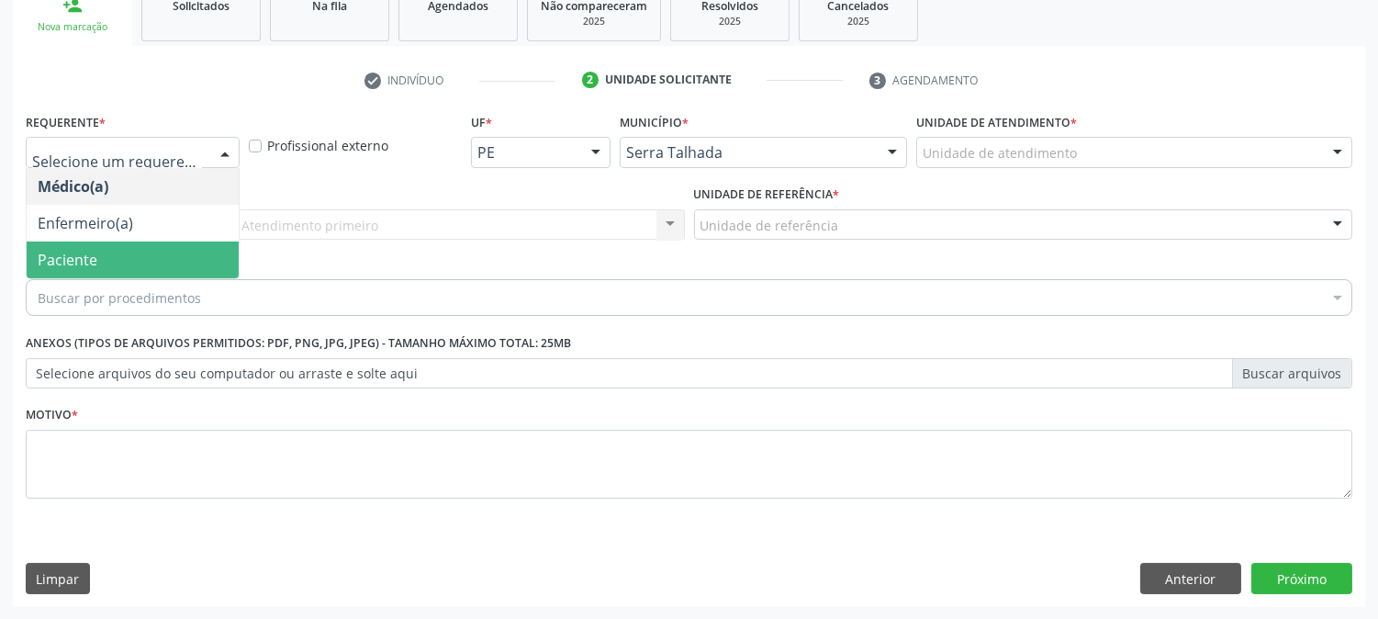
click at [171, 257] on span "Paciente" at bounding box center [133, 260] width 212 height 37
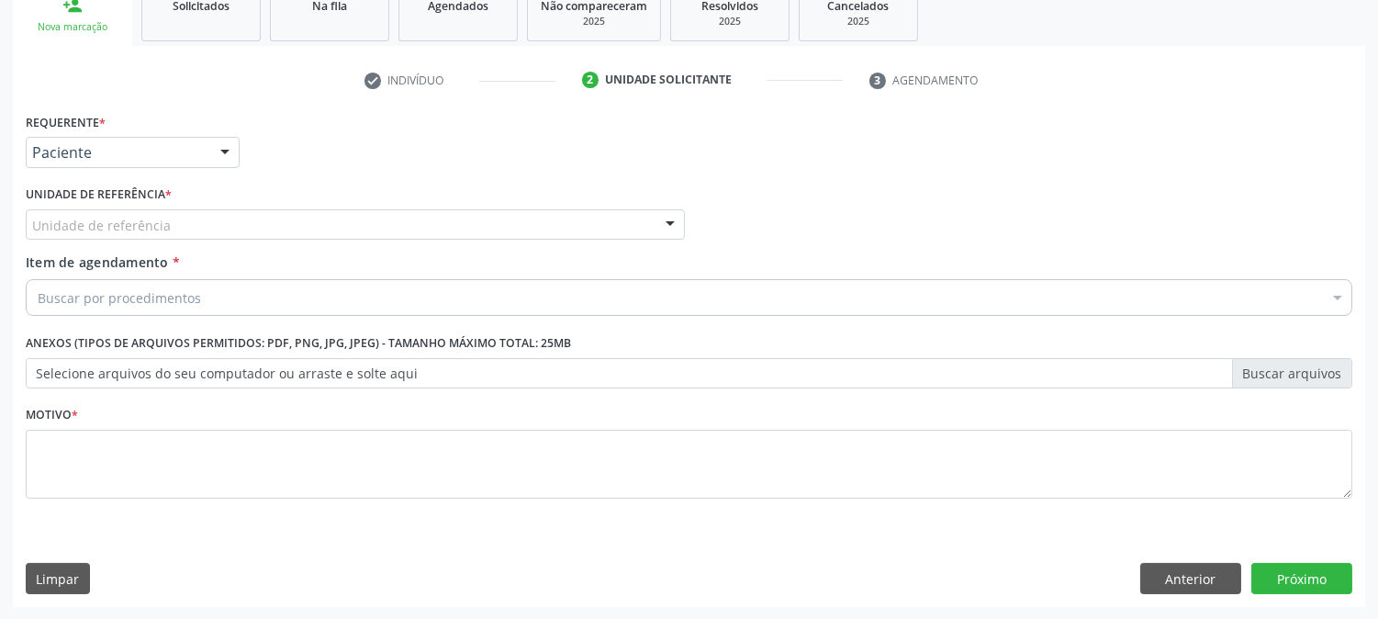
click at [173, 214] on div "Unidade de referência" at bounding box center [355, 224] width 659 height 31
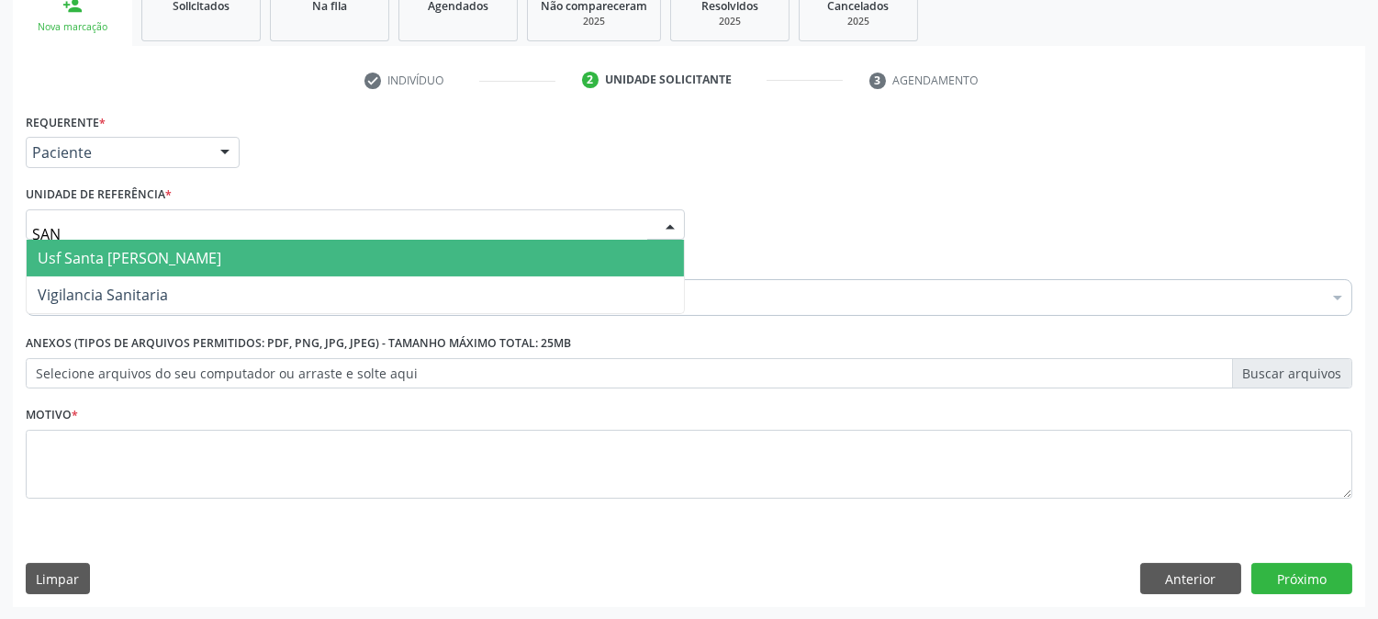
type input "SANT"
click at [176, 263] on span "Usf Santa [PERSON_NAME]" at bounding box center [130, 258] width 184 height 20
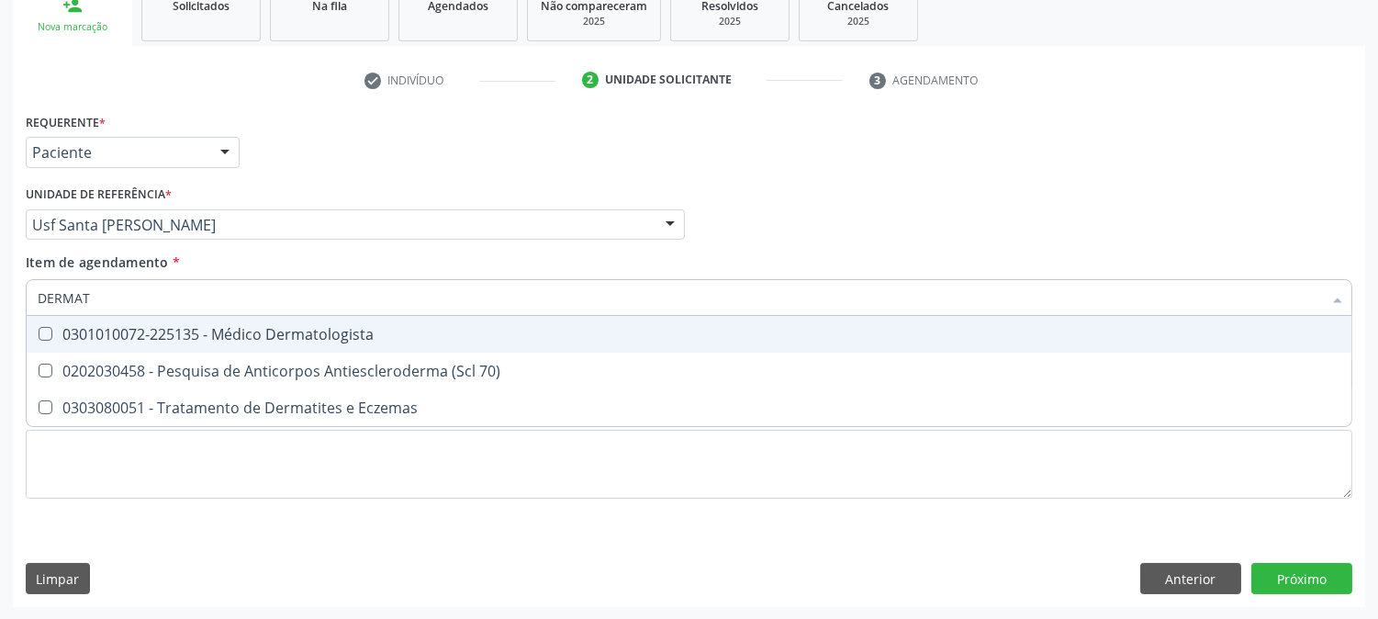
type input "DERMATO"
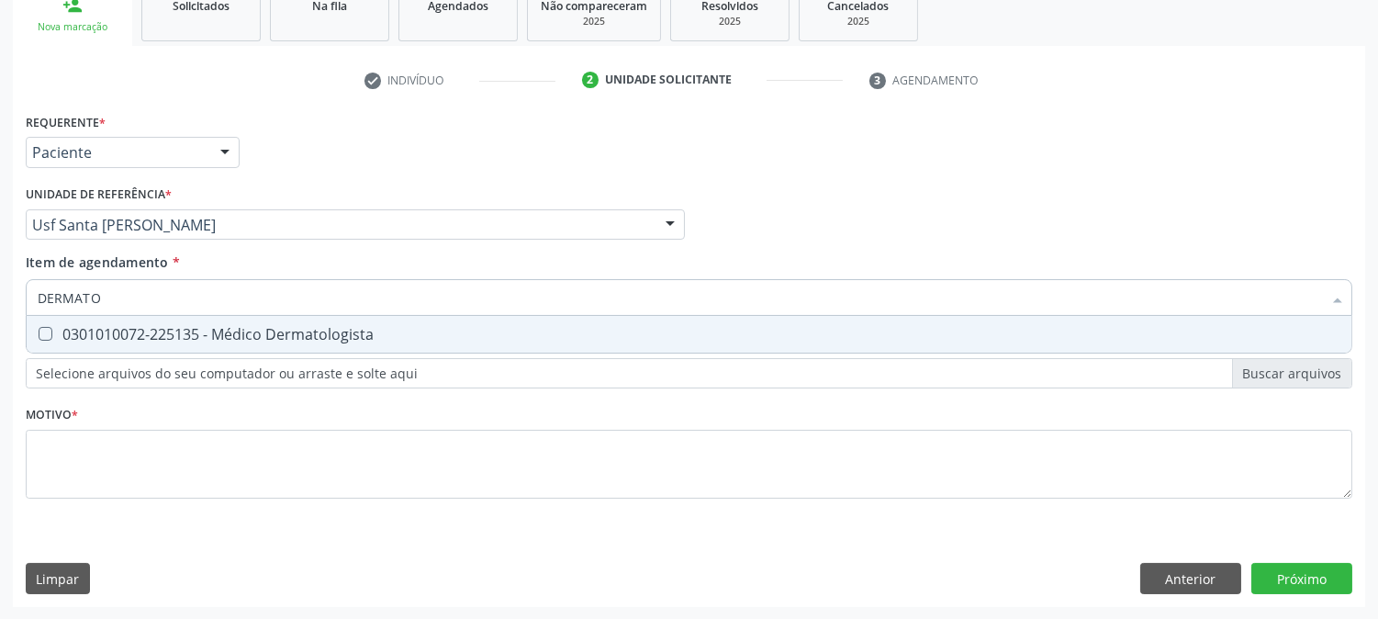
click at [188, 332] on div "0301010072-225135 - Médico Dermatologista" at bounding box center [689, 334] width 1303 height 15
checkbox Dermatologista "true"
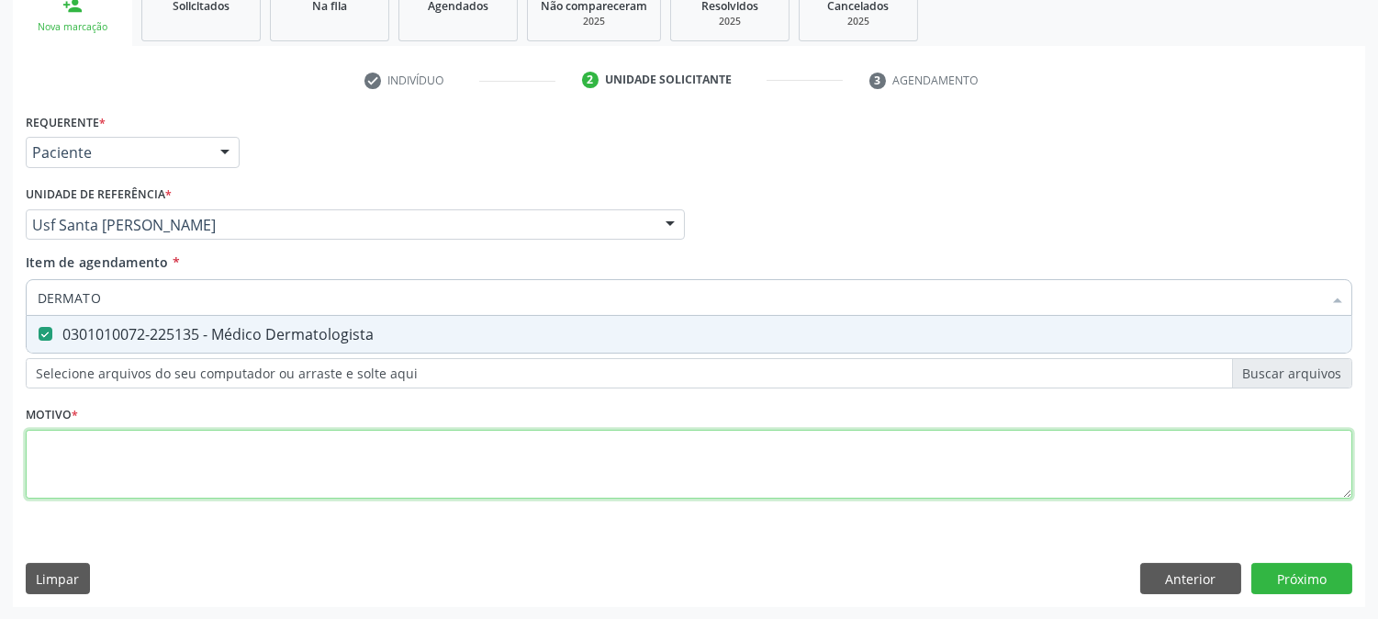
click at [191, 492] on div "Requerente * Paciente Médico(a) Enfermeiro(a) Paciente Nenhum resultado encontr…" at bounding box center [689, 316] width 1327 height 416
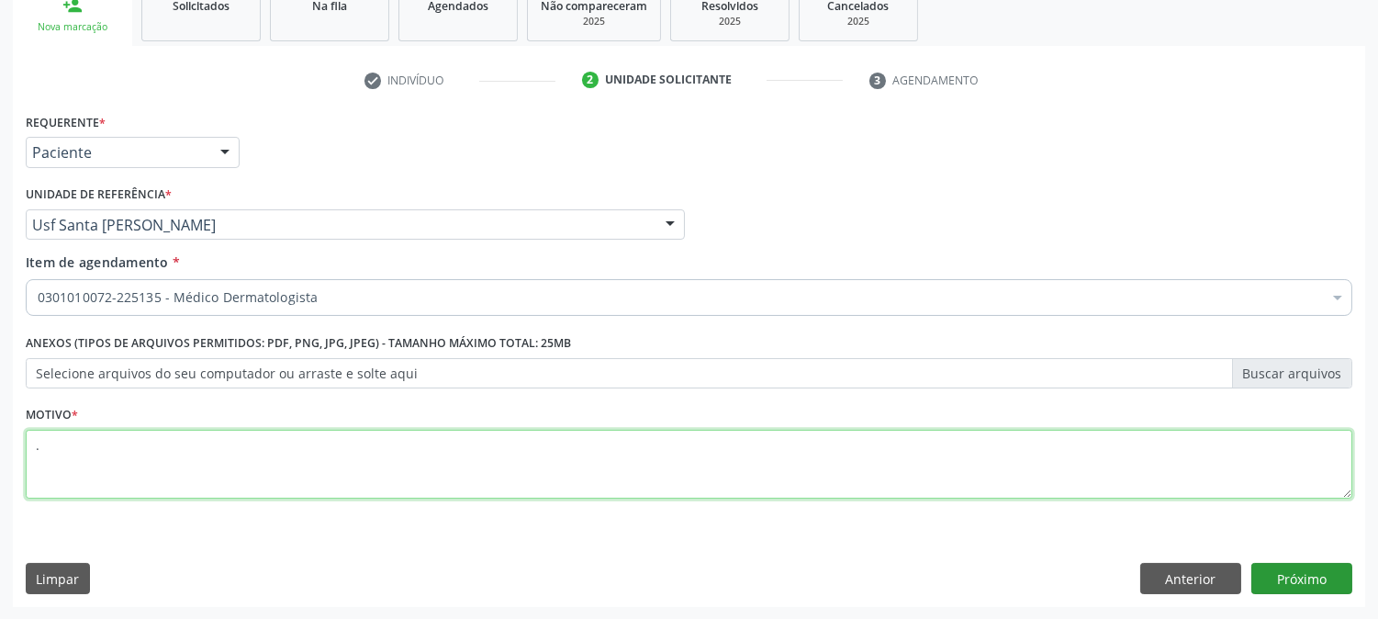
type textarea "."
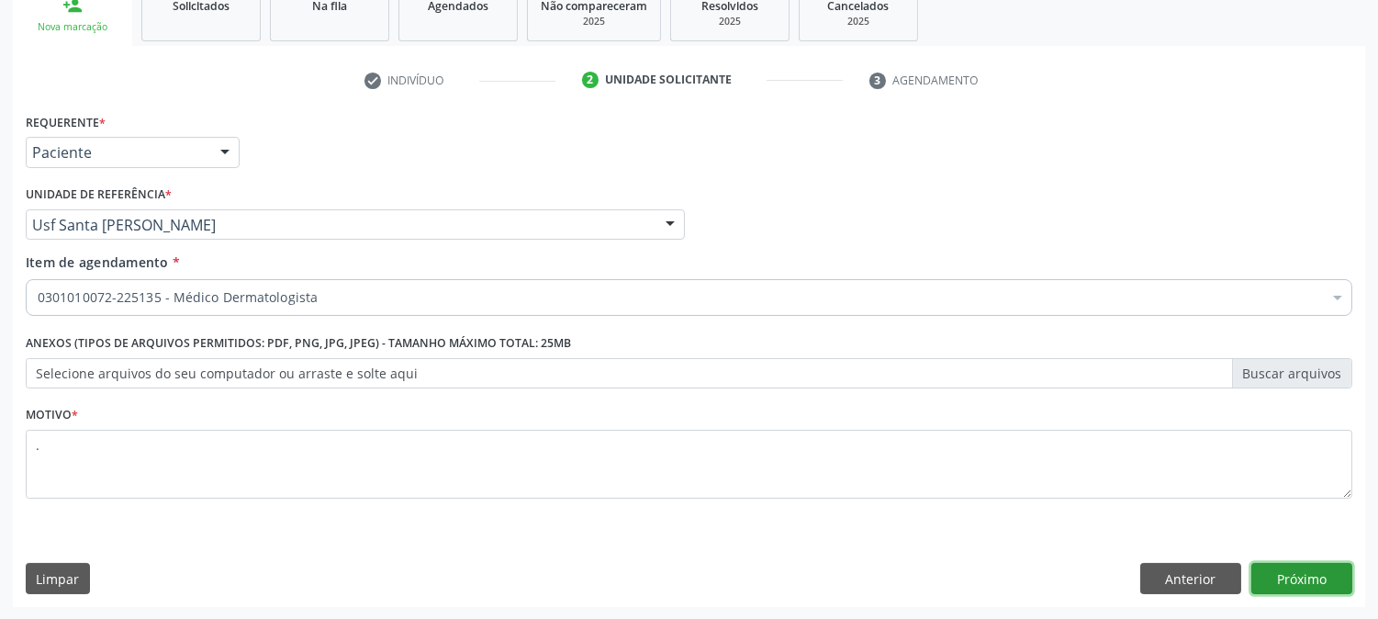
click at [1293, 574] on button "Próximo" at bounding box center [1302, 578] width 101 height 31
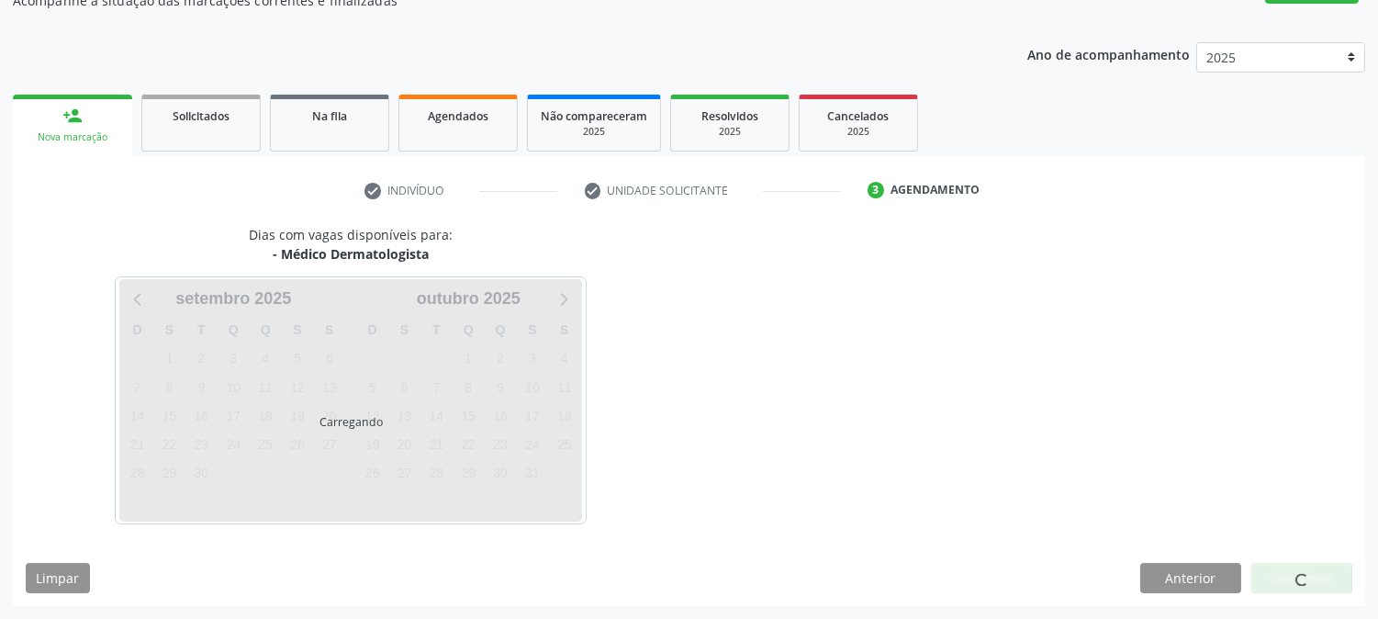
scroll to position [179, 0]
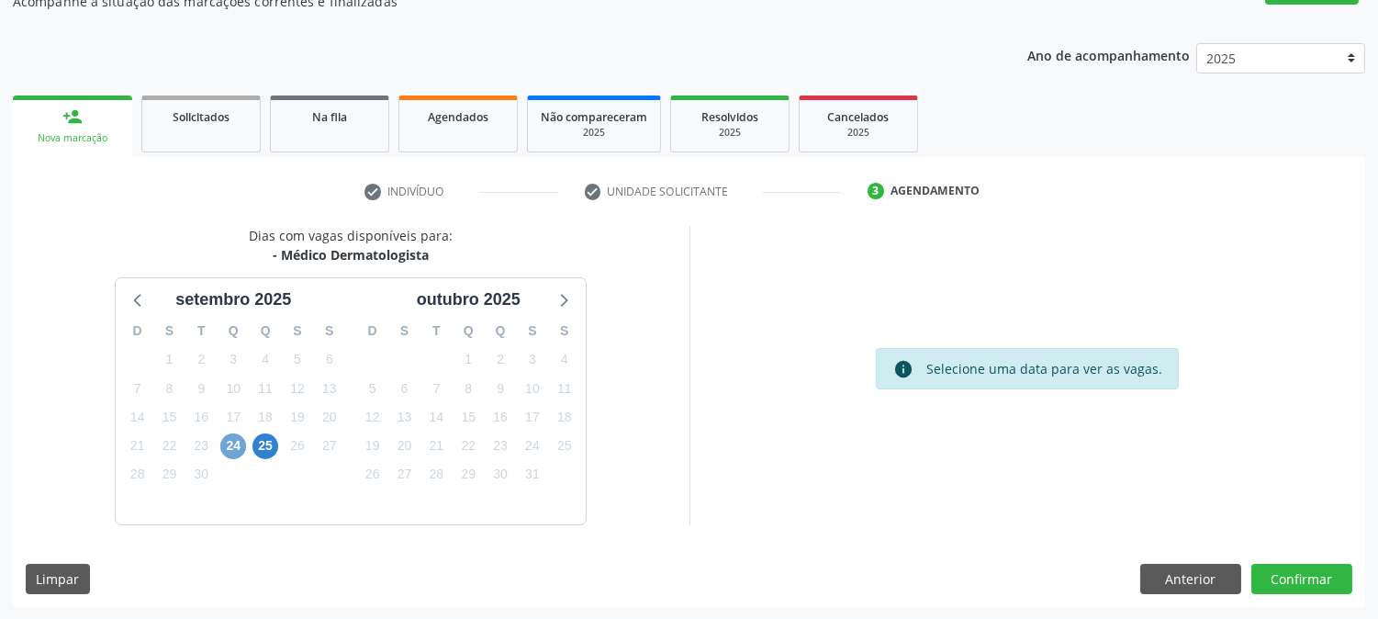
click at [235, 435] on span "24" at bounding box center [233, 446] width 26 height 26
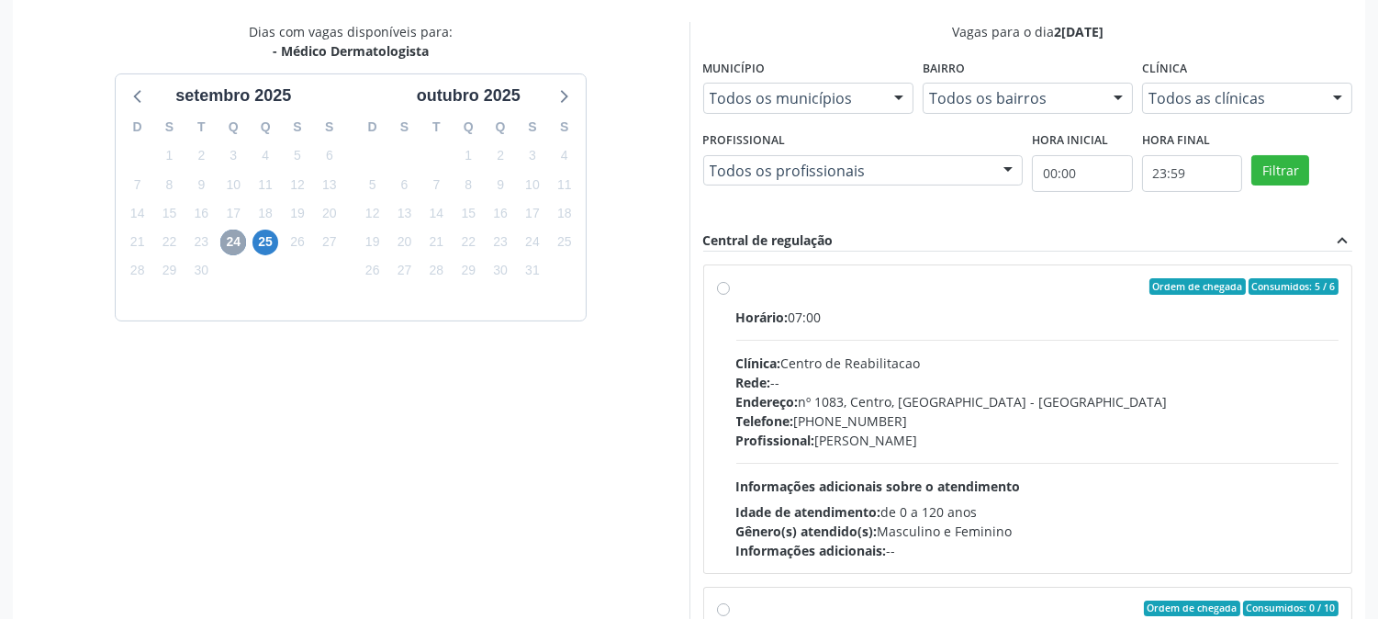
scroll to position [478, 0]
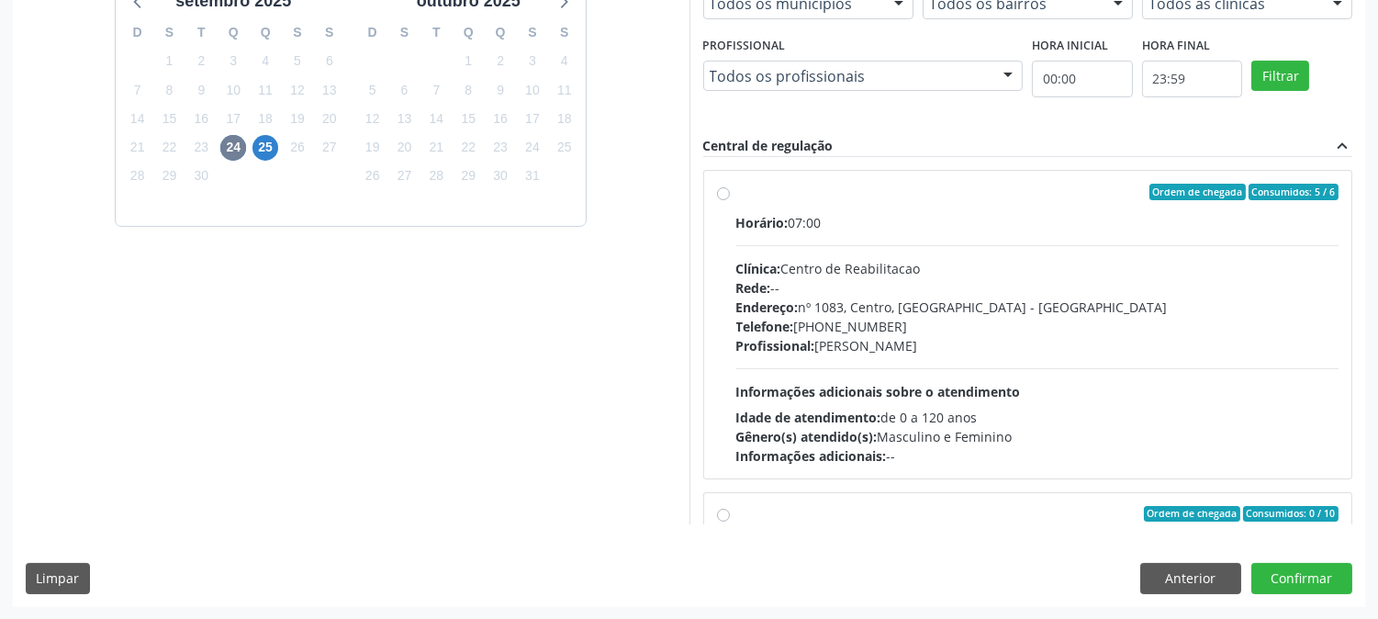
click at [989, 287] on div "Rede: --" at bounding box center [1038, 287] width 603 height 19
click at [730, 200] on input "Ordem de chegada Consumidos: 5 / 6 Horário: 07:00 Clínica: Centro de Reabilitac…" at bounding box center [723, 192] width 13 height 17
radio input "true"
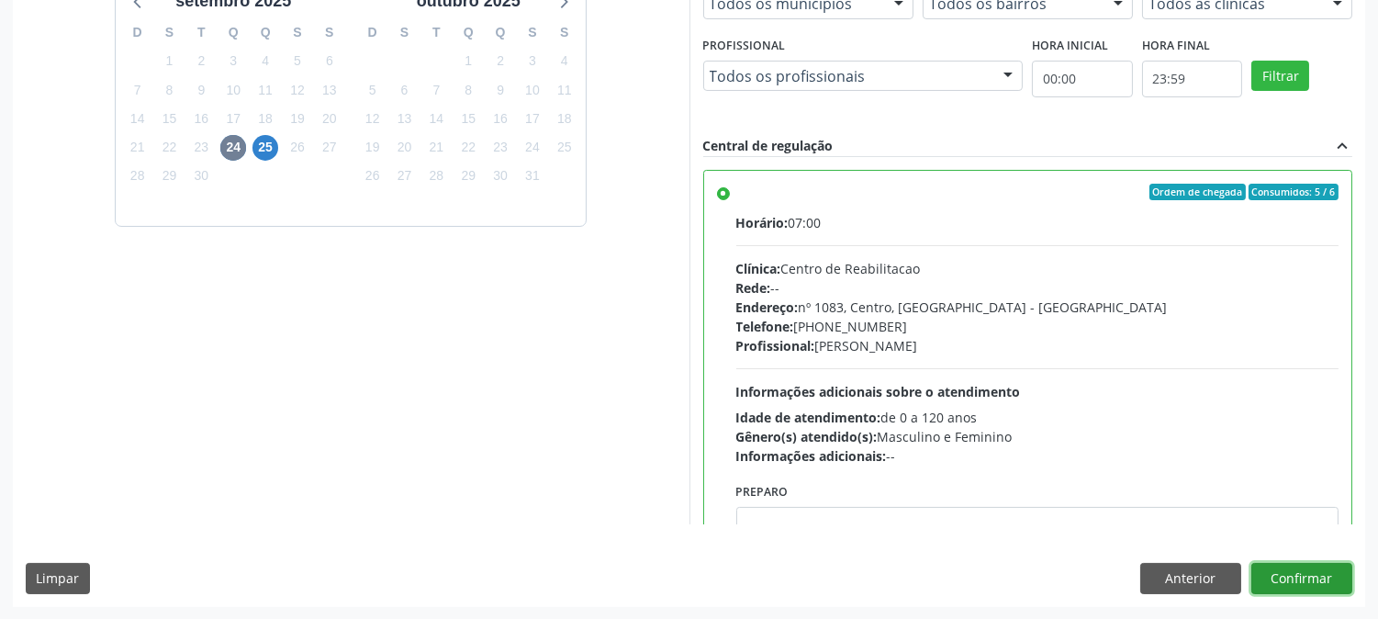
click at [1278, 575] on button "Confirmar" at bounding box center [1302, 578] width 101 height 31
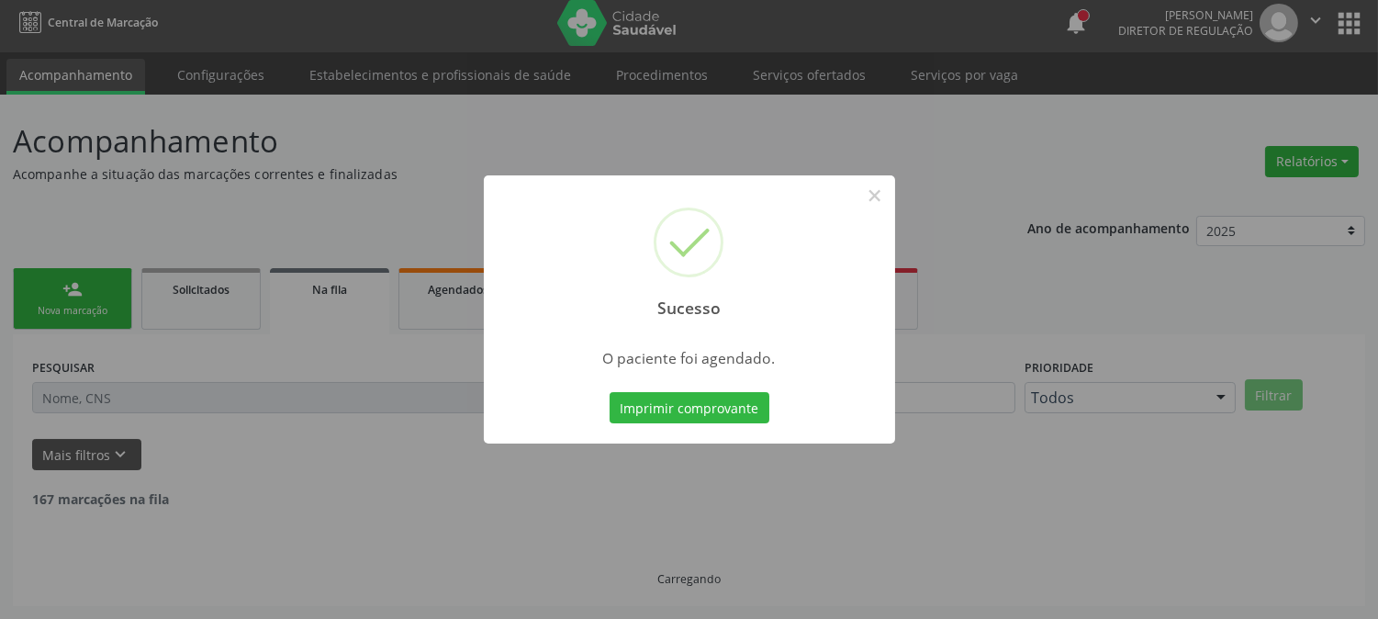
scroll to position [0, 0]
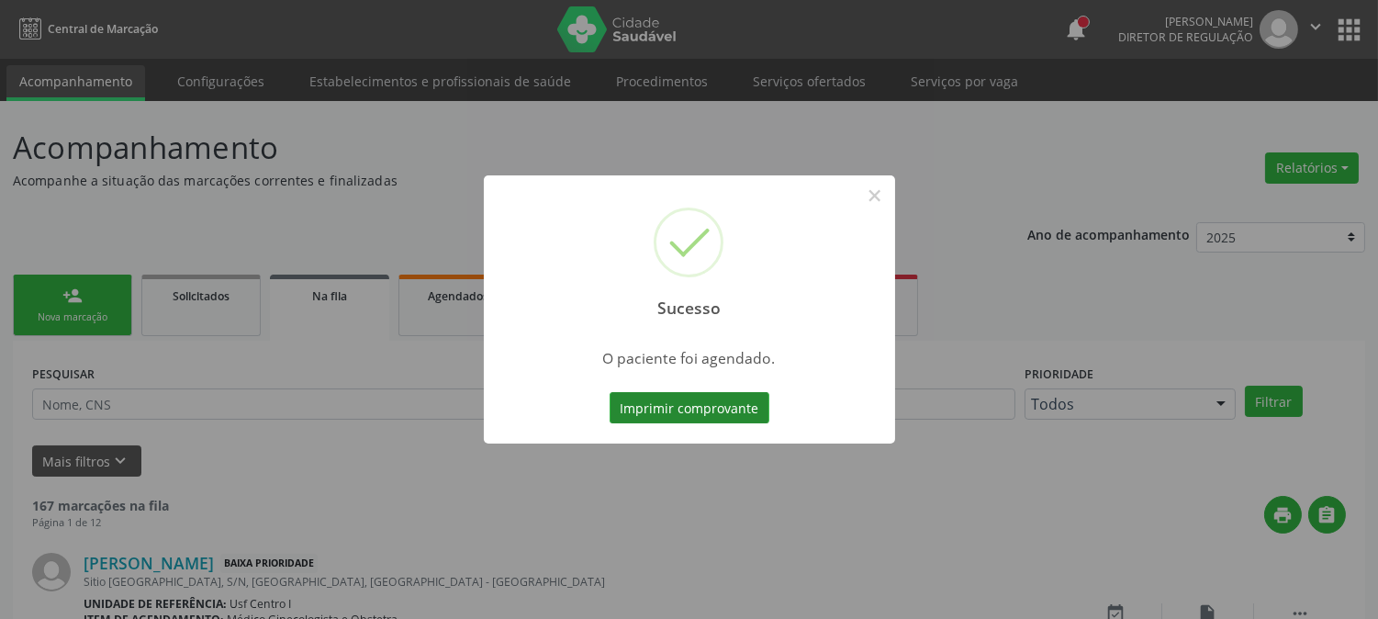
click at [704, 410] on button "Imprimir comprovante" at bounding box center [690, 407] width 160 height 31
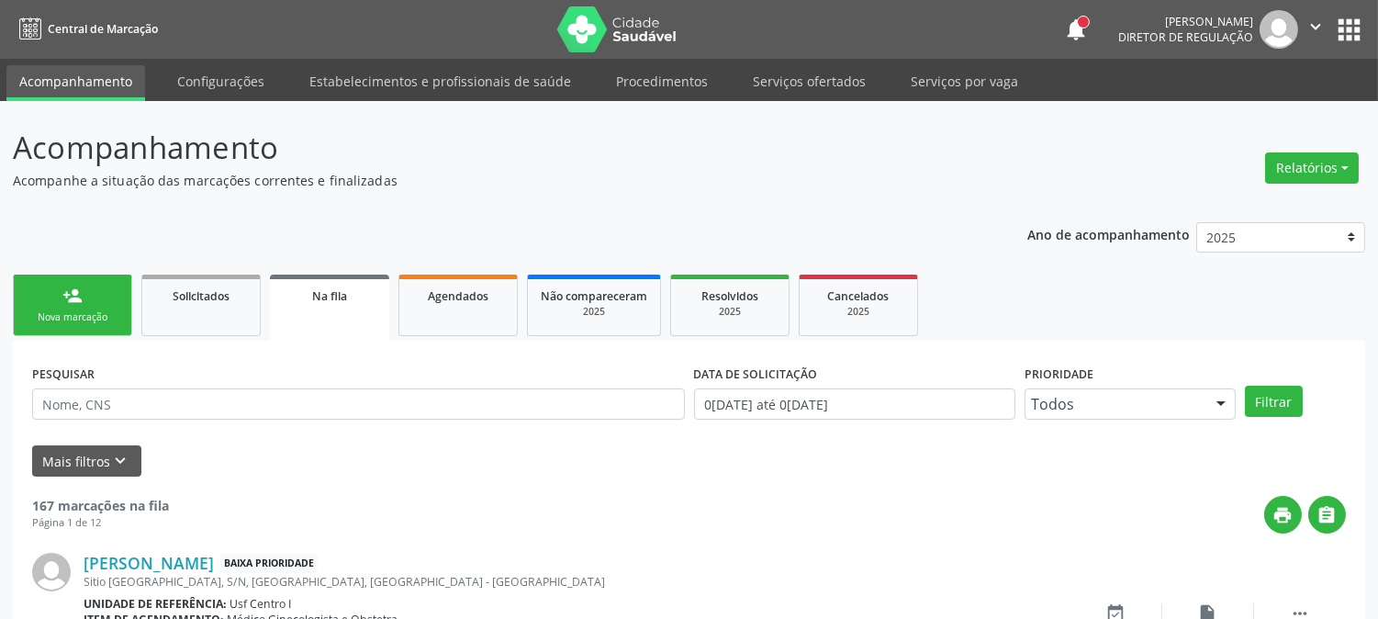
click at [58, 287] on link "person_add Nova marcação" at bounding box center [72, 306] width 119 height 62
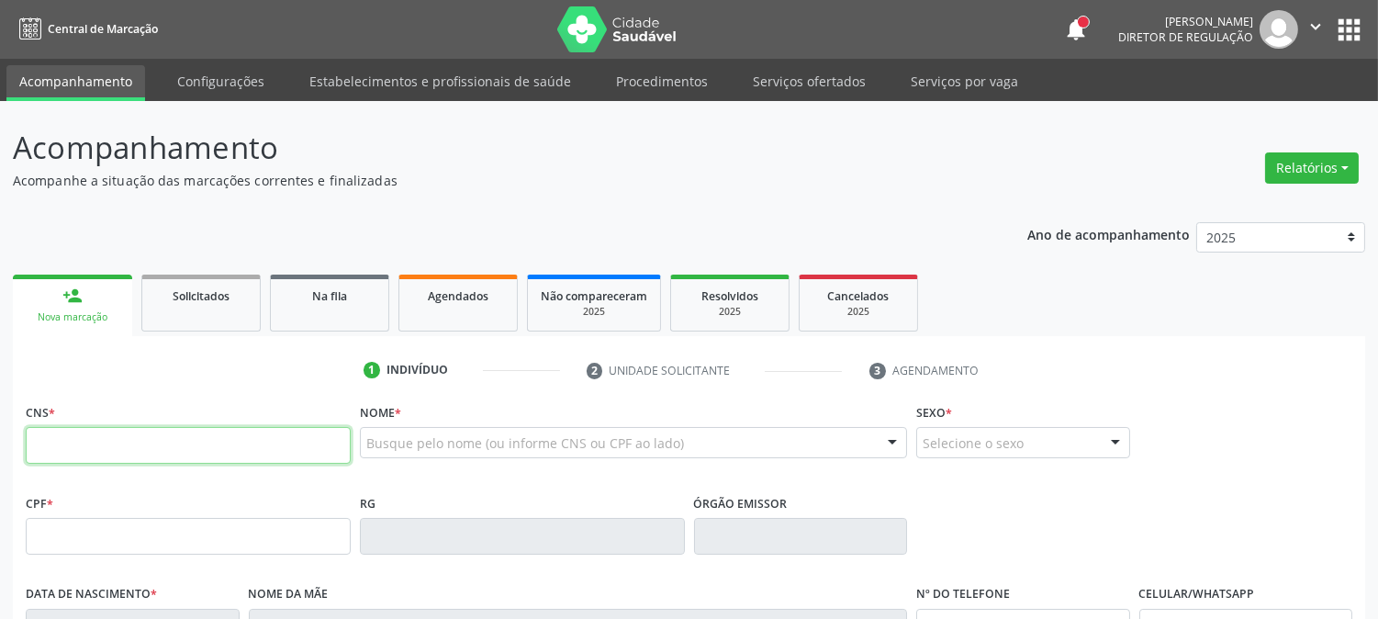
click at [107, 455] on input "text" at bounding box center [188, 445] width 325 height 37
type input "700 0098 8479 5201"
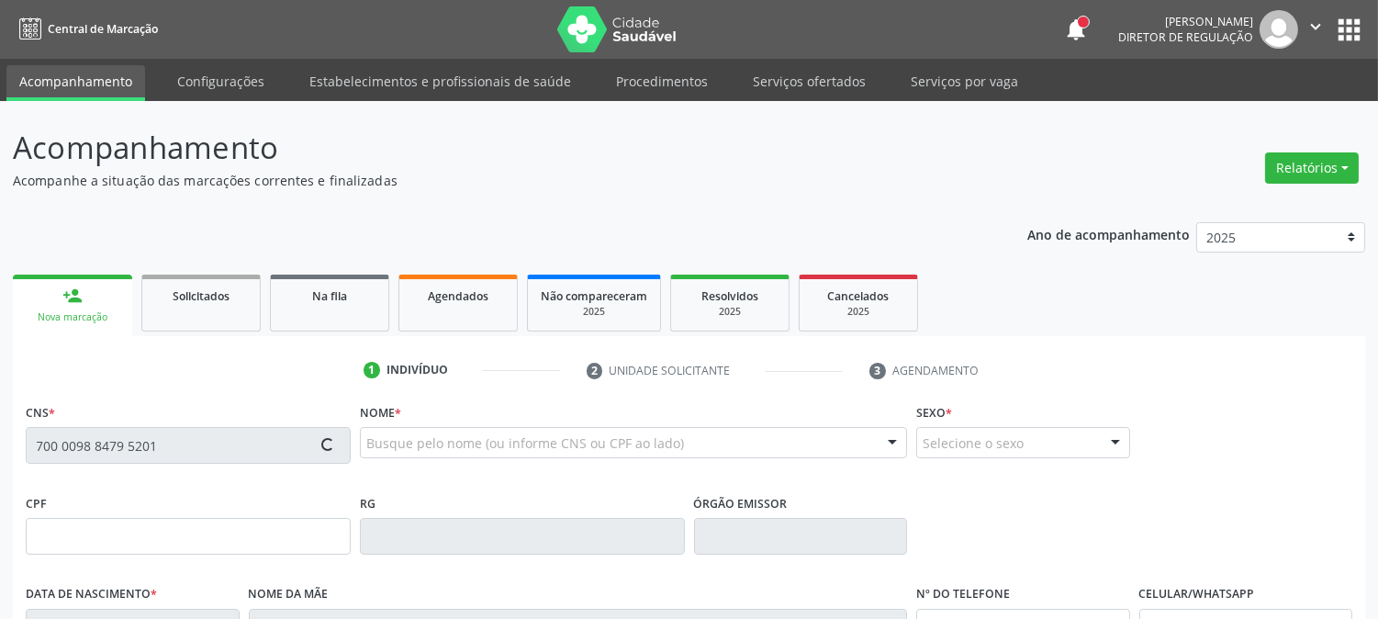
type input "095.912.124-29"
type input "19/04/1992"
type input "Jandira Alves dos Santos"
type input "(87) 99999-9999"
type input "S/N"
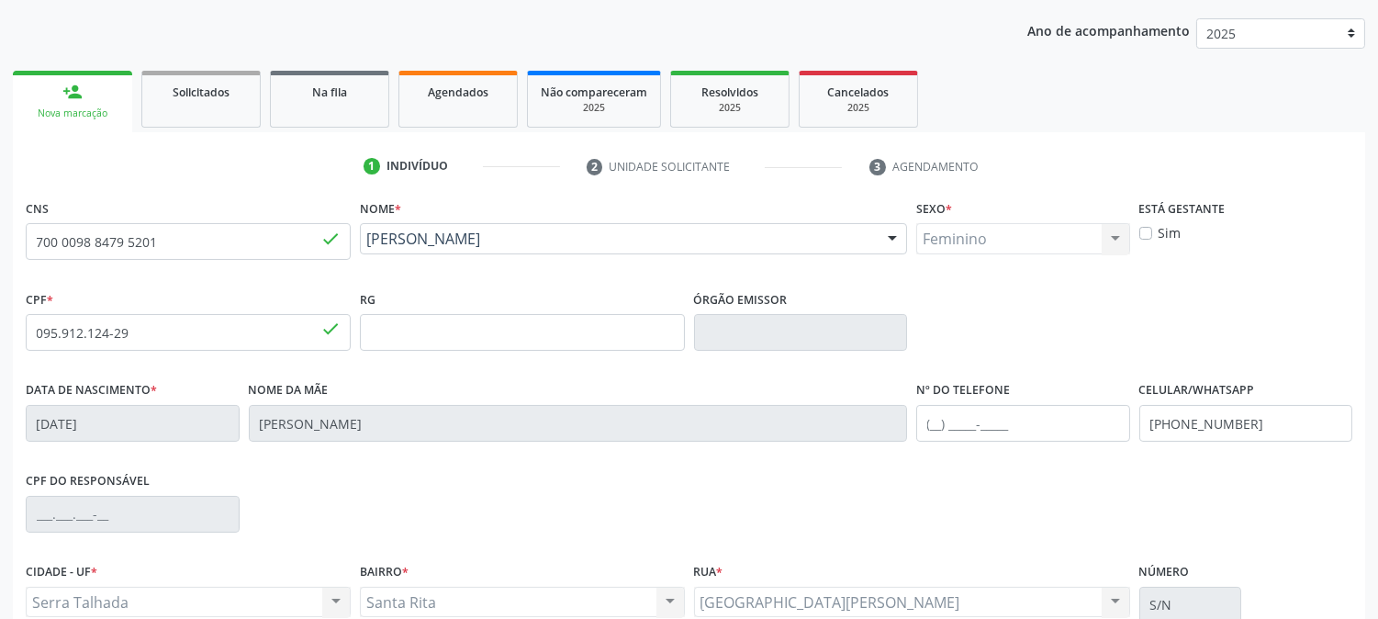
scroll to position [375, 0]
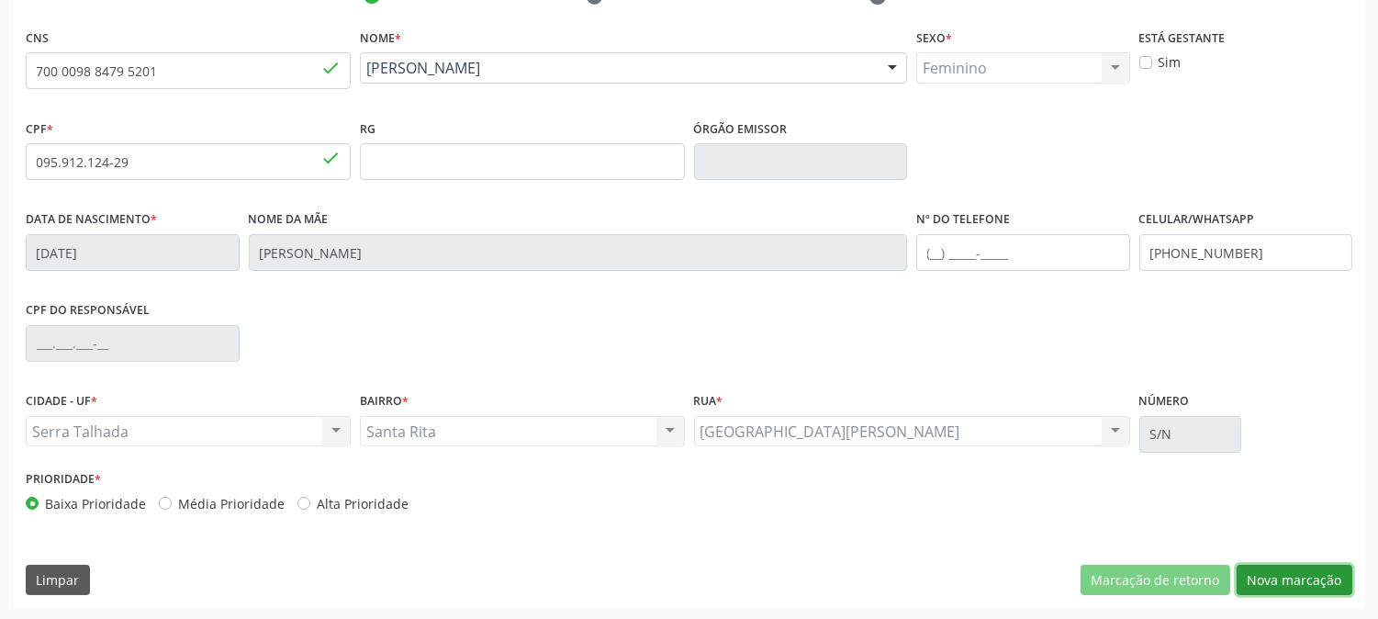
click at [1277, 591] on button "Nova marcação" at bounding box center [1295, 580] width 116 height 31
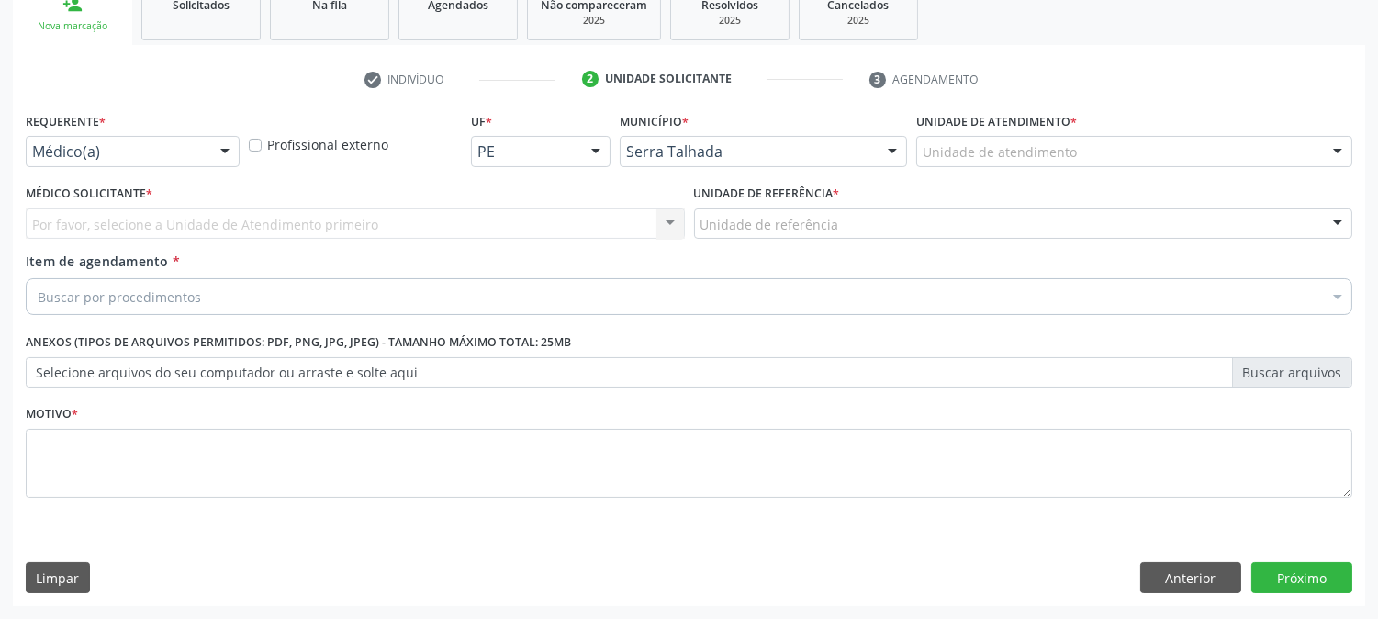
scroll to position [290, 0]
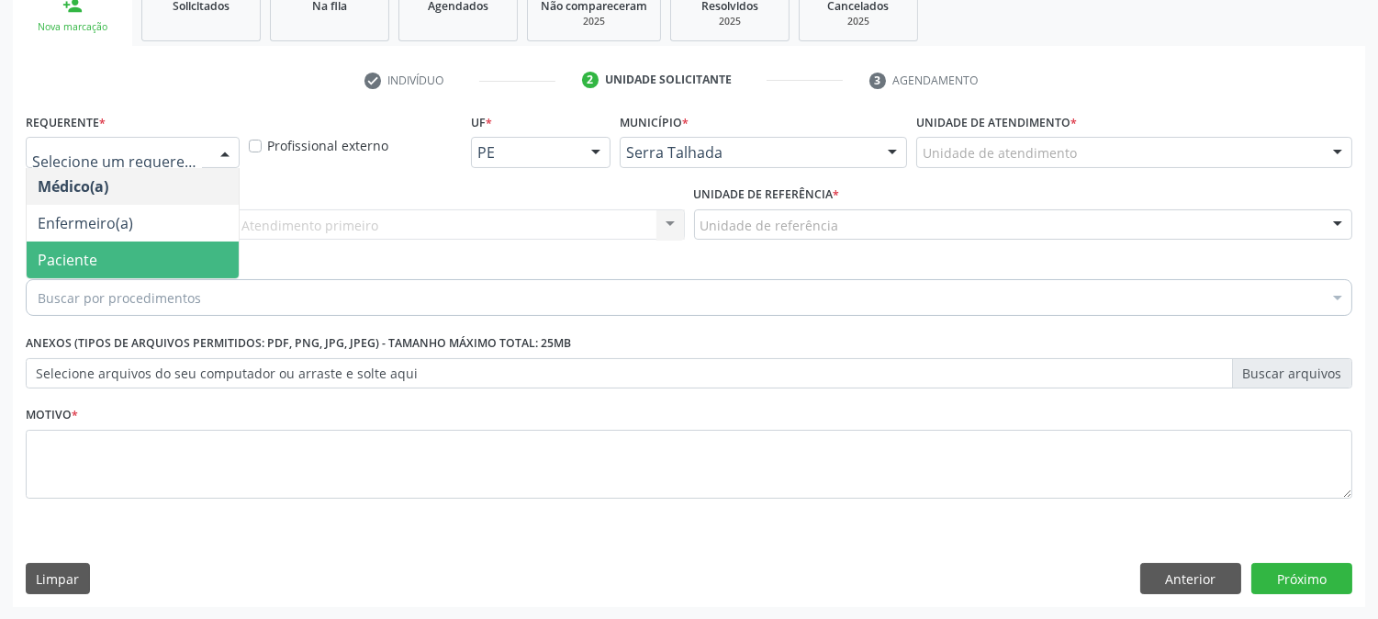
click at [136, 245] on span "Paciente" at bounding box center [133, 260] width 212 height 37
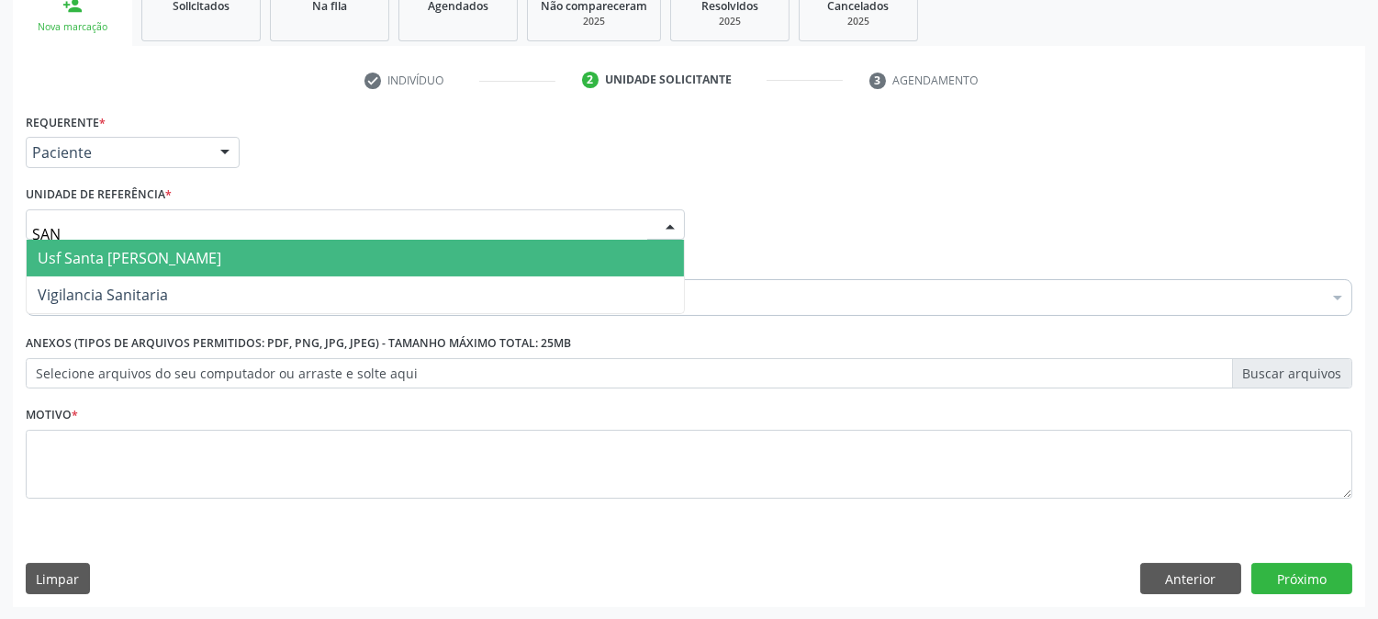
type input "SANT"
click at [196, 264] on span "Usf Santa [PERSON_NAME]" at bounding box center [130, 258] width 184 height 20
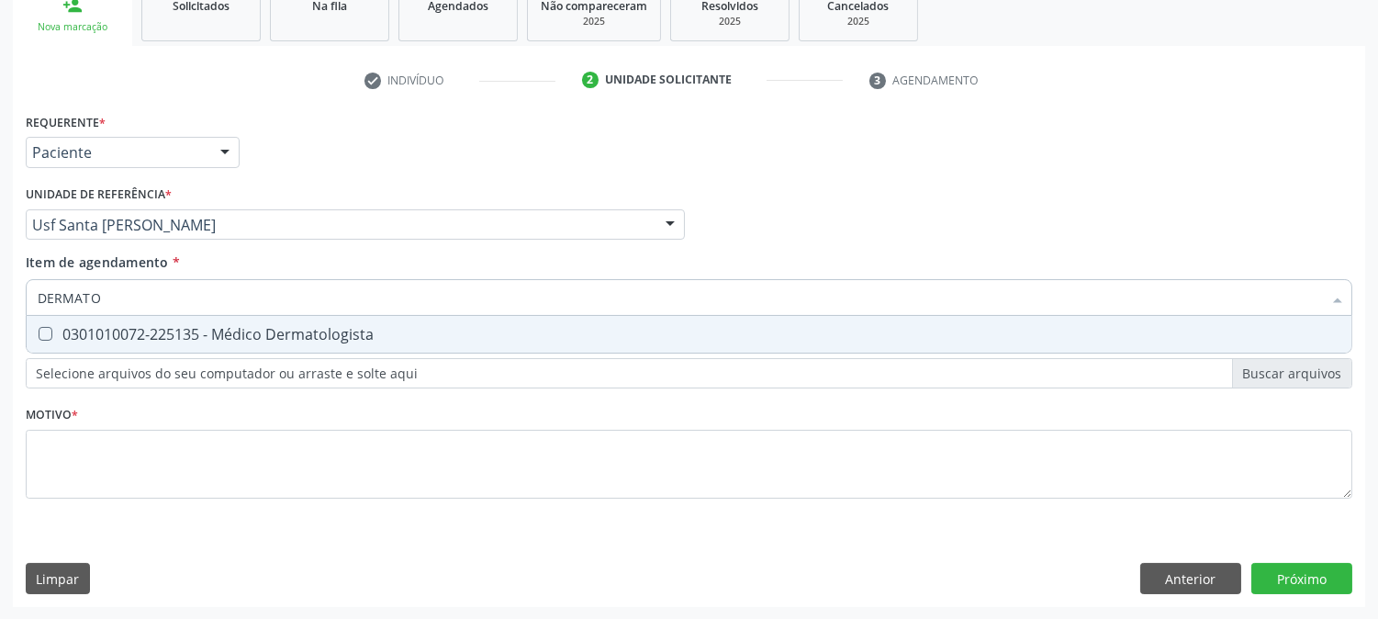
type input "DERMATOL"
click at [165, 327] on div "0301010072-225135 - Médico Dermatologista" at bounding box center [689, 334] width 1303 height 15
checkbox Dermatologista "true"
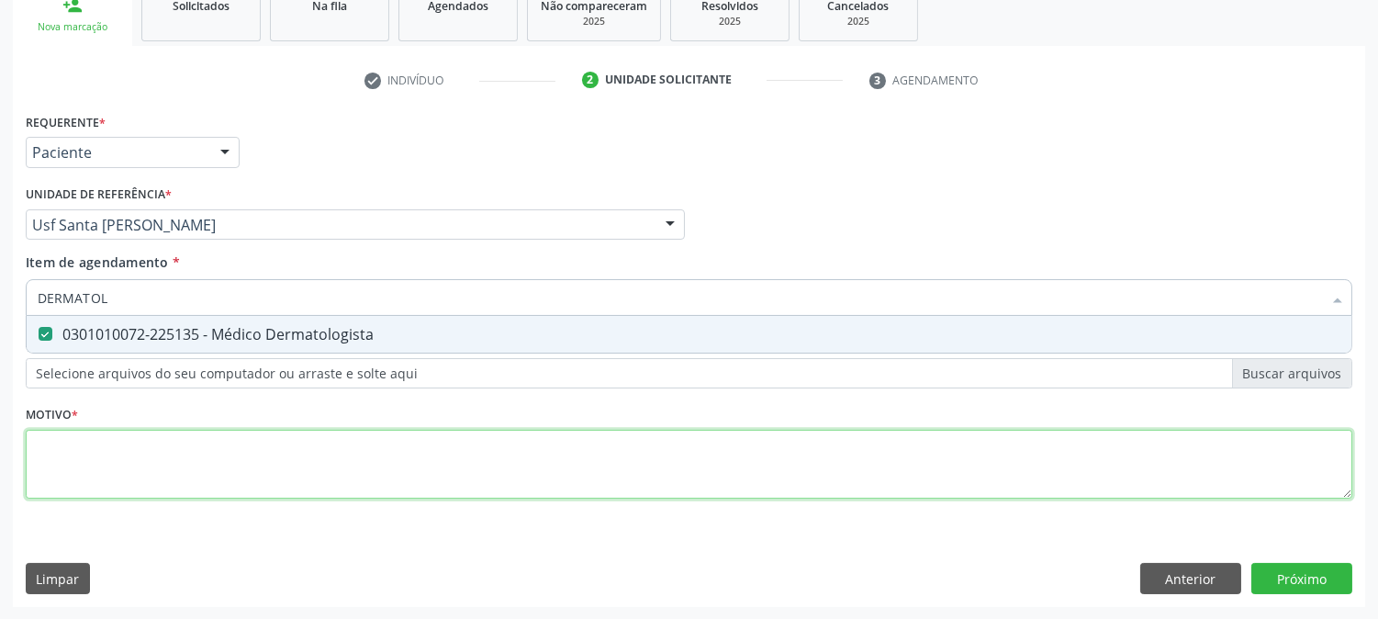
click at [246, 454] on div "Requerente * Paciente Médico(a) Enfermeiro(a) Paciente Nenhum resultado encontr…" at bounding box center [689, 316] width 1327 height 416
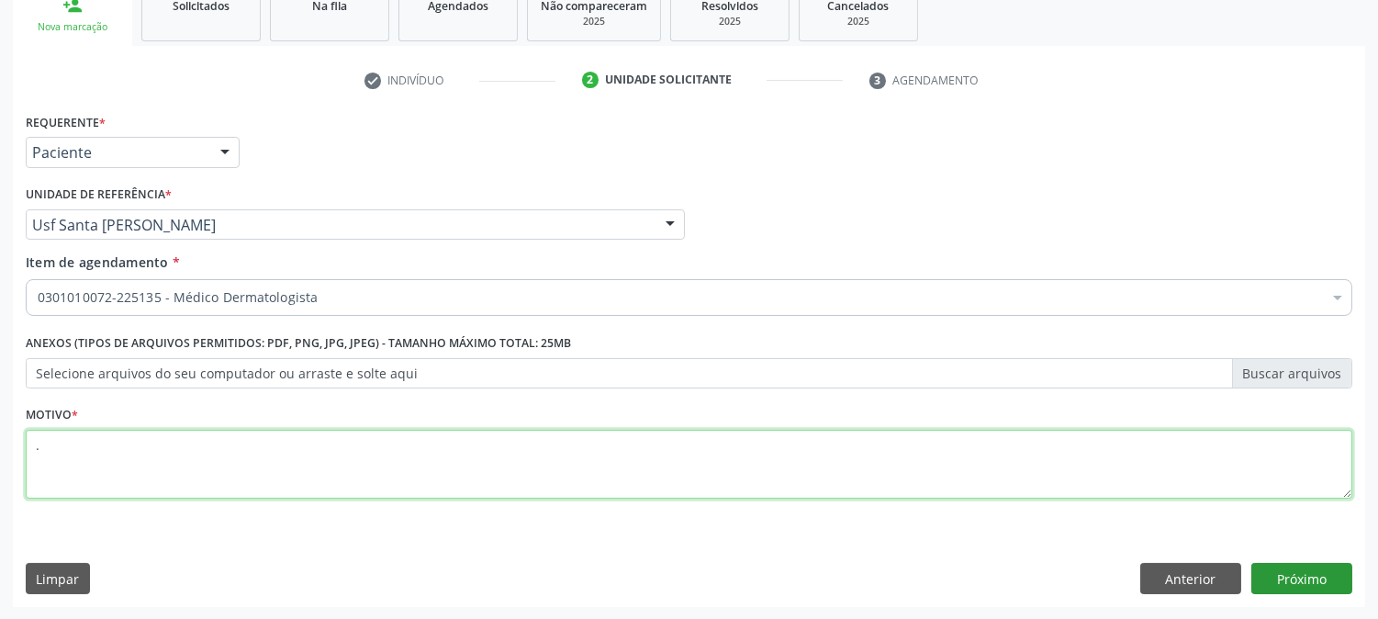
type textarea "."
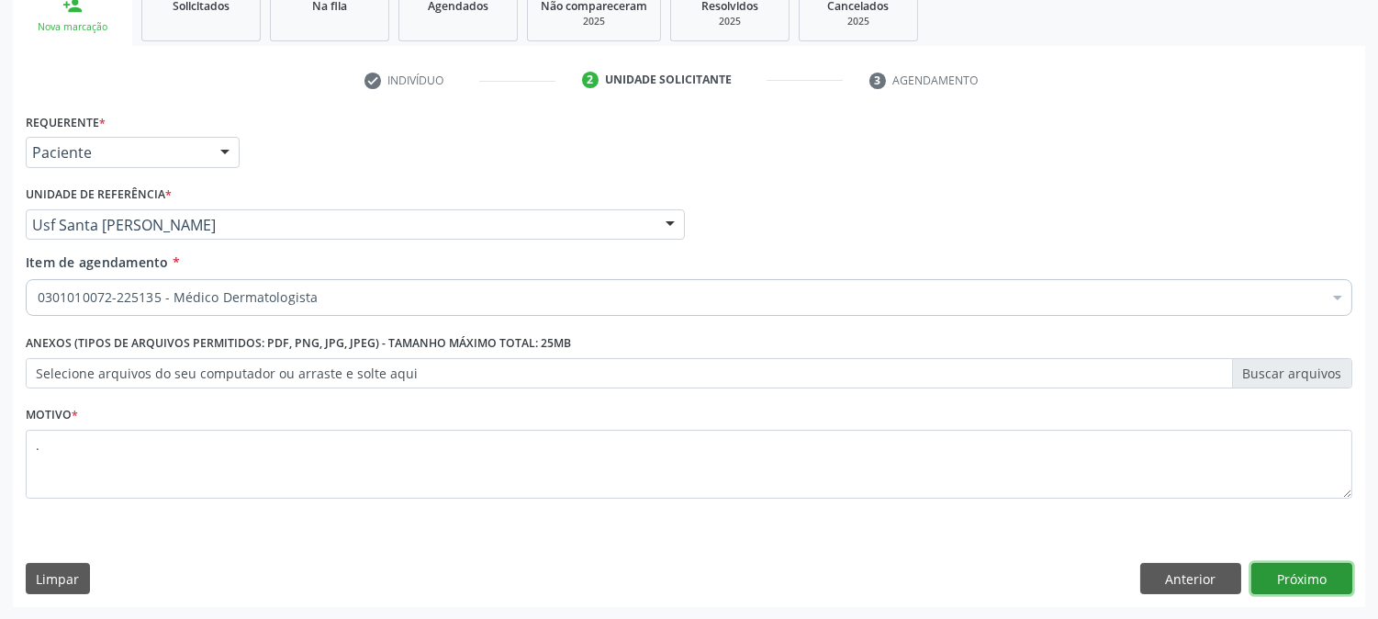
click at [1284, 582] on button "Próximo" at bounding box center [1302, 578] width 101 height 31
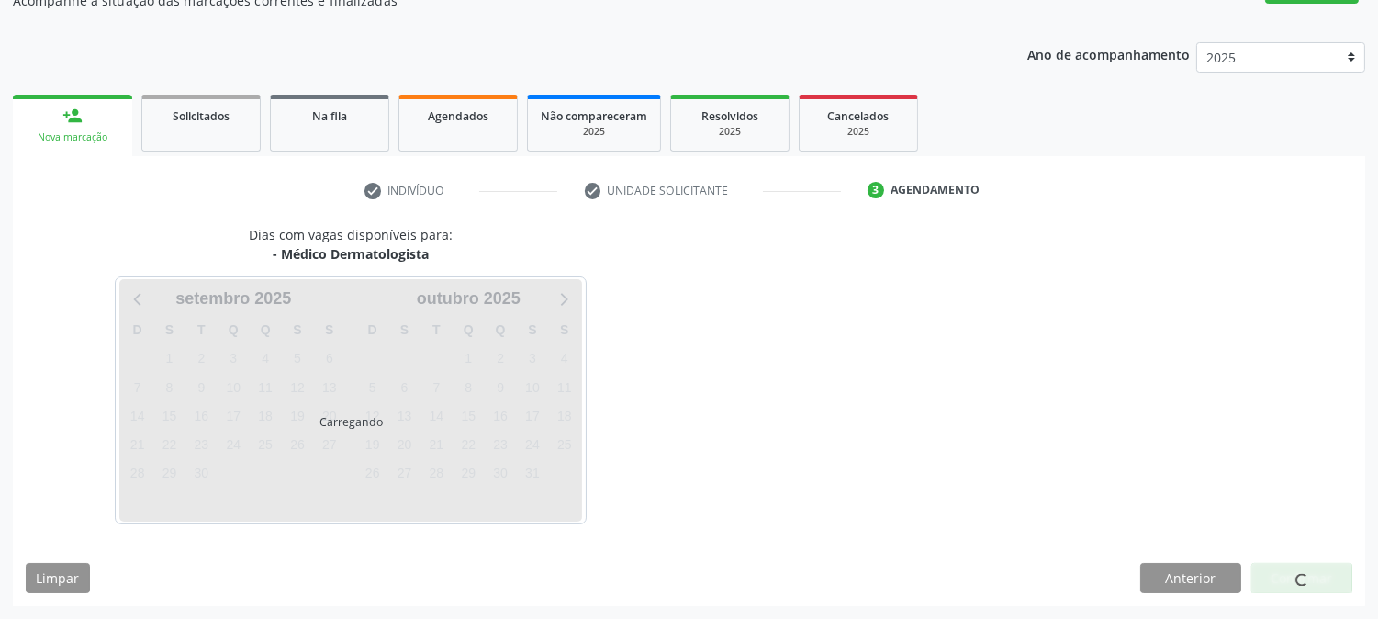
scroll to position [179, 0]
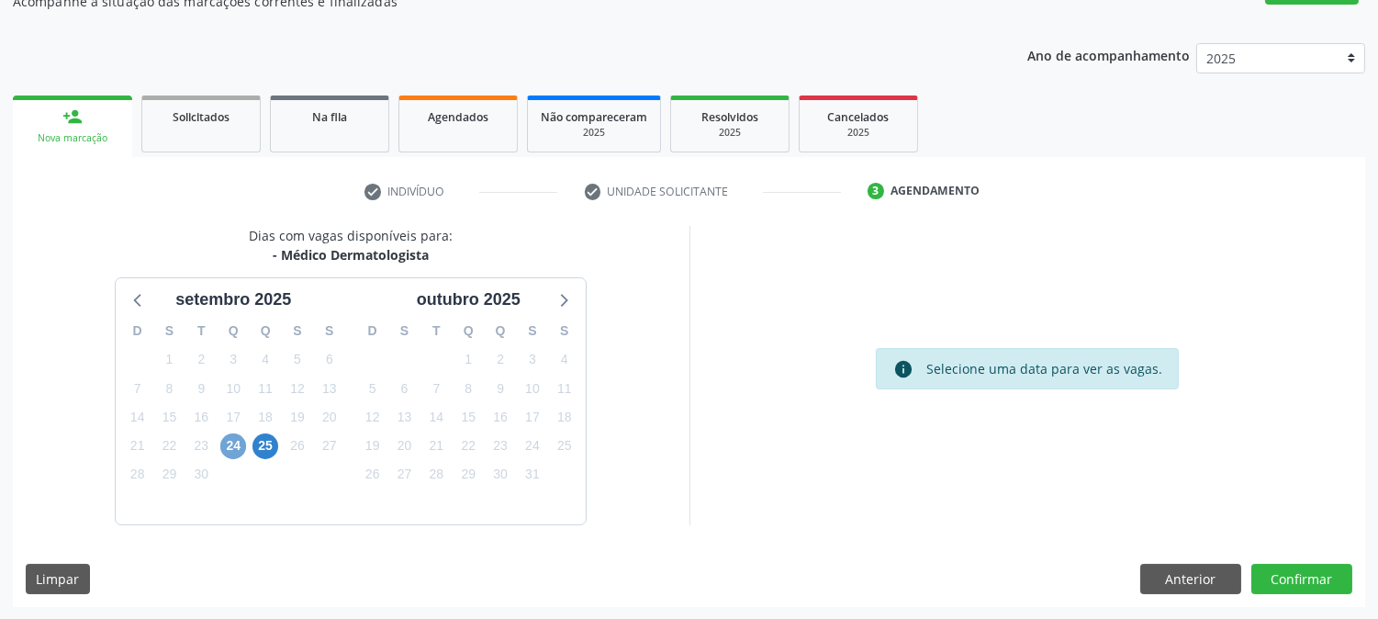
click at [234, 439] on span "24" at bounding box center [233, 446] width 26 height 26
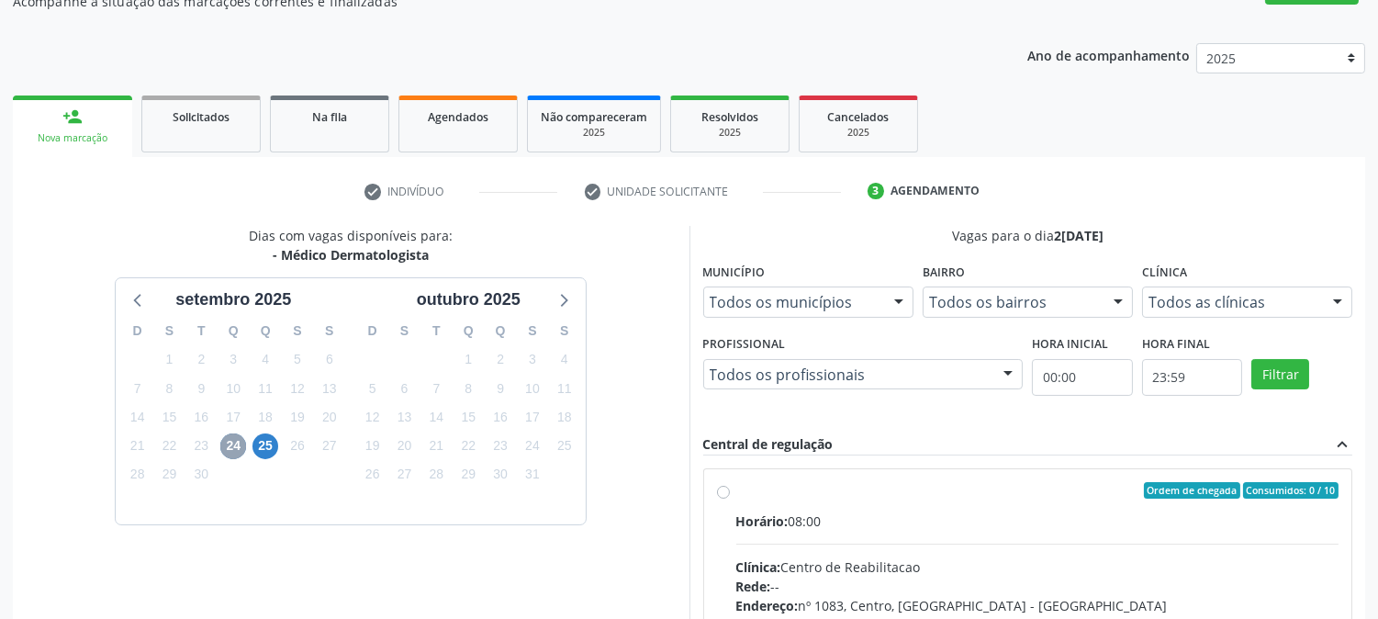
scroll to position [478, 0]
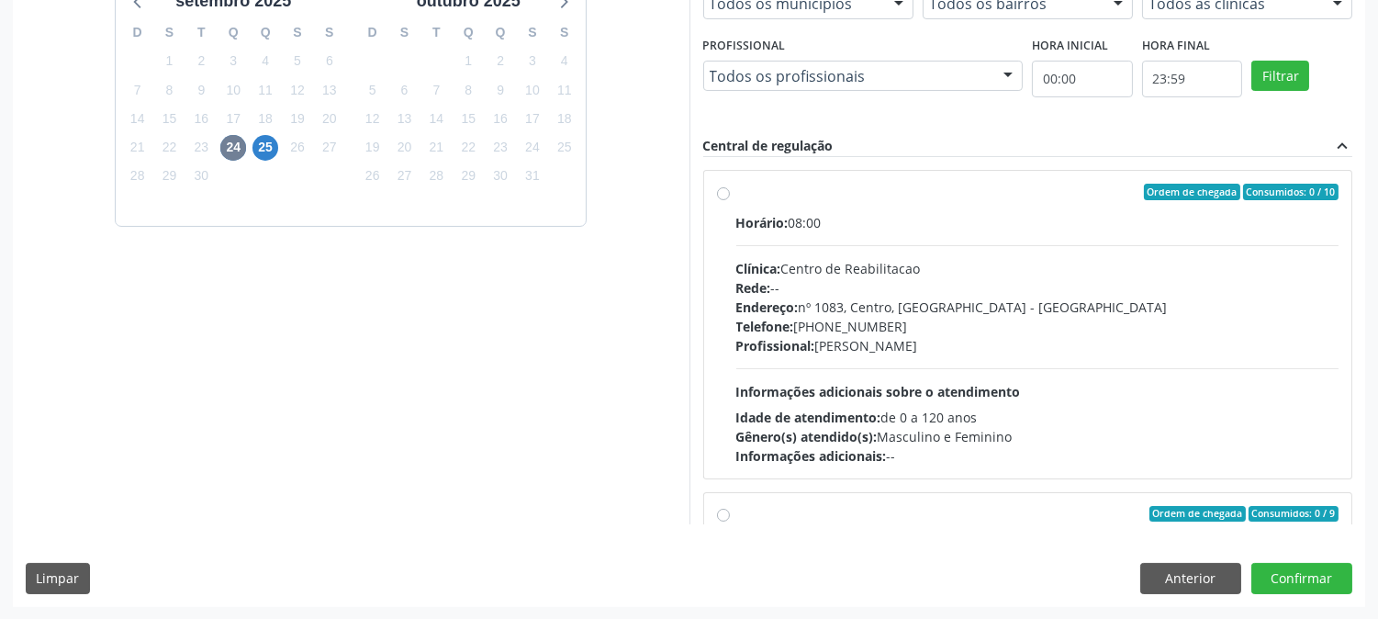
click at [909, 379] on div "Horário: 08:00 Clínica: Centro de Reabilitacao Rede: -- Endereço: nº 1083, Cent…" at bounding box center [1038, 339] width 603 height 253
click at [730, 200] on input "Ordem de chegada Consumidos: 0 / 10 Horário: 08:00 Clínica: Centro de Reabilita…" at bounding box center [723, 192] width 13 height 17
radio input "true"
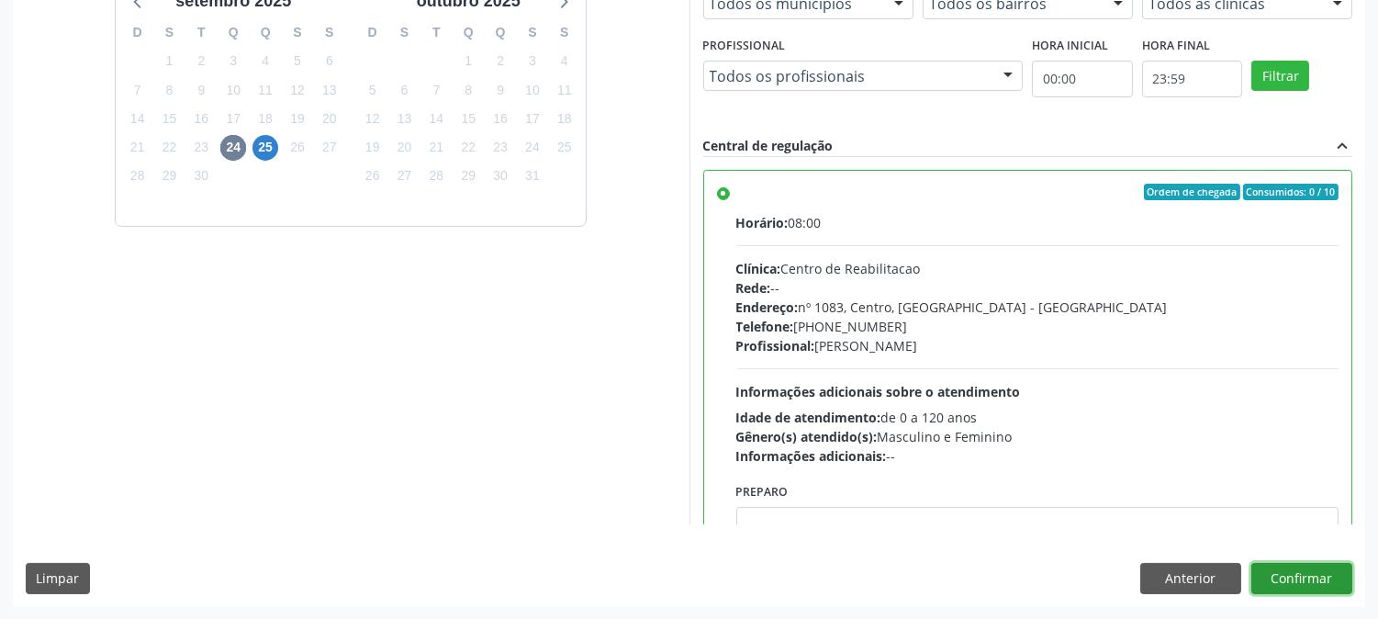
click at [1287, 567] on button "Confirmar" at bounding box center [1302, 578] width 101 height 31
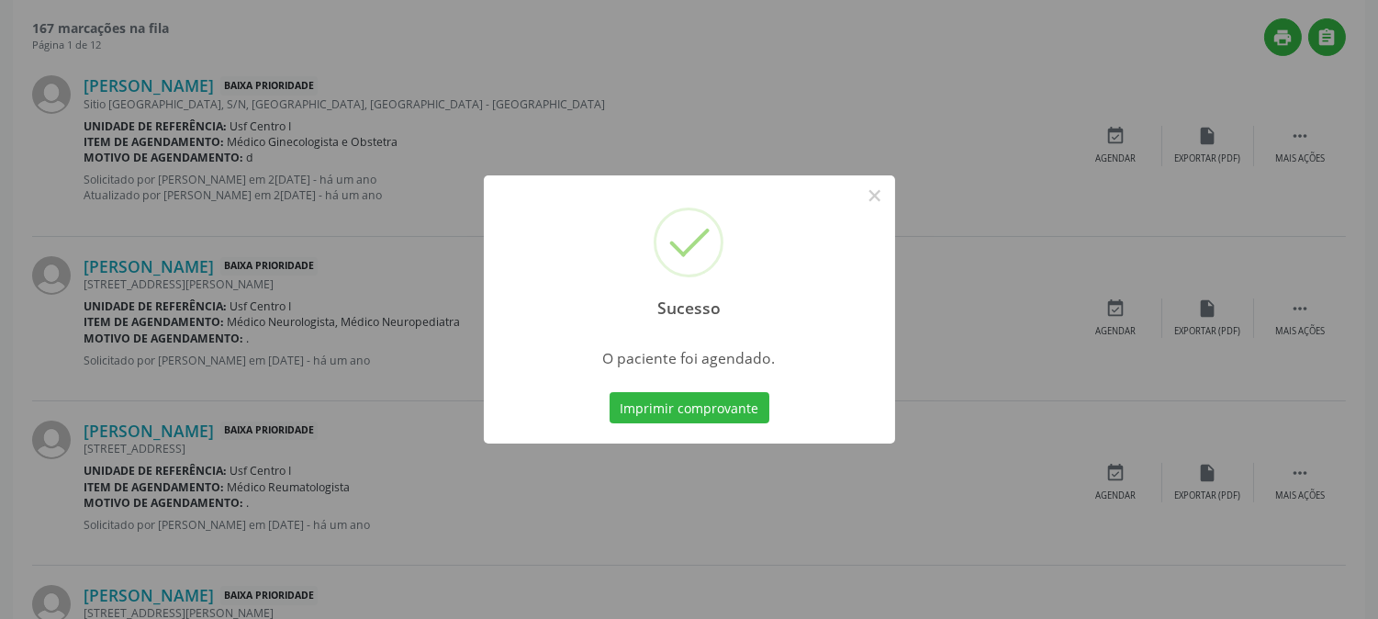
scroll to position [0, 0]
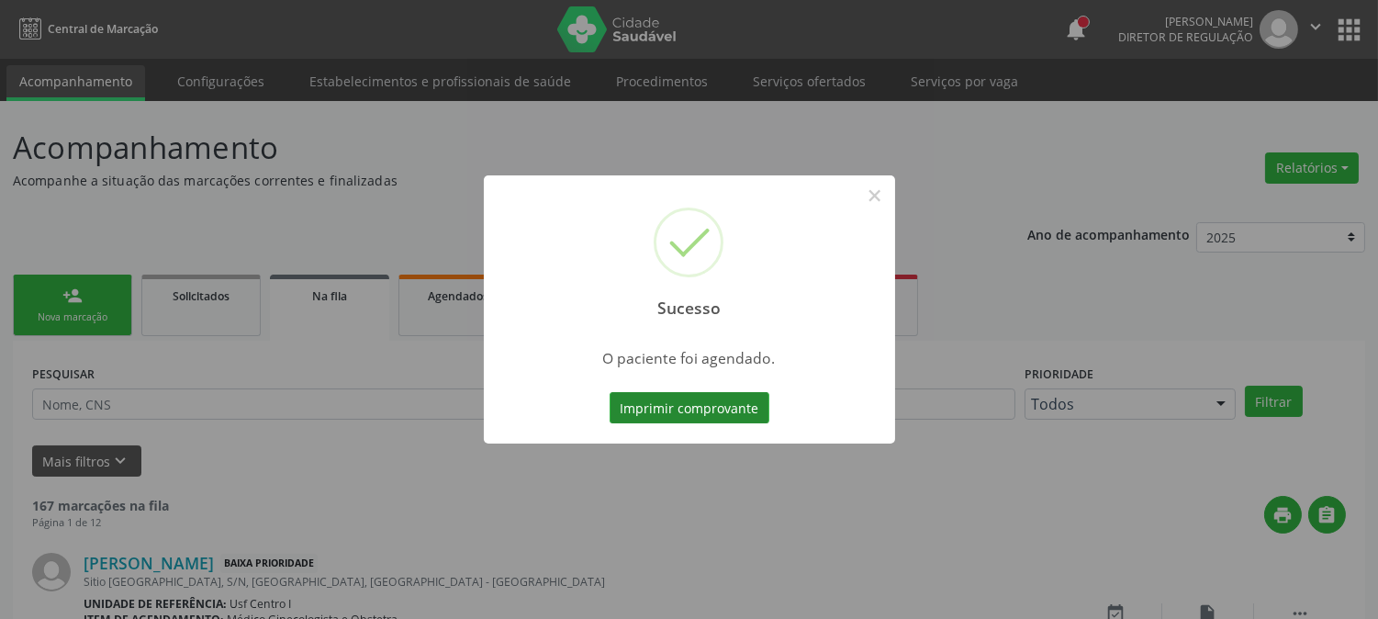
click at [731, 409] on button "Imprimir comprovante" at bounding box center [690, 407] width 160 height 31
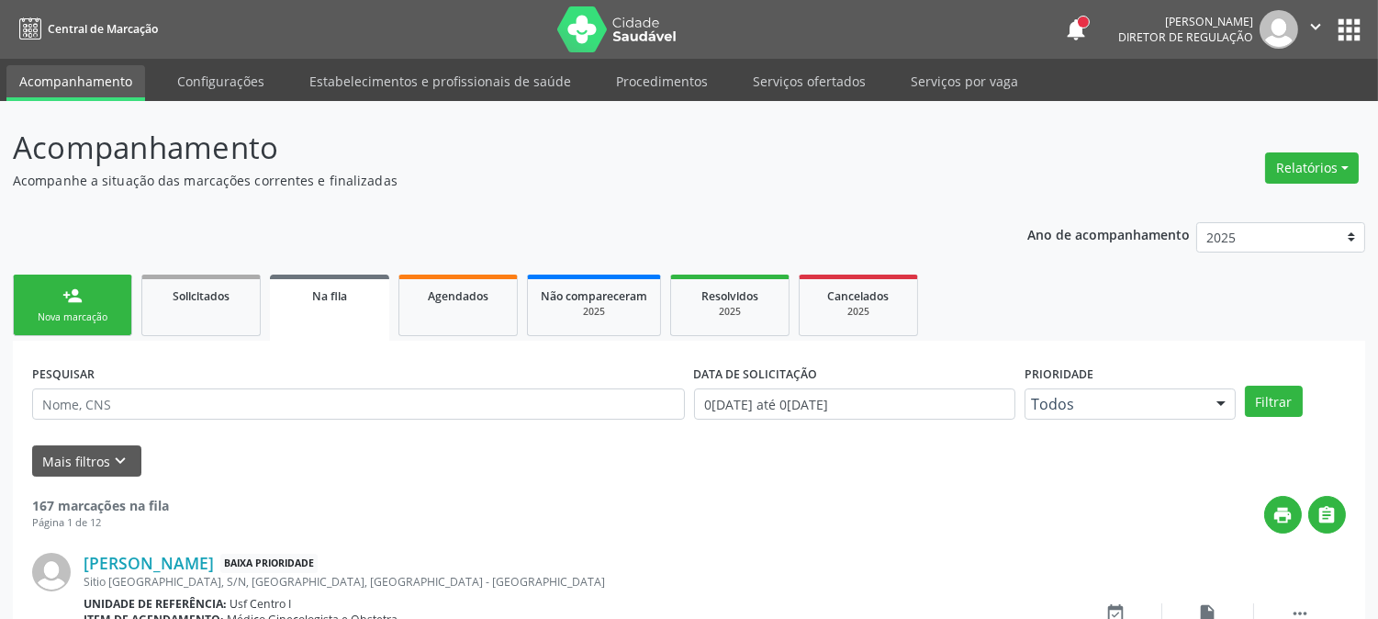
click at [81, 297] on div "person_add" at bounding box center [72, 296] width 20 height 20
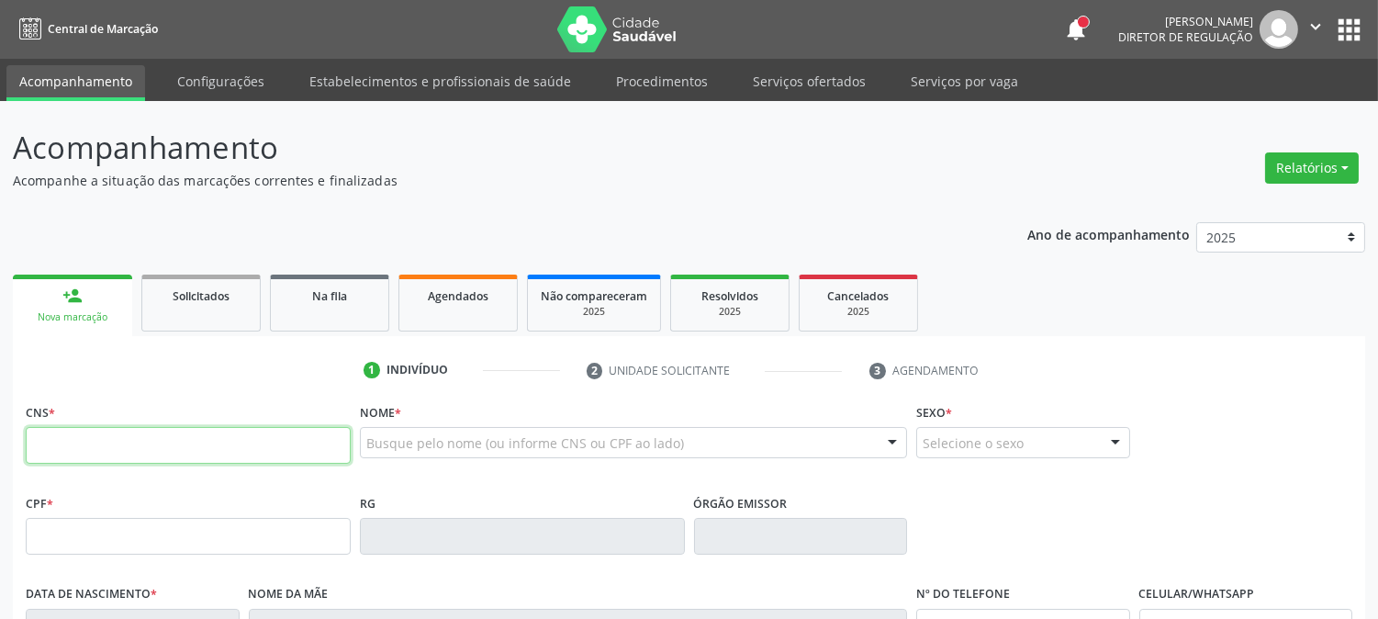
click at [299, 453] on input "text" at bounding box center [188, 445] width 325 height 37
type input "700 2004 4525 5121"
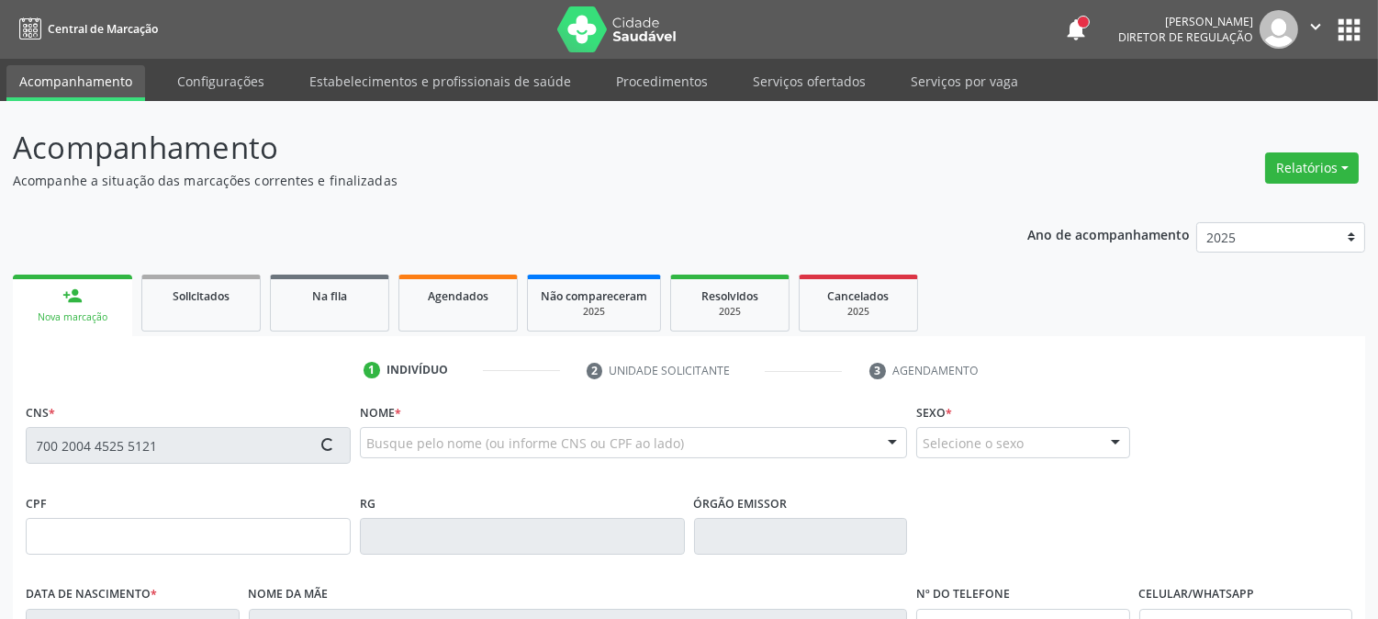
type input "046.195.774-48"
type input "07/04/1977"
type input "Antonia Maria dos Santos"
type input "(87) 99999-9999"
type input "027.668.114-27"
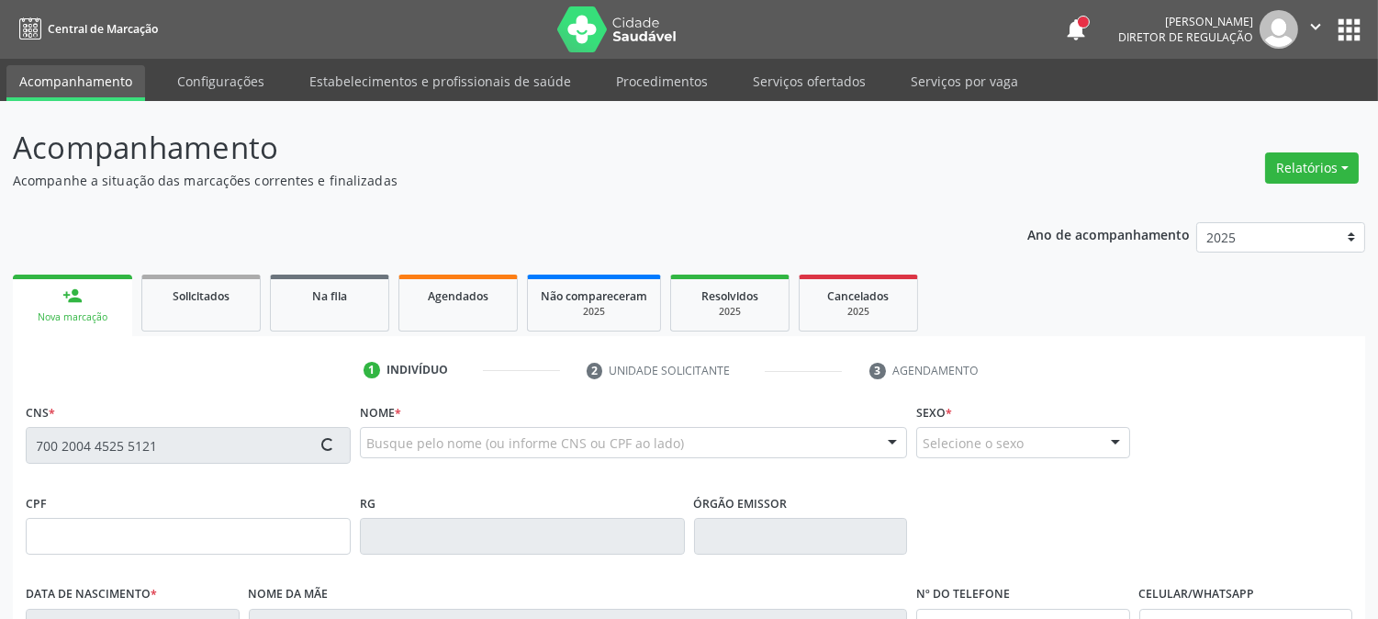
type input "967"
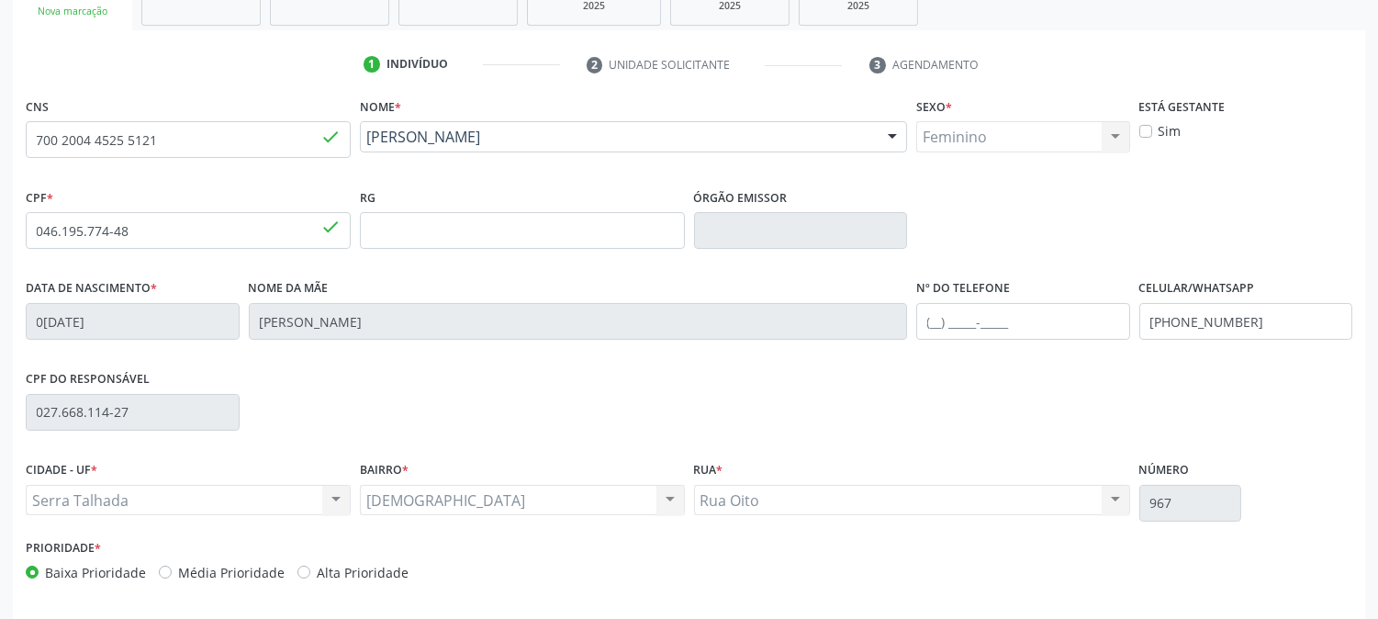
scroll to position [375, 0]
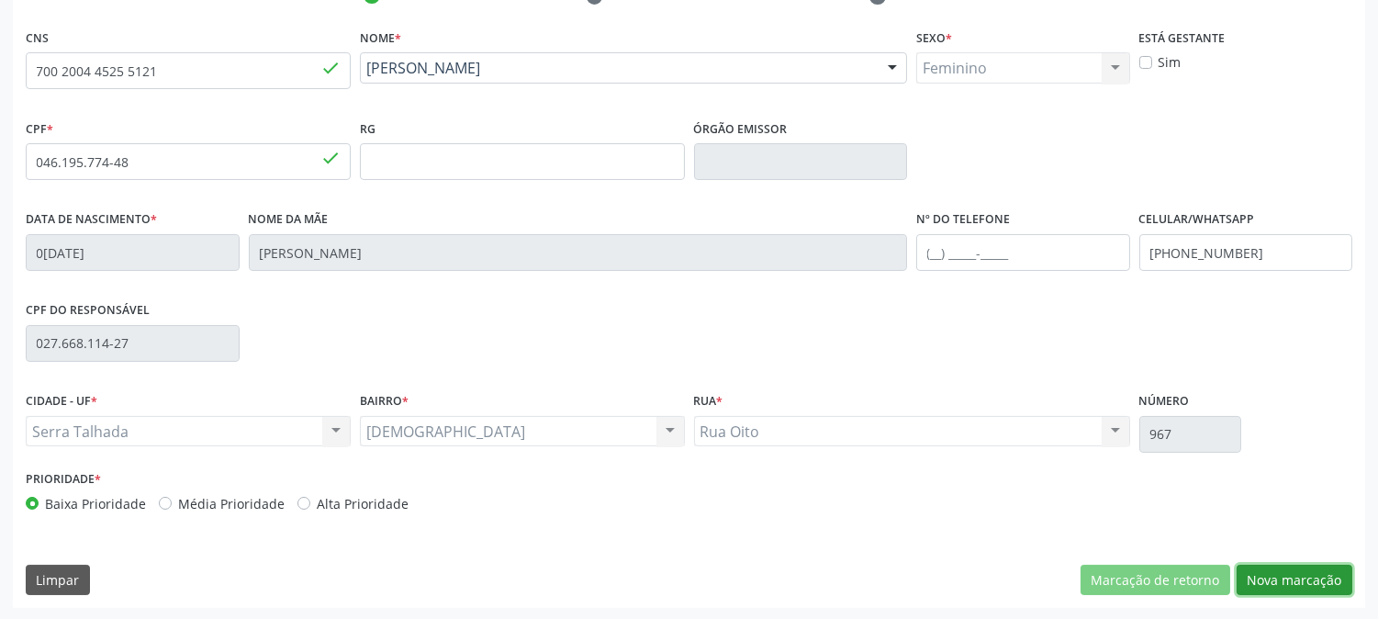
click at [1258, 569] on button "Nova marcação" at bounding box center [1295, 580] width 116 height 31
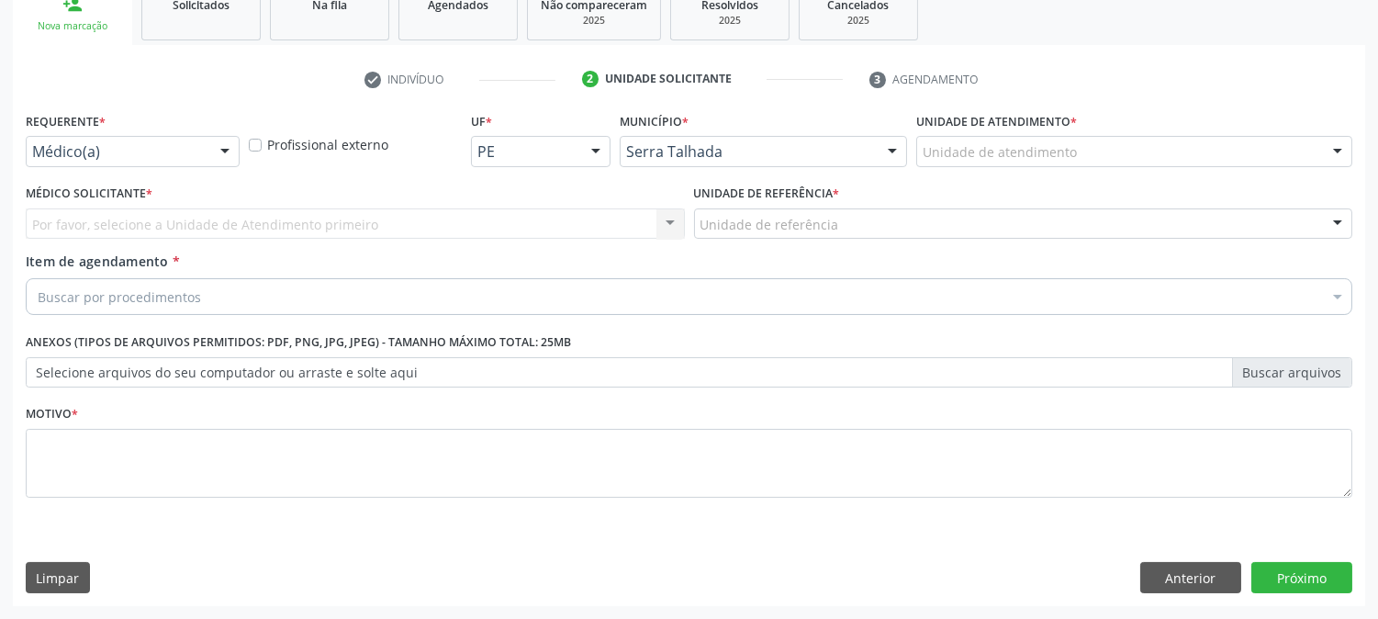
scroll to position [290, 0]
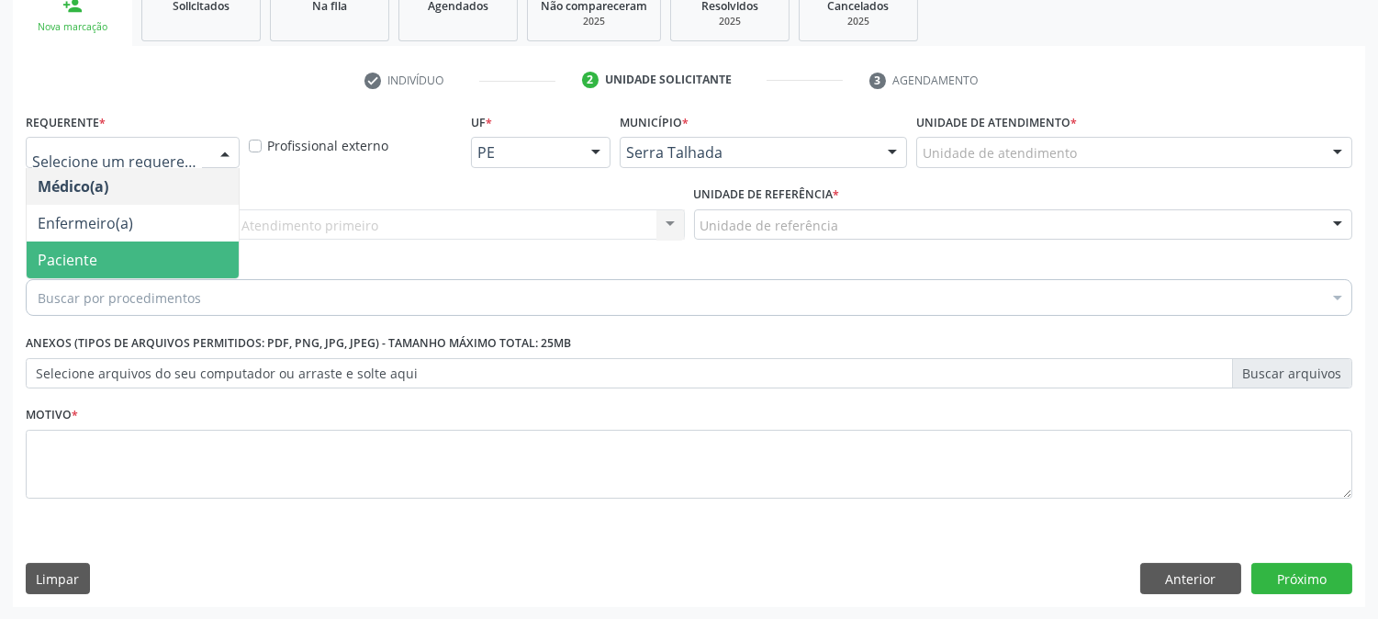
click at [163, 248] on span "Paciente" at bounding box center [133, 260] width 212 height 37
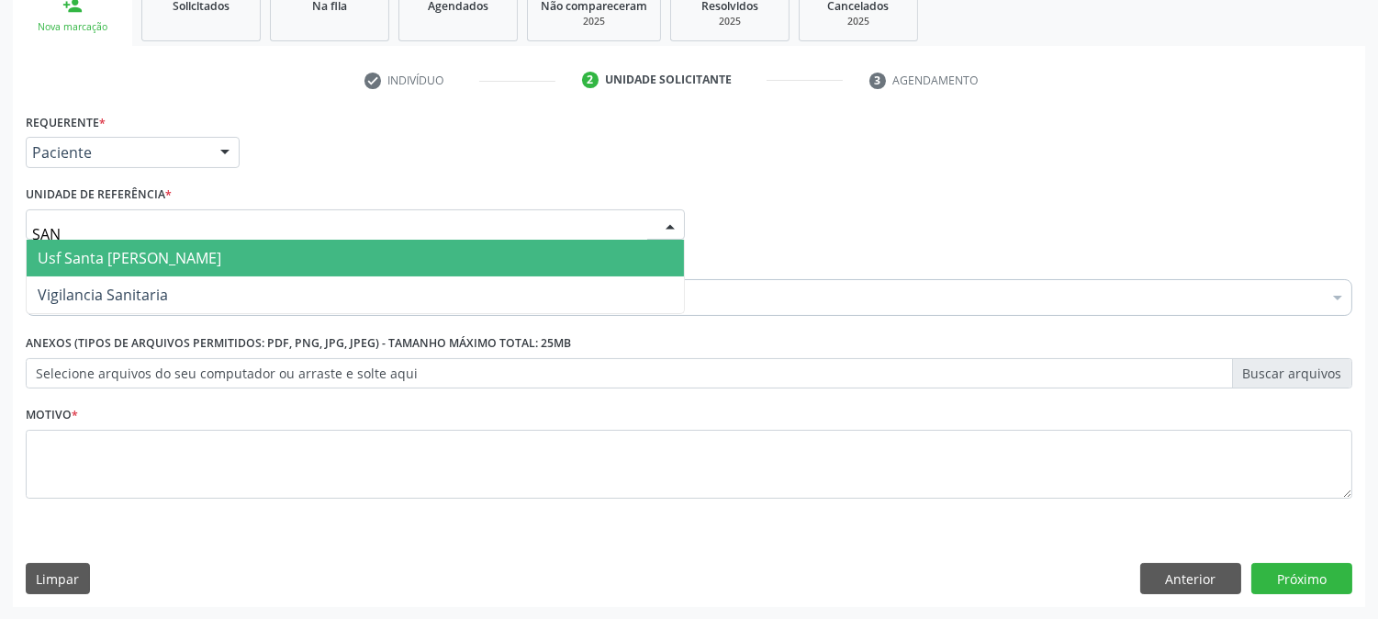
type input "SANT"
click at [165, 257] on span "Usf Santa [PERSON_NAME]" at bounding box center [130, 258] width 184 height 20
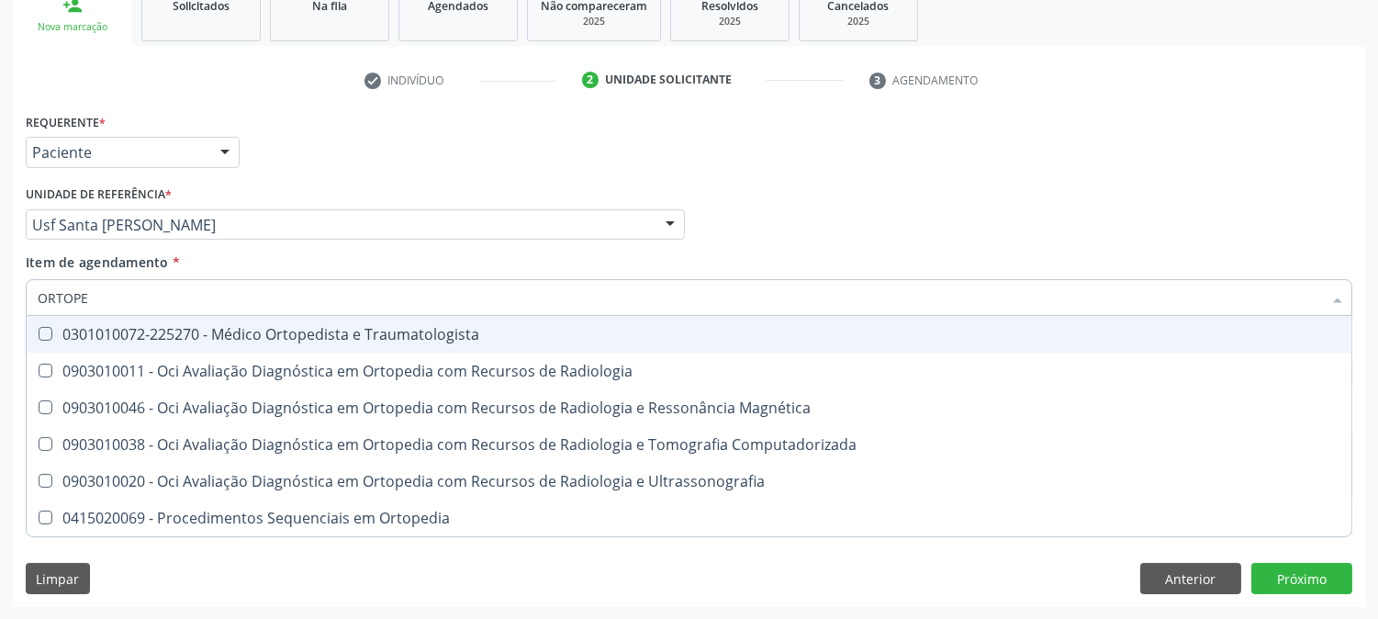
type input "ORTOPED"
click at [151, 321] on span "0301010072-225270 - Médico Ortopedista e Traumatologista" at bounding box center [689, 334] width 1325 height 37
checkbox Traumatologista "true"
click at [0, 370] on div "Acompanhamento Acompanhe a situação das marcações correntes e finalizadas Relat…" at bounding box center [689, 215] width 1378 height 809
checkbox Radiologia "true"
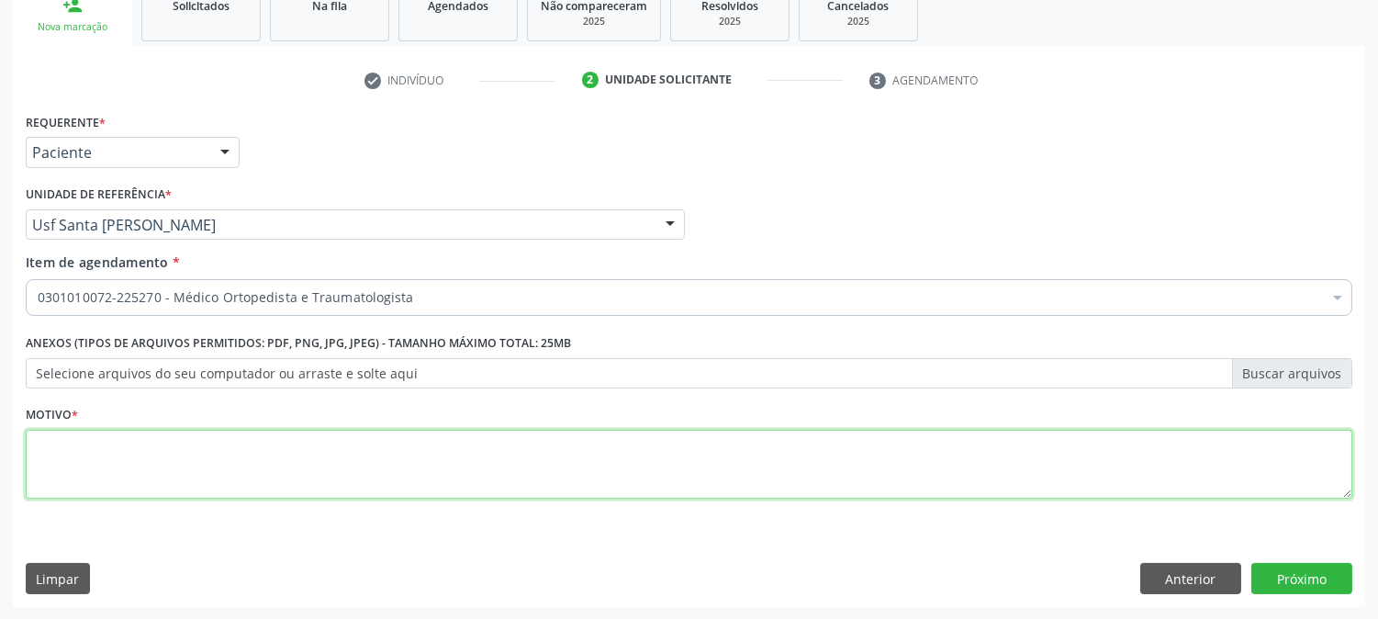
click at [188, 464] on textarea at bounding box center [689, 465] width 1327 height 70
type textarea "."
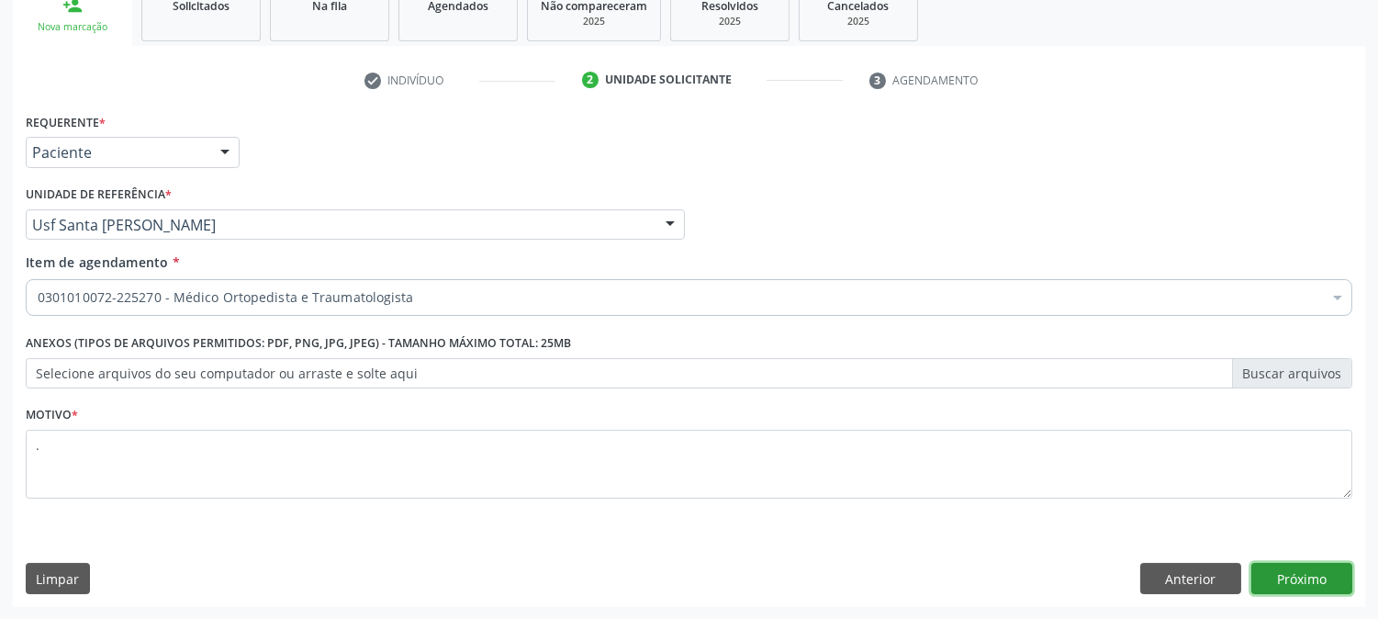
click at [1314, 572] on button "Próximo" at bounding box center [1302, 578] width 101 height 31
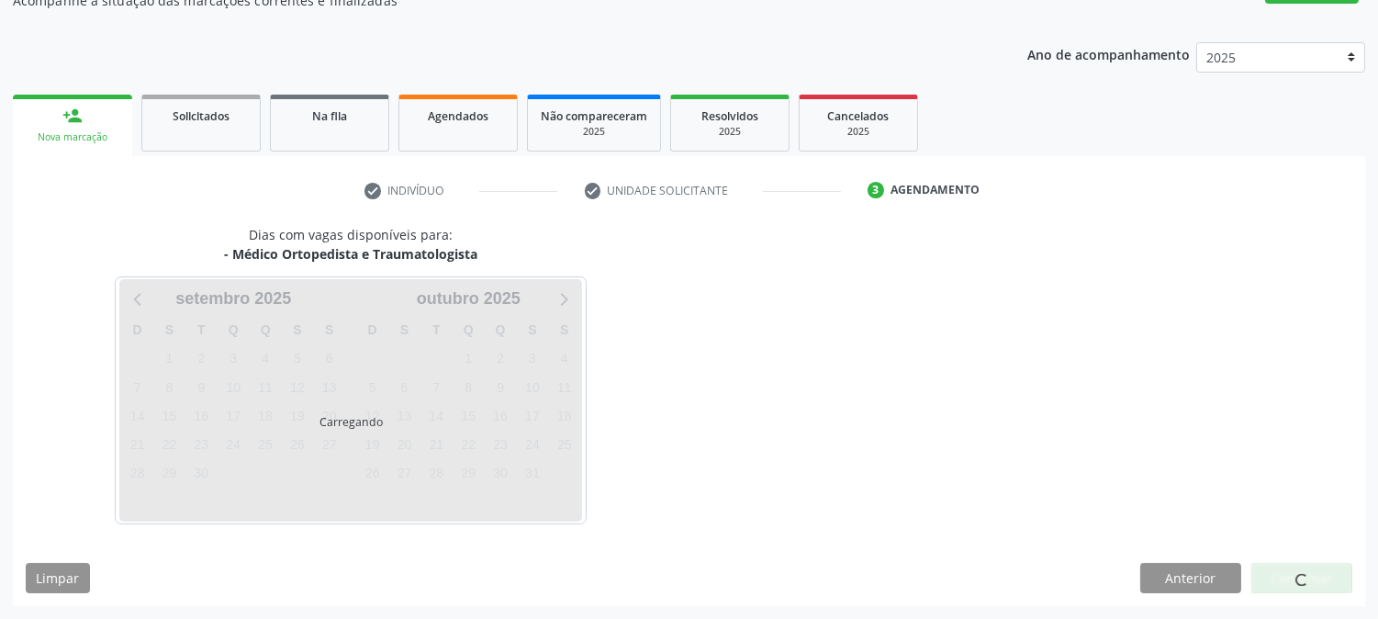
scroll to position [179, 0]
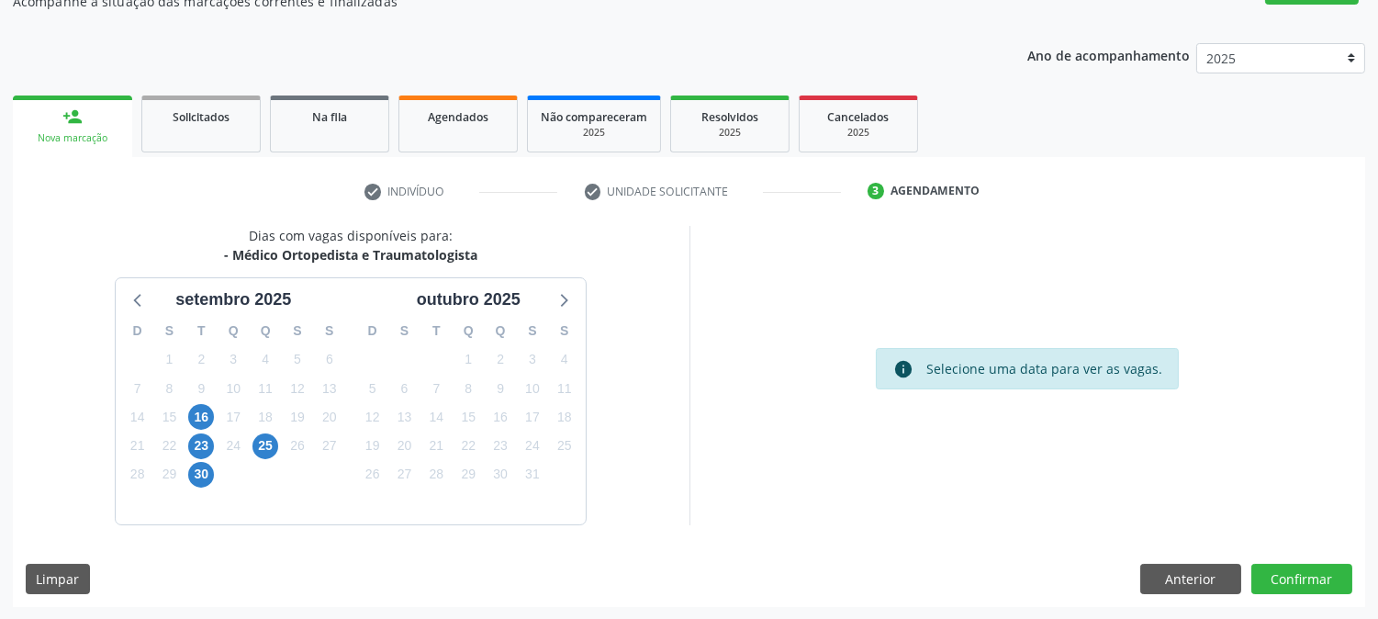
click at [186, 406] on div "16" at bounding box center [202, 417] width 32 height 28
click at [195, 415] on span "16" at bounding box center [201, 417] width 26 height 26
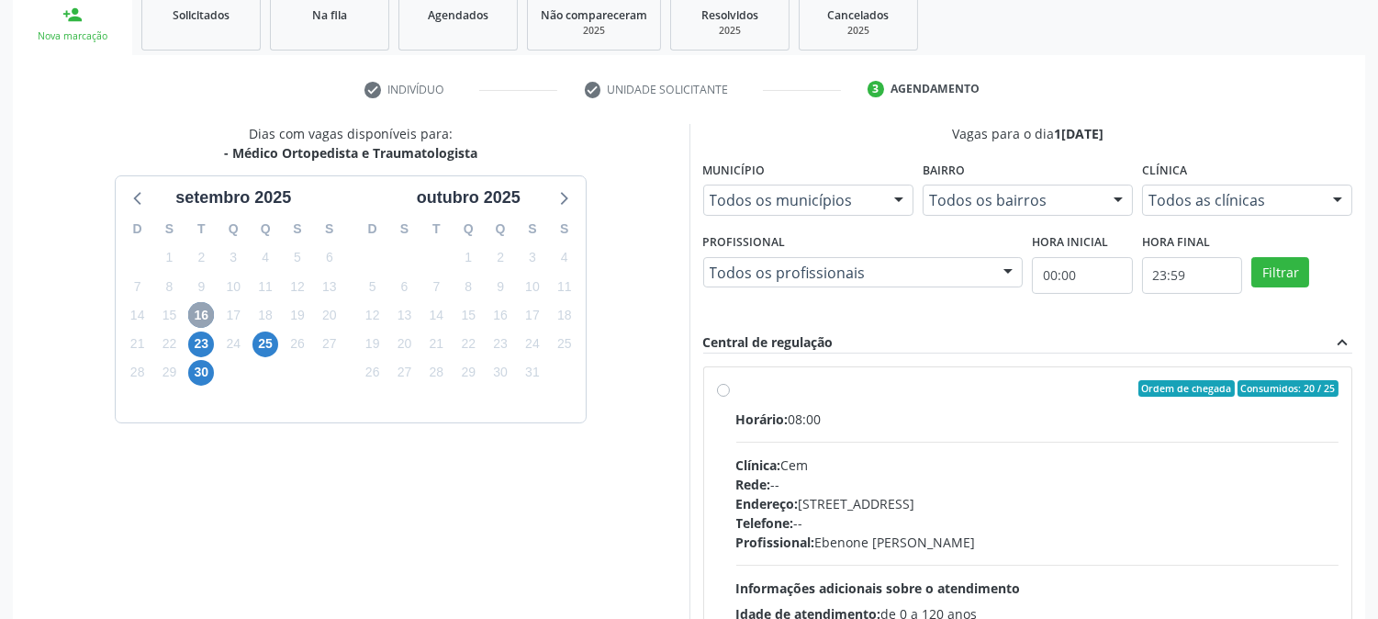
scroll to position [383, 0]
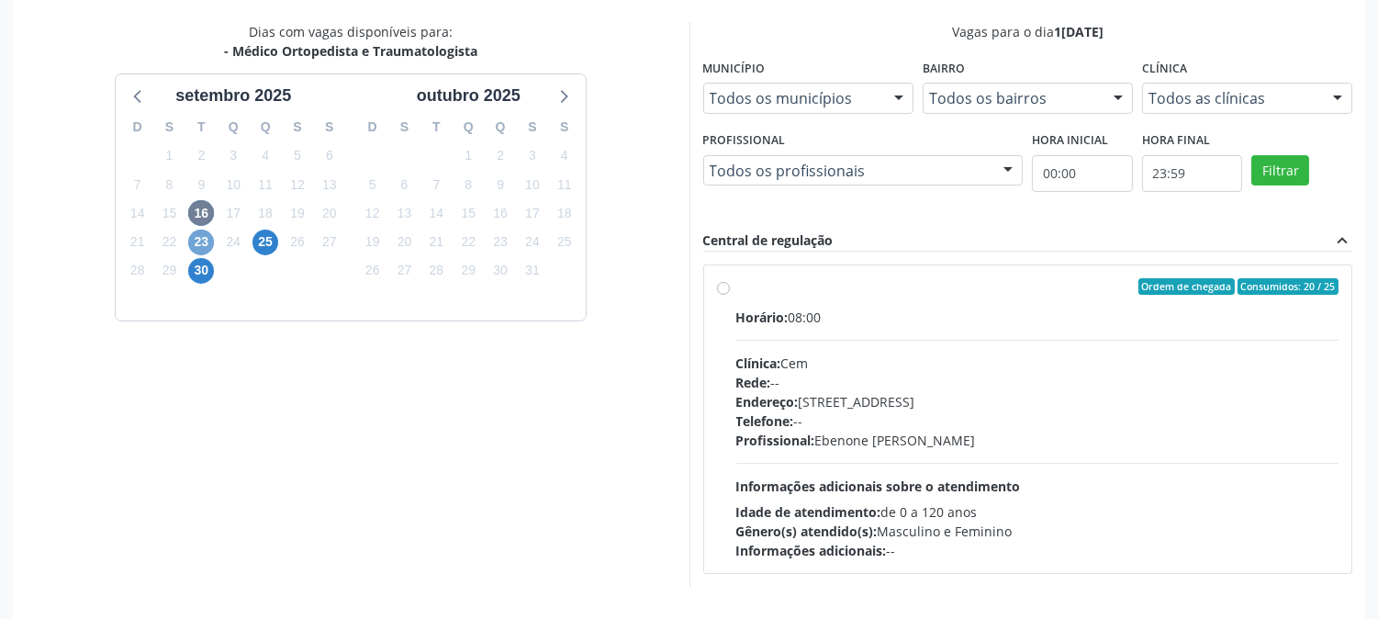
click at [197, 244] on span "23" at bounding box center [201, 243] width 26 height 26
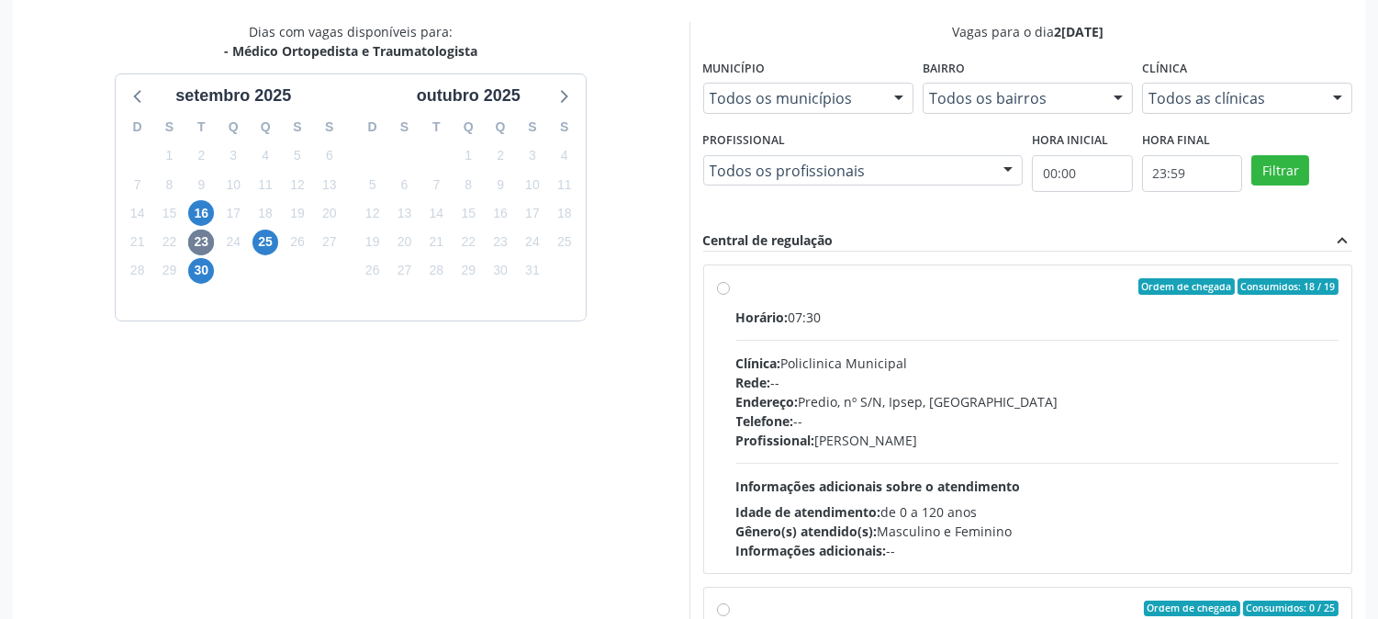
click at [1029, 370] on div "Clínica: Policlinica Municipal" at bounding box center [1038, 363] width 603 height 19
click at [730, 295] on input "Ordem de chegada Consumidos: 18 / 19 Horário: 07:30 Clínica: Policlinica Munici…" at bounding box center [723, 286] width 13 height 17
radio input "true"
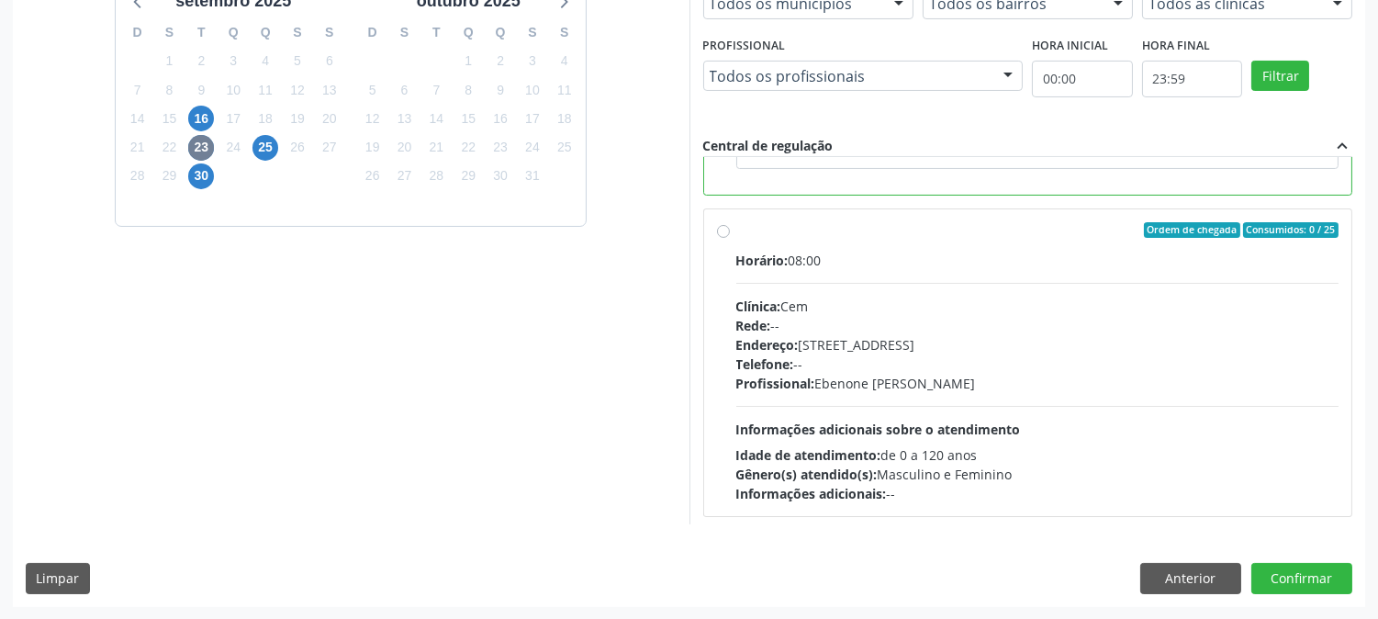
scroll to position [413, 0]
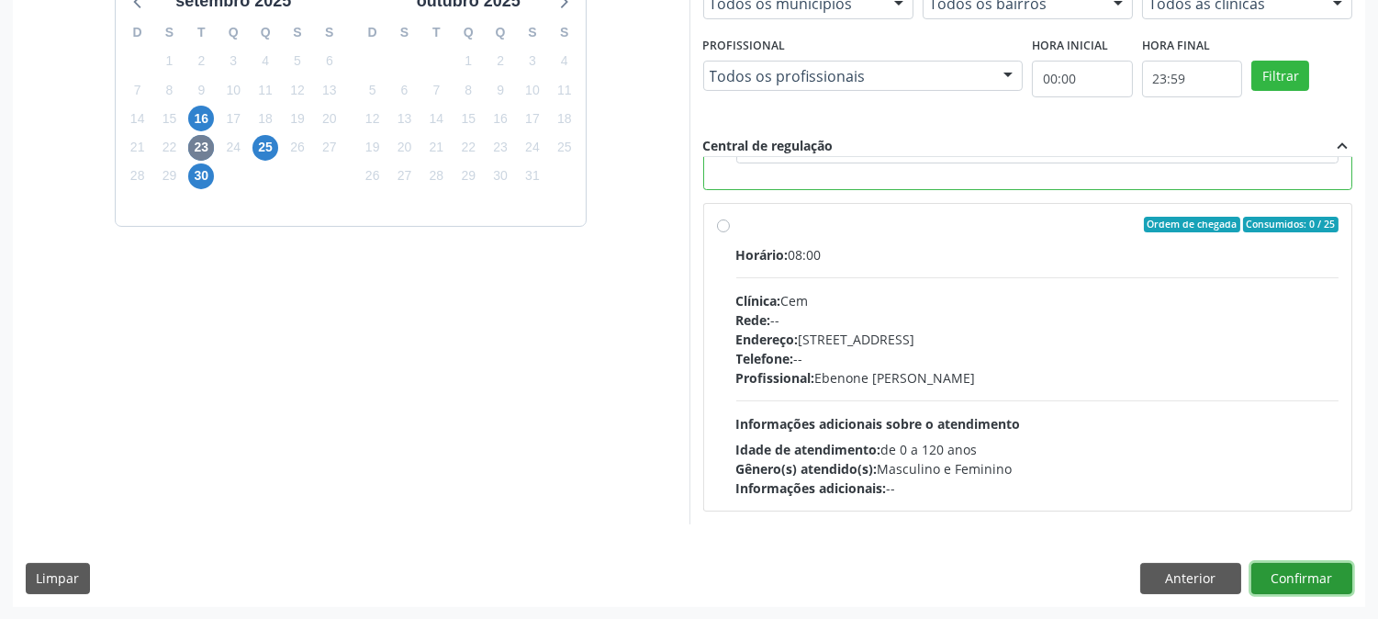
click at [1302, 588] on button "Confirmar" at bounding box center [1302, 578] width 101 height 31
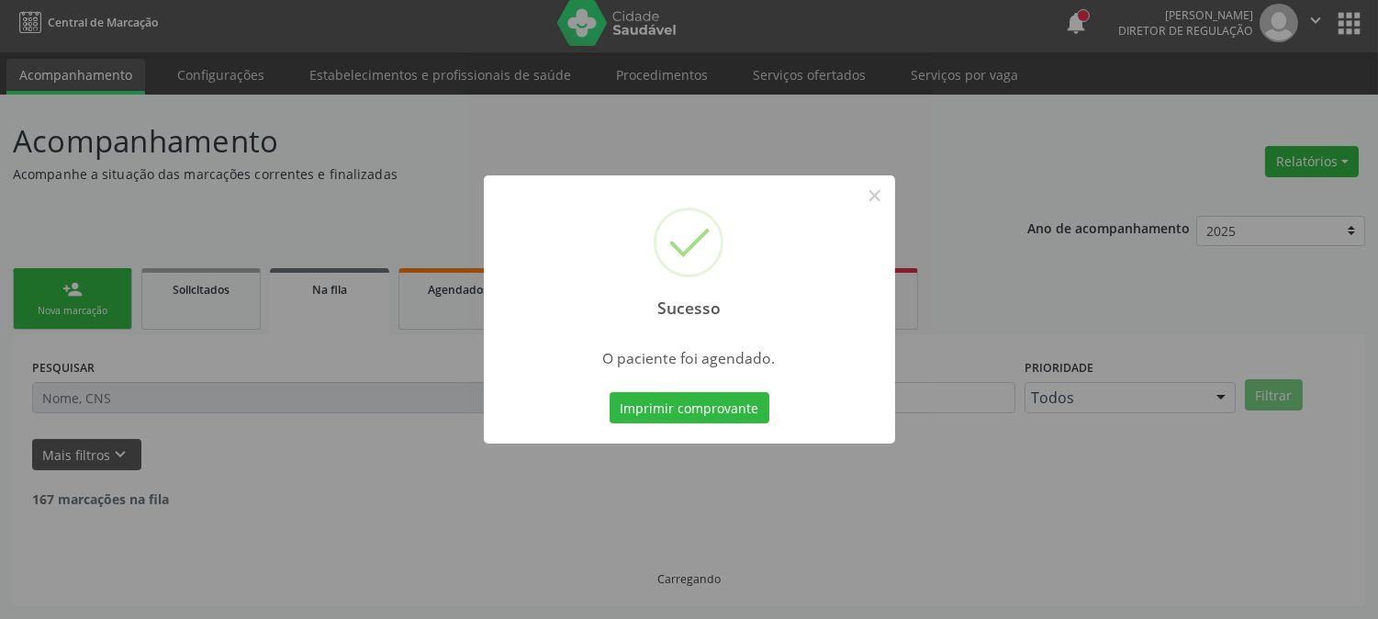
scroll to position [0, 0]
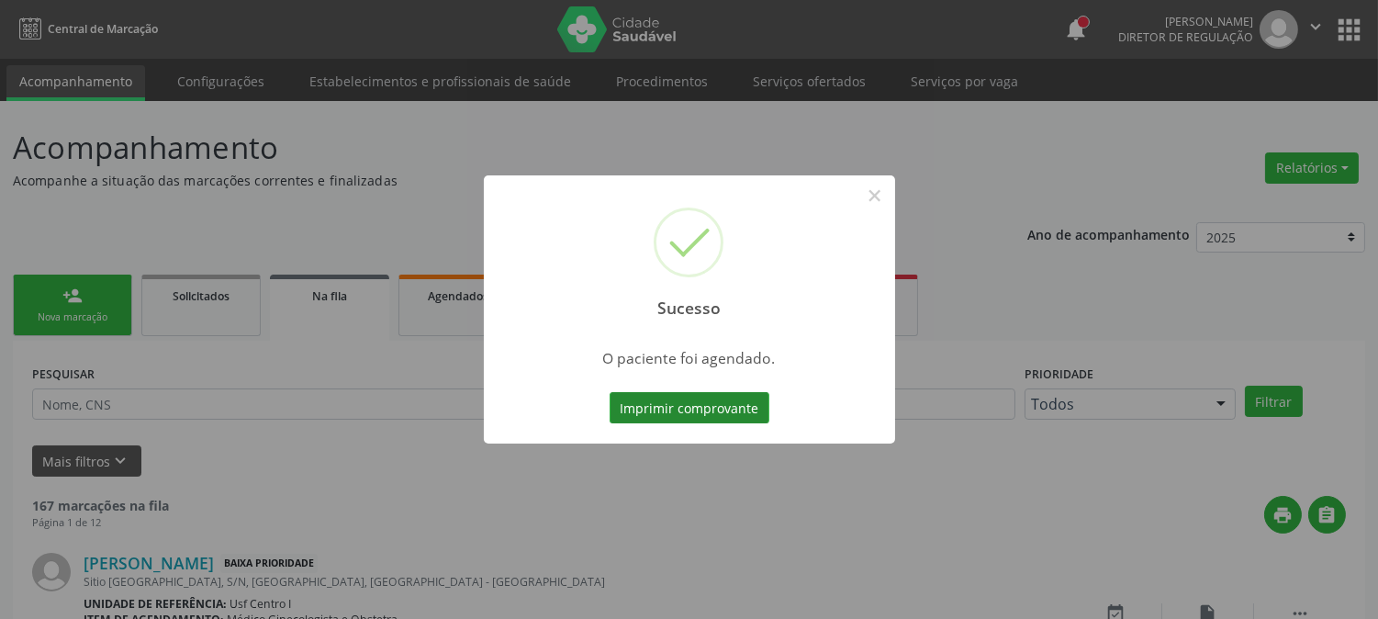
click at [685, 408] on button "Imprimir comprovante" at bounding box center [690, 407] width 160 height 31
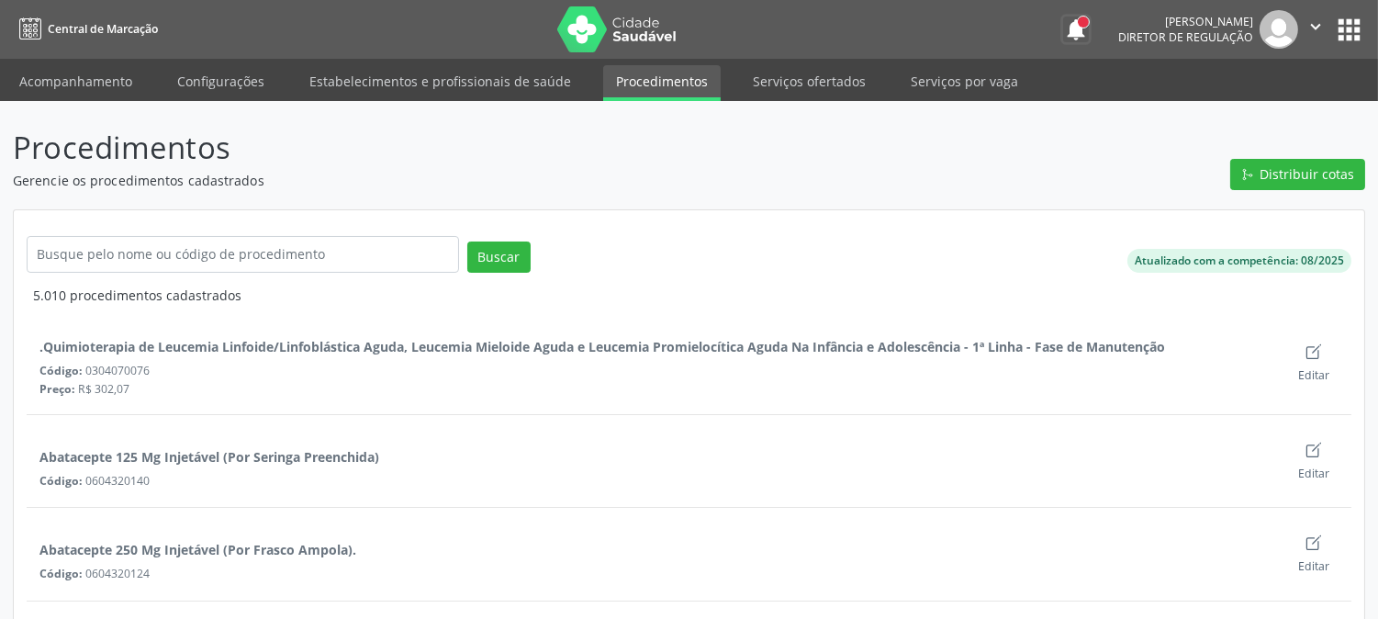
click at [1063, 30] on button "notifications" at bounding box center [1076, 30] width 26 height 26
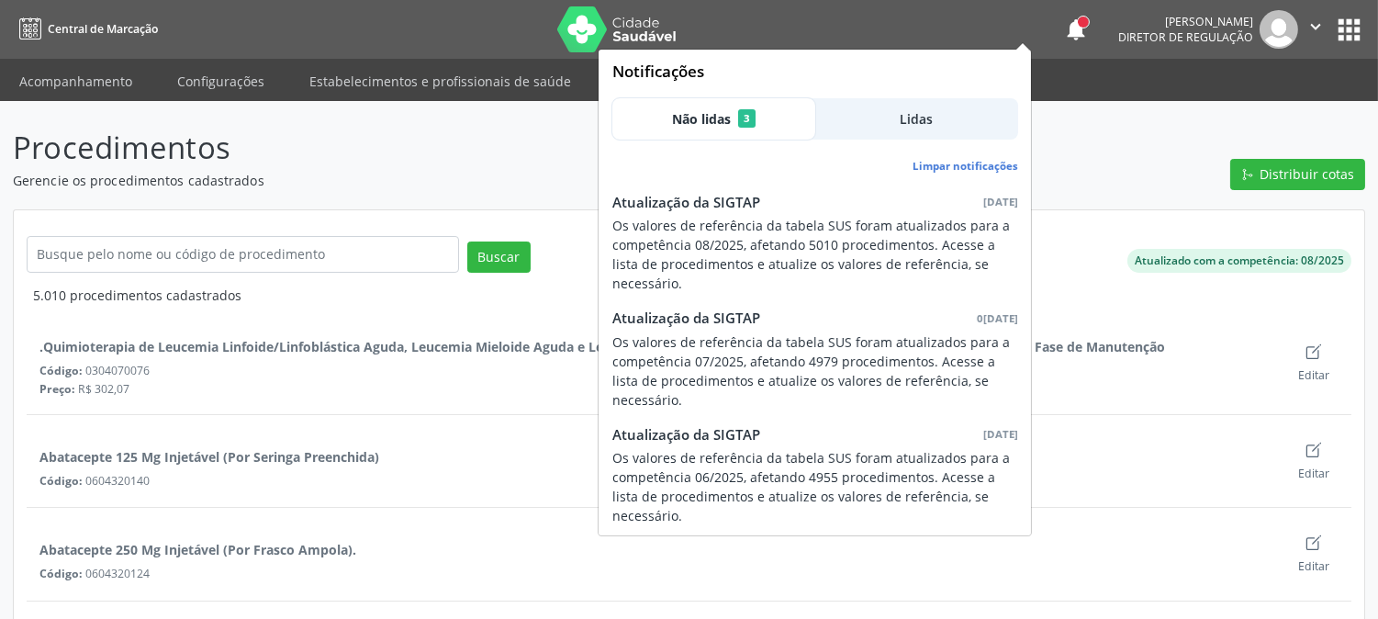
click at [720, 117] on span "Não lidas" at bounding box center [701, 118] width 59 height 19
click at [961, 113] on button "Lidas" at bounding box center [916, 118] width 203 height 41
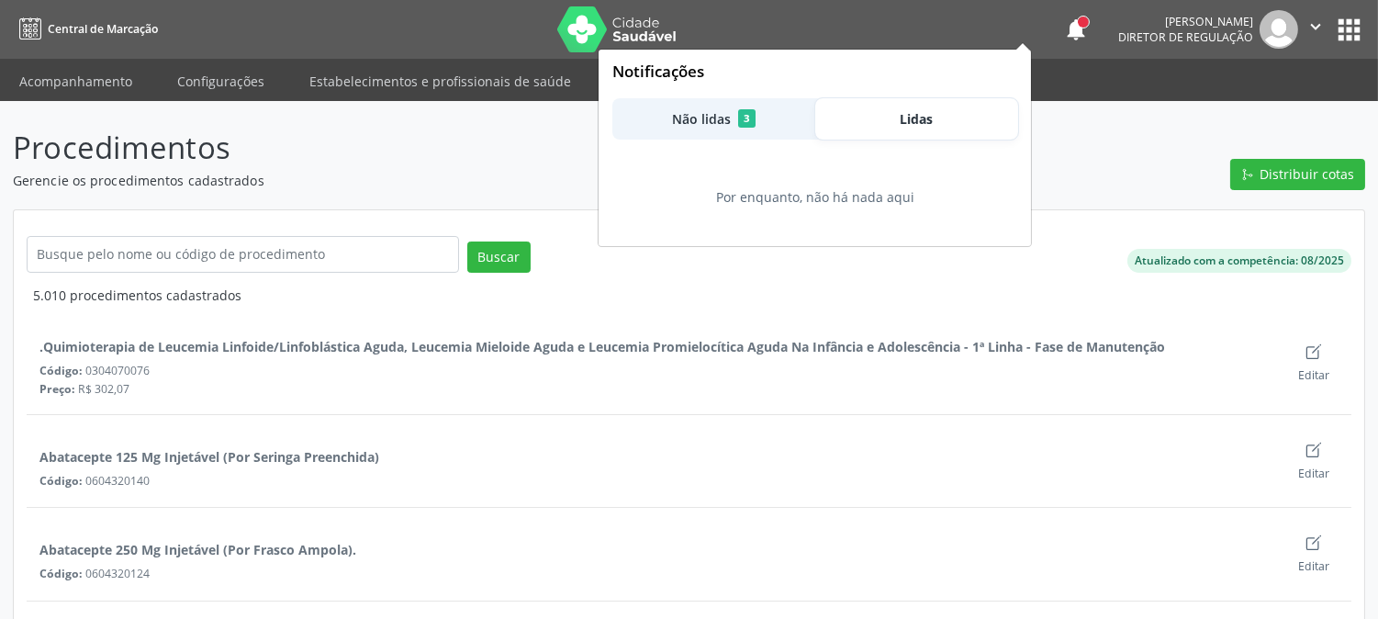
click at [760, 107] on button "Não lidas 3" at bounding box center [714, 118] width 203 height 41
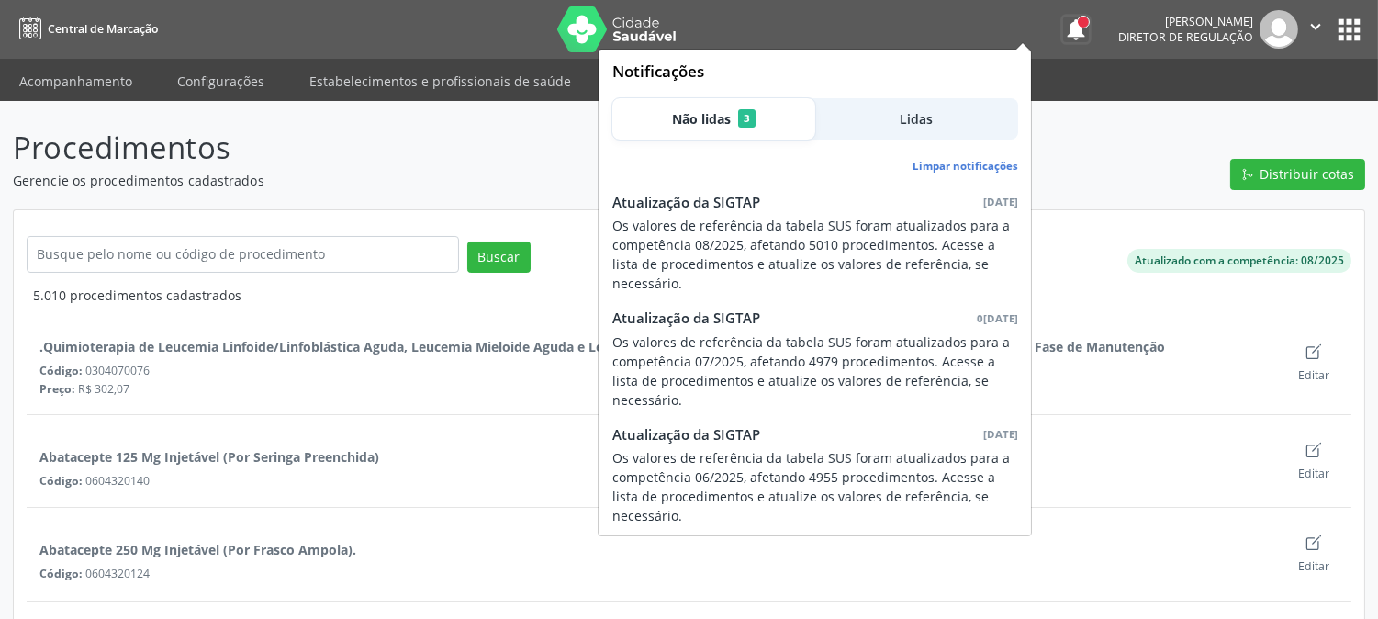
click at [1063, 28] on button "notifications" at bounding box center [1076, 30] width 26 height 26
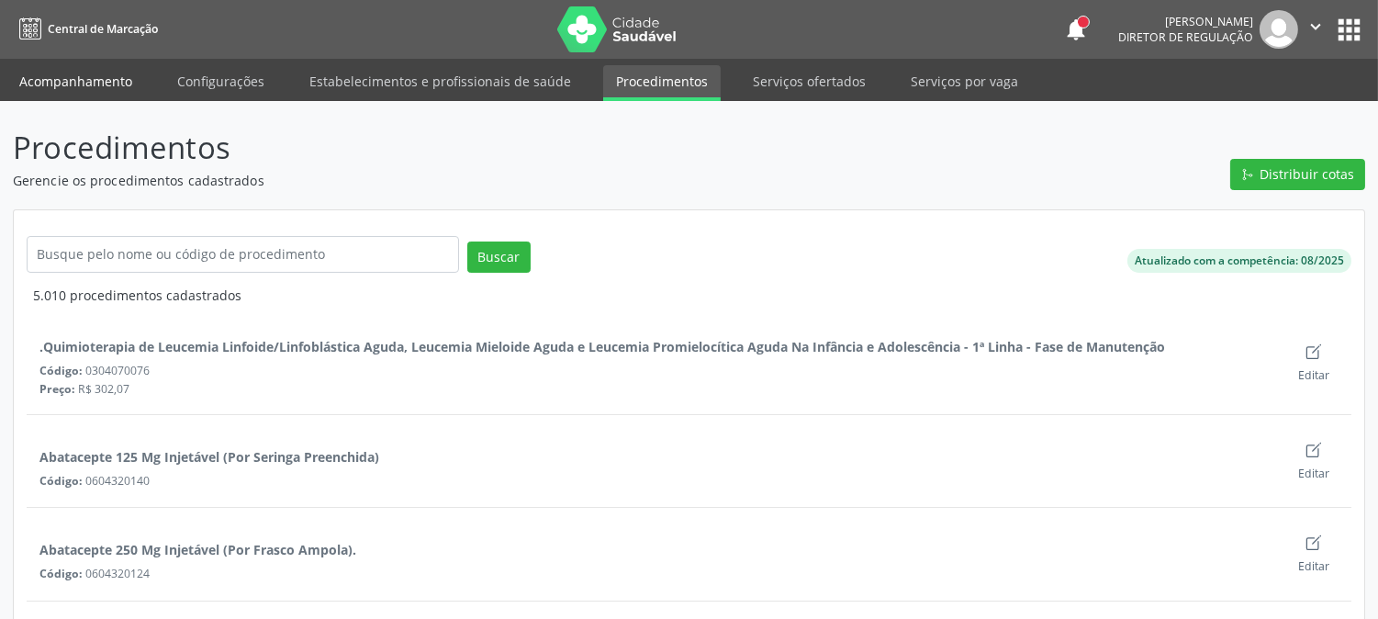
click at [49, 96] on link "Acompanhamento" at bounding box center [75, 81] width 139 height 32
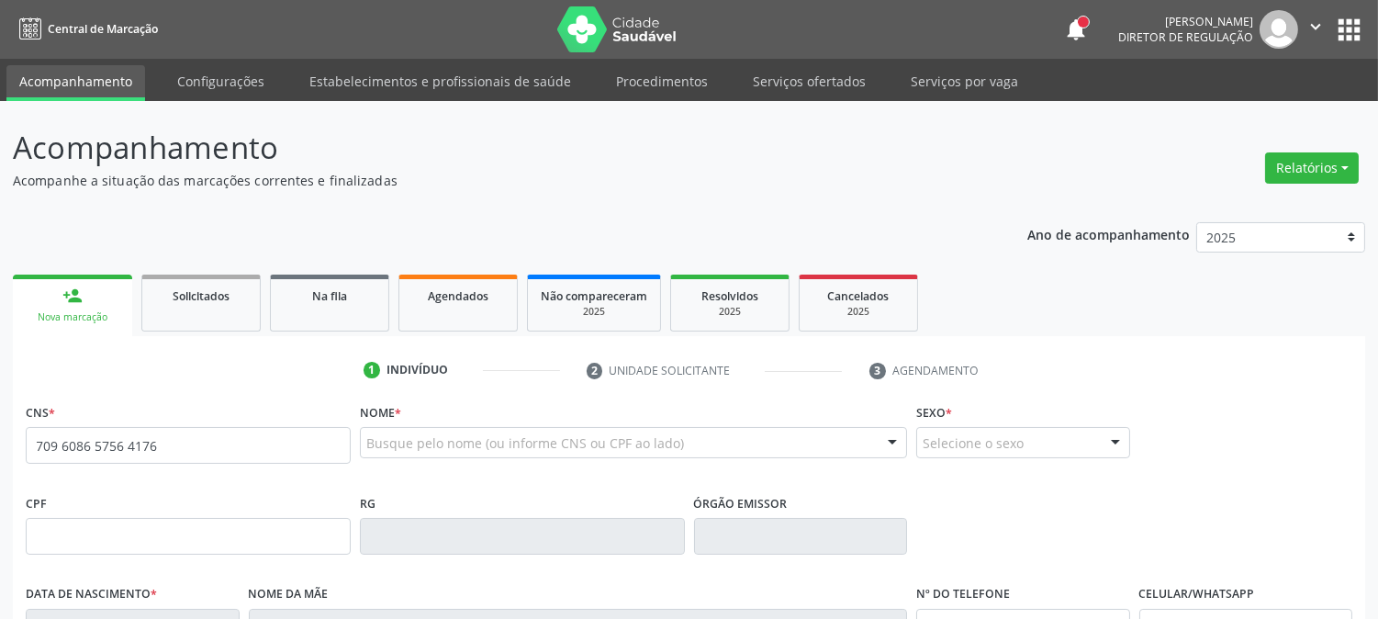
type input "709 6086 5756 4176"
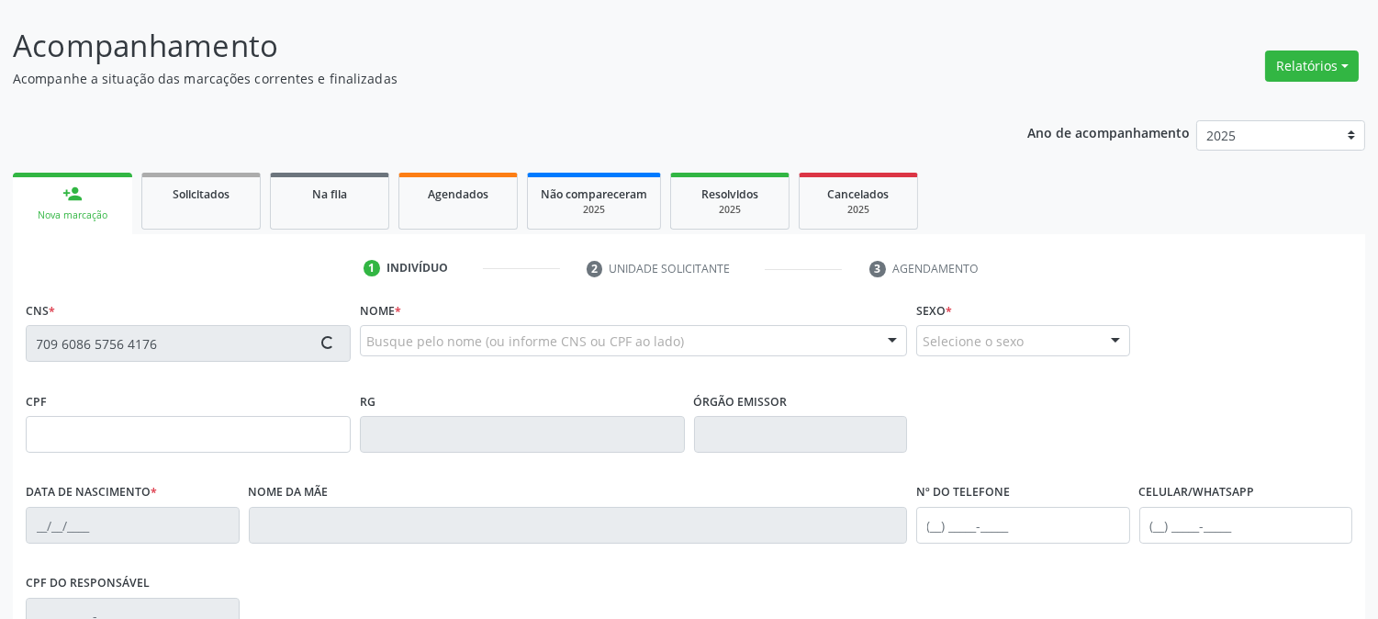
type input "1[DATE]"
type input "[PERSON_NAME]"
type input "[PHONE_NUMBER]"
type input "623"
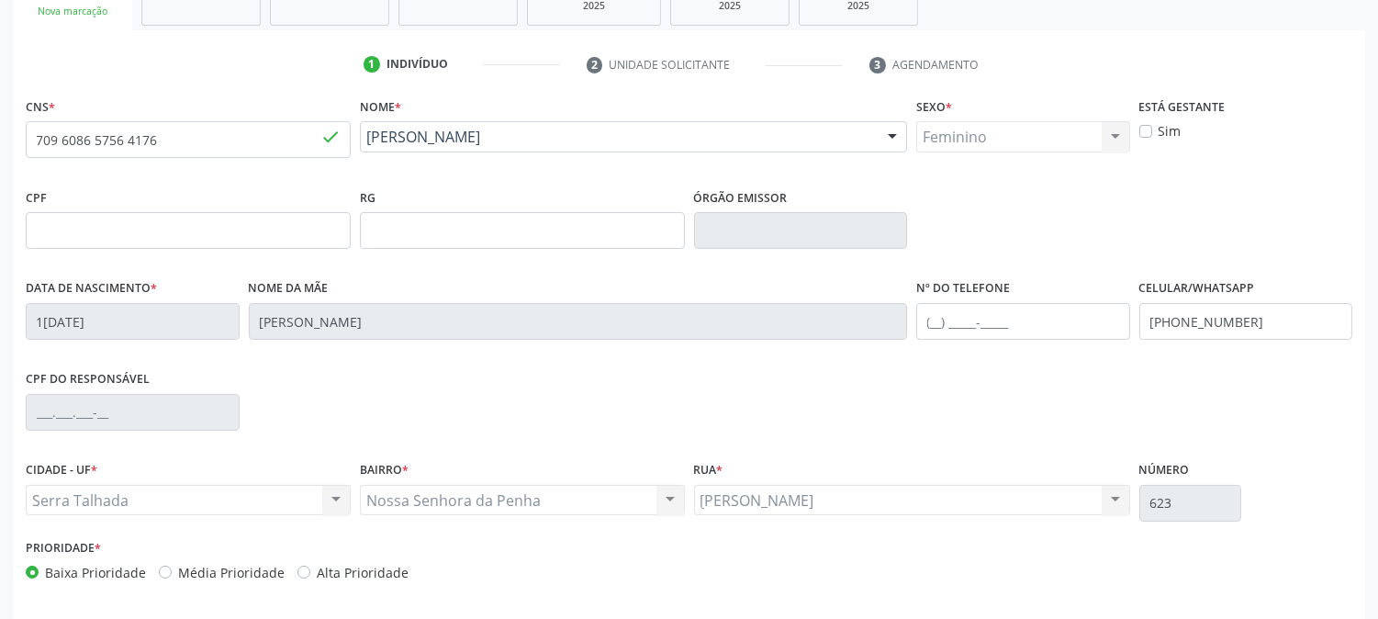
scroll to position [375, 0]
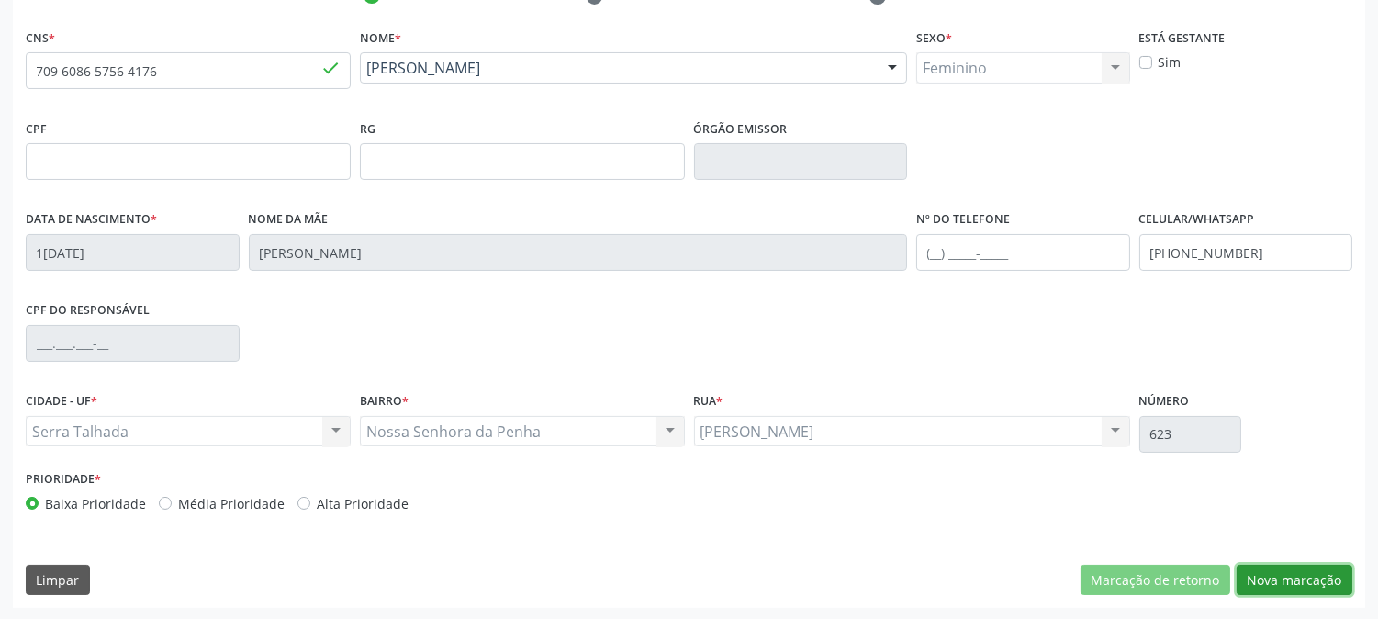
click at [1265, 580] on button "Nova marcação" at bounding box center [1295, 580] width 116 height 31
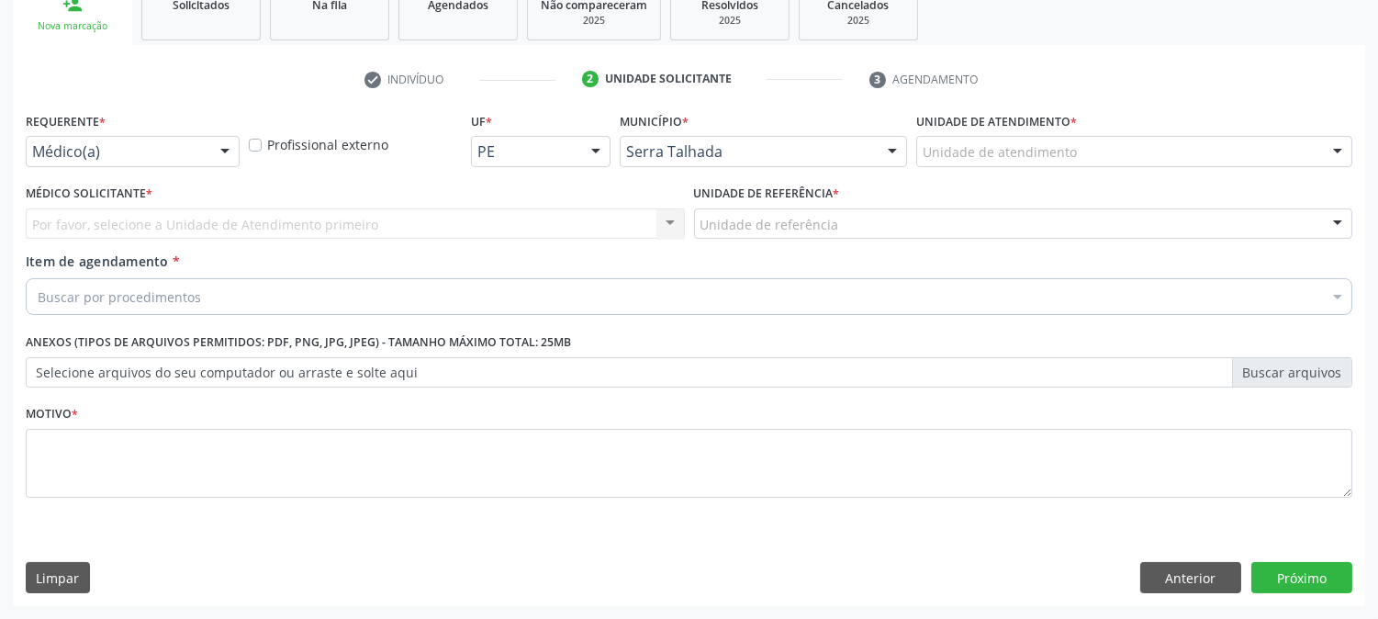
scroll to position [290, 0]
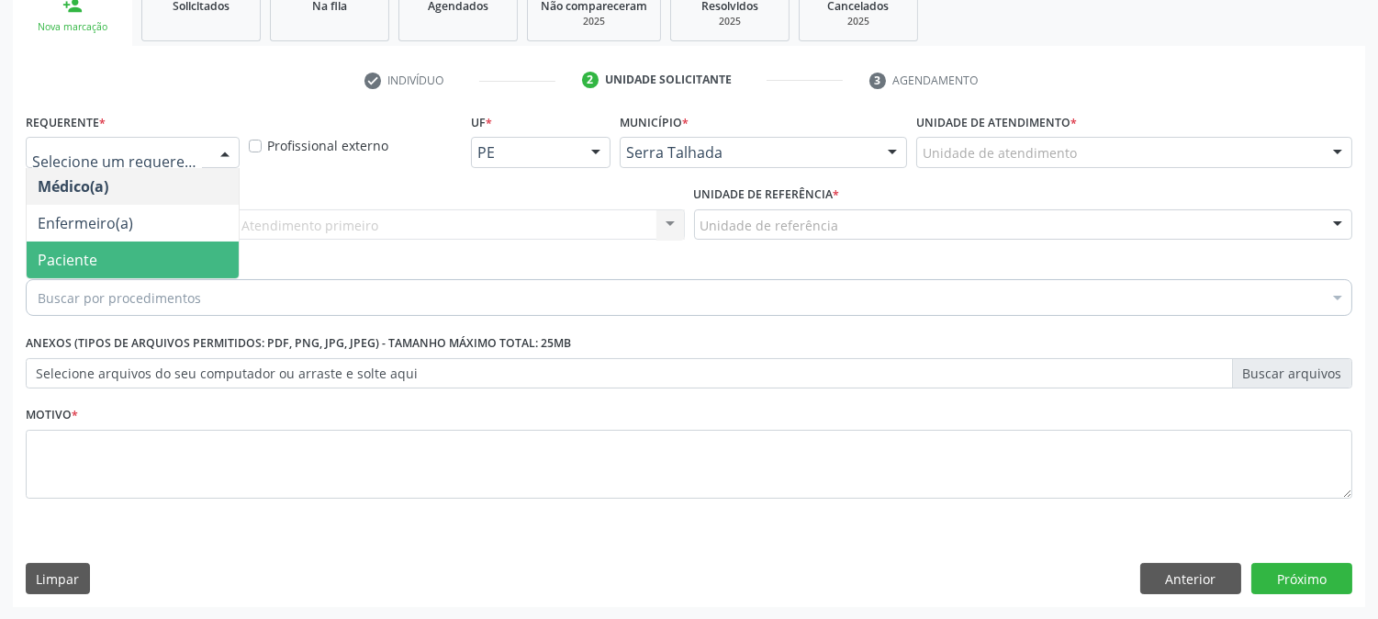
click at [119, 242] on span "Paciente" at bounding box center [133, 260] width 212 height 37
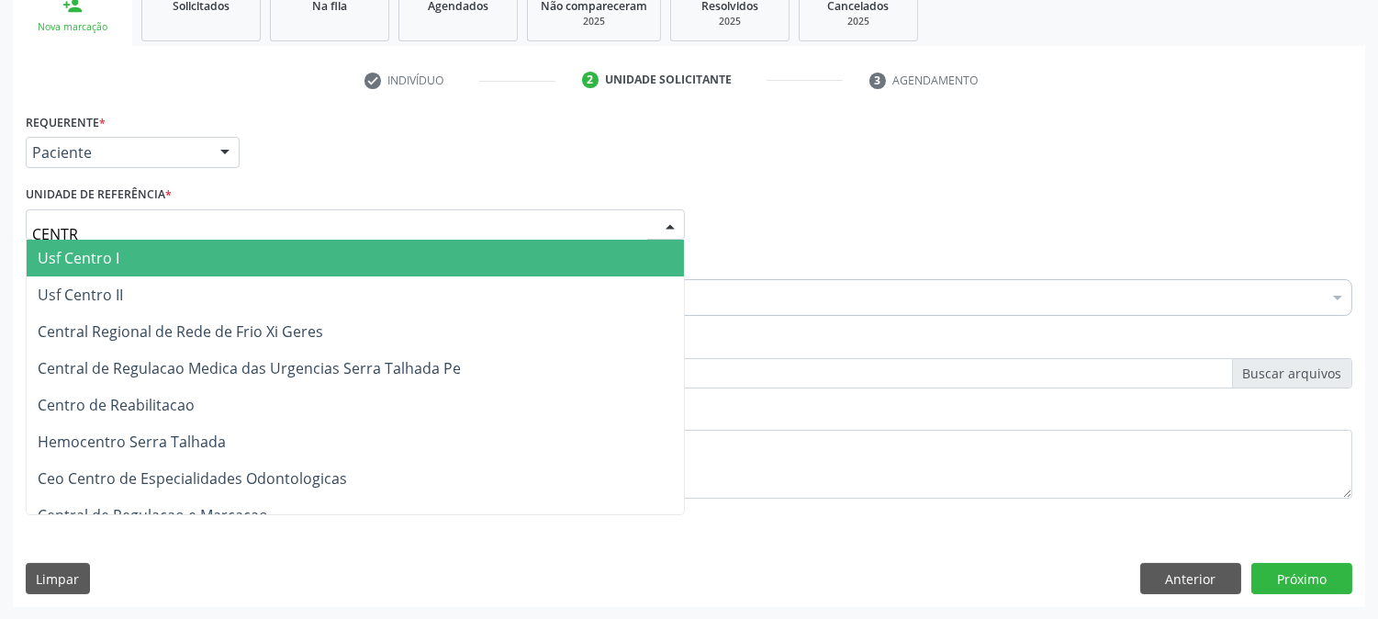
type input "CENTRO"
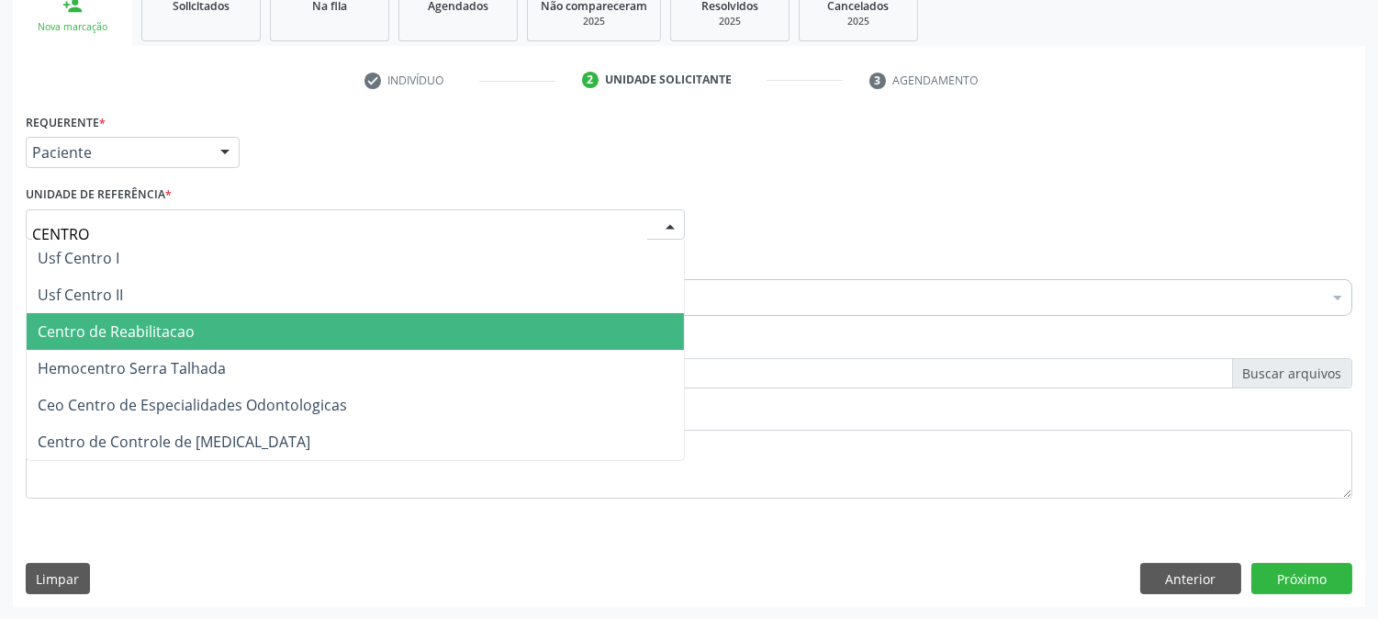
click at [160, 331] on span "Centro de Reabilitacao" at bounding box center [116, 331] width 157 height 20
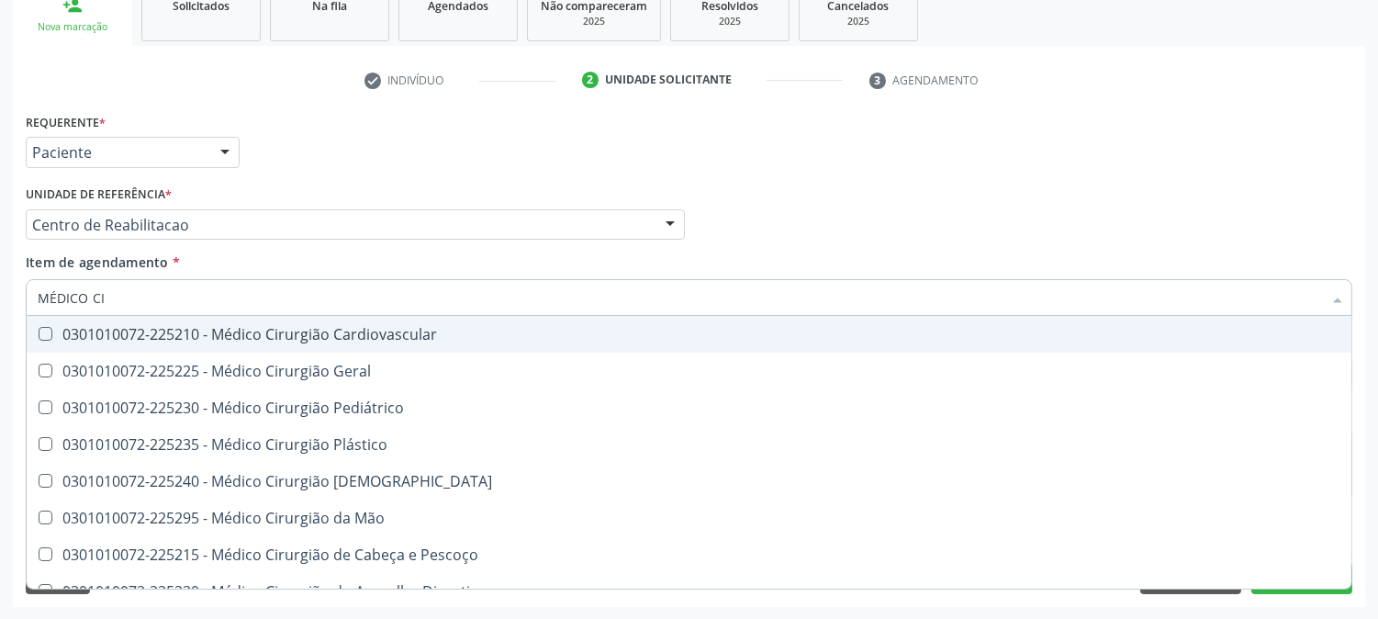
type input "MÉDICO CIR"
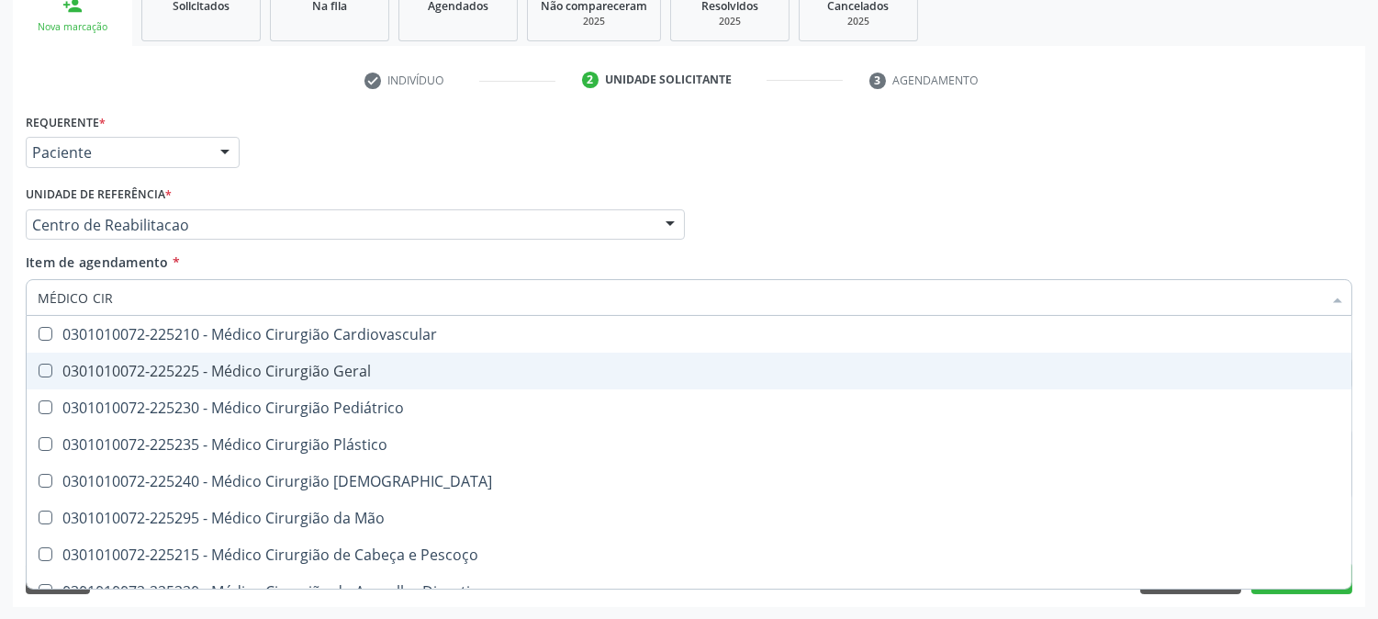
click at [134, 353] on span "0301010072-225225 - Médico Cirurgião Geral" at bounding box center [689, 371] width 1325 height 37
checkbox Geral "true"
click at [0, 364] on div "Acompanhamento Acompanhe a situação das marcações correntes e finalizadas Relat…" at bounding box center [689, 215] width 1378 height 809
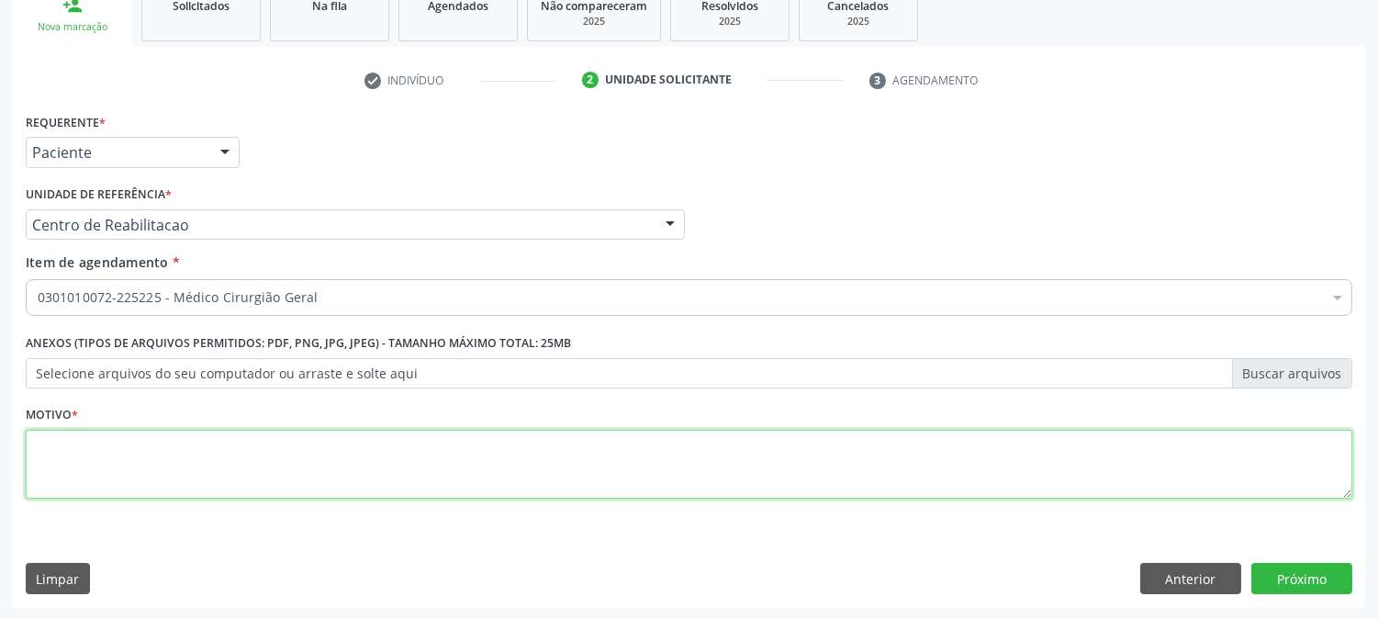
click at [202, 445] on textarea at bounding box center [689, 465] width 1327 height 70
type textarea "."
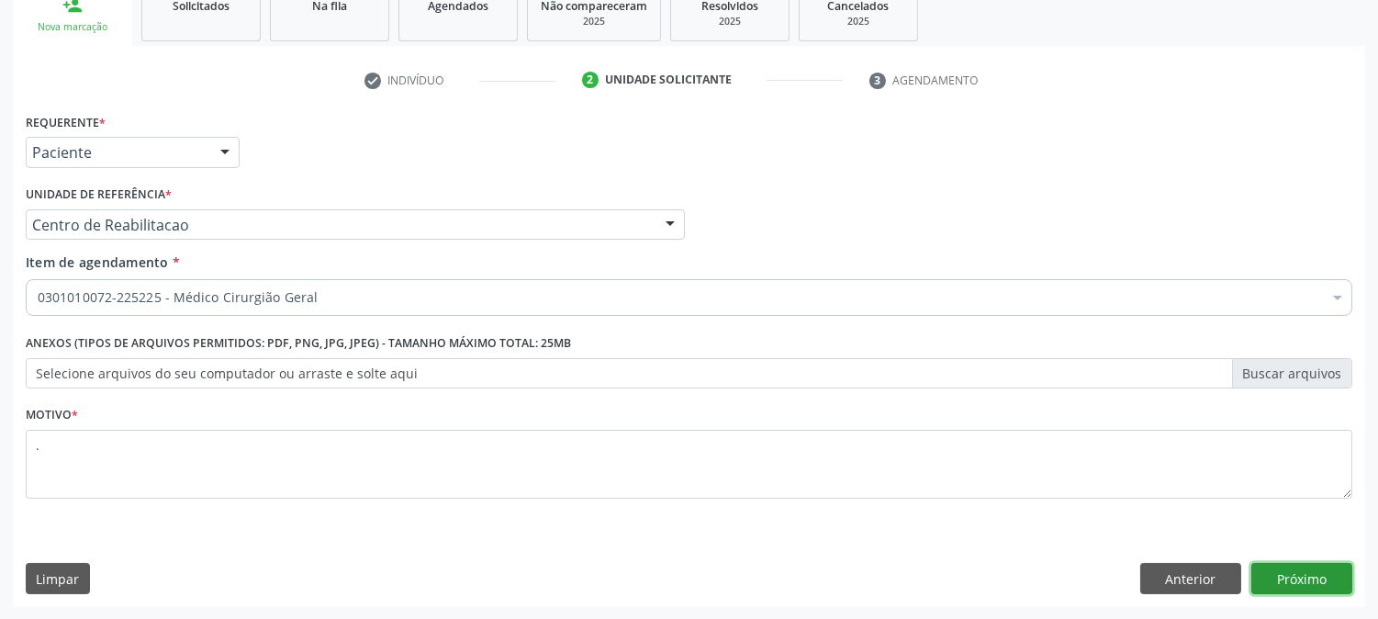
click at [1306, 583] on button "Próximo" at bounding box center [1302, 578] width 101 height 31
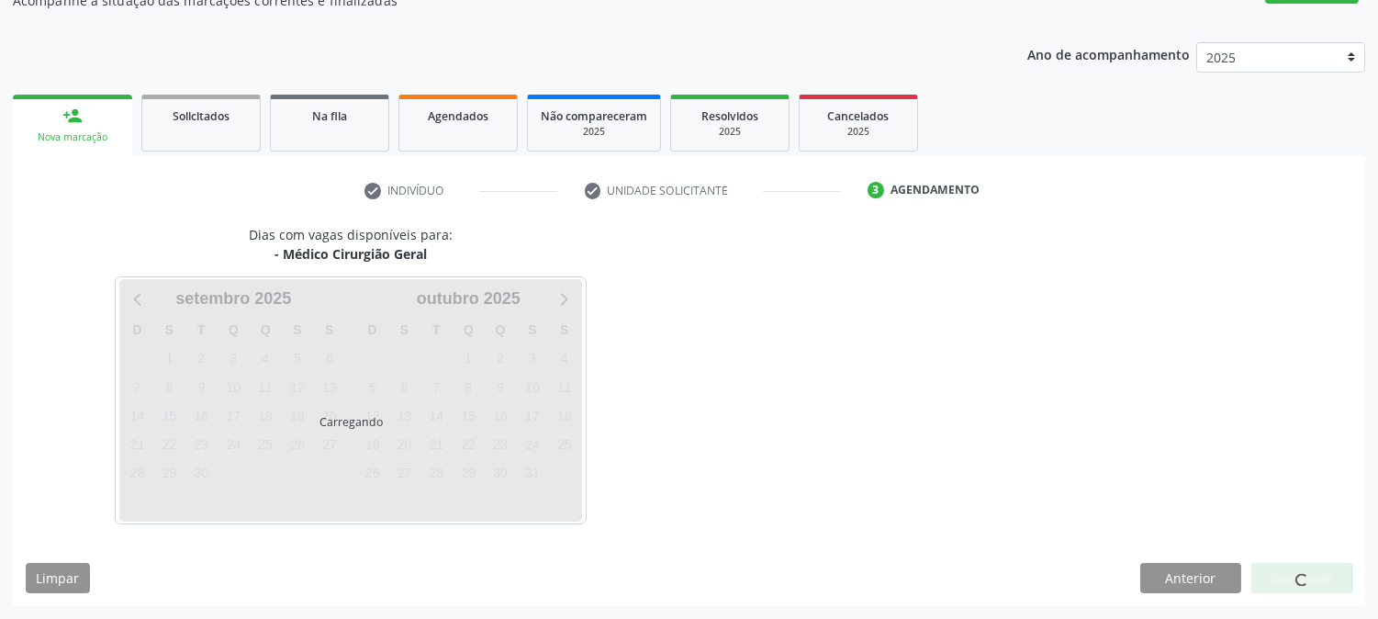
scroll to position [179, 0]
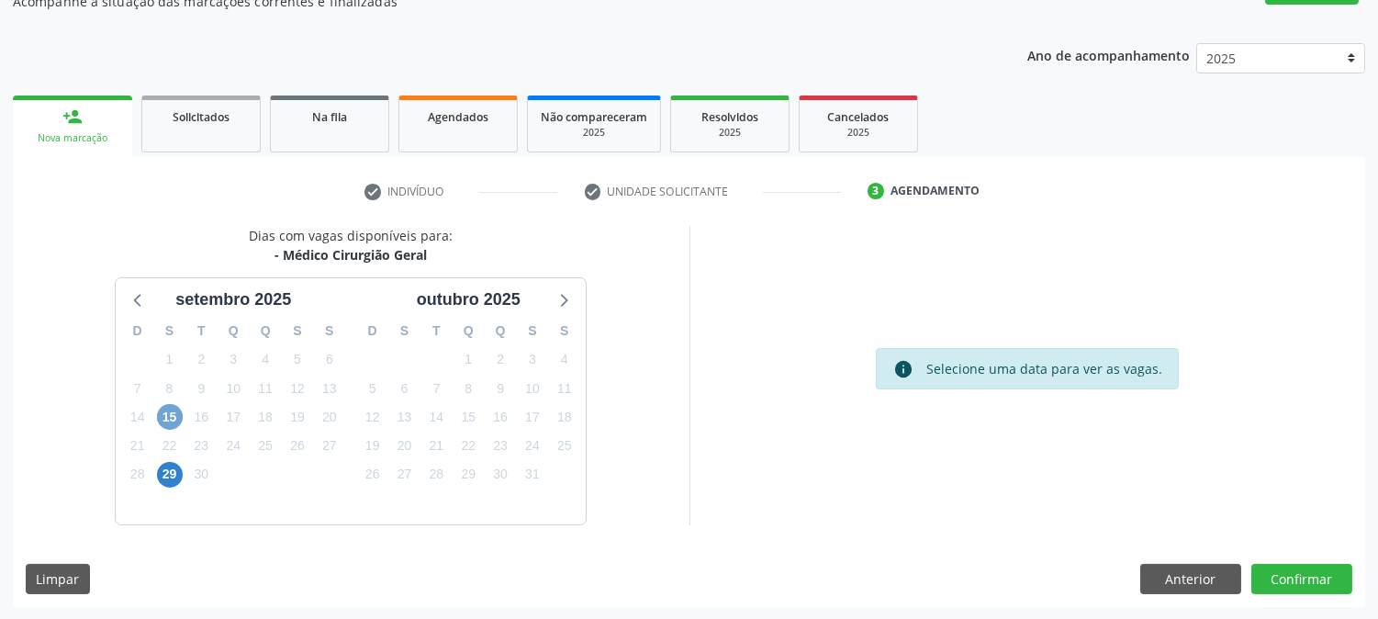
click at [166, 420] on span "15" at bounding box center [170, 417] width 26 height 26
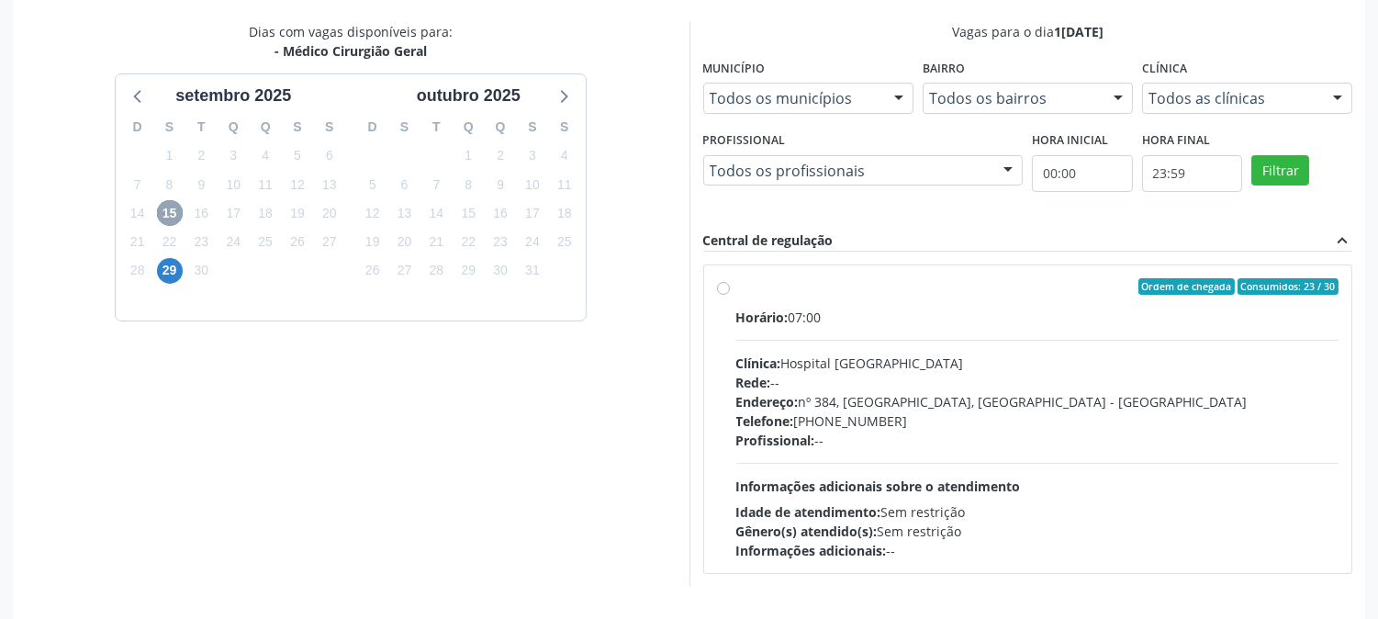
scroll to position [444, 0]
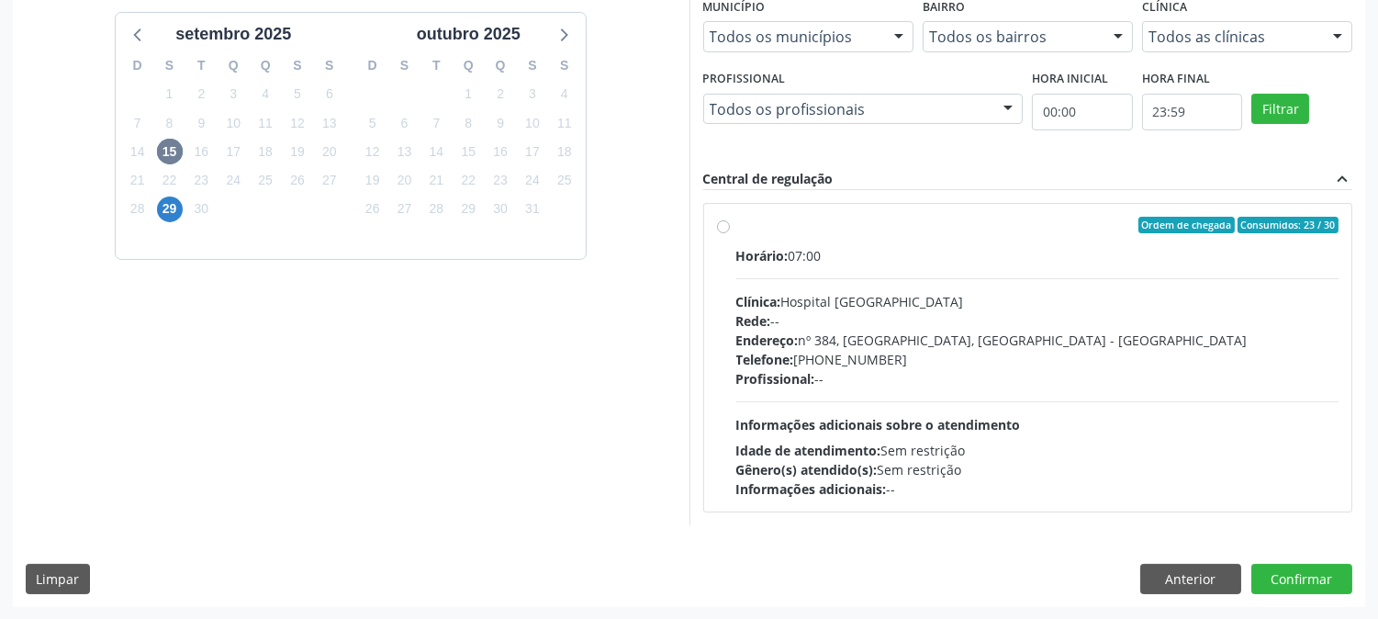
click at [1119, 444] on div "Idade de atendimento: Sem restrição" at bounding box center [1038, 450] width 603 height 19
click at [730, 233] on input "Ordem de chegada Consumidos: 23 / 30 Horário: 07:00 Clínica: Hospital [GEOGRAPH…" at bounding box center [723, 225] width 13 height 17
radio input "true"
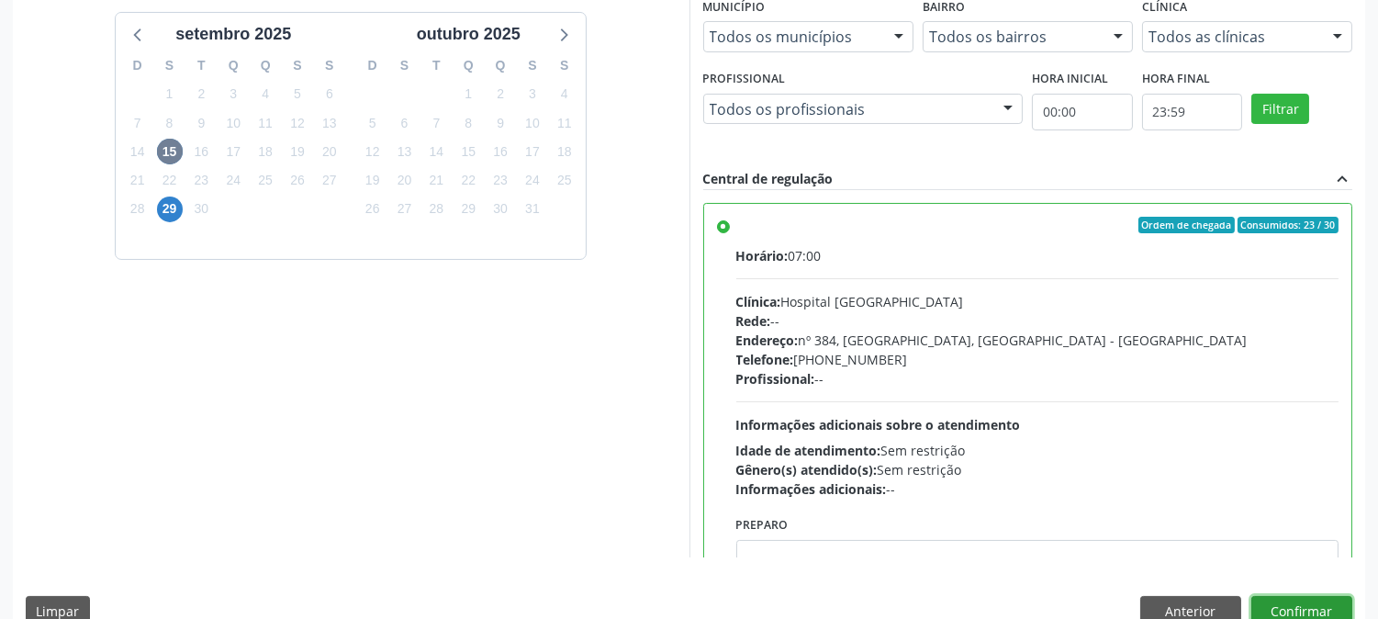
click at [1288, 600] on button "Confirmar" at bounding box center [1302, 611] width 101 height 31
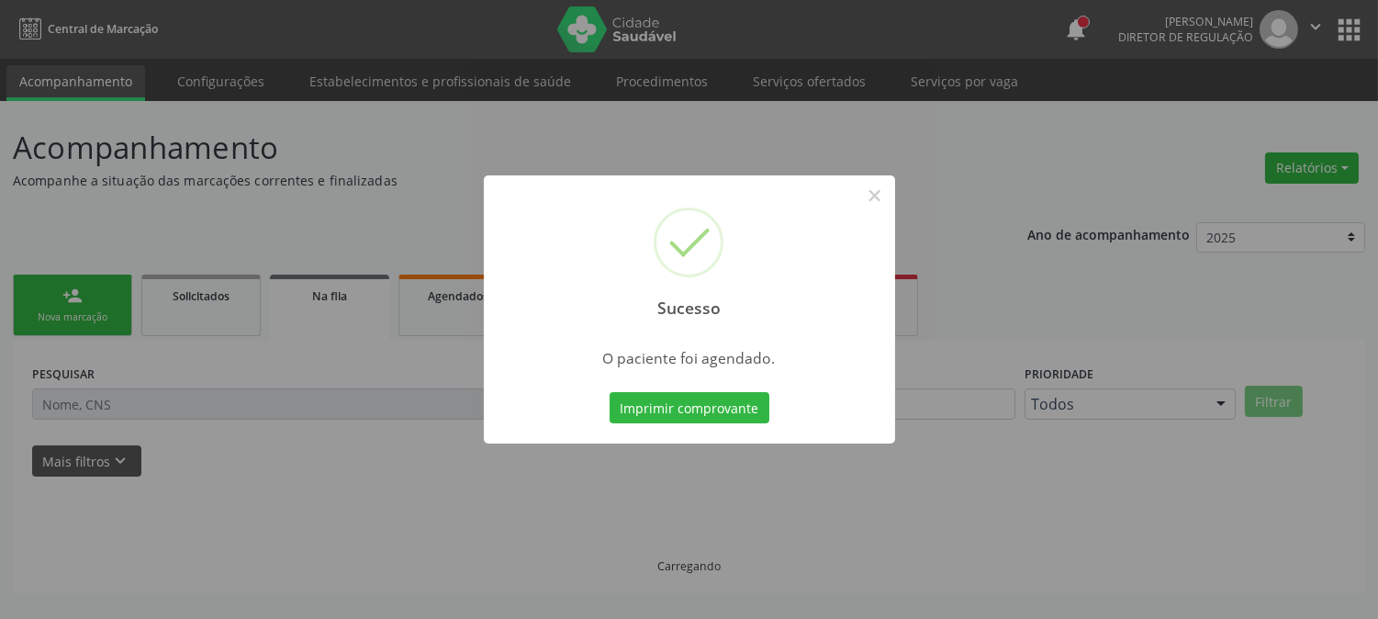
scroll to position [0, 0]
click at [654, 406] on button "Imprimir comprovante" at bounding box center [690, 407] width 160 height 31
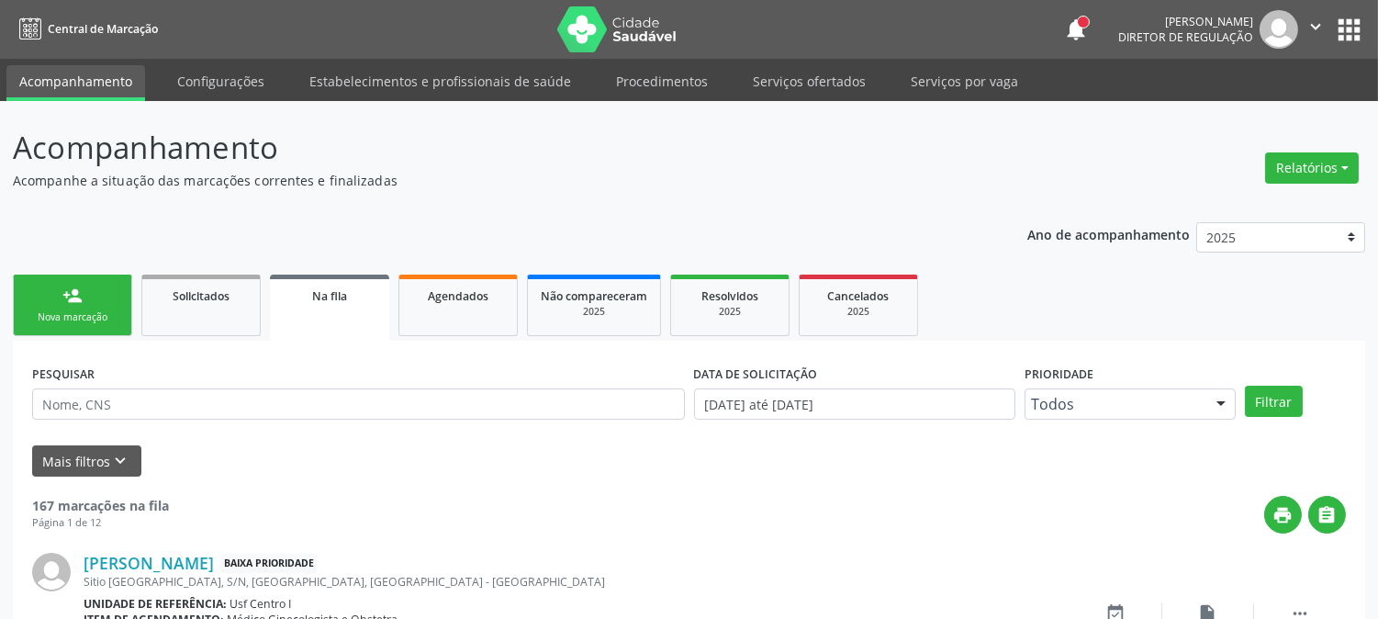
click at [84, 296] on link "person_add Nova marcação" at bounding box center [72, 306] width 119 height 62
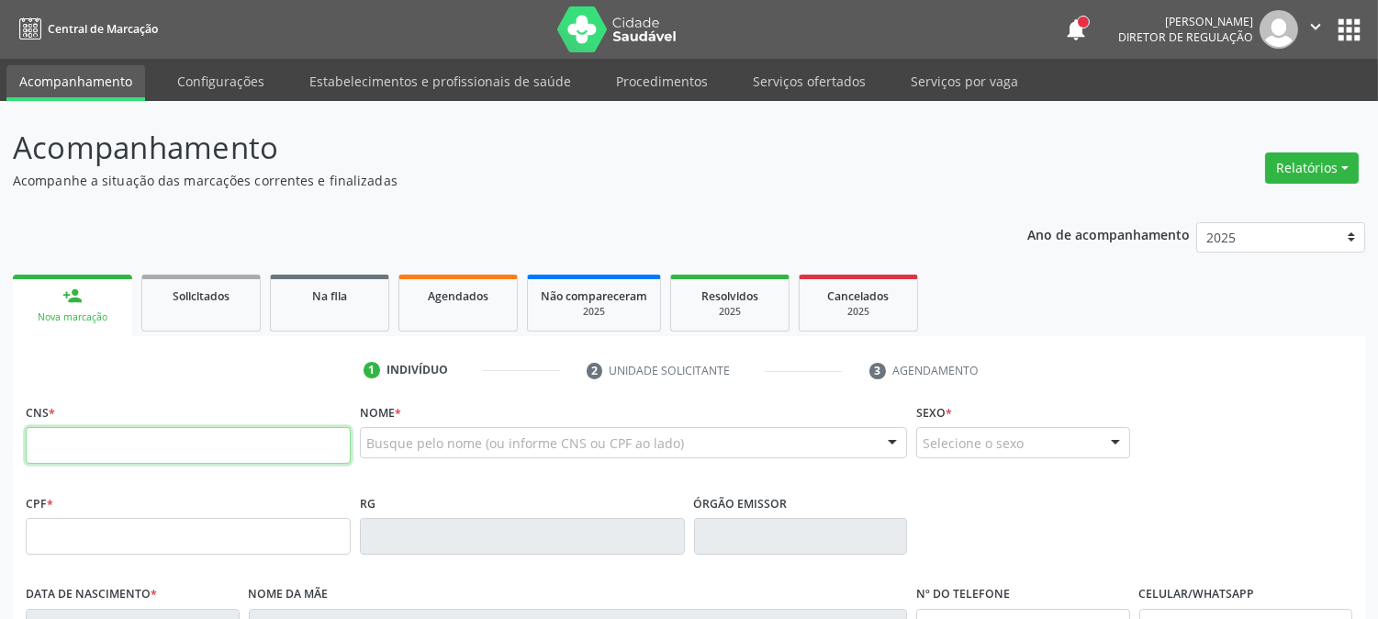
click at [114, 448] on input "text" at bounding box center [188, 445] width 325 height 37
type input "704 0088 8686 8267"
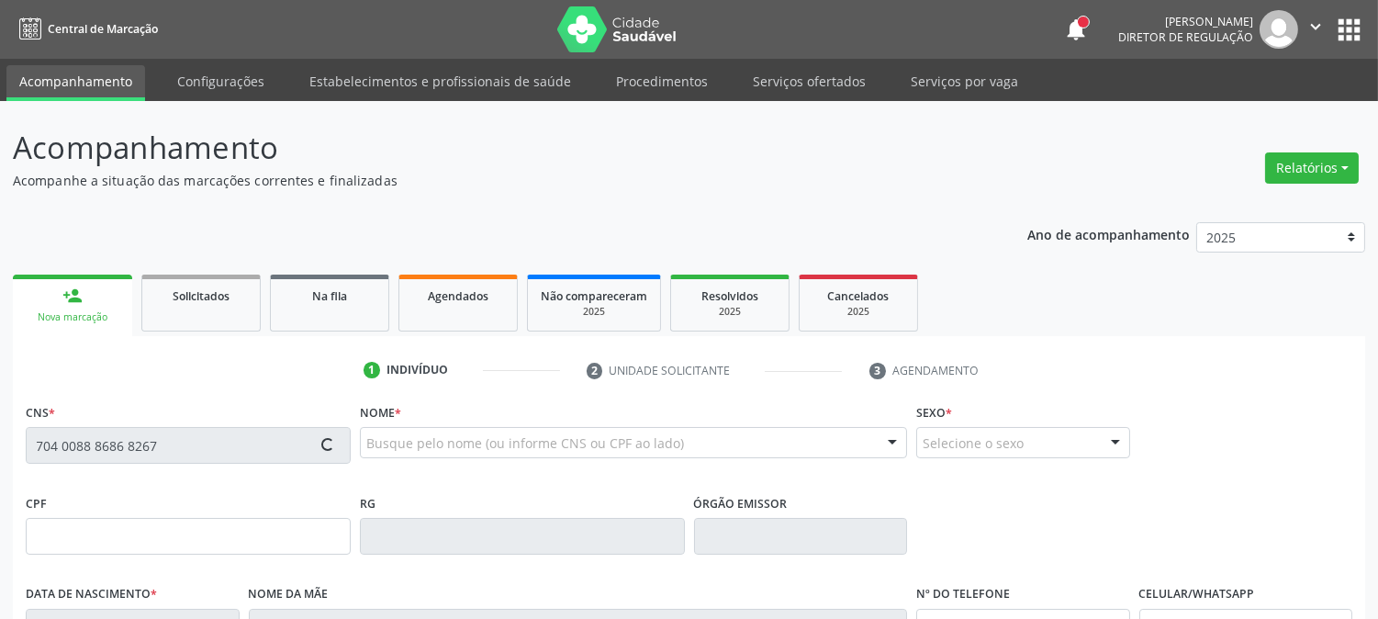
type input "011.006.994-30"
type input "0[DATE]"
type input "Ermina Nunes Gaia"
type input "[PHONE_NUMBER]"
type input "S/N"
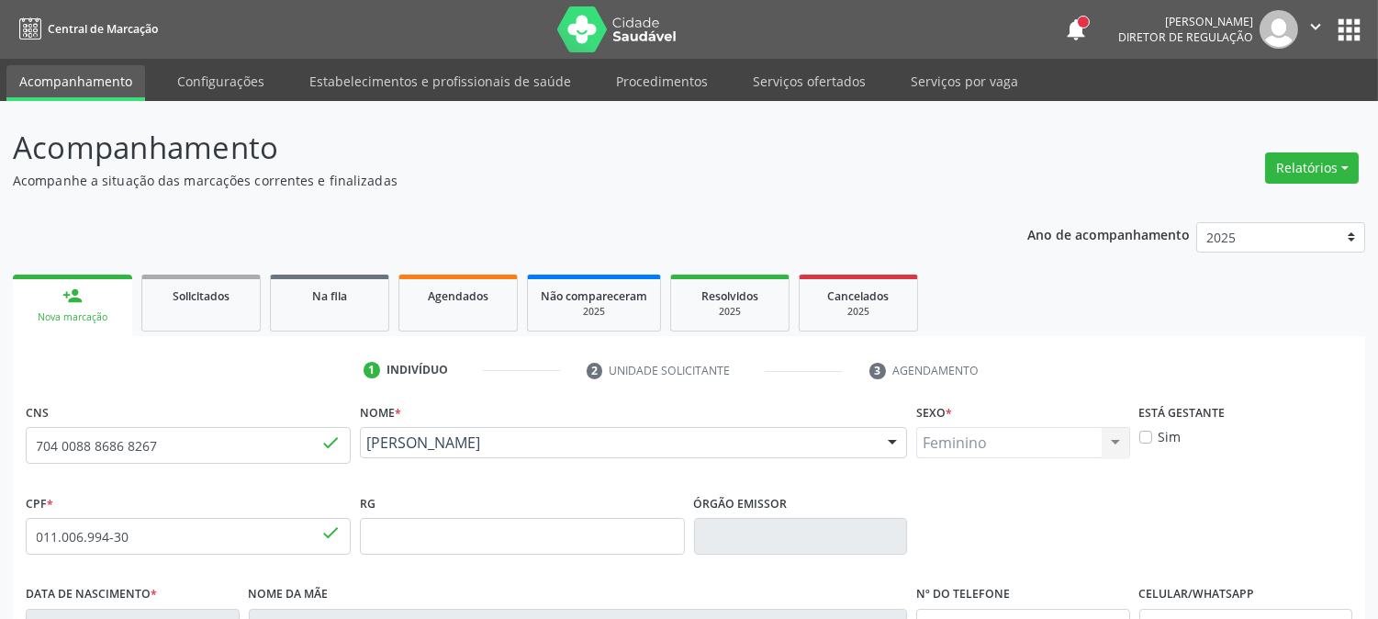
scroll to position [375, 0]
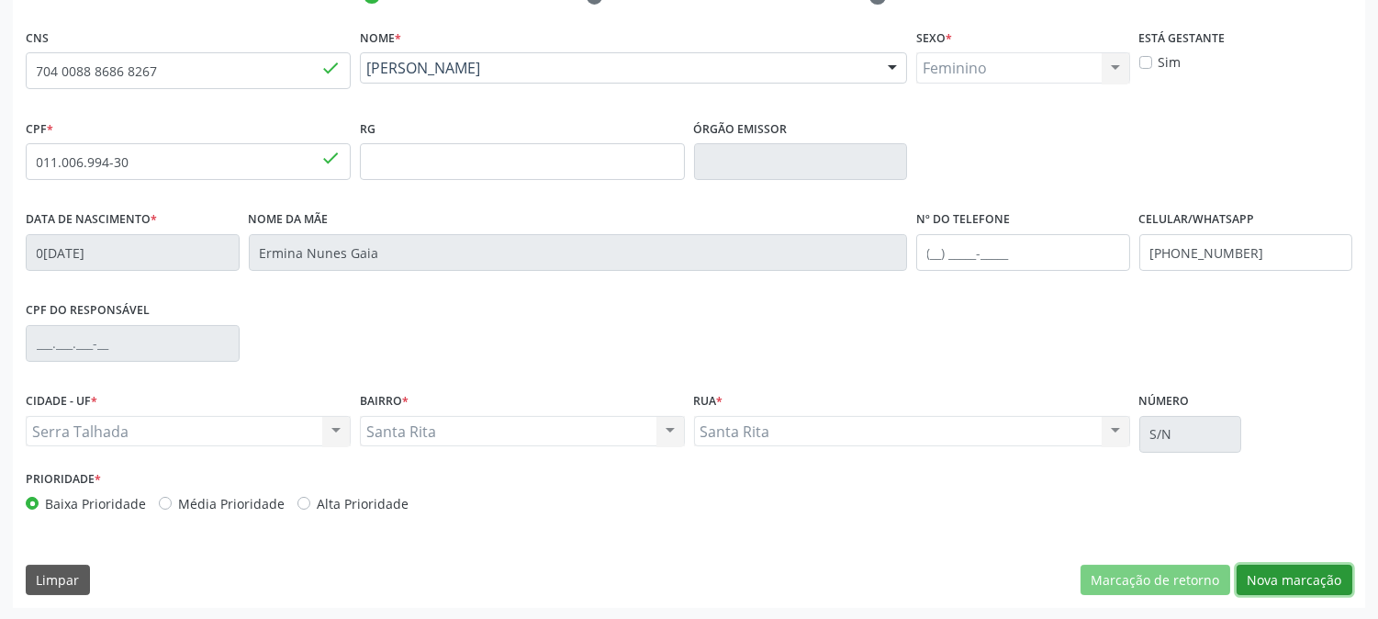
click at [1323, 573] on button "Nova marcação" at bounding box center [1295, 580] width 116 height 31
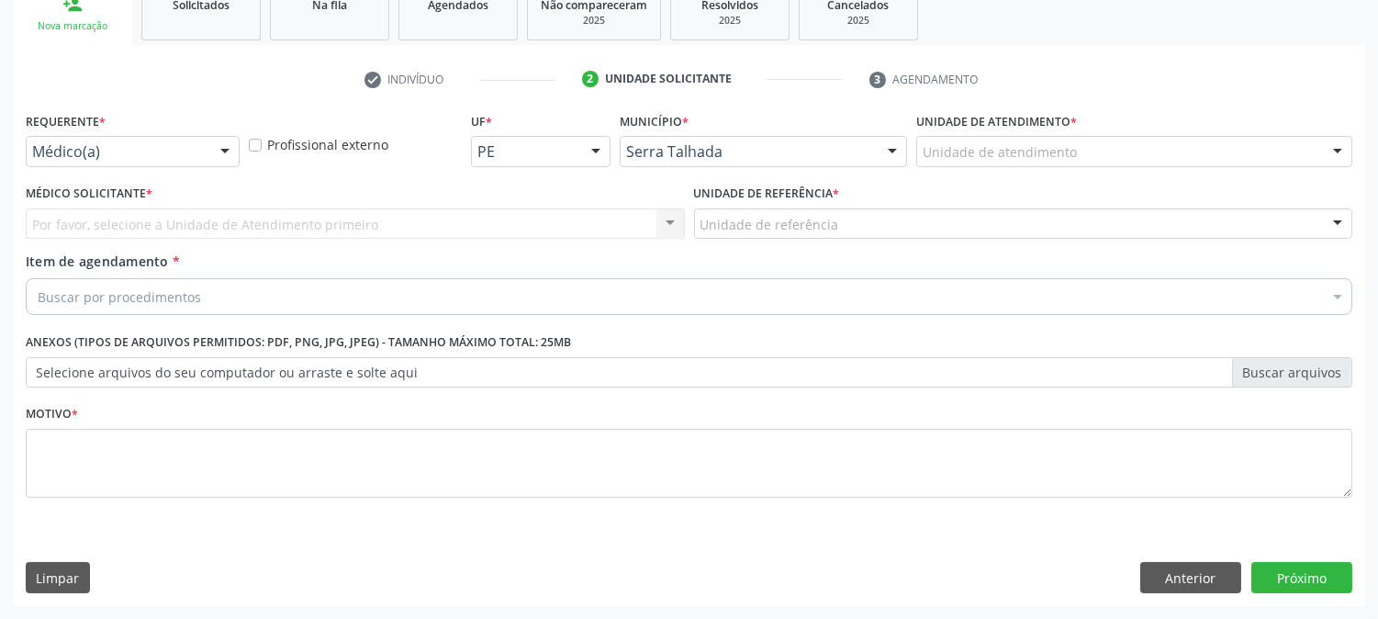
scroll to position [290, 0]
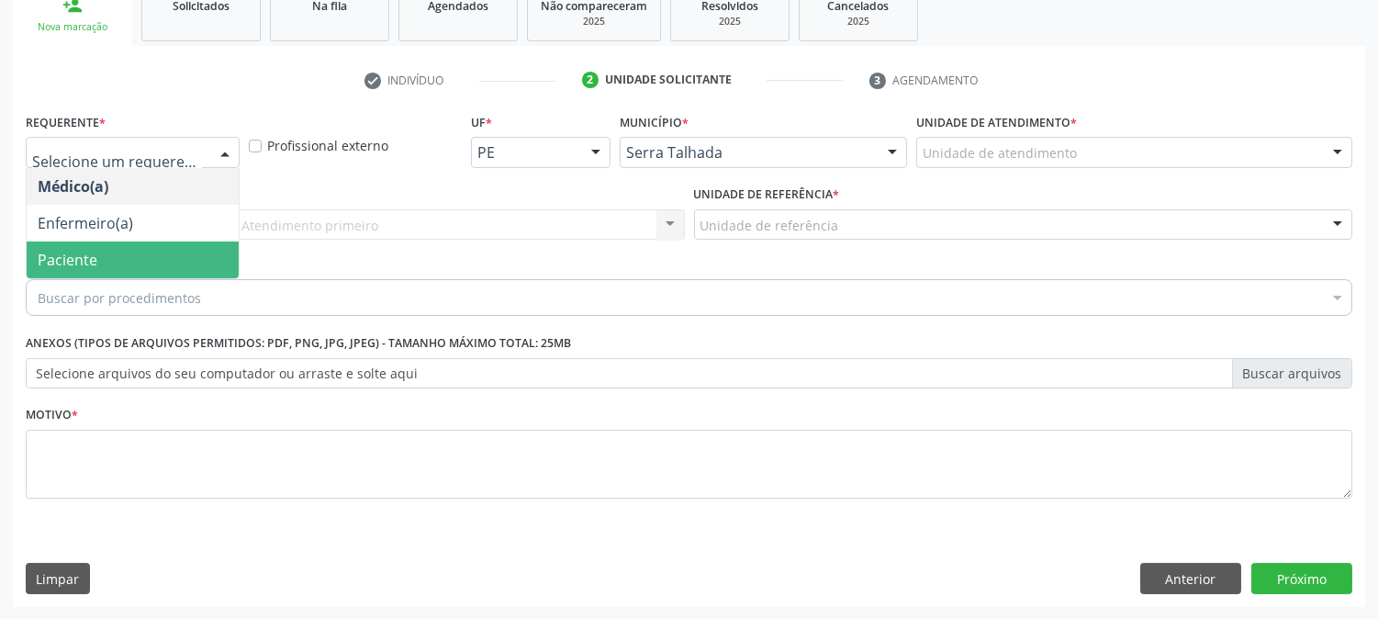
click at [152, 258] on span "Paciente" at bounding box center [133, 260] width 212 height 37
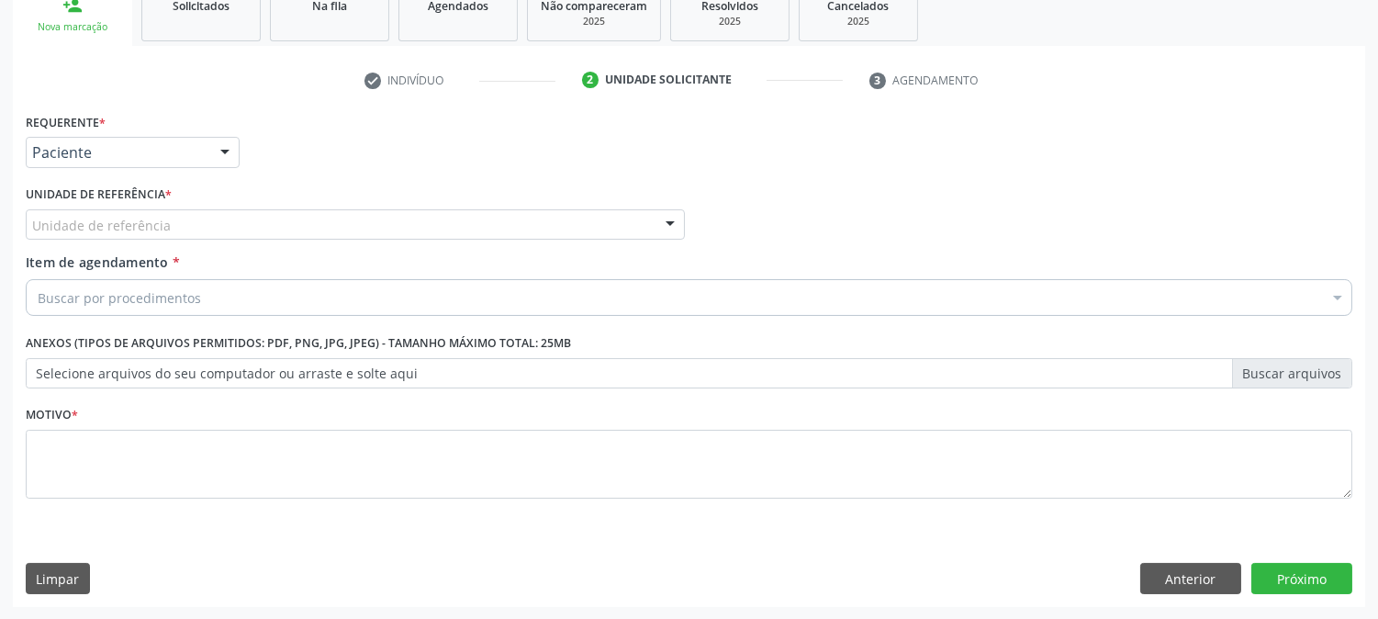
click at [169, 226] on div "Unidade de referência" at bounding box center [355, 224] width 659 height 31
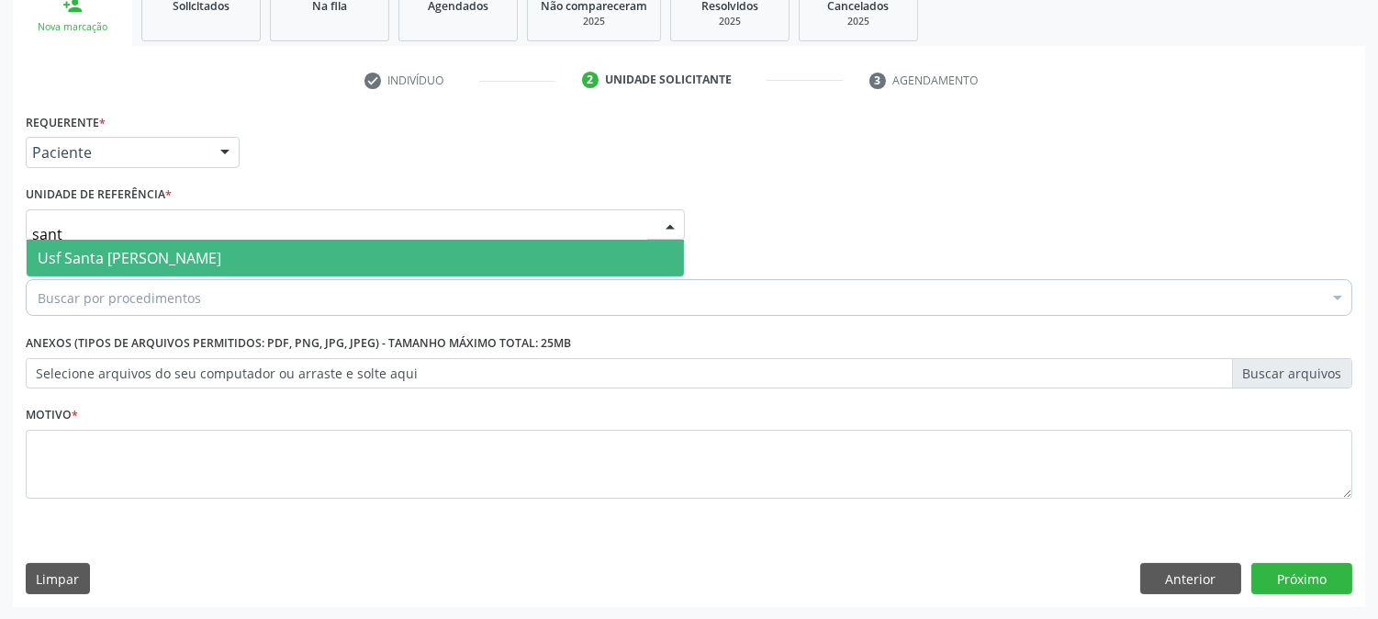
type input "santa"
click at [178, 264] on span "Usf Santa [PERSON_NAME]" at bounding box center [130, 258] width 184 height 20
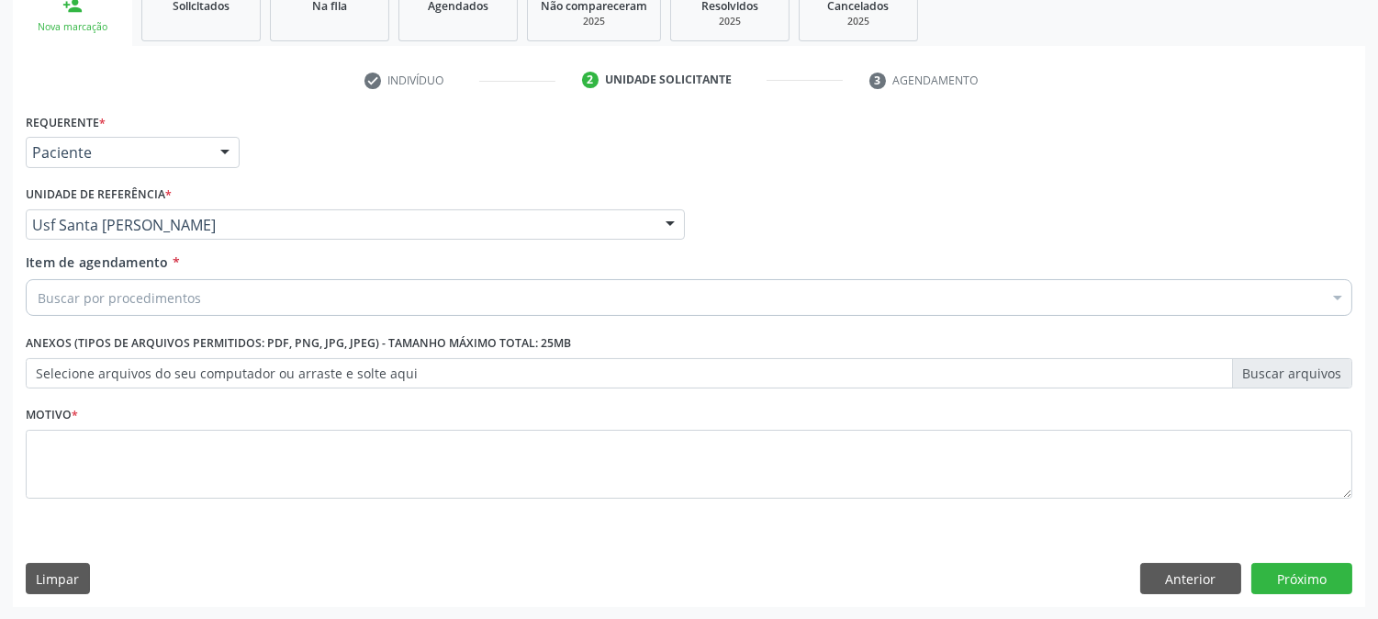
click at [178, 283] on div "Buscar por procedimentos" at bounding box center [689, 297] width 1327 height 37
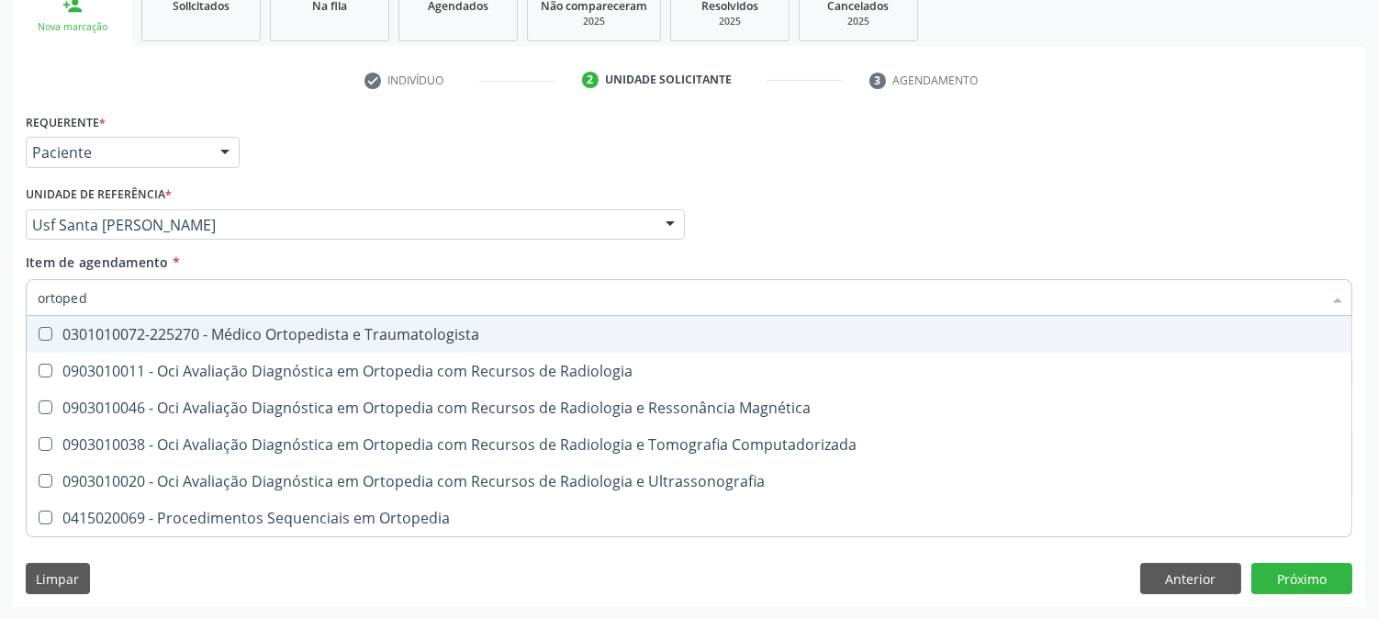
type input "ortopedi"
click at [163, 333] on div "0301010072-225270 - Médico Ortopedista e Traumatologista" at bounding box center [689, 334] width 1303 height 15
checkbox Traumatologista "true"
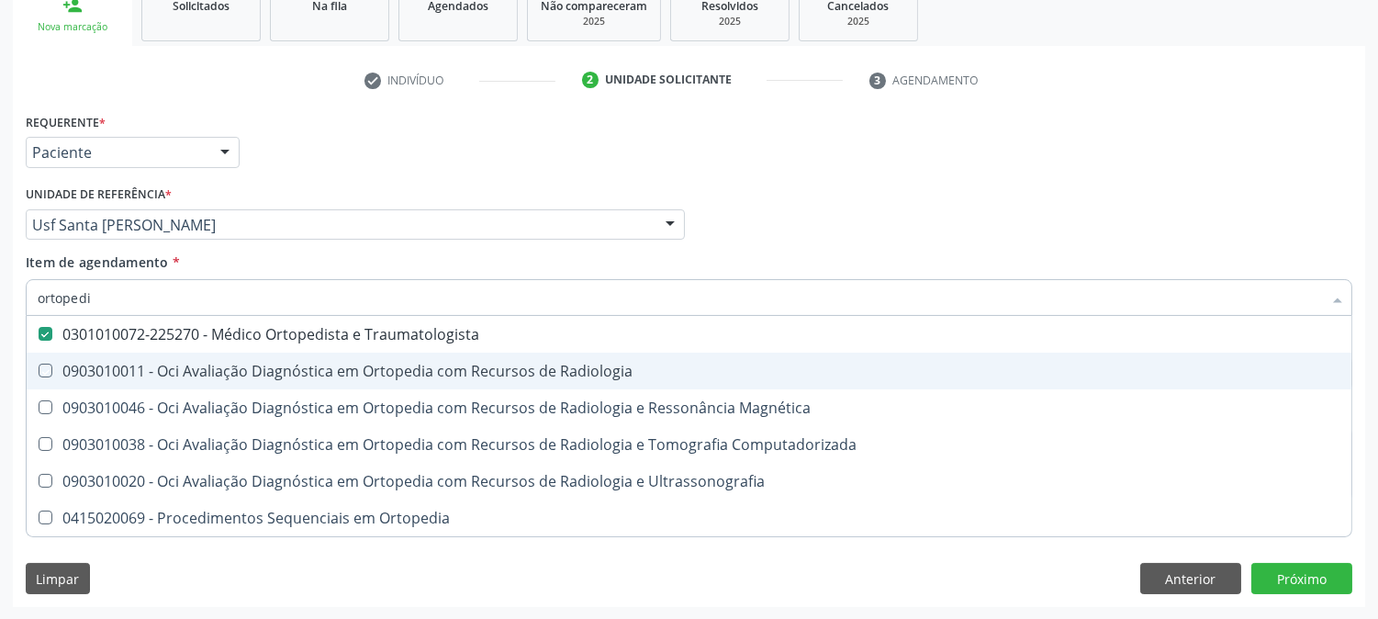
click at [0, 489] on div "Acompanhamento Acompanhe a situação das marcações correntes e finalizadas Relat…" at bounding box center [689, 215] width 1378 height 809
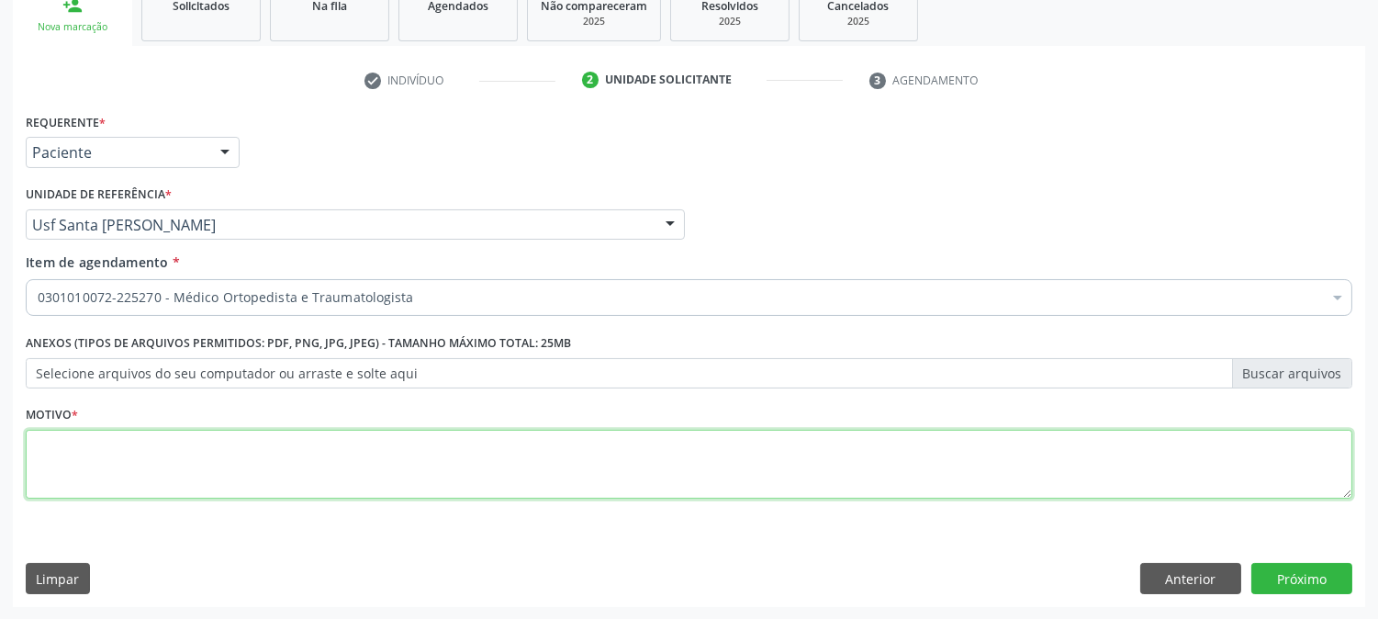
click at [364, 456] on textarea at bounding box center [689, 465] width 1327 height 70
type textarea "."
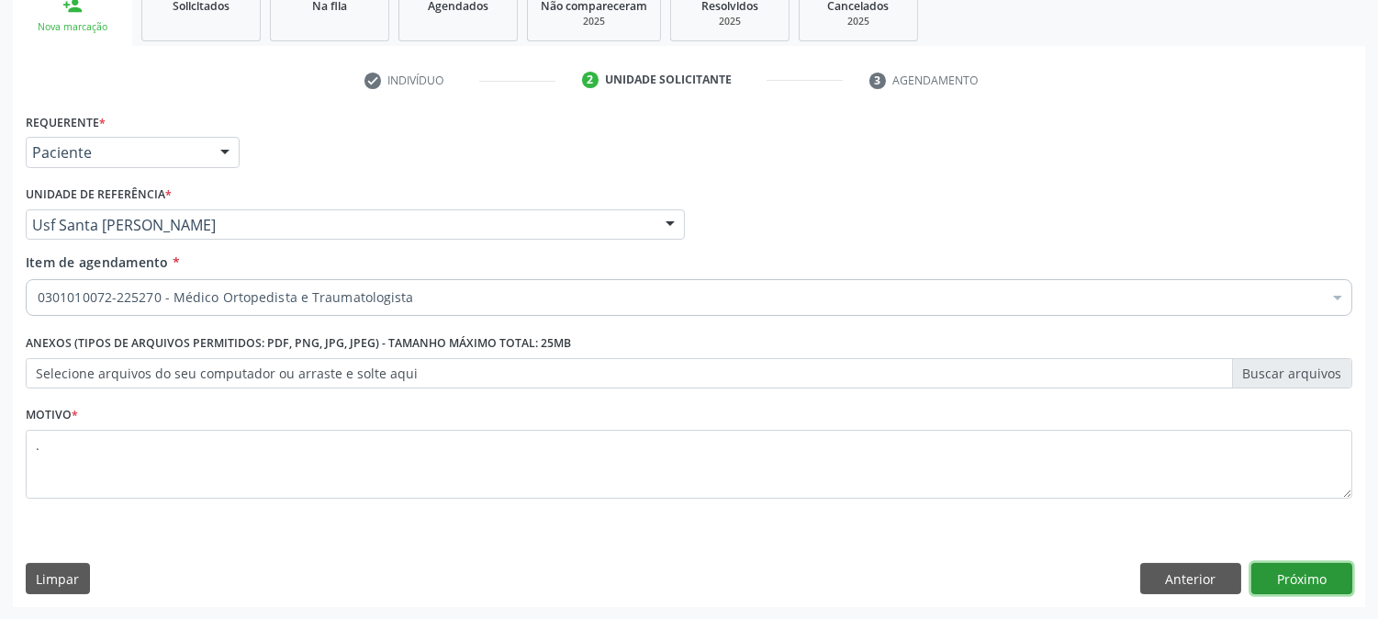
click at [1265, 579] on button "Próximo" at bounding box center [1302, 578] width 101 height 31
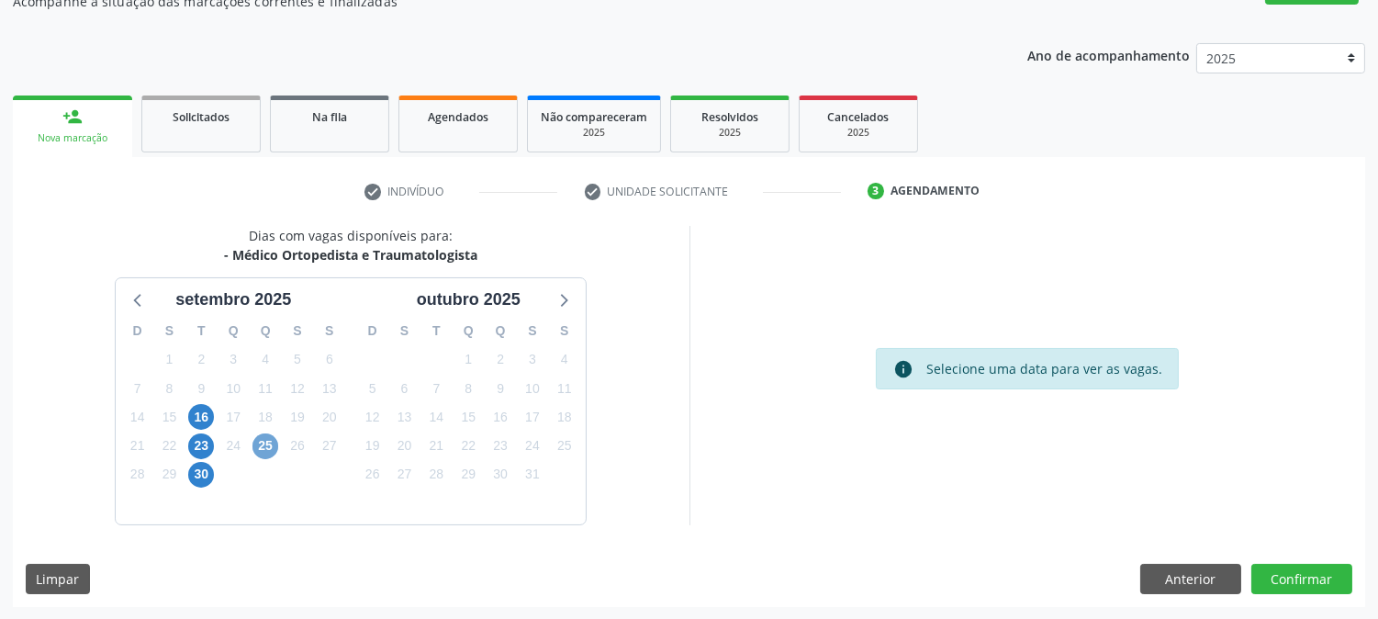
click at [260, 452] on span "25" at bounding box center [266, 446] width 26 height 26
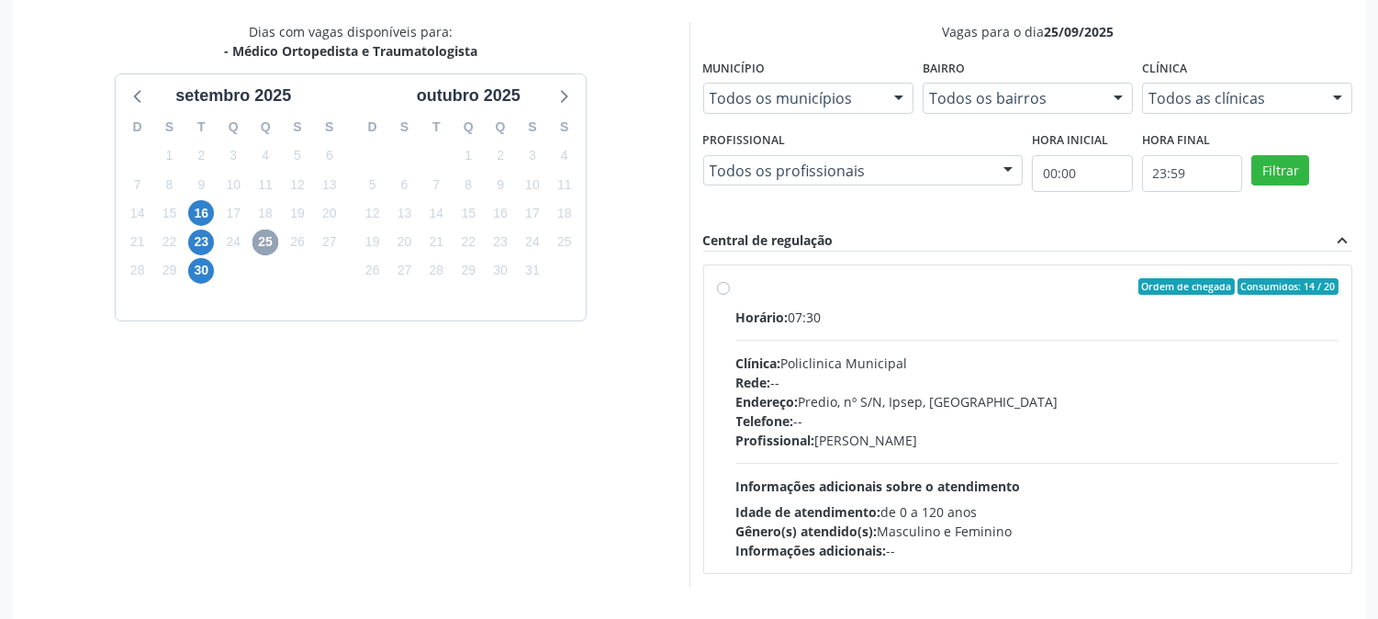
scroll to position [444, 0]
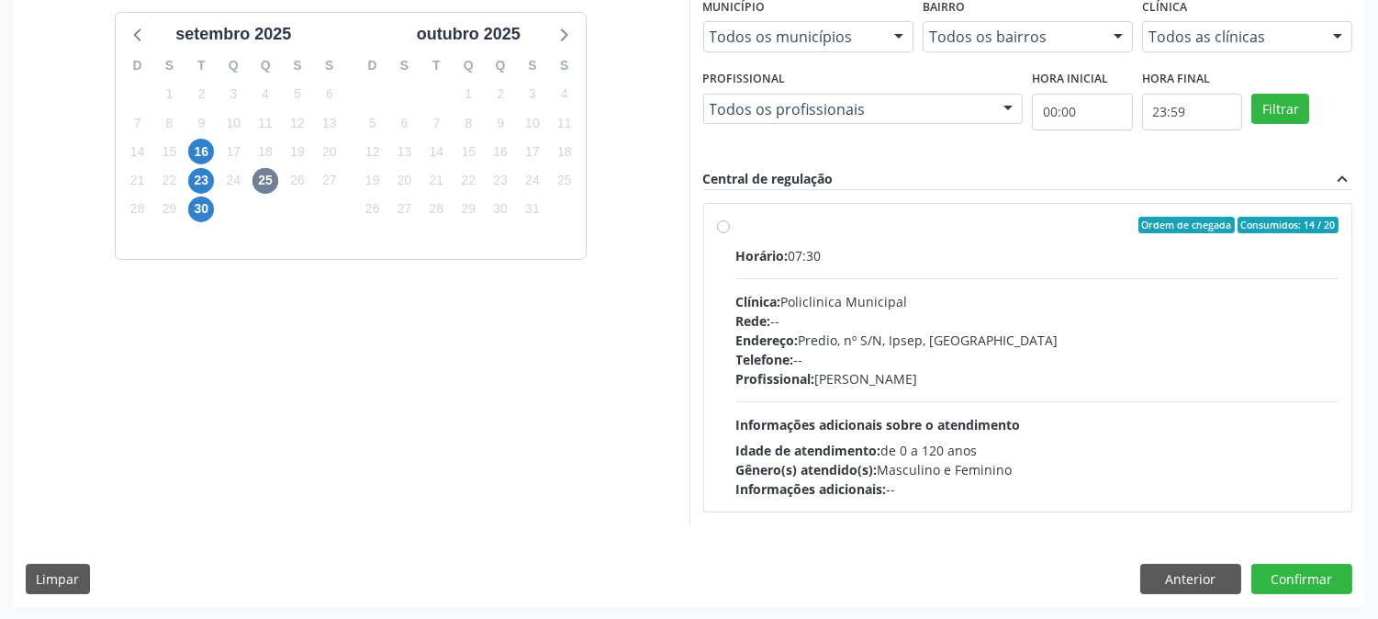
click at [914, 343] on div "Endereço: Predio, nº S/N, Ipsep, [GEOGRAPHIC_DATA]" at bounding box center [1038, 340] width 603 height 19
click at [730, 233] on input "Ordem de chegada Consumidos: 14 / 20 Horário: 07:30 Clínica: Policlinica Munici…" at bounding box center [723, 225] width 13 height 17
radio input "true"
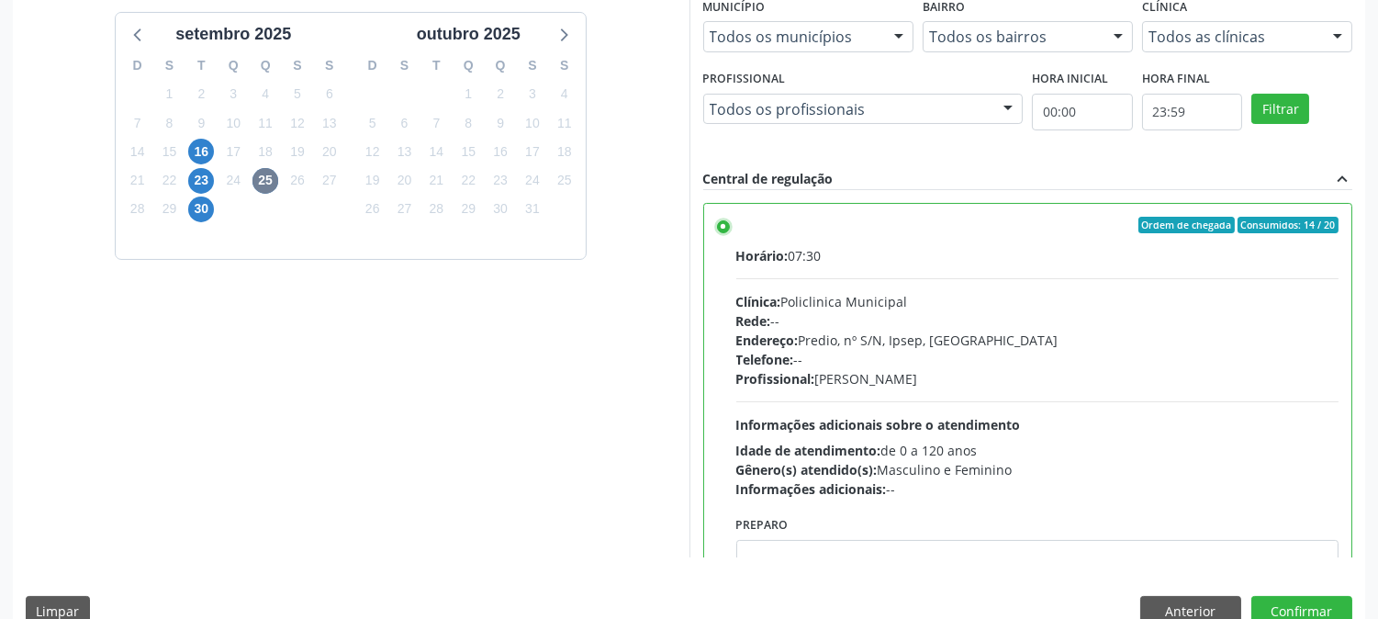
scroll to position [478, 0]
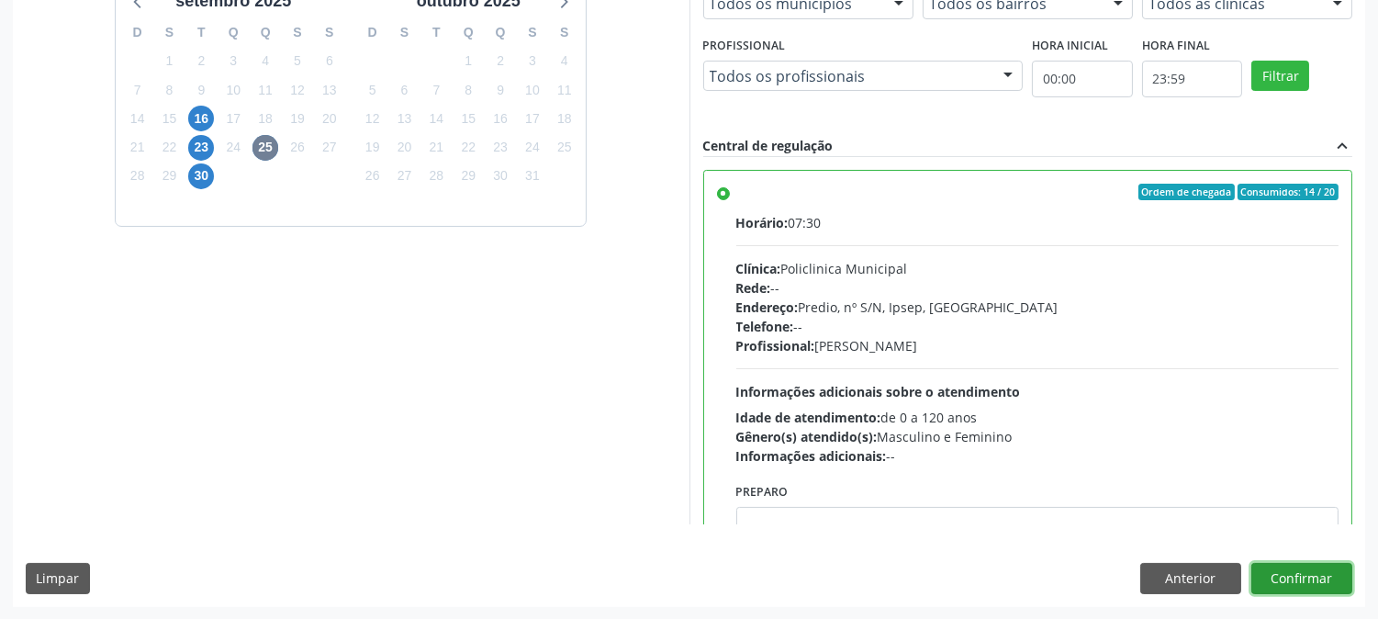
click at [1313, 584] on button "Confirmar" at bounding box center [1302, 578] width 101 height 31
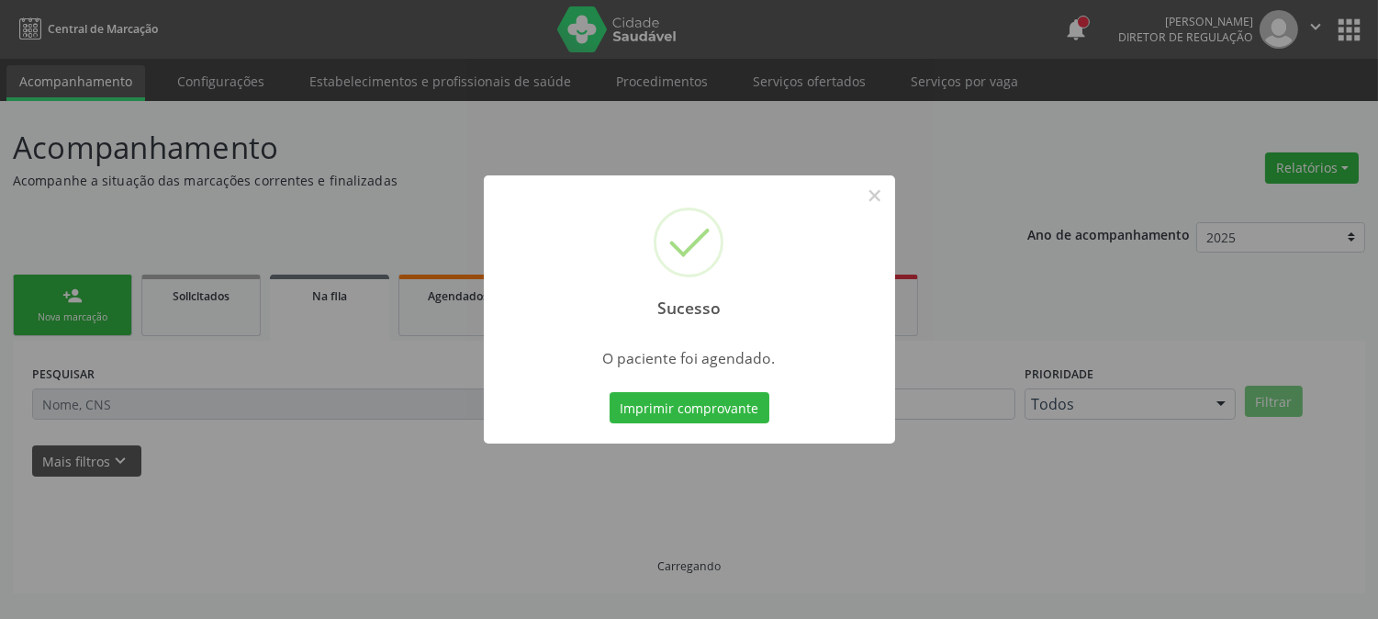
scroll to position [0, 0]
click at [690, 409] on button "Imprimir comprovante" at bounding box center [690, 407] width 160 height 31
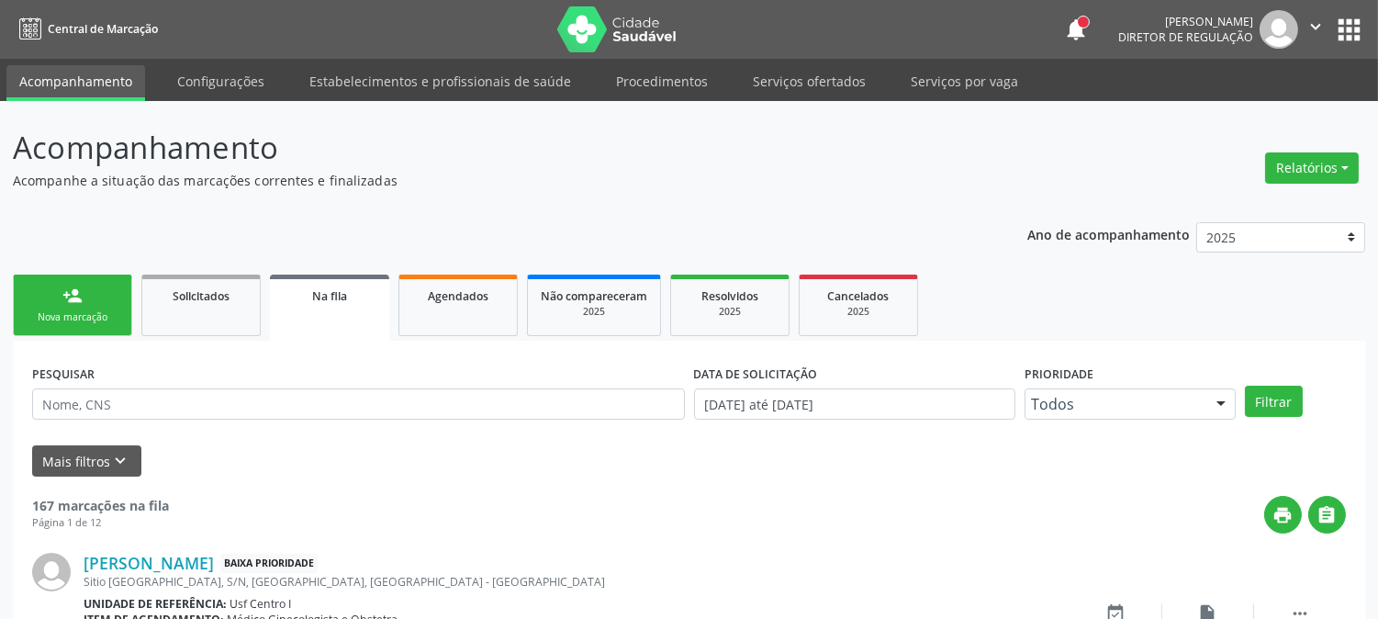
click at [71, 298] on div "person_add" at bounding box center [72, 296] width 20 height 20
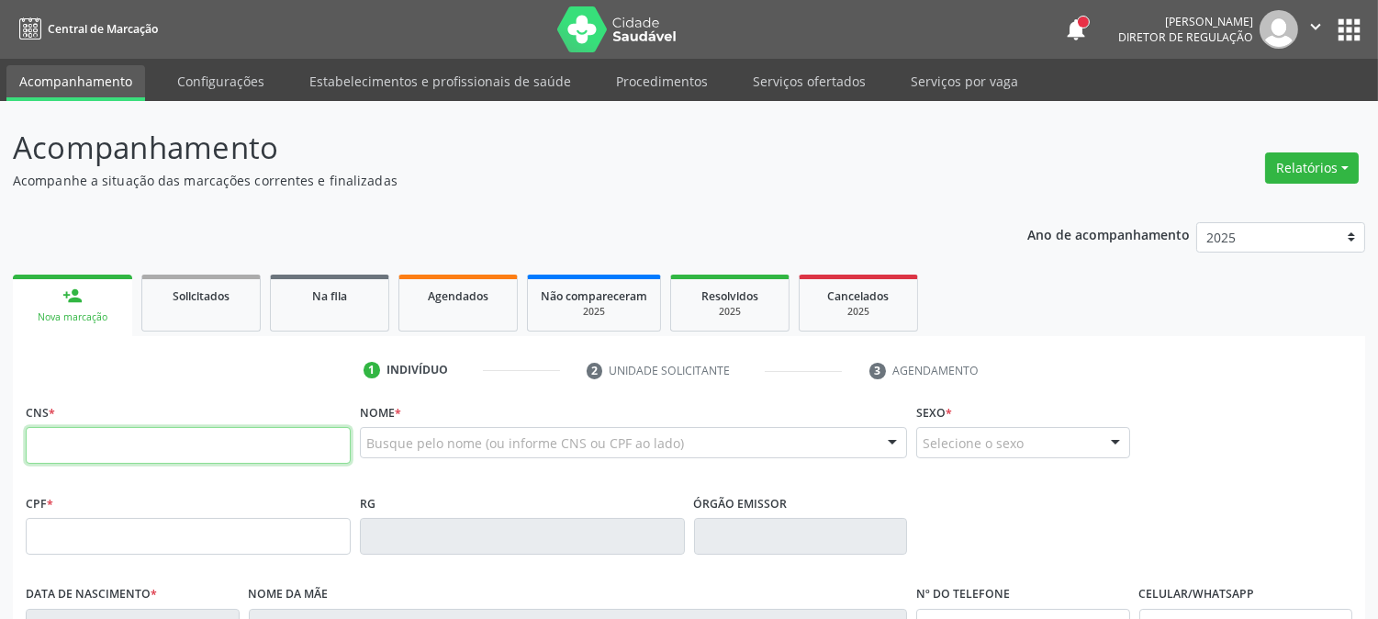
click at [241, 434] on input "text" at bounding box center [188, 445] width 325 height 37
type input "898 0037 2289 4885"
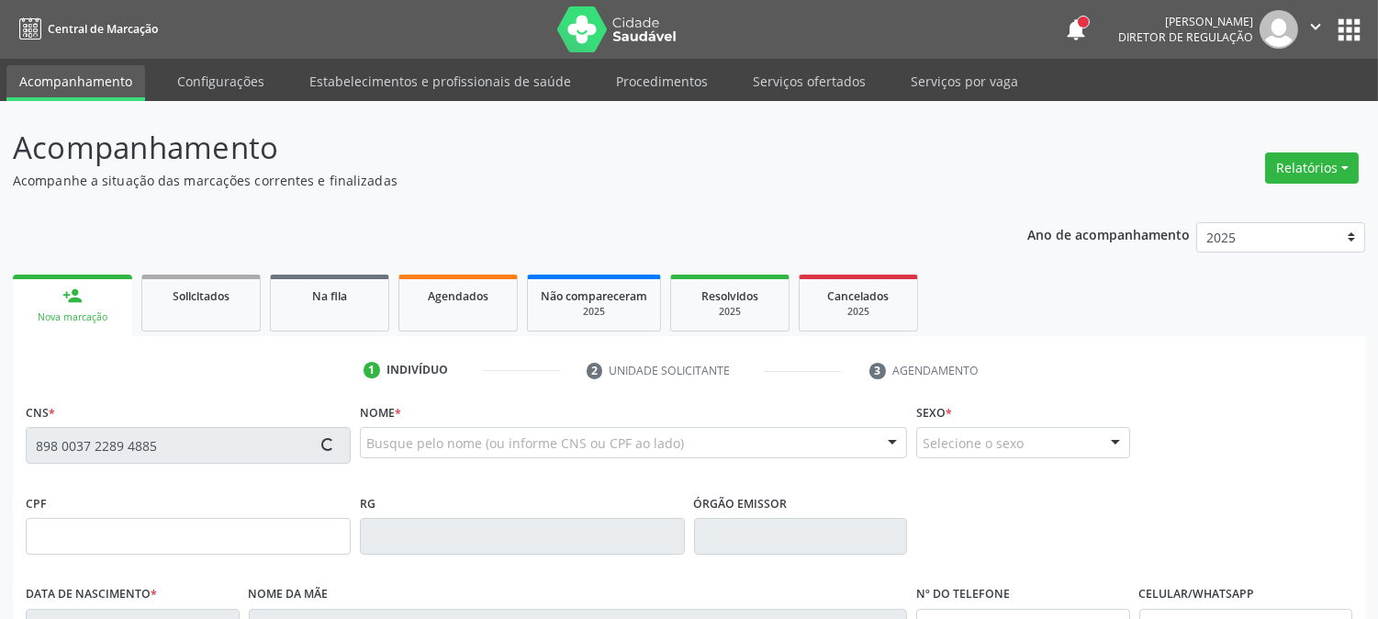
type input "061.578.464-02"
type input "[DATE]"
type input "[PERSON_NAME]"
type input "[PHONE_NUMBER]"
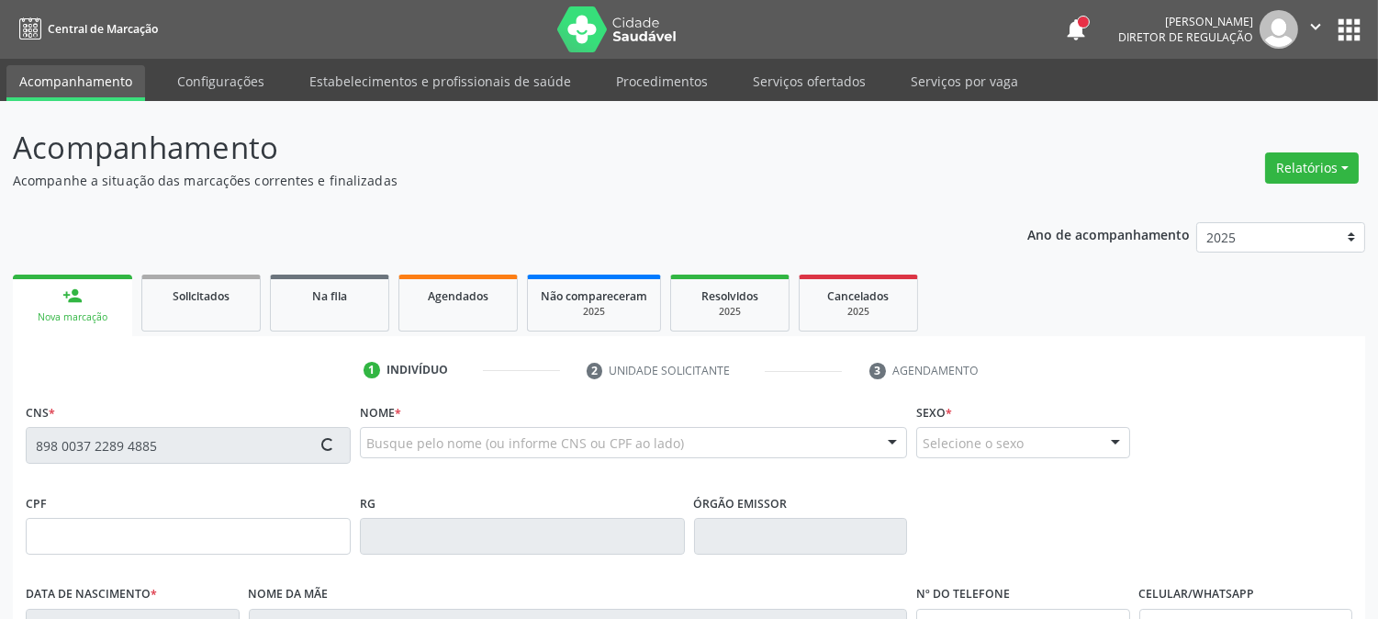
type input "427"
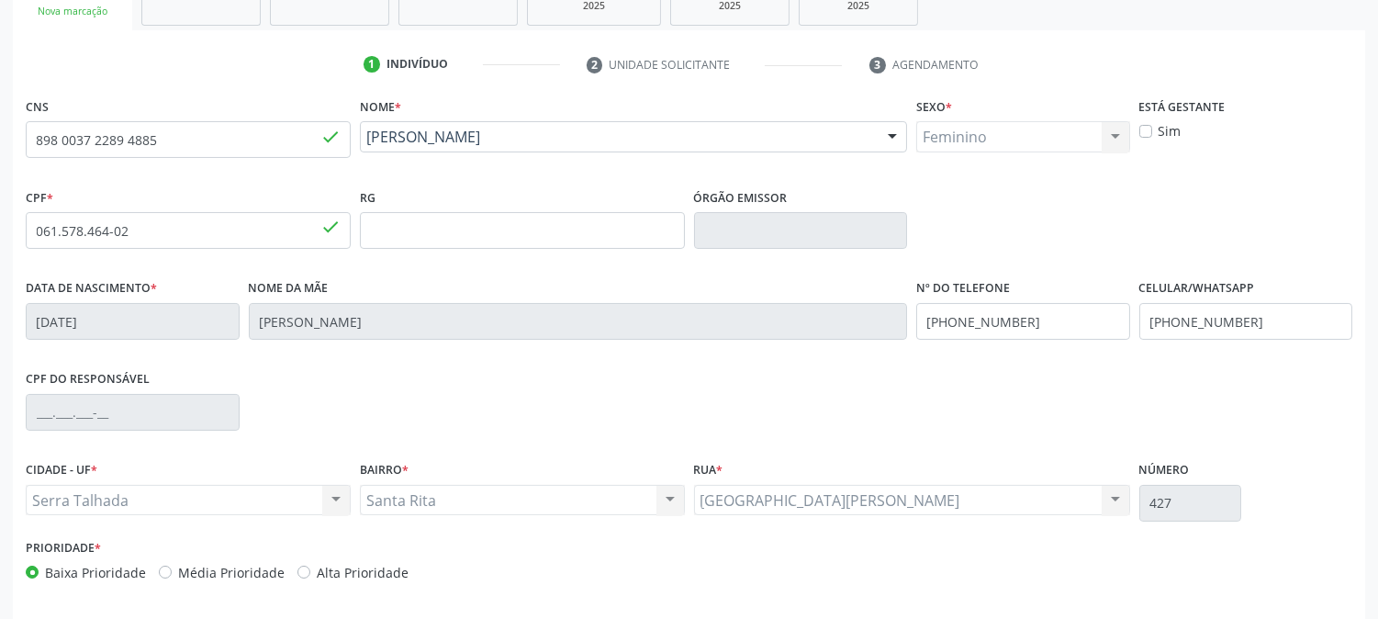
scroll to position [375, 0]
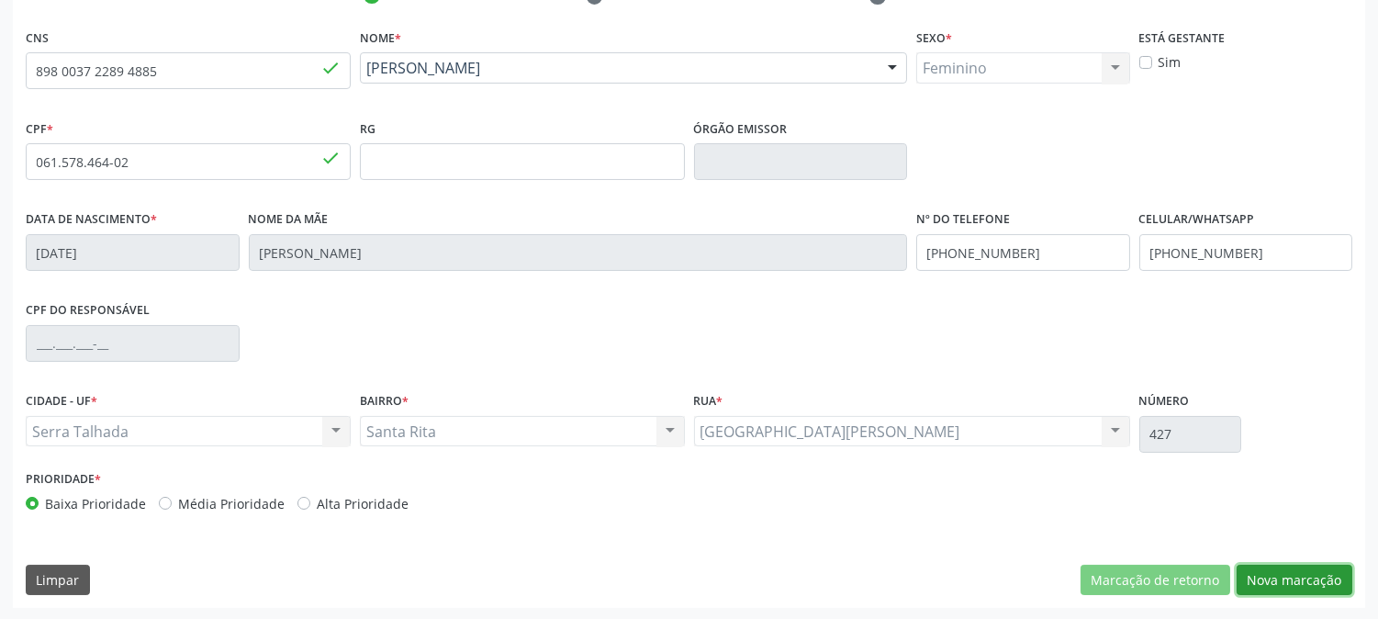
click at [1269, 575] on button "Nova marcação" at bounding box center [1295, 580] width 116 height 31
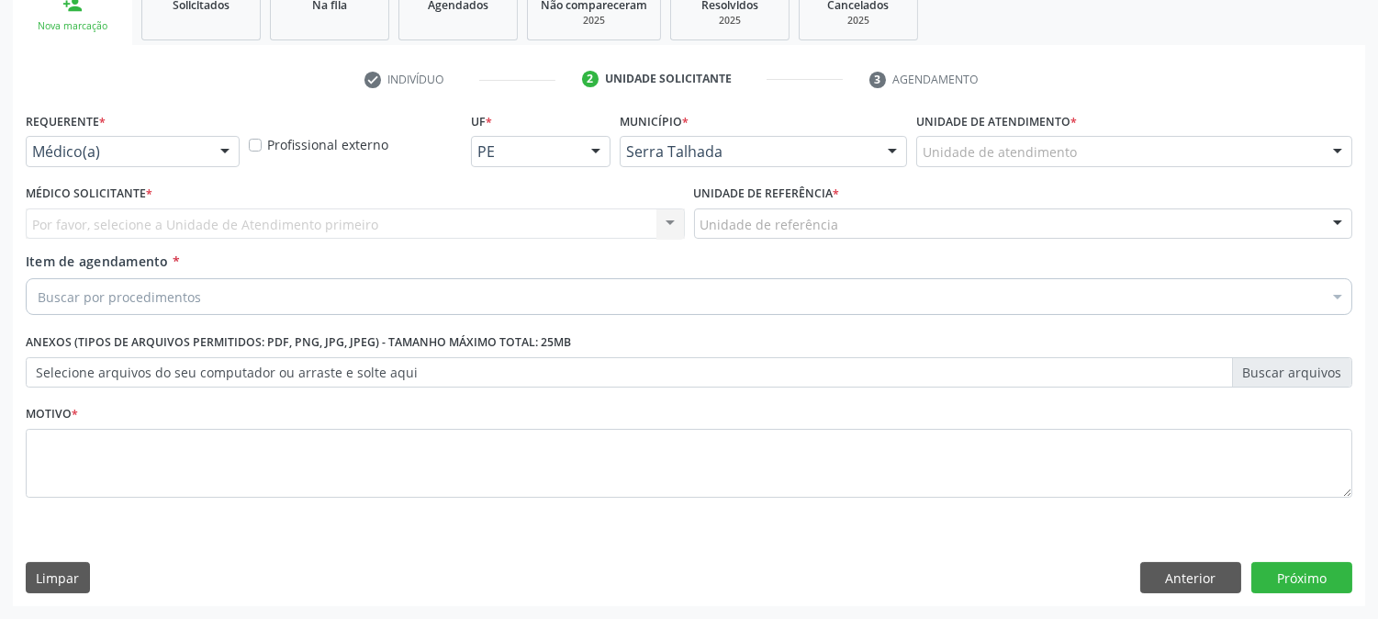
scroll to position [290, 0]
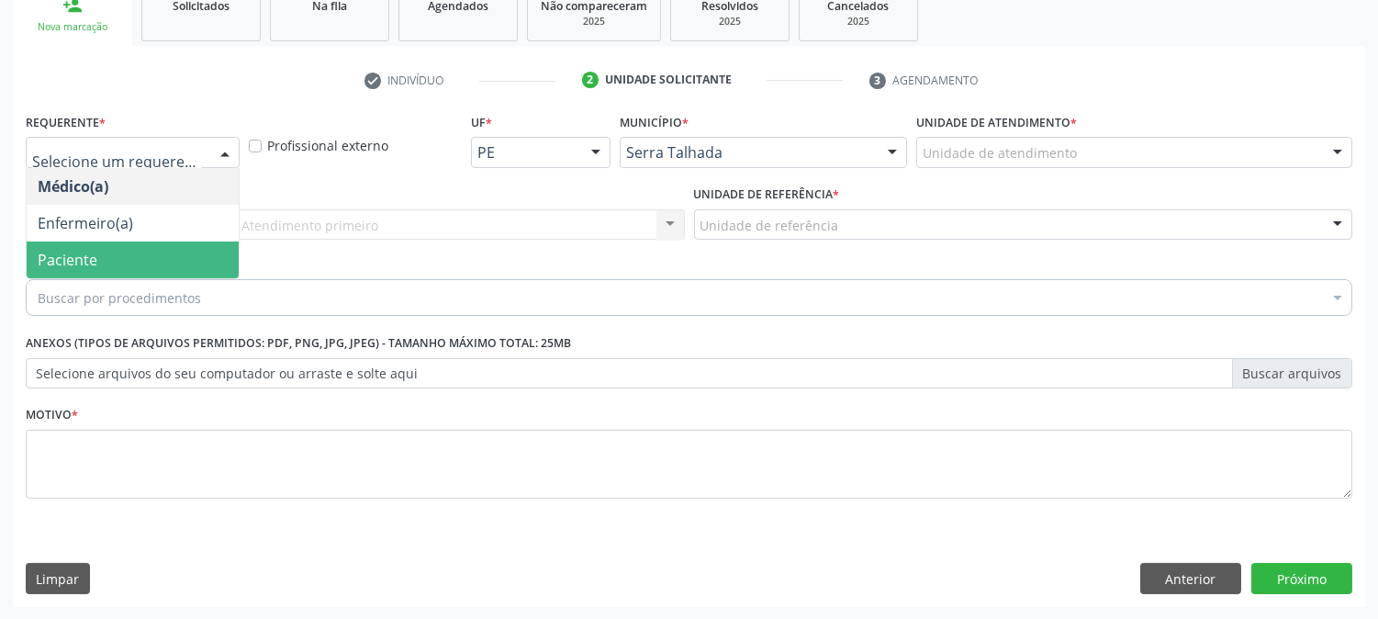
click at [149, 273] on span "Paciente" at bounding box center [133, 260] width 212 height 37
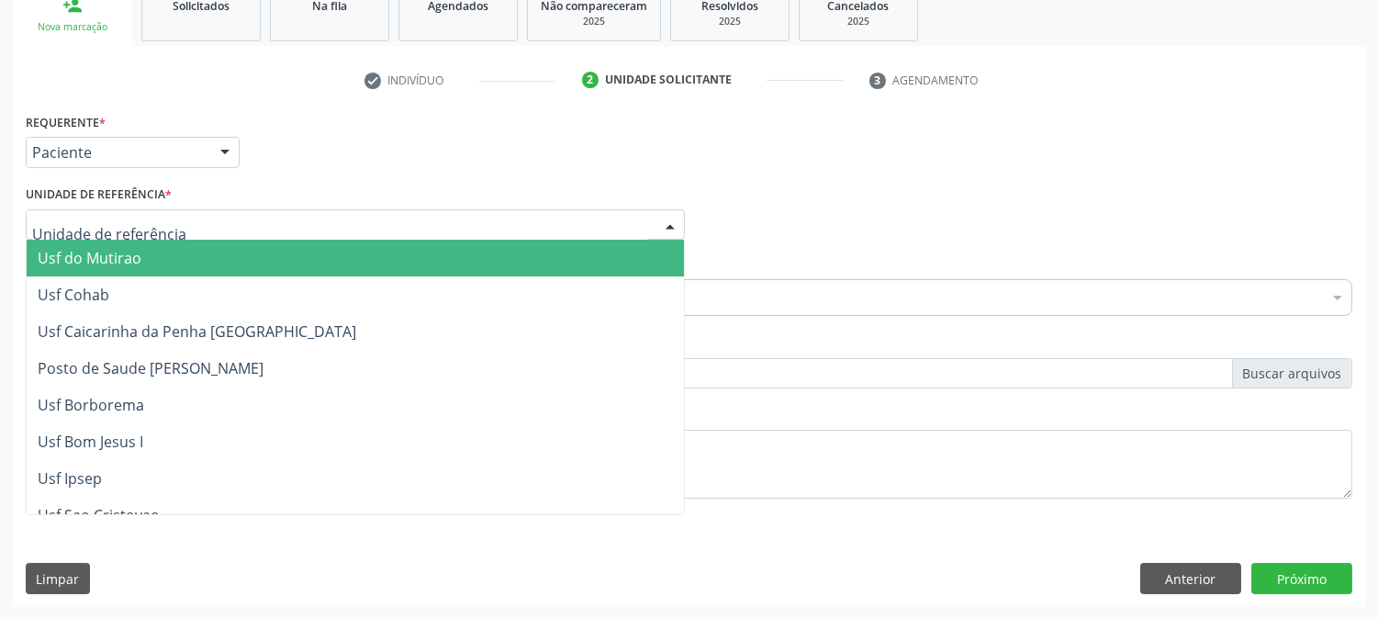
click at [174, 221] on div at bounding box center [355, 224] width 659 height 31
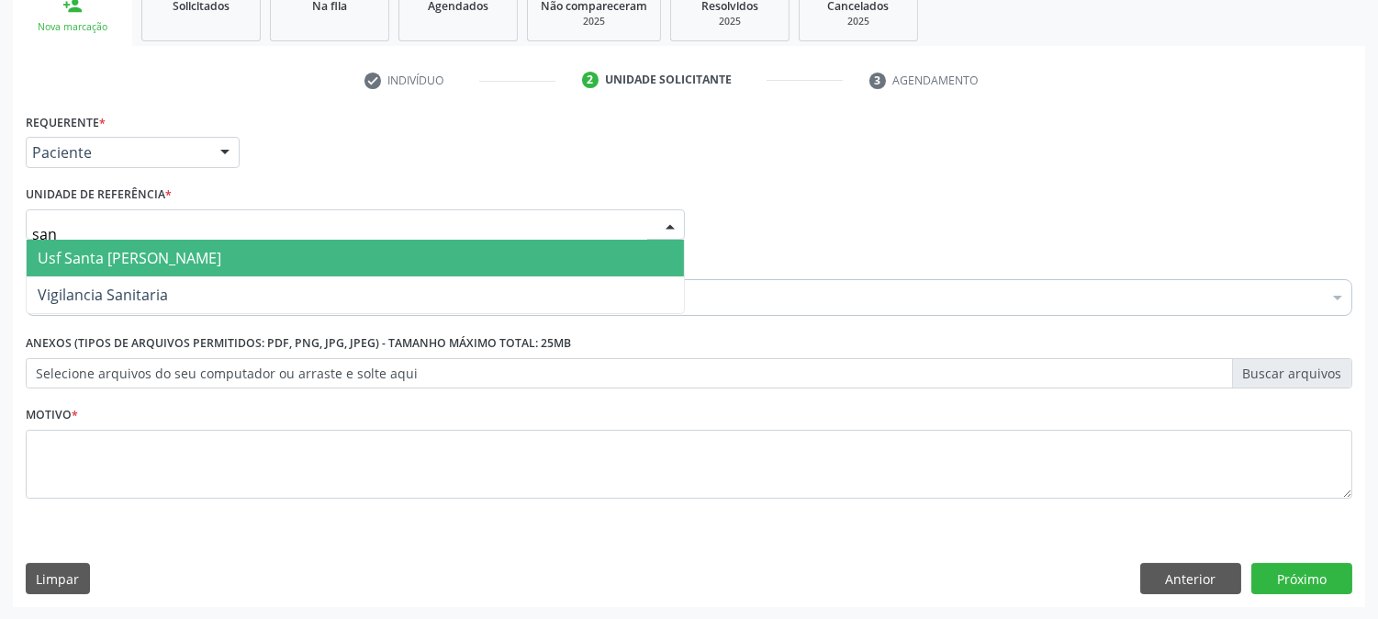
type input "sant"
click at [181, 266] on span "Usf Santa [PERSON_NAME]" at bounding box center [356, 258] width 658 height 37
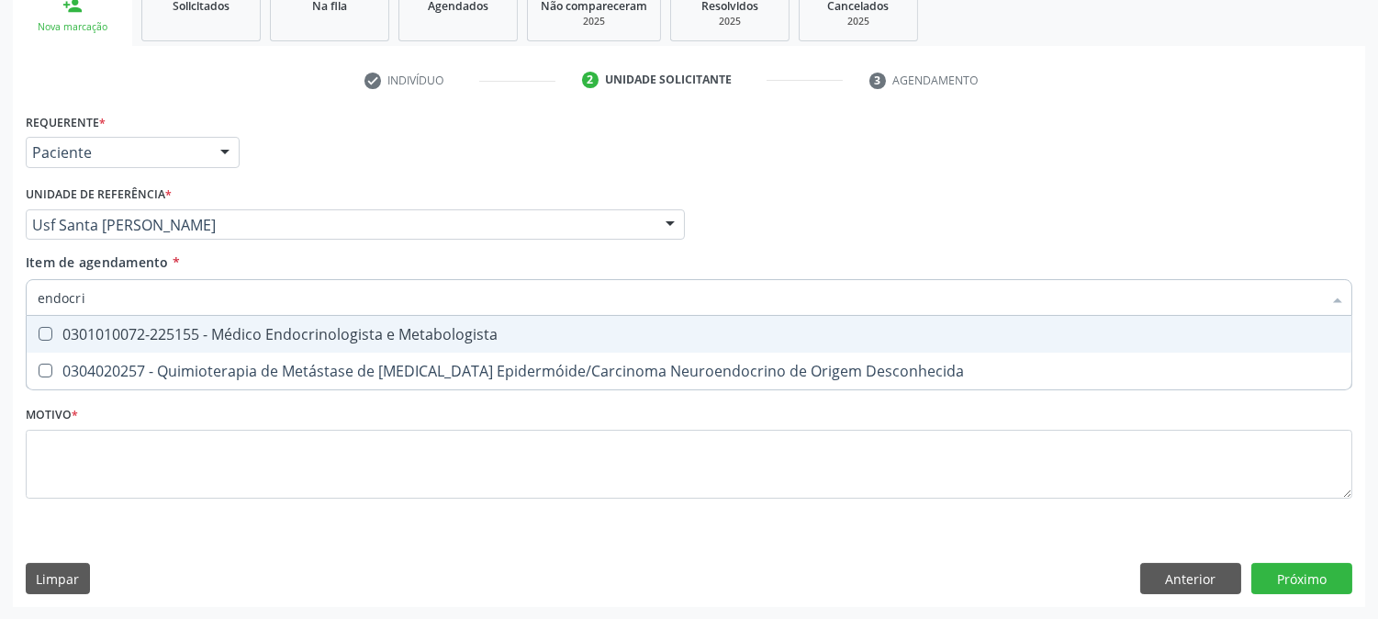
type input "endocrin"
click at [179, 333] on div "0301010072-225155 - Médico Endocrinologista e Metabologista" at bounding box center [689, 334] width 1303 height 15
checkbox Metabologista "true"
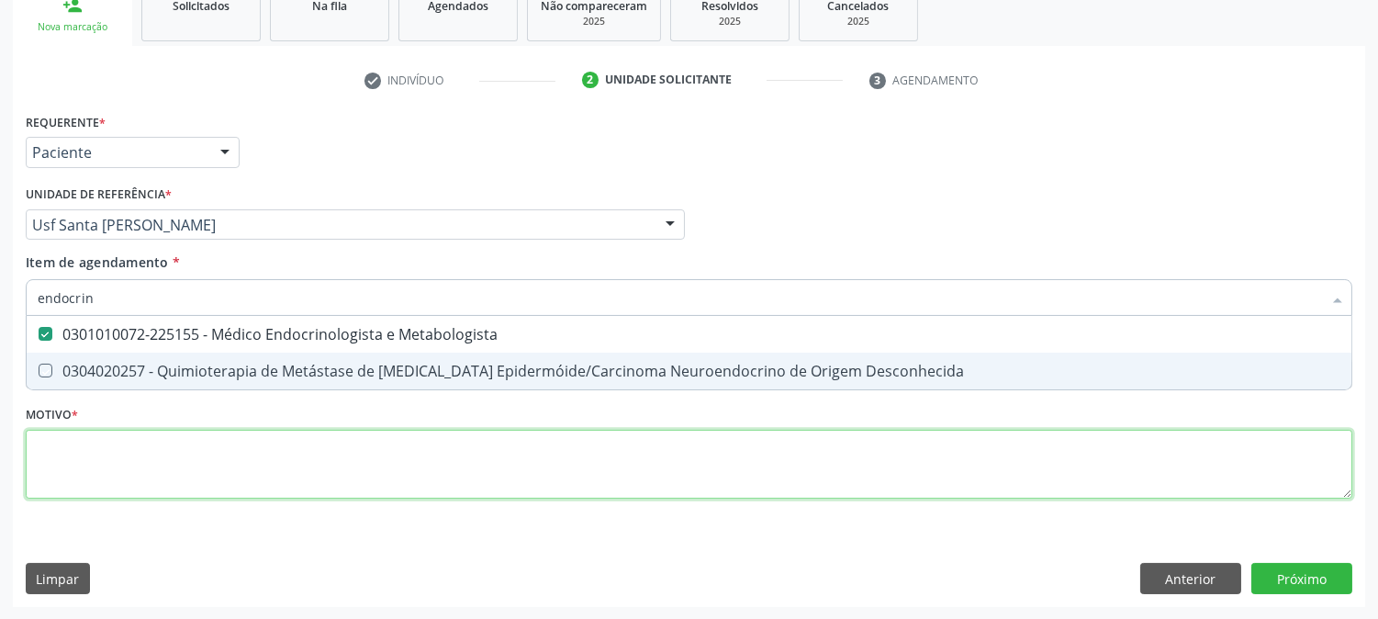
click at [182, 443] on div "Requerente * Paciente Médico(a) Enfermeiro(a) Paciente Nenhum resultado encontr…" at bounding box center [689, 316] width 1327 height 416
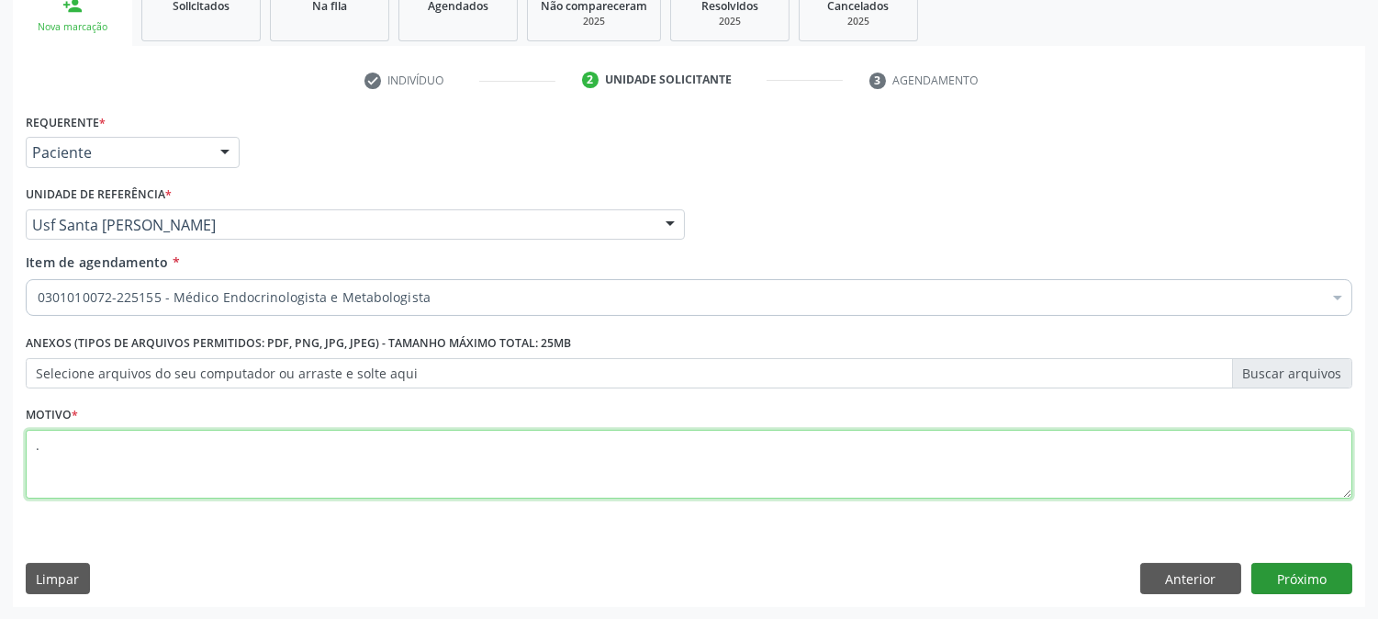
type textarea "."
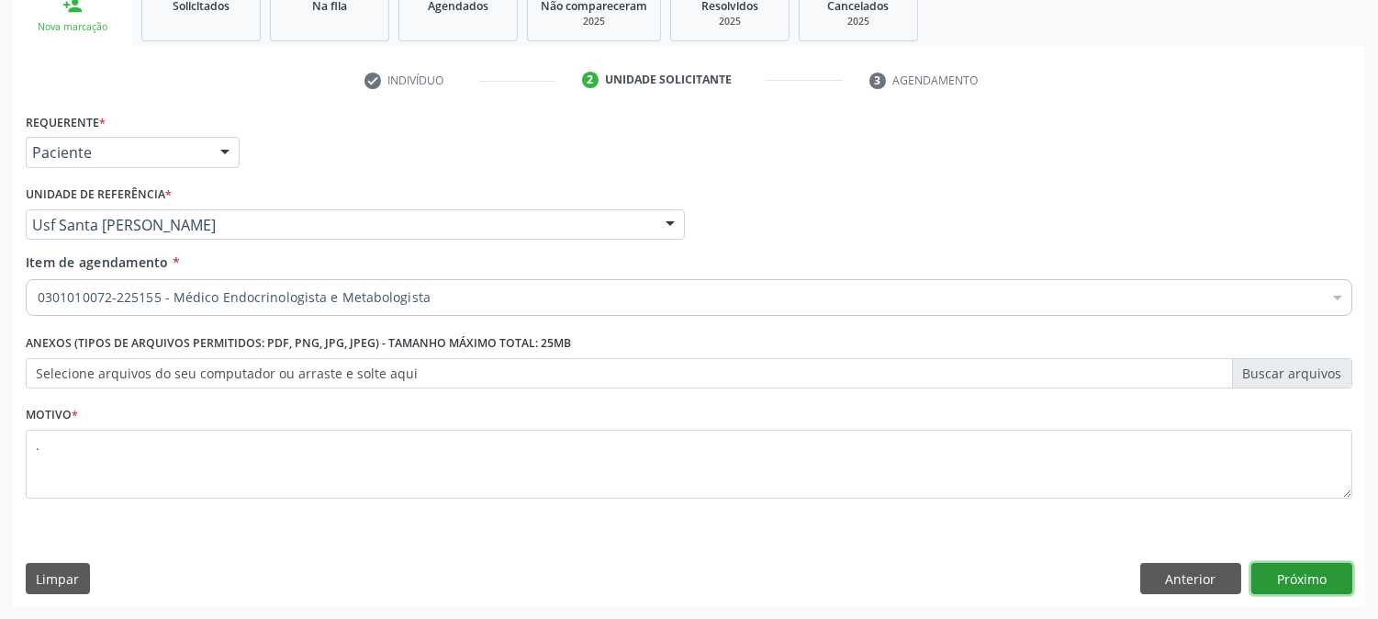
click at [1317, 568] on button "Próximo" at bounding box center [1302, 578] width 101 height 31
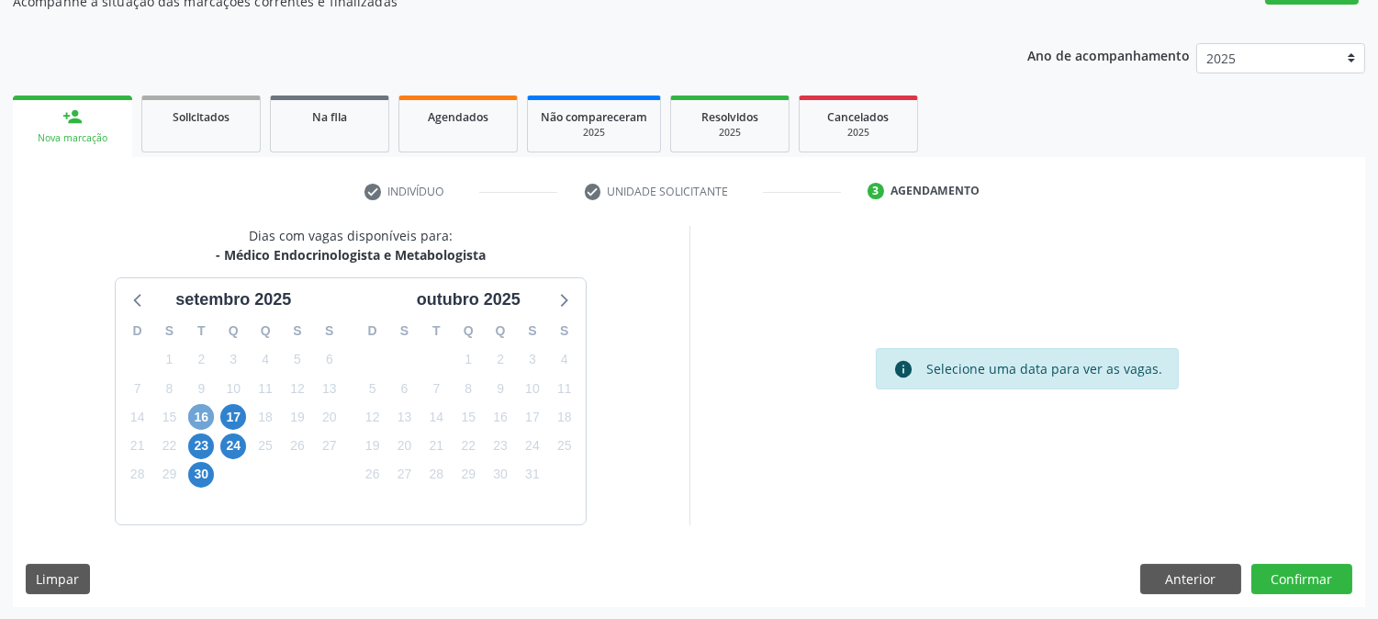
click at [191, 410] on span "16" at bounding box center [201, 417] width 26 height 26
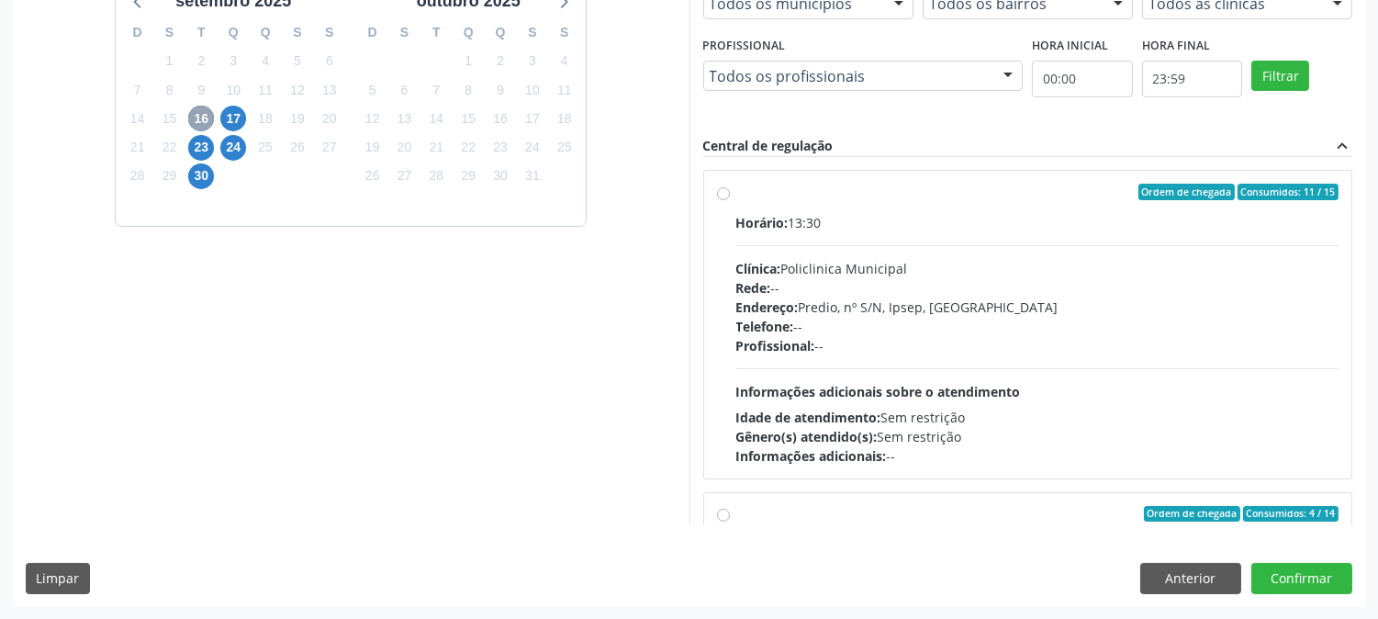
scroll to position [289, 0]
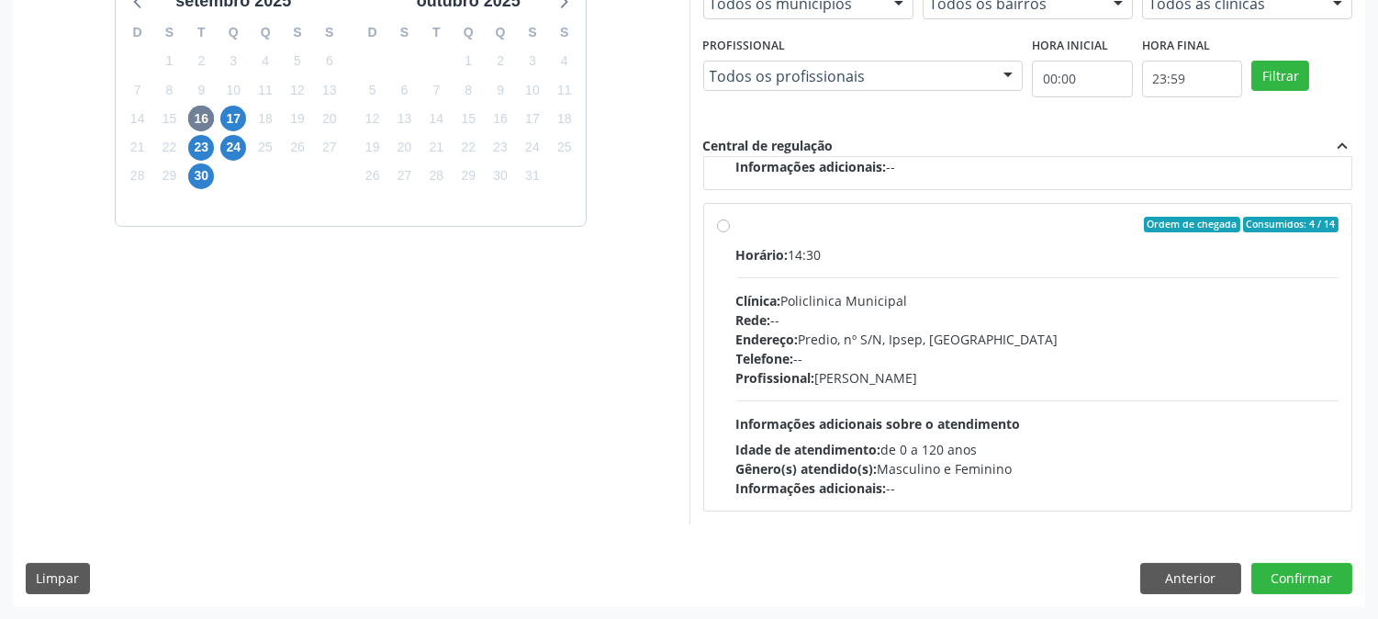
click at [1051, 381] on div "Profissional: Livya Susany Bezerra de Lima" at bounding box center [1038, 377] width 603 height 19
click at [730, 233] on input "Ordem de chegada Consumidos: 4 / 14 Horário: 14:30 Clínica: Policlinica Municip…" at bounding box center [723, 225] width 13 height 17
radio input "true"
click at [1298, 577] on button "Confirmar" at bounding box center [1302, 578] width 101 height 31
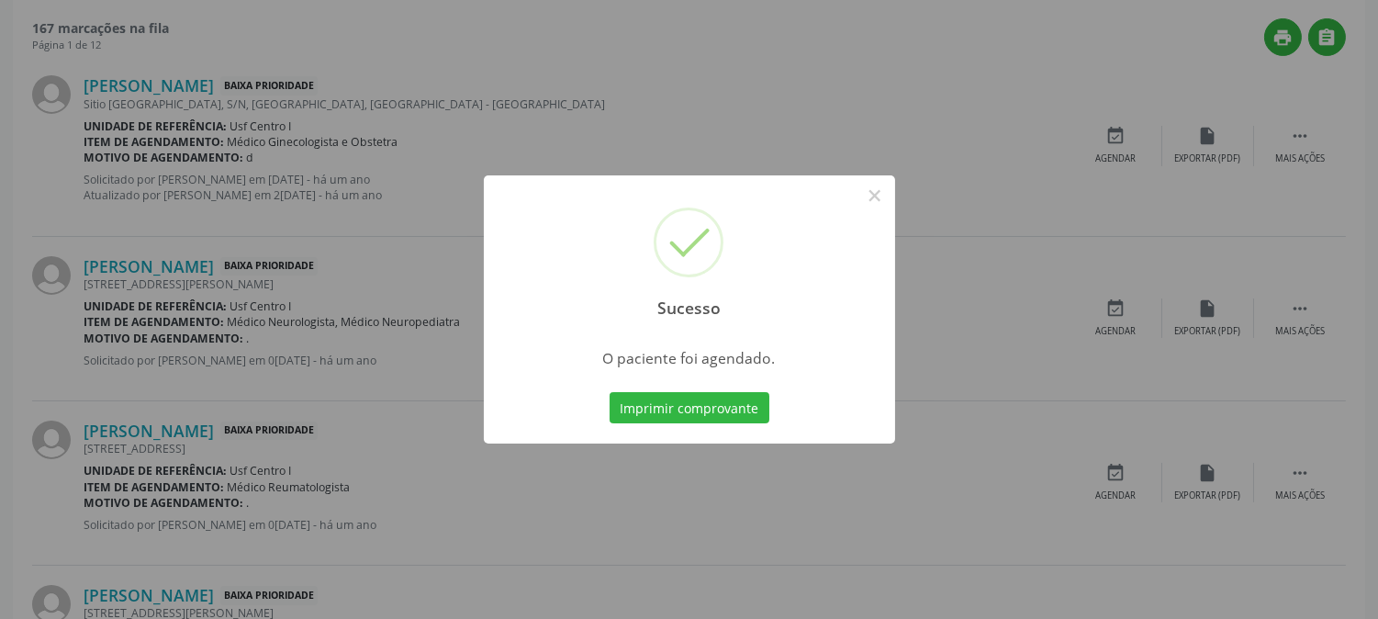
scroll to position [0, 0]
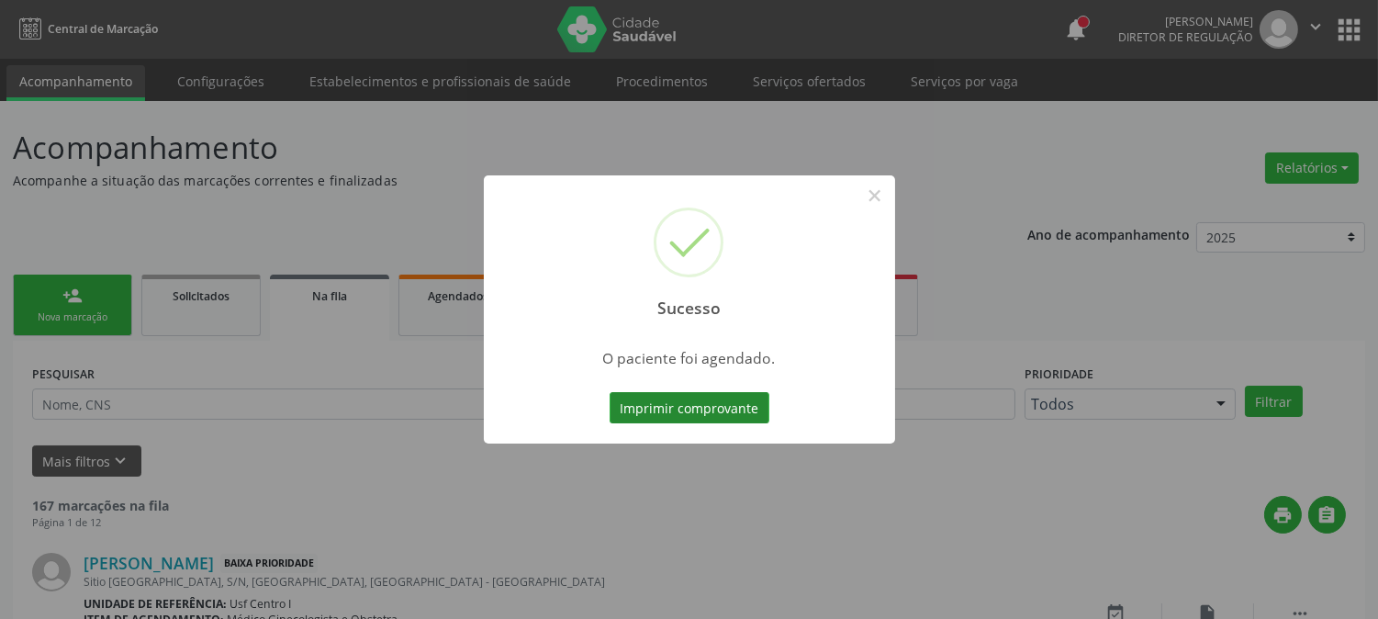
click at [695, 398] on button "Imprimir comprovante" at bounding box center [690, 407] width 160 height 31
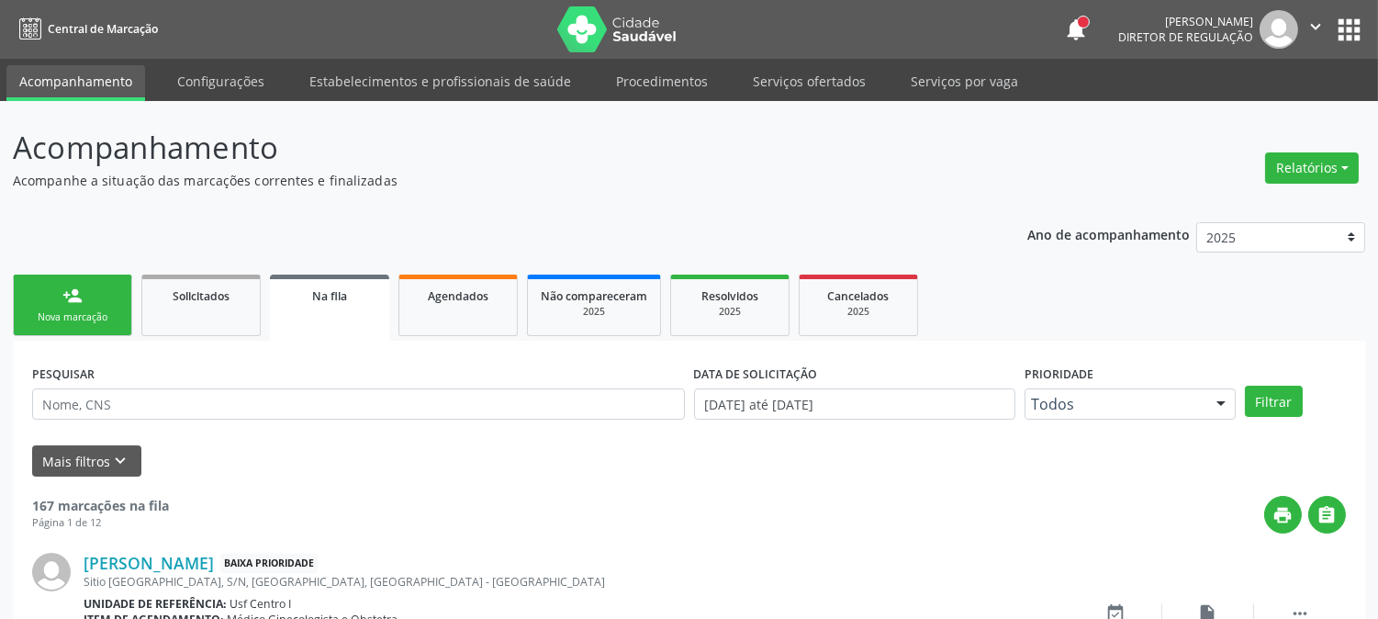
click at [31, 298] on link "person_add Nova marcação" at bounding box center [72, 306] width 119 height 62
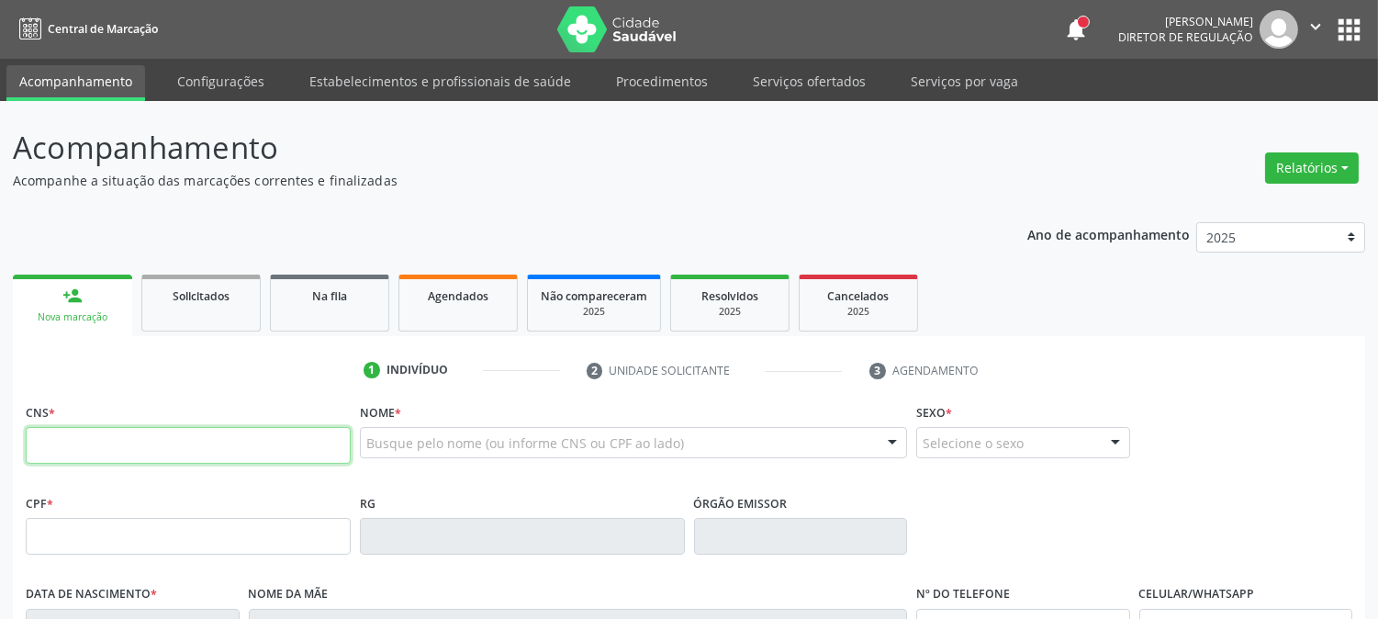
click at [255, 436] on input "text" at bounding box center [188, 445] width 325 height 37
type input "700 5019 3989 0055"
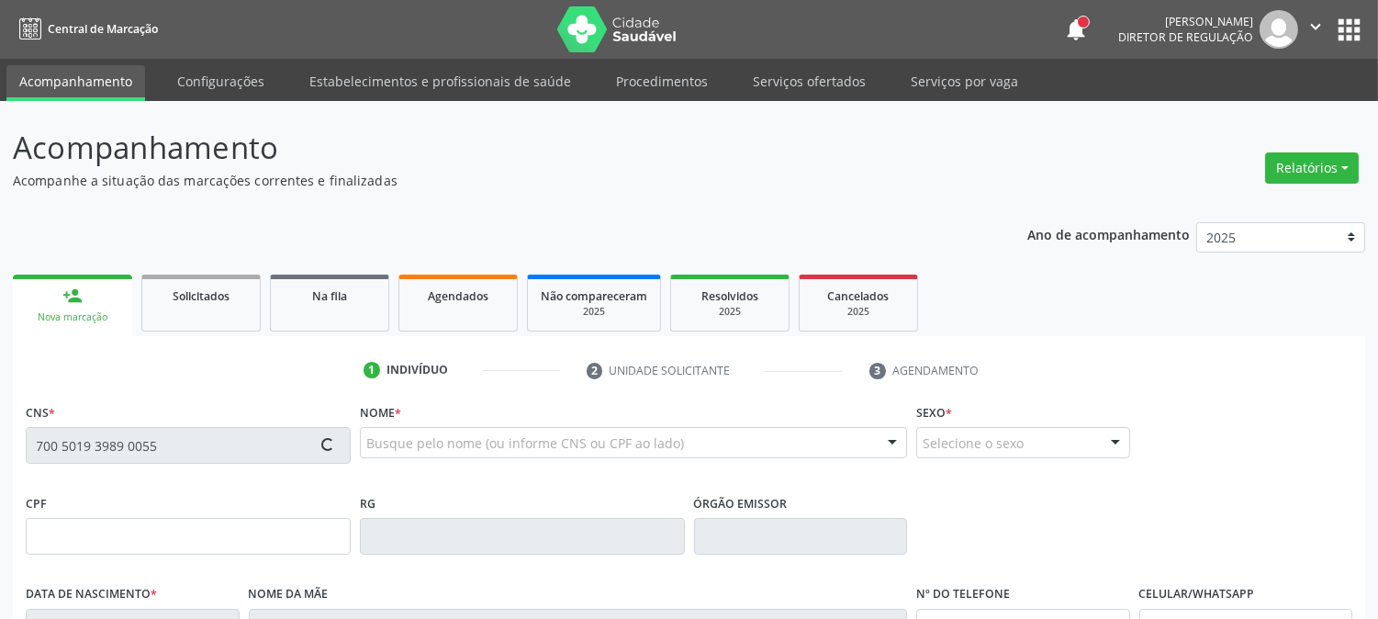
type input "055.532.874-05"
type input "09/06/1975"
type input "Carmelita Januaria da Silva"
type input "(87) 99999-9999"
type input "200"
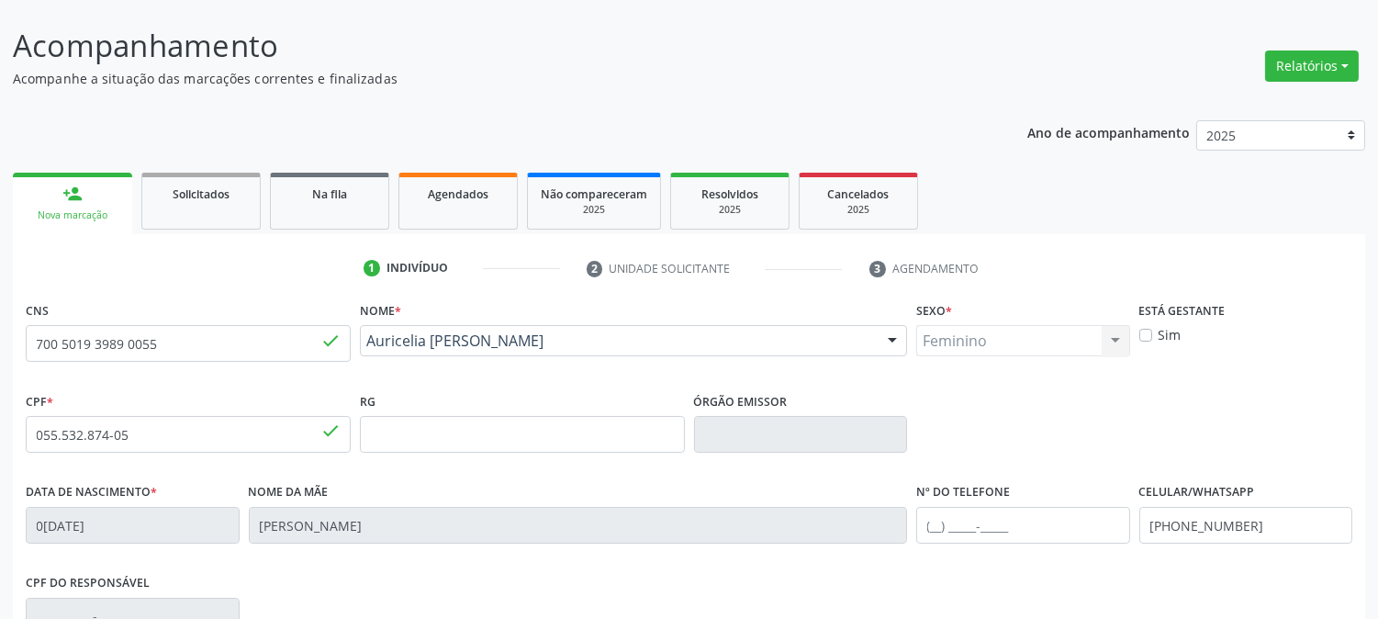
scroll to position [375, 0]
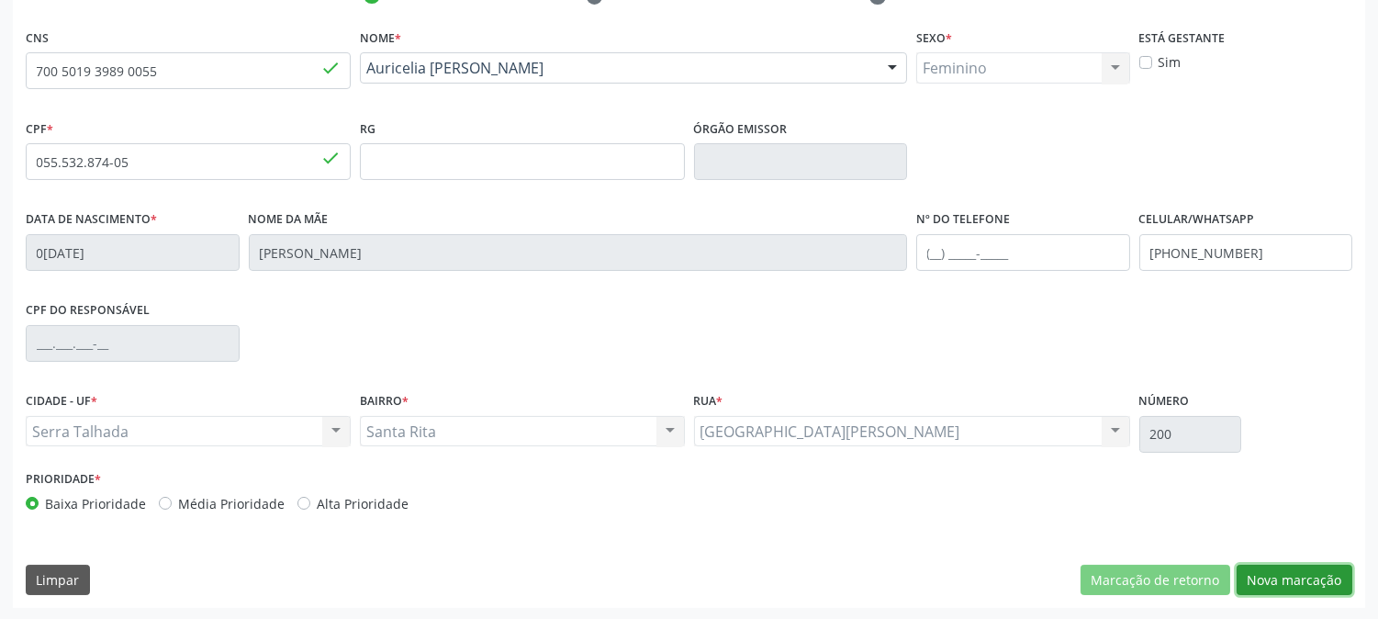
click at [1279, 579] on button "Nova marcação" at bounding box center [1295, 580] width 116 height 31
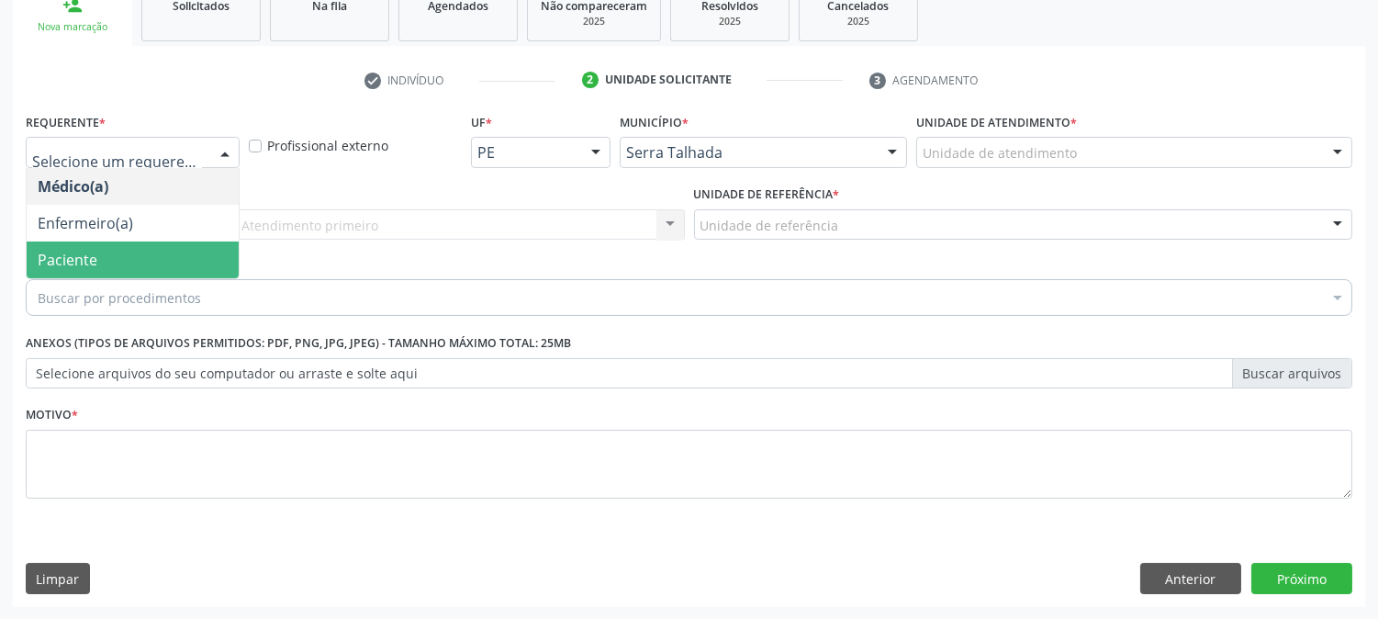
click at [156, 244] on span "Paciente" at bounding box center [133, 260] width 212 height 37
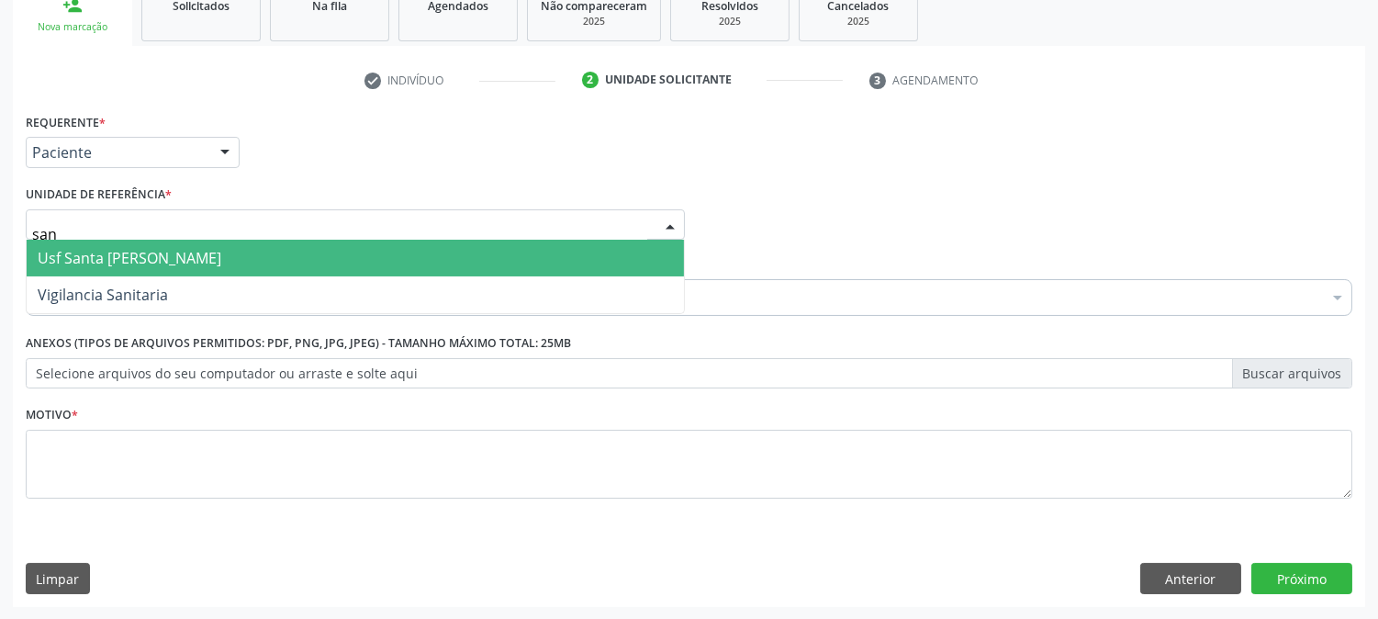
type input "sant"
click at [197, 248] on span "Usf Santa [PERSON_NAME]" at bounding box center [130, 258] width 184 height 20
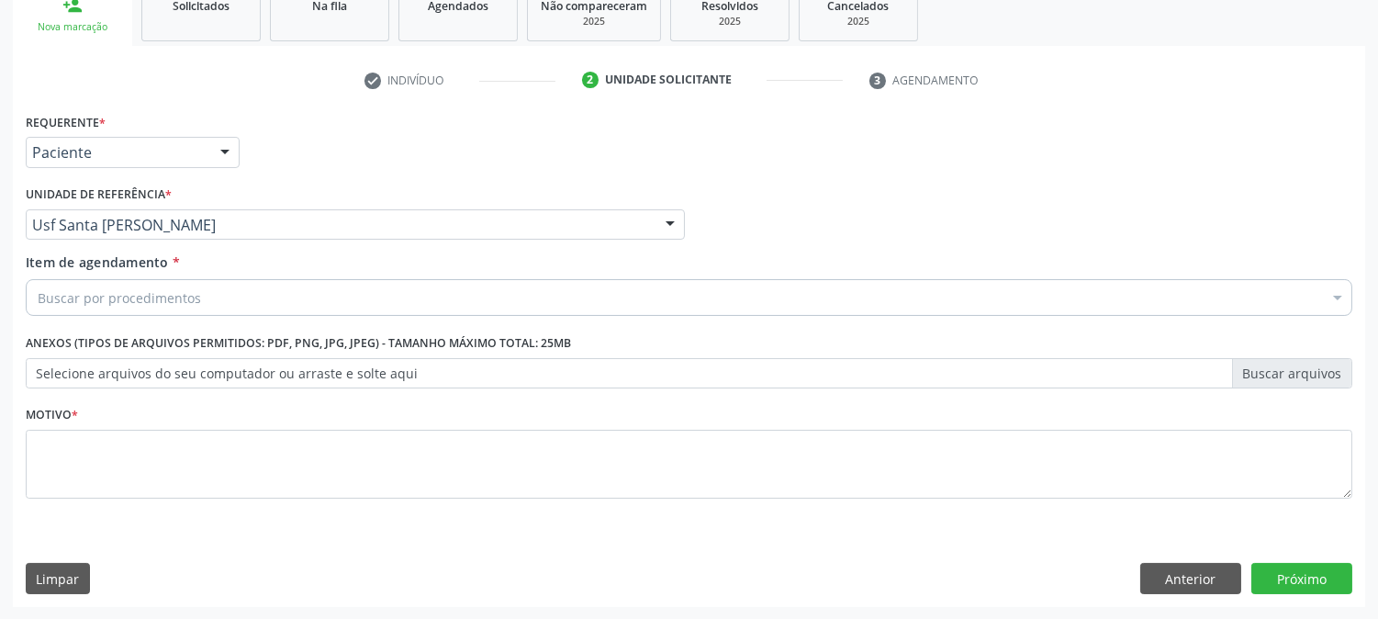
click at [206, 295] on div "Buscar por procedimentos" at bounding box center [689, 297] width 1327 height 37
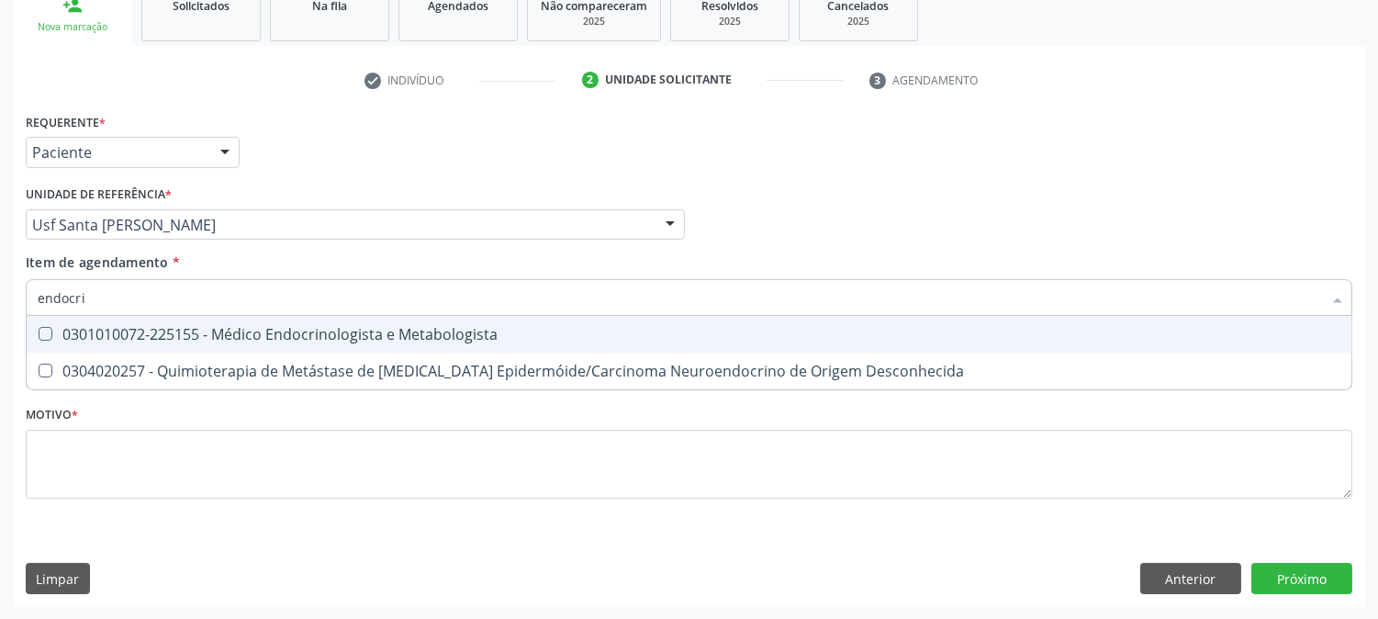
type input "endocrin"
click at [270, 332] on div "0301010072-225155 - Médico Endocrinologista e Metabologista" at bounding box center [689, 334] width 1303 height 15
checkbox Metabologista "true"
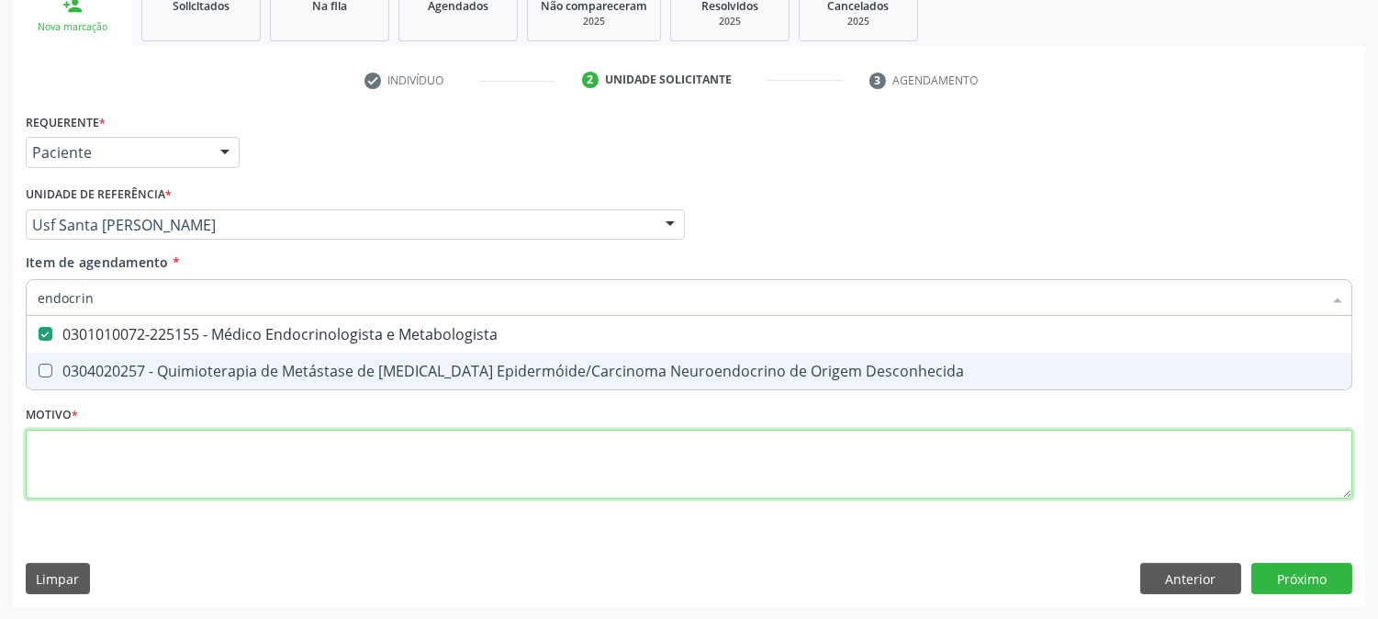
click at [300, 468] on div "Requerente * Paciente Médico(a) Enfermeiro(a) Paciente Nenhum resultado encontr…" at bounding box center [689, 316] width 1327 height 416
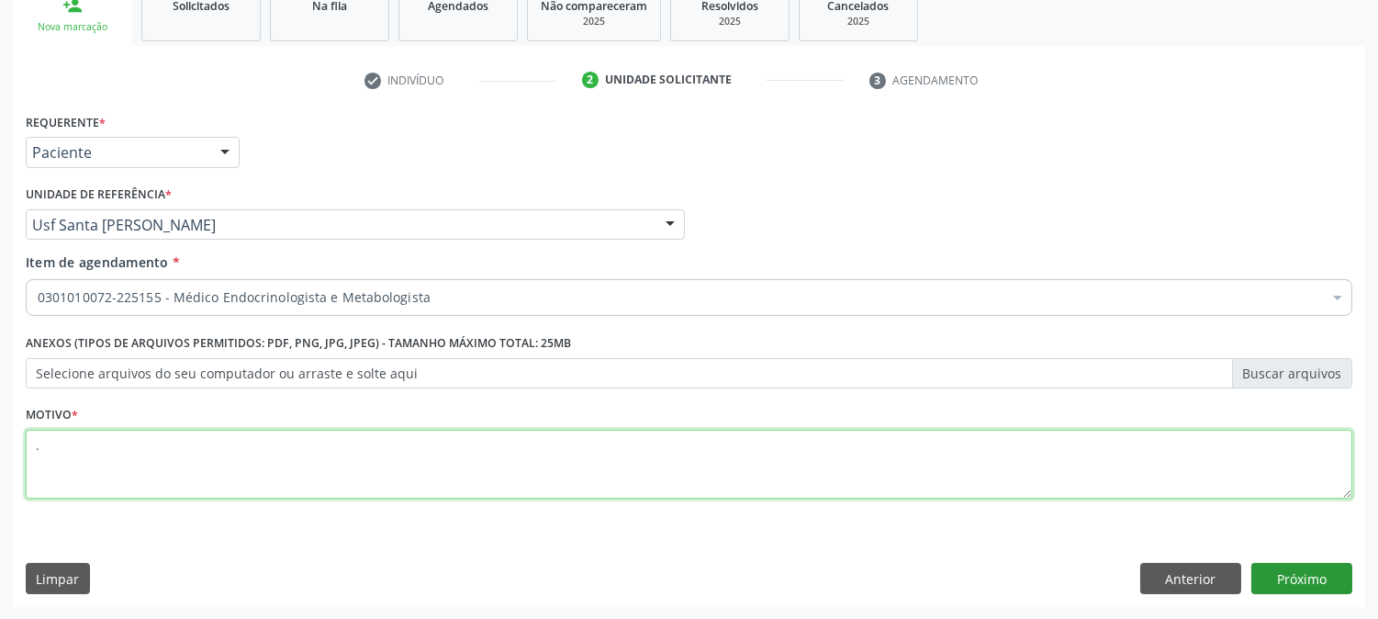
type textarea "."
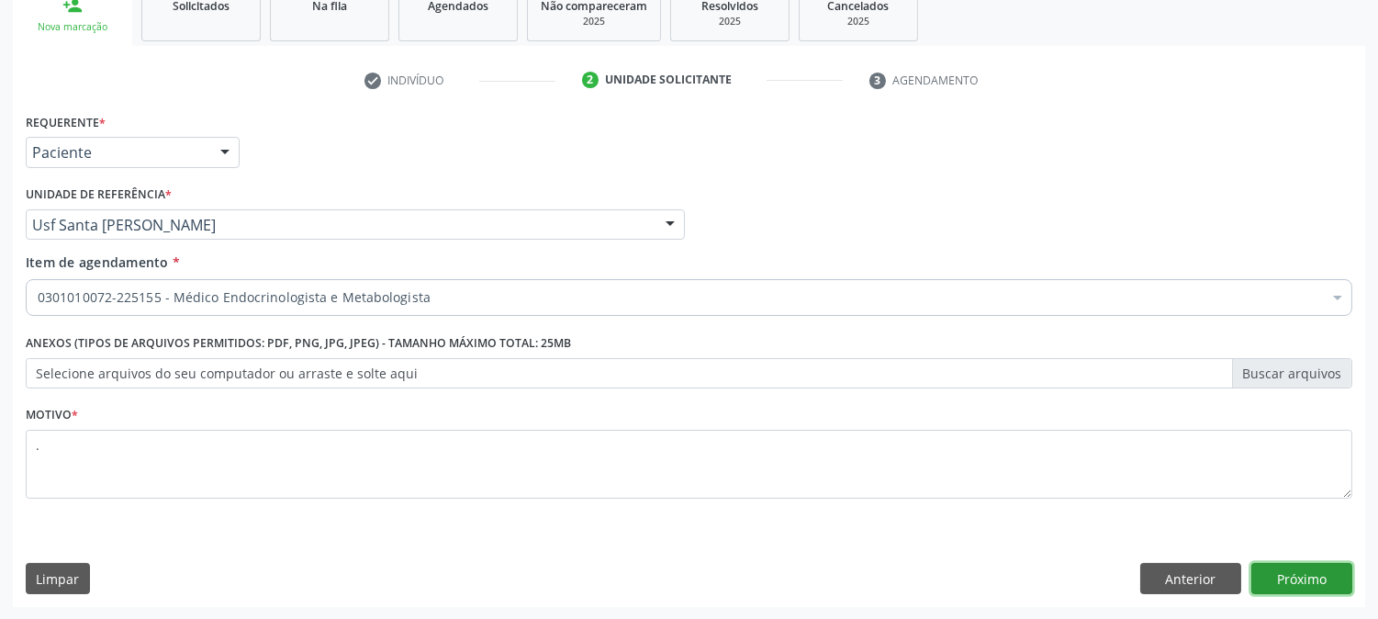
click at [1325, 585] on button "Próximo" at bounding box center [1302, 578] width 101 height 31
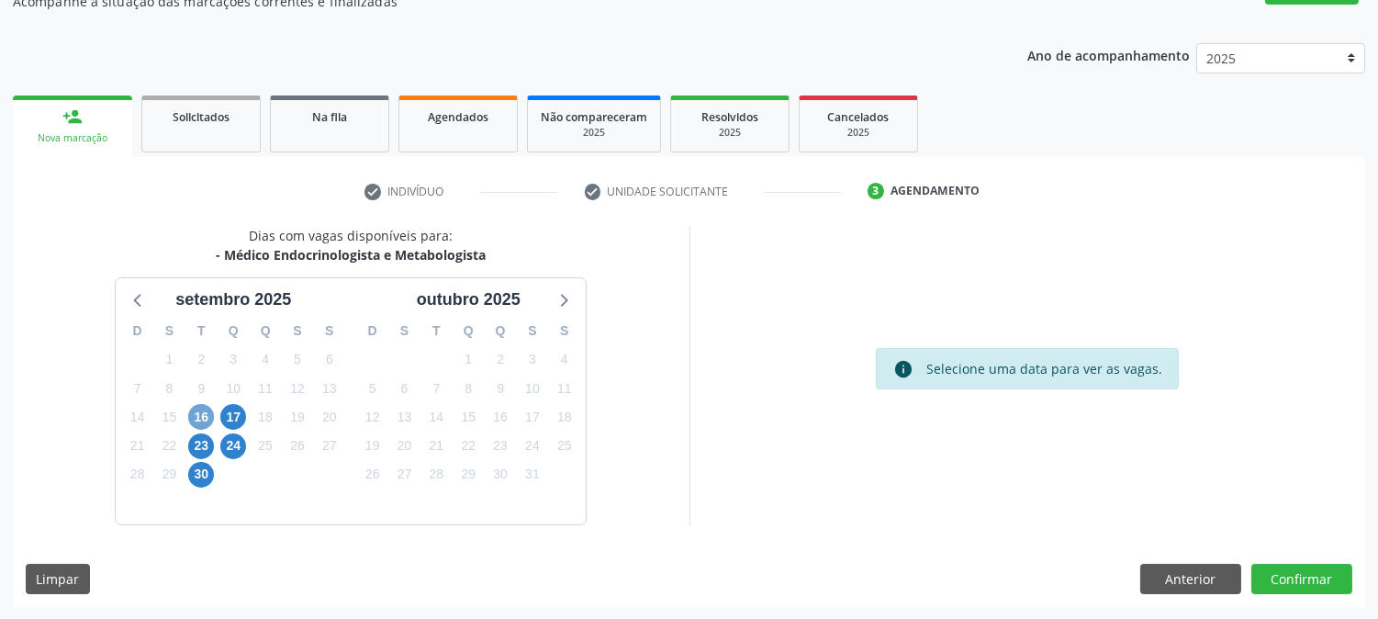
click at [208, 416] on span "16" at bounding box center [201, 417] width 26 height 26
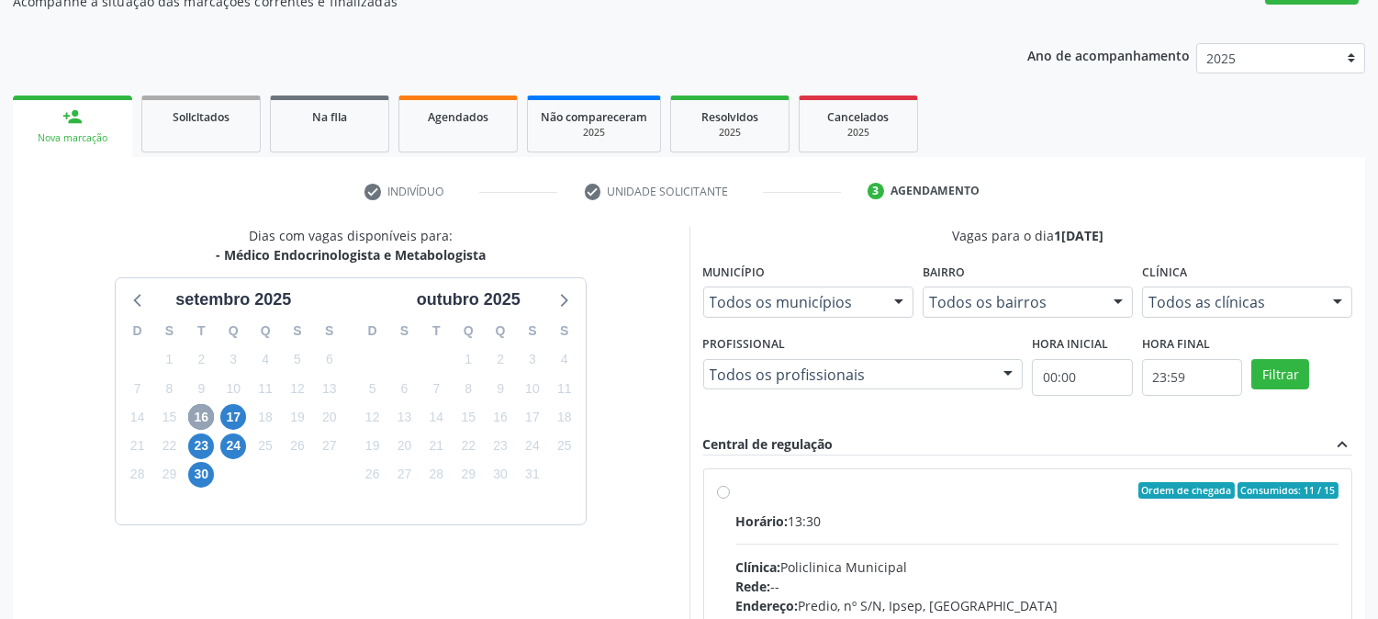
scroll to position [383, 0]
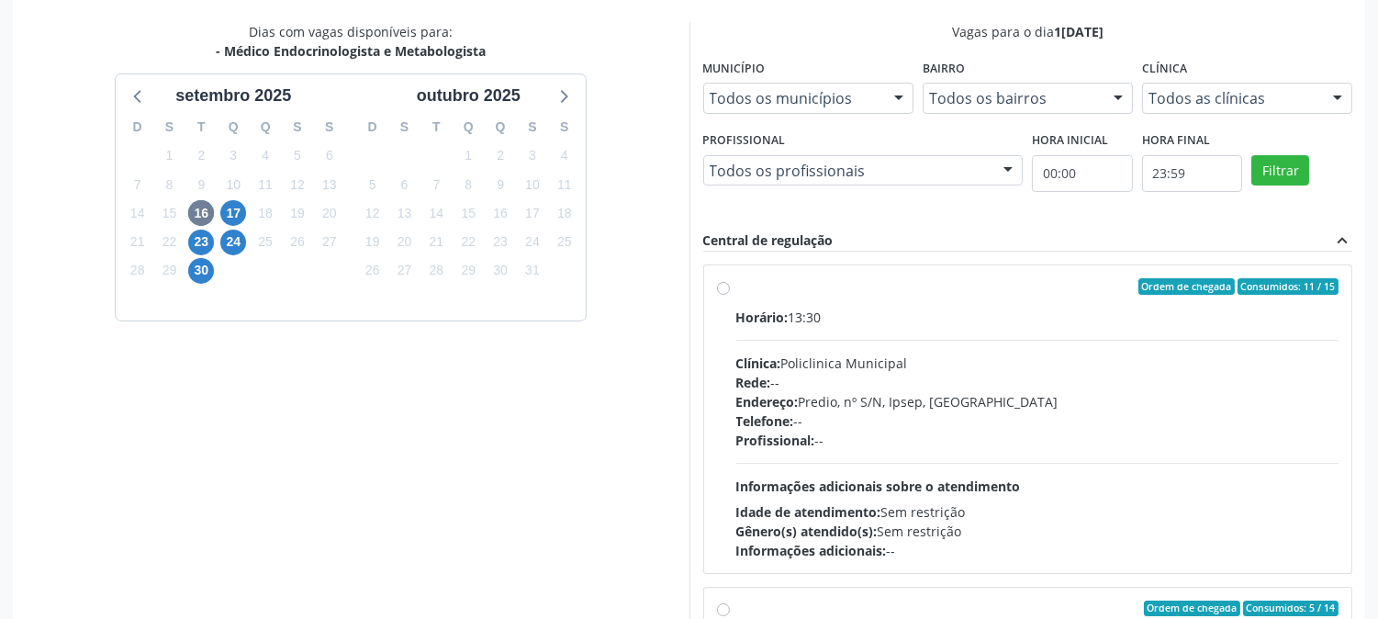
click at [1090, 413] on div "Telefone: --" at bounding box center [1038, 420] width 603 height 19
click at [730, 295] on input "Ordem de chegada Consumidos: 11 / 15 Horário: 13:30 Clínica: Policlinica Munici…" at bounding box center [723, 286] width 13 height 17
radio input "true"
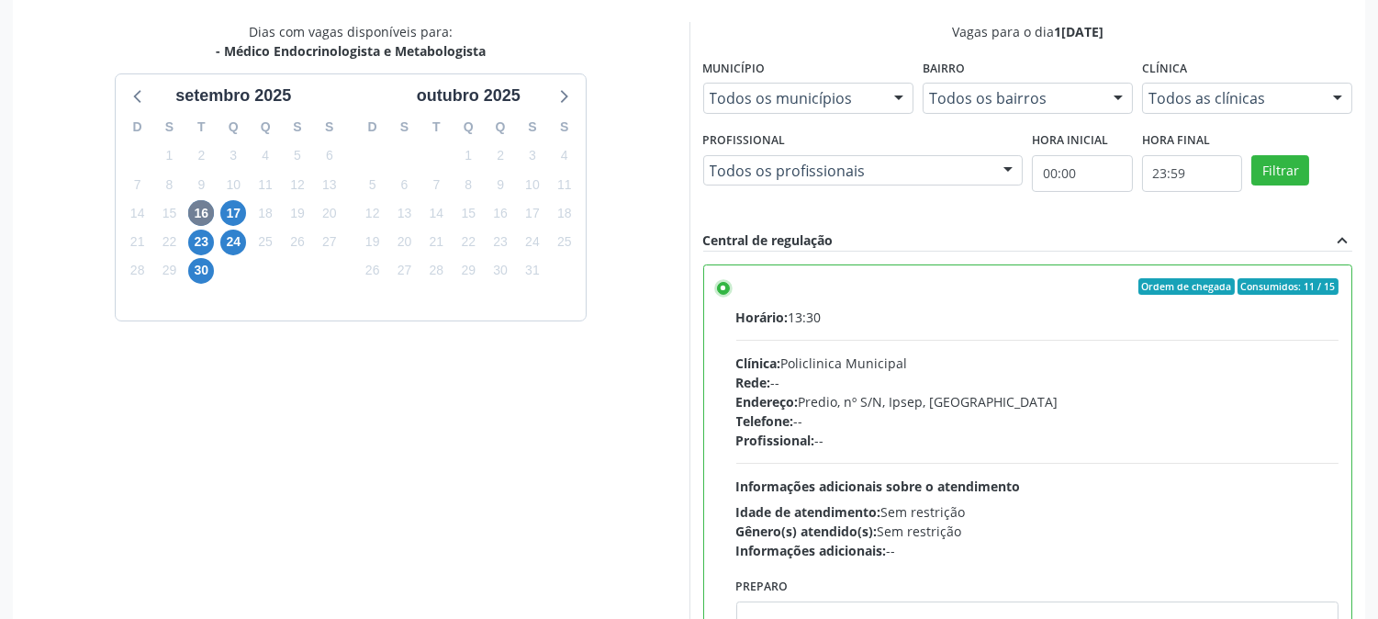
scroll to position [478, 0]
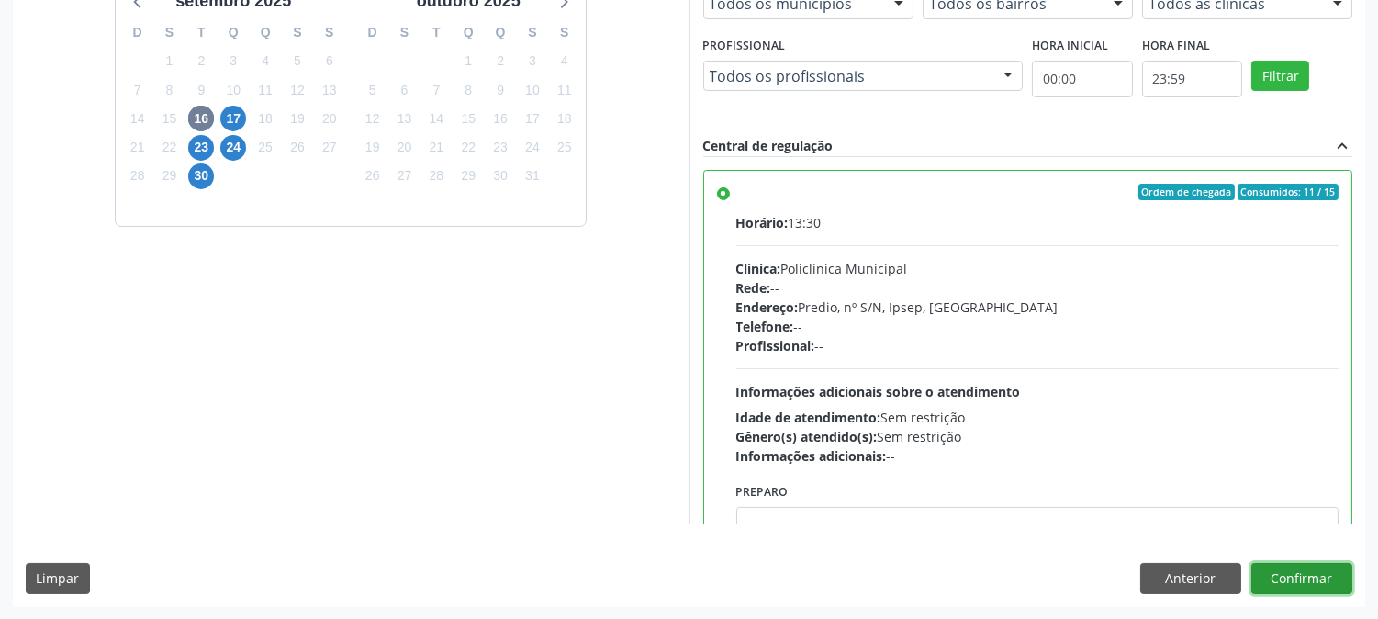
click at [1265, 565] on button "Confirmar" at bounding box center [1302, 578] width 101 height 31
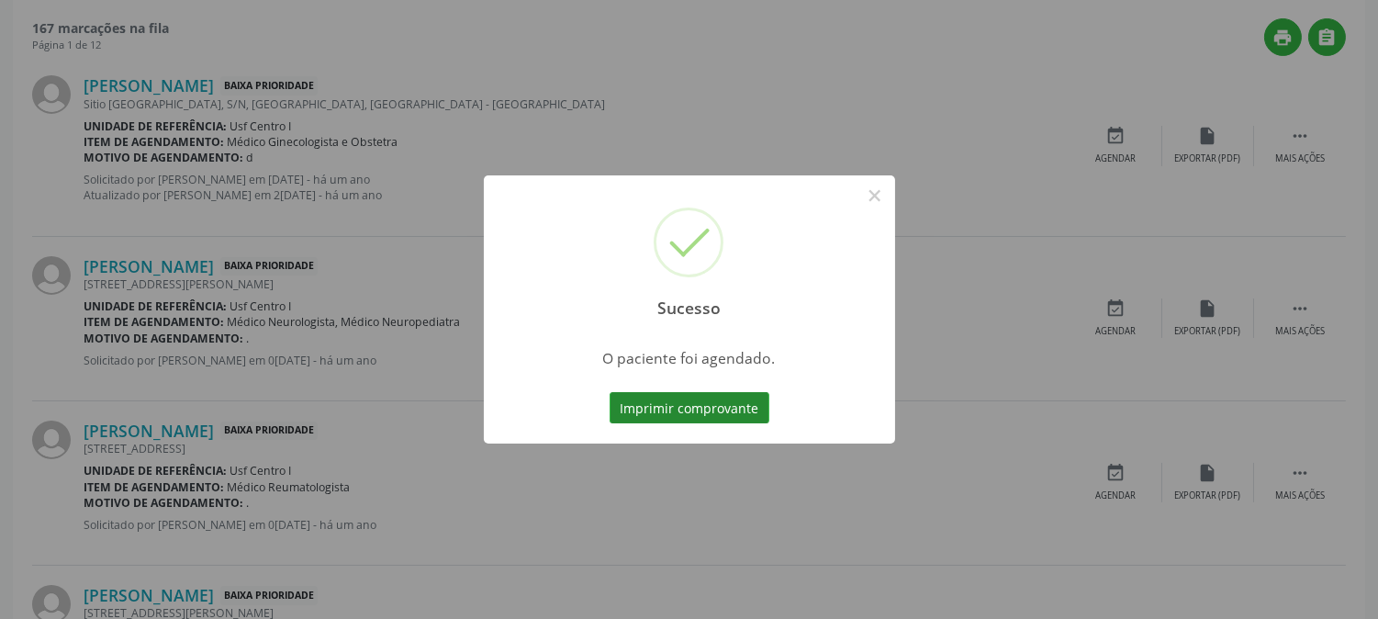
scroll to position [0, 0]
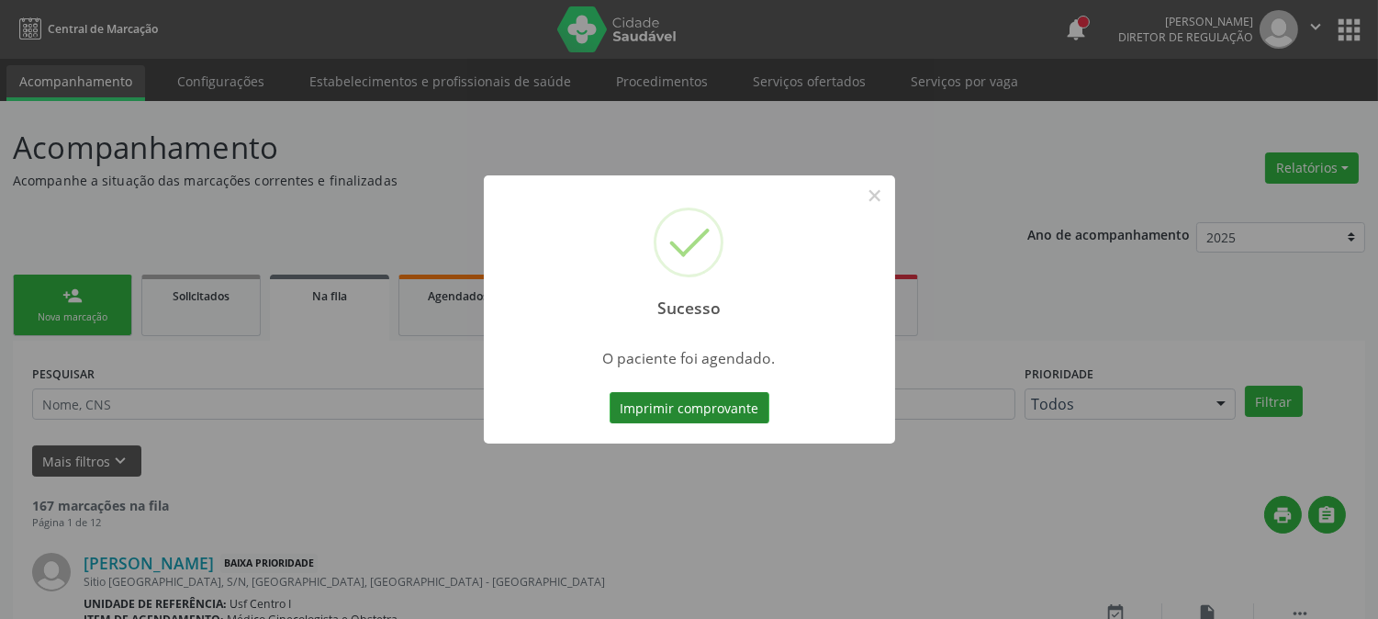
click at [721, 401] on button "Imprimir comprovante" at bounding box center [690, 407] width 160 height 31
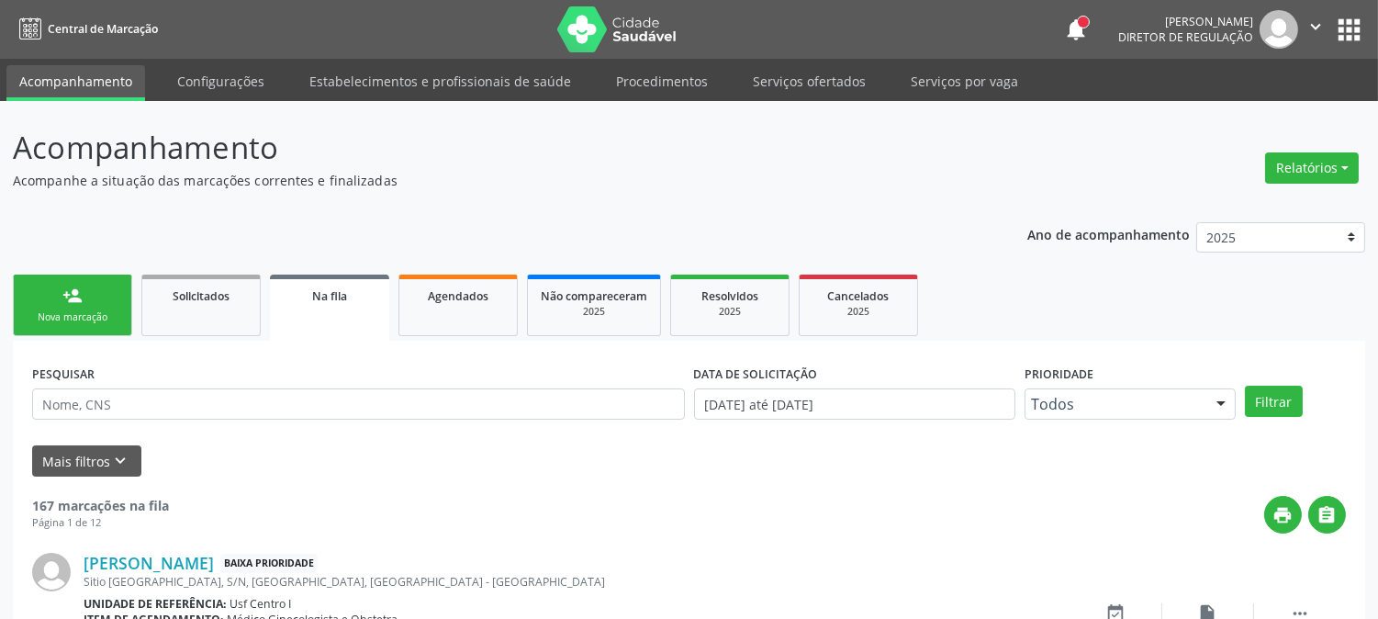
click at [58, 319] on div "Nova marcação" at bounding box center [73, 317] width 92 height 14
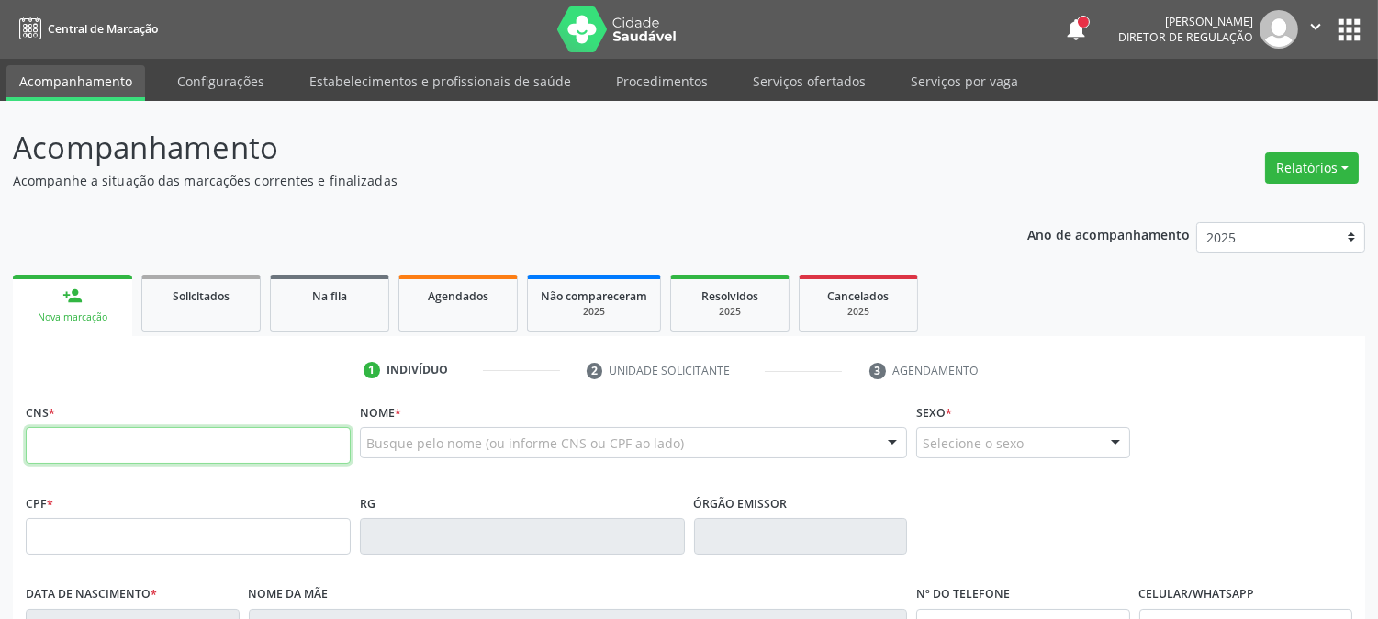
click at [329, 435] on input "text" at bounding box center [188, 445] width 325 height 37
type input "898 0051 5809 2194"
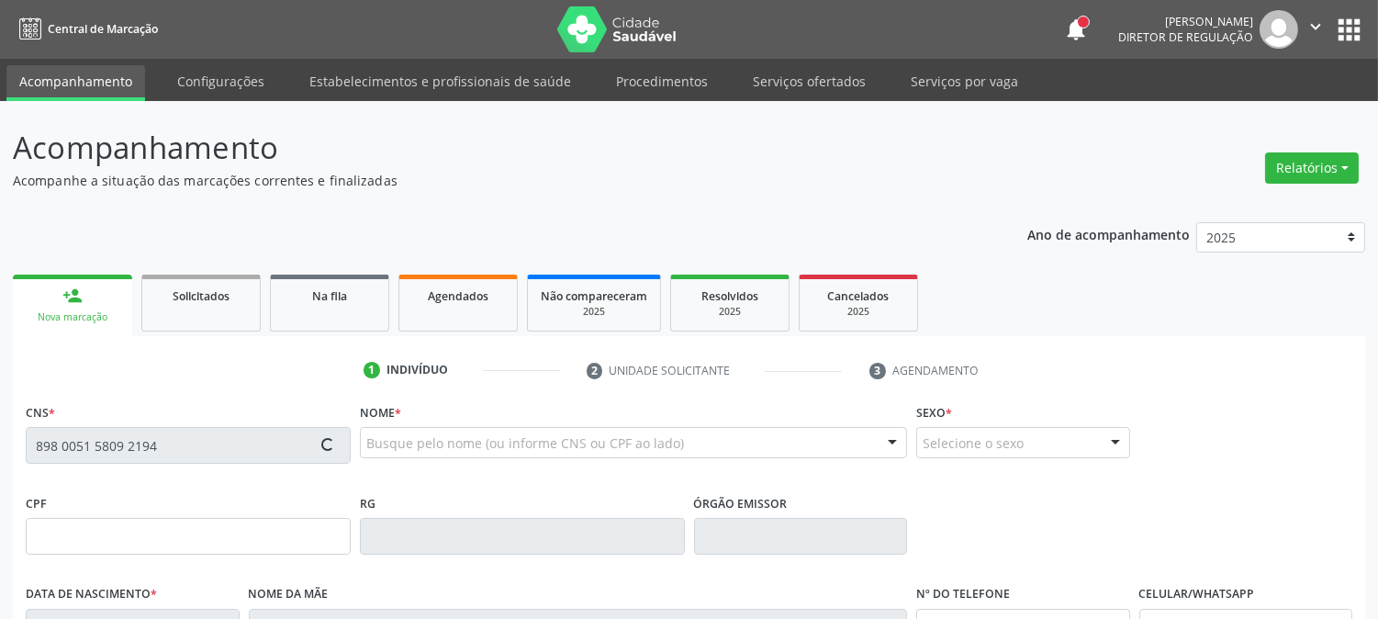
type input "144.145.924-37"
type input "01/02/2017"
type input "Maria de Lourdes Alves da Silva"
type input "(87) 99999-9999"
type input "099.516.854-71"
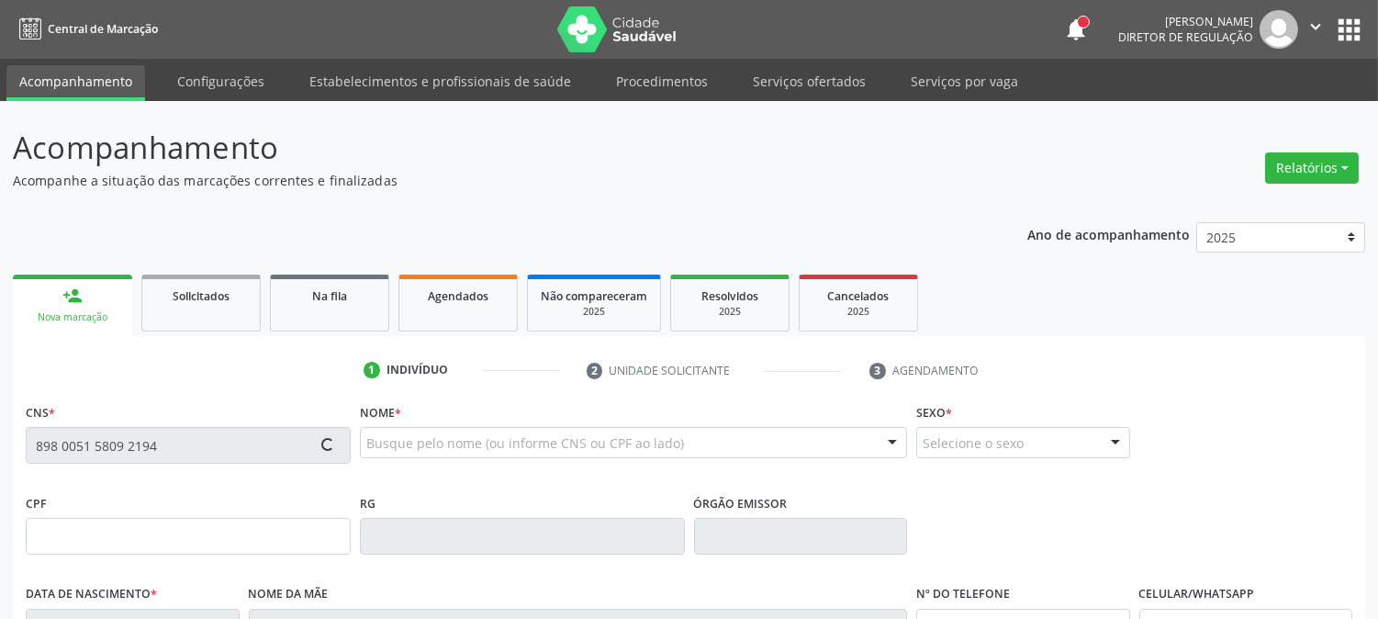
type input "210"
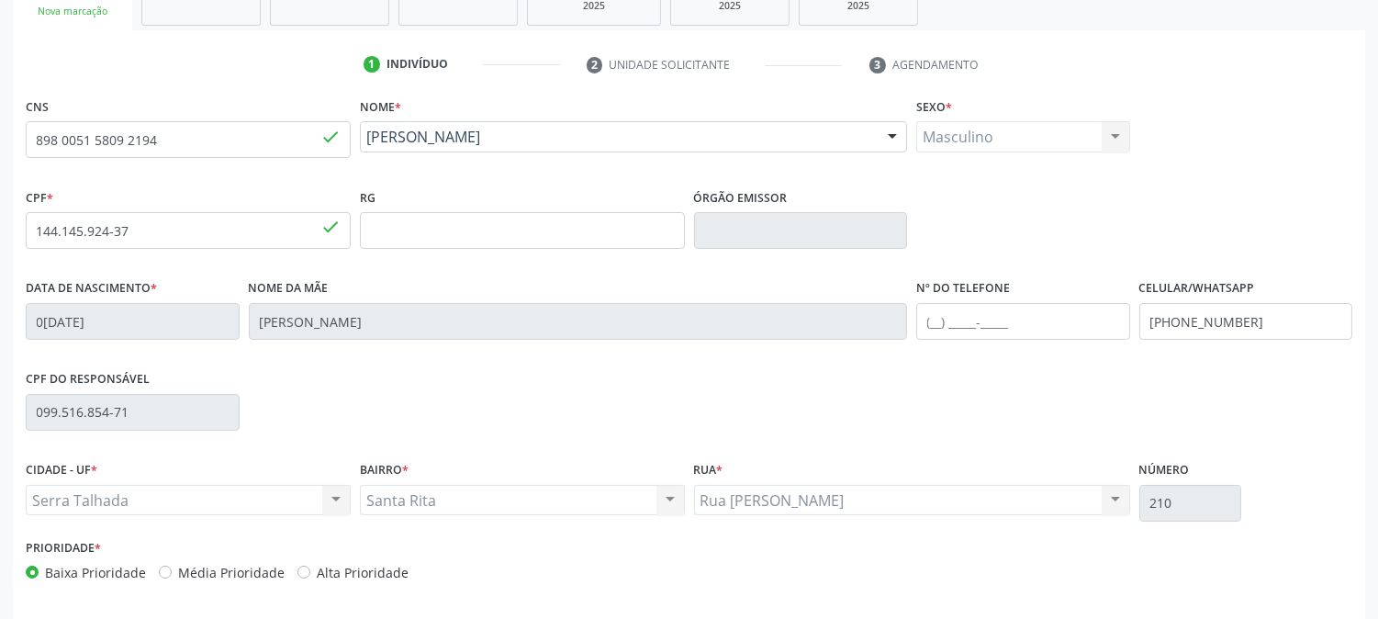
scroll to position [375, 0]
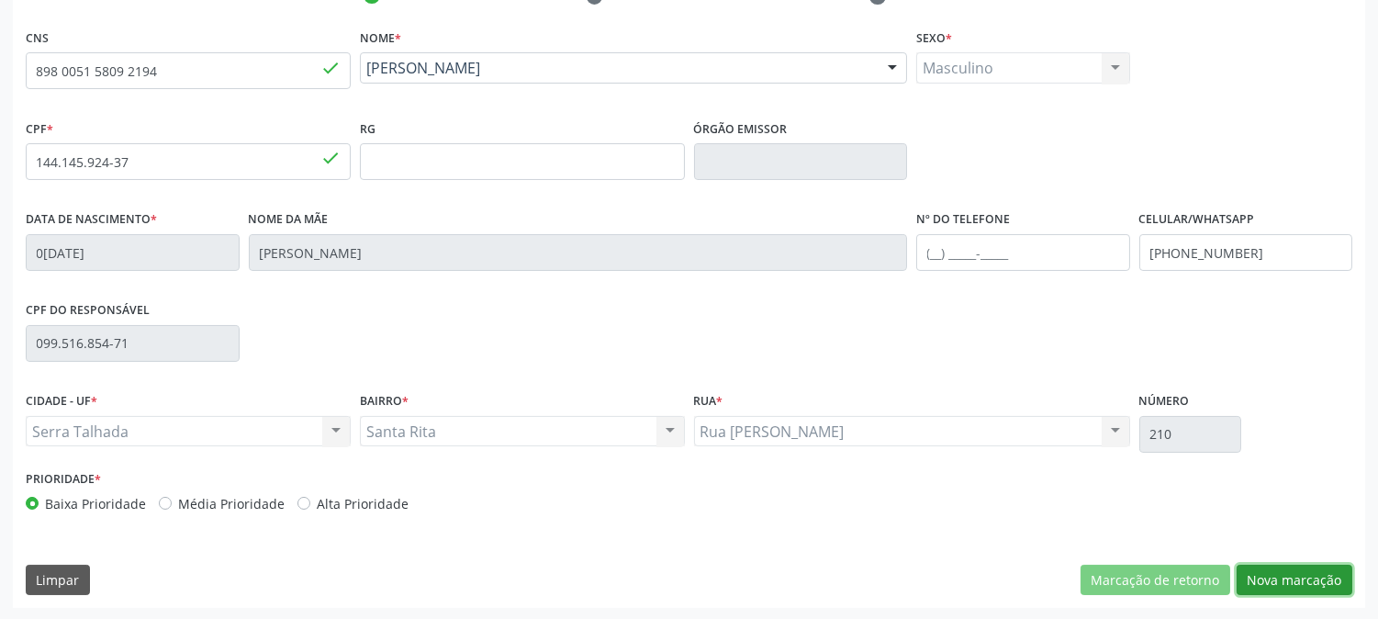
click at [1283, 565] on button "Nova marcação" at bounding box center [1295, 580] width 116 height 31
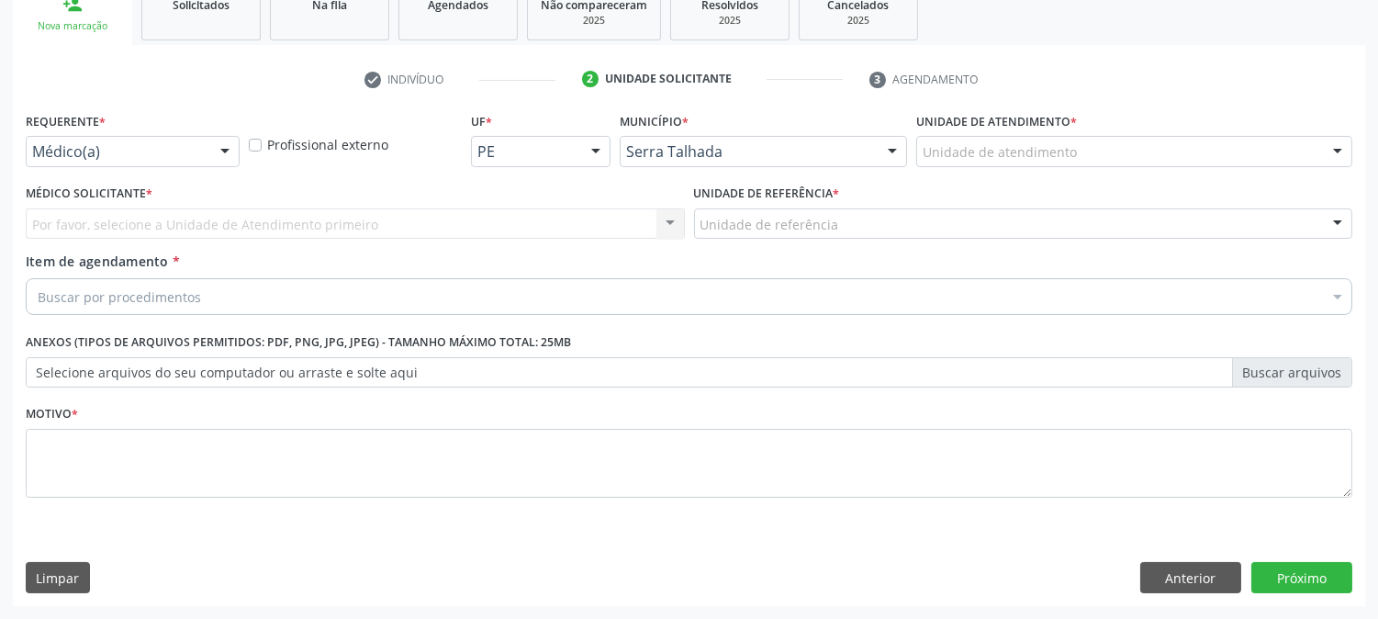
scroll to position [290, 0]
click at [131, 165] on div "Médico(a)" at bounding box center [133, 152] width 214 height 31
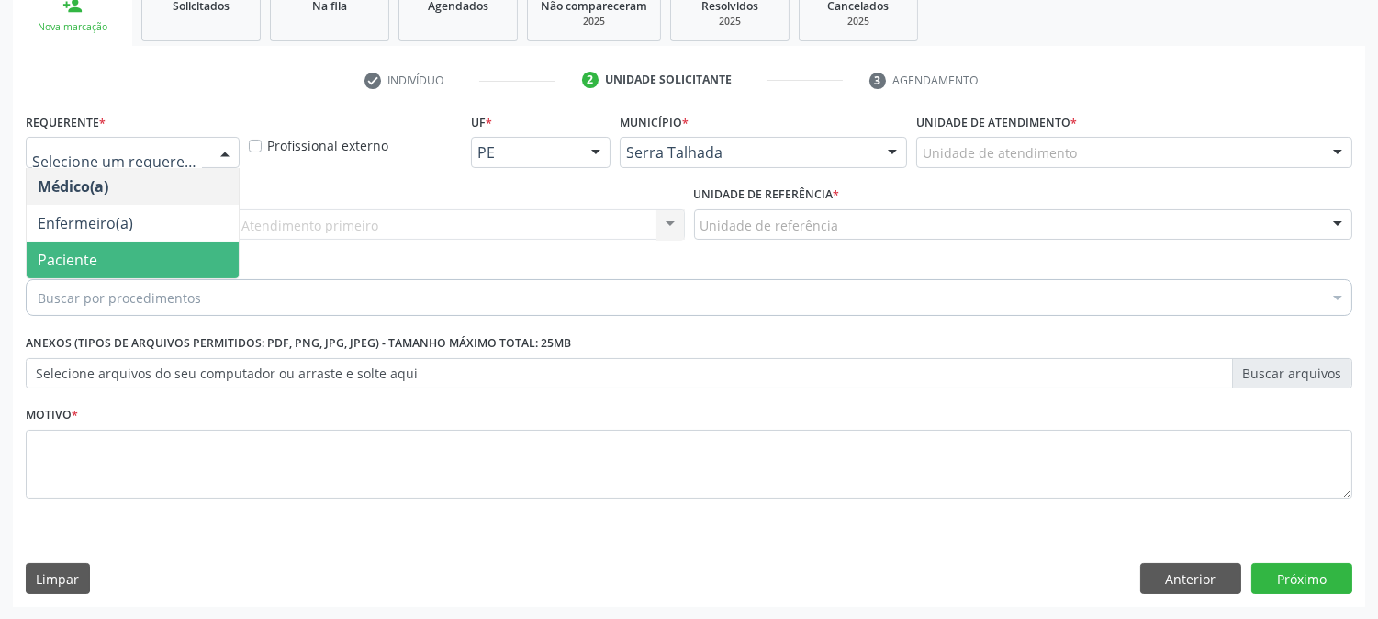
click at [139, 243] on span "Paciente" at bounding box center [133, 260] width 212 height 37
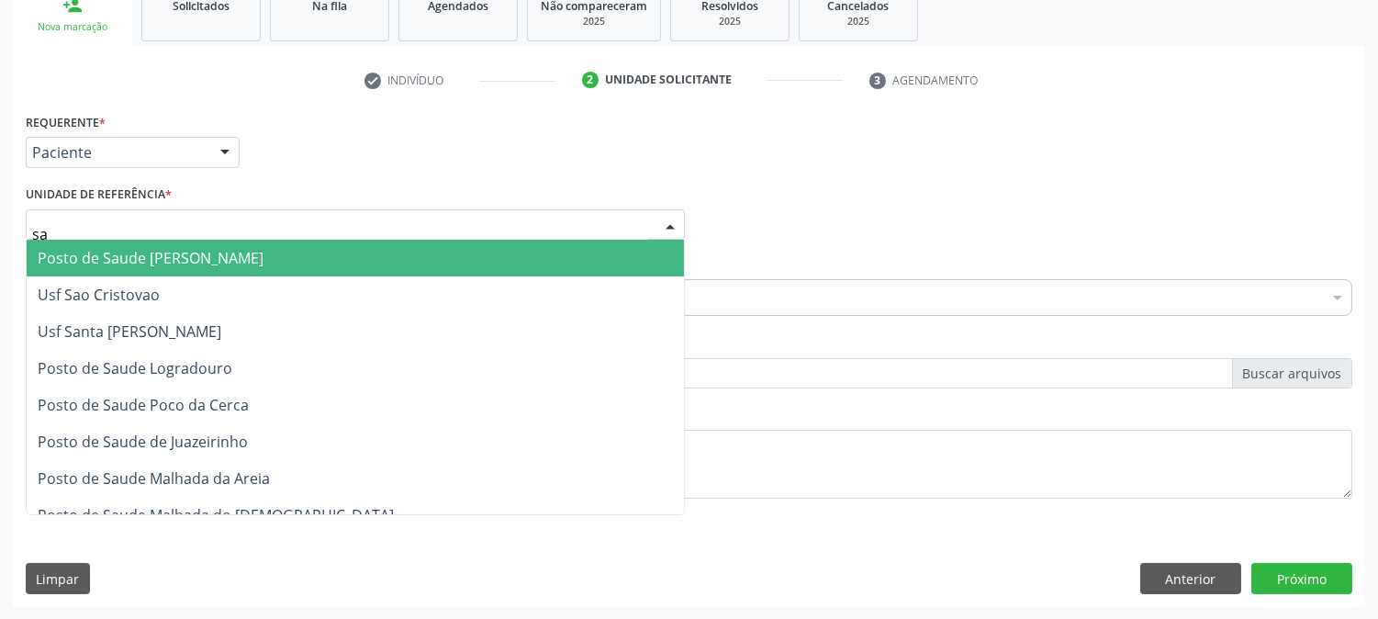
type input "san"
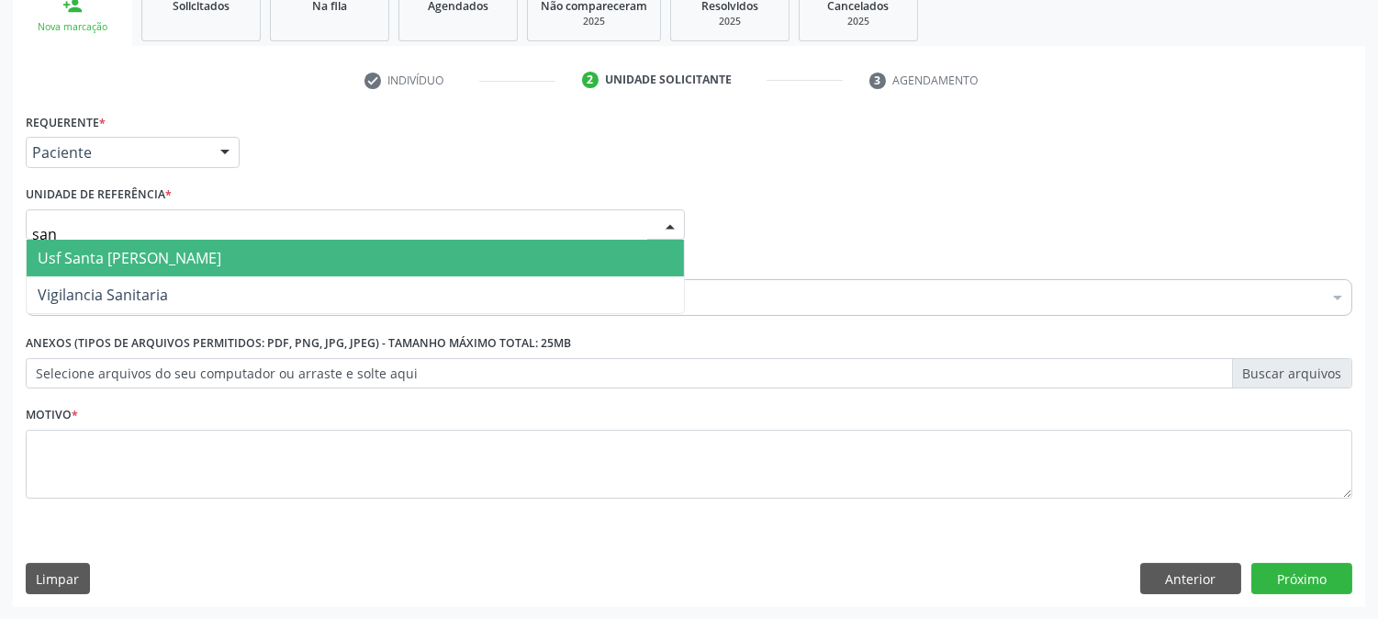
click at [171, 260] on span "Usf Santa [PERSON_NAME]" at bounding box center [130, 258] width 184 height 20
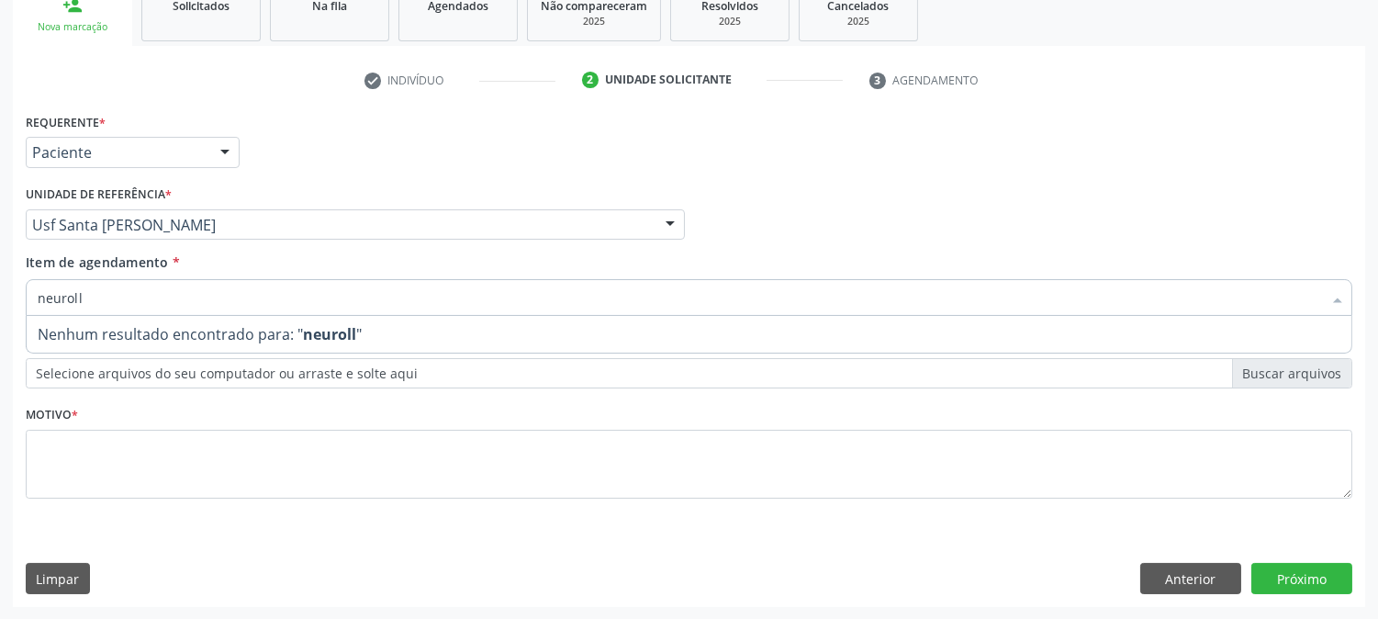
type input "neurol"
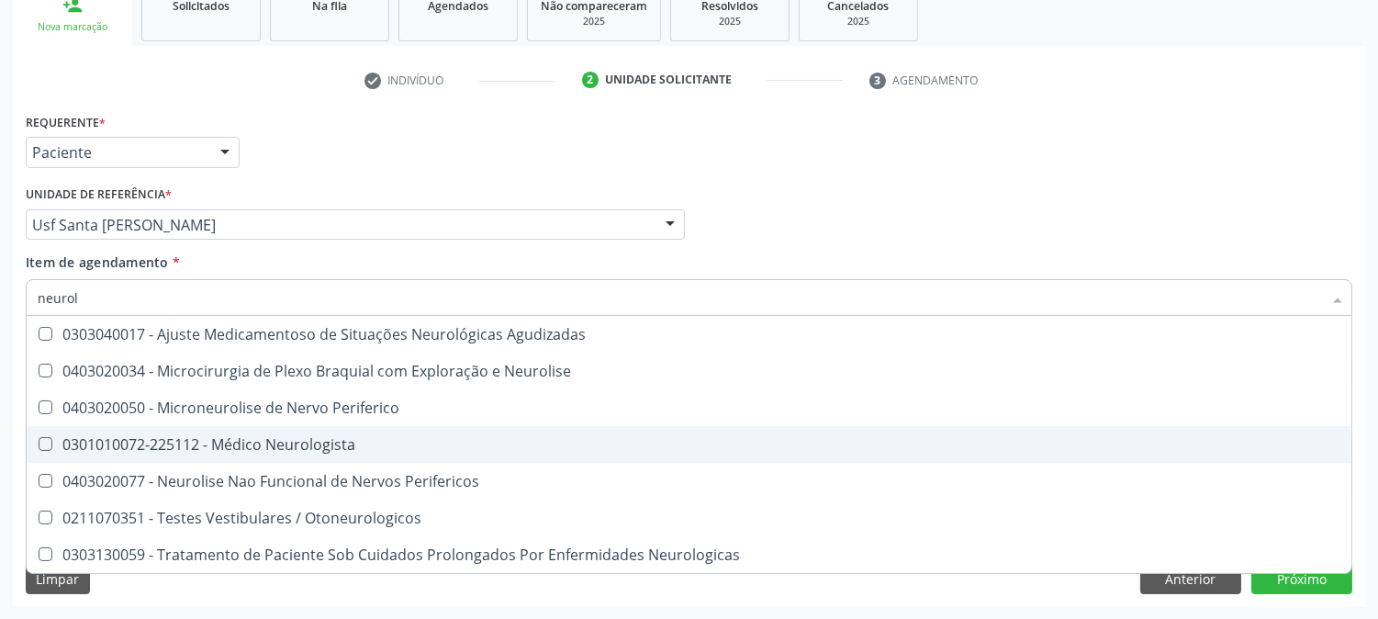
click at [231, 427] on span "0301010072-225112 - Médico Neurologista" at bounding box center [689, 444] width 1325 height 37
checkbox Neurologista "true"
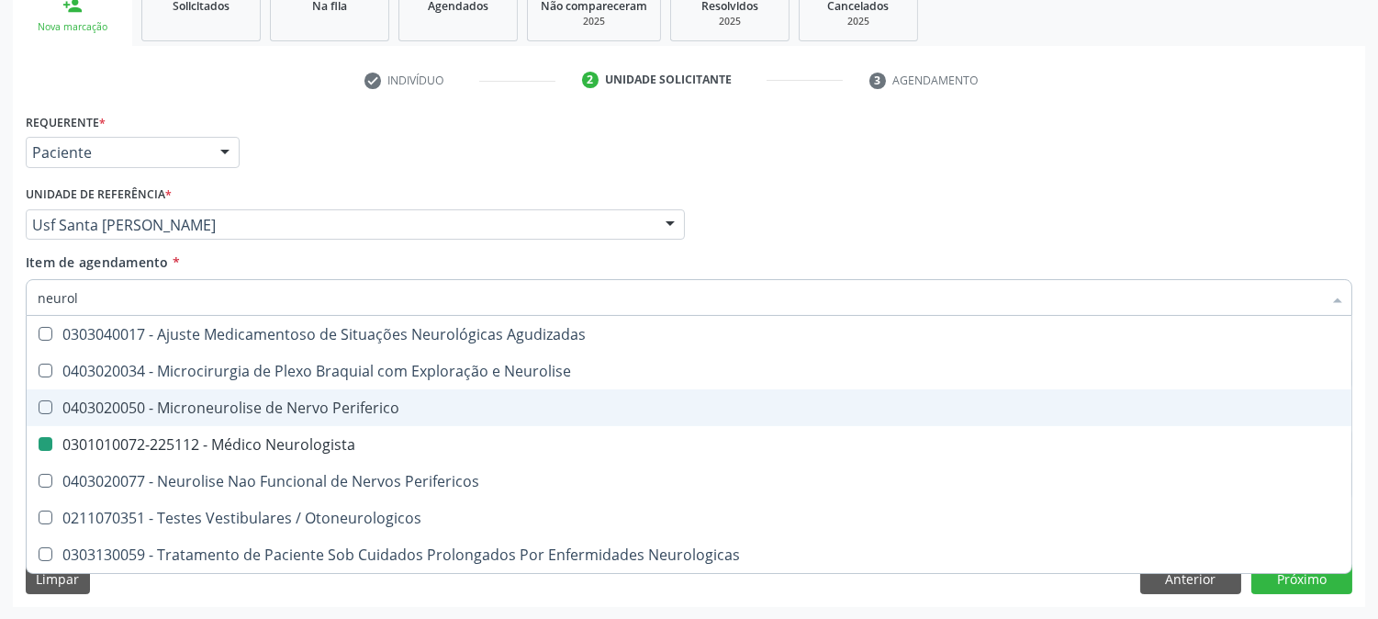
click at [0, 421] on div "Acompanhamento Acompanhe a situação das marcações correntes e finalizadas Relat…" at bounding box center [689, 215] width 1378 height 809
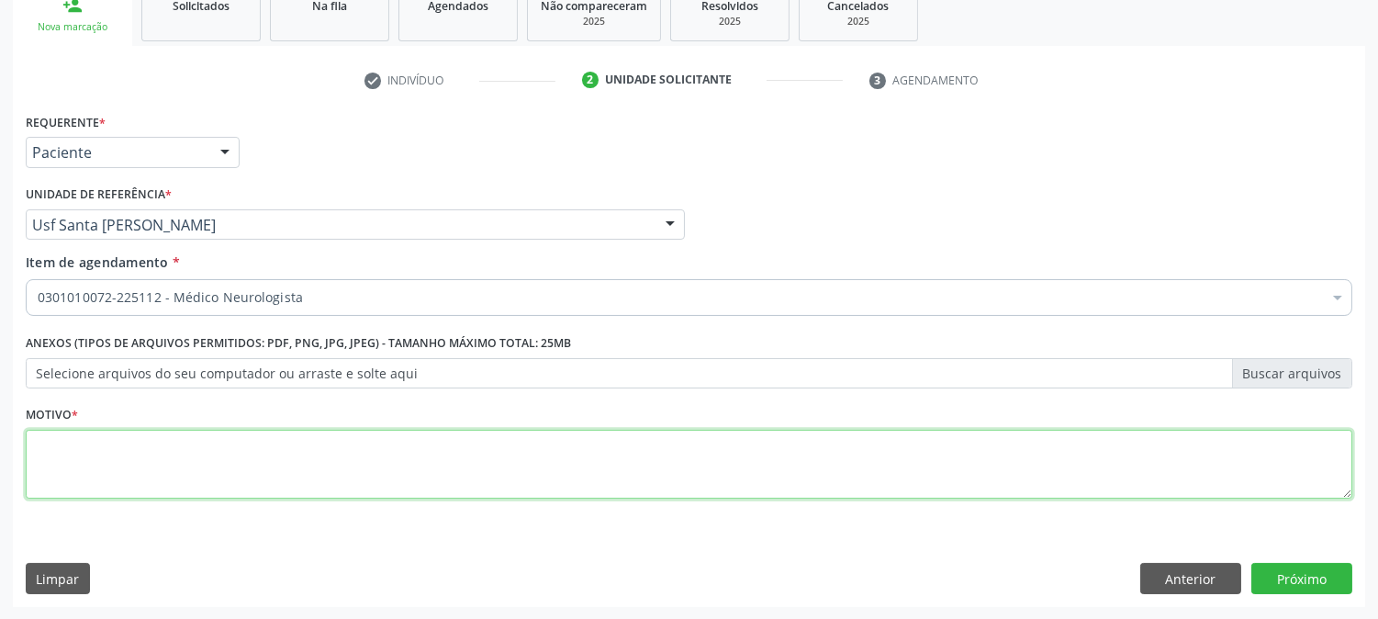
click at [177, 476] on textarea at bounding box center [689, 465] width 1327 height 70
type textarea "."
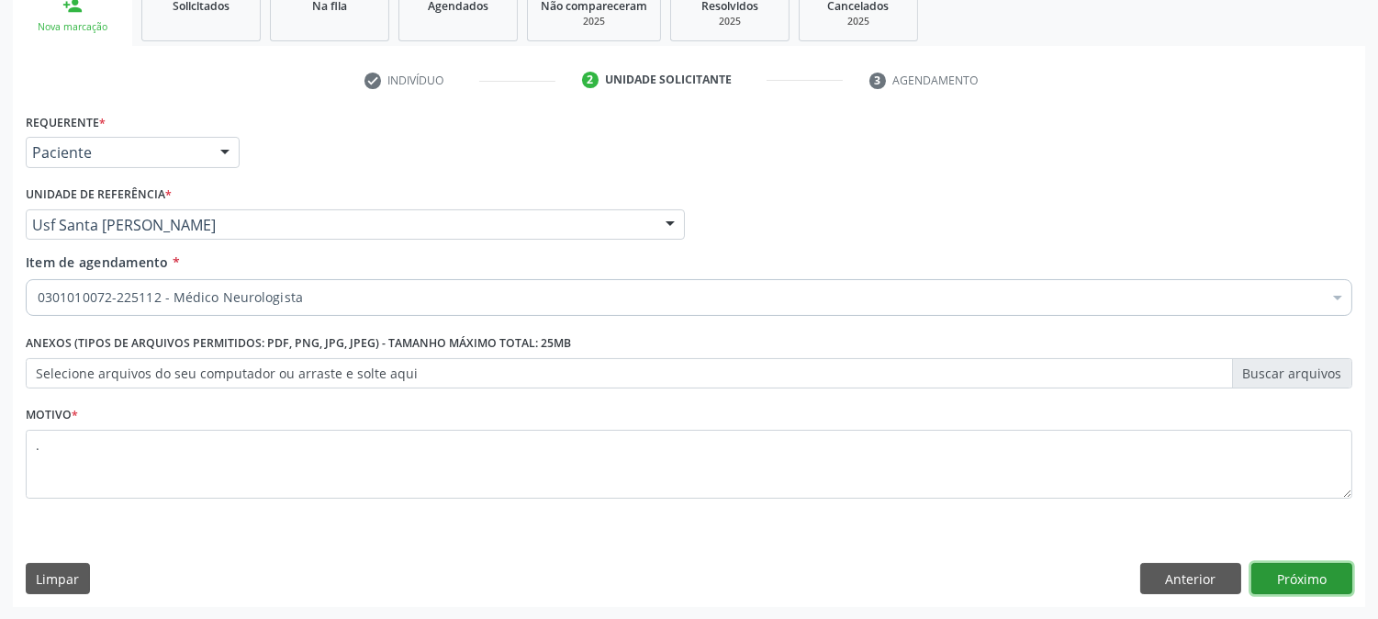
click at [1299, 569] on button "Próximo" at bounding box center [1302, 578] width 101 height 31
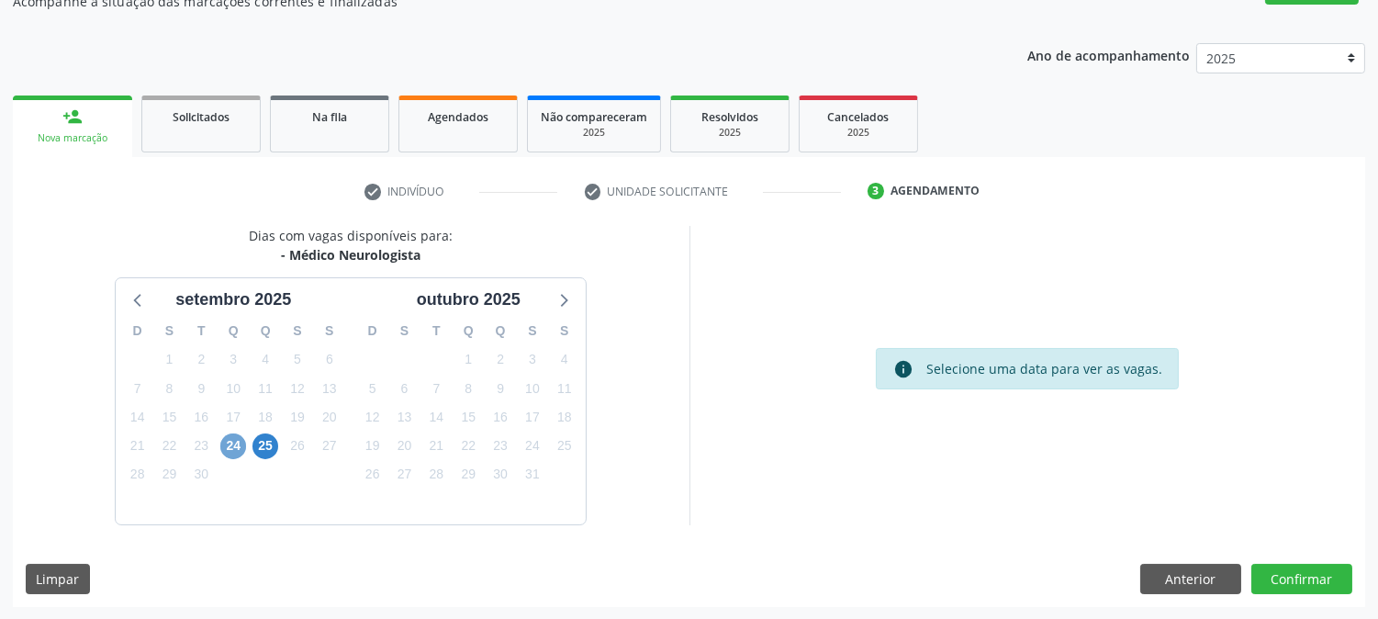
click at [236, 446] on span "24" at bounding box center [233, 446] width 26 height 26
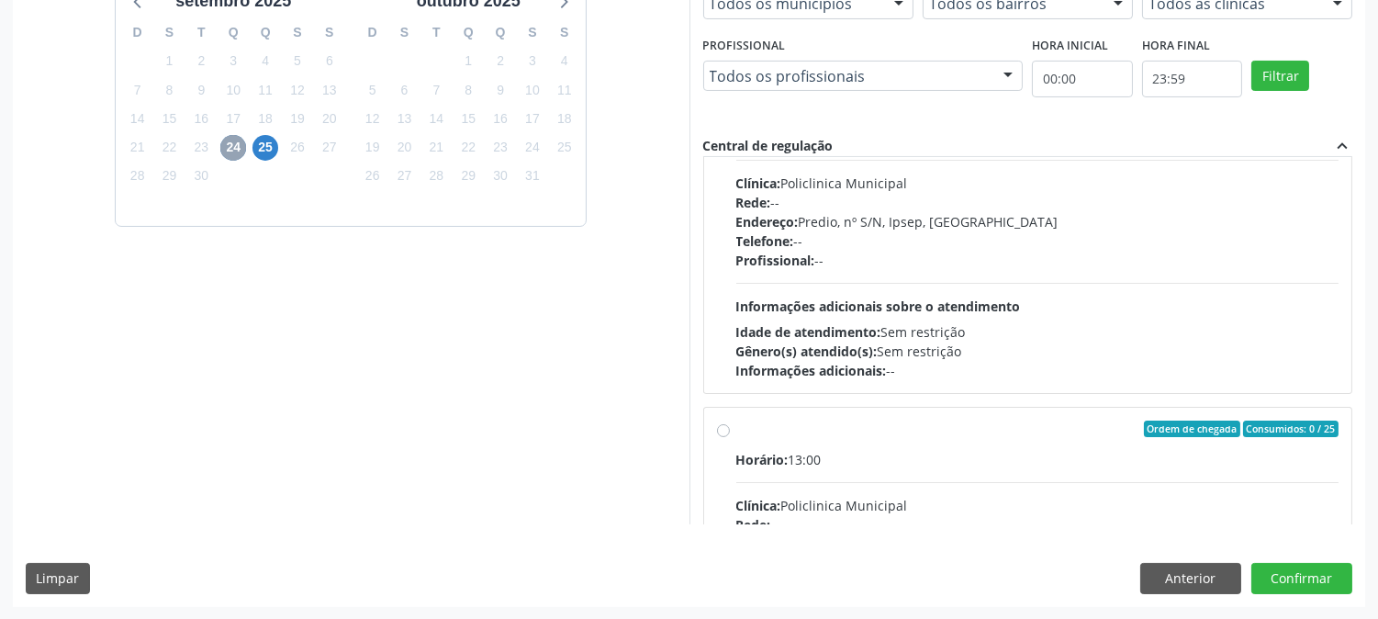
scroll to position [203, 0]
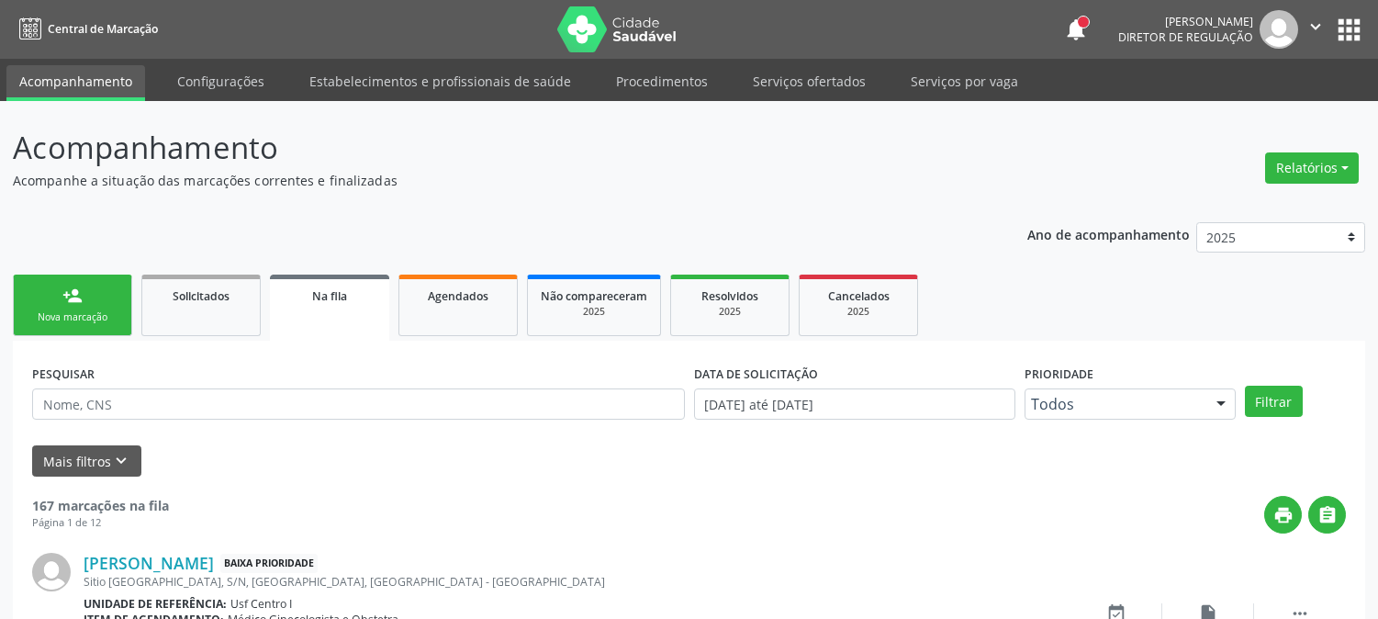
click at [119, 287] on link "person_add Nova marcação" at bounding box center [72, 306] width 119 height 62
click at [96, 294] on link "person_add Nova marcação" at bounding box center [72, 306] width 119 height 62
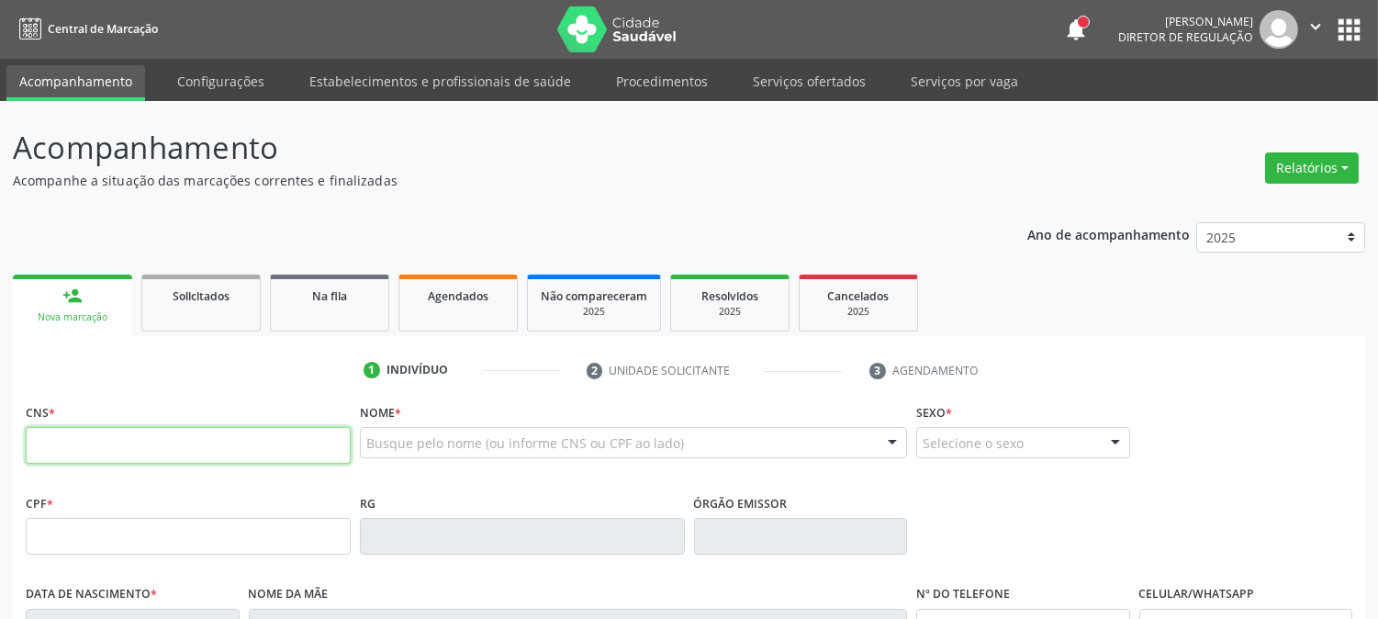
click at [175, 462] on input "text" at bounding box center [188, 445] width 325 height 37
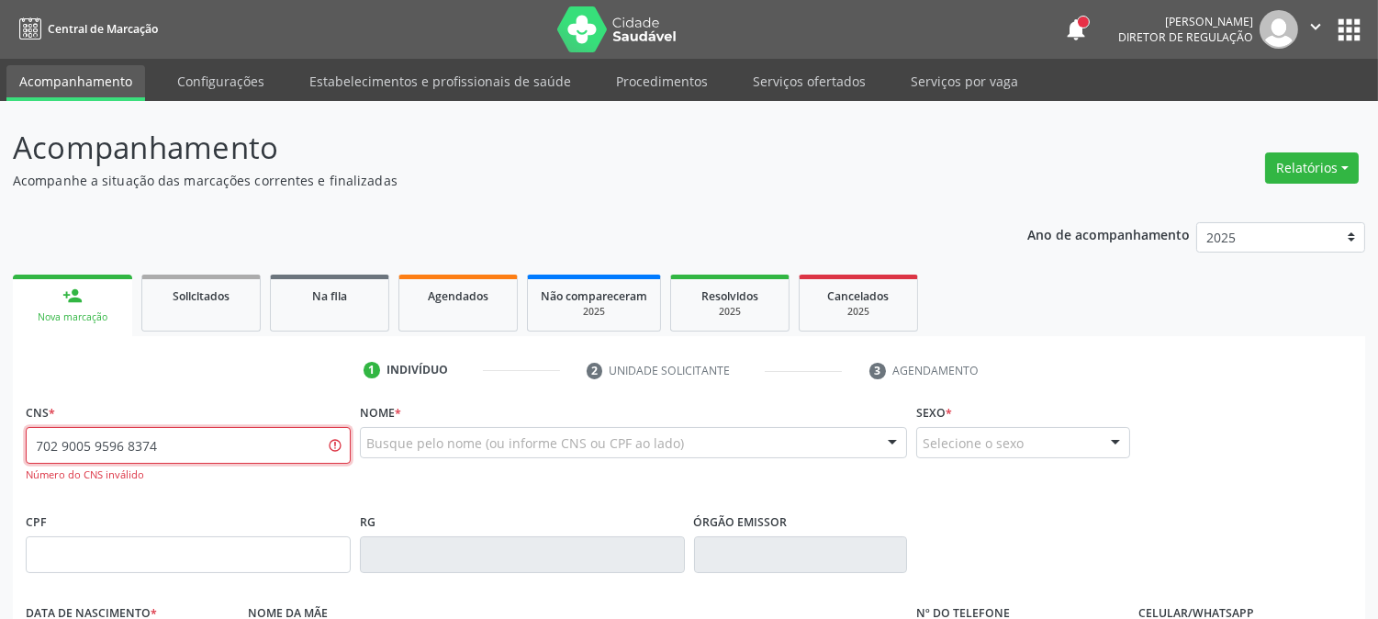
drag, startPoint x: 161, startPoint y: 448, endPoint x: 0, endPoint y: 466, distance: 161.7
click at [0, 466] on div "Acompanhamento Acompanhe a situação das marcações correntes e finalizadas Relat…" at bounding box center [689, 557] width 1378 height 913
type input "7"
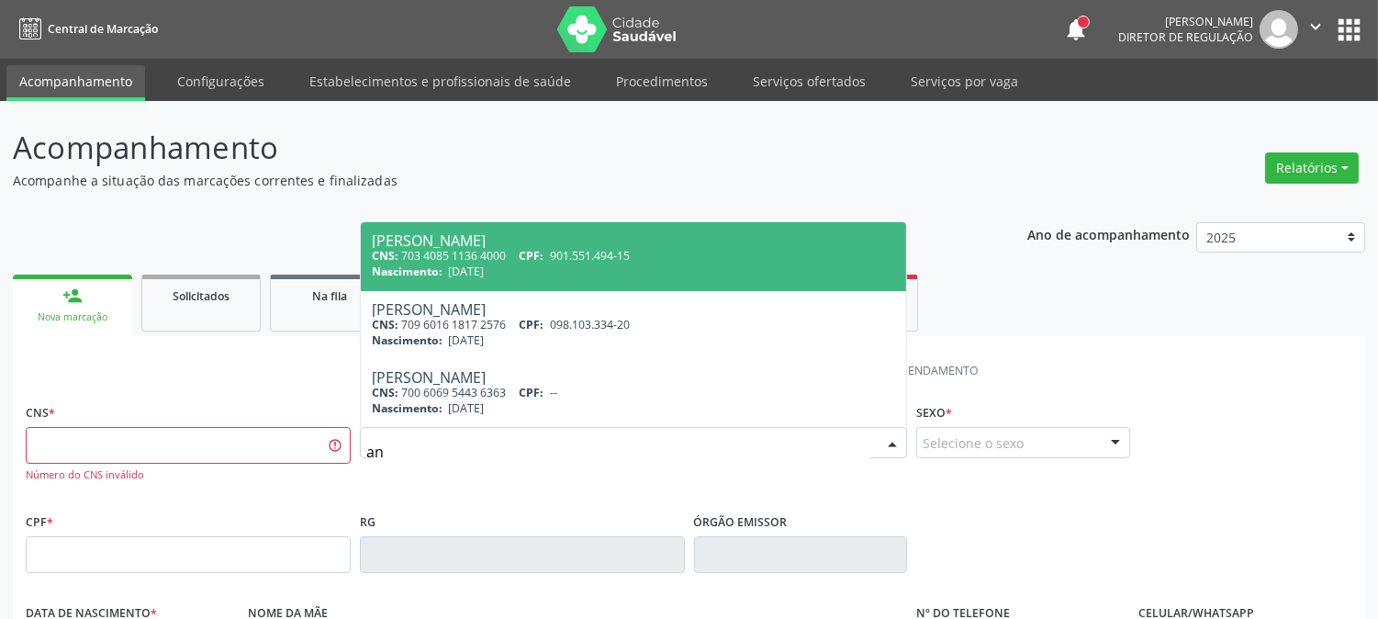
type input "a"
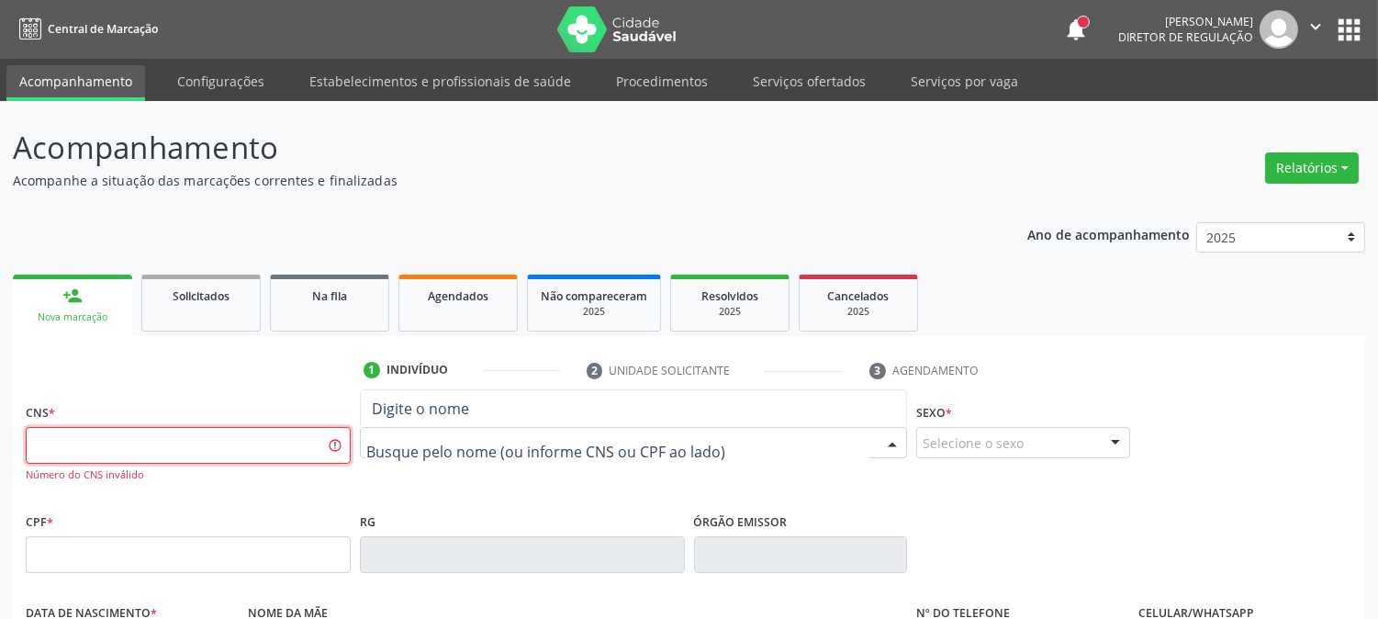
click at [197, 443] on input "text" at bounding box center [188, 445] width 325 height 37
type input "702 9005 9496 8374"
drag, startPoint x: 250, startPoint y: 444, endPoint x: 0, endPoint y: 418, distance: 251.1
click at [0, 418] on div "Acompanhamento Acompanhe a situação das marcações correntes e finalizadas Relat…" at bounding box center [689, 557] width 1378 height 913
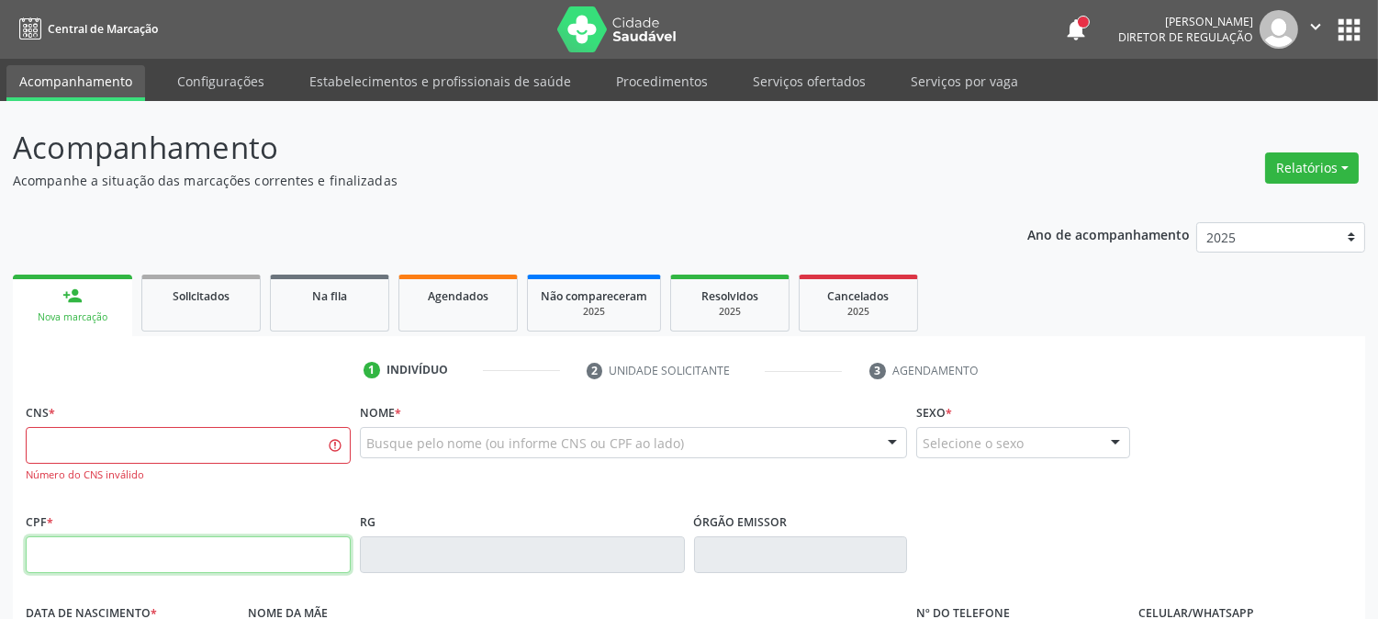
click at [84, 551] on input "text" at bounding box center [188, 554] width 325 height 37
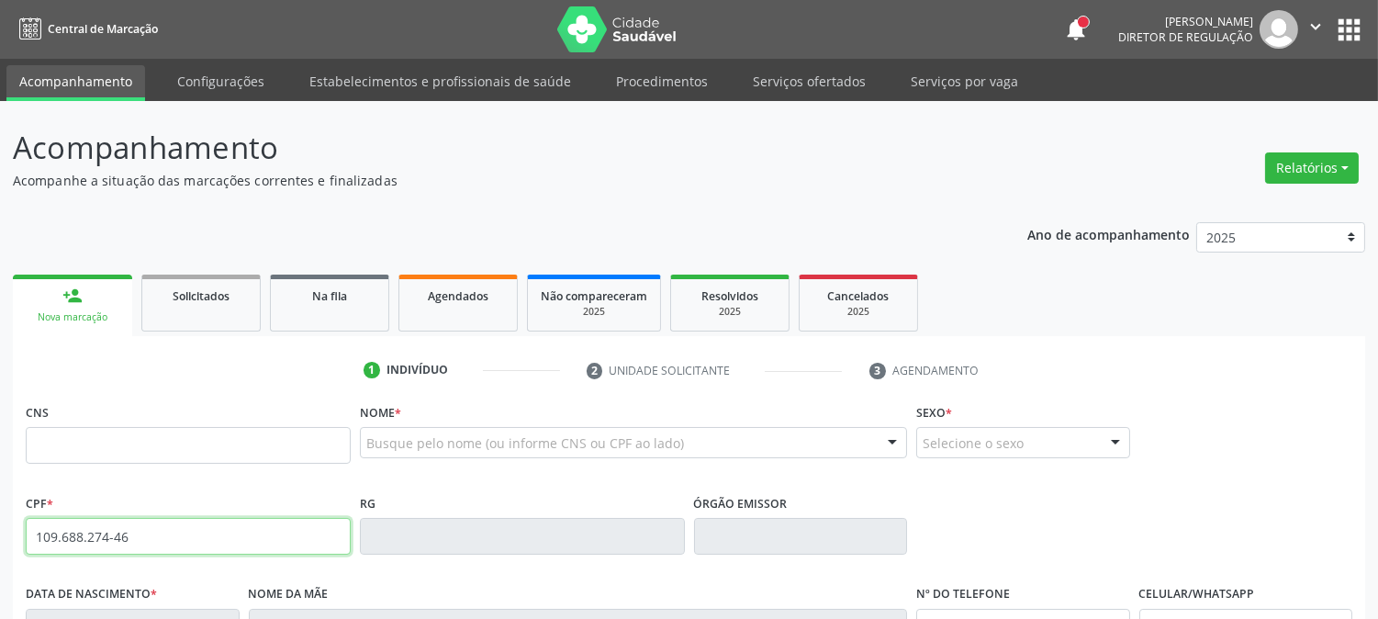
type input "109.688.274-46"
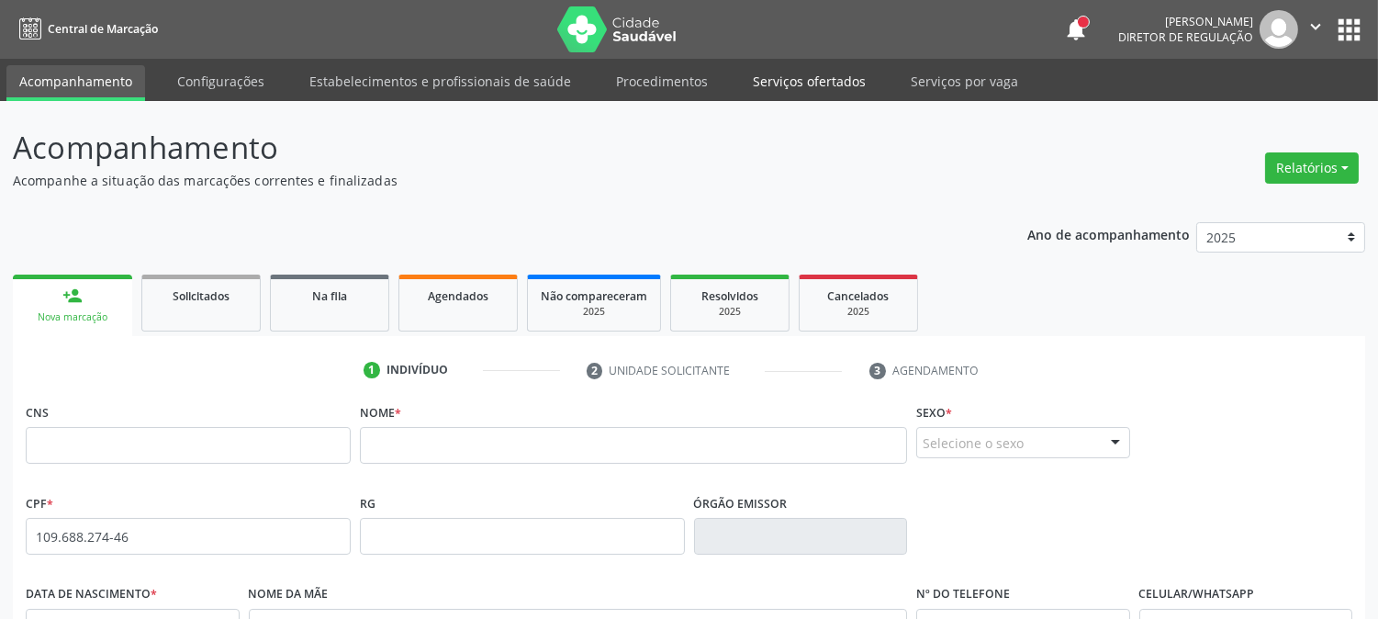
click at [783, 84] on link "Serviços ofertados" at bounding box center [809, 81] width 139 height 32
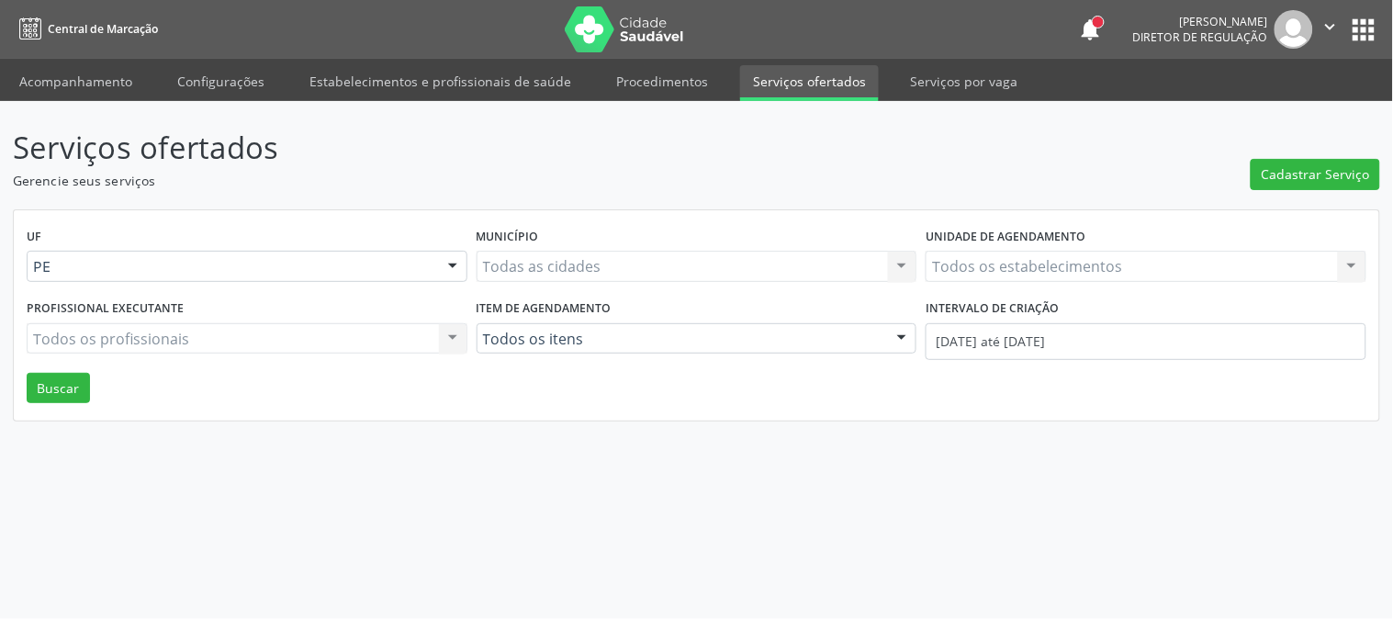
click at [1066, 257] on div "Todos os estabelecimentos Todos os estabelecimentos Nenhum resultado encontrado…" at bounding box center [1146, 266] width 441 height 31
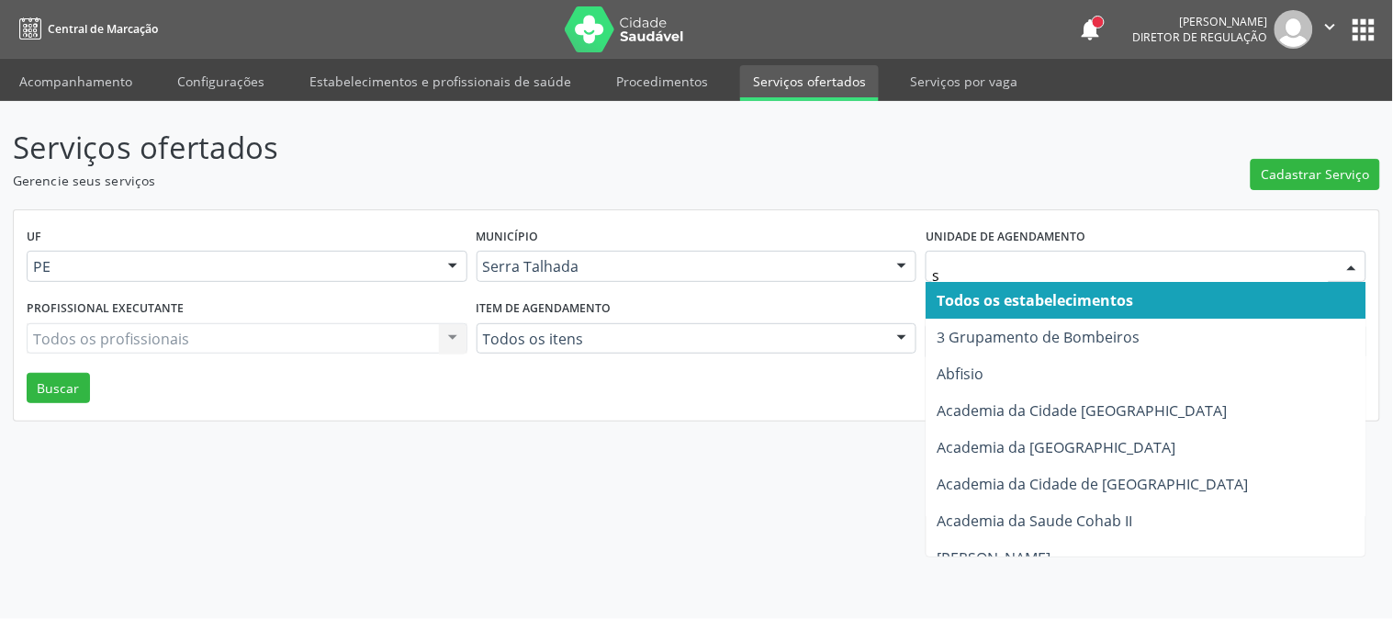
type input "s b"
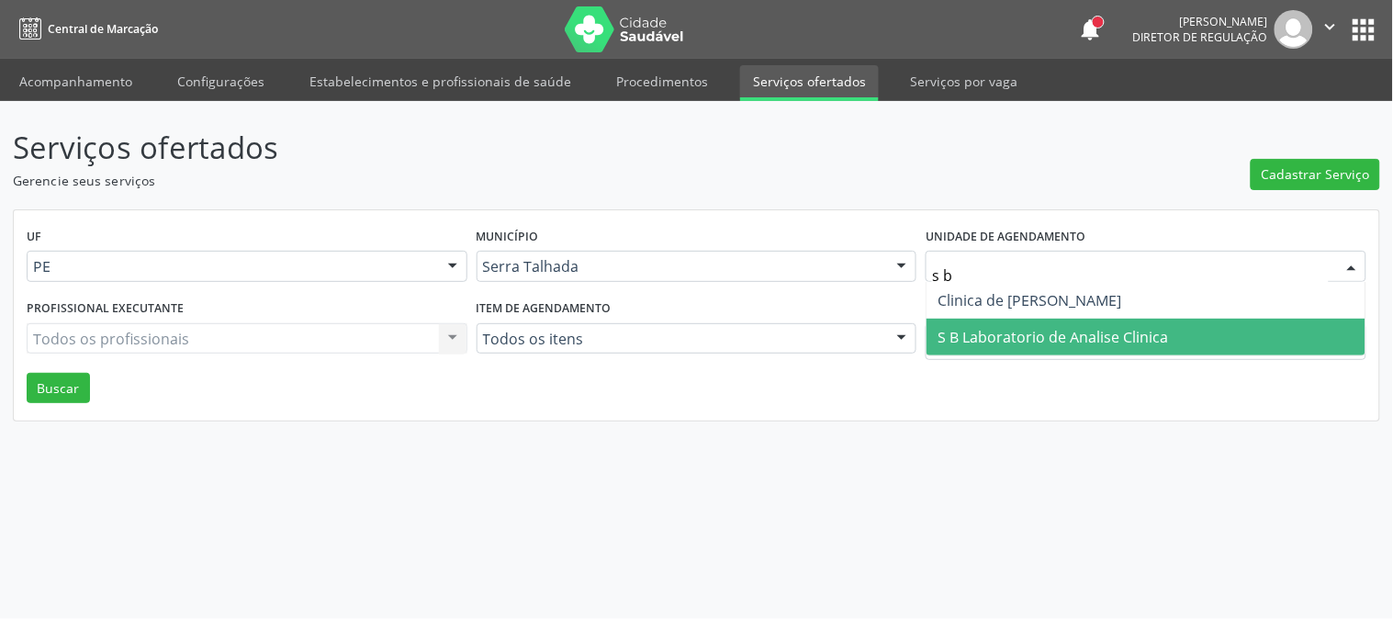
click at [1085, 343] on span "S B Laboratorio de Analise Clinica" at bounding box center [1053, 337] width 231 height 20
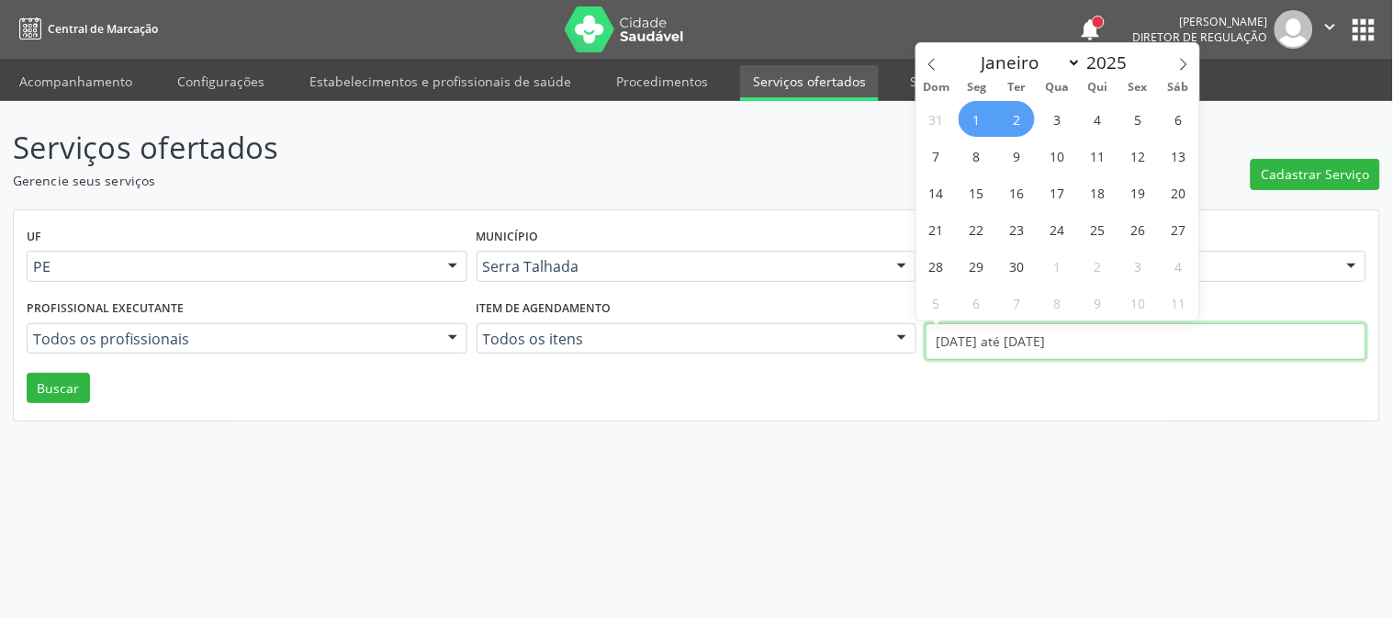
click at [1036, 338] on input "[DATE] até [DATE]" at bounding box center [1146, 341] width 441 height 37
click at [928, 60] on icon at bounding box center [932, 64] width 13 height 13
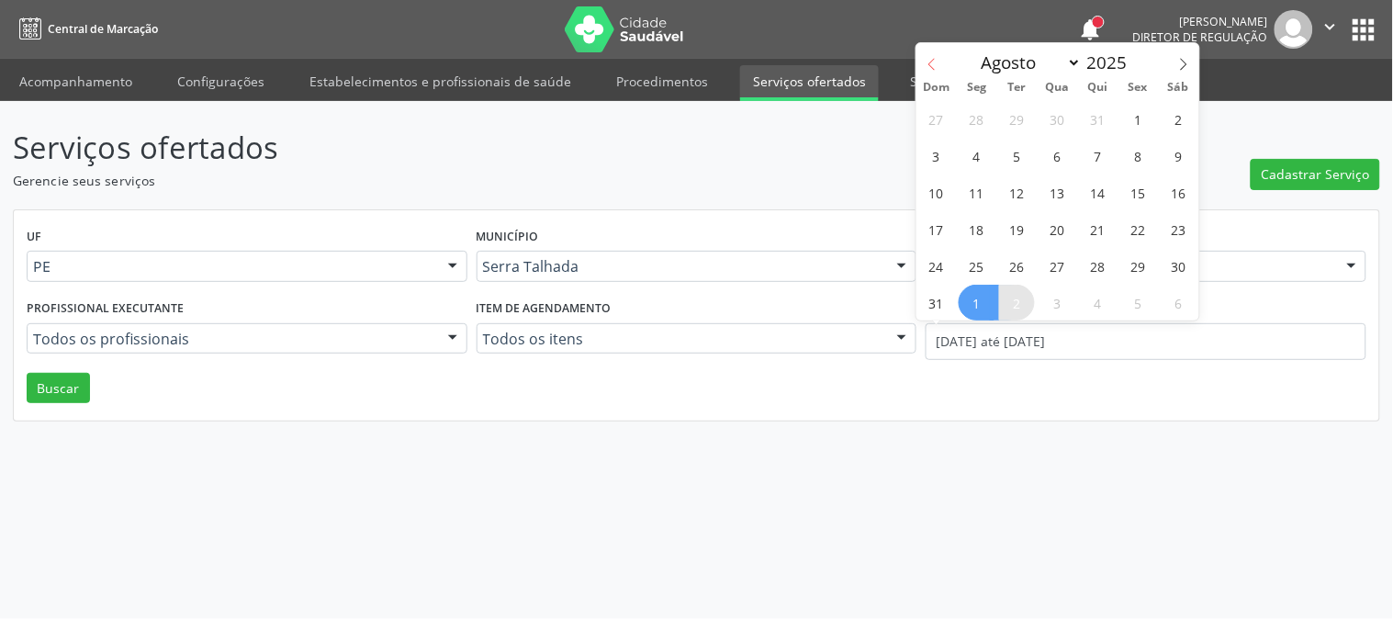
click at [928, 60] on icon at bounding box center [932, 64] width 13 height 13
select select "6"
click at [972, 205] on span "14" at bounding box center [977, 192] width 36 height 36
type input "[DATE]"
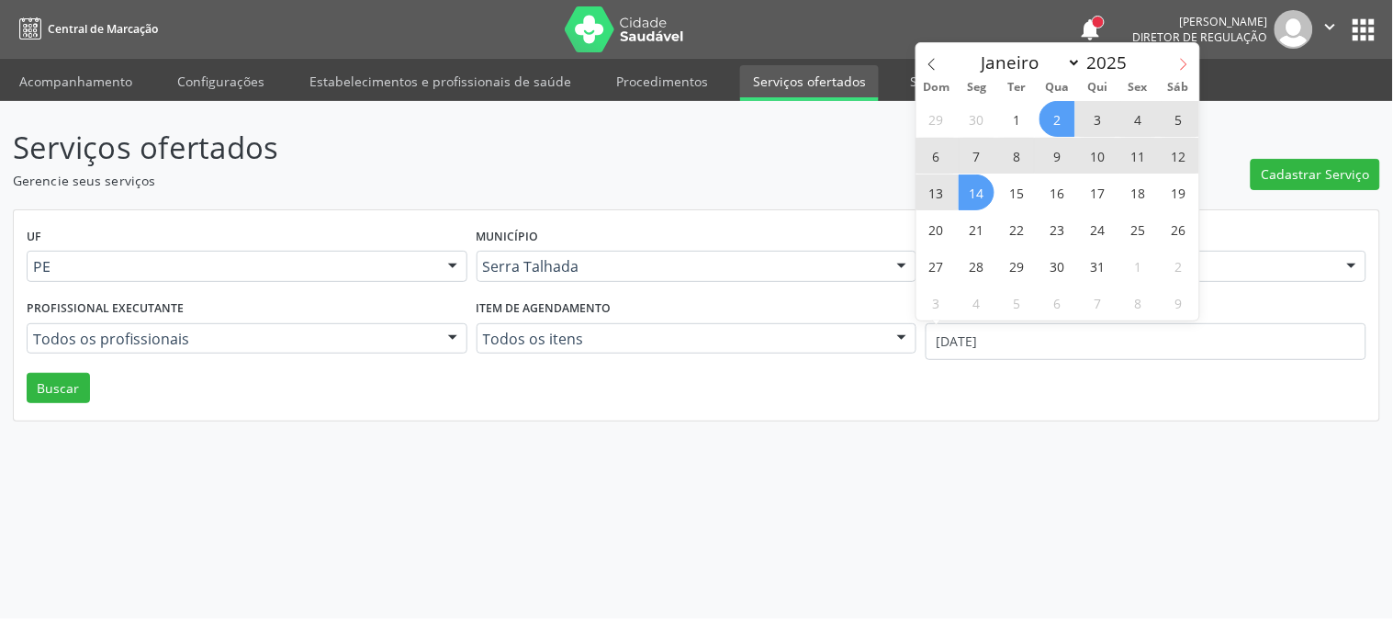
click at [1177, 66] on icon at bounding box center [1183, 64] width 13 height 13
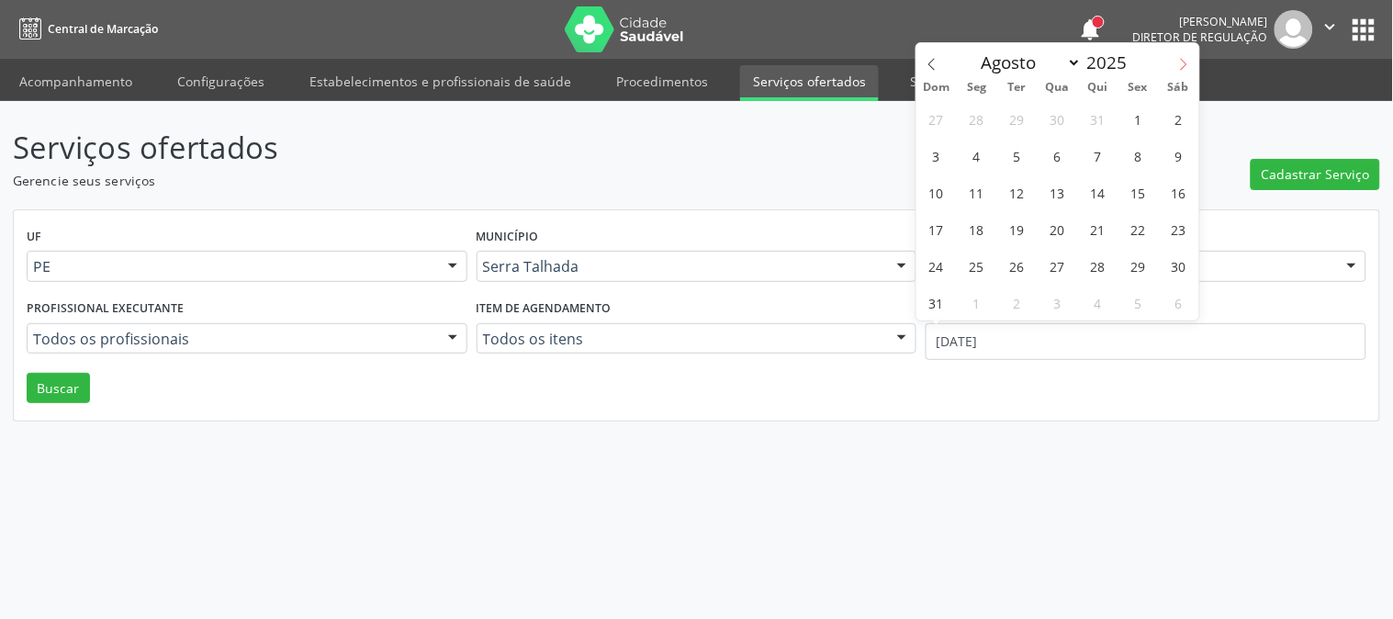
click at [1177, 66] on icon at bounding box center [1183, 64] width 13 height 13
select select "8"
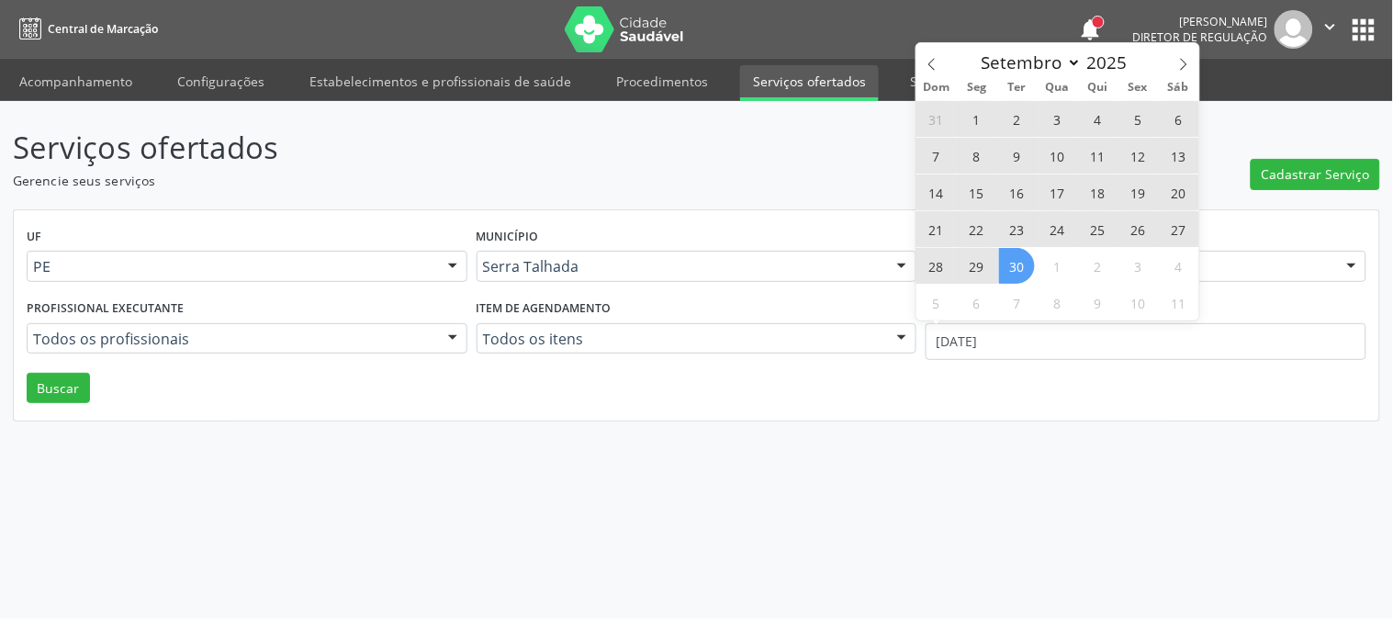
click at [1034, 264] on div "31 1 2 3 4 5 6 7 8 9 10 11 12 13 14 15 16 17 18 19 20 21 22 23 24 25 26 27 28 2…" at bounding box center [1057, 210] width 283 height 220
click at [1029, 264] on span "30" at bounding box center [1017, 266] width 36 height 36
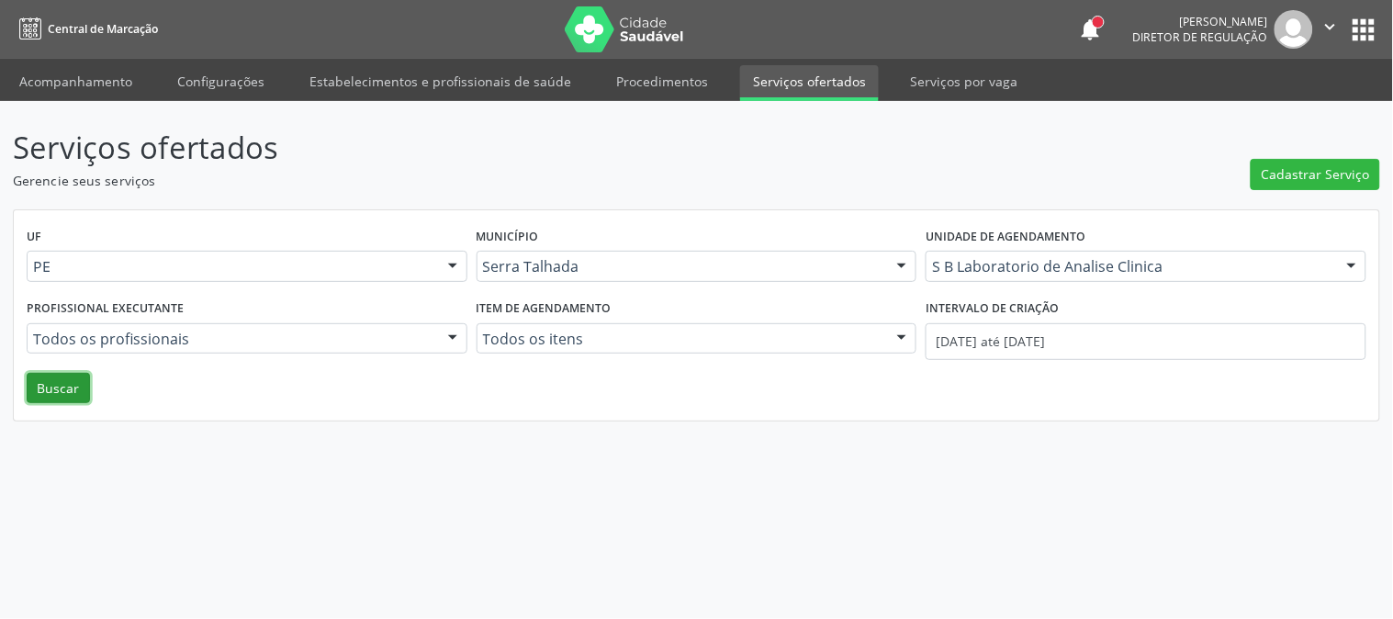
click at [73, 378] on button "Buscar" at bounding box center [58, 388] width 63 height 31
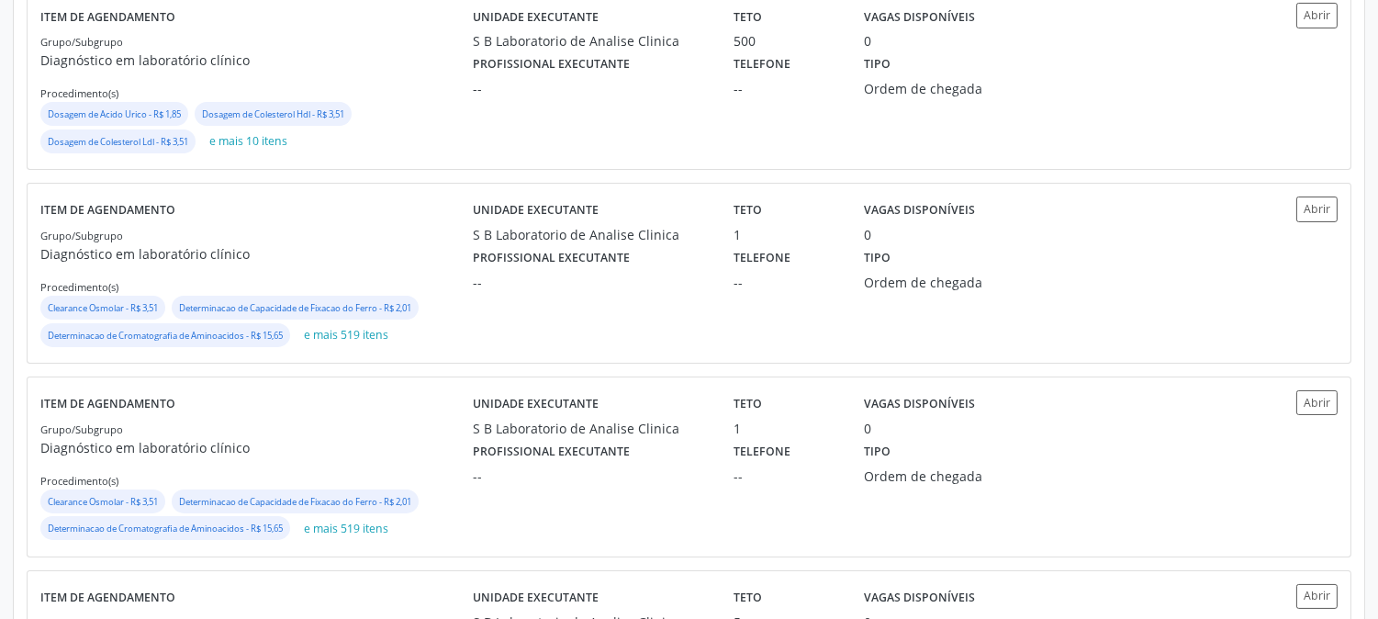
scroll to position [874, 0]
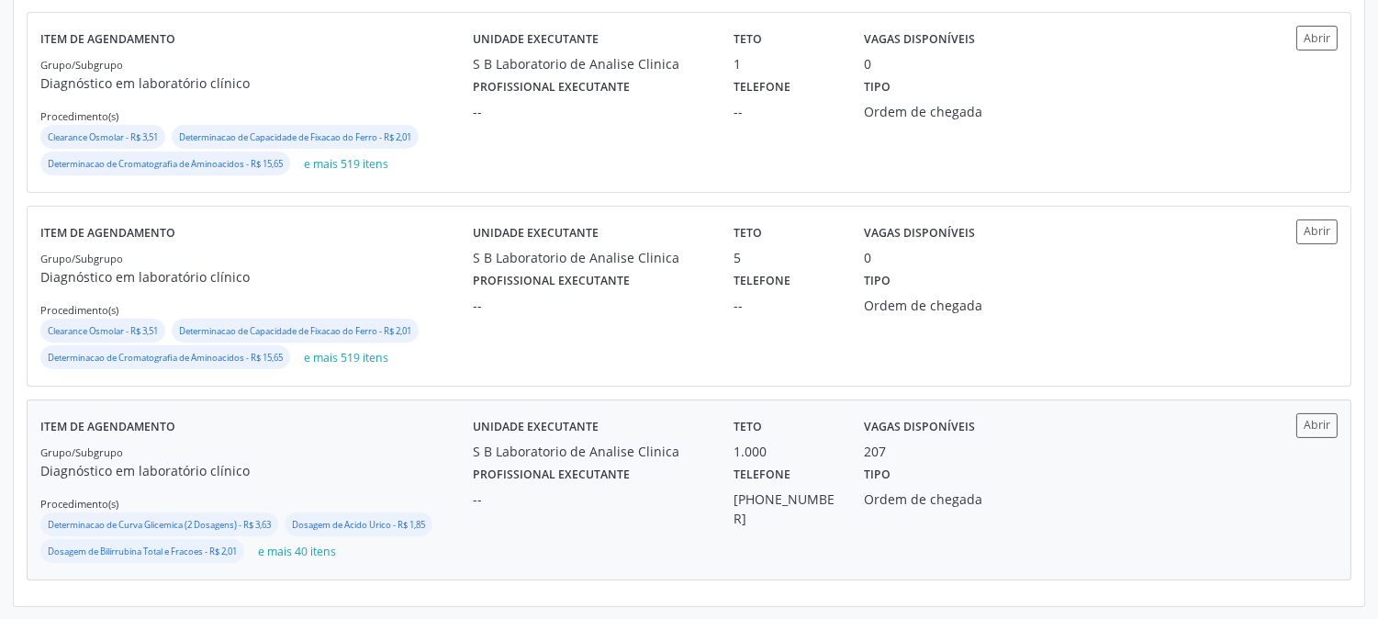
click at [377, 442] on div "Grupo/Subgrupo Diagnóstico em laboratório clínico Procedimento(s) Determinacao …" at bounding box center [256, 504] width 433 height 125
